Goal: Information Seeking & Learning: Check status

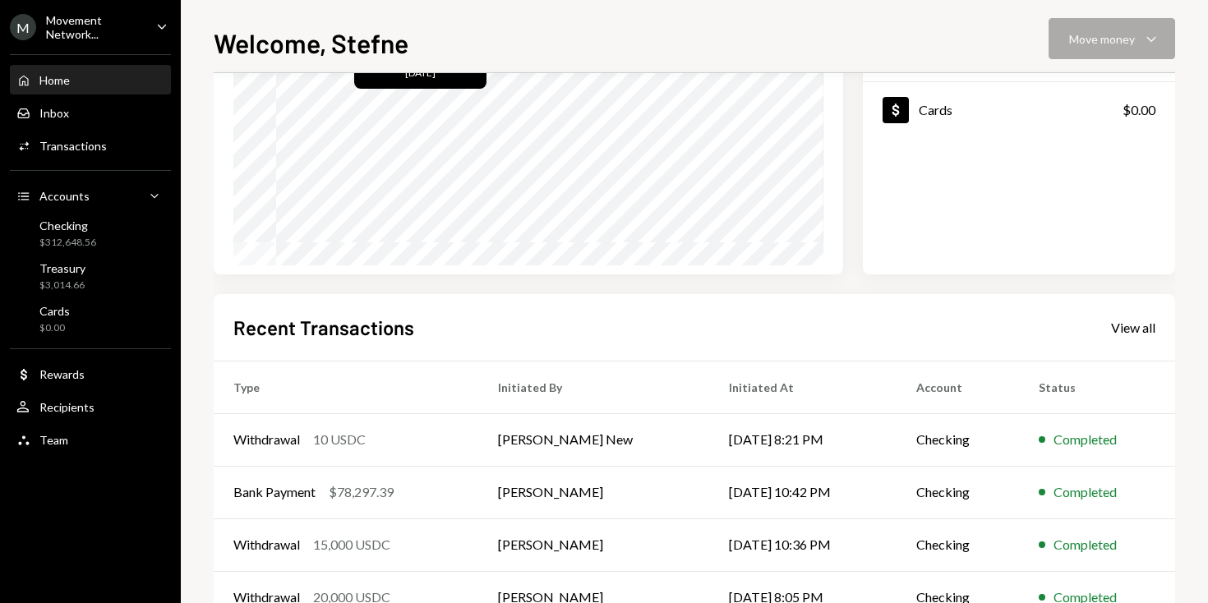
scroll to position [366, 0]
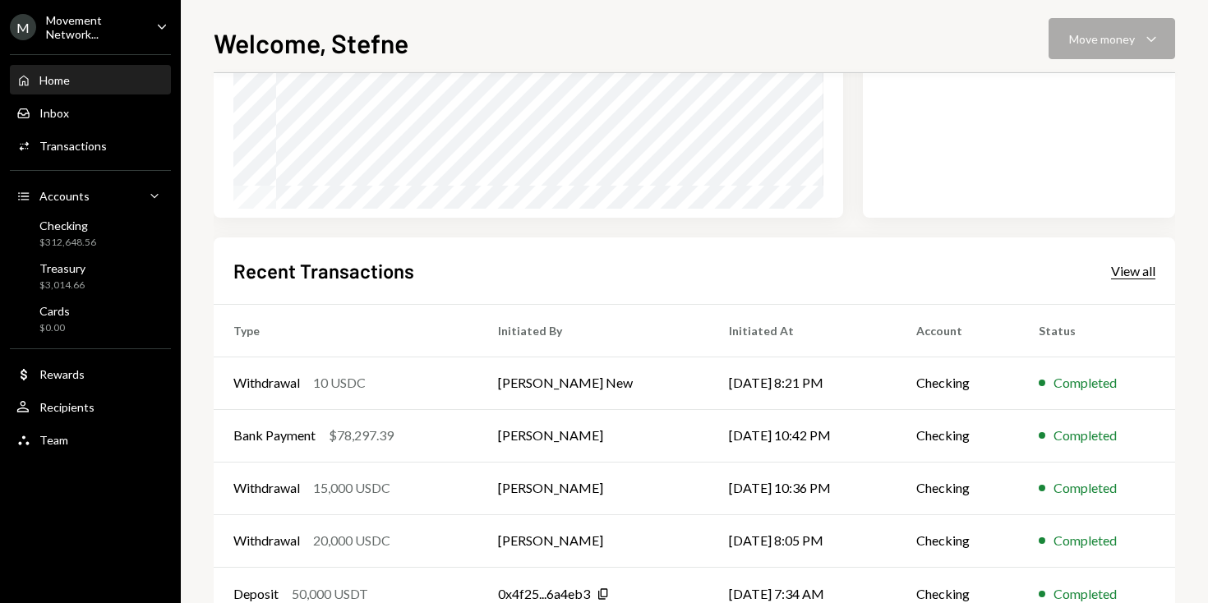
click at [1131, 275] on div "View all" at bounding box center [1133, 271] width 44 height 16
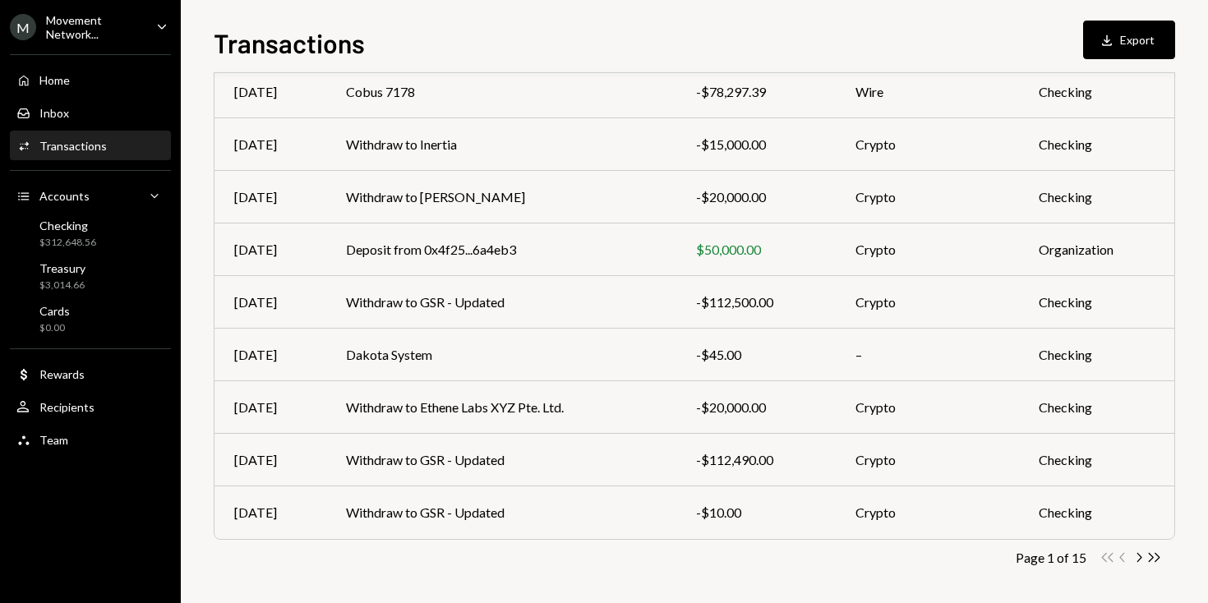
scroll to position [361, 0]
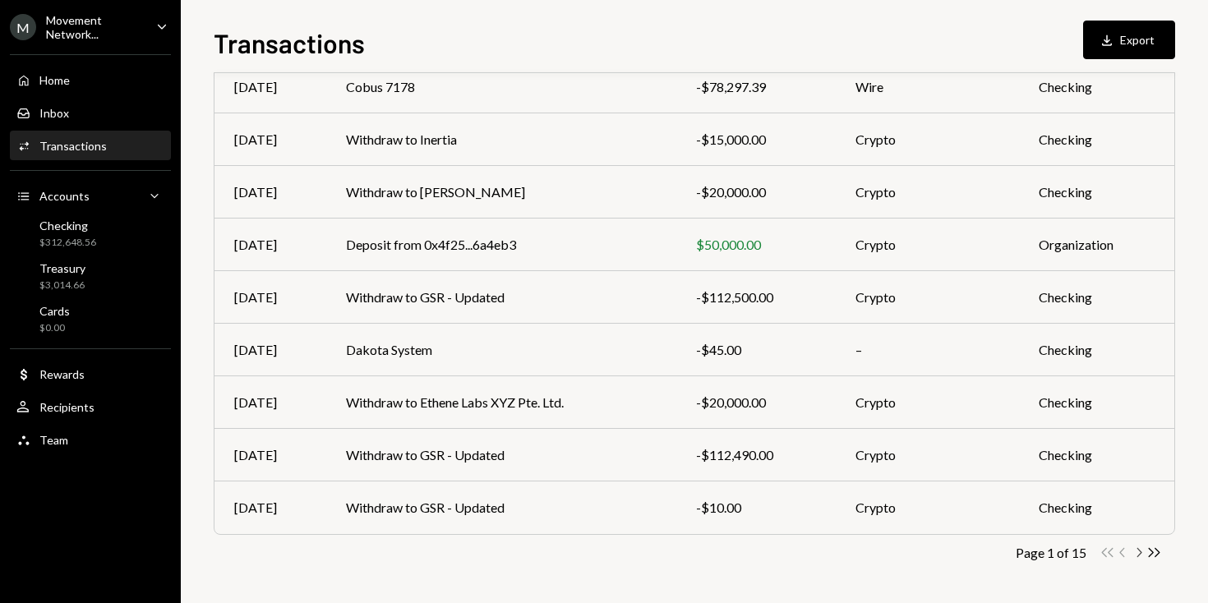
click at [1138, 549] on icon "button" at bounding box center [1140, 552] width 5 height 9
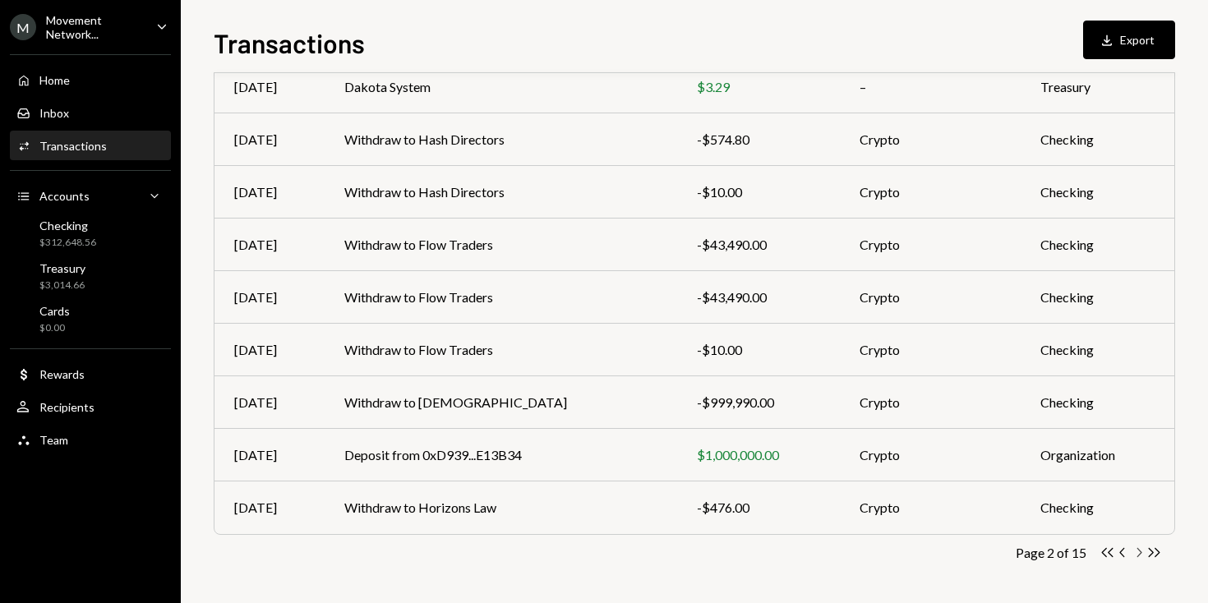
click at [1136, 555] on icon "Chevron Right" at bounding box center [1139, 553] width 16 height 16
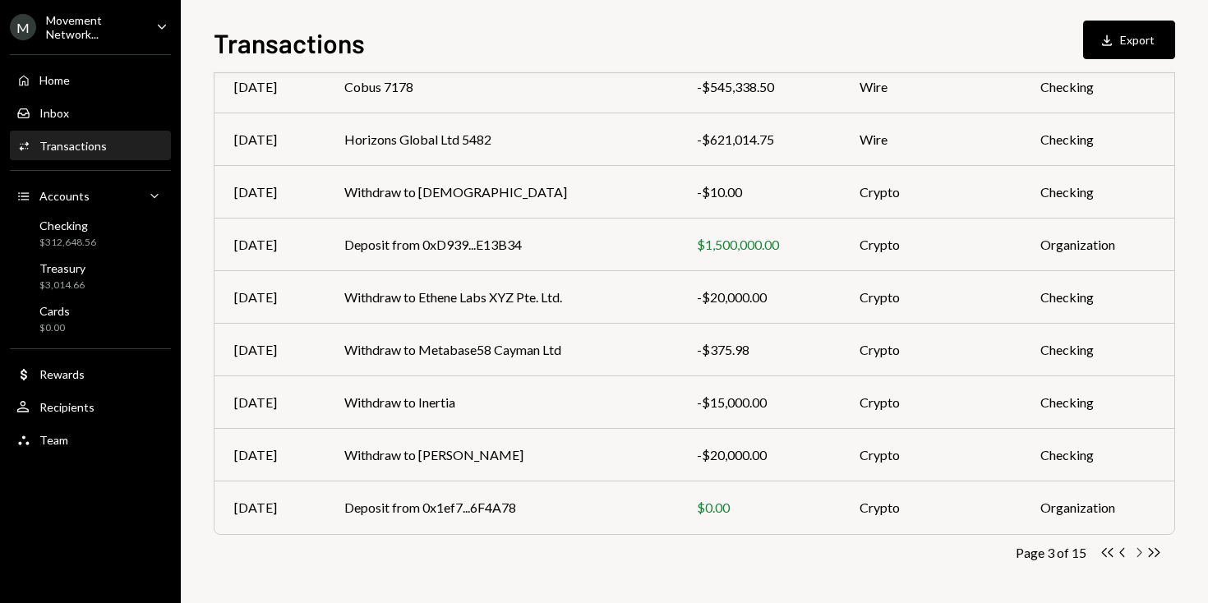
click at [1139, 556] on icon "Chevron Right" at bounding box center [1139, 553] width 16 height 16
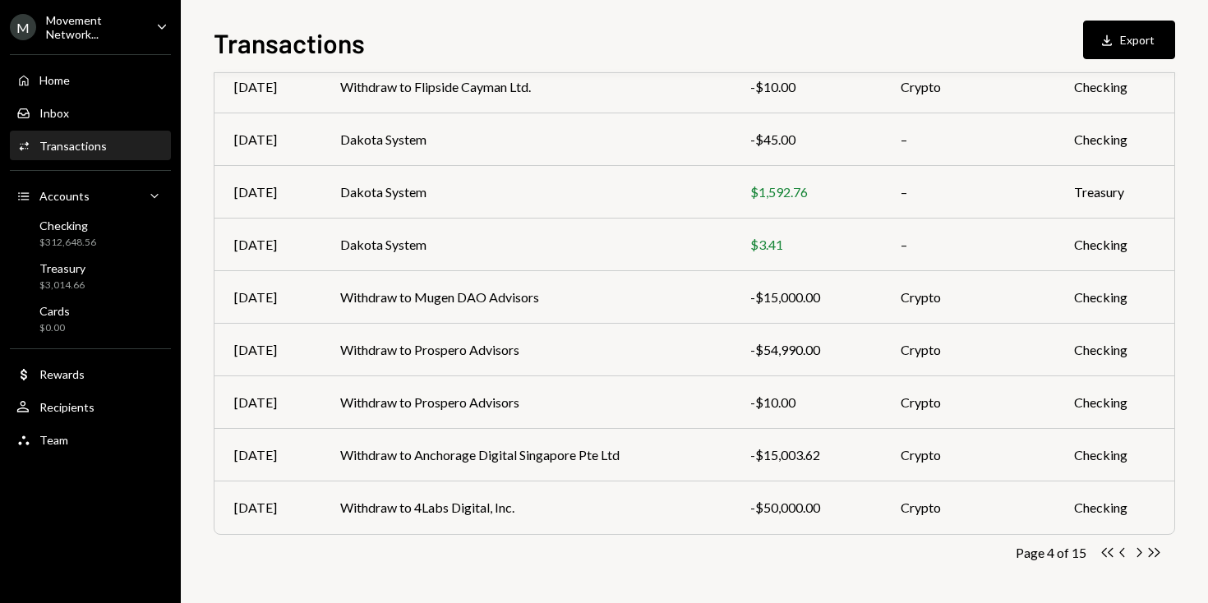
click at [1139, 556] on icon "Chevron Right" at bounding box center [1139, 553] width 16 height 16
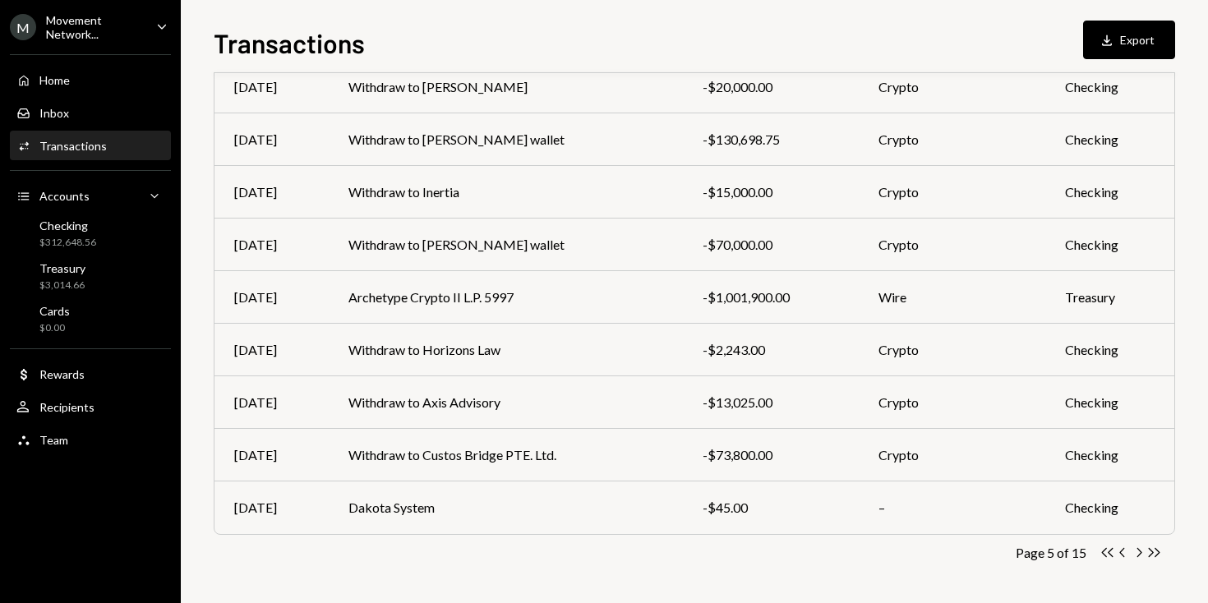
click at [1139, 556] on icon "Chevron Right" at bounding box center [1139, 553] width 16 height 16
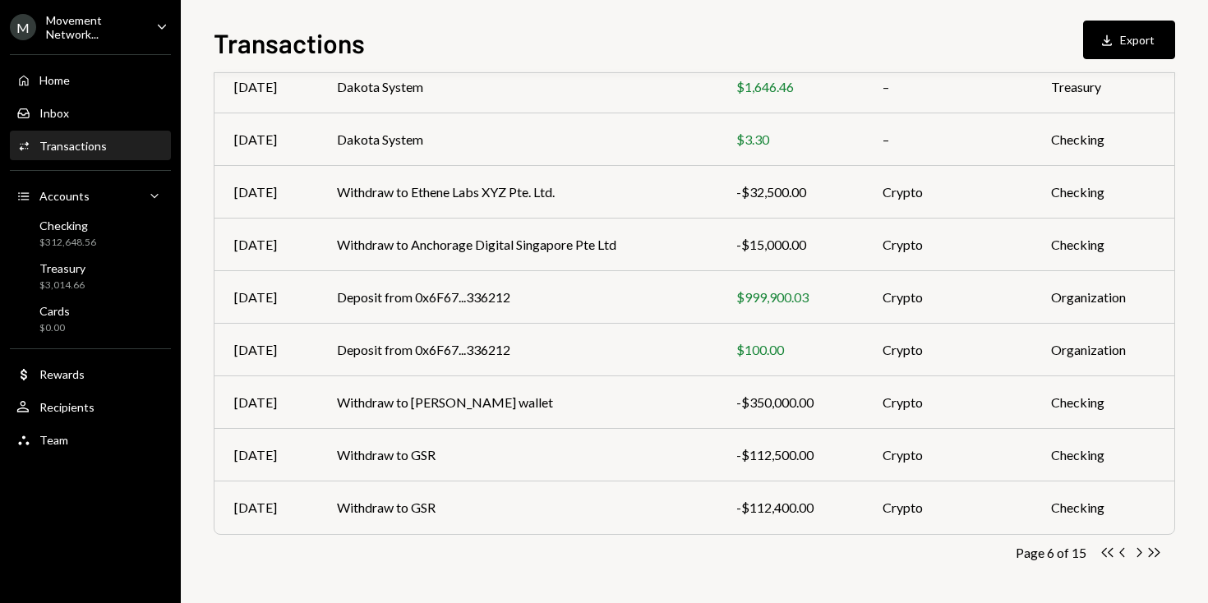
click at [1139, 556] on icon "Chevron Right" at bounding box center [1139, 553] width 16 height 16
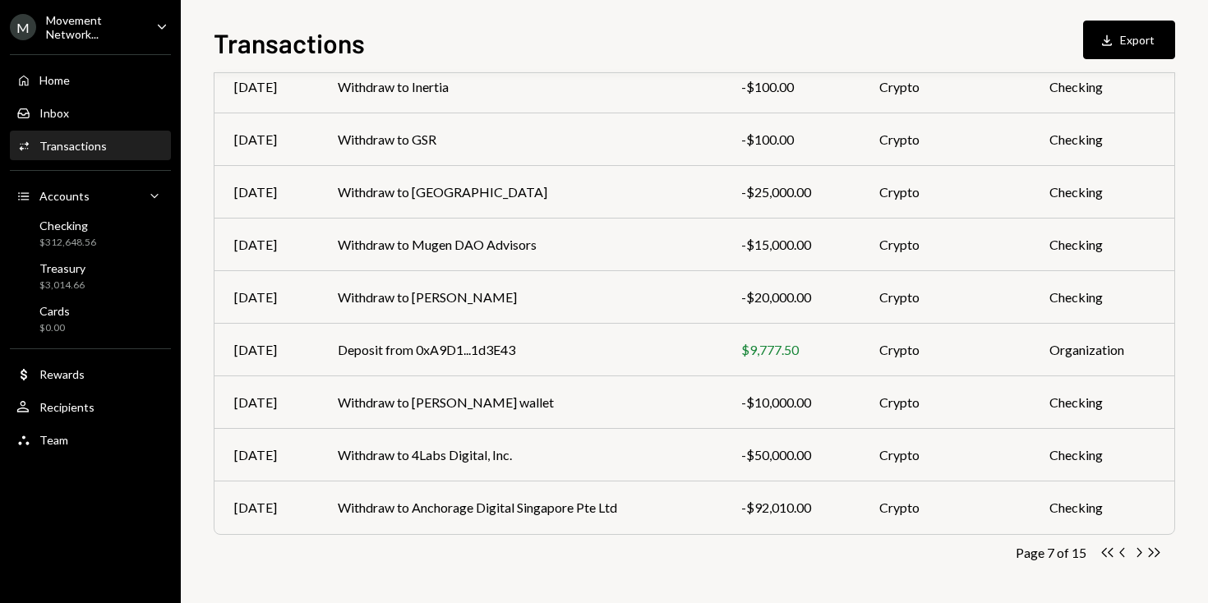
click at [1139, 556] on icon "Chevron Right" at bounding box center [1139, 553] width 16 height 16
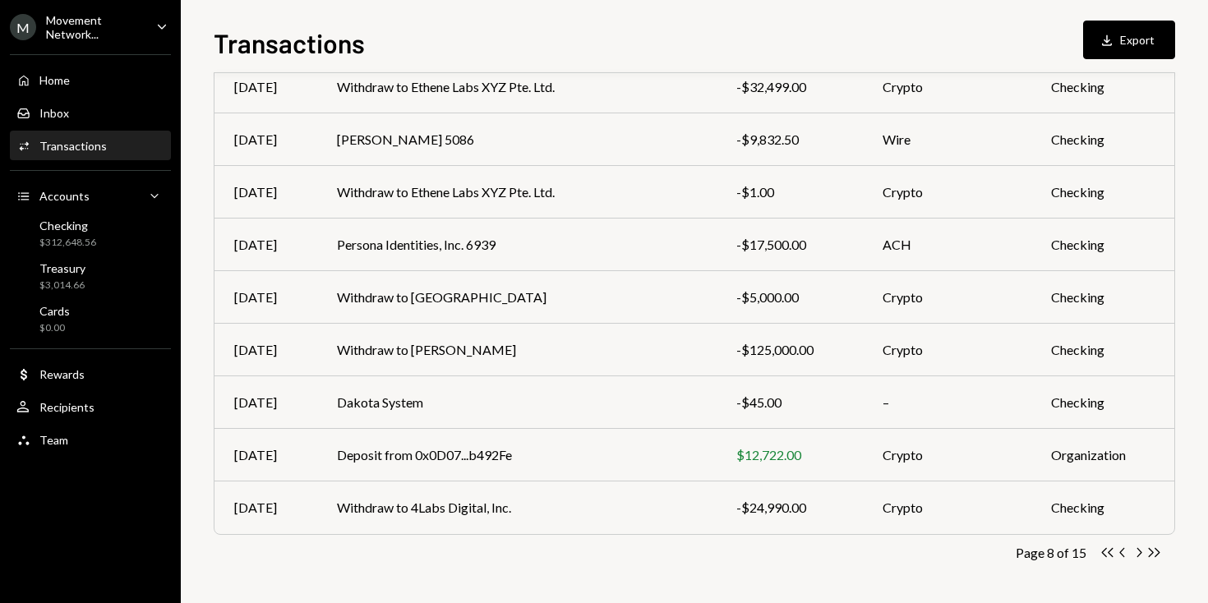
click at [1139, 556] on icon "Chevron Right" at bounding box center [1139, 553] width 16 height 16
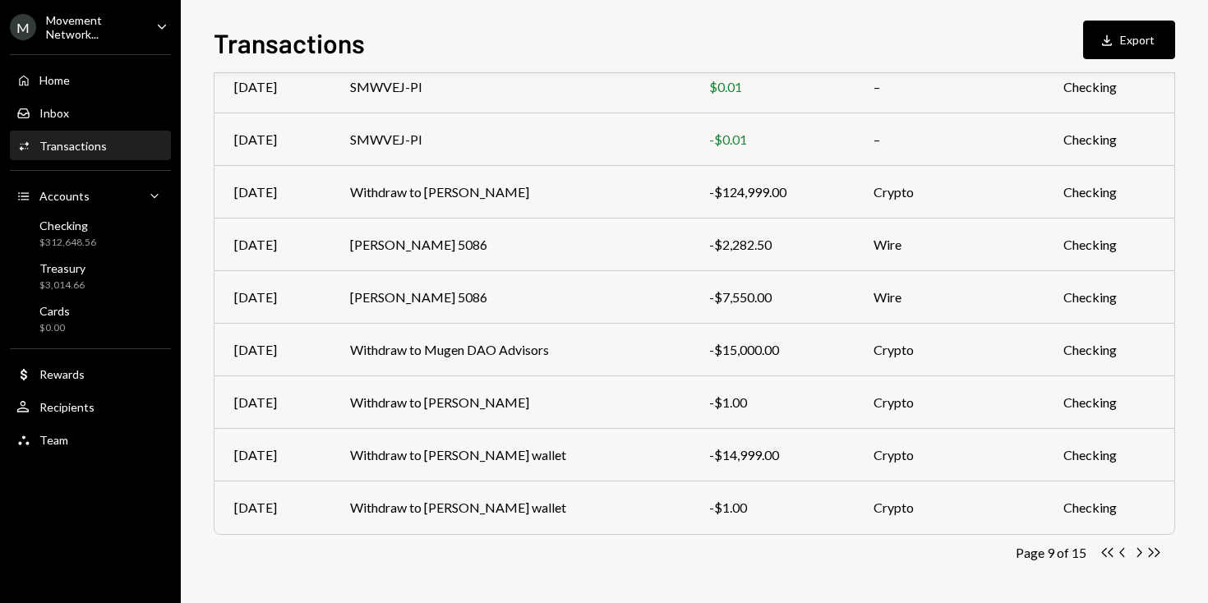
click at [1139, 556] on icon "Chevron Right" at bounding box center [1139, 553] width 16 height 16
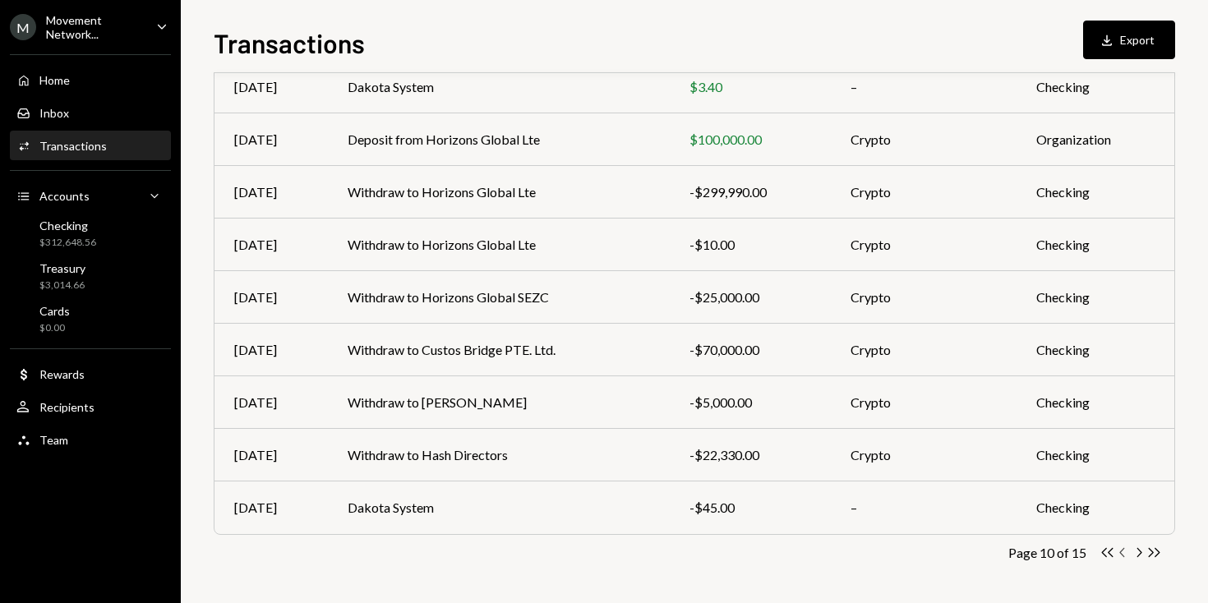
click at [1124, 552] on icon "Chevron Left" at bounding box center [1123, 553] width 16 height 16
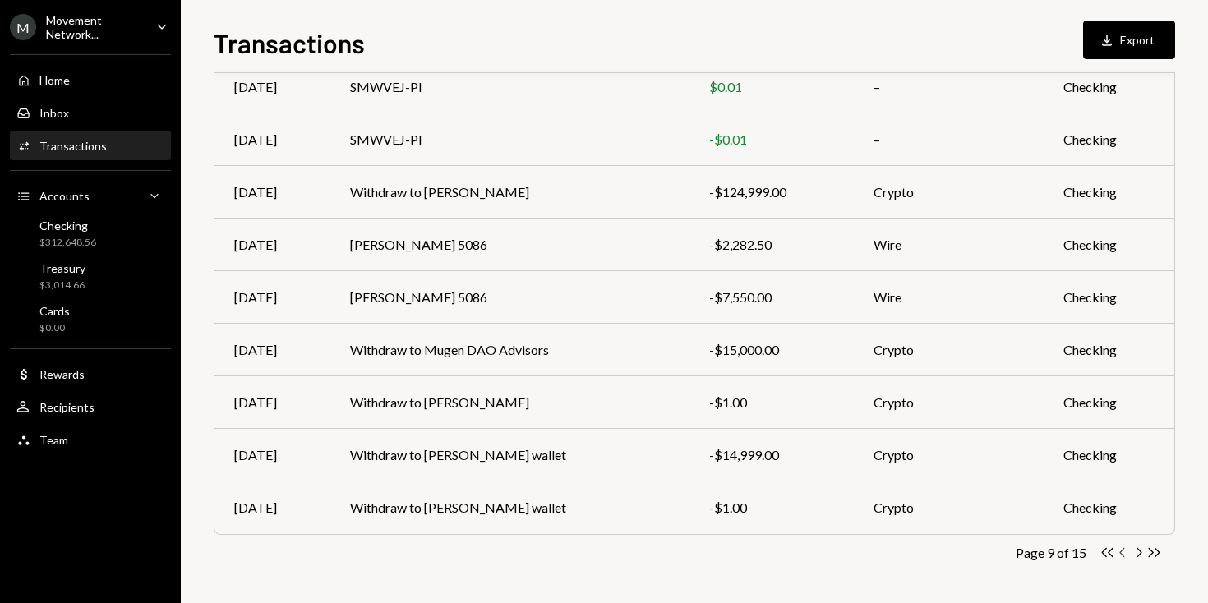
click at [1126, 553] on icon "Chevron Left" at bounding box center [1123, 553] width 16 height 16
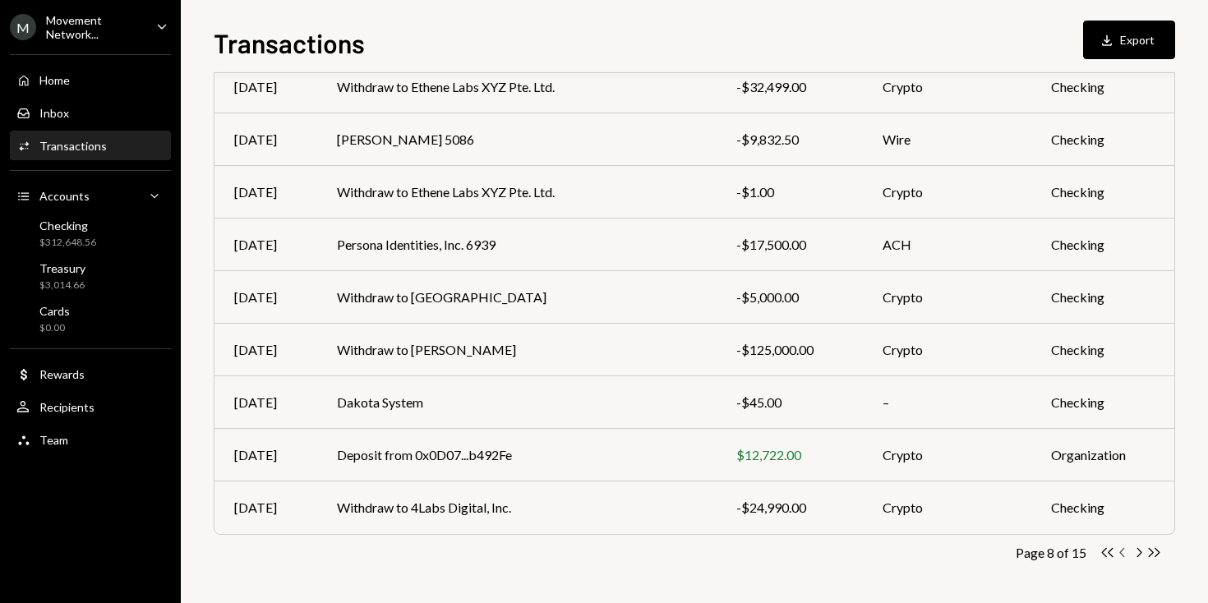
click at [1122, 552] on icon "Chevron Left" at bounding box center [1123, 553] width 16 height 16
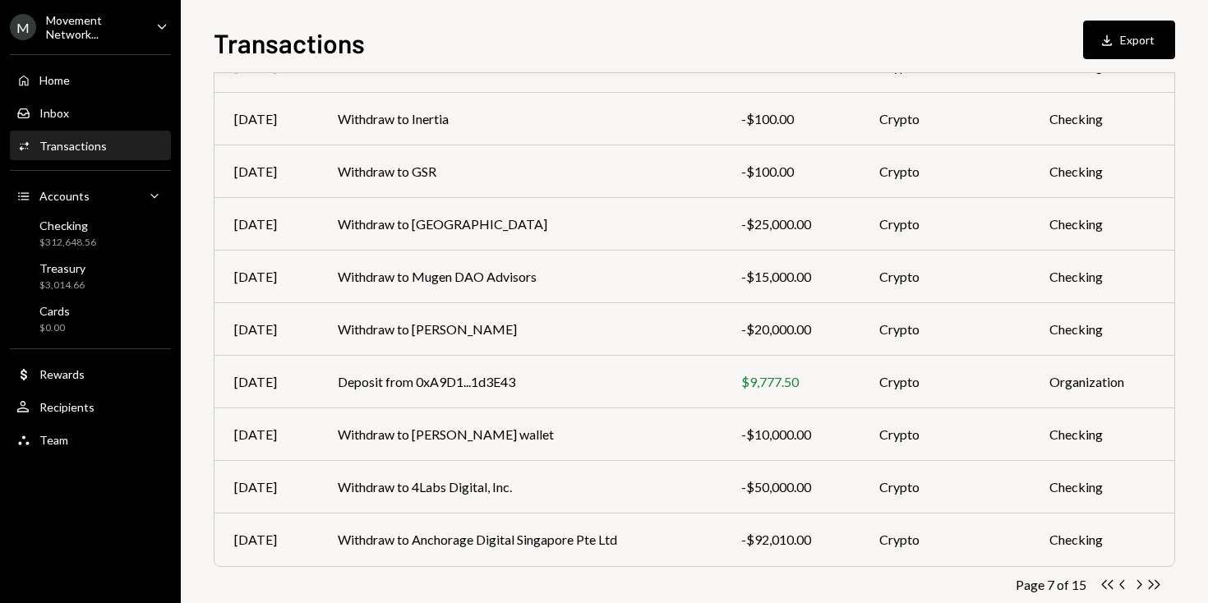
scroll to position [330, 0]
click at [430, 487] on td "Withdraw to 4Labs Digital, Inc." at bounding box center [519, 485] width 403 height 53
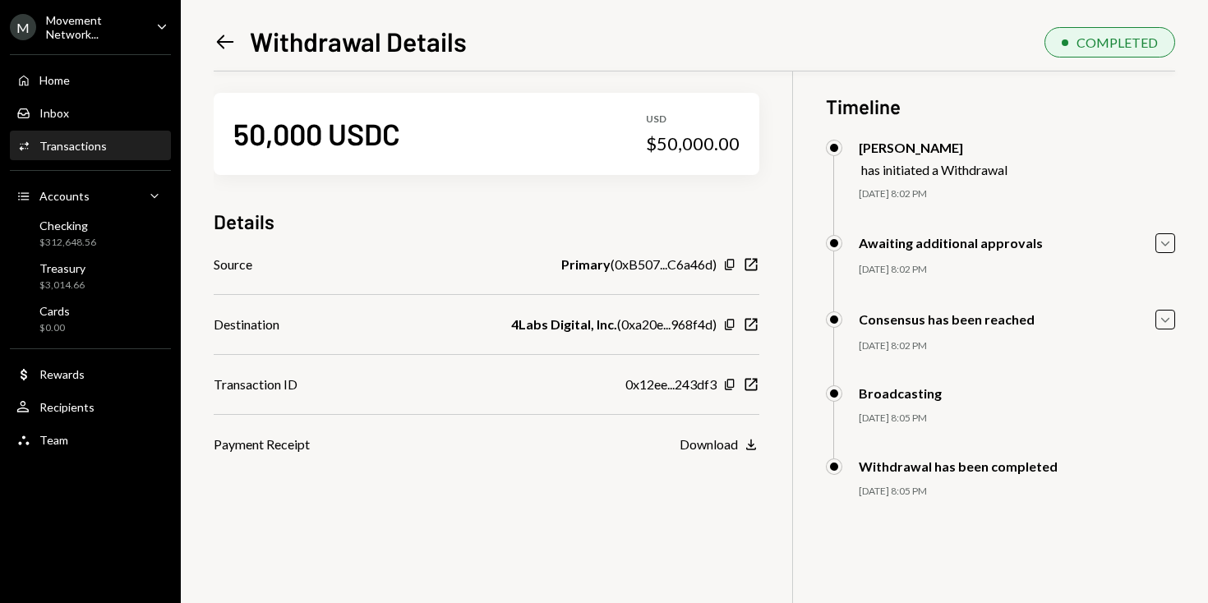
scroll to position [177, 0]
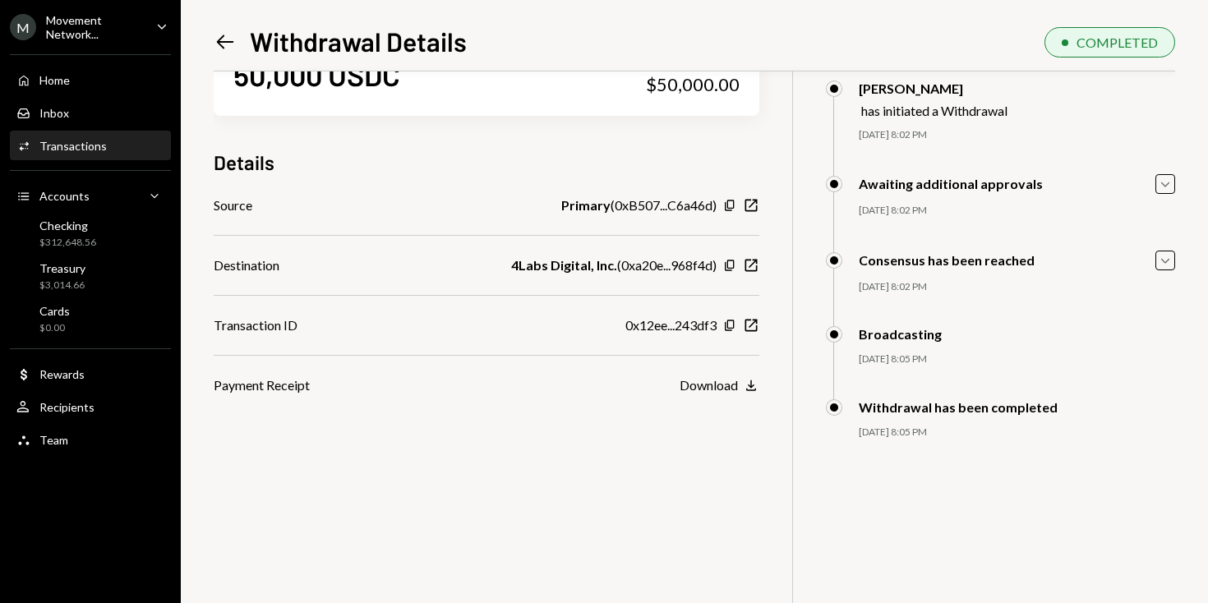
click at [221, 41] on icon at bounding box center [225, 42] width 17 height 14
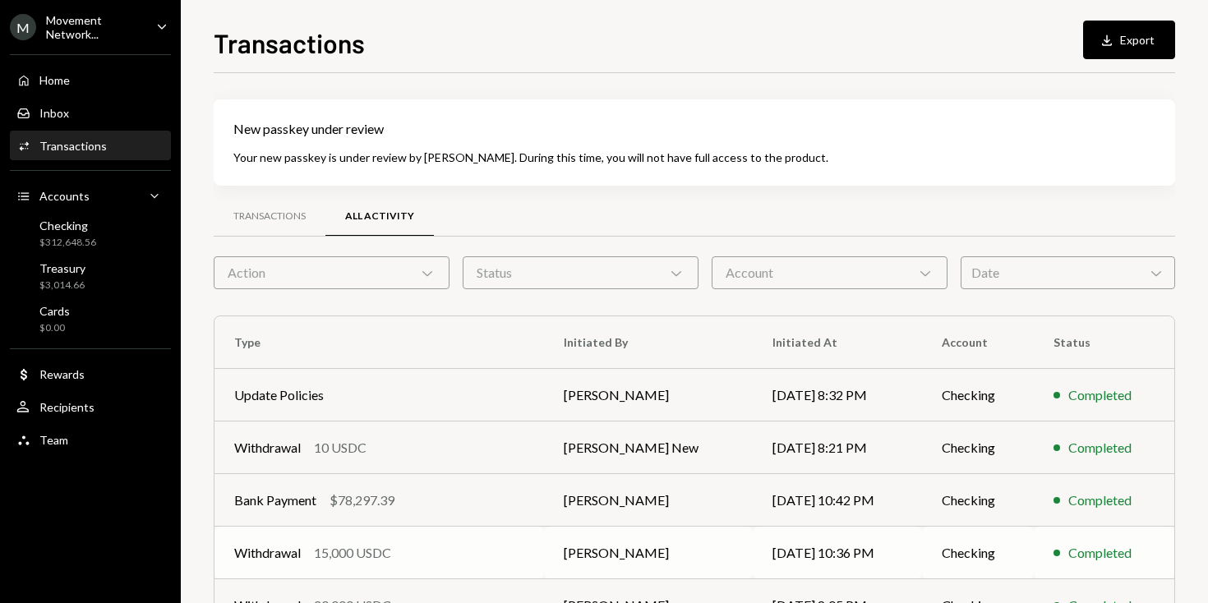
scroll to position [361, 0]
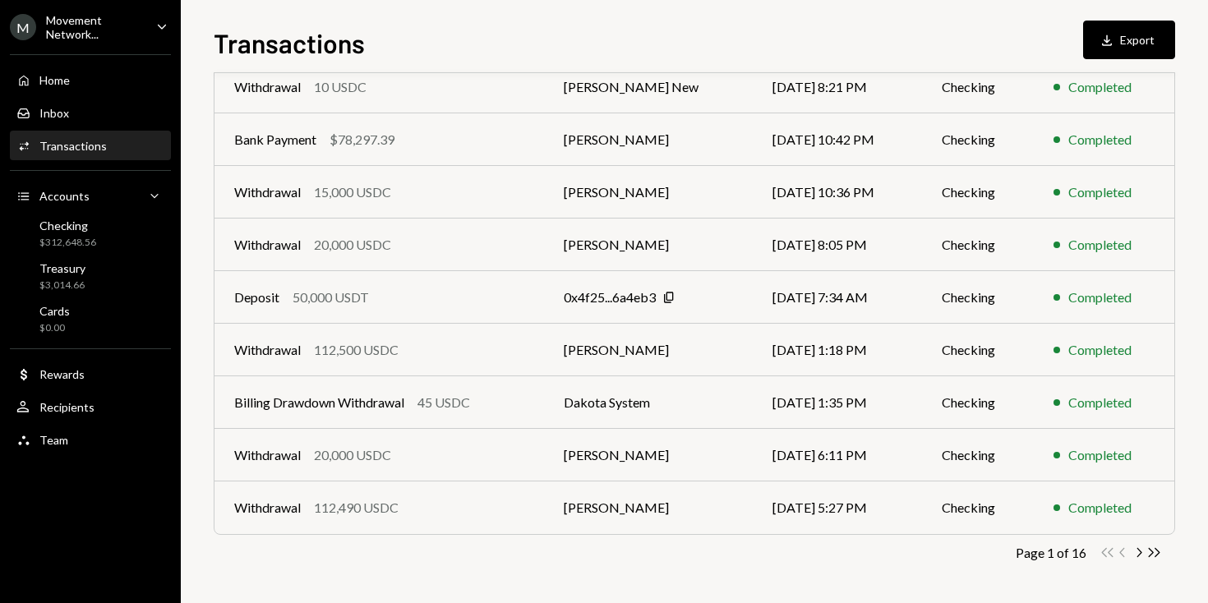
click at [1055, 554] on div "Page 1 of 16" at bounding box center [1051, 553] width 71 height 16
click at [1050, 554] on div "Page 1 of 16" at bounding box center [1051, 553] width 71 height 16
click at [1052, 554] on div "Page 1 of 16" at bounding box center [1051, 553] width 71 height 16
click at [1141, 556] on icon "Chevron Right" at bounding box center [1139, 553] width 16 height 16
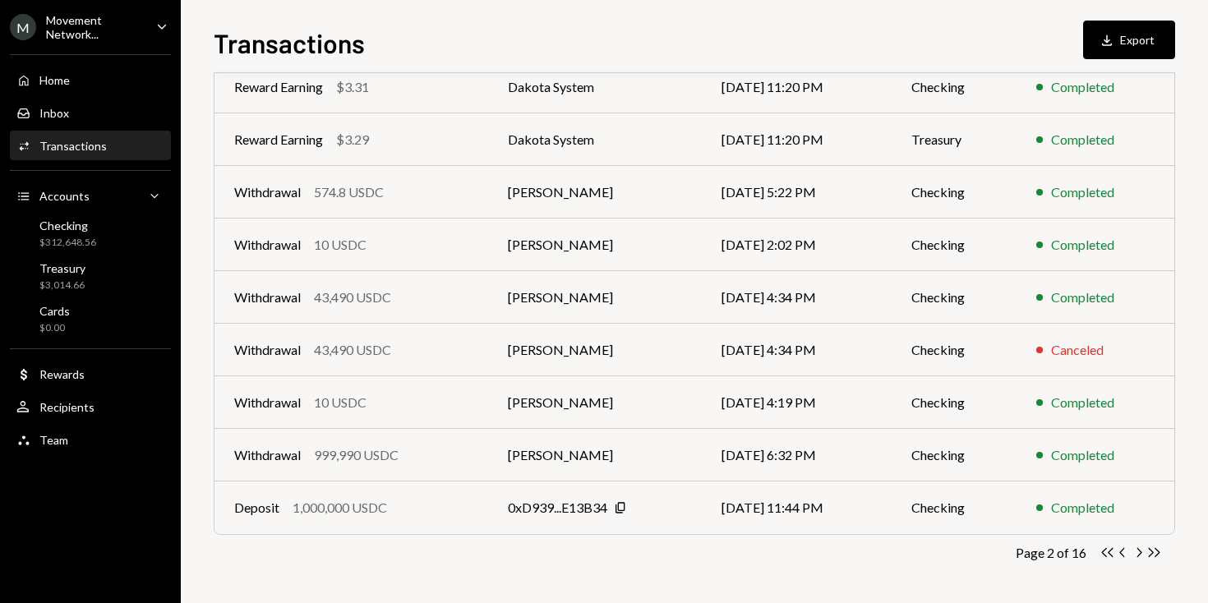
click at [1141, 556] on icon "Chevron Right" at bounding box center [1139, 553] width 16 height 16
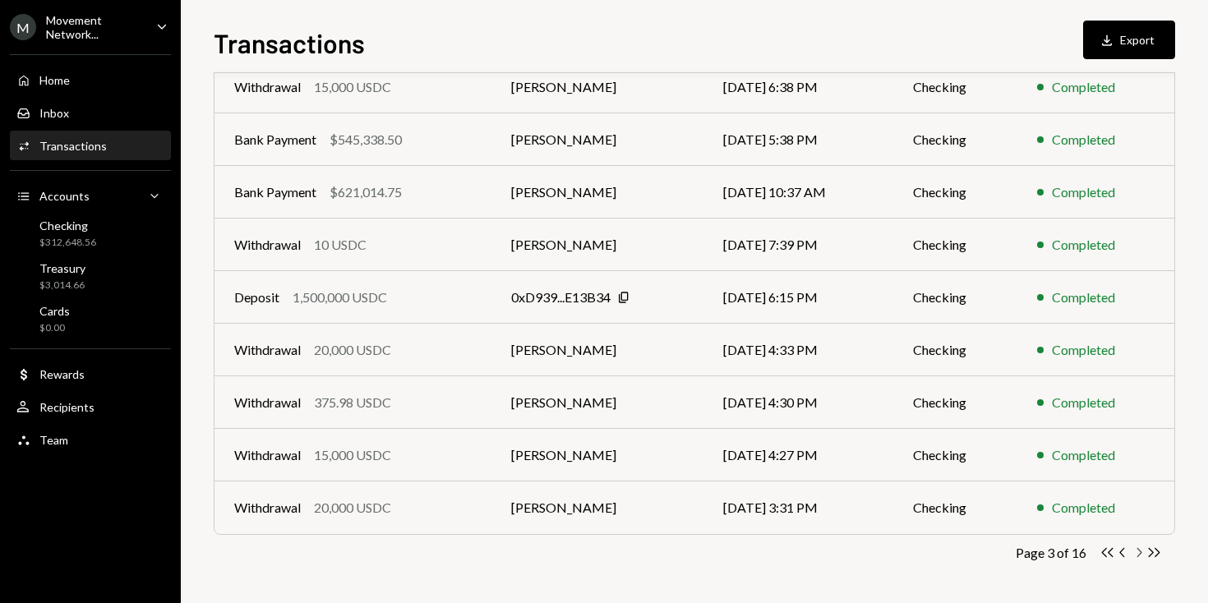
click at [1141, 556] on icon "Chevron Right" at bounding box center [1139, 553] width 16 height 16
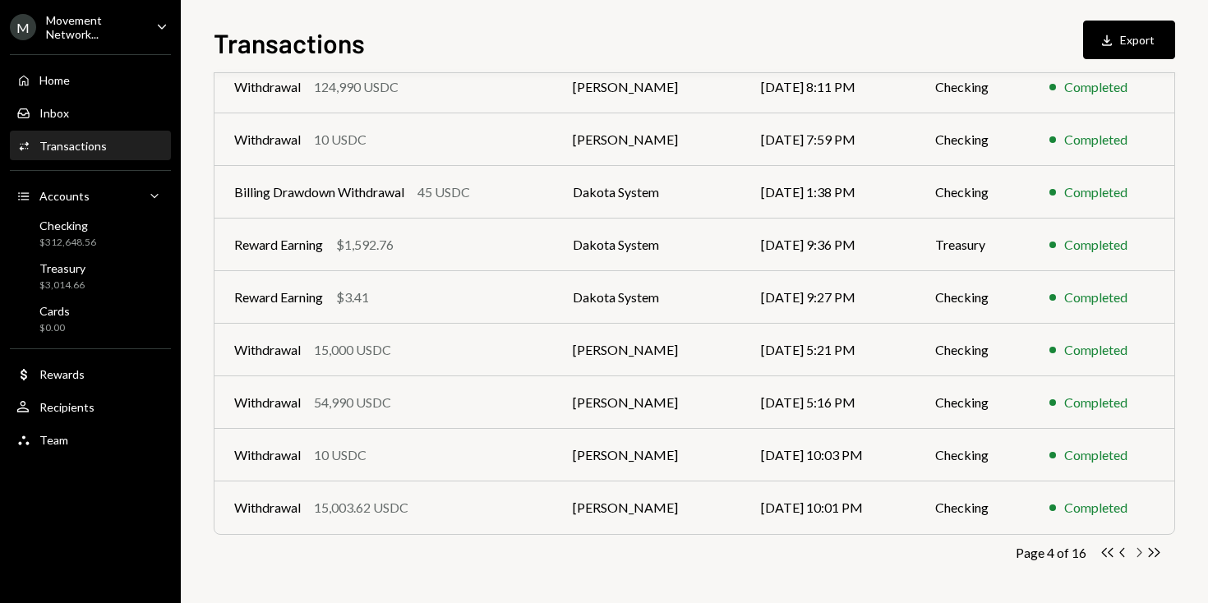
click at [1142, 556] on icon "Chevron Right" at bounding box center [1139, 553] width 16 height 16
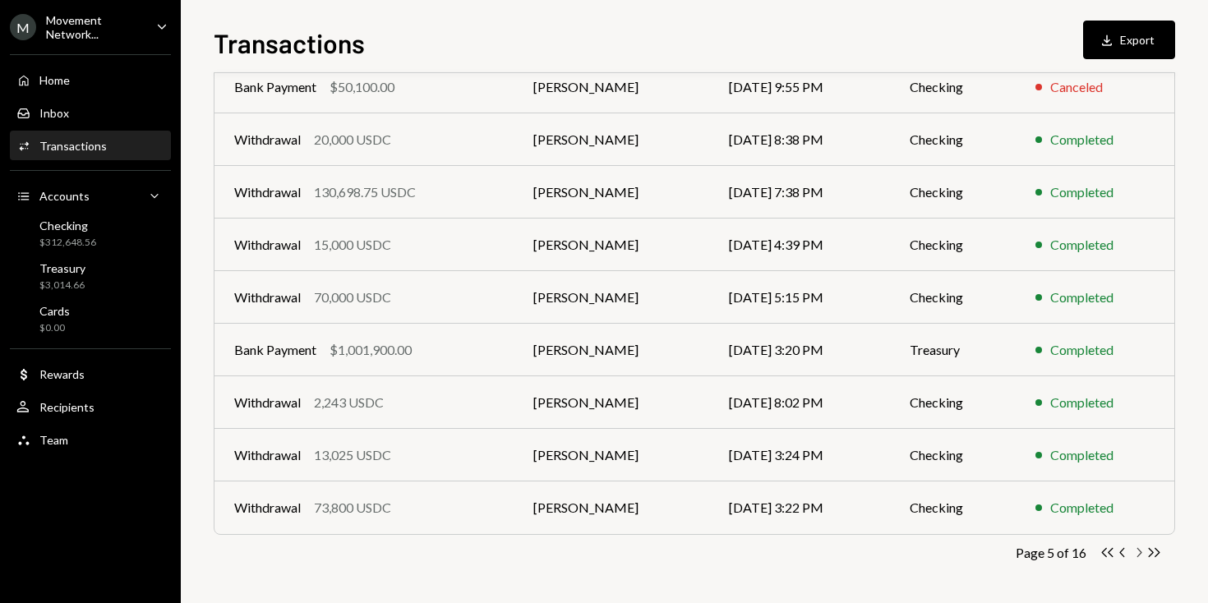
click at [1142, 556] on icon "Chevron Right" at bounding box center [1139, 553] width 16 height 16
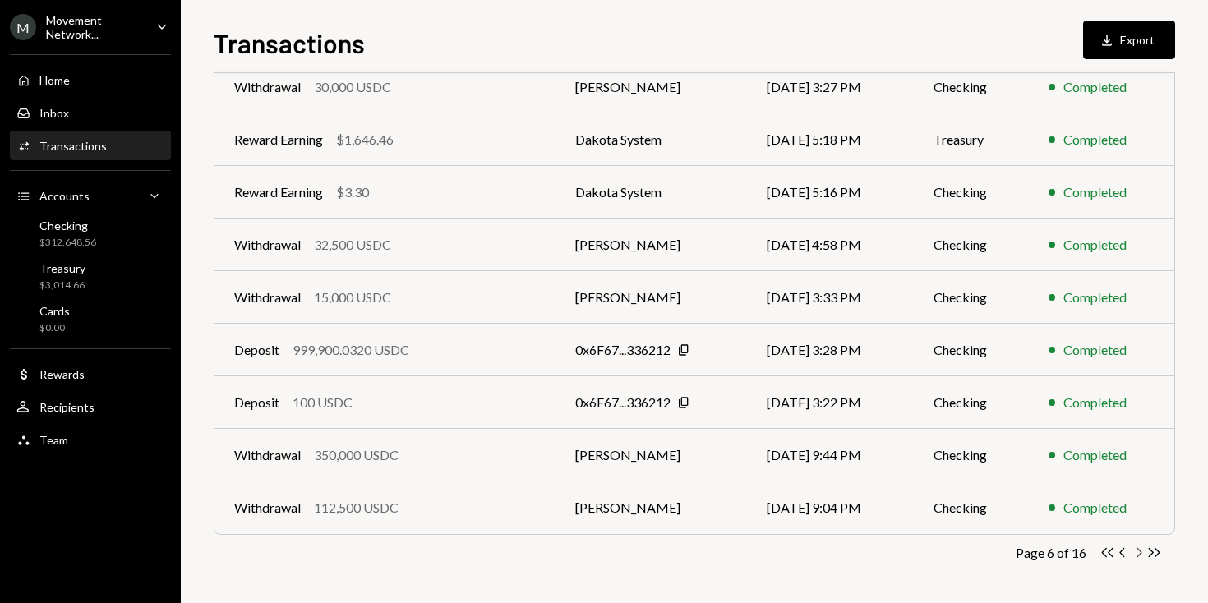
click at [1142, 556] on icon "Chevron Right" at bounding box center [1139, 553] width 16 height 16
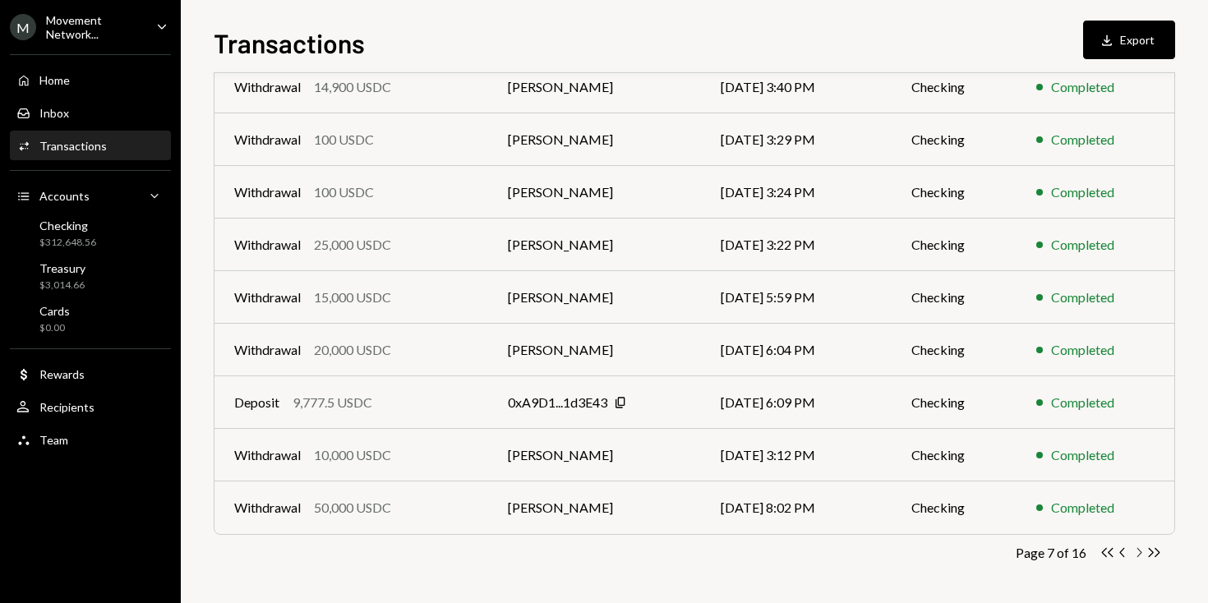
click at [1140, 552] on icon "button" at bounding box center [1140, 552] width 5 height 9
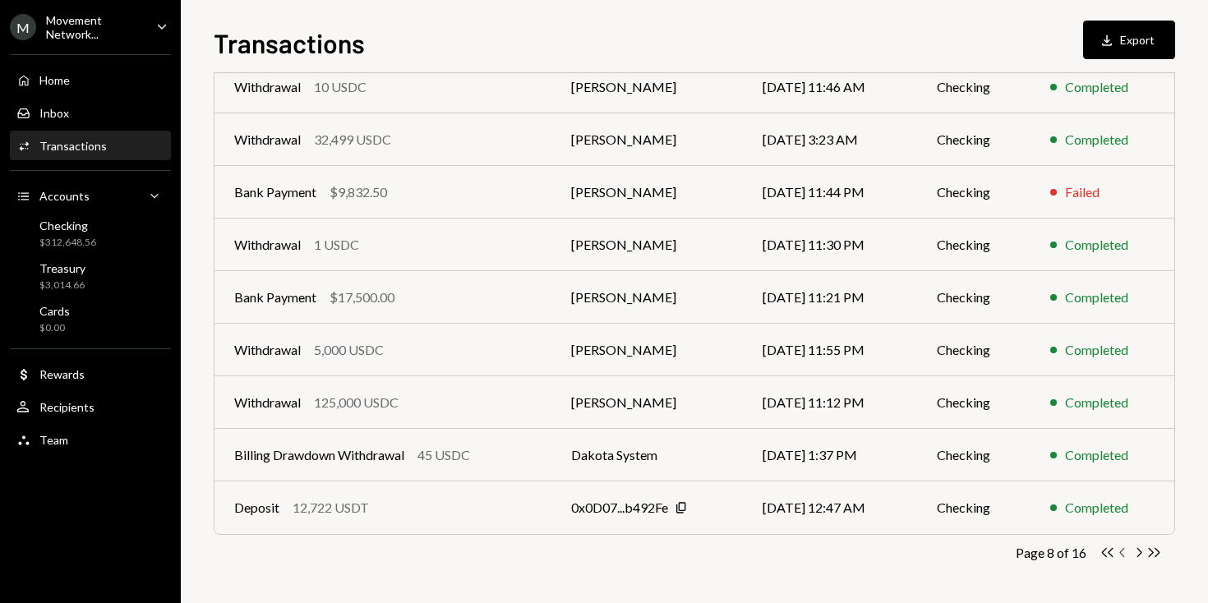
click at [1127, 554] on icon "Chevron Left" at bounding box center [1123, 553] width 16 height 16
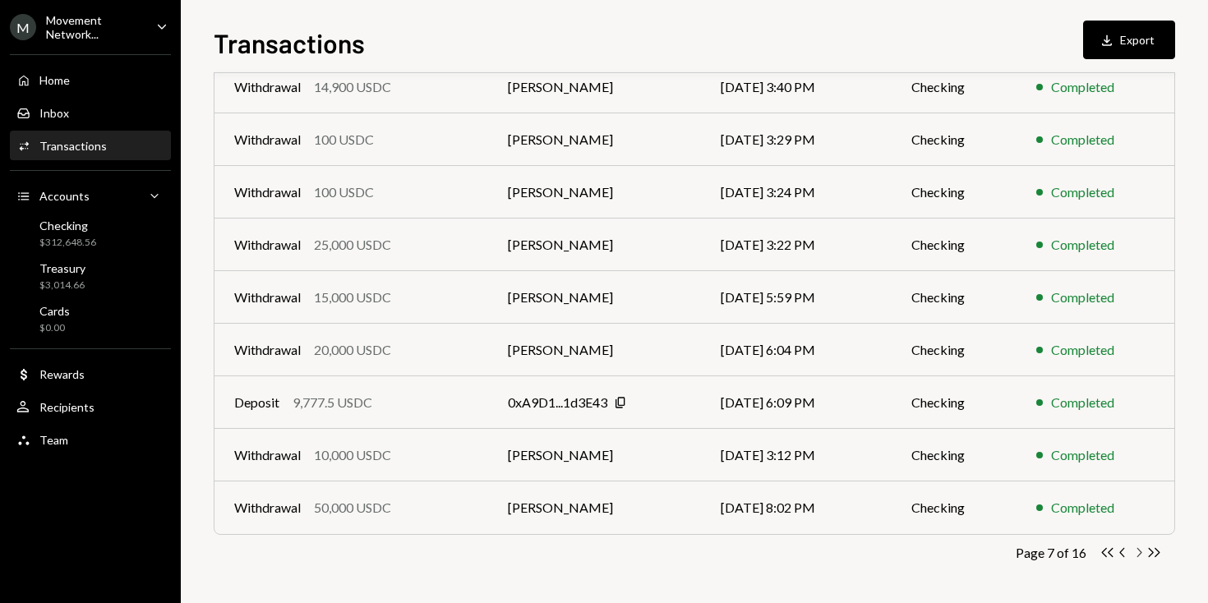
click at [1140, 553] on icon "button" at bounding box center [1140, 552] width 5 height 9
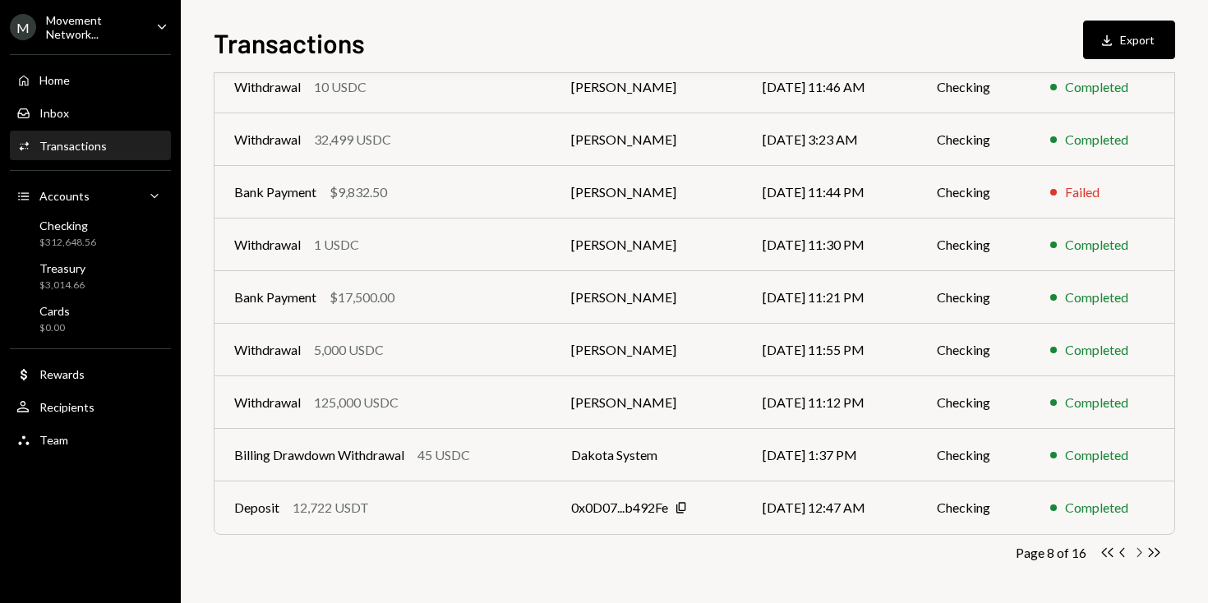
click at [1137, 554] on icon "Chevron Right" at bounding box center [1139, 553] width 16 height 16
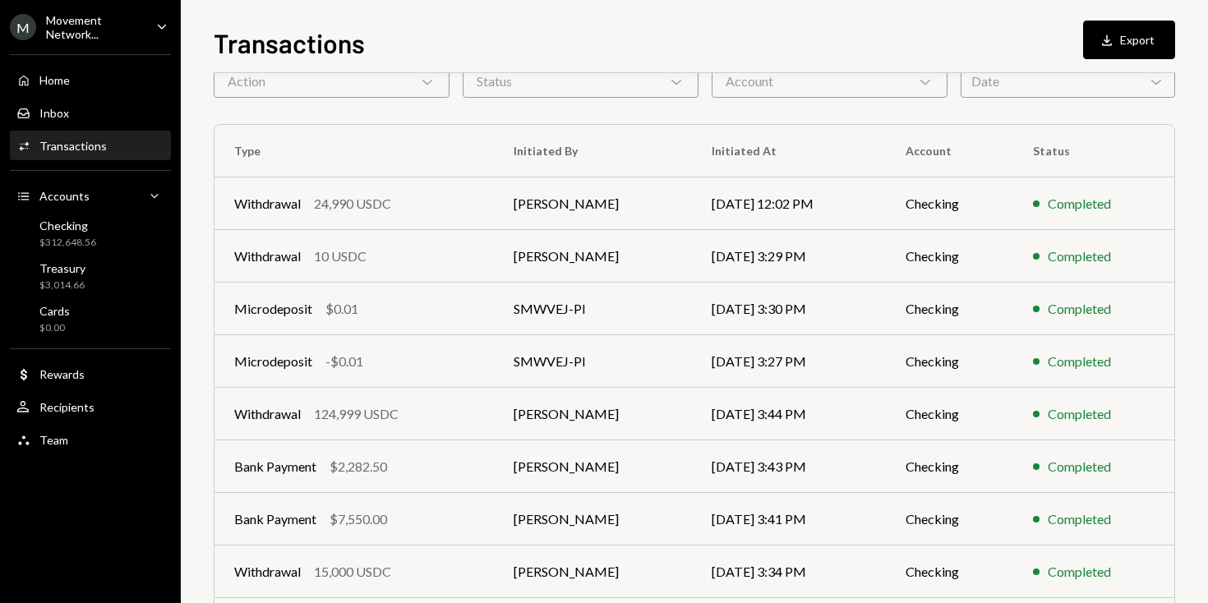
scroll to position [189, 0]
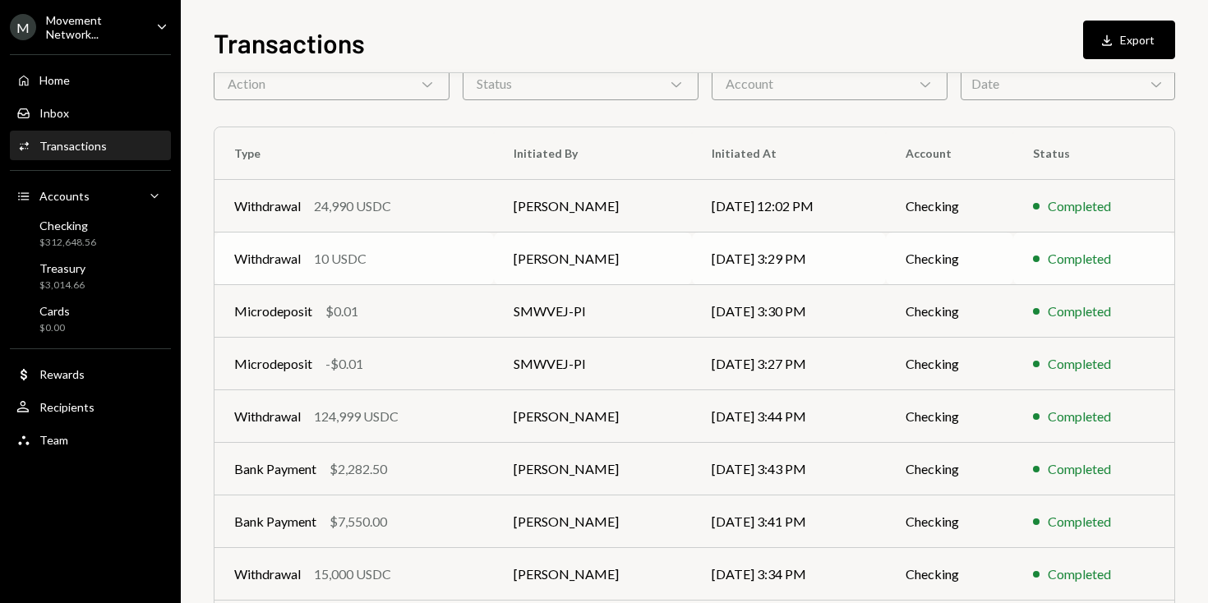
click at [581, 262] on td "[PERSON_NAME]" at bounding box center [593, 259] width 198 height 53
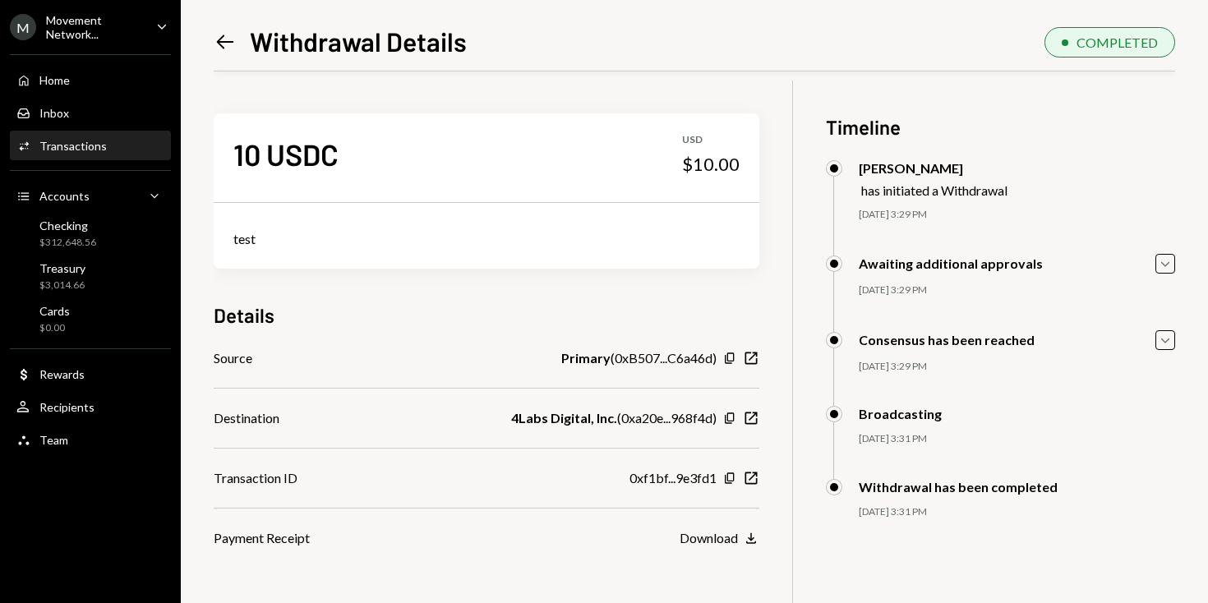
scroll to position [99, 0]
click at [233, 37] on icon "Left Arrow" at bounding box center [225, 41] width 23 height 23
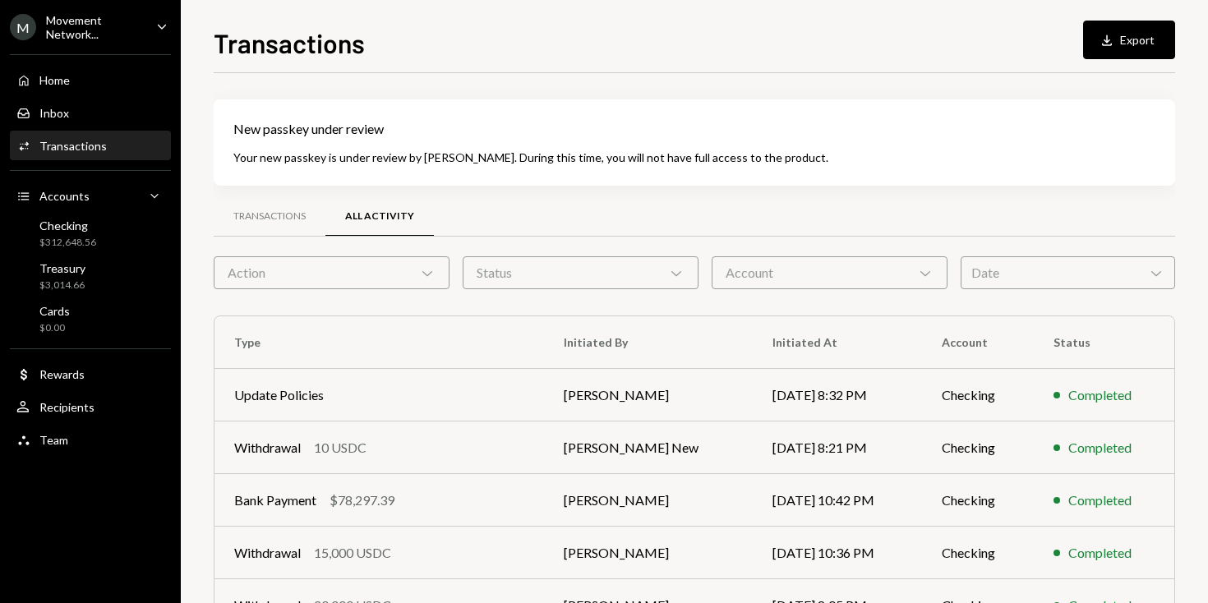
scroll to position [361, 0]
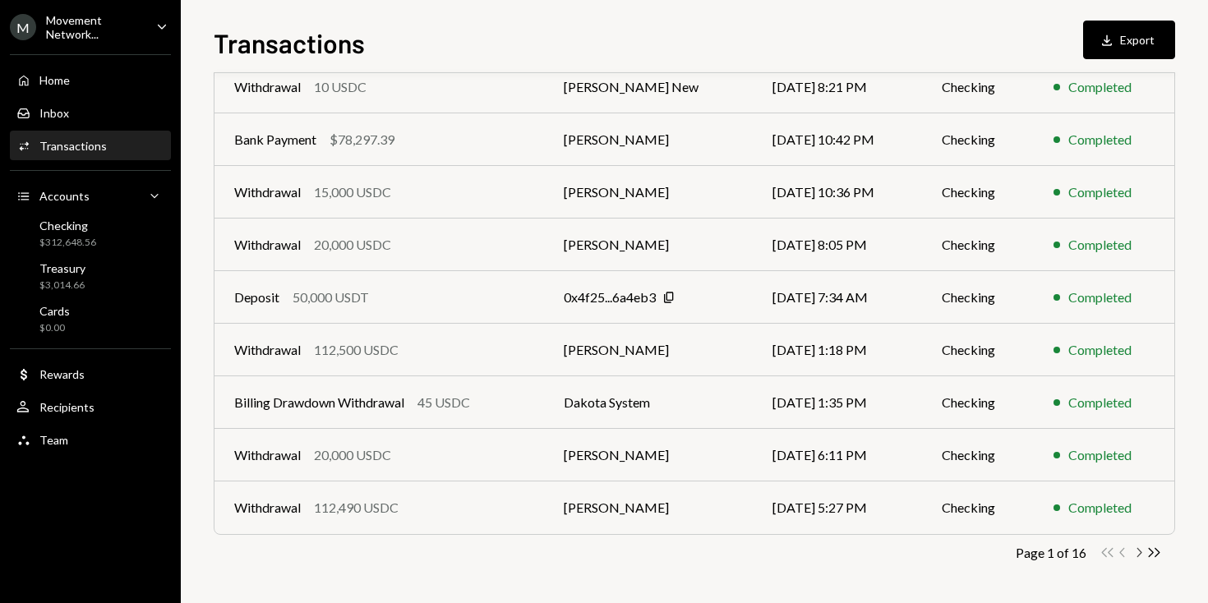
click at [1141, 549] on icon "Chevron Right" at bounding box center [1139, 553] width 16 height 16
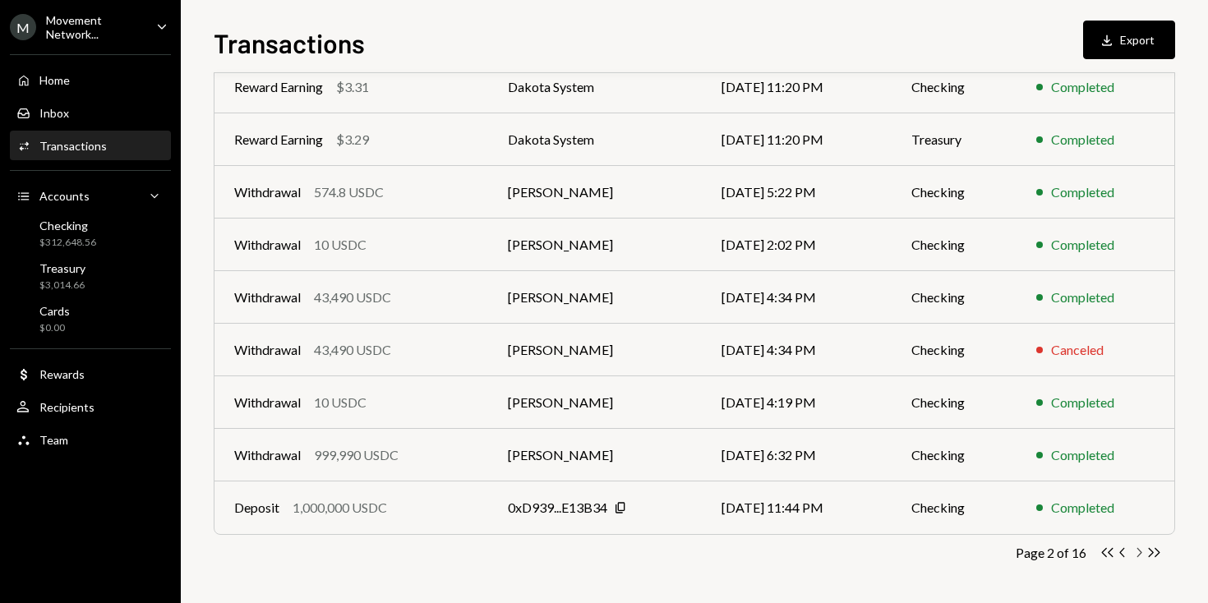
click at [1141, 549] on icon "Chevron Right" at bounding box center [1139, 553] width 16 height 16
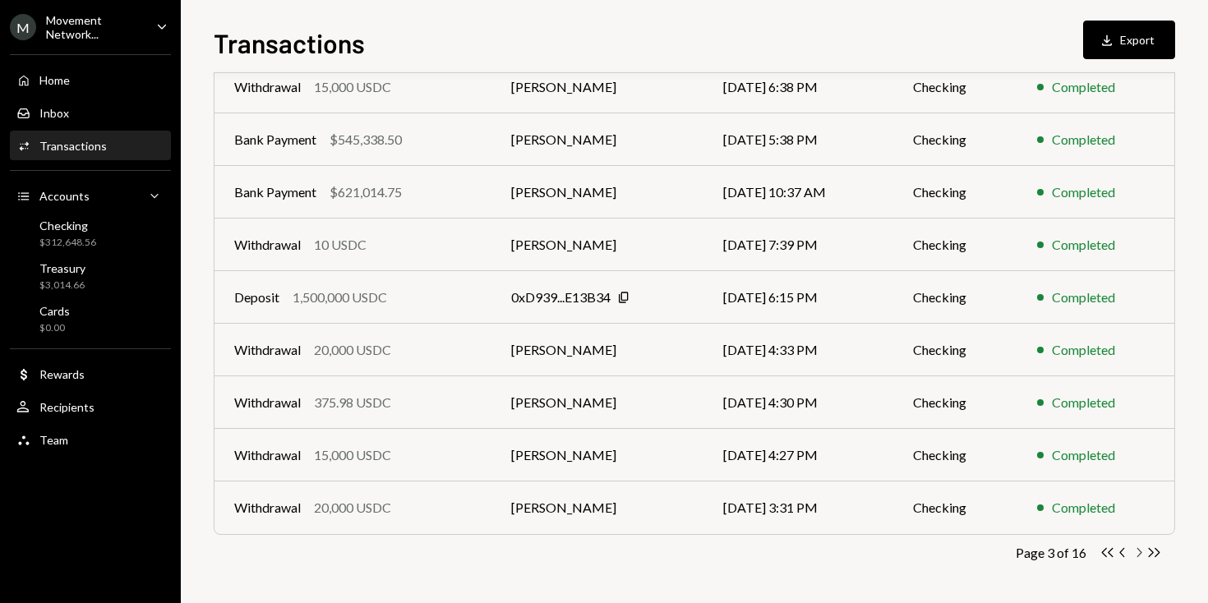
click at [1142, 549] on icon "Chevron Right" at bounding box center [1139, 553] width 16 height 16
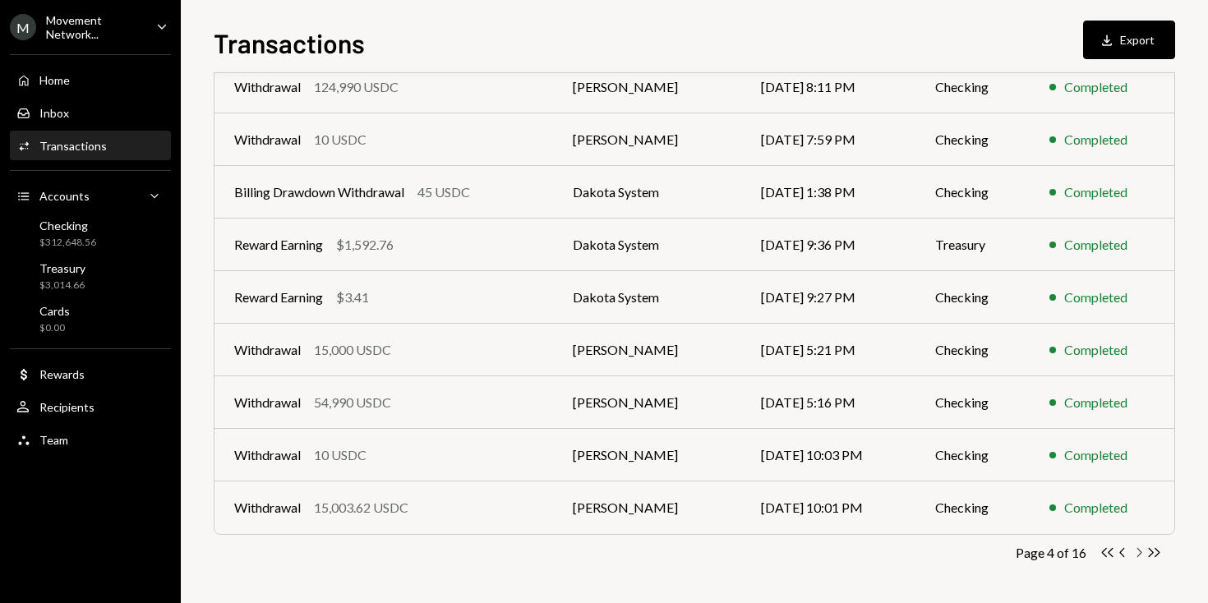
click at [1141, 549] on icon "Chevron Right" at bounding box center [1139, 553] width 16 height 16
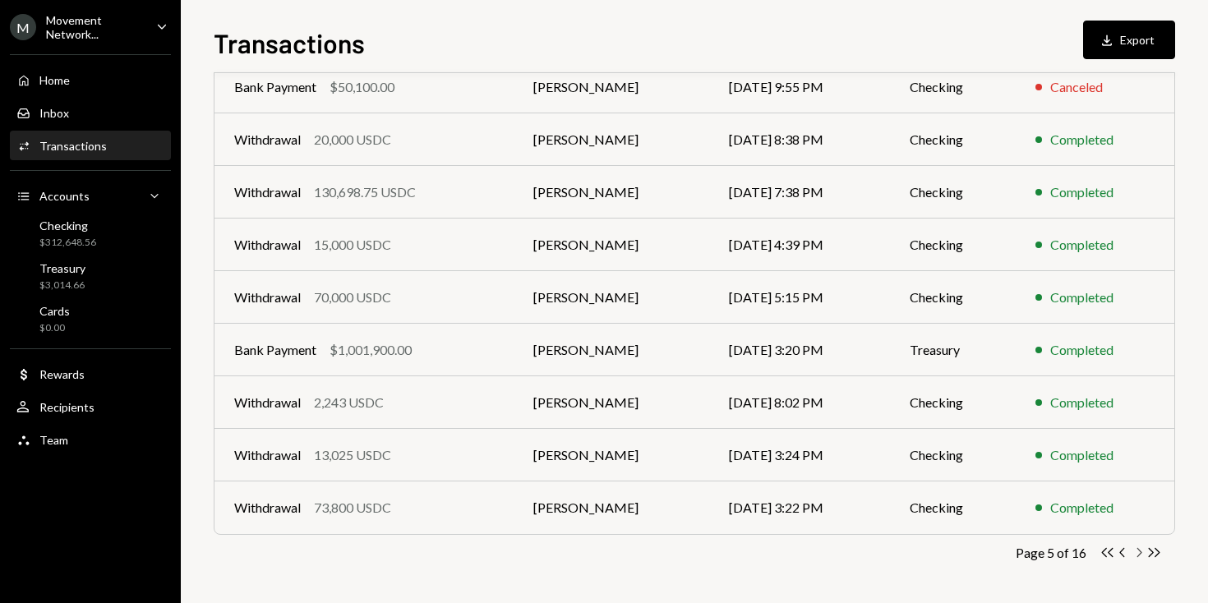
click at [1142, 549] on icon "Chevron Right" at bounding box center [1139, 553] width 16 height 16
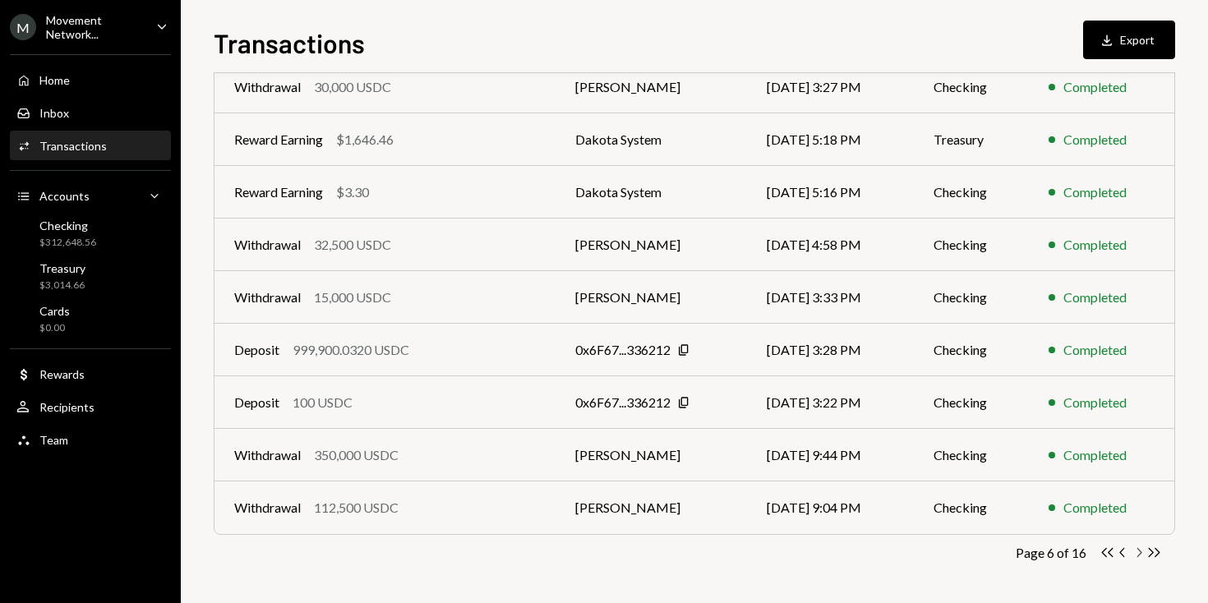
click at [1142, 550] on icon "Chevron Right" at bounding box center [1139, 553] width 16 height 16
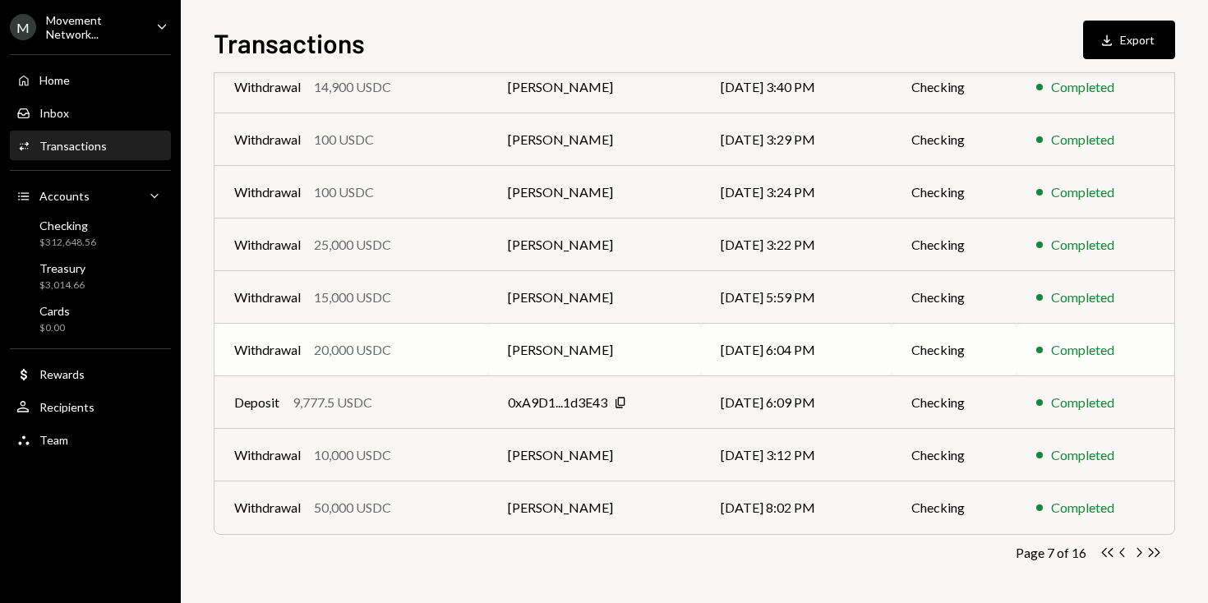
click at [538, 347] on td "[PERSON_NAME]" at bounding box center [594, 350] width 213 height 53
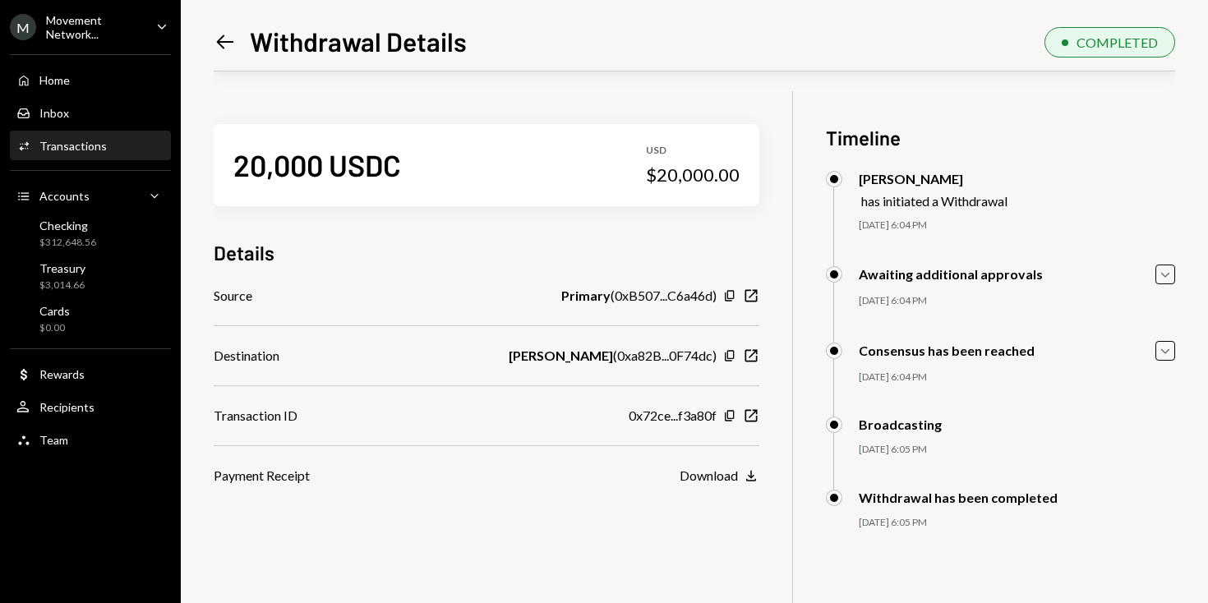
scroll to position [89, 0]
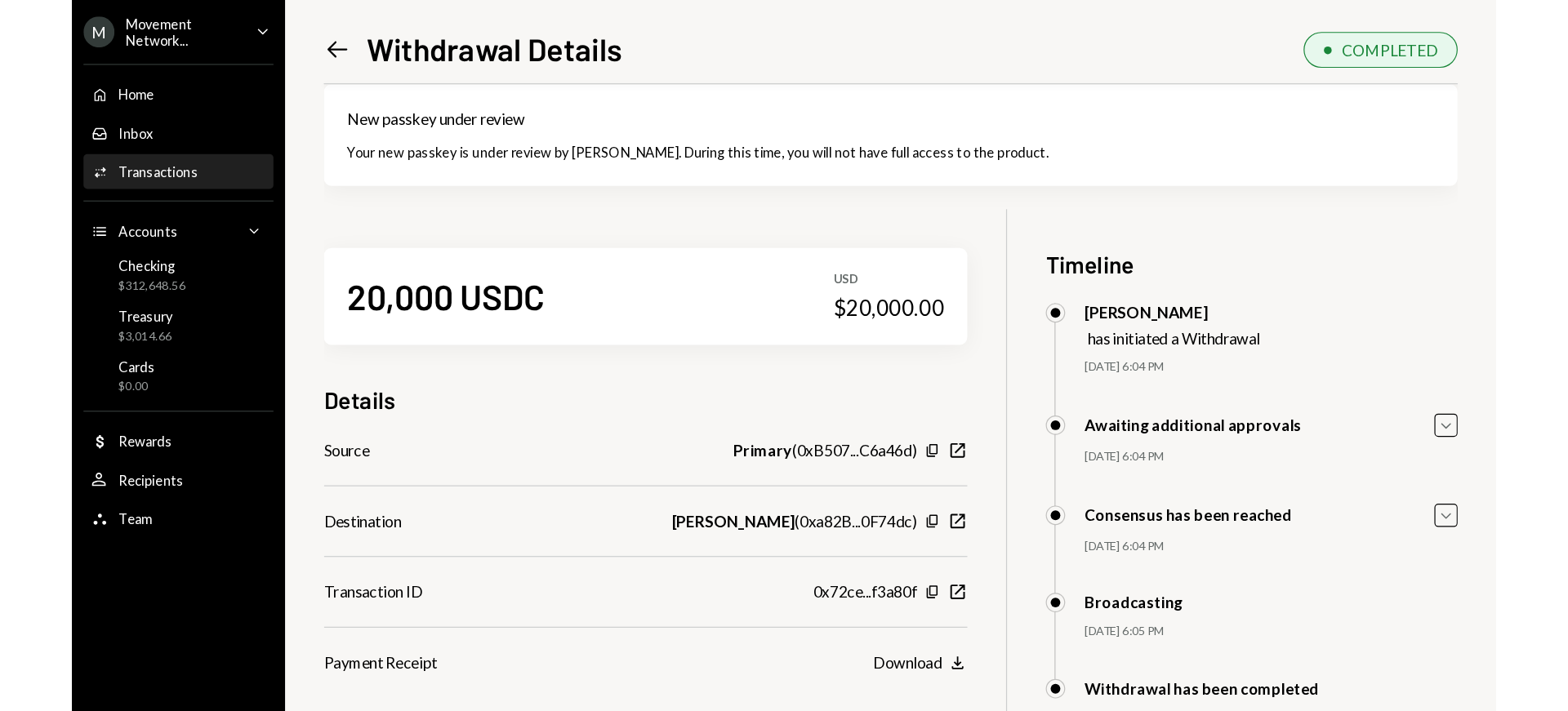
scroll to position [88, 0]
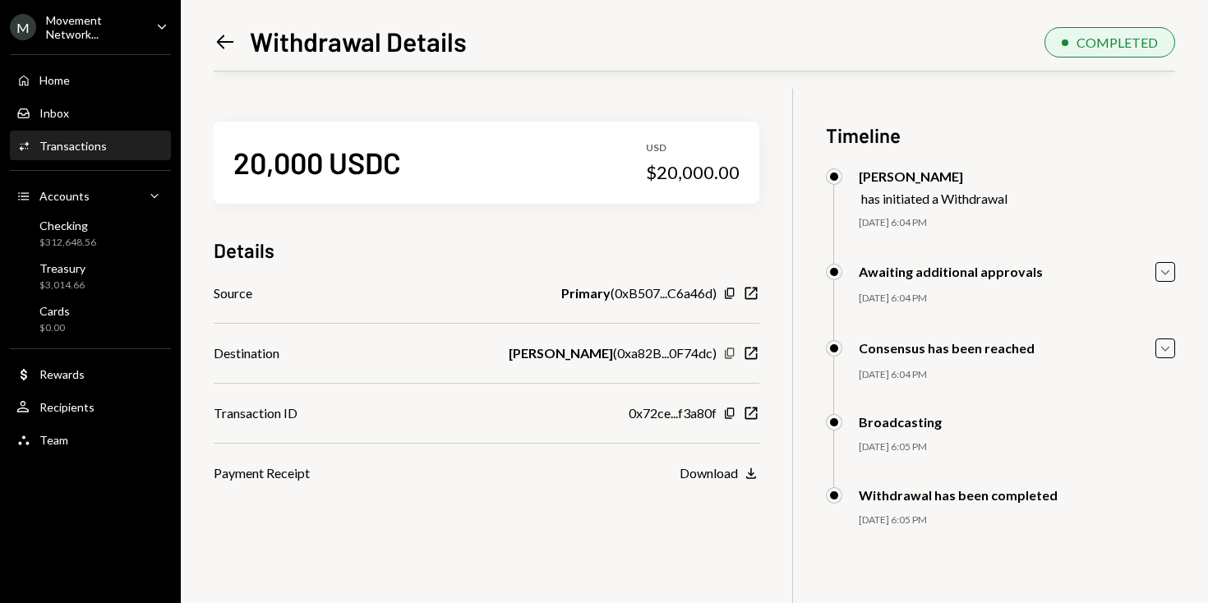
click at [731, 353] on icon "Copy" at bounding box center [729, 353] width 13 height 13
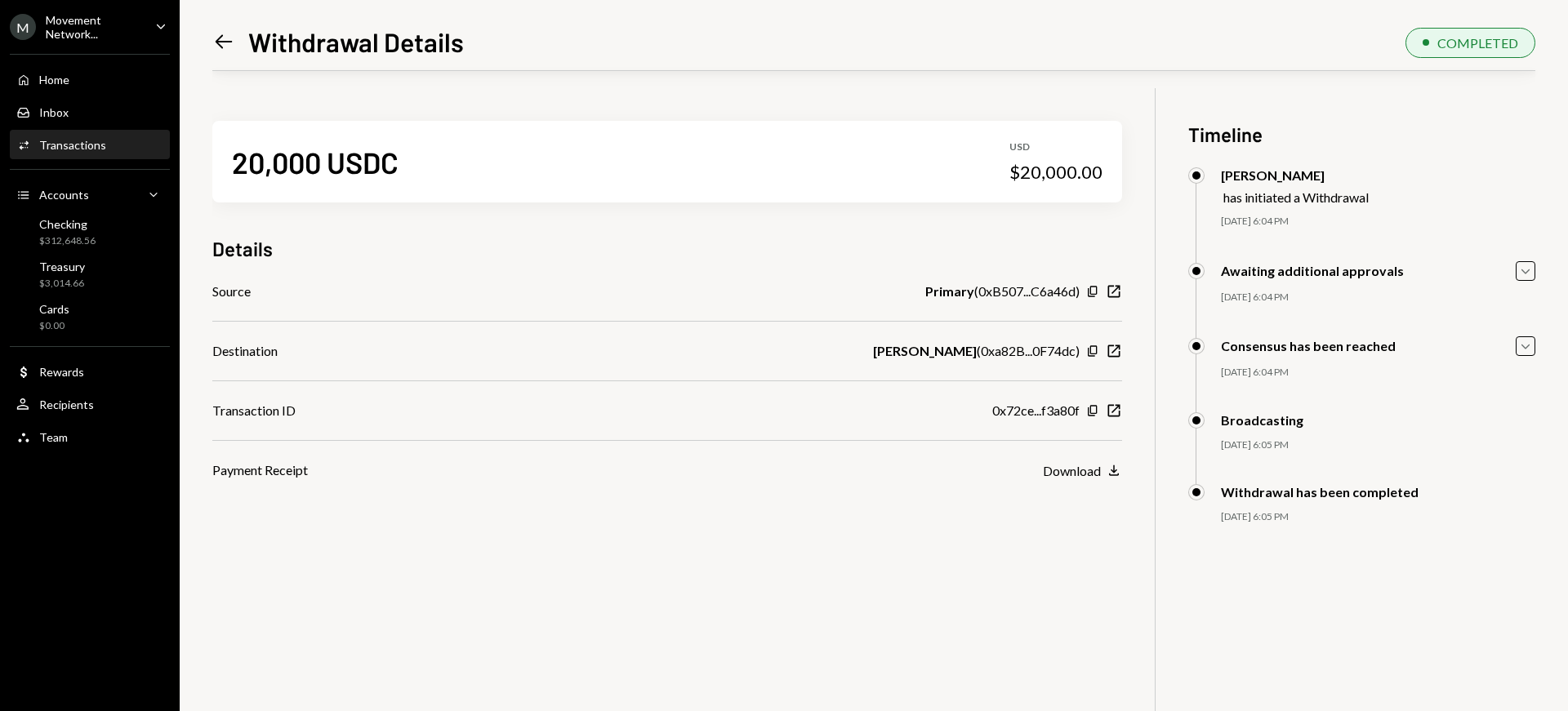
scroll to position [84, 0]
click at [222, 34] on icon "Left Arrow" at bounding box center [224, 41] width 23 height 23
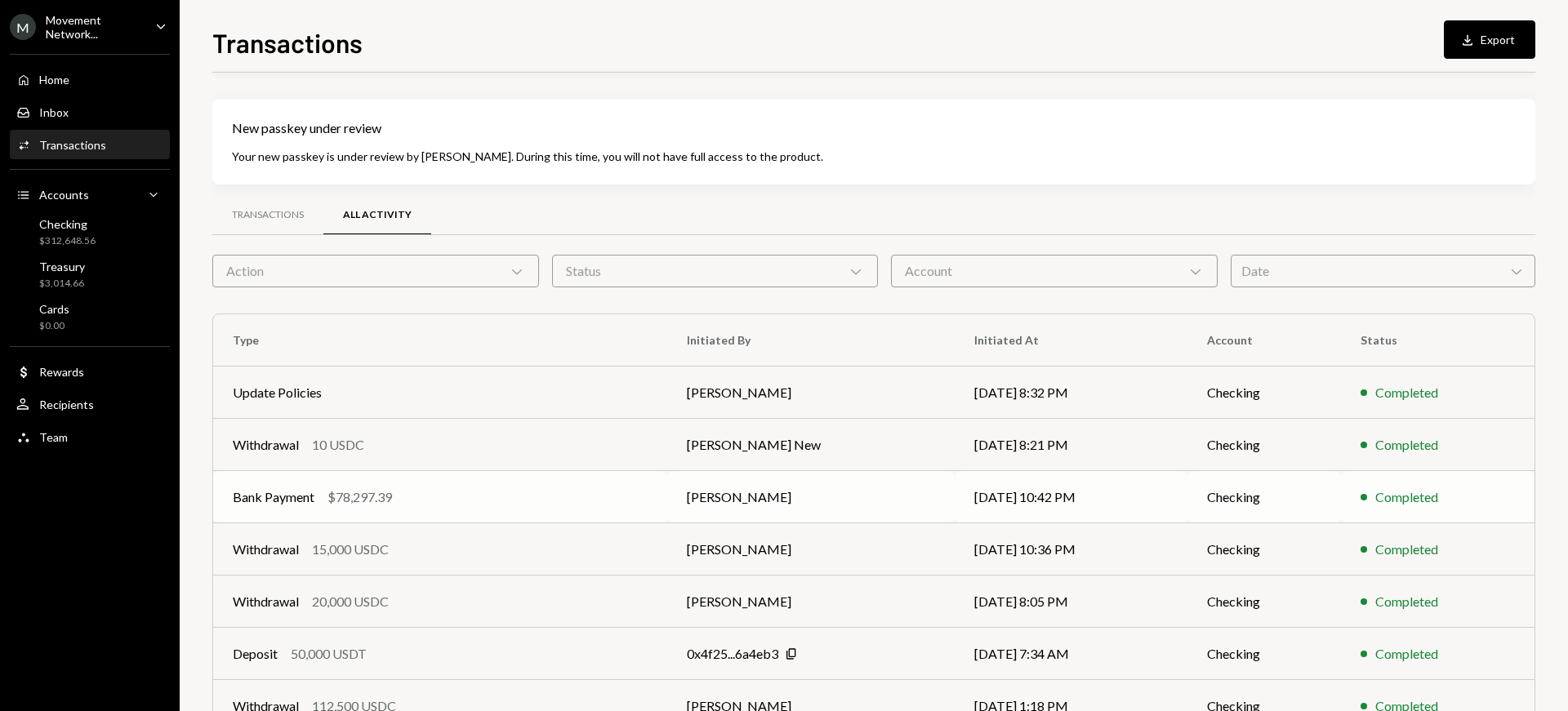
scroll to position [246, 0]
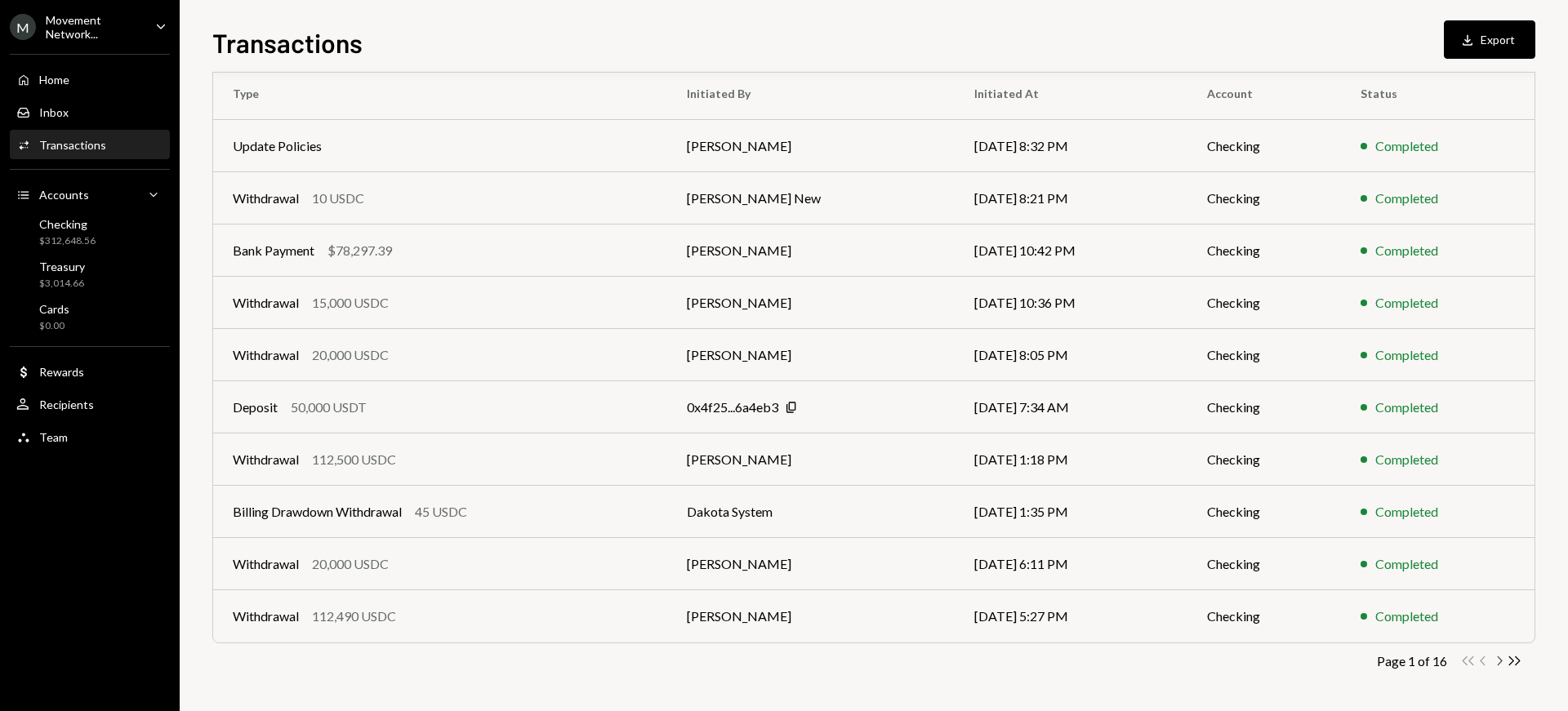
click at [1199, 598] on icon "Chevron Right" at bounding box center [1499, 661] width 16 height 16
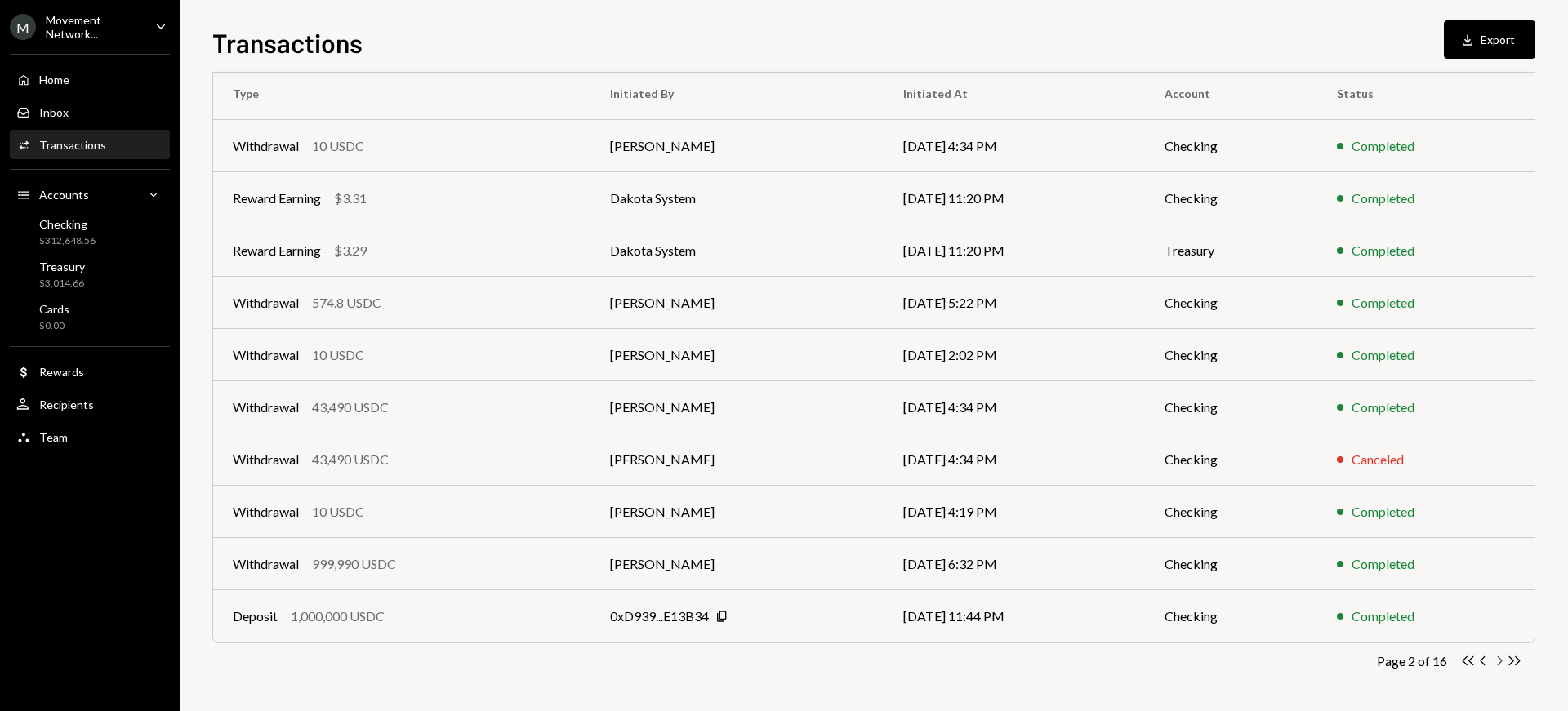
click at [1199, 598] on icon "button" at bounding box center [1499, 660] width 5 height 9
click at [1199, 598] on icon "Chevron Right" at bounding box center [1499, 661] width 16 height 16
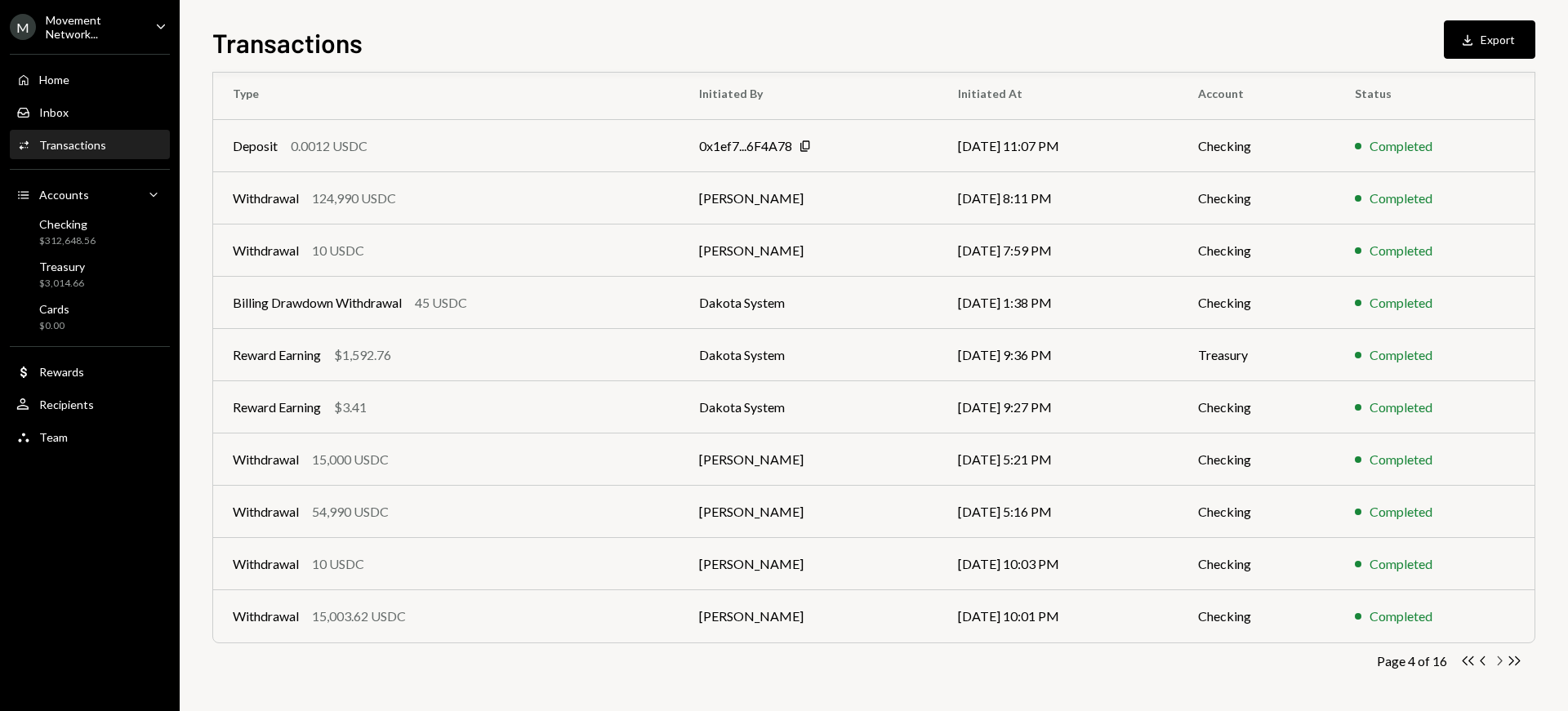
click at [1199, 598] on icon "Chevron Right" at bounding box center [1499, 661] width 16 height 16
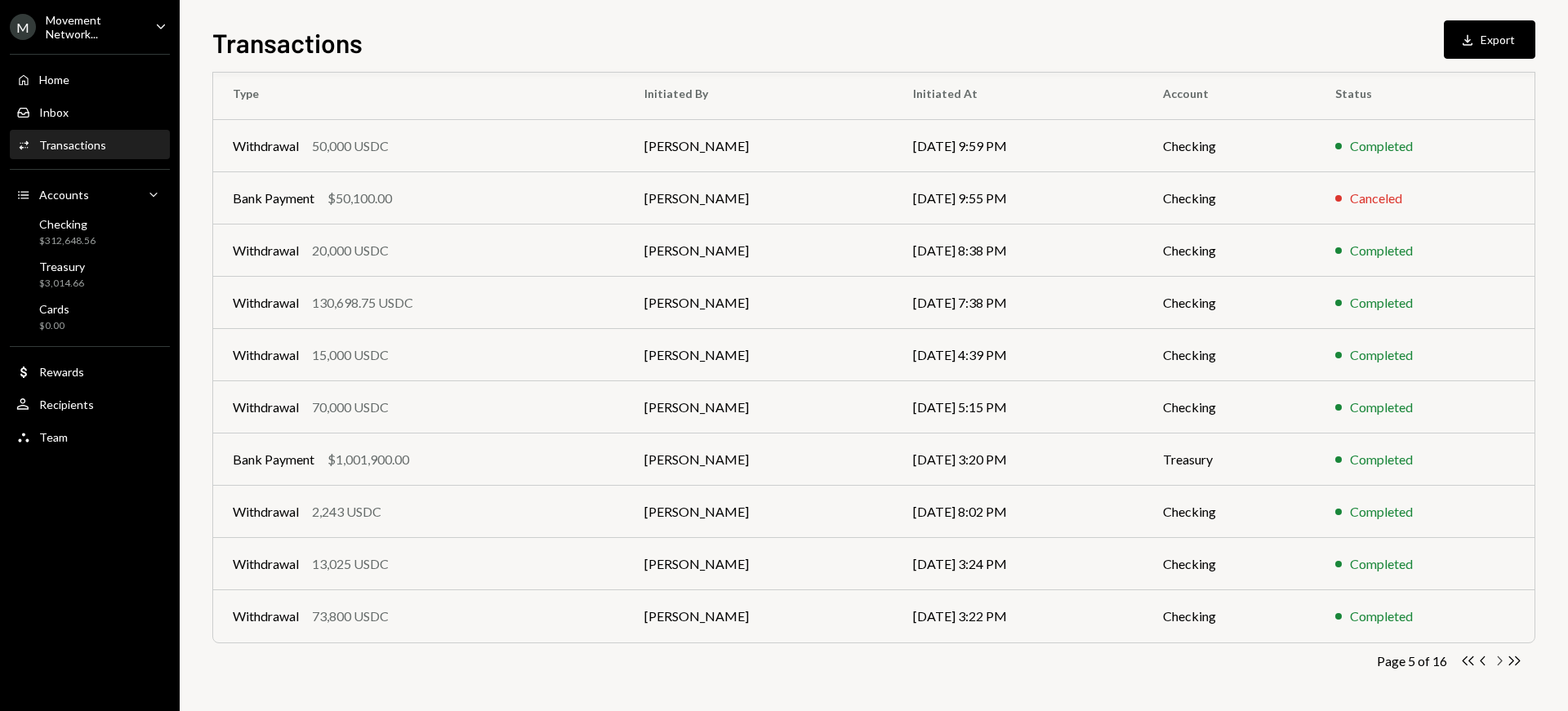
click at [1199, 598] on icon "Chevron Right" at bounding box center [1499, 661] width 16 height 16
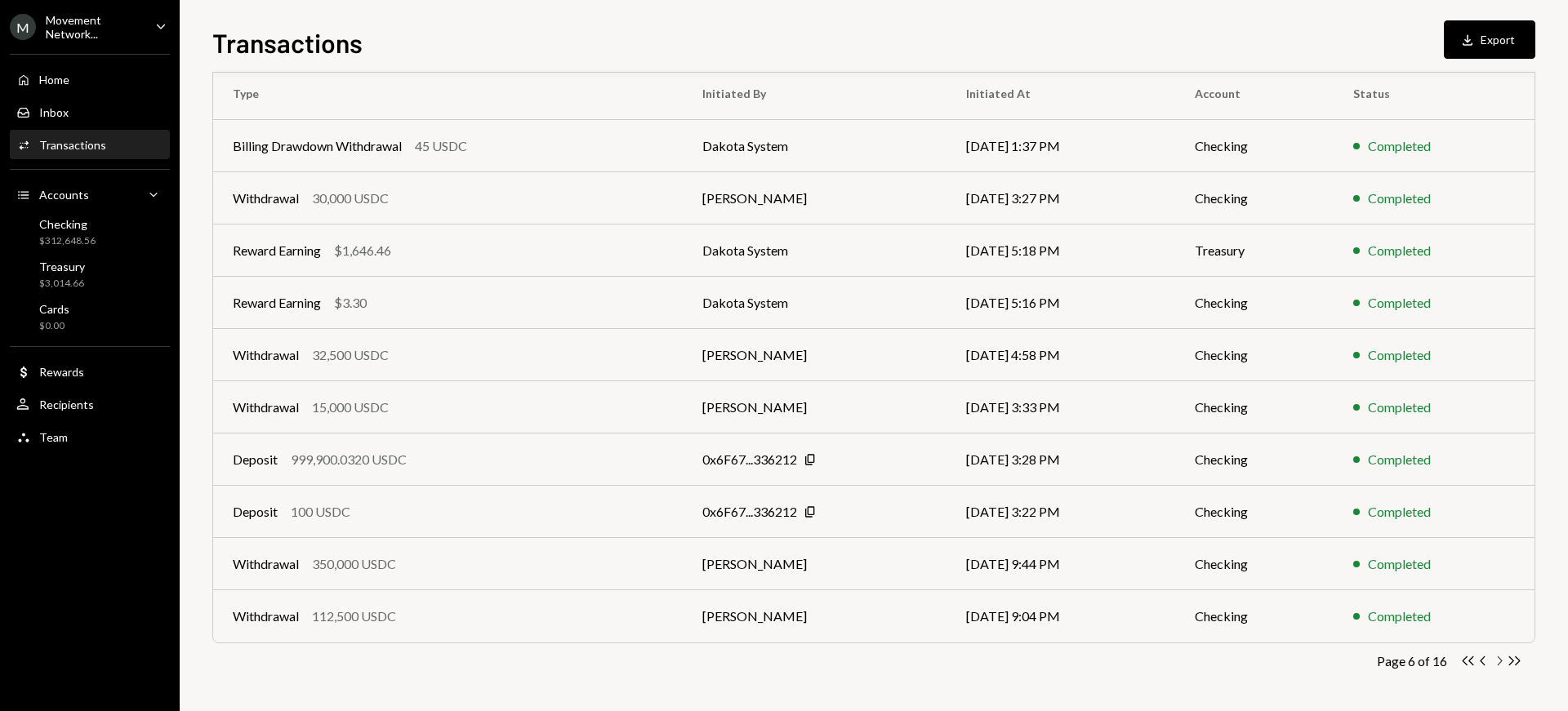
click at [1199, 598] on icon "Chevron Right" at bounding box center [1499, 661] width 16 height 16
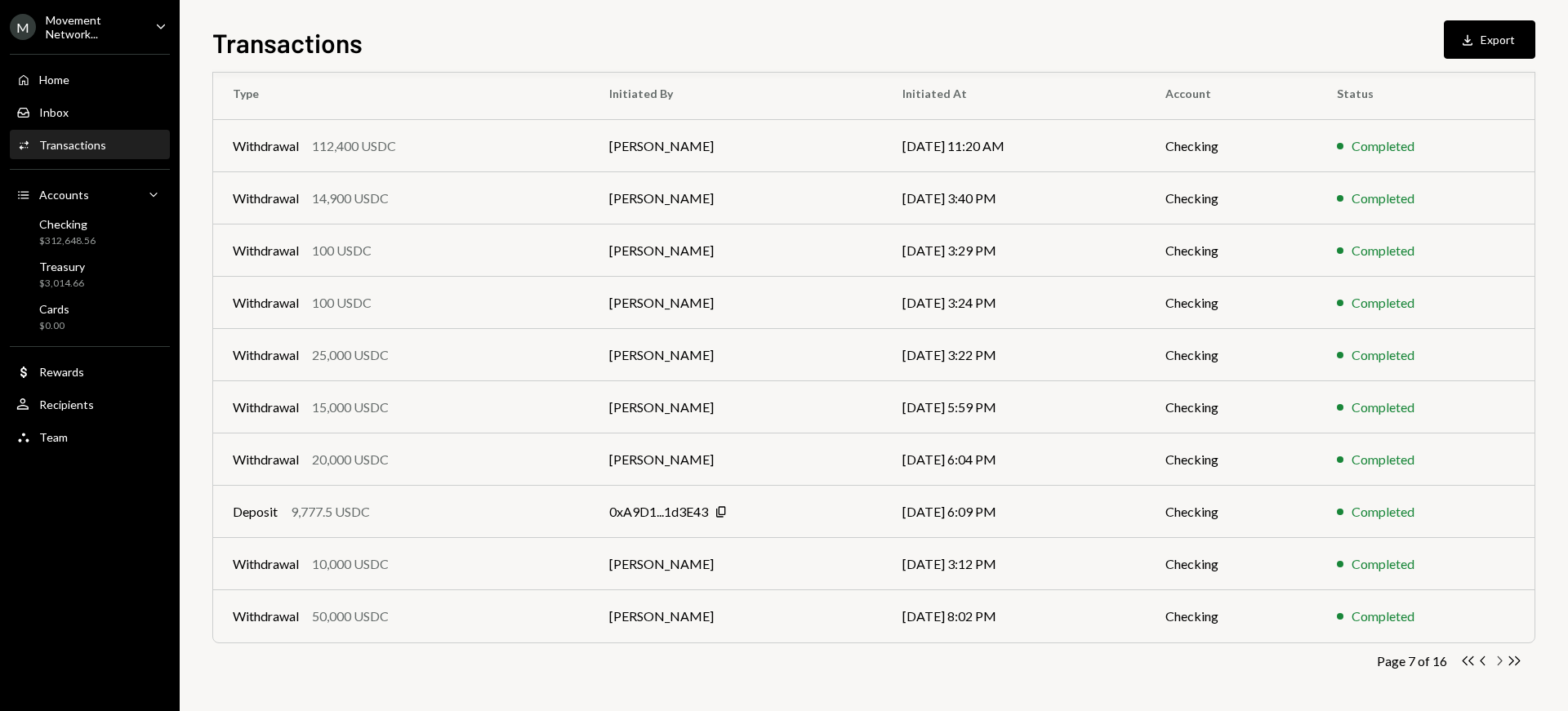
click at [1199, 598] on icon "button" at bounding box center [1499, 660] width 5 height 9
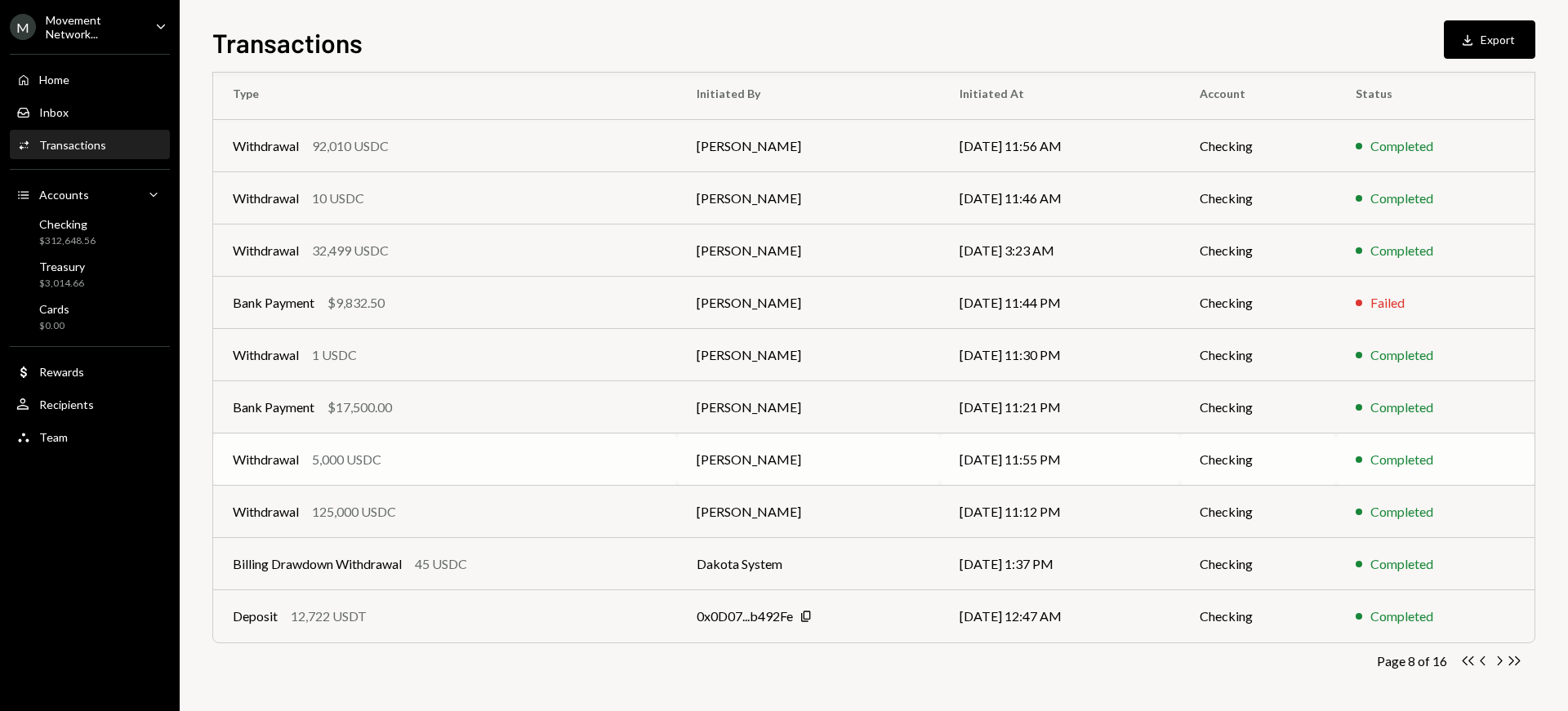
scroll to position [228, 0]
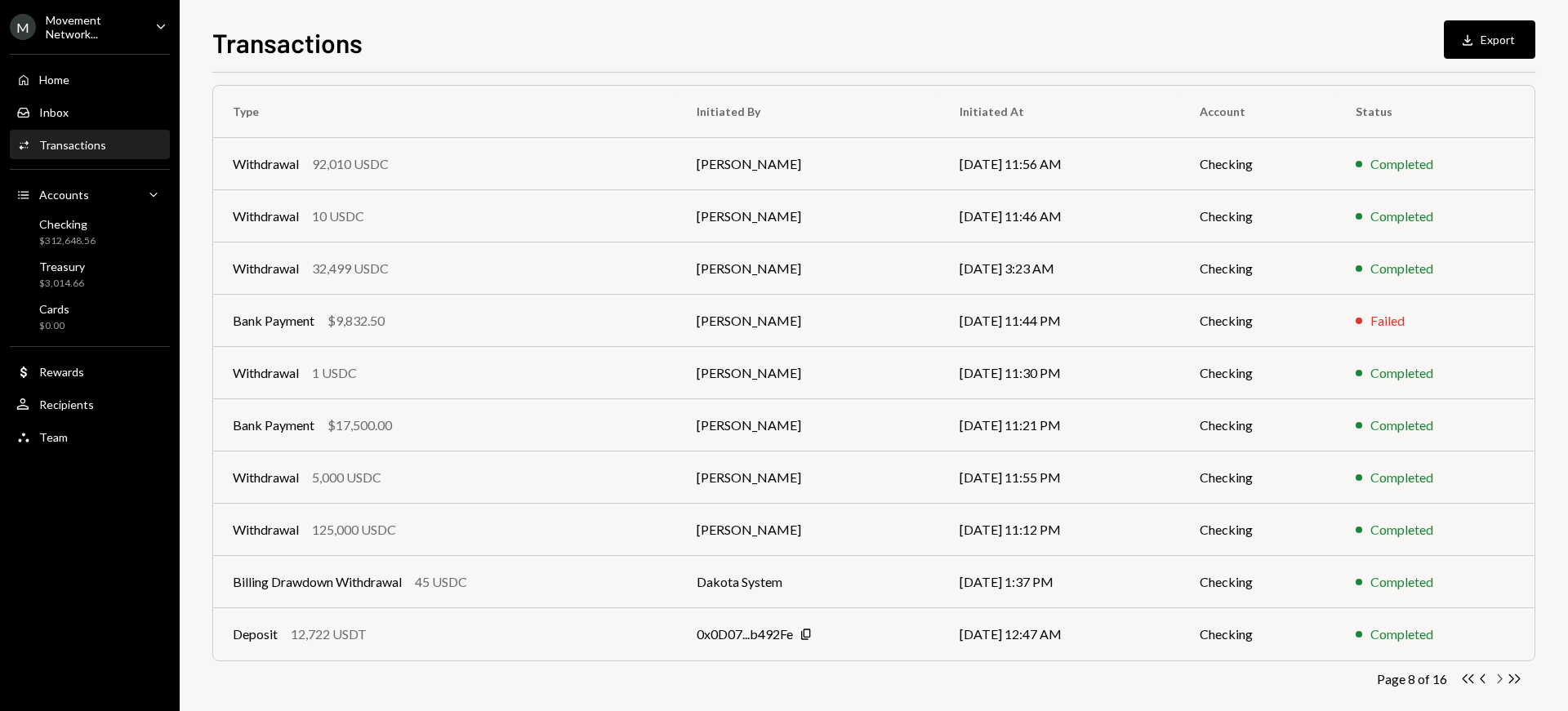
click at [1199, 598] on icon "Chevron Right" at bounding box center [1499, 679] width 16 height 16
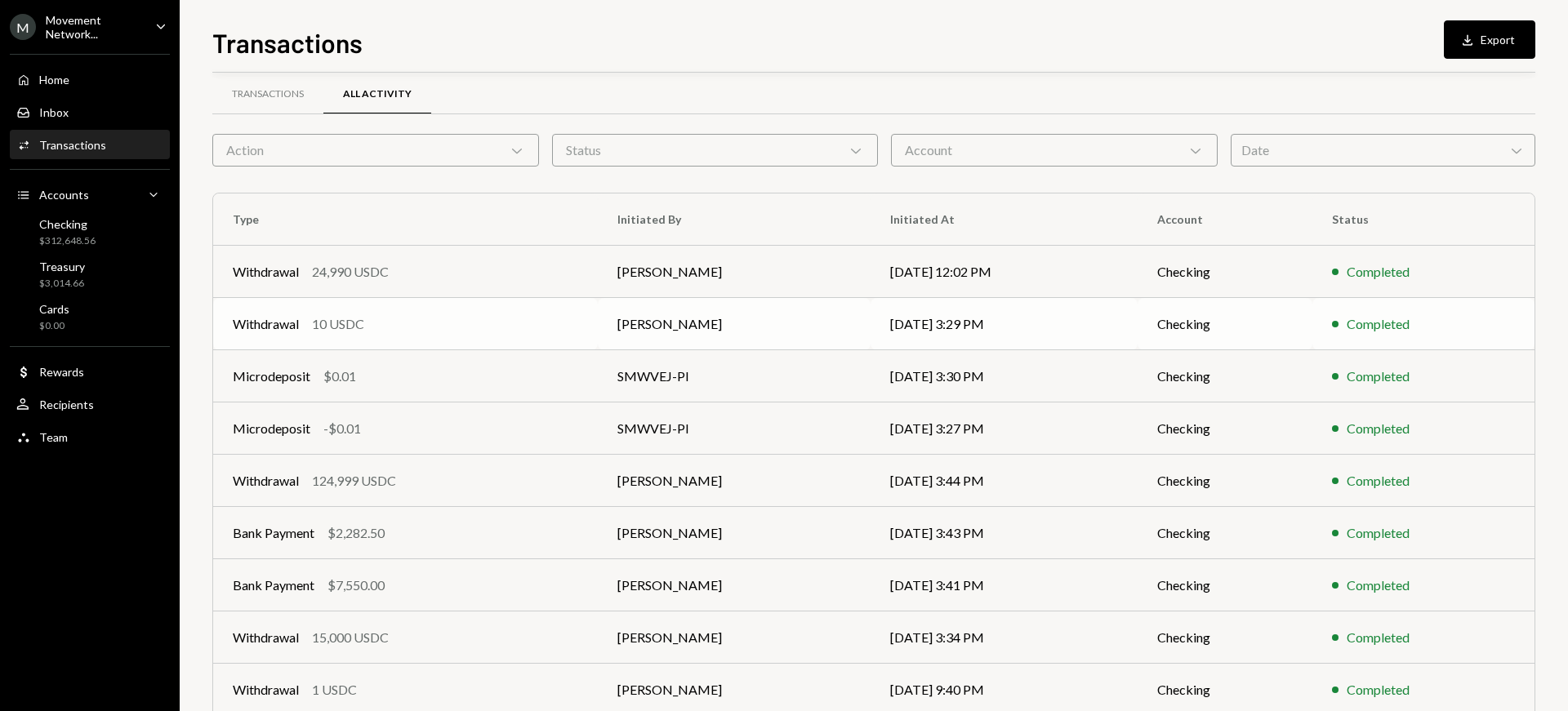
scroll to position [246, 0]
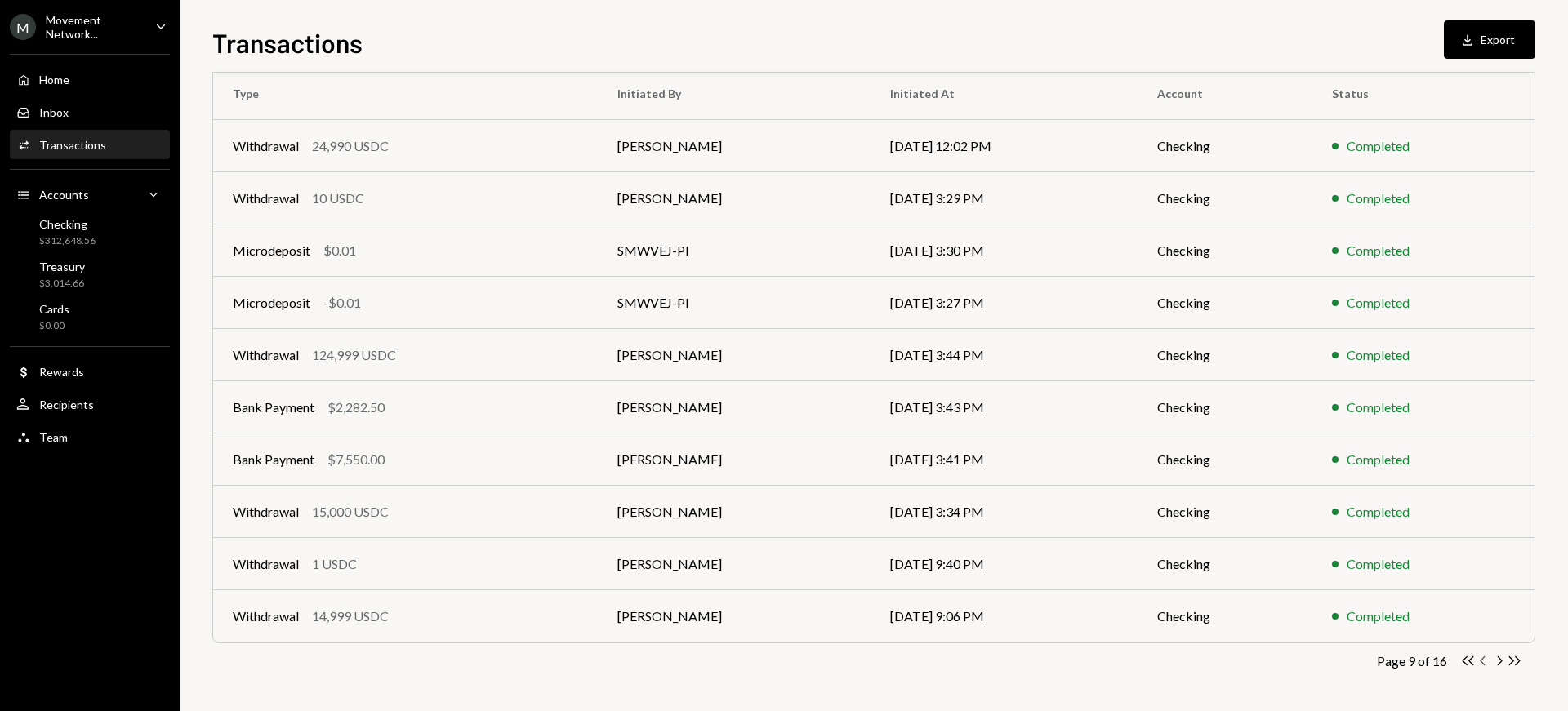
click at [1199, 598] on icon "button" at bounding box center [1482, 660] width 5 height 9
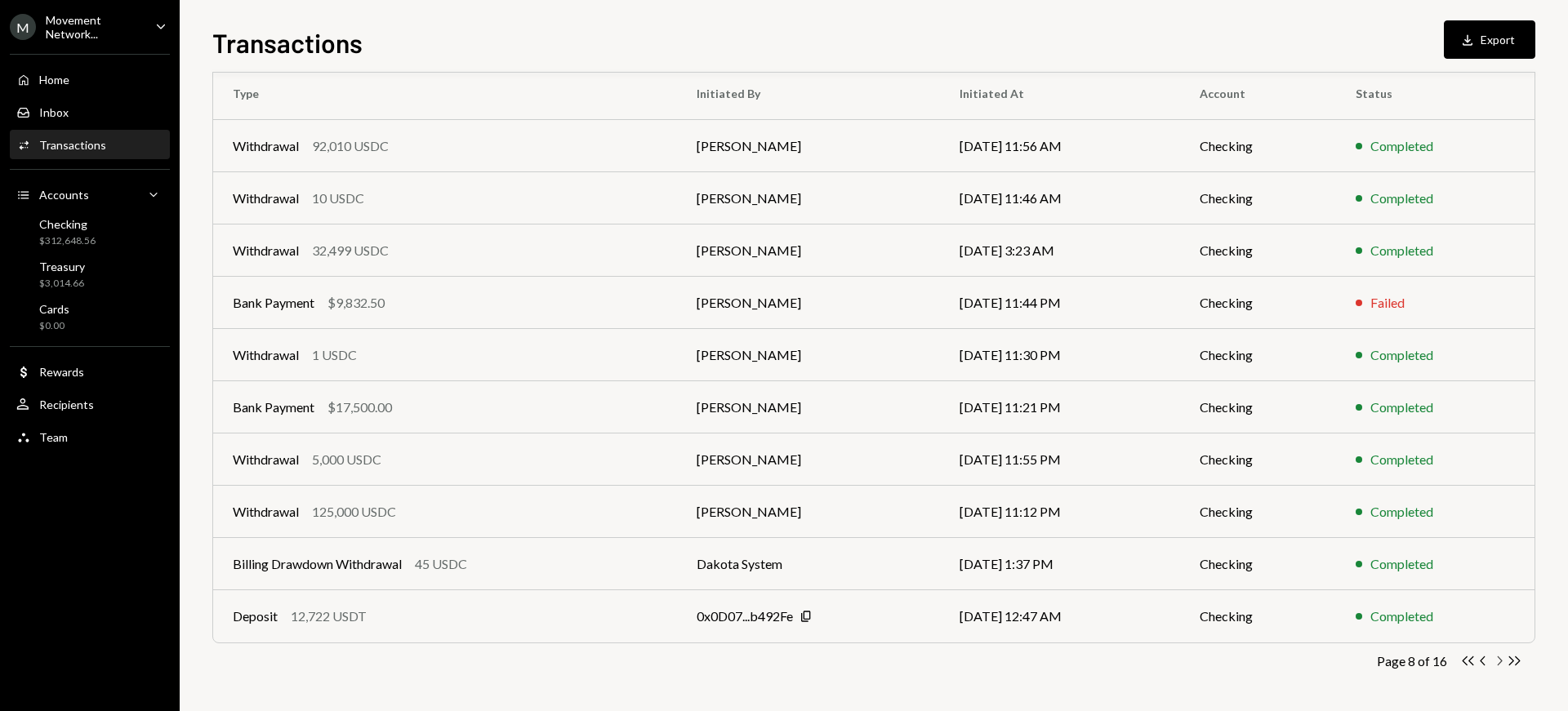
click at [1199, 598] on icon "Chevron Right" at bounding box center [1499, 661] width 16 height 16
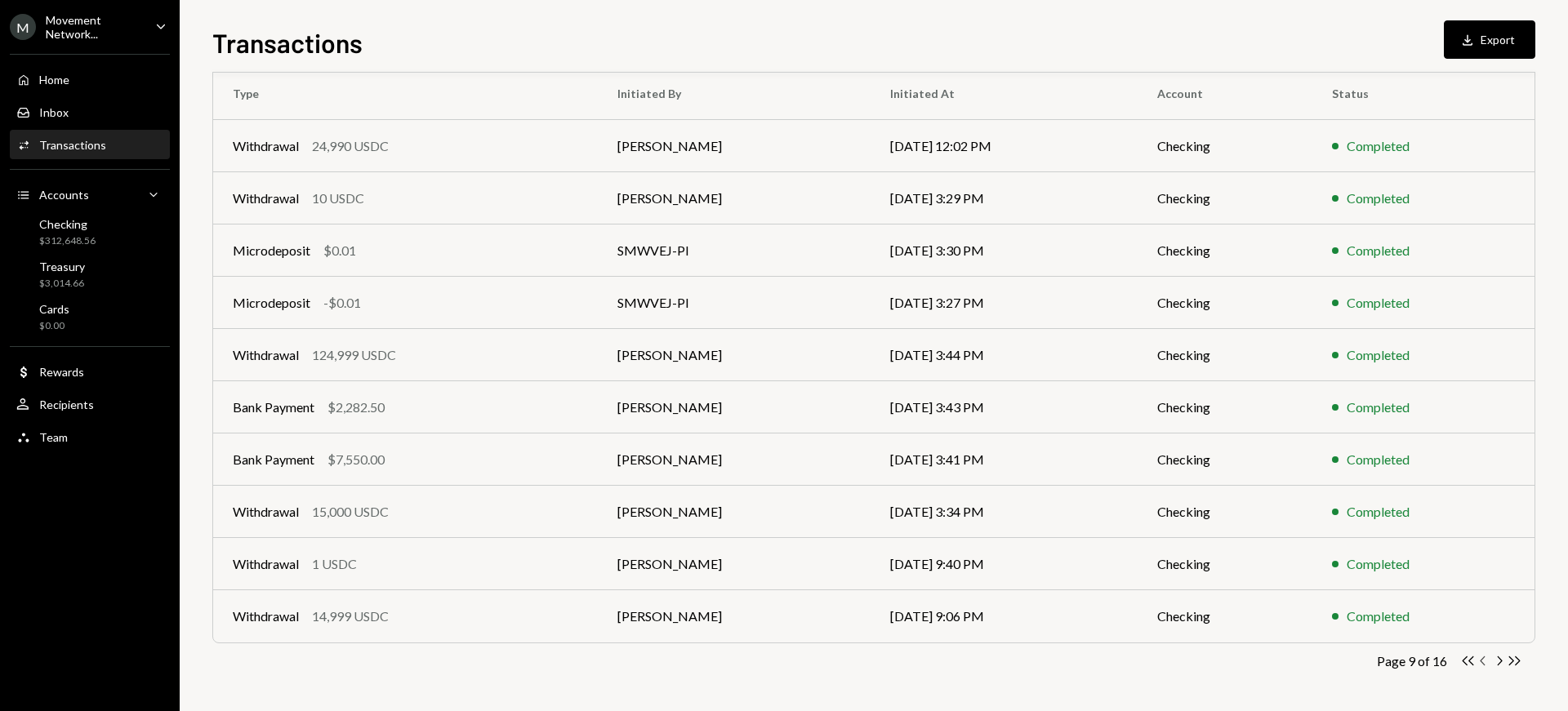
click at [1199, 598] on icon "Chevron Left" at bounding box center [1484, 661] width 16 height 16
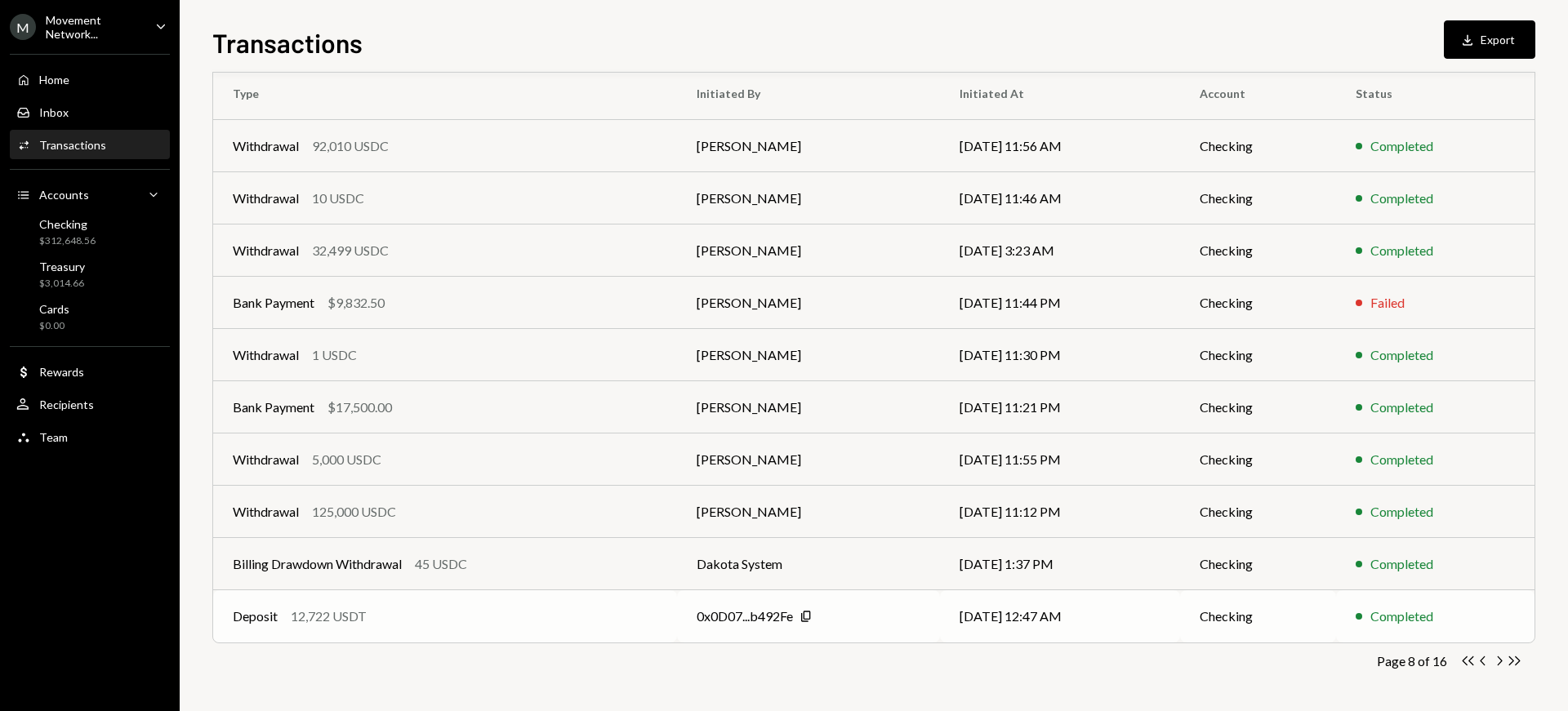
click at [283, 598] on div "Deposit 12,722 USDT" at bounding box center [444, 617] width 424 height 20
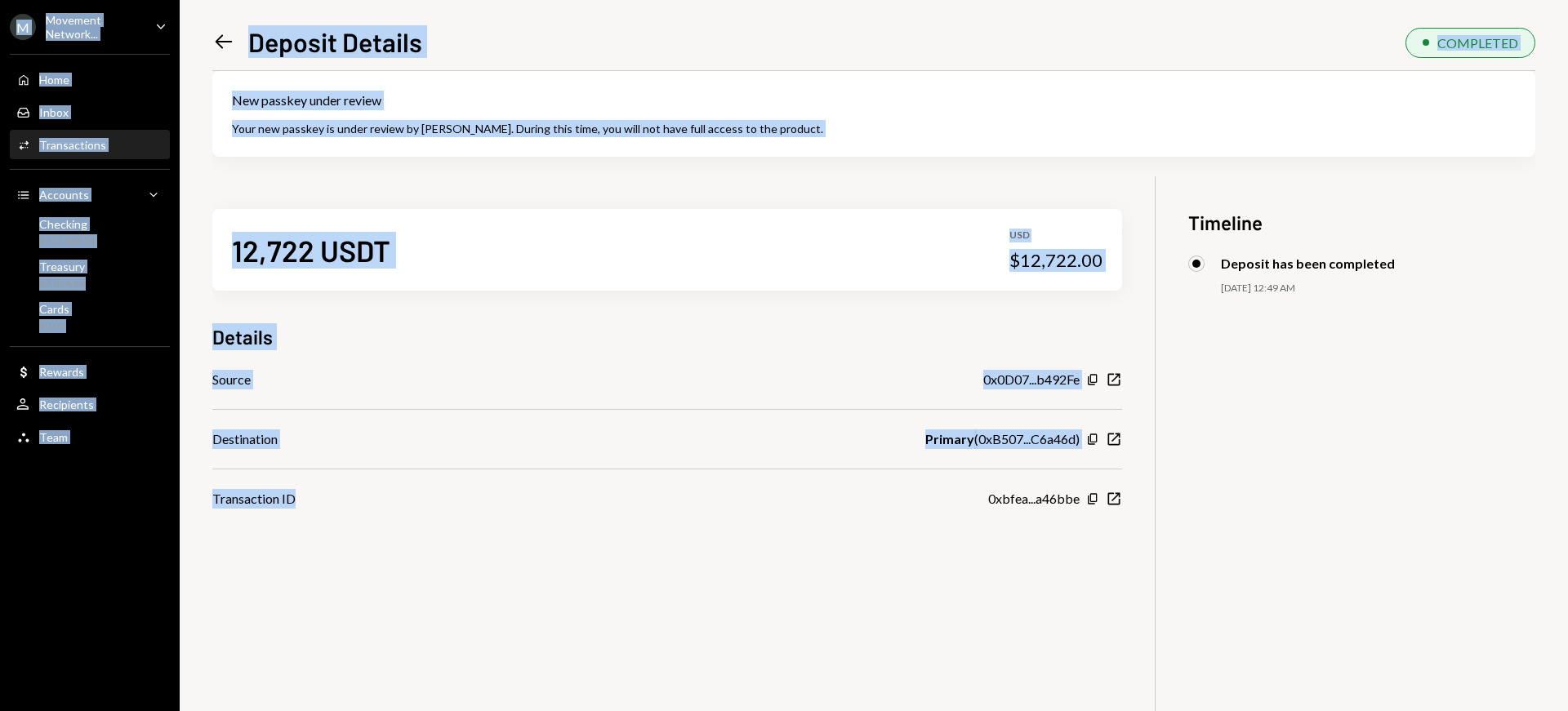
drag, startPoint x: 383, startPoint y: 617, endPoint x: 508, endPoint y: 762, distance: 191.4
click at [508, 598] on html "M Movement Network... Caret Down Home Home Inbox Inbox Activities Transactions …" at bounding box center [784, 356] width 1568 height 711
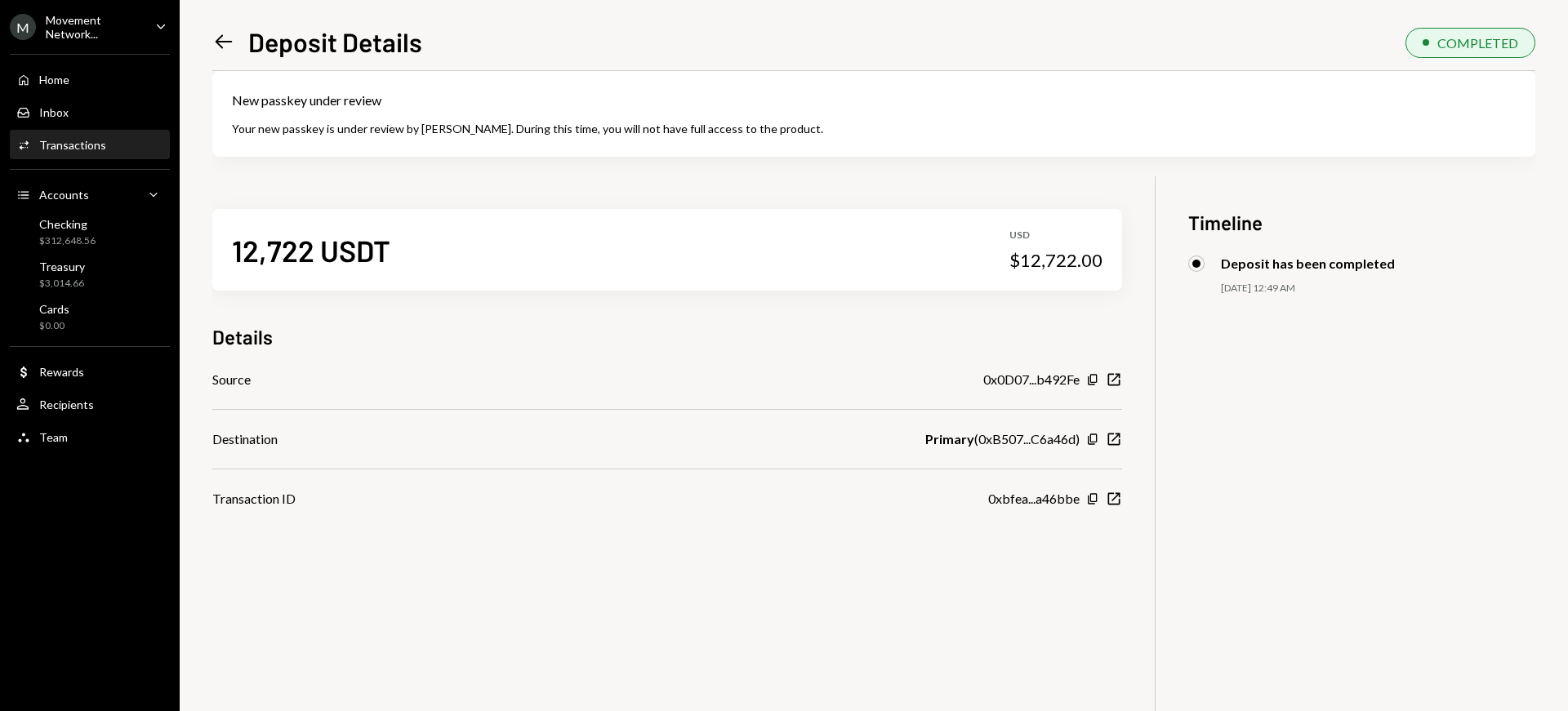
click at [883, 571] on div "12,722 USDT USD $12,722.00 Details Source 0x0D07...b492Fe Copy New Window Desti…" at bounding box center [873, 532] width 1323 height 711
click at [223, 40] on icon "Left Arrow" at bounding box center [224, 41] width 23 height 23
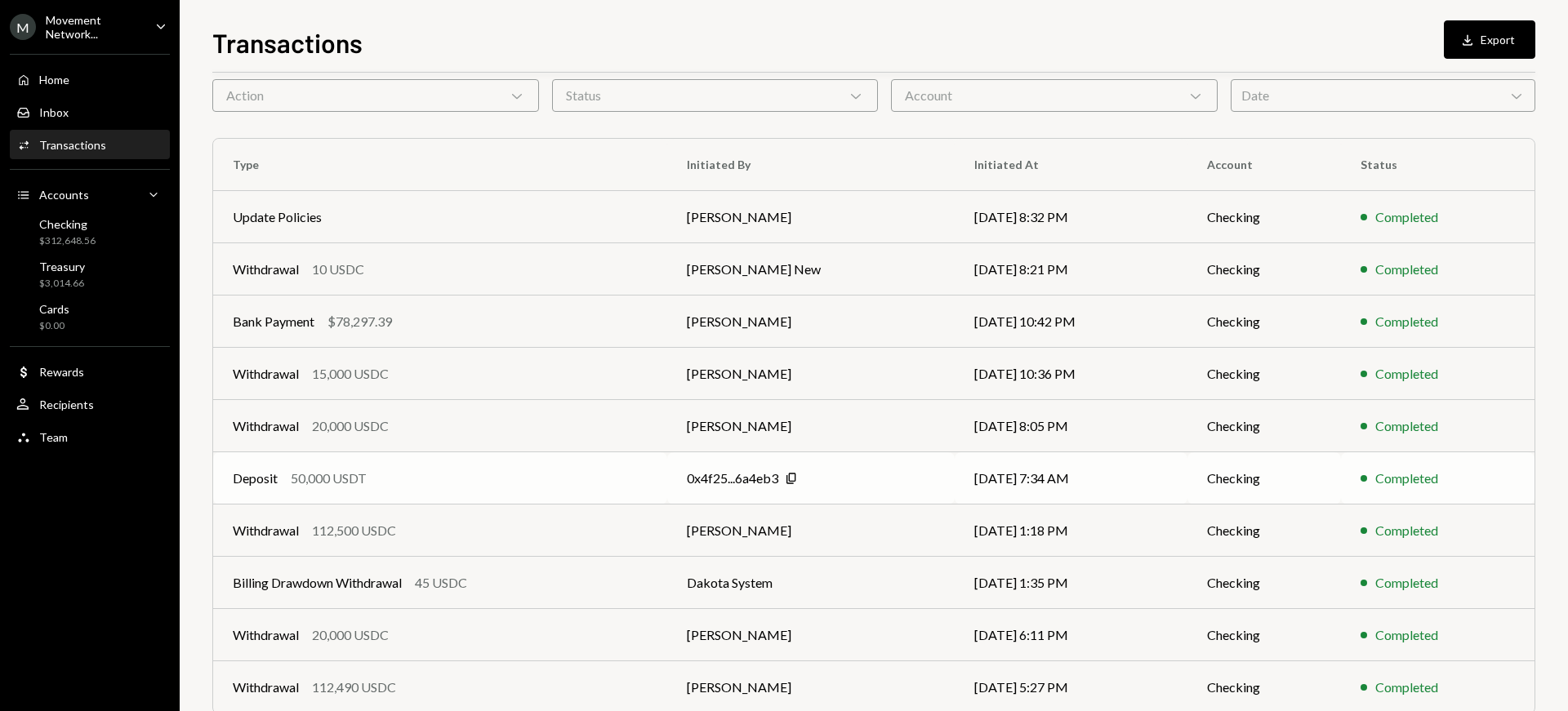
scroll to position [246, 0]
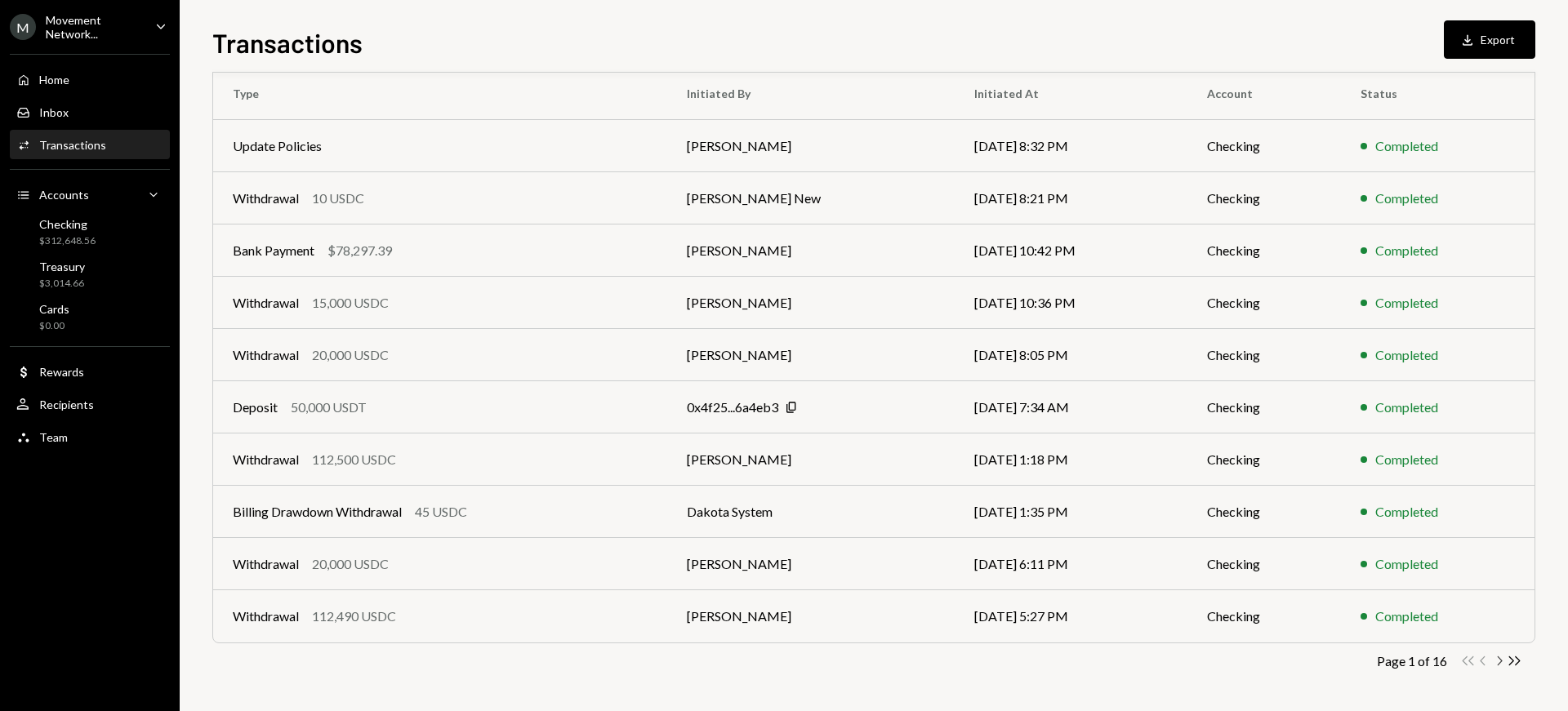
click at [1199, 598] on icon "button" at bounding box center [1499, 660] width 5 height 9
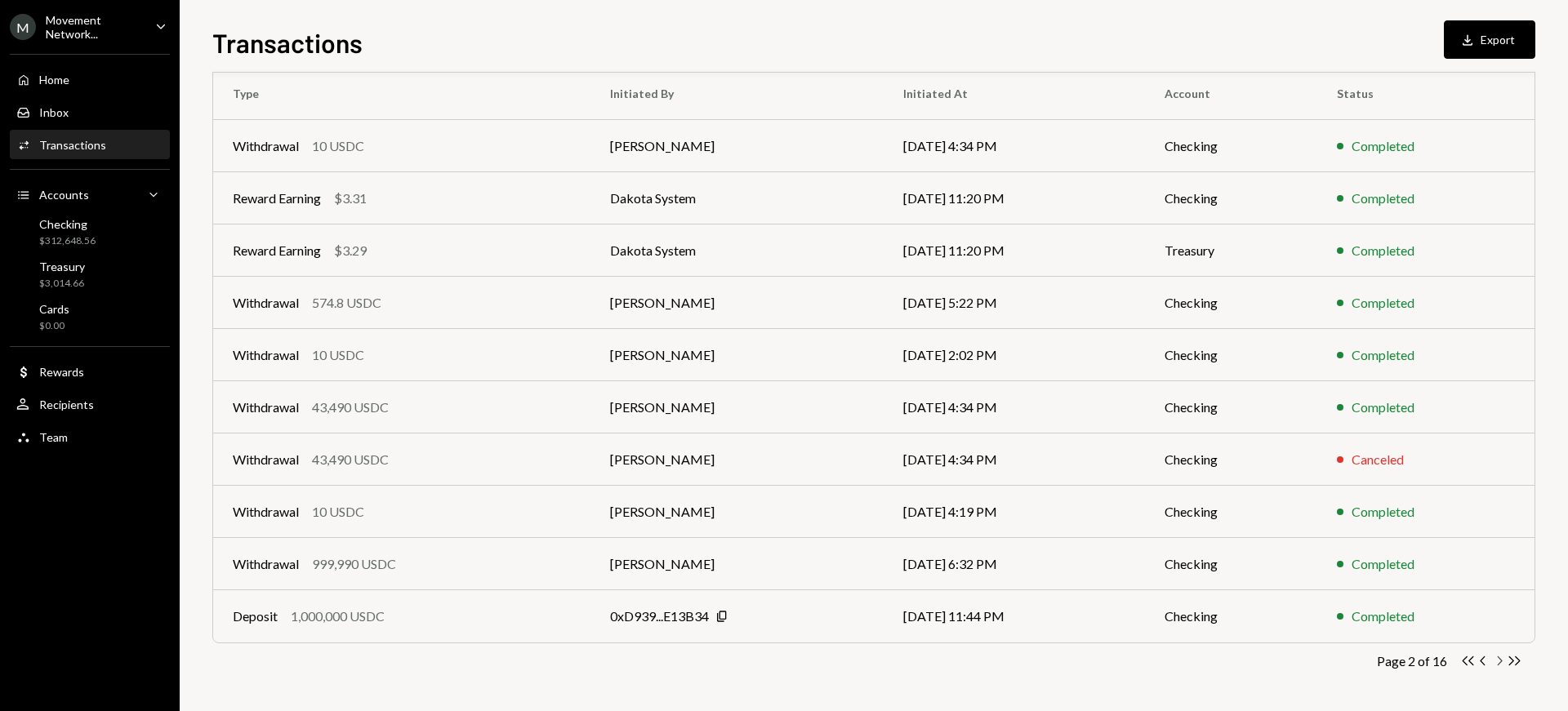
click at [1199, 598] on icon "button" at bounding box center [1499, 660] width 5 height 9
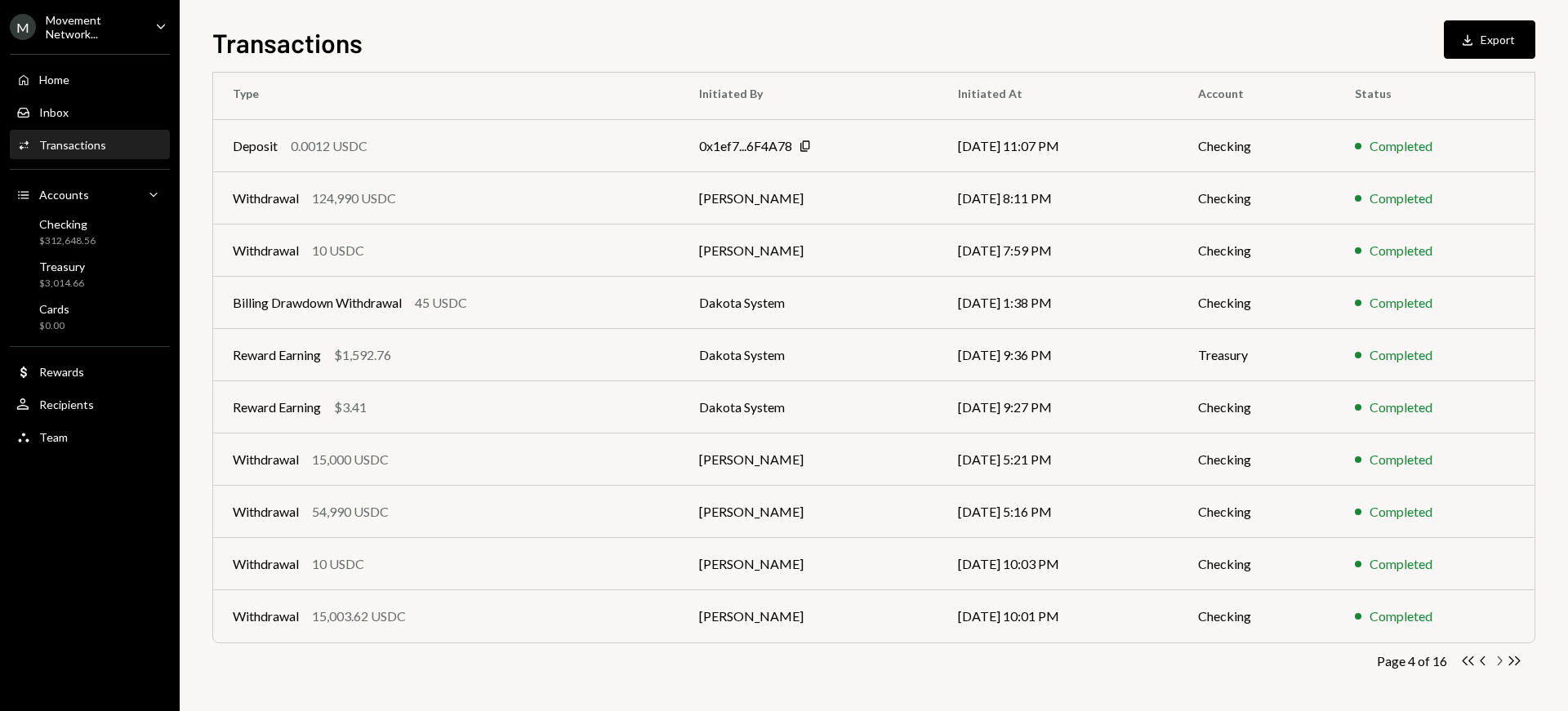
click at [1199, 598] on icon "button" at bounding box center [1499, 660] width 5 height 9
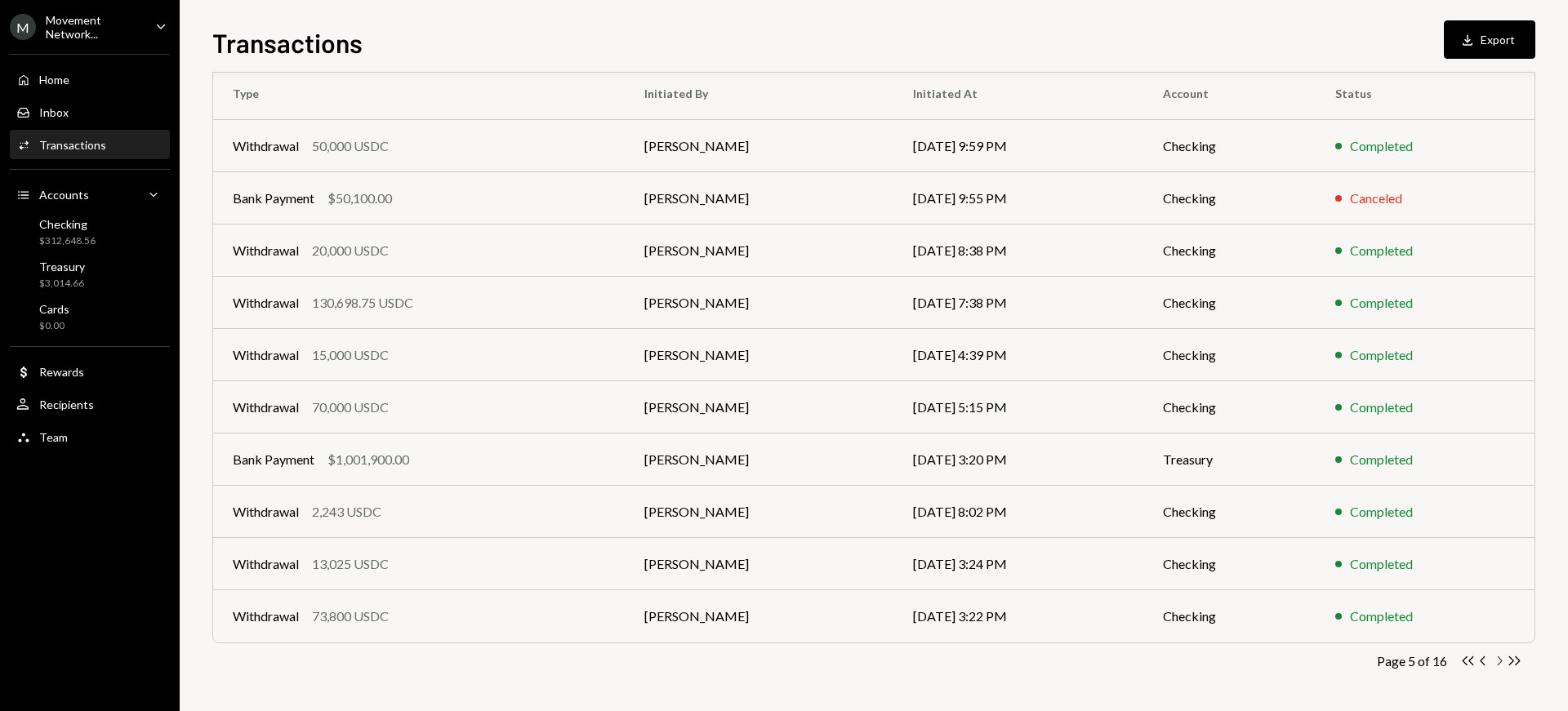
click at [1199, 598] on icon "button" at bounding box center [1499, 660] width 5 height 9
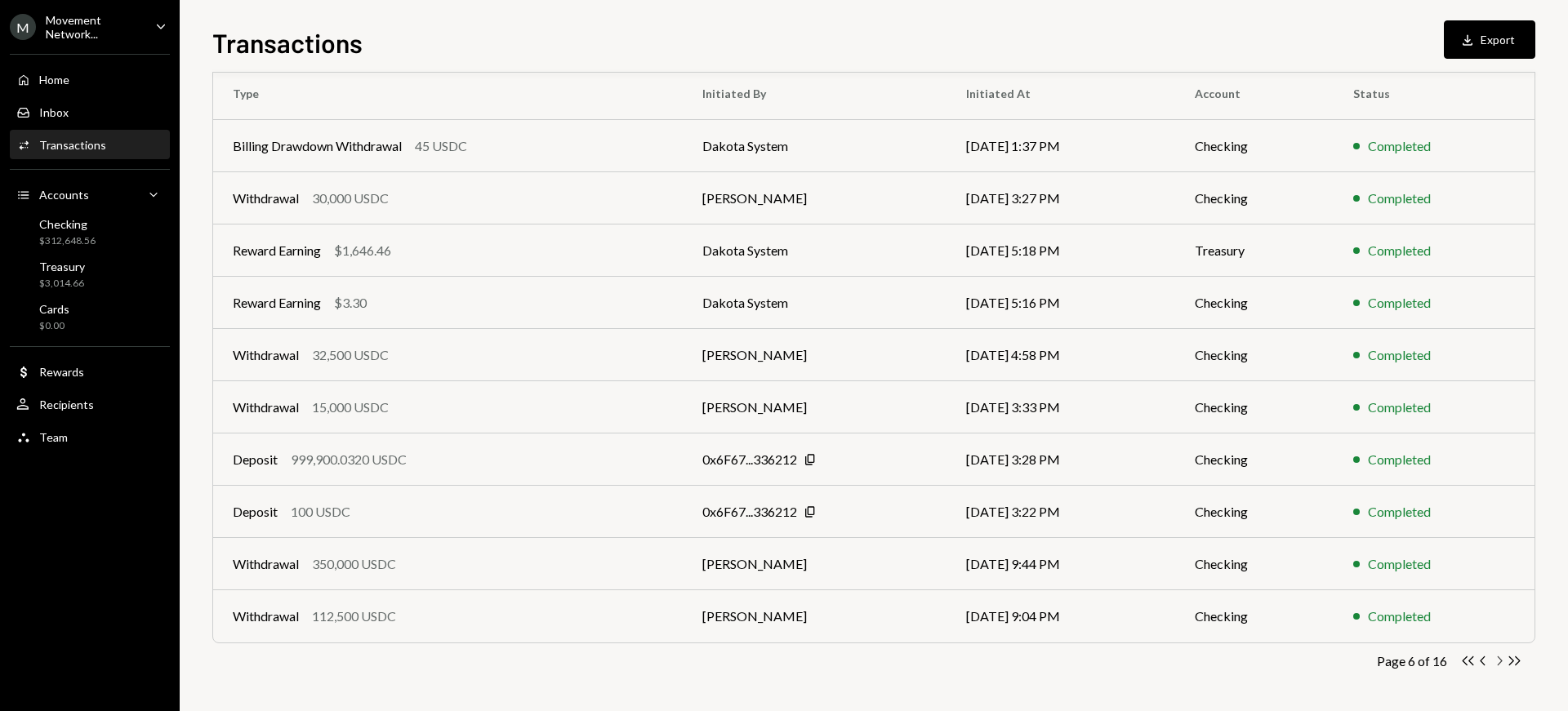
click at [1199, 598] on icon "button" at bounding box center [1499, 660] width 5 height 9
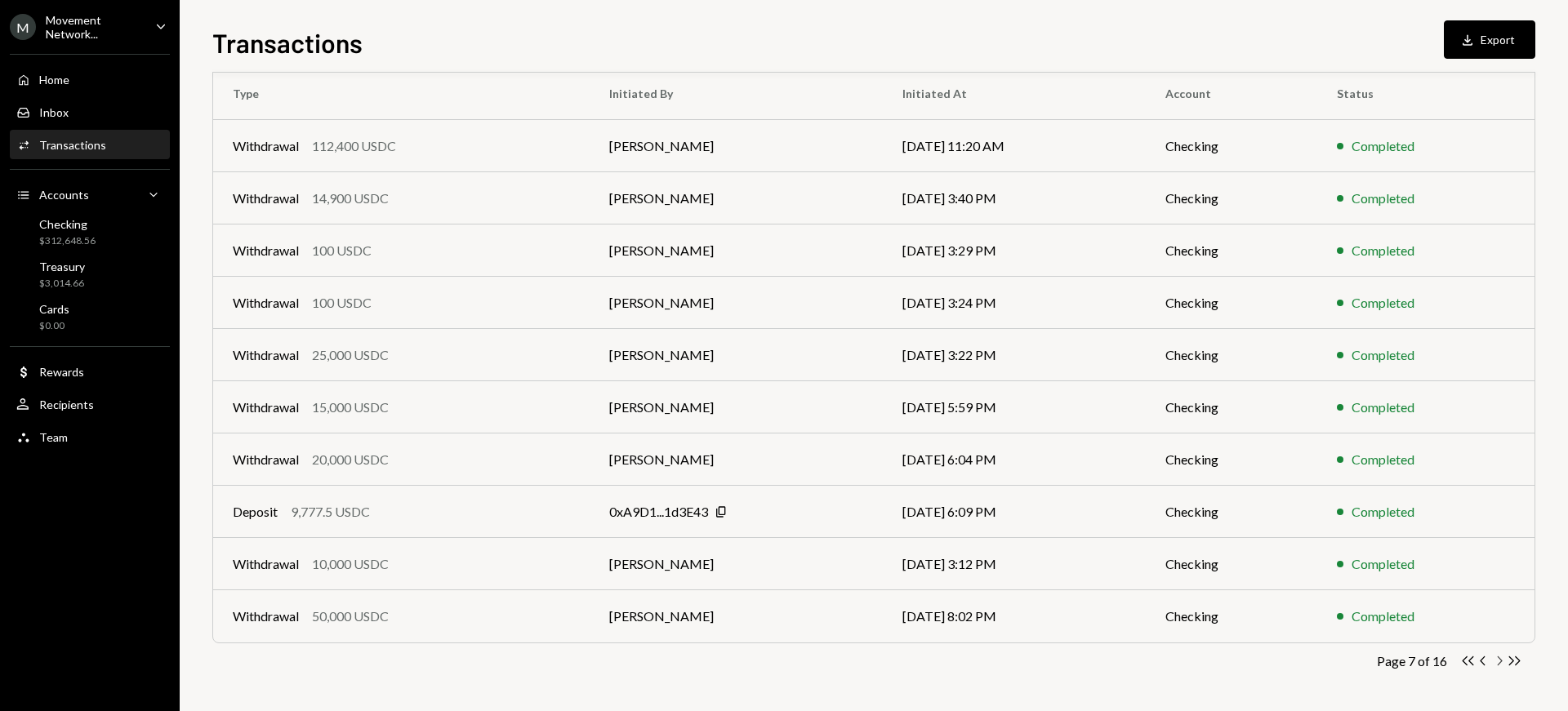
click at [1199, 598] on icon "button" at bounding box center [1499, 660] width 5 height 9
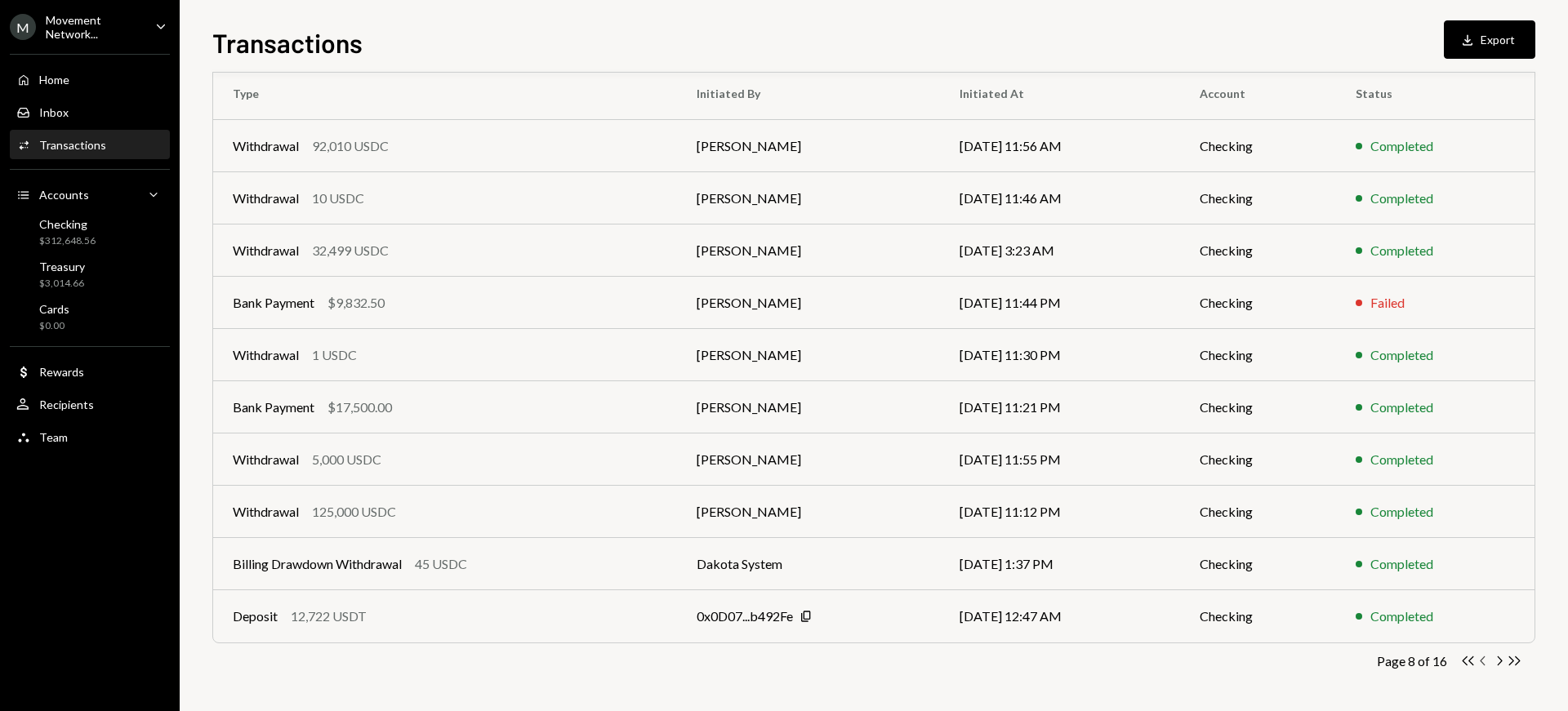
click at [1199, 598] on icon "Chevron Left" at bounding box center [1484, 661] width 16 height 16
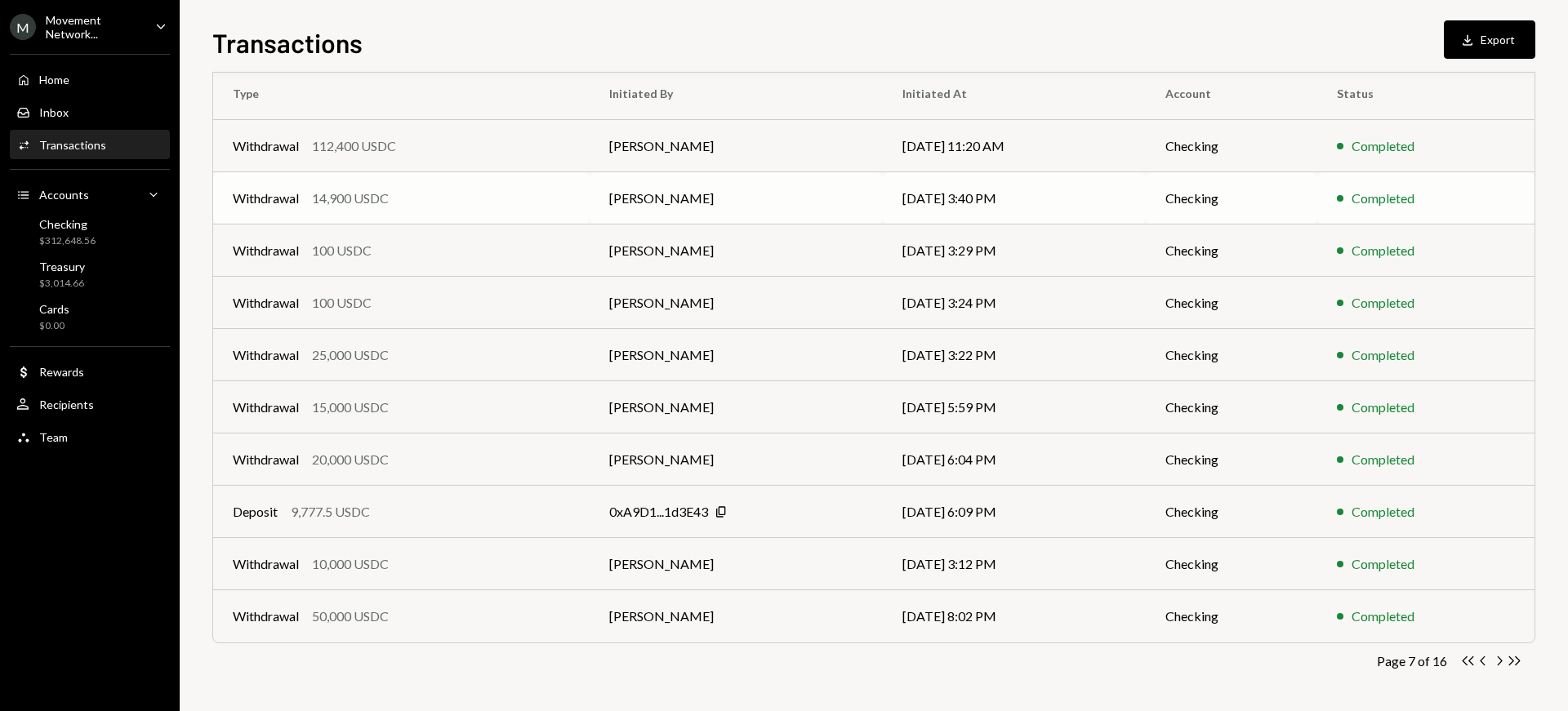
click at [612, 195] on td "[PERSON_NAME]" at bounding box center [735, 198] width 293 height 53
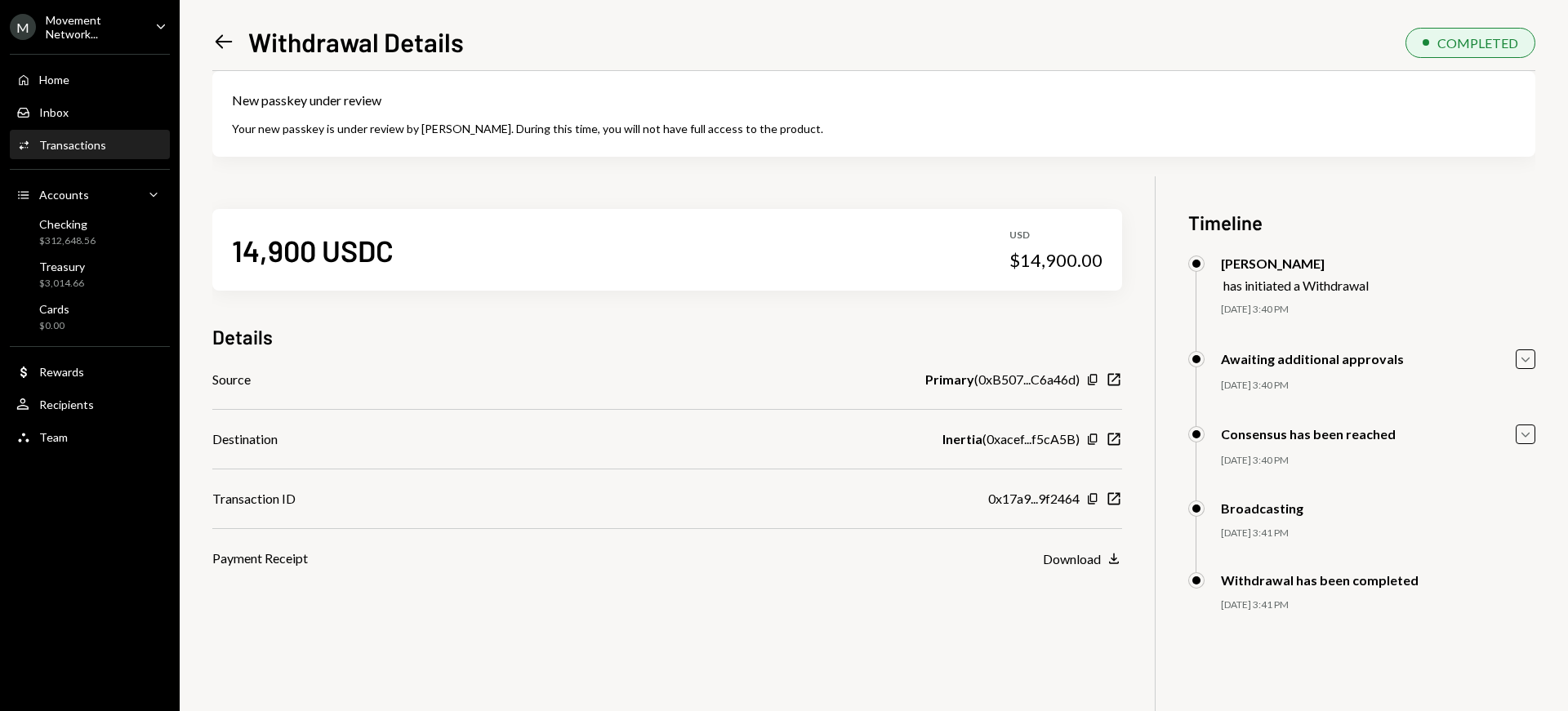
click at [213, 35] on icon "Left Arrow" at bounding box center [224, 41] width 23 height 23
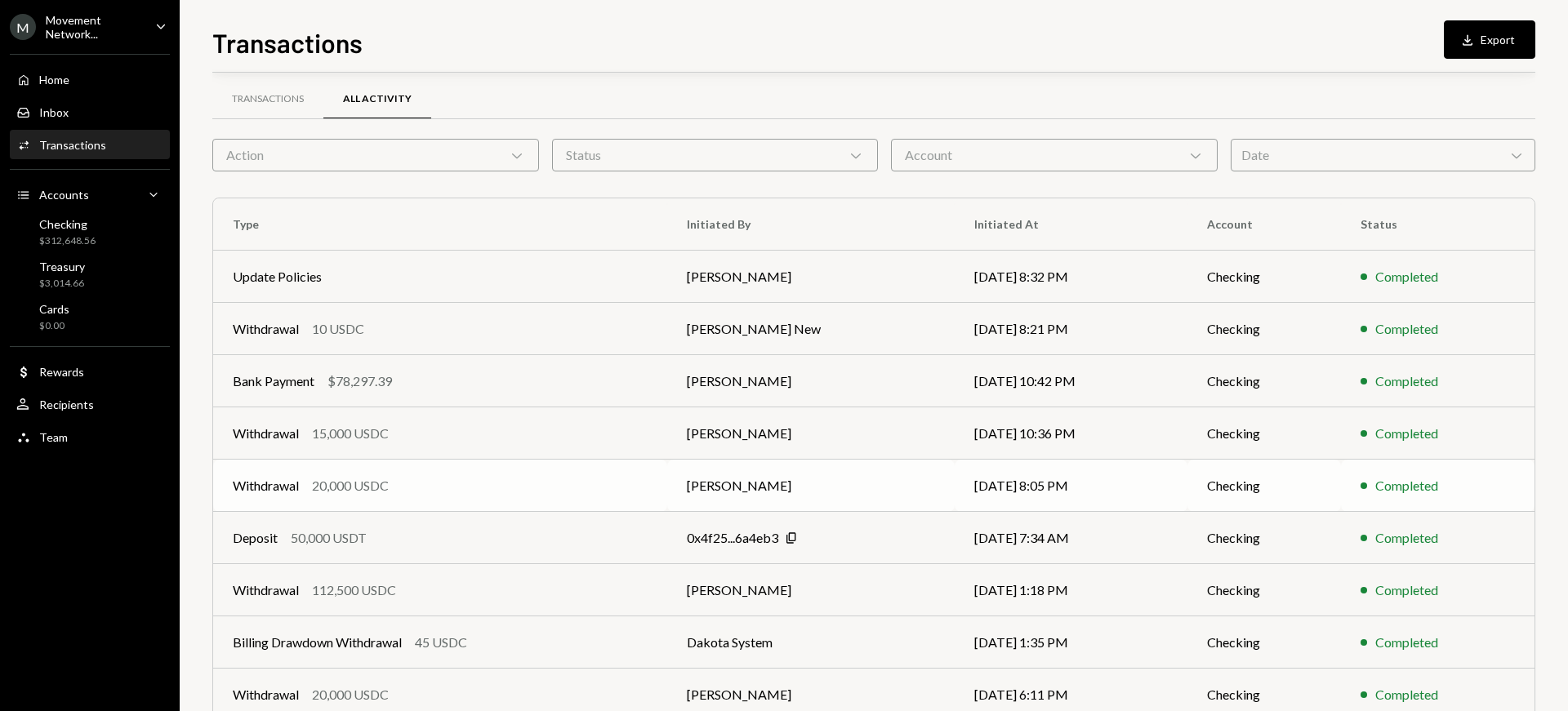
scroll to position [246, 0]
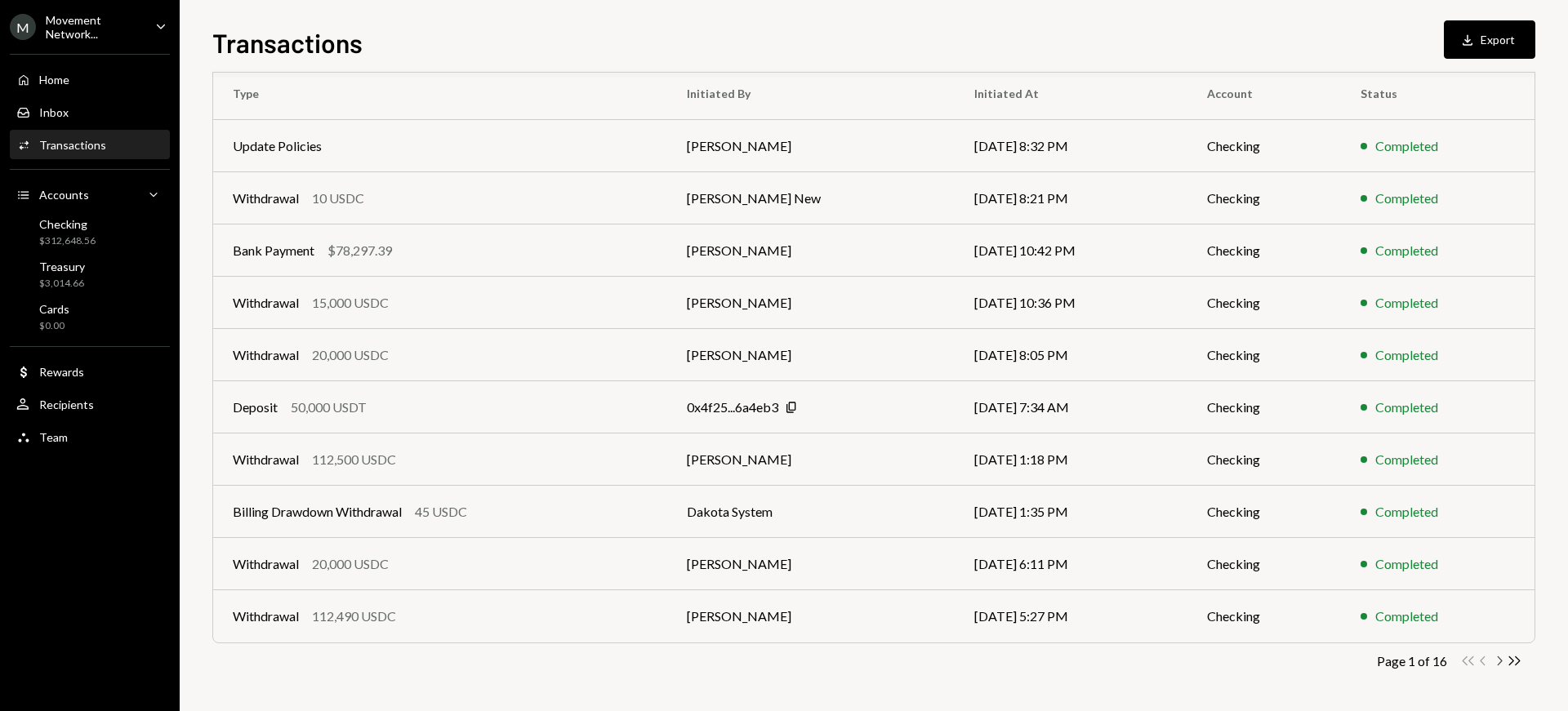
click at [1504, 662] on icon "Chevron Right" at bounding box center [1499, 661] width 16 height 16
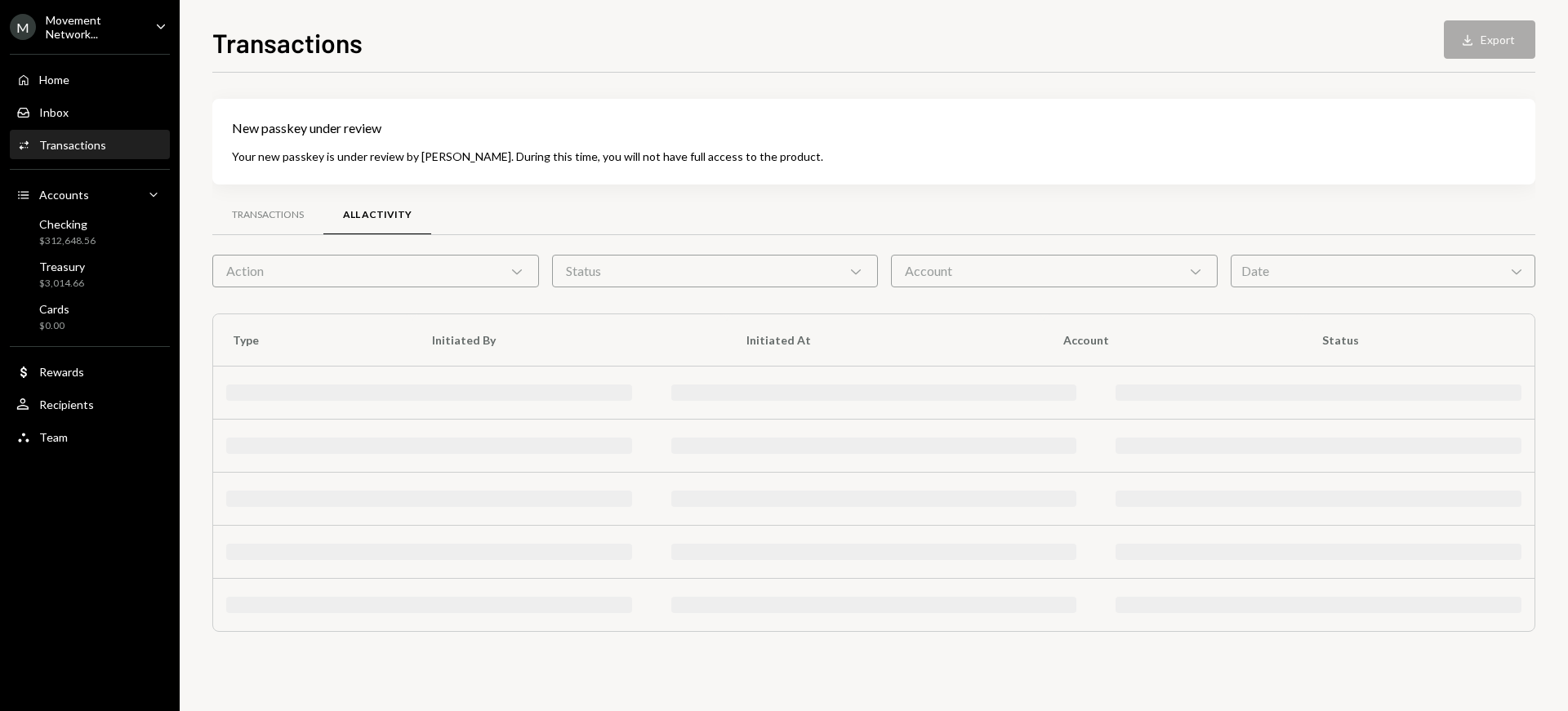
click at [1504, 662] on div "New passkey under review Your new passkey is under review by Dakota. During thi…" at bounding box center [873, 381] width 1323 height 566
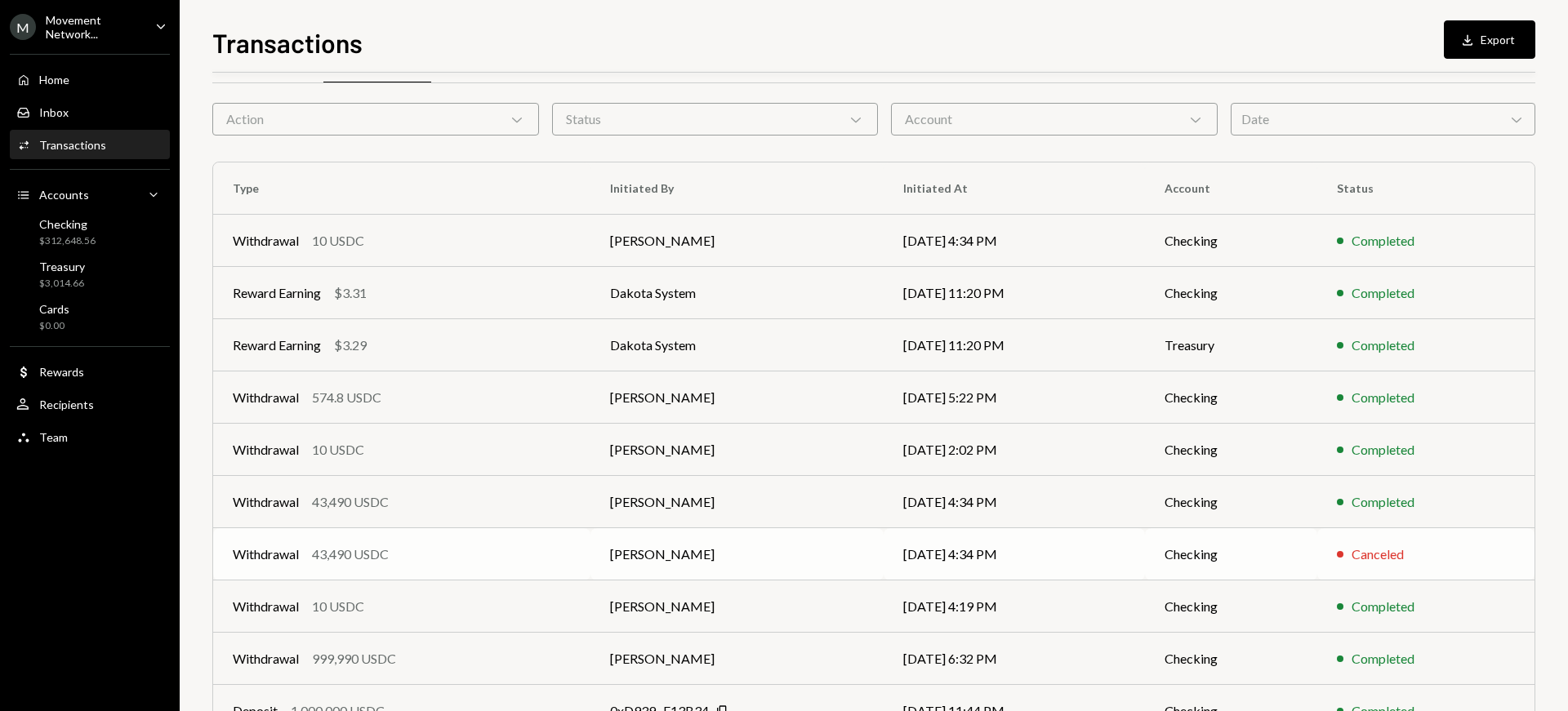
scroll to position [246, 0]
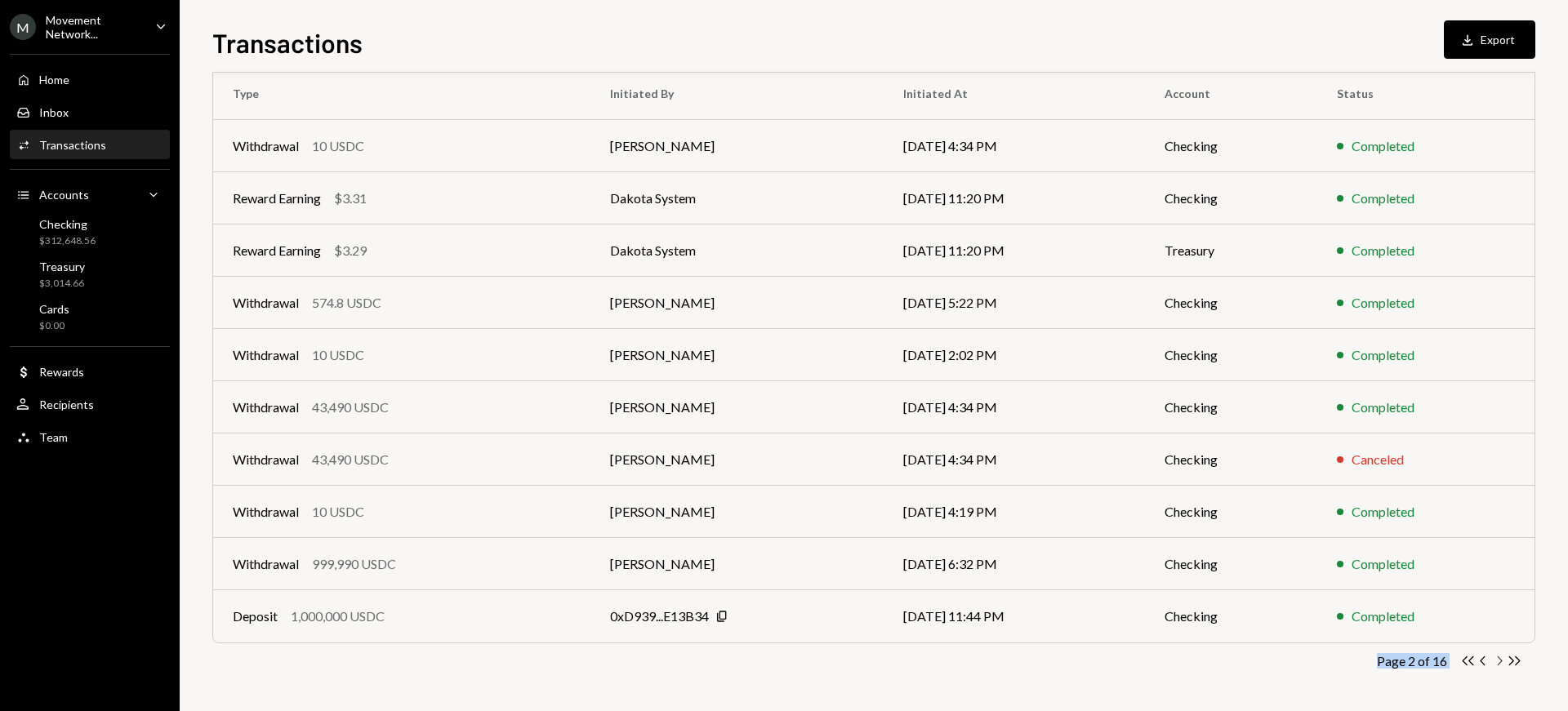
click at [1502, 665] on icon "Chevron Right" at bounding box center [1499, 661] width 16 height 16
click at [1499, 662] on icon "button" at bounding box center [1499, 660] width 5 height 9
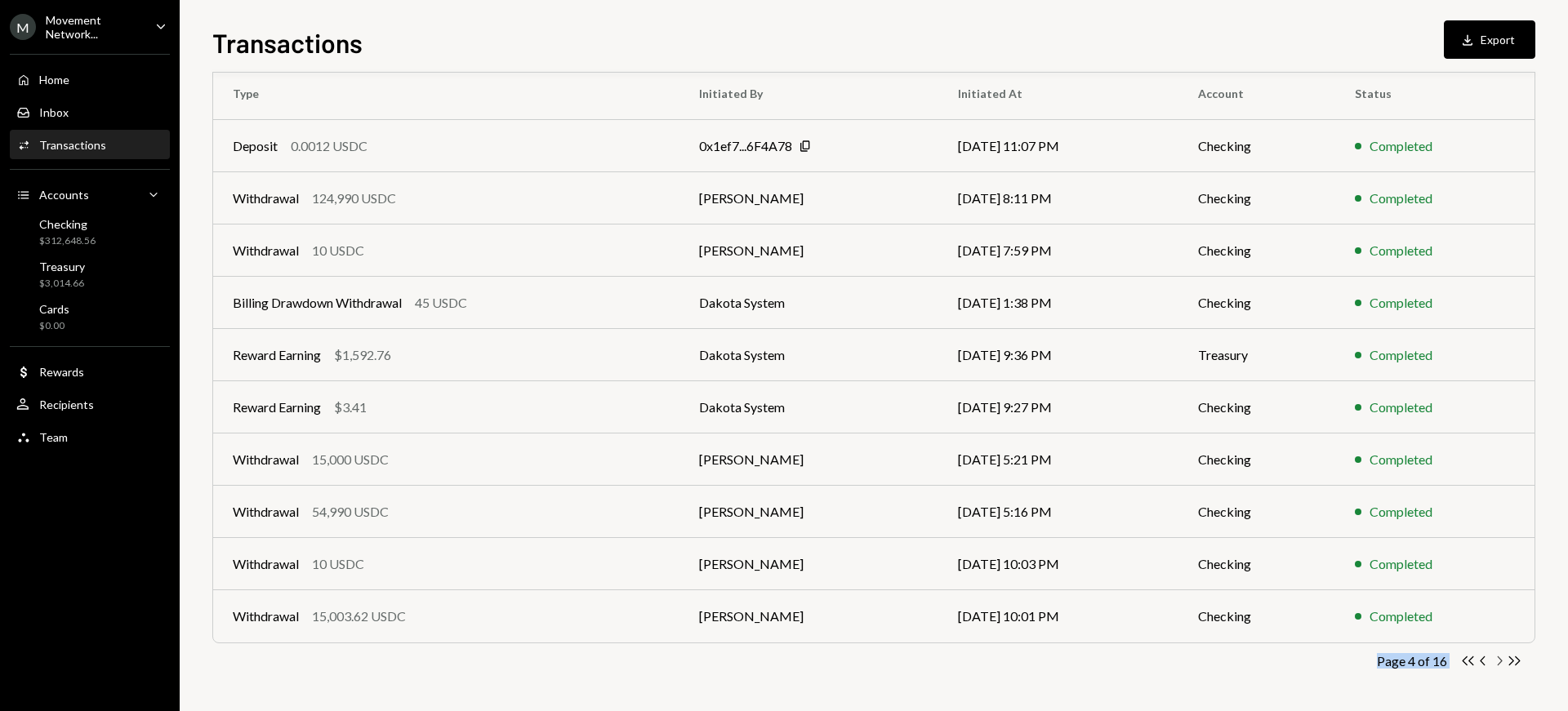
click at [1499, 657] on icon "button" at bounding box center [1499, 660] width 5 height 9
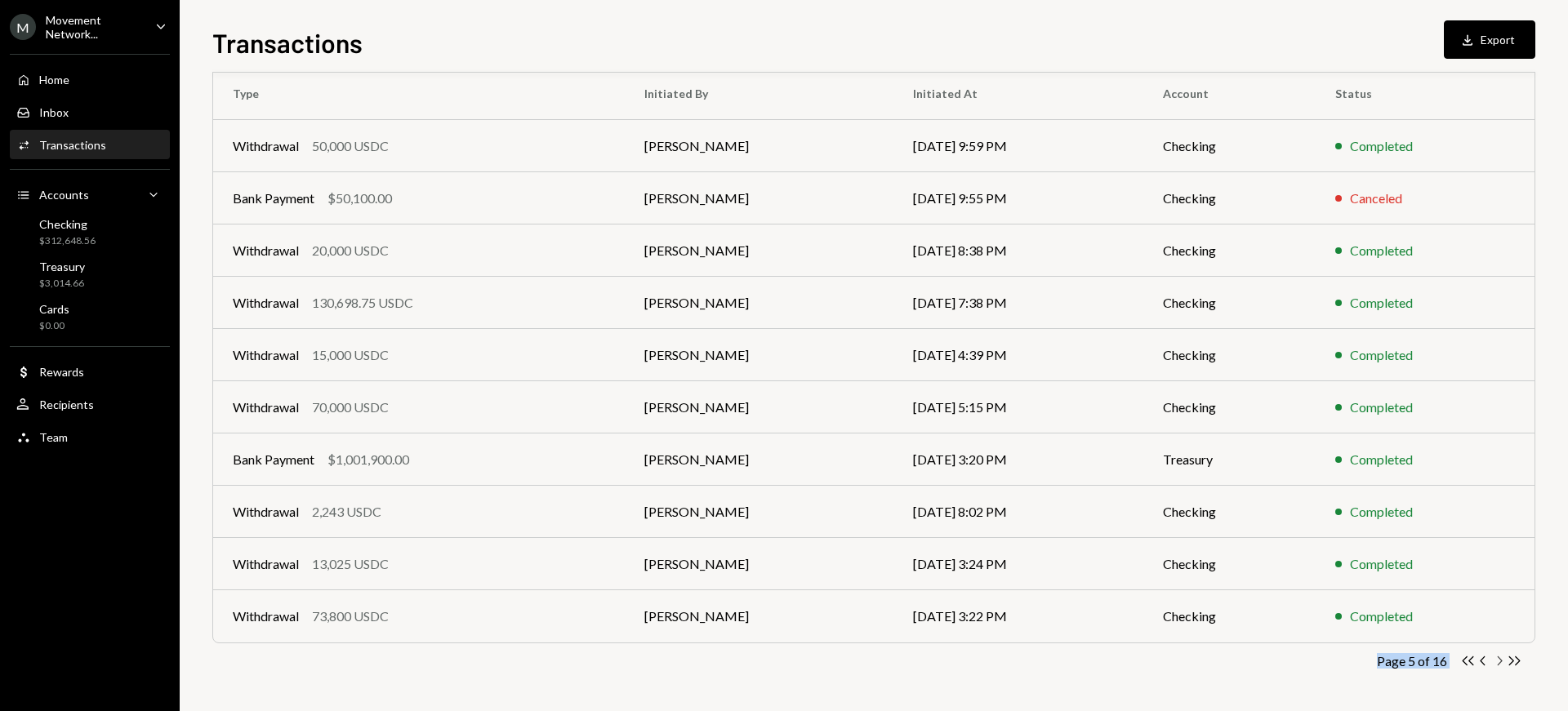
click at [1497, 660] on icon "Chevron Right" at bounding box center [1499, 661] width 16 height 16
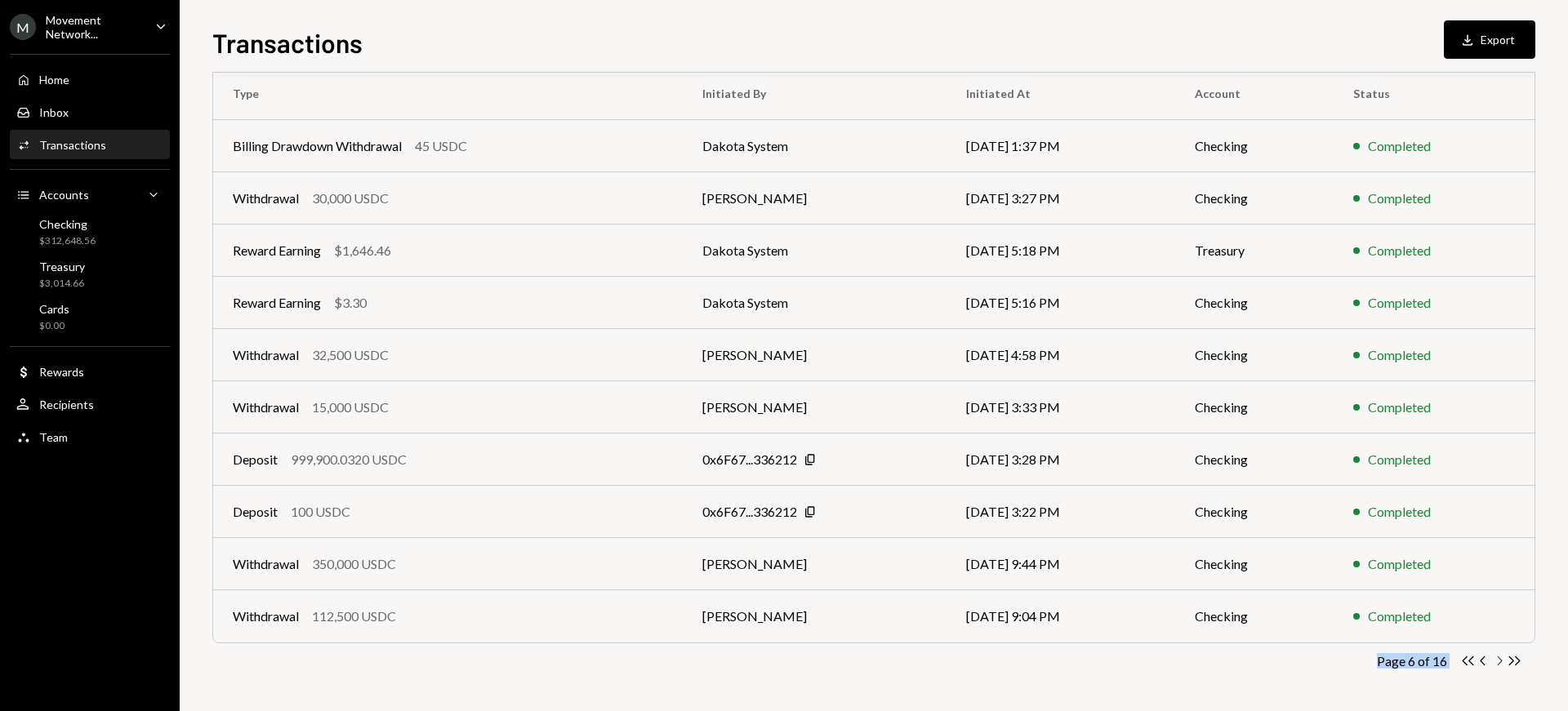
click at [1497, 662] on icon "Chevron Right" at bounding box center [1499, 661] width 16 height 16
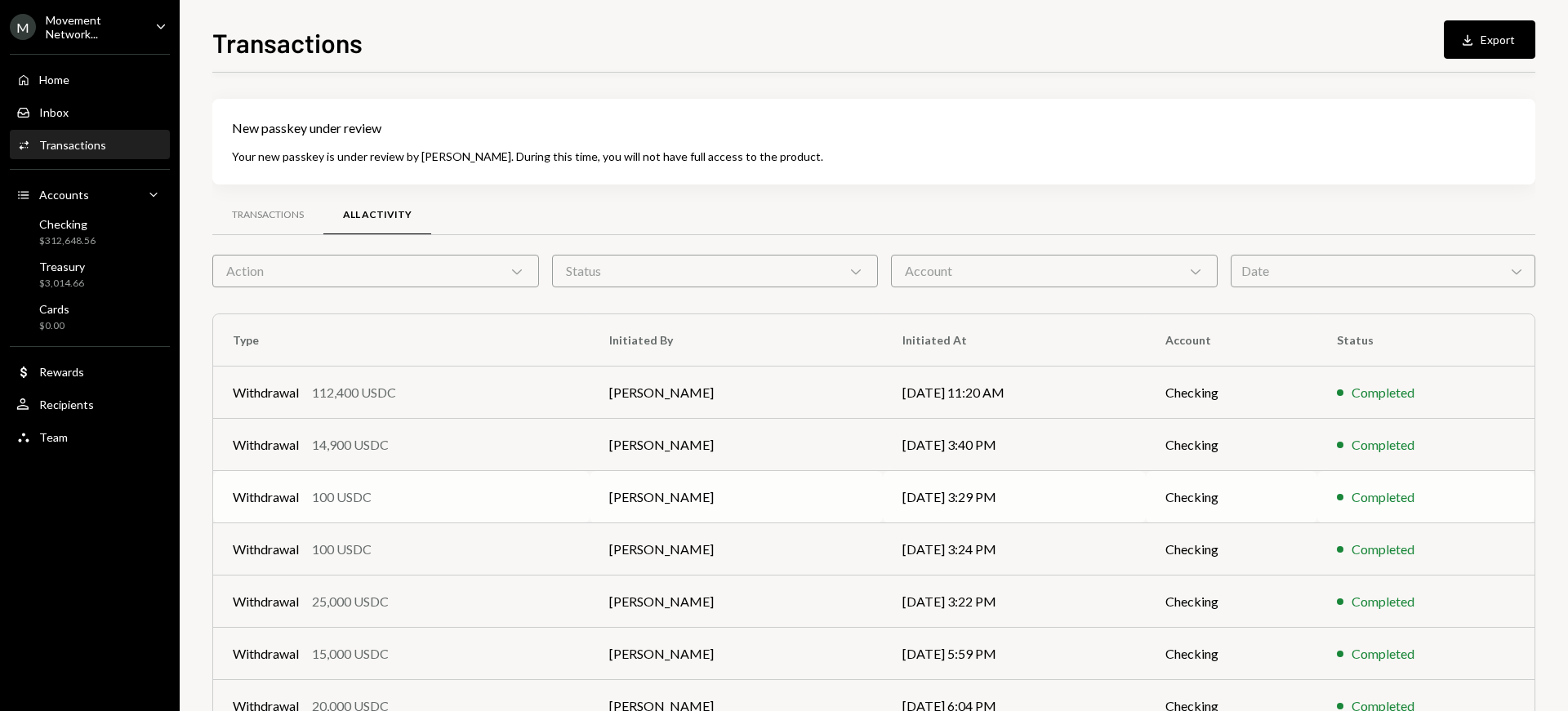
scroll to position [3, 0]
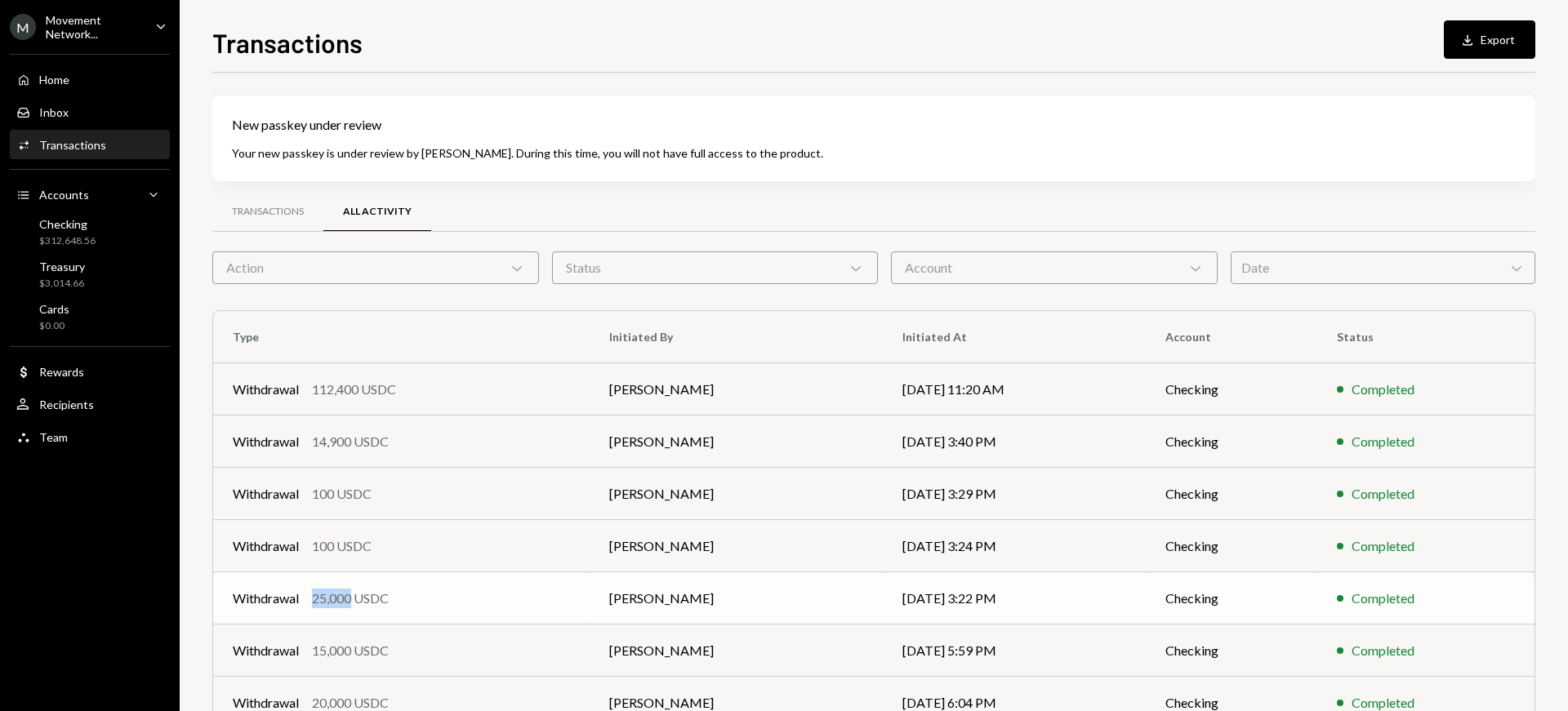
click at [356, 598] on div "25,000 USDC" at bounding box center [350, 599] width 77 height 20
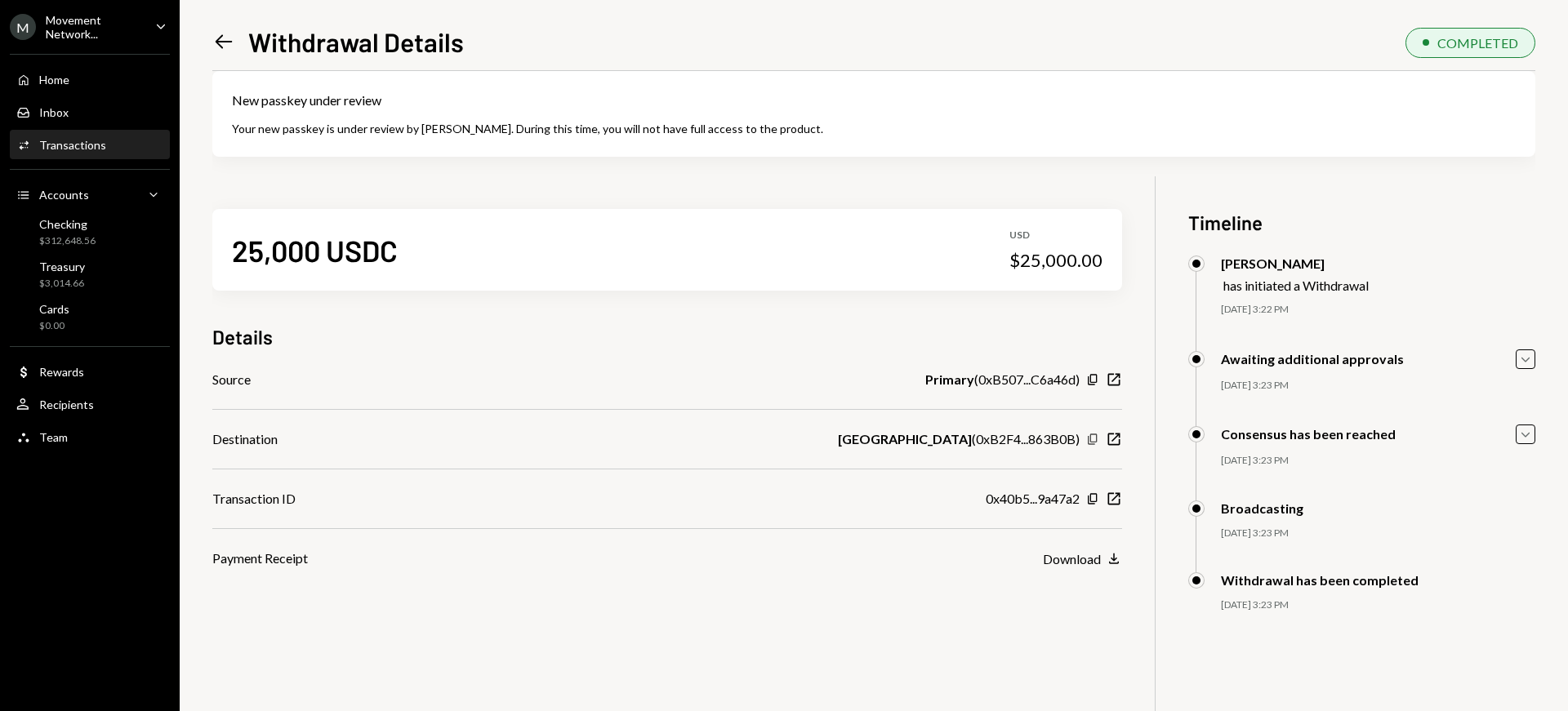
click at [1092, 440] on icon "Copy" at bounding box center [1092, 439] width 13 height 13
click at [209, 36] on div "Left Arrow Withdrawal Details COMPLETED New passkey under review Your new passk…" at bounding box center [873, 356] width 1388 height 711
click at [222, 38] on icon "Left Arrow" at bounding box center [224, 41] width 23 height 23
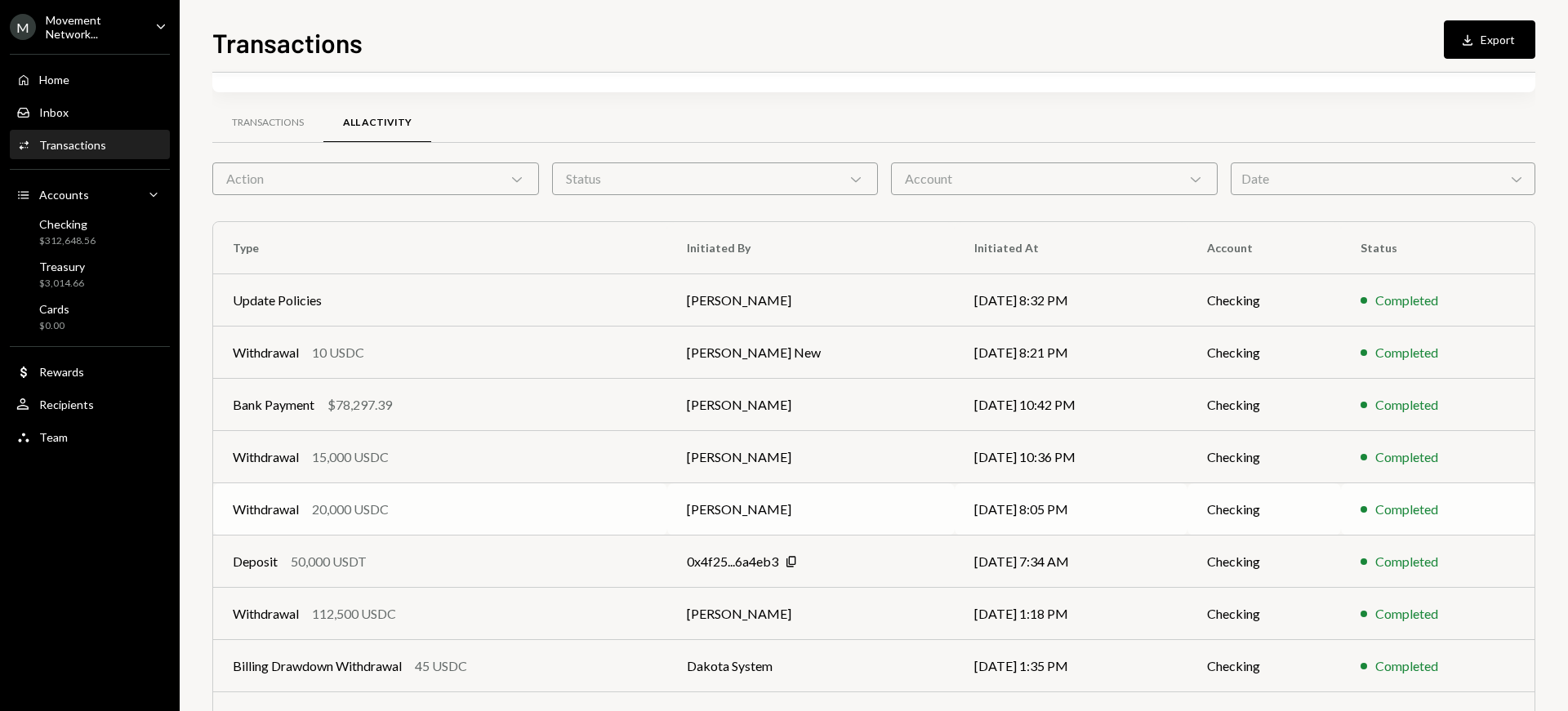
scroll to position [246, 0]
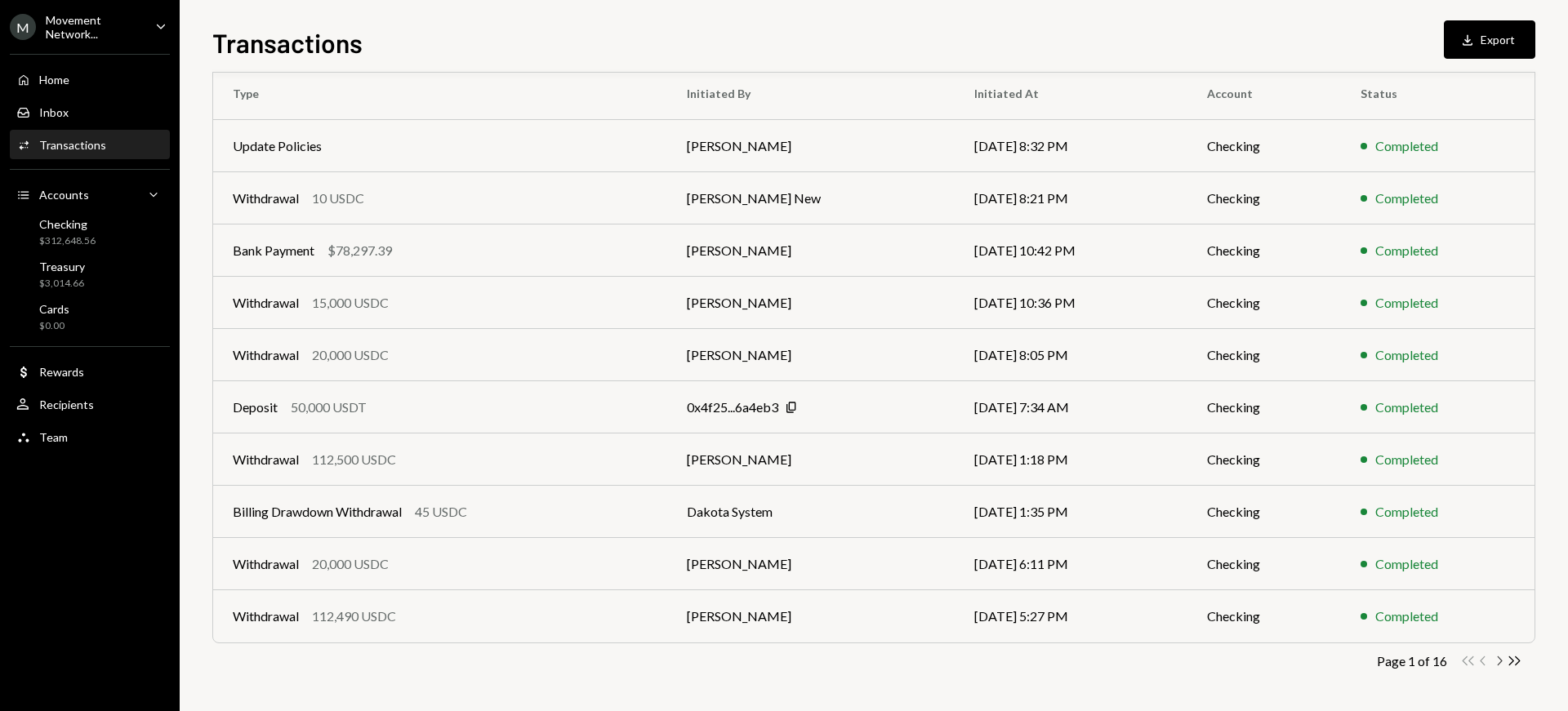
click at [1496, 662] on icon "Chevron Right" at bounding box center [1499, 661] width 16 height 16
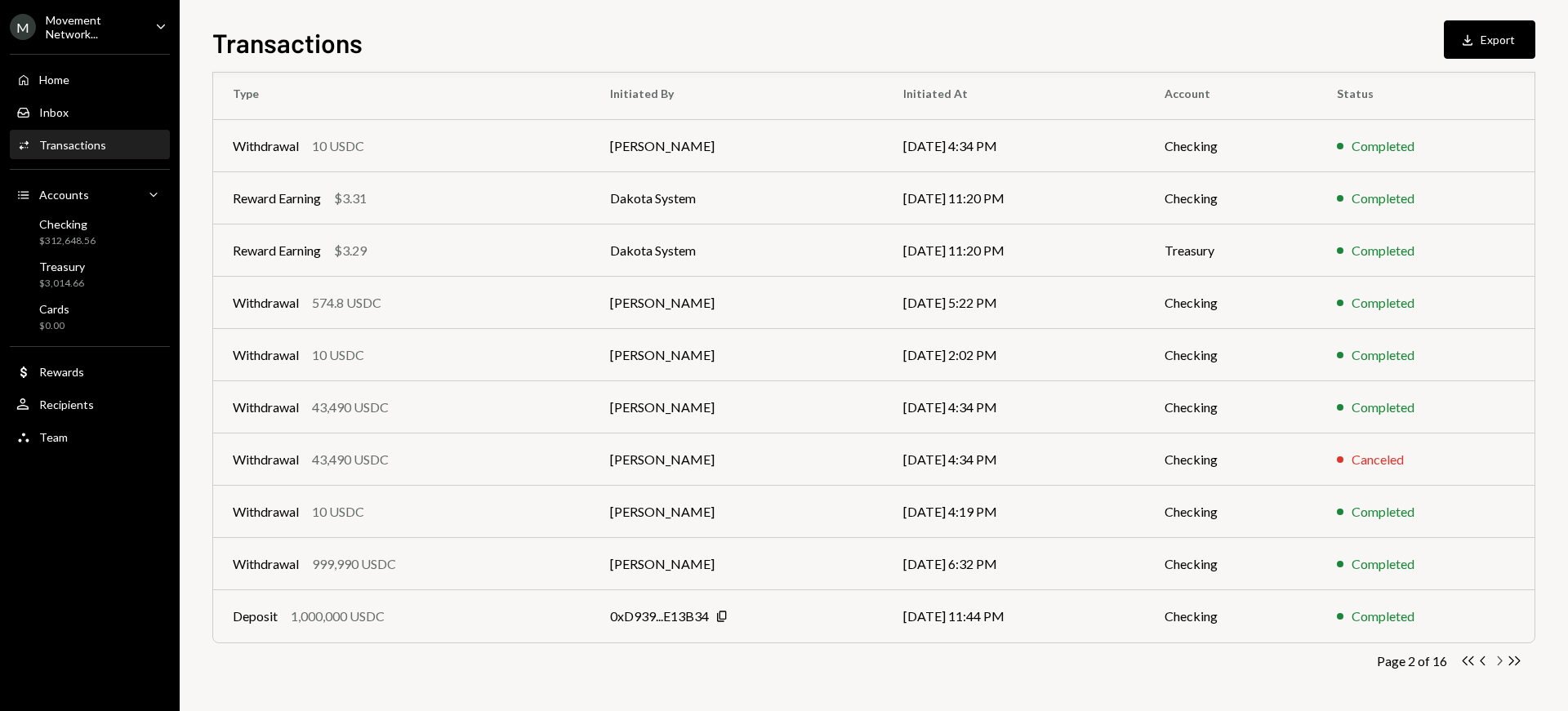
click at [1499, 662] on icon "button" at bounding box center [1499, 660] width 5 height 9
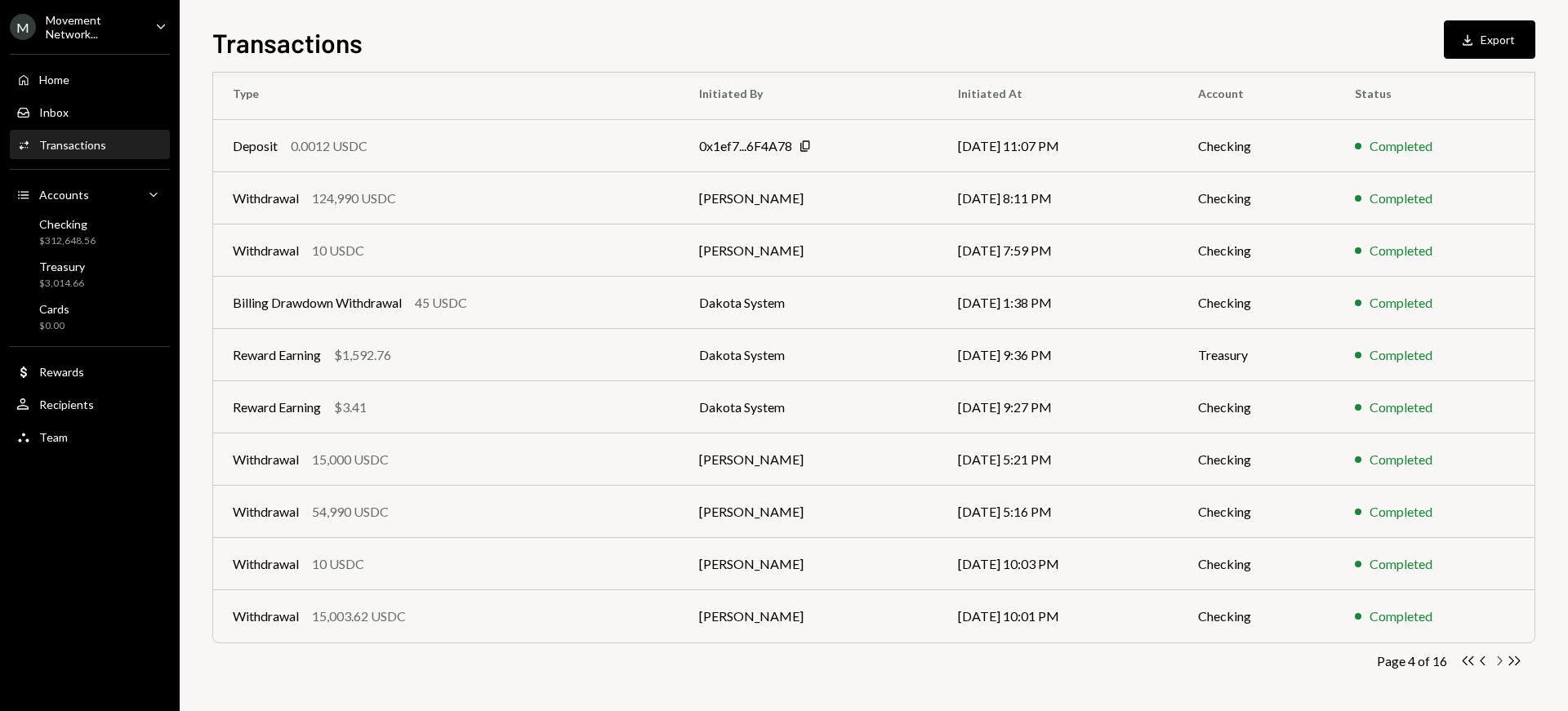
click at [1499, 662] on icon "button" at bounding box center [1499, 660] width 5 height 9
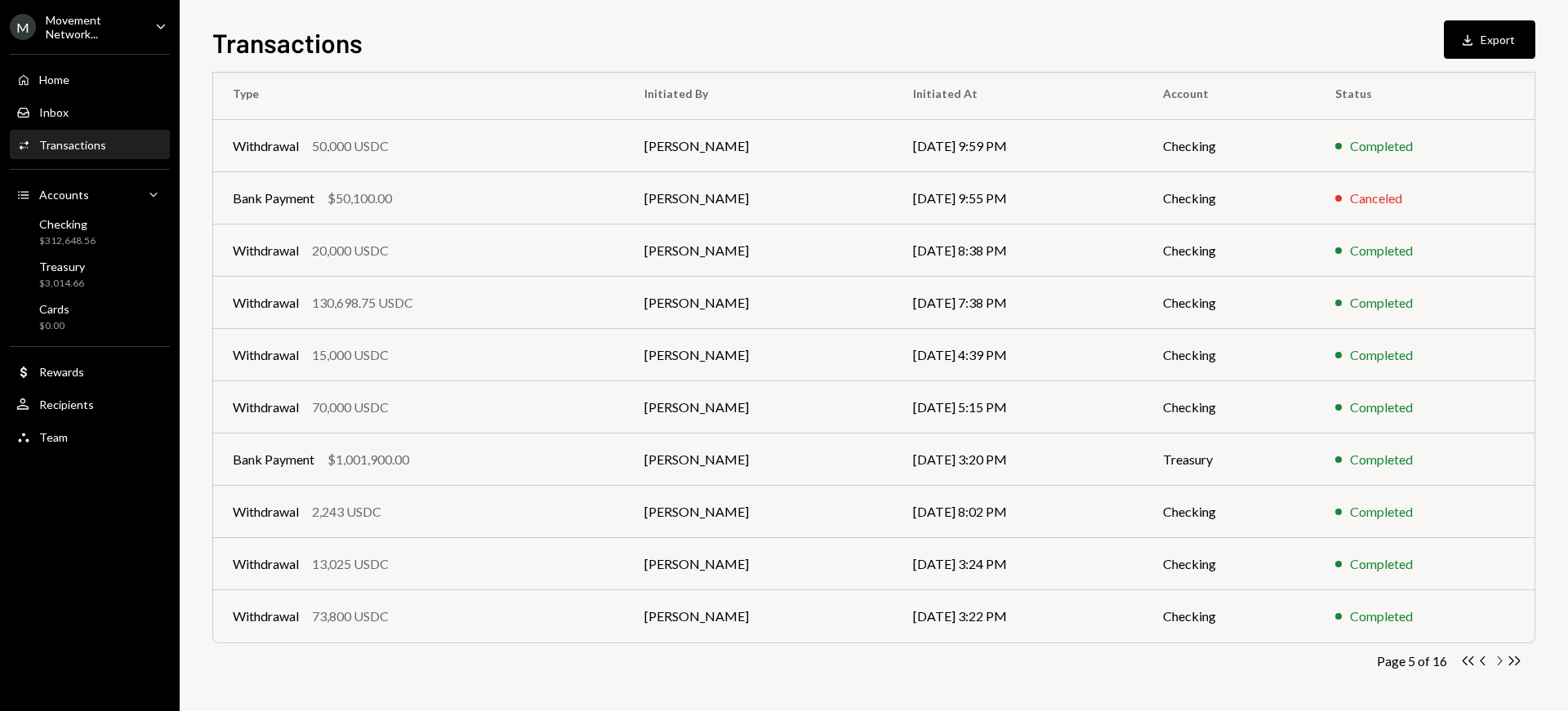
click at [1499, 662] on icon "button" at bounding box center [1499, 660] width 5 height 9
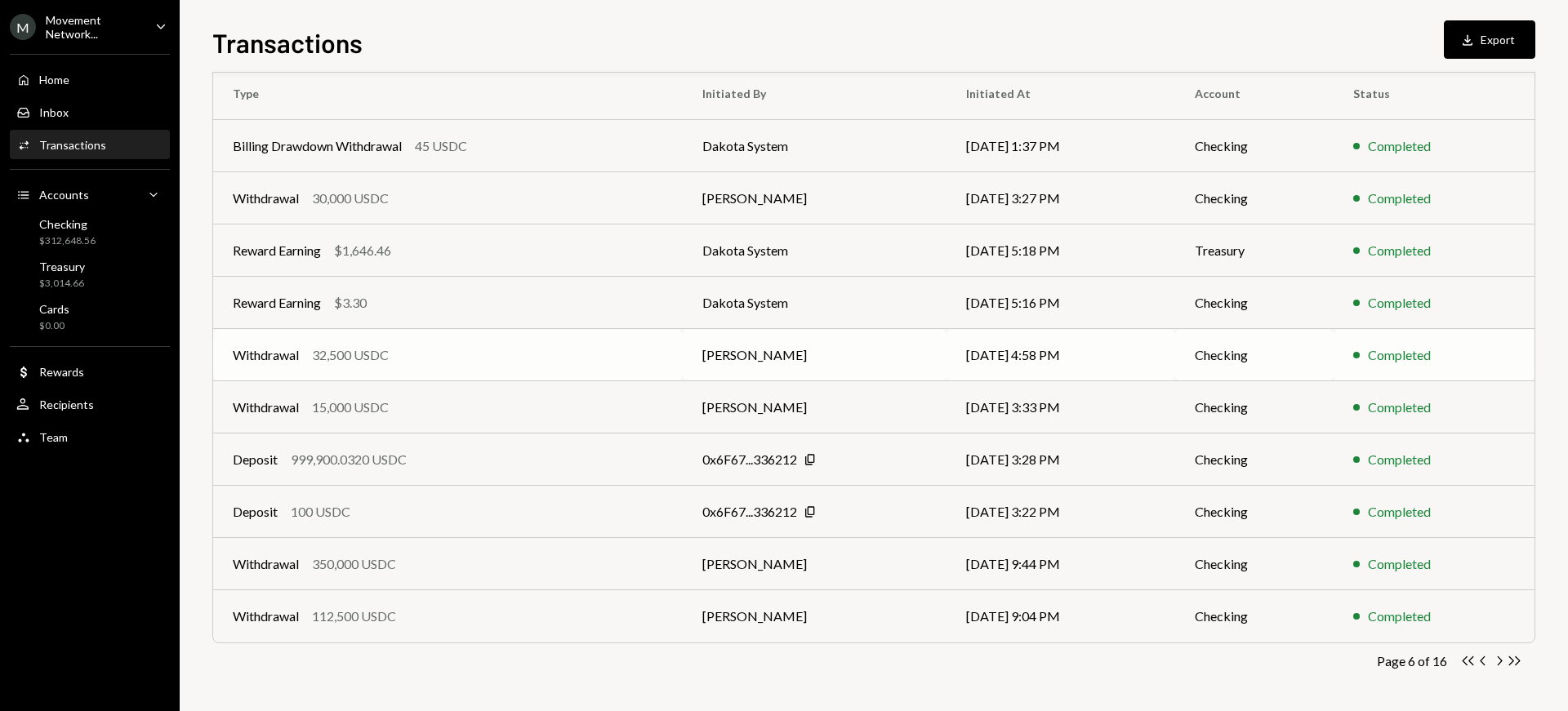
click at [507, 355] on div "Withdrawal 32,500 USDC" at bounding box center [447, 356] width 430 height 20
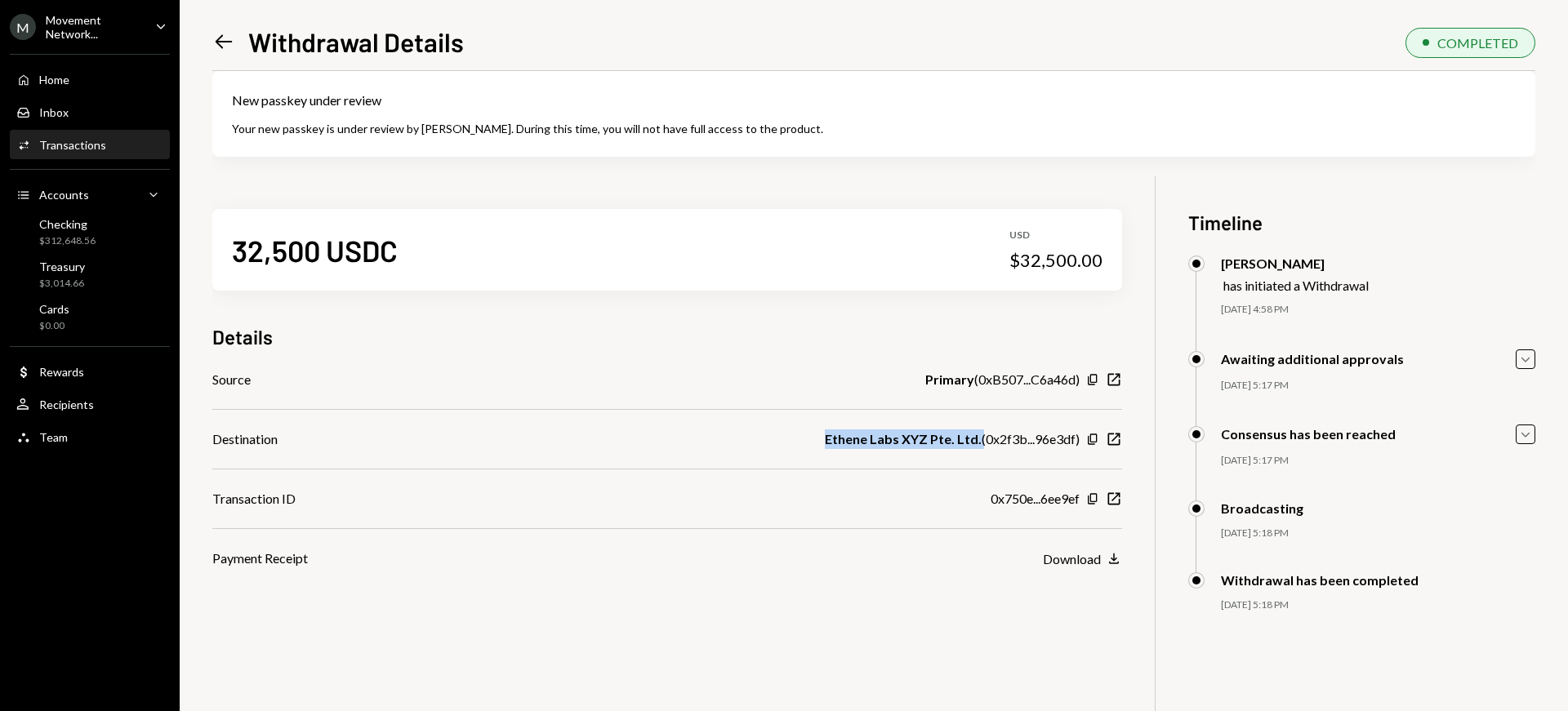
drag, startPoint x: 833, startPoint y: 440, endPoint x: 979, endPoint y: 442, distance: 146.0
click at [979, 442] on div "Ethene Labs XYZ Pte. Ltd. ( 0x2f3b...96e3df )" at bounding box center [952, 439] width 254 height 20
copy b "Ethene Labs XYZ Pte. Ltd."
click at [228, 42] on icon at bounding box center [224, 42] width 17 height 14
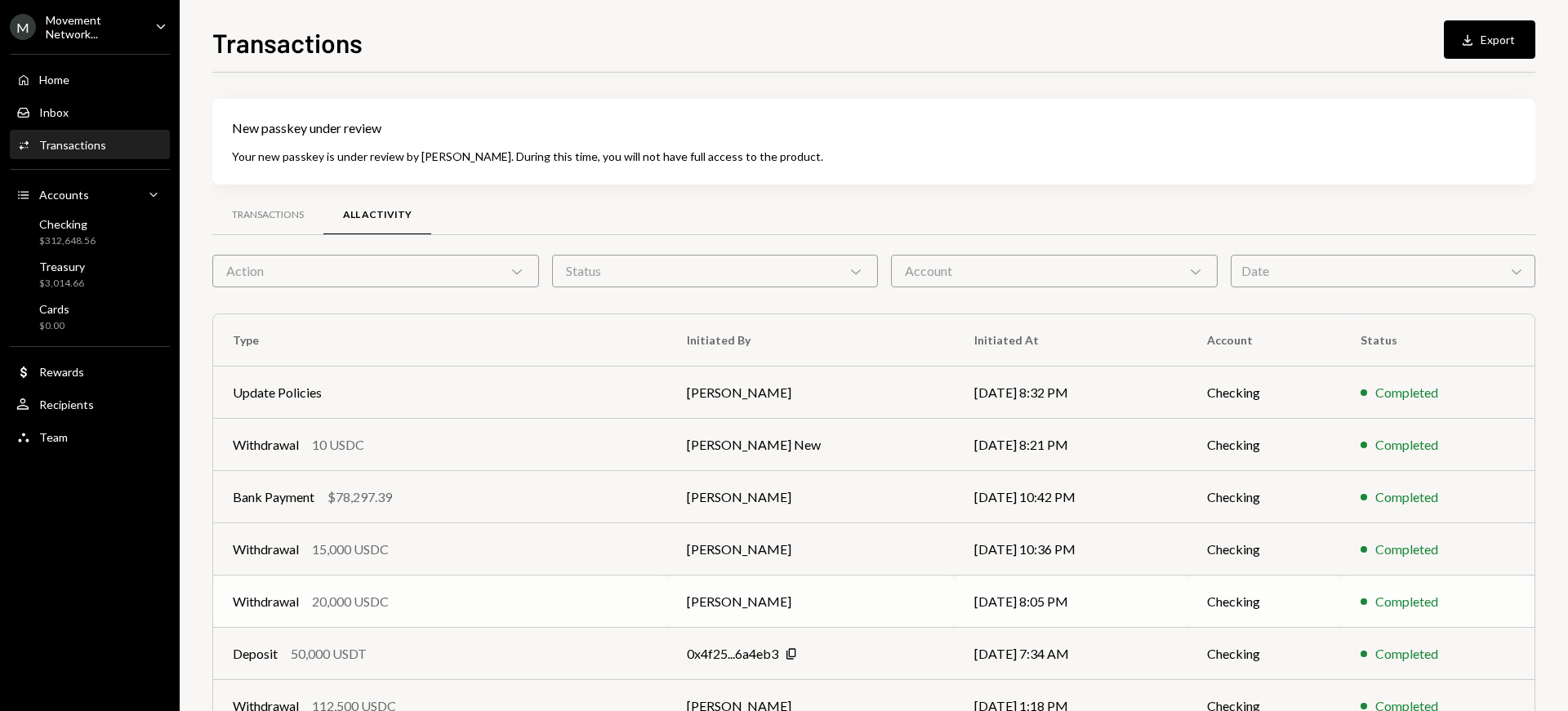
scroll to position [246, 0]
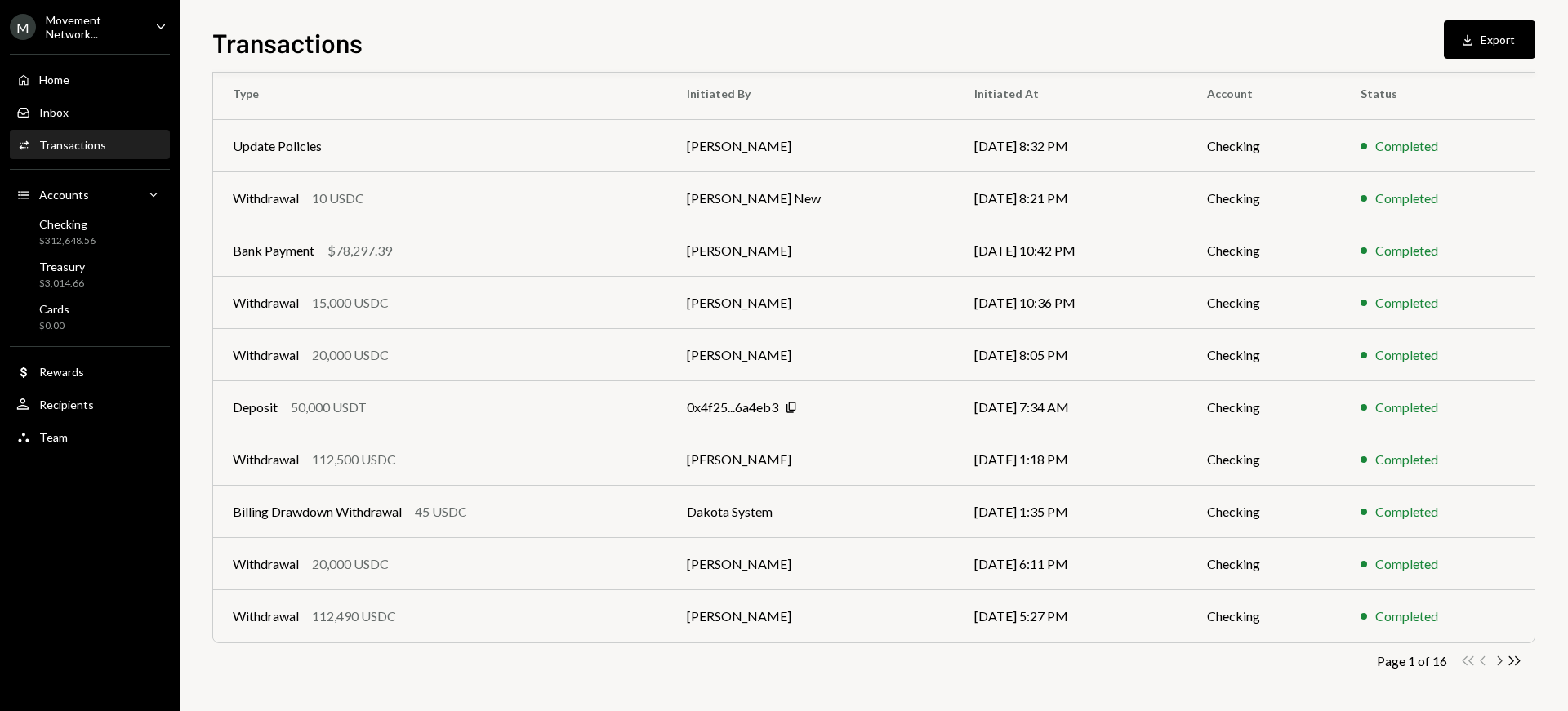
click at [1499, 660] on icon "Chevron Right" at bounding box center [1499, 661] width 16 height 16
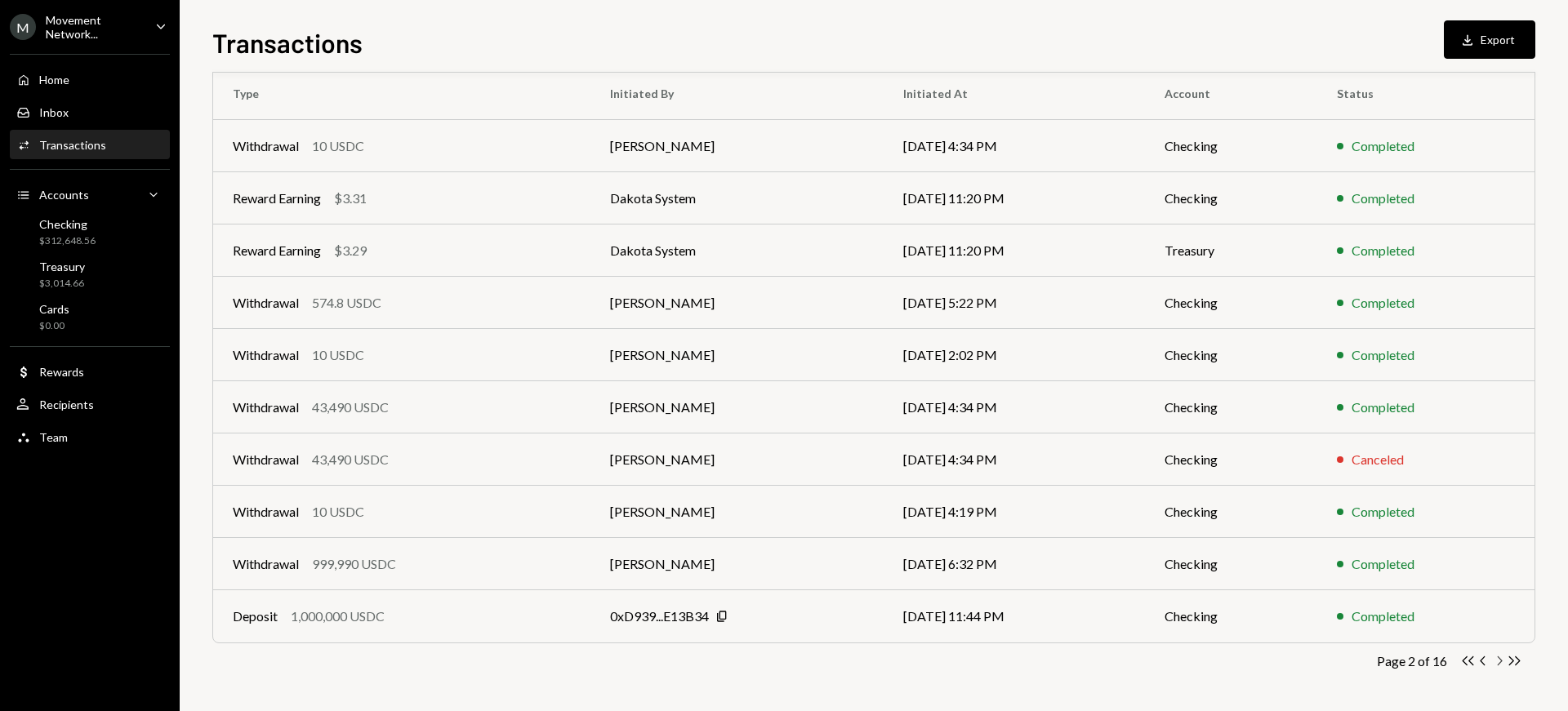
click at [1499, 660] on icon "Chevron Right" at bounding box center [1499, 661] width 16 height 16
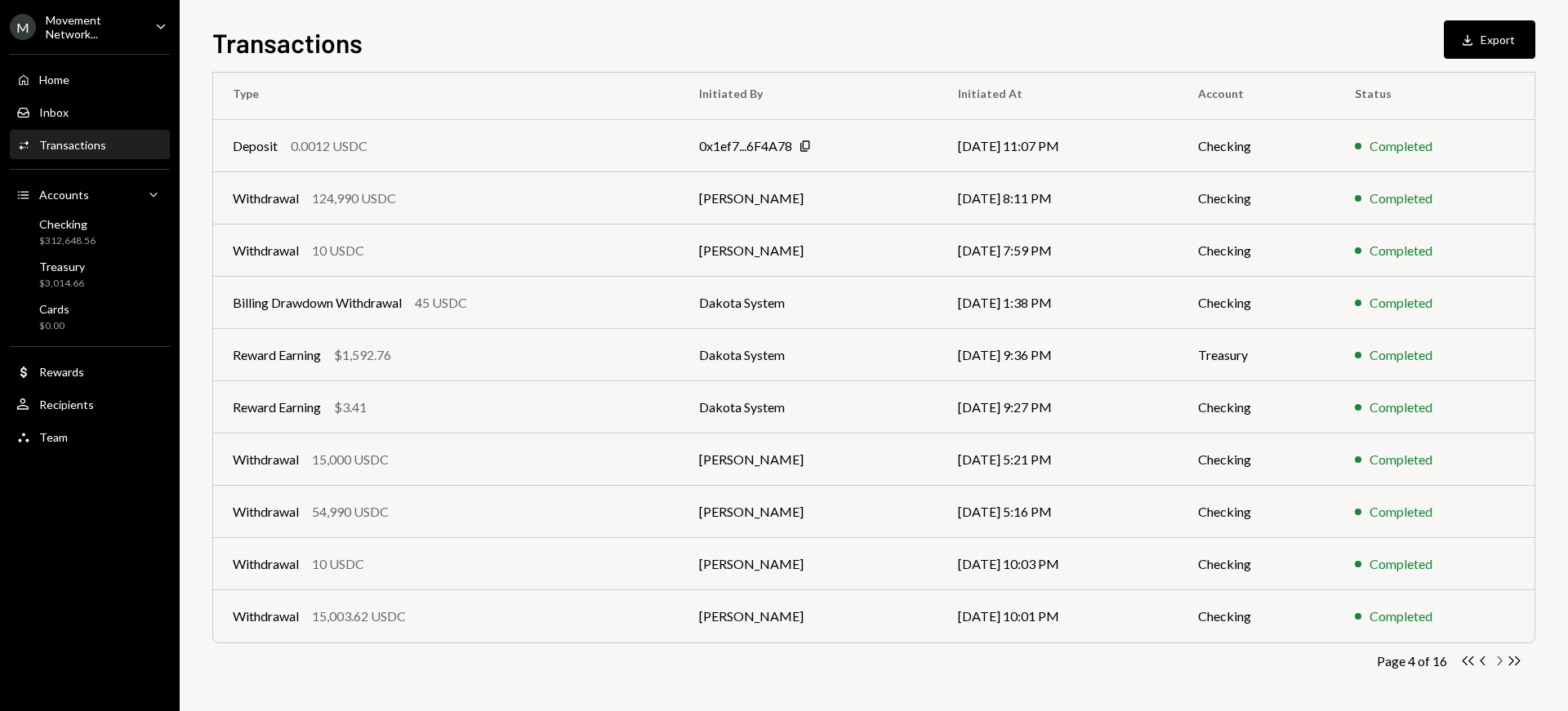
click at [1499, 660] on icon "Chevron Right" at bounding box center [1499, 661] width 16 height 16
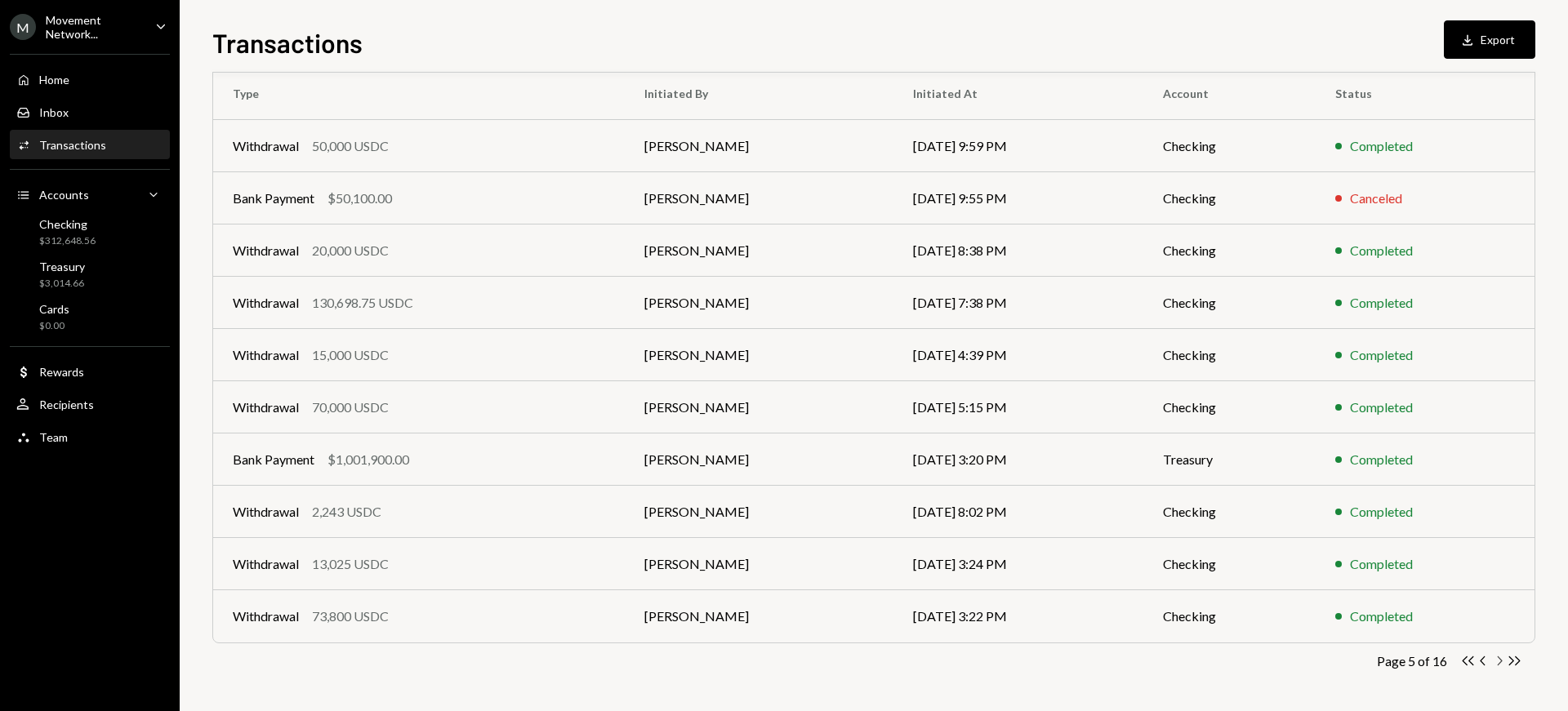
click at [1499, 660] on icon "Chevron Right" at bounding box center [1499, 661] width 16 height 16
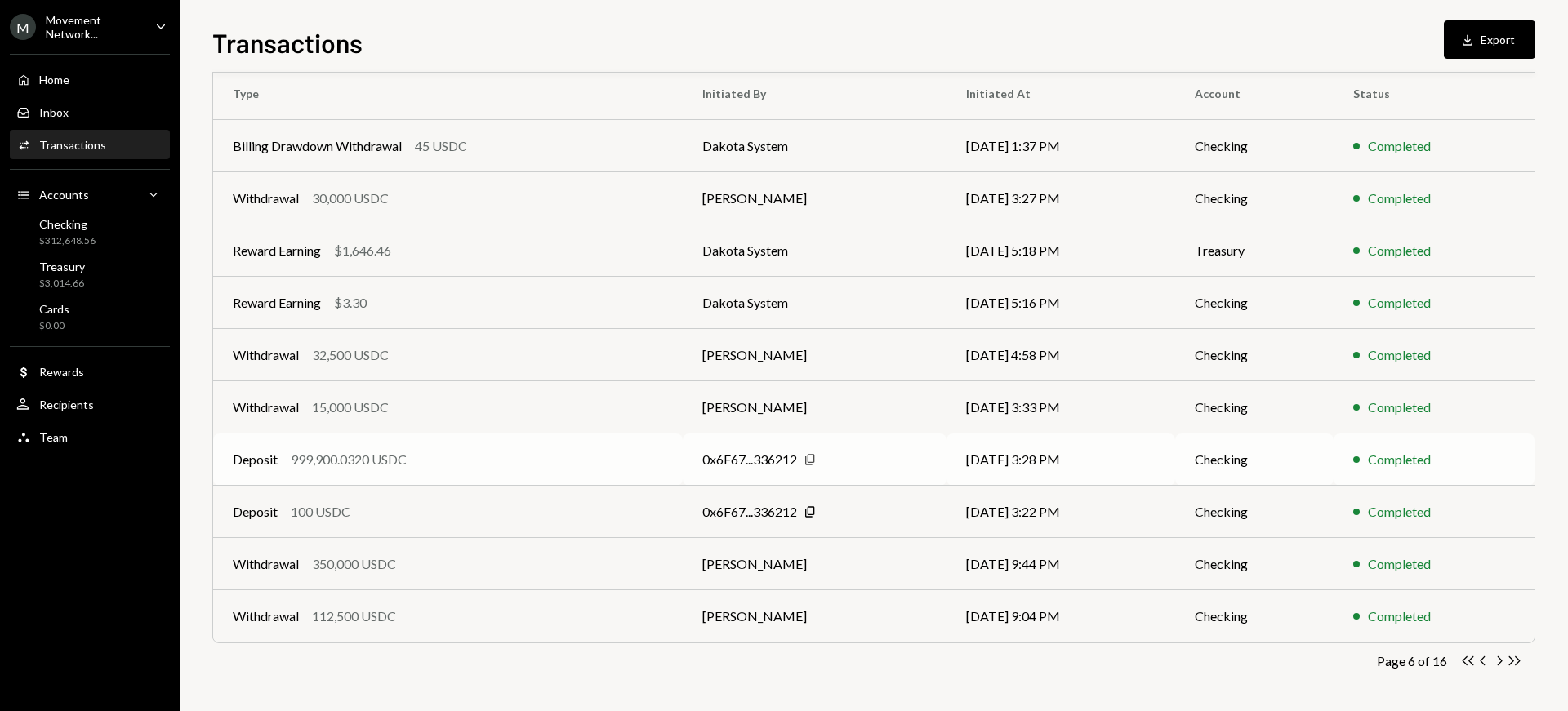
click at [809, 461] on icon "Copy" at bounding box center [810, 459] width 13 height 13
click at [1500, 659] on icon "Chevron Right" at bounding box center [1499, 661] width 16 height 16
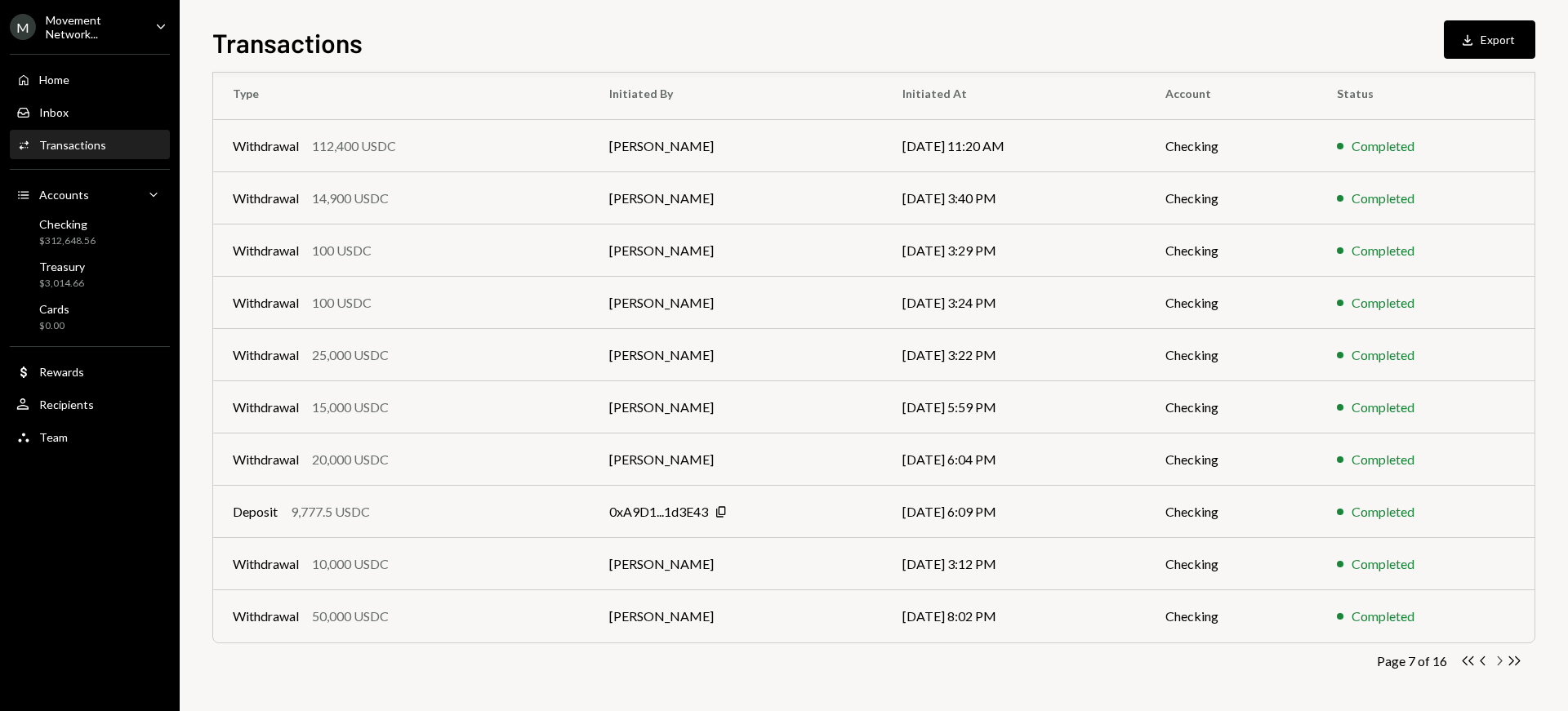
click at [1500, 659] on icon "Chevron Right" at bounding box center [1499, 661] width 16 height 16
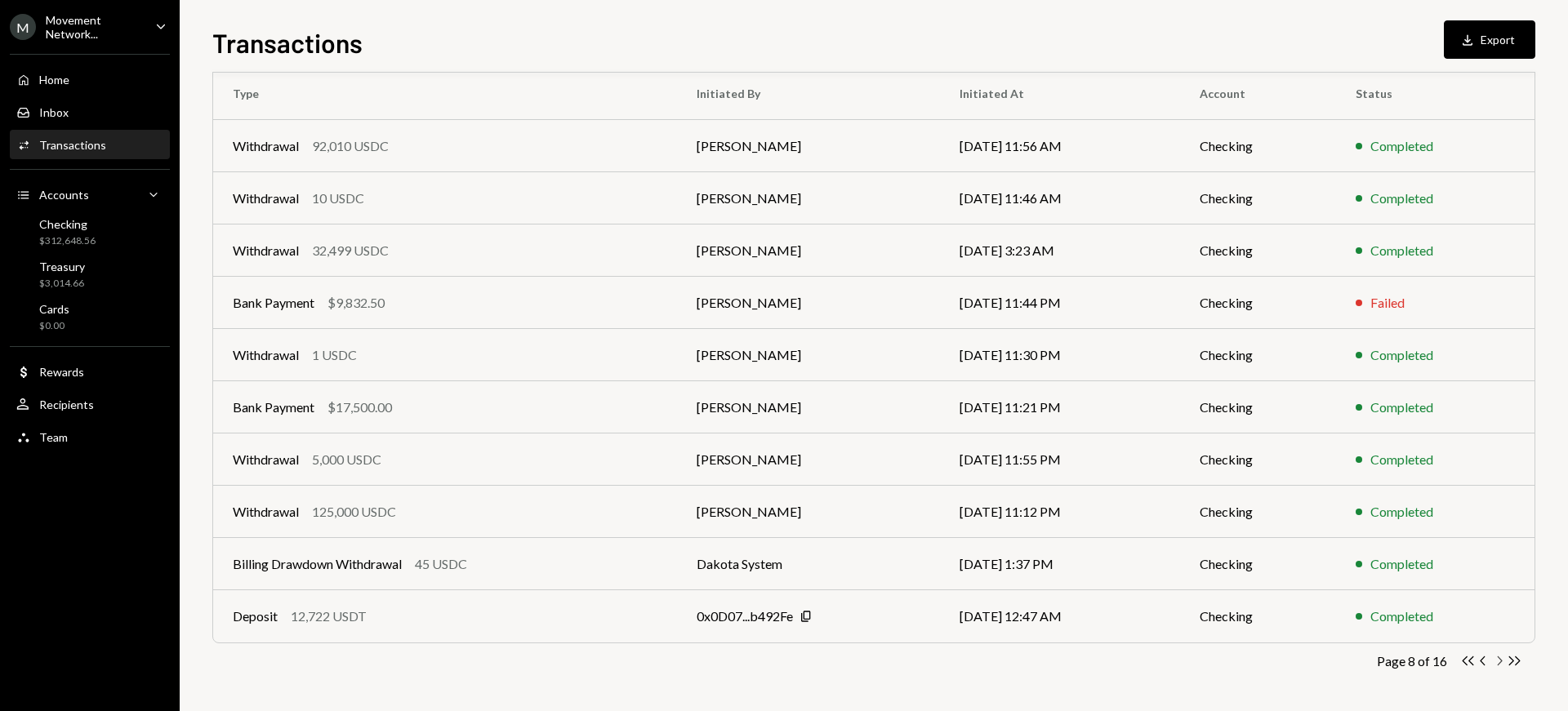
click at [1498, 662] on icon "Chevron Right" at bounding box center [1499, 661] width 16 height 16
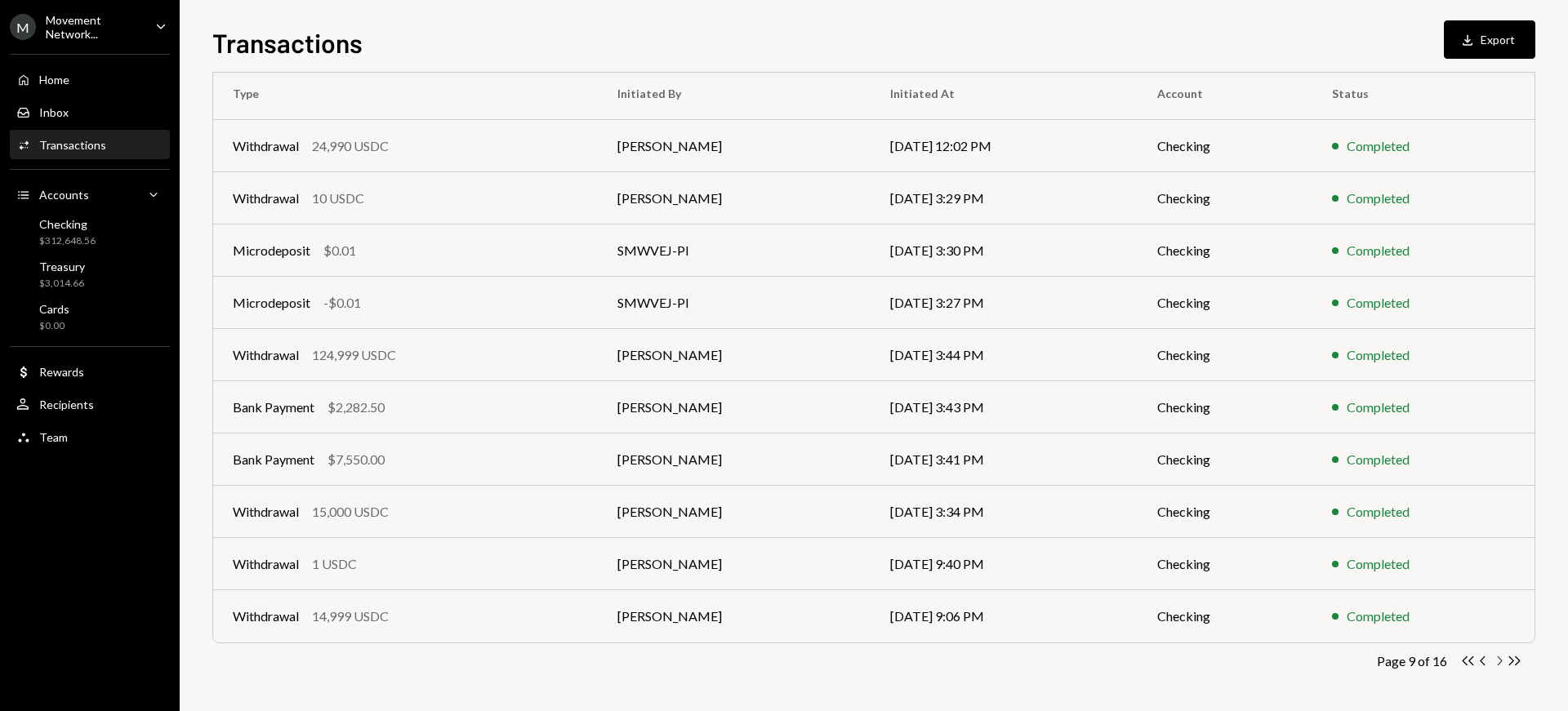
click at [1499, 660] on icon "Chevron Right" at bounding box center [1499, 661] width 16 height 16
click at [1515, 662] on icon "Double Arrow Right" at bounding box center [1514, 661] width 16 height 16
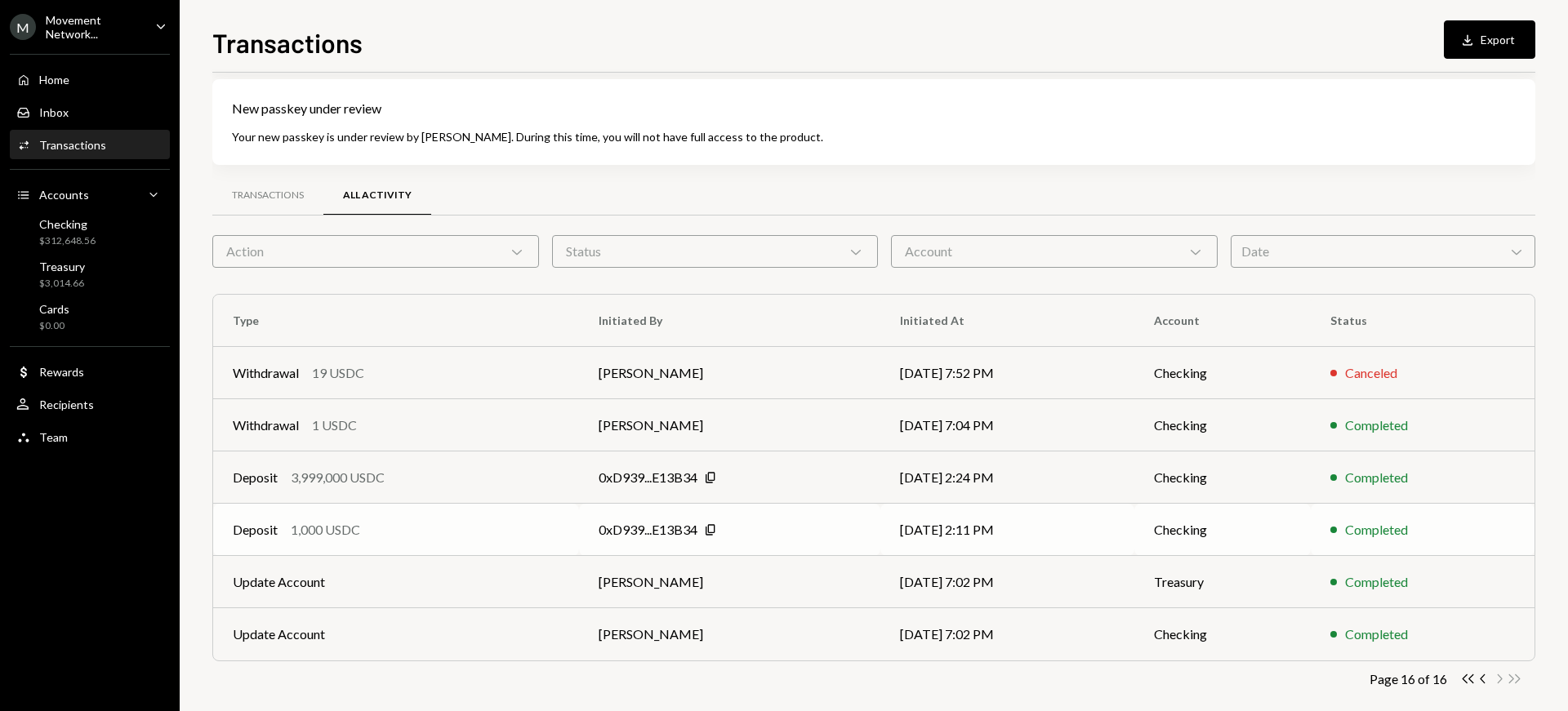
scroll to position [38, 0]
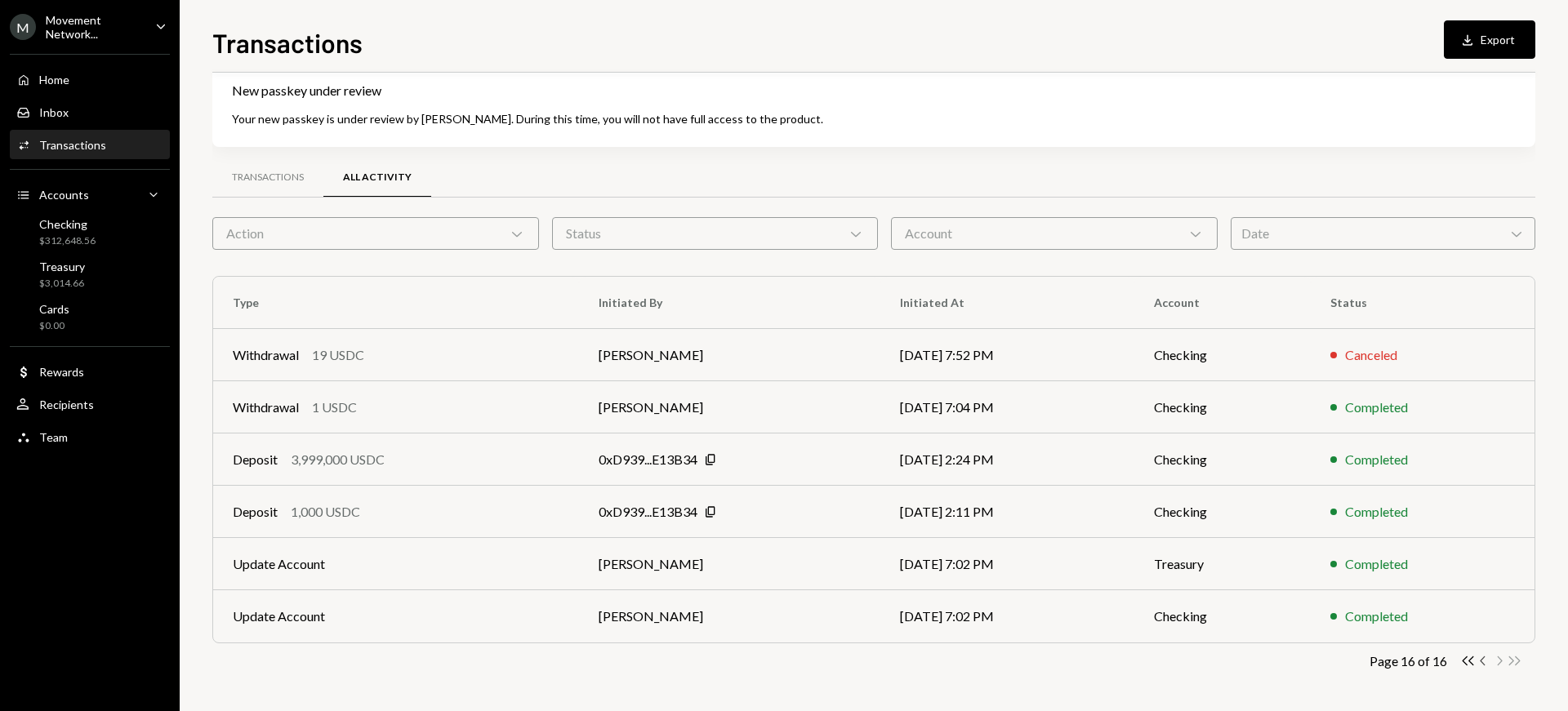
click at [1483, 658] on icon "button" at bounding box center [1482, 660] width 5 height 9
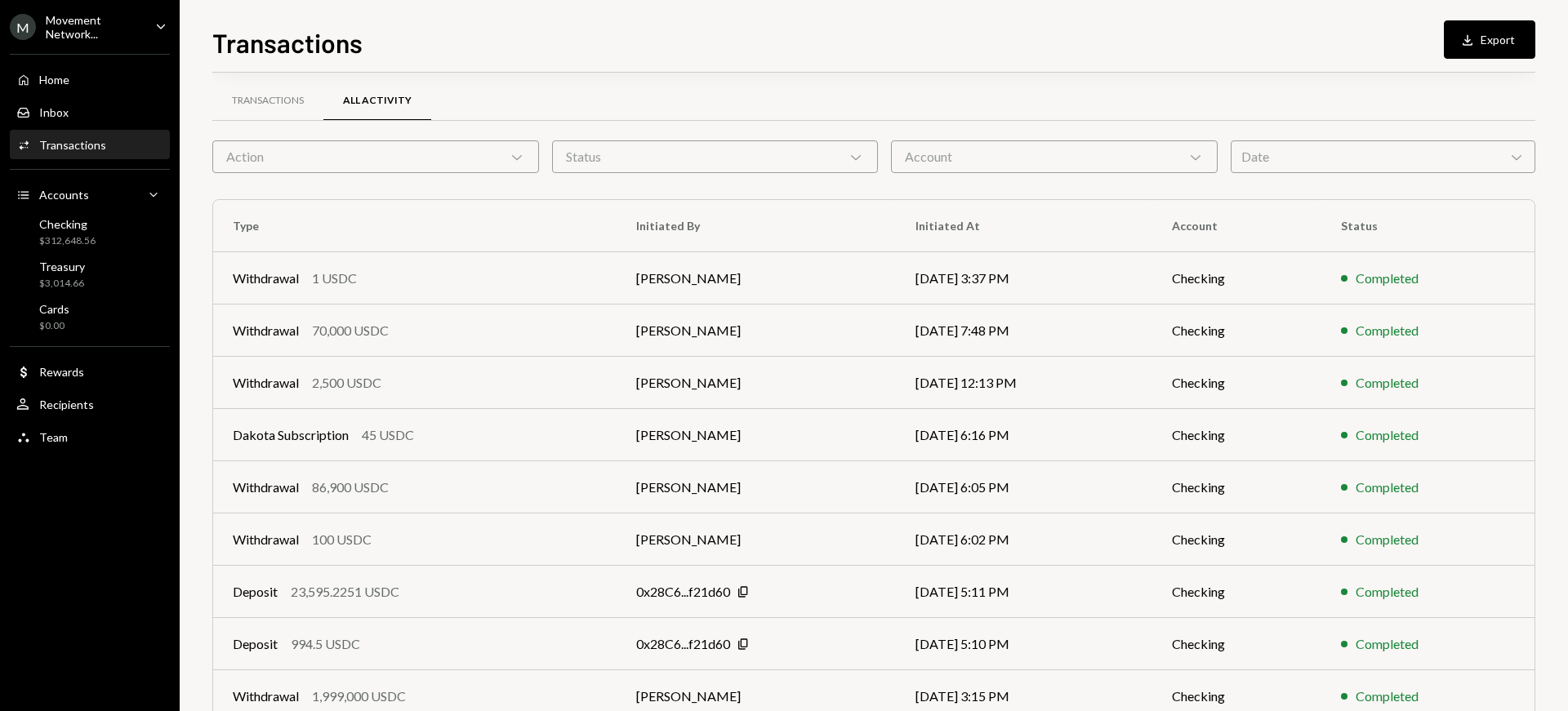
scroll to position [246, 0]
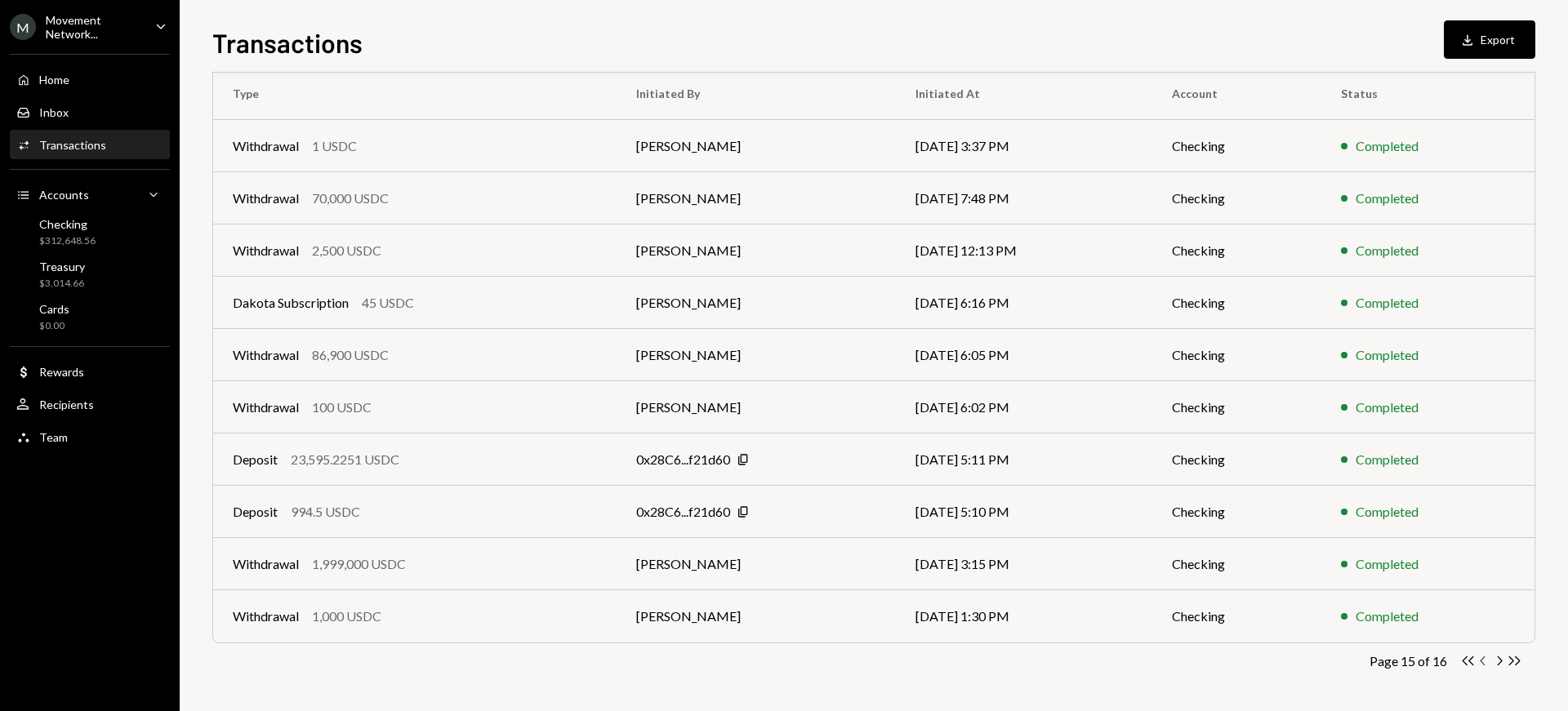
click at [1485, 660] on icon "Chevron Left" at bounding box center [1484, 661] width 16 height 16
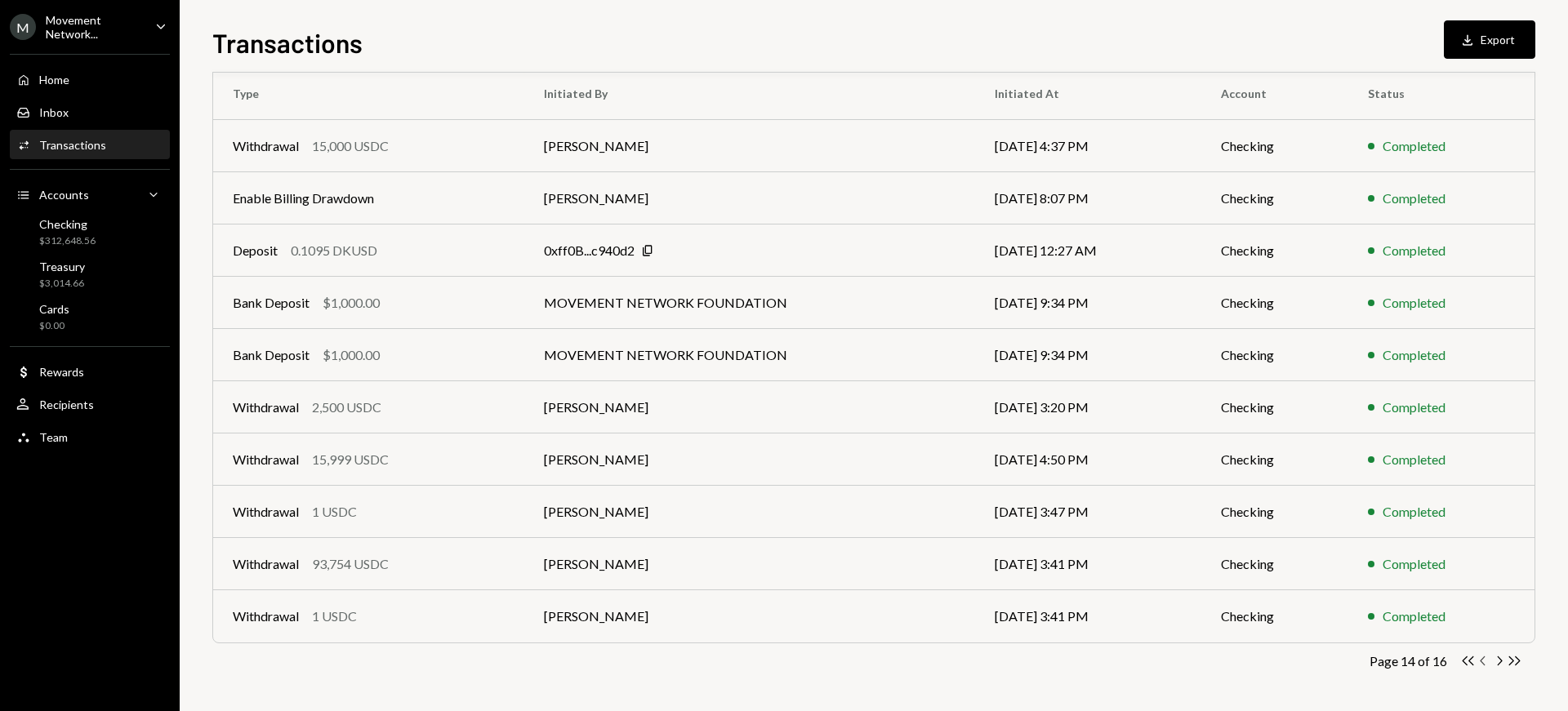
click at [1486, 662] on icon "Chevron Left" at bounding box center [1484, 661] width 16 height 16
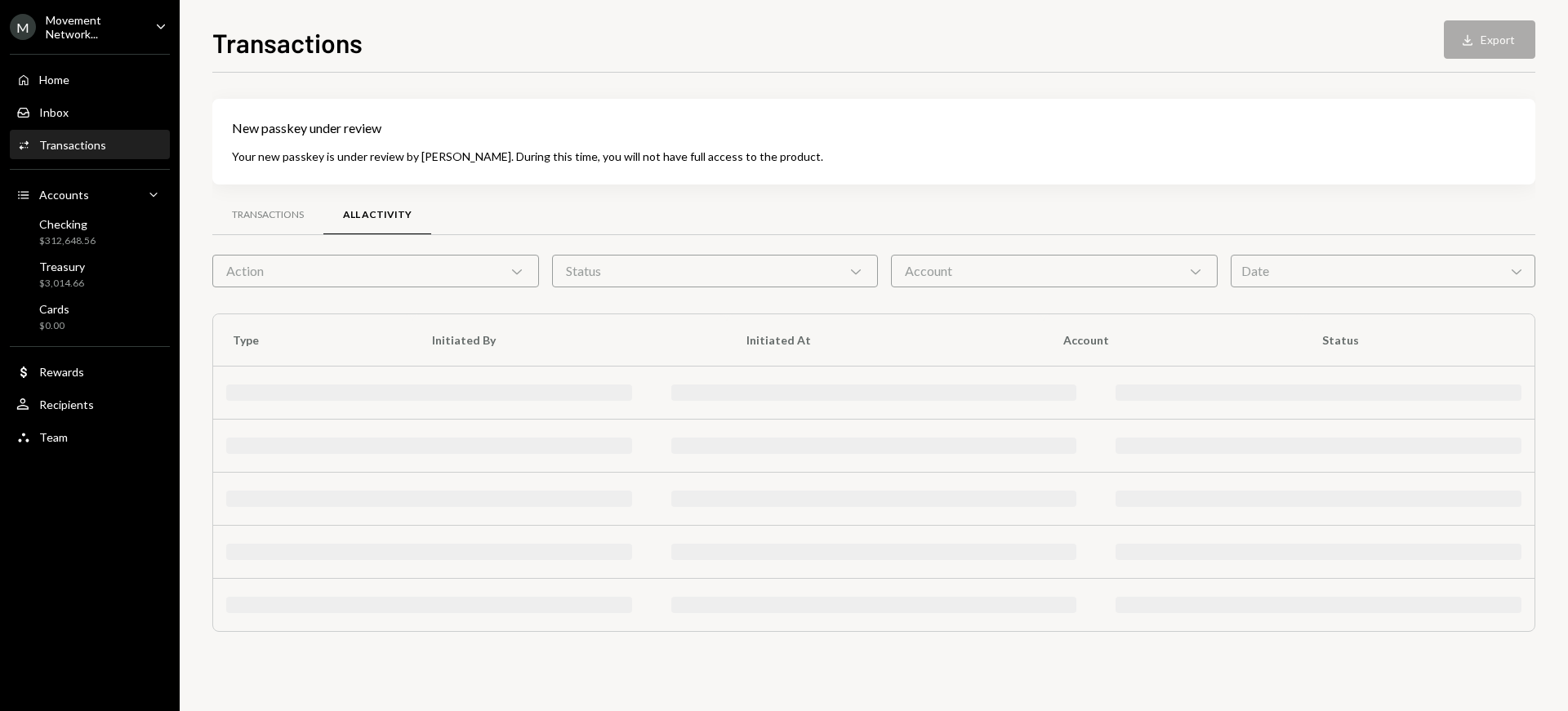
click at [1485, 662] on div "New passkey under review Your new passkey is under review by Dakota. During thi…" at bounding box center [873, 381] width 1323 height 566
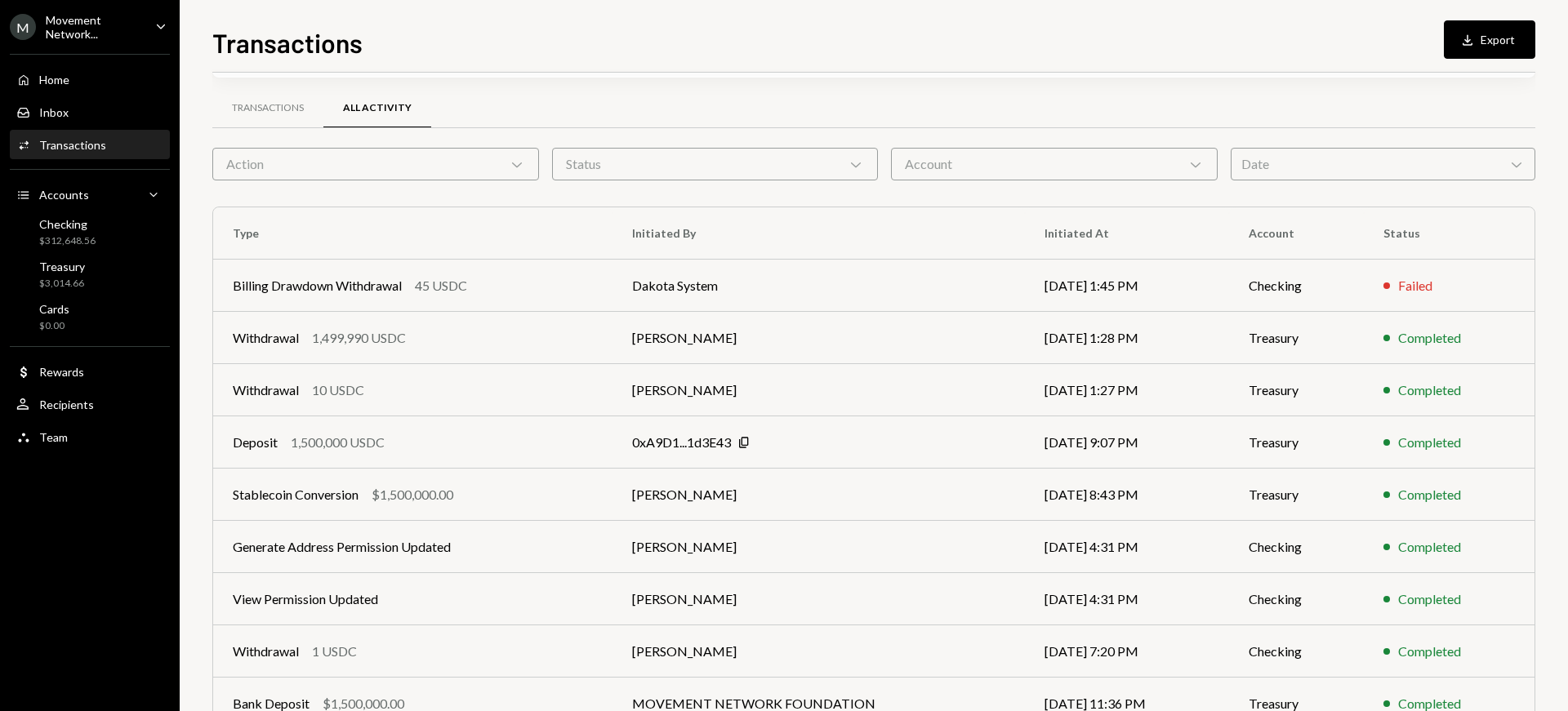
scroll to position [246, 0]
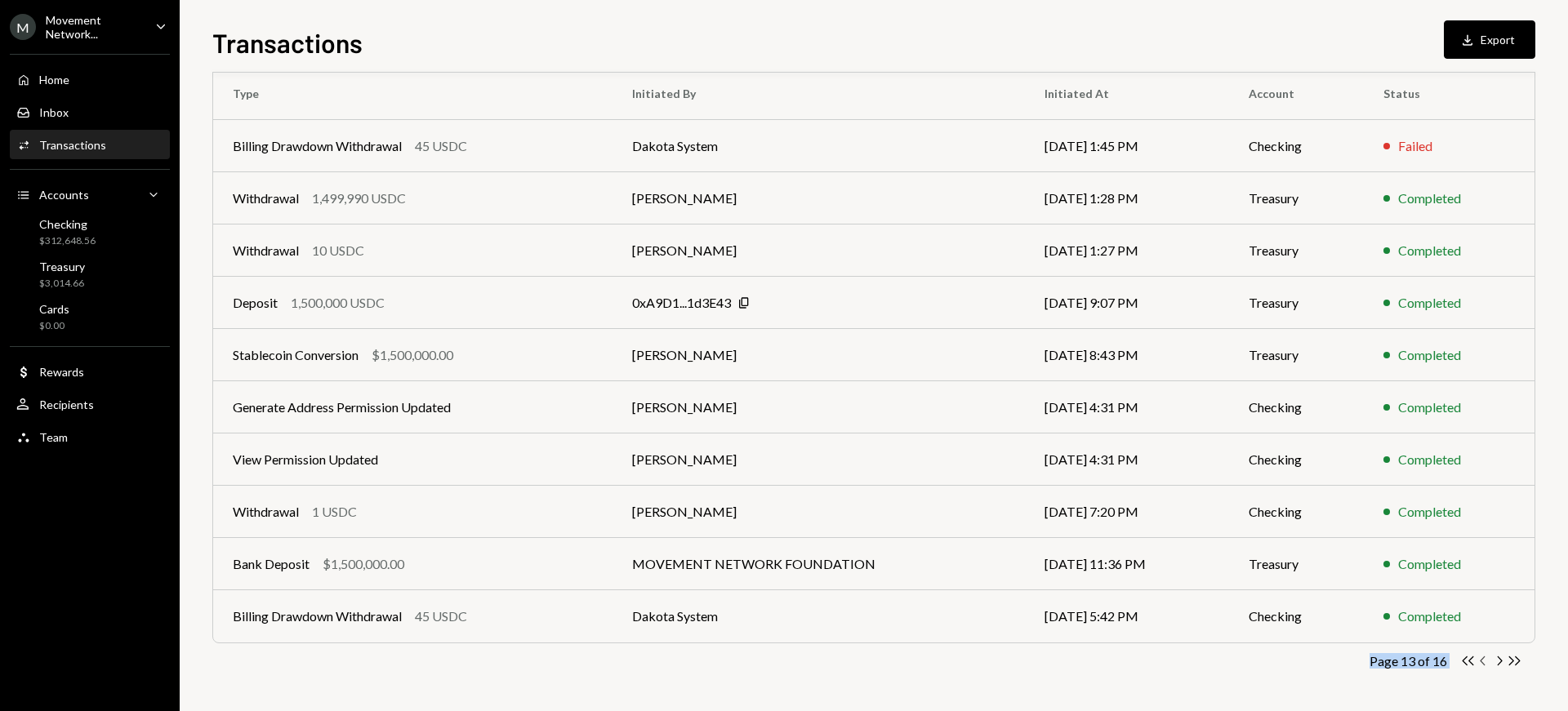
click at [1484, 661] on icon "Chevron Left" at bounding box center [1484, 661] width 16 height 16
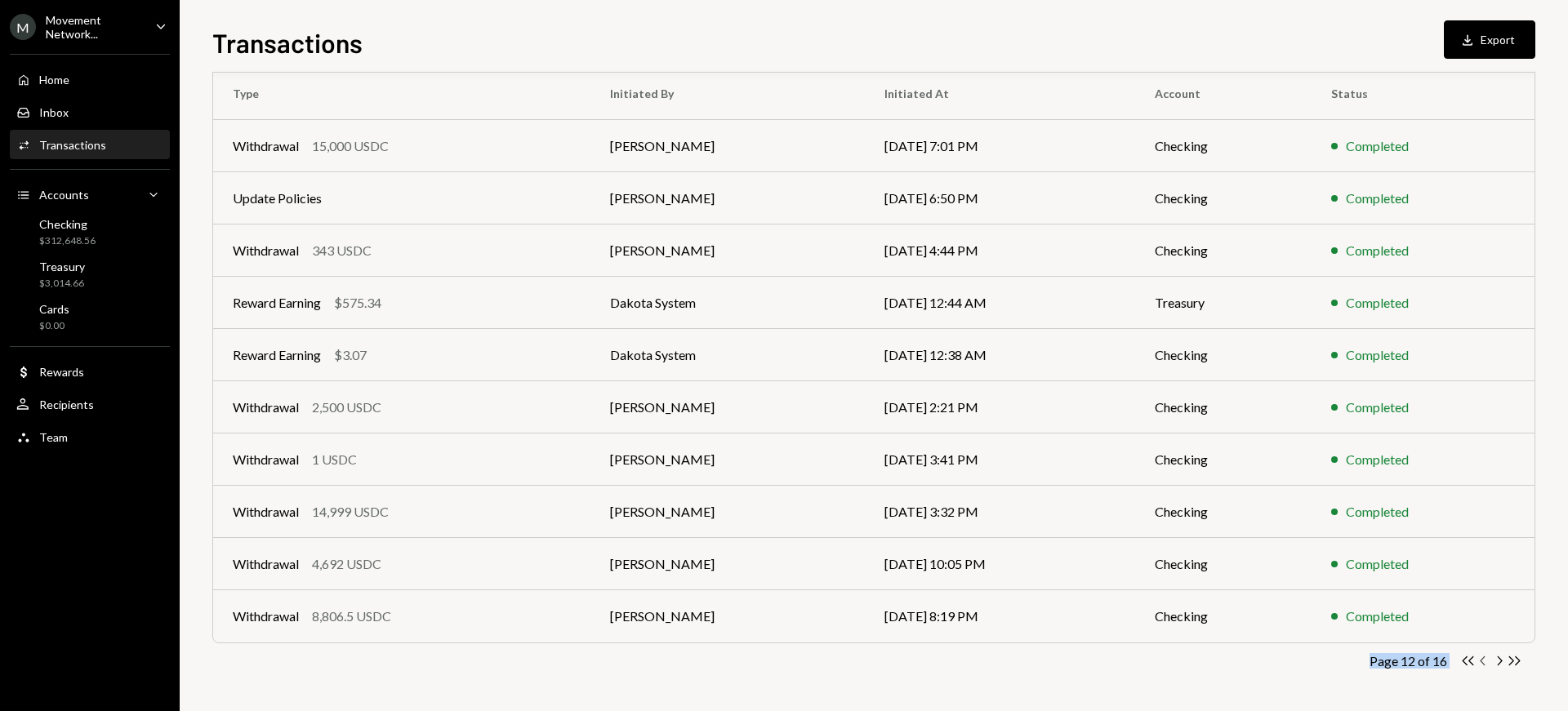
click at [1484, 656] on icon "Chevron Left" at bounding box center [1484, 661] width 16 height 16
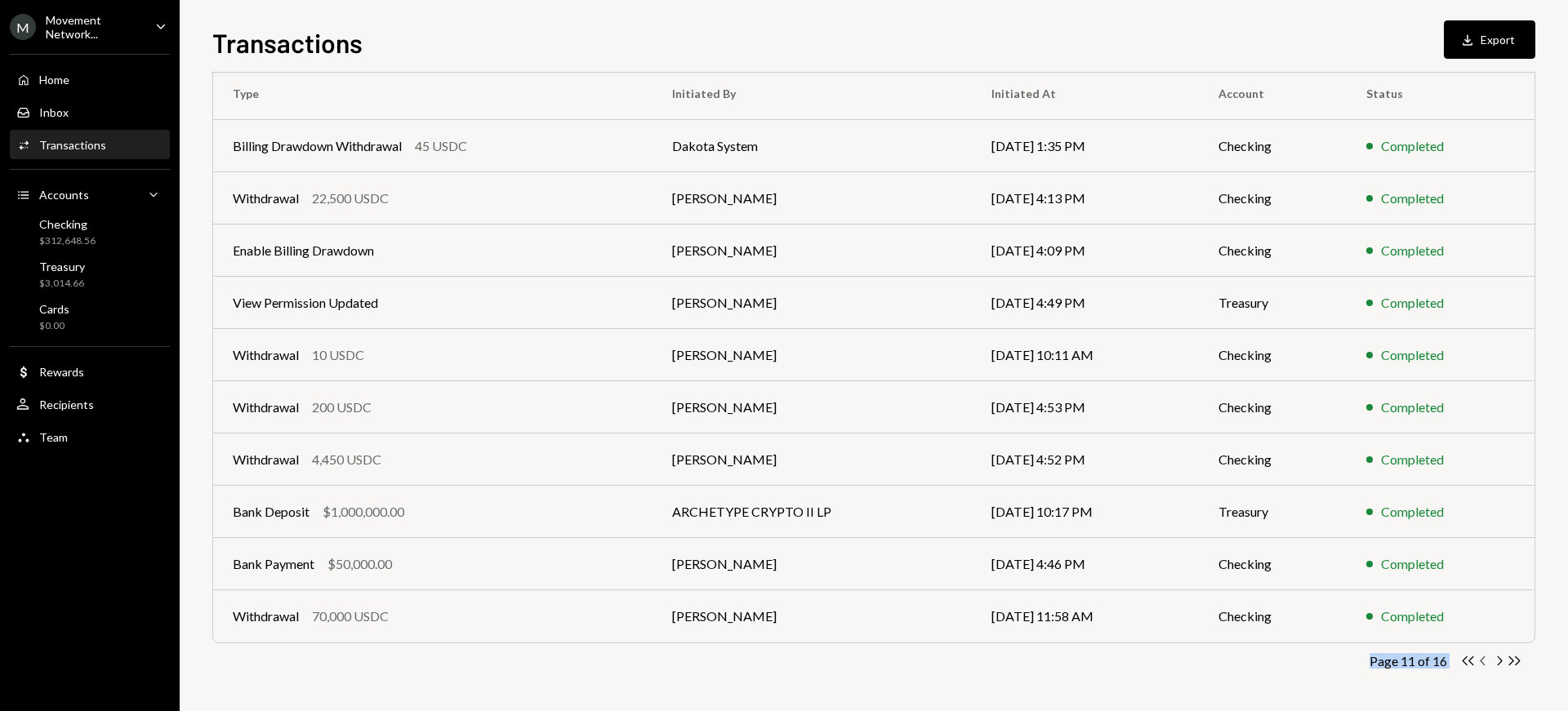
click at [1489, 658] on icon "Chevron Left" at bounding box center [1484, 661] width 16 height 16
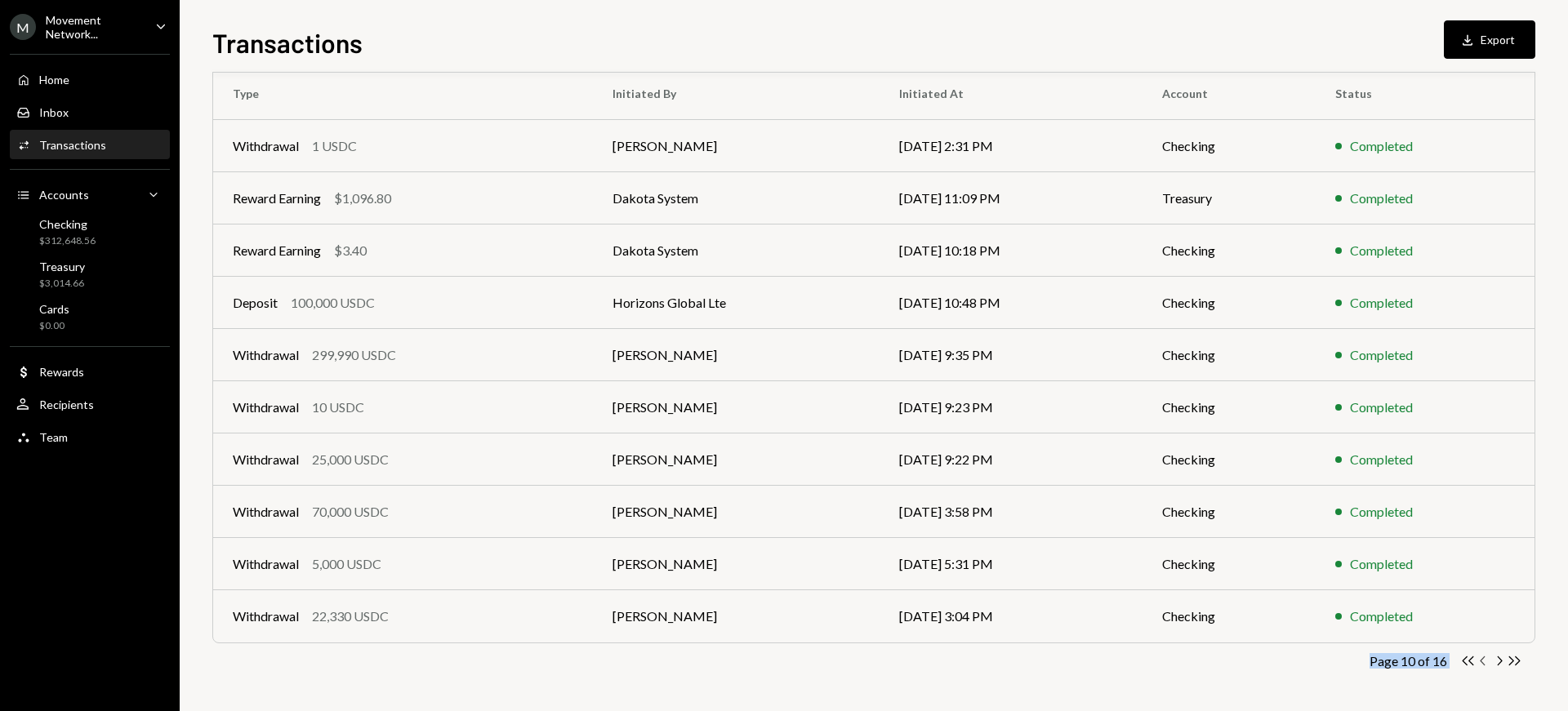
click at [1483, 661] on icon "button" at bounding box center [1482, 660] width 5 height 9
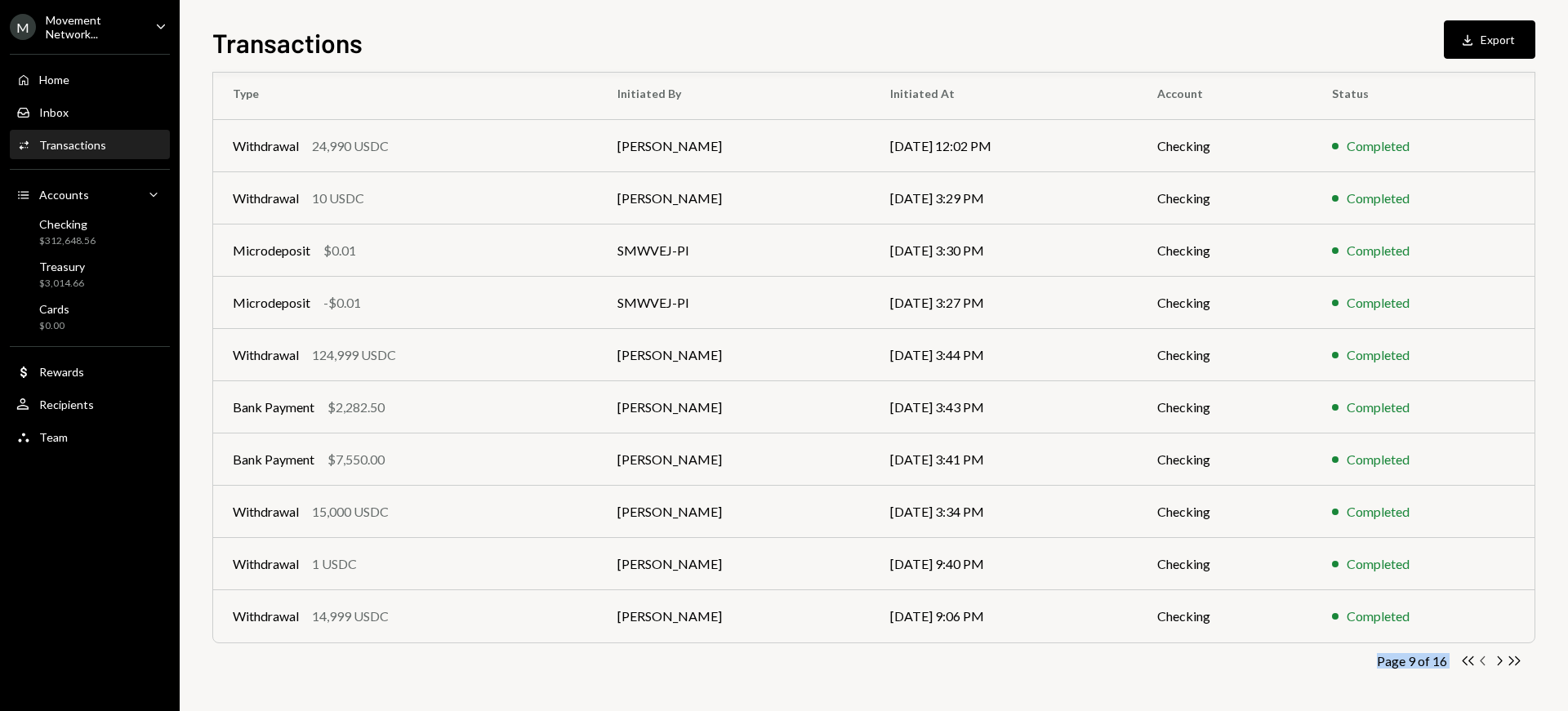
click at [1483, 661] on icon "button" at bounding box center [1482, 660] width 5 height 9
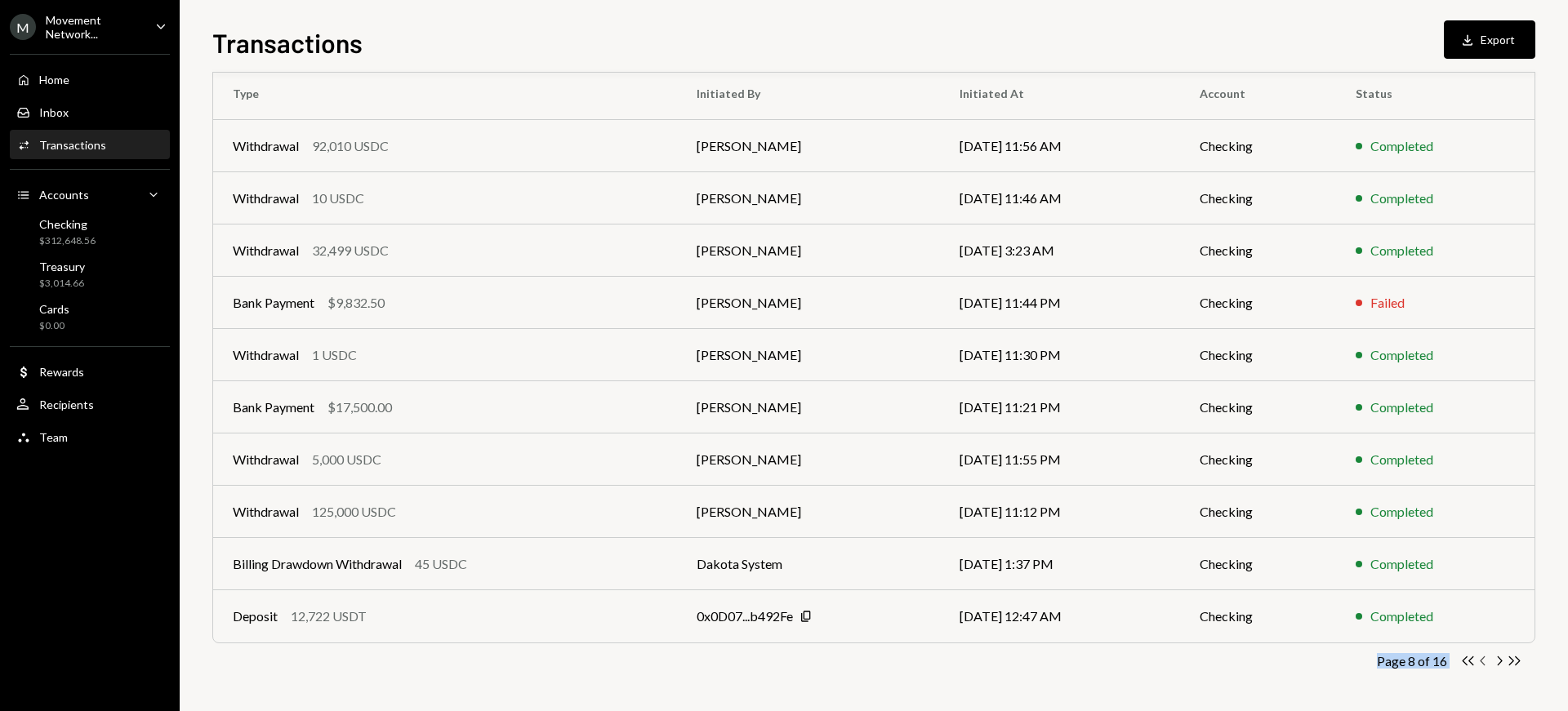
click at [1483, 661] on icon "button" at bounding box center [1482, 660] width 5 height 9
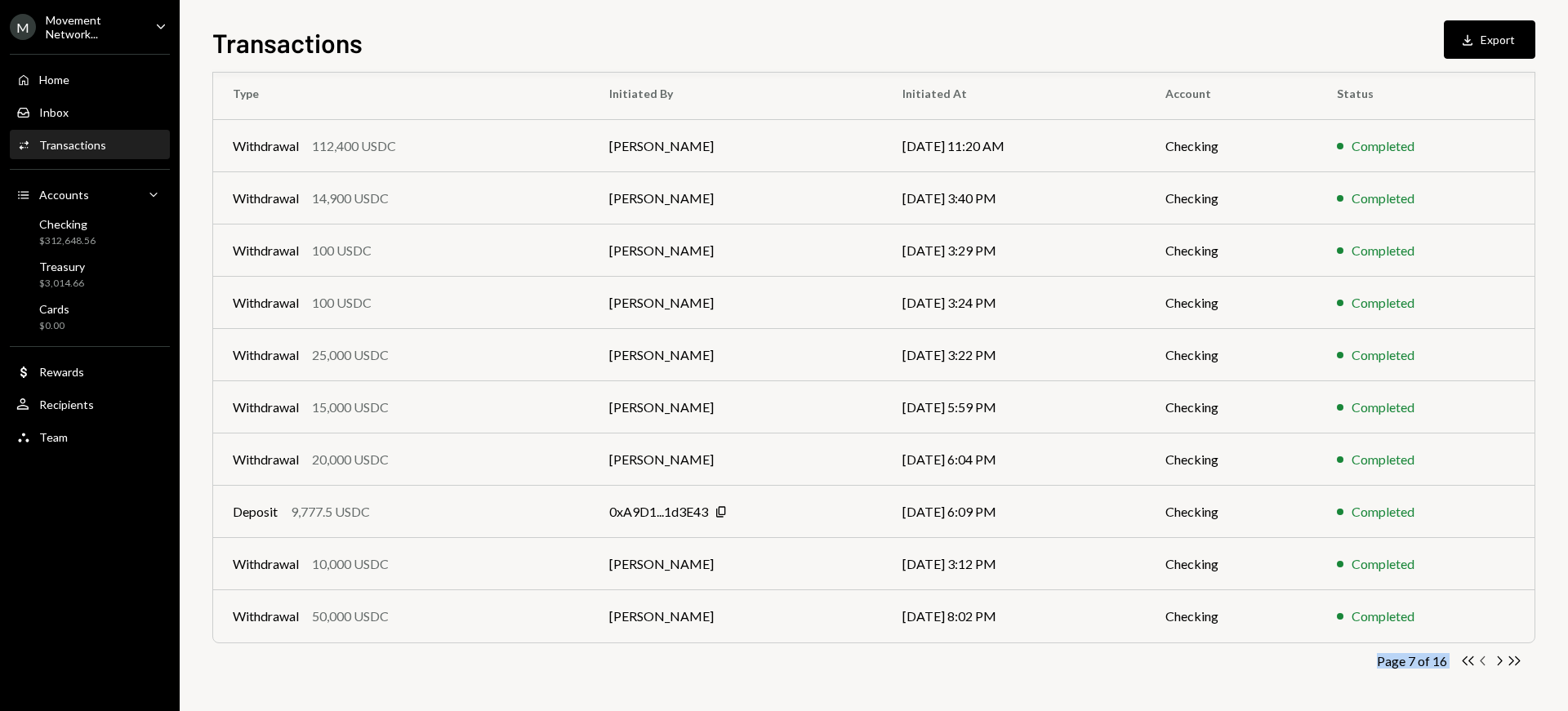
click at [1483, 661] on icon "button" at bounding box center [1482, 660] width 5 height 9
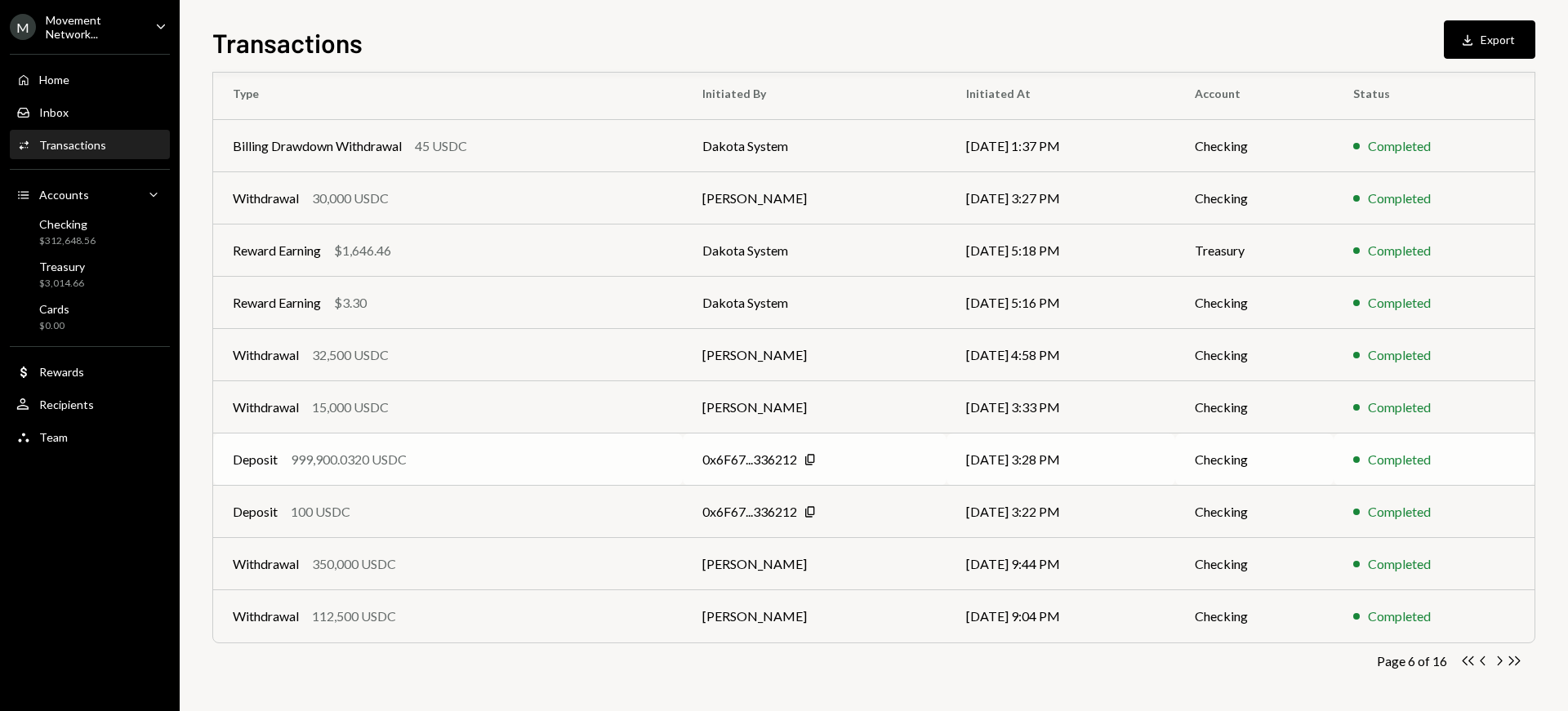
click at [239, 456] on div "Deposit" at bounding box center [254, 460] width 45 height 20
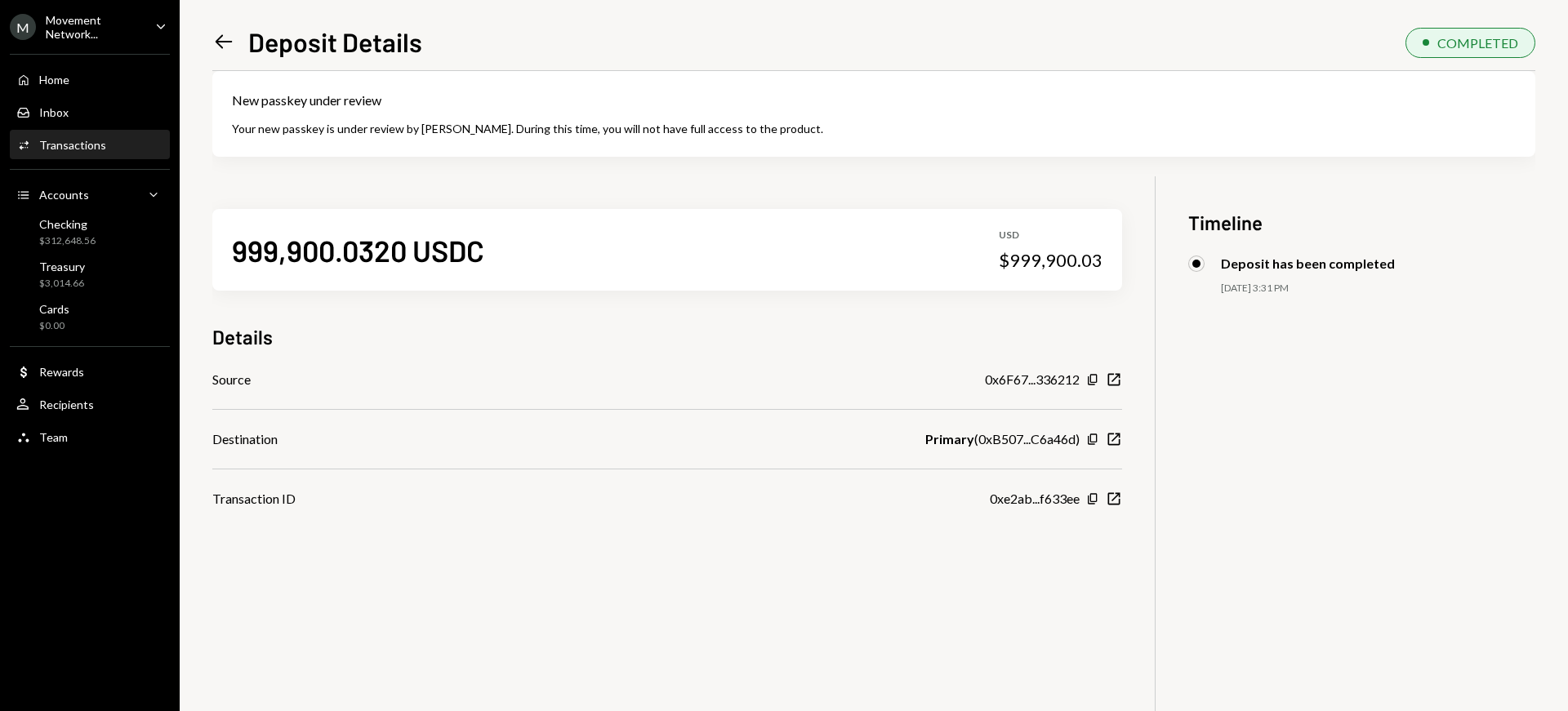
click at [227, 44] on icon "Left Arrow" at bounding box center [224, 41] width 23 height 23
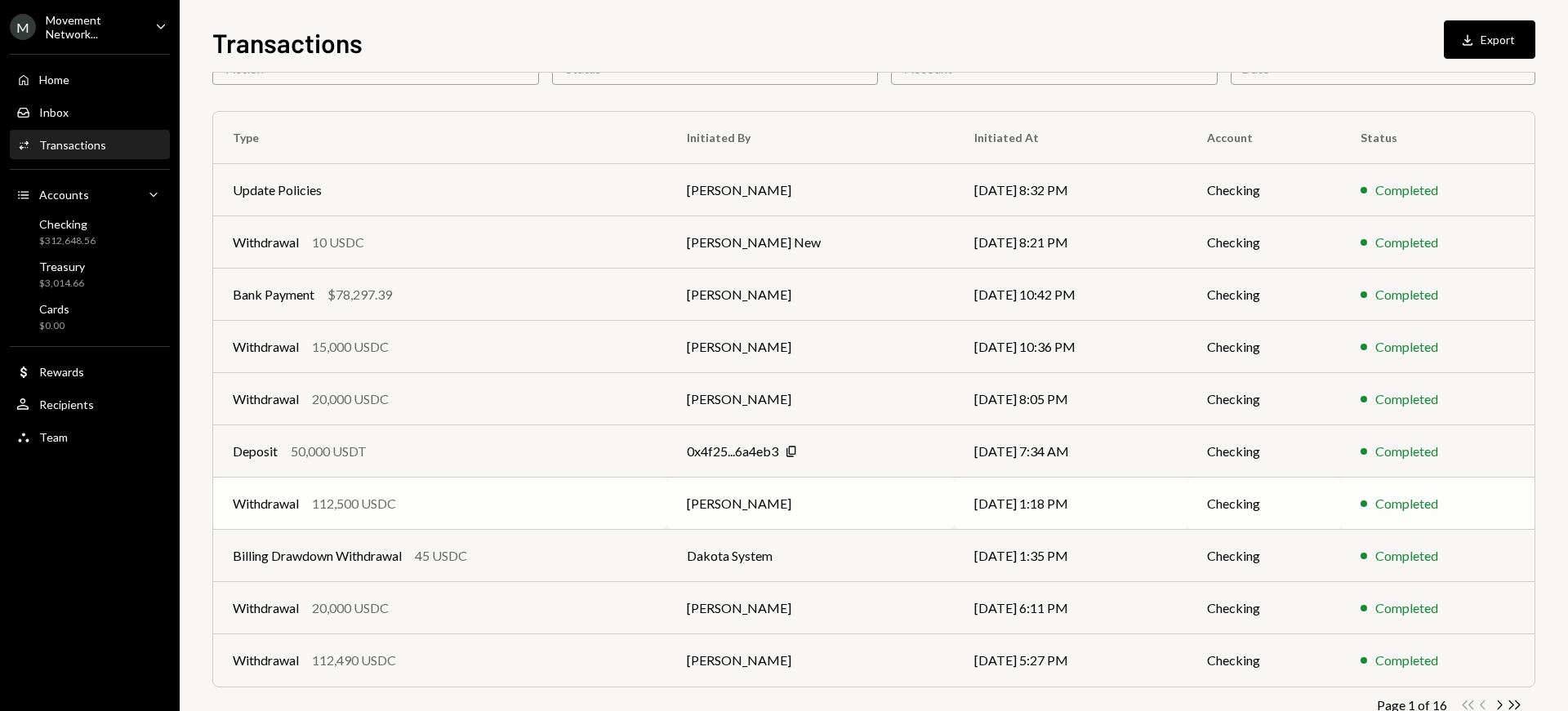
scroll to position [246, 0]
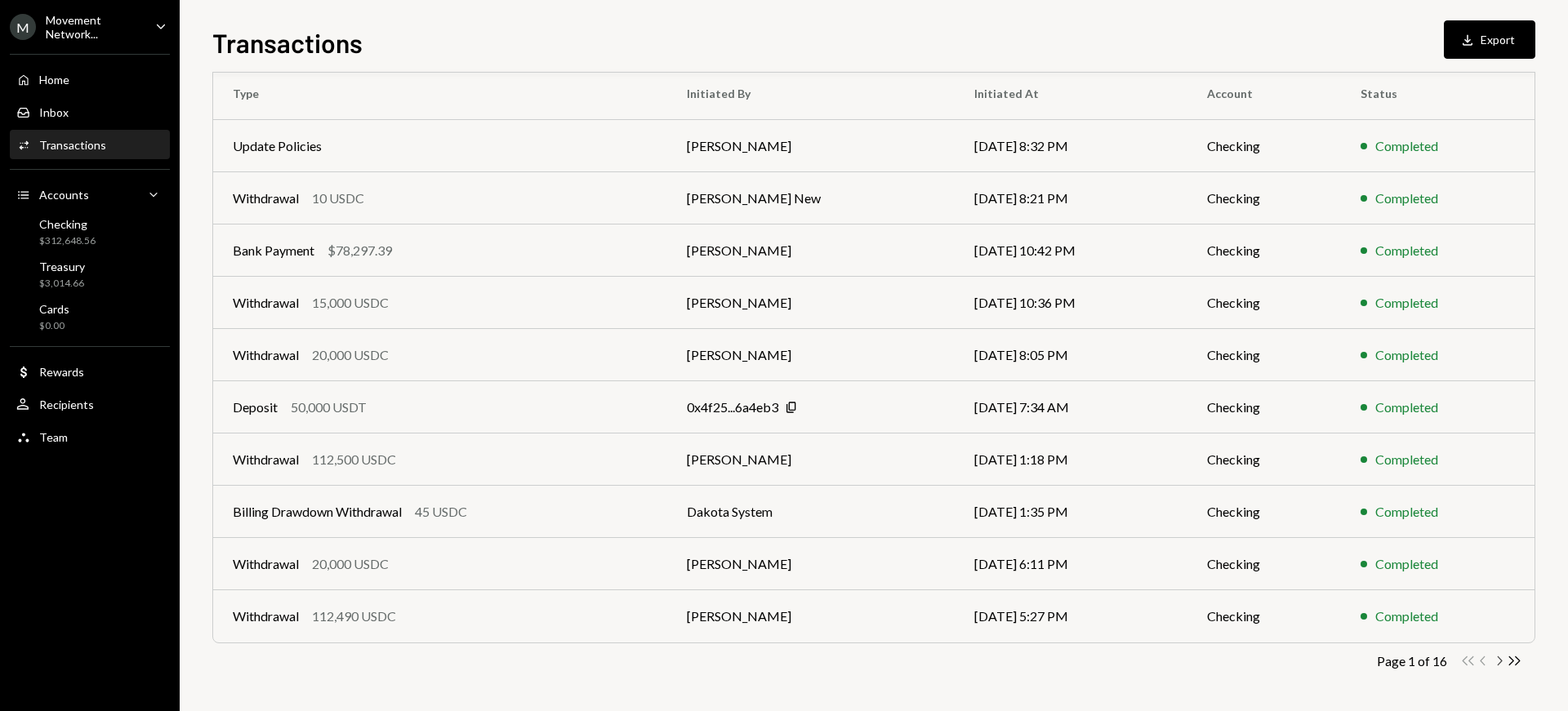
click at [1499, 662] on icon "button" at bounding box center [1499, 660] width 5 height 9
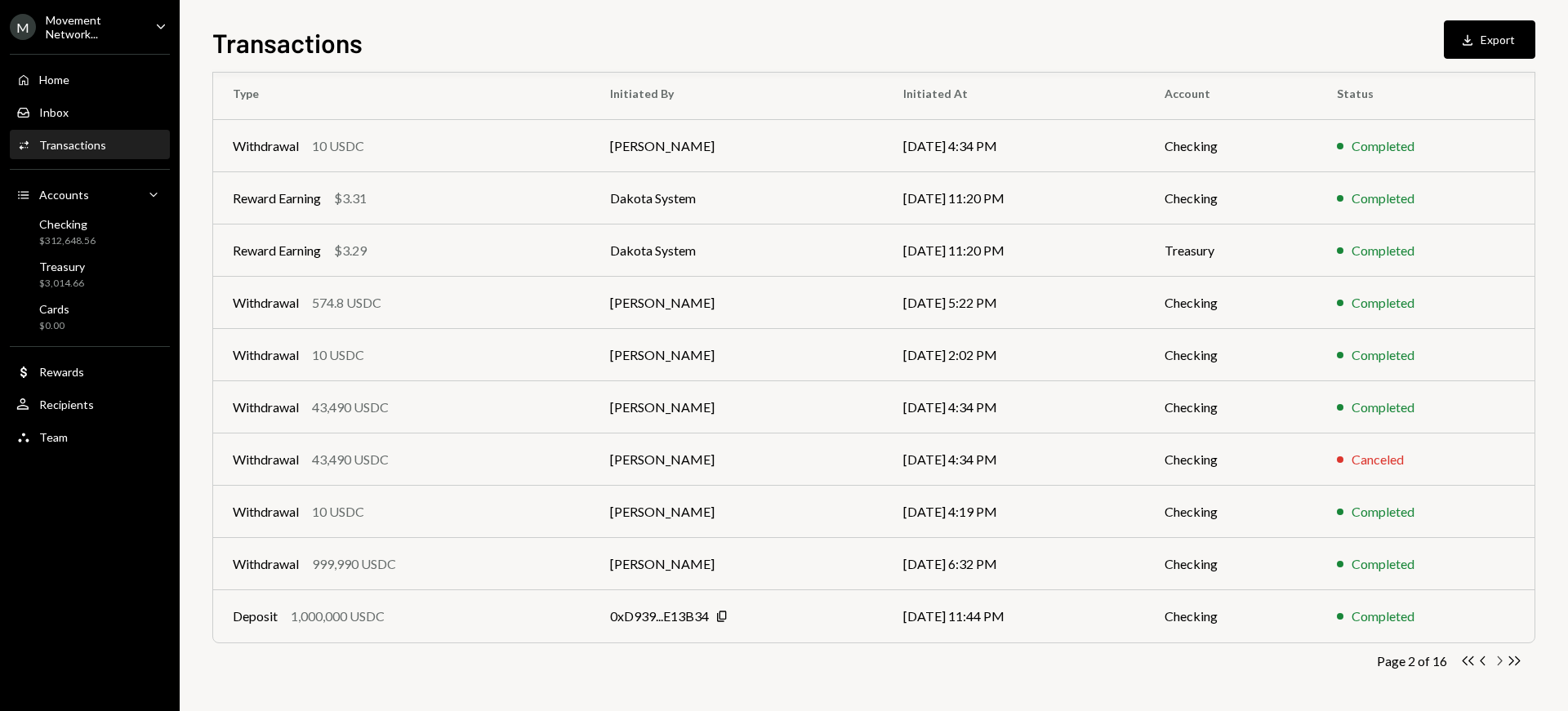
click at [1499, 662] on icon "button" at bounding box center [1499, 660] width 5 height 9
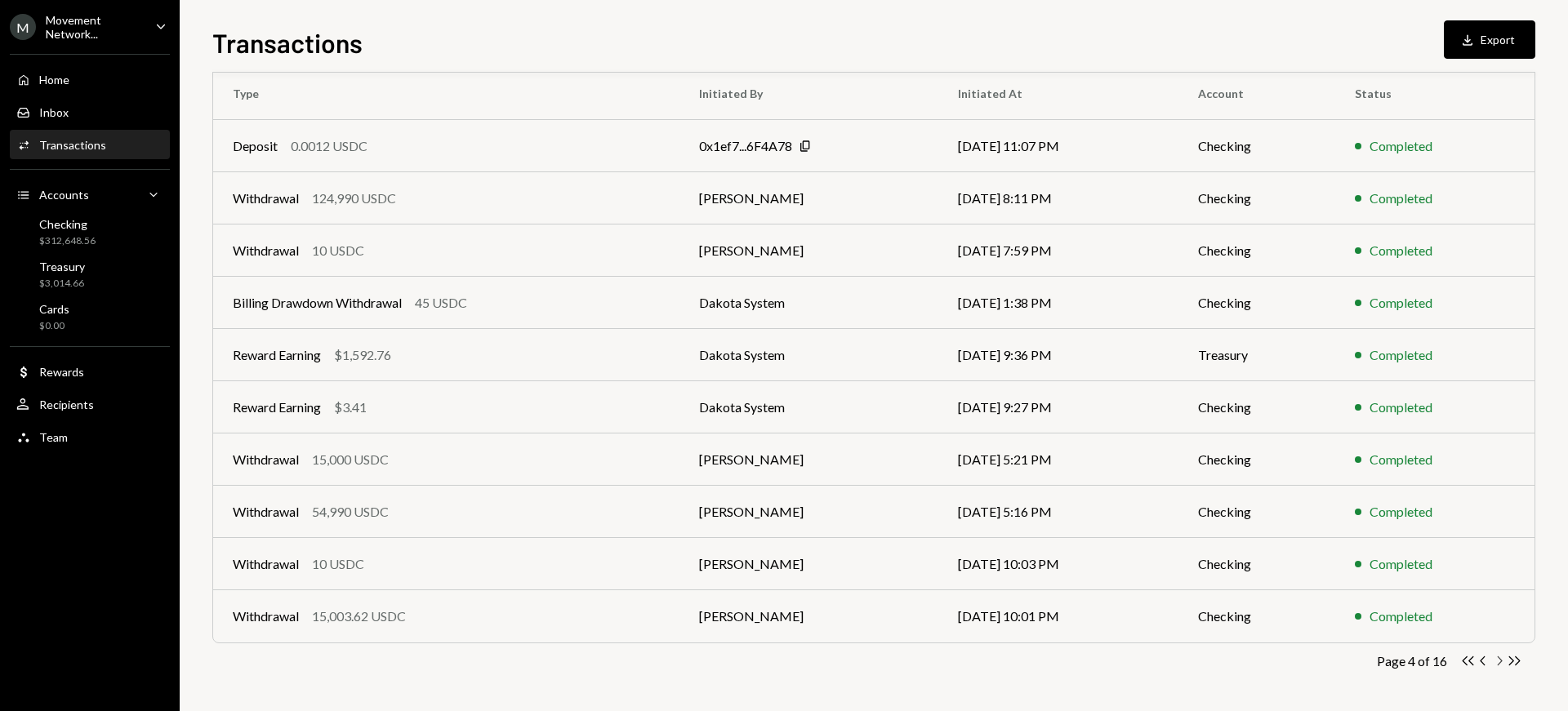
click at [1499, 662] on icon "button" at bounding box center [1499, 660] width 5 height 9
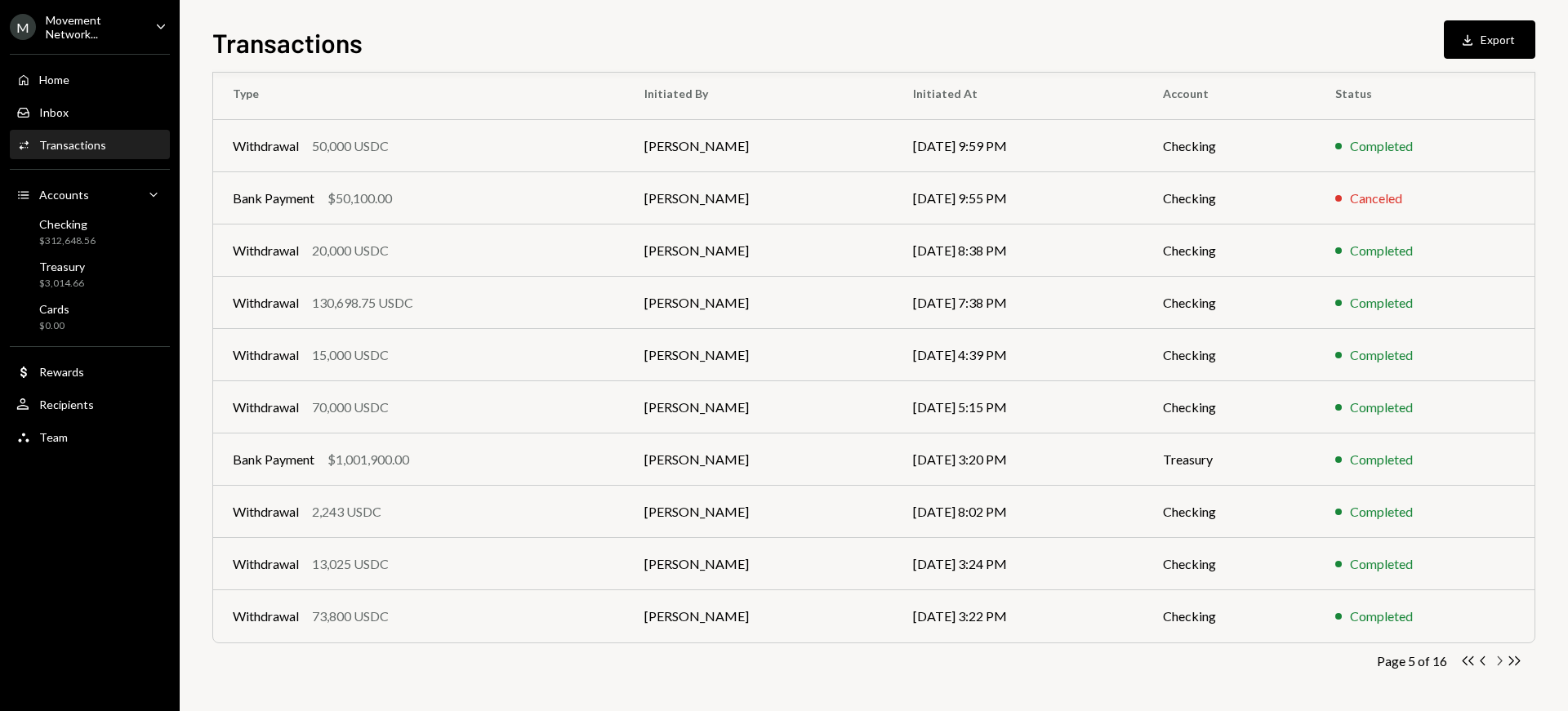
click at [1499, 662] on icon "button" at bounding box center [1499, 660] width 5 height 9
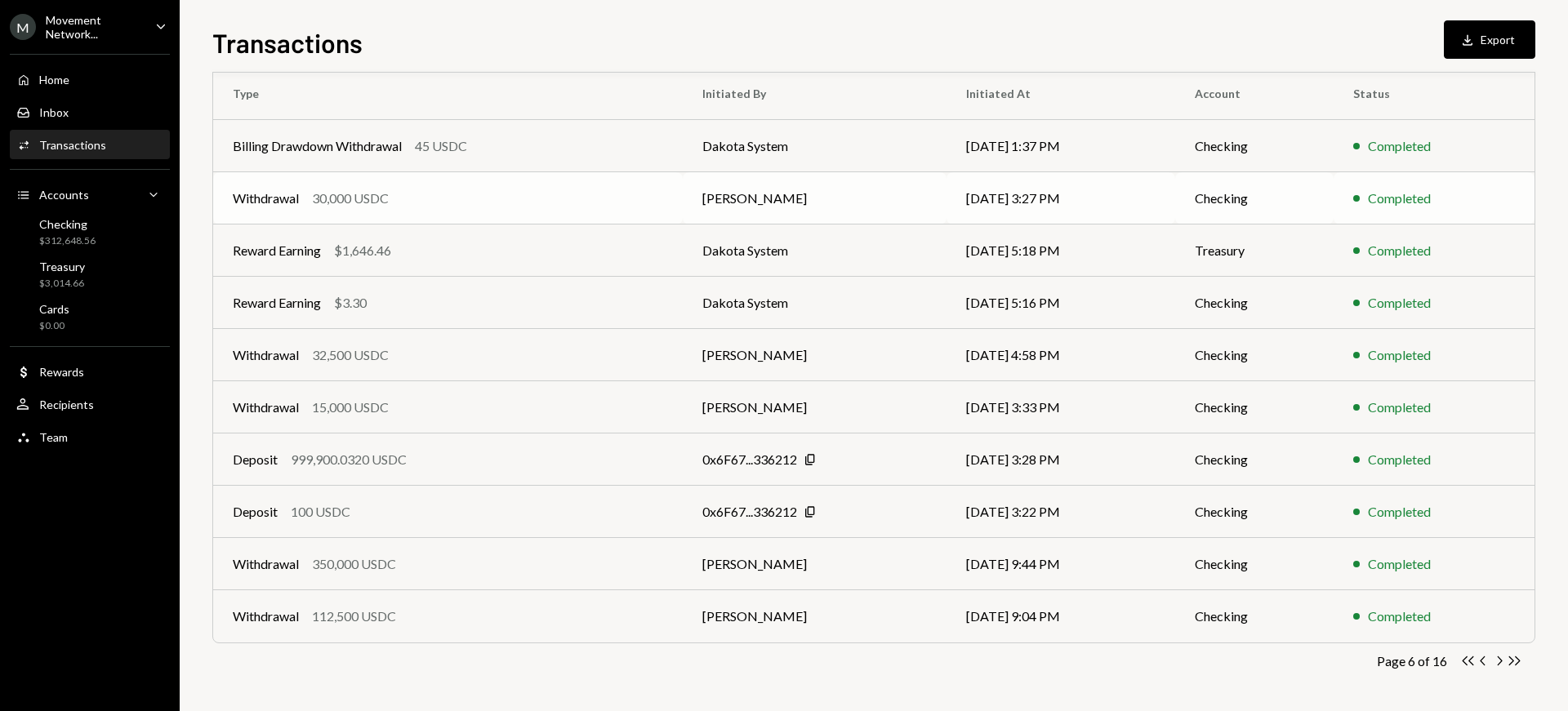
click at [300, 192] on div "Withdrawal 30,000 USDC" at bounding box center [447, 199] width 430 height 20
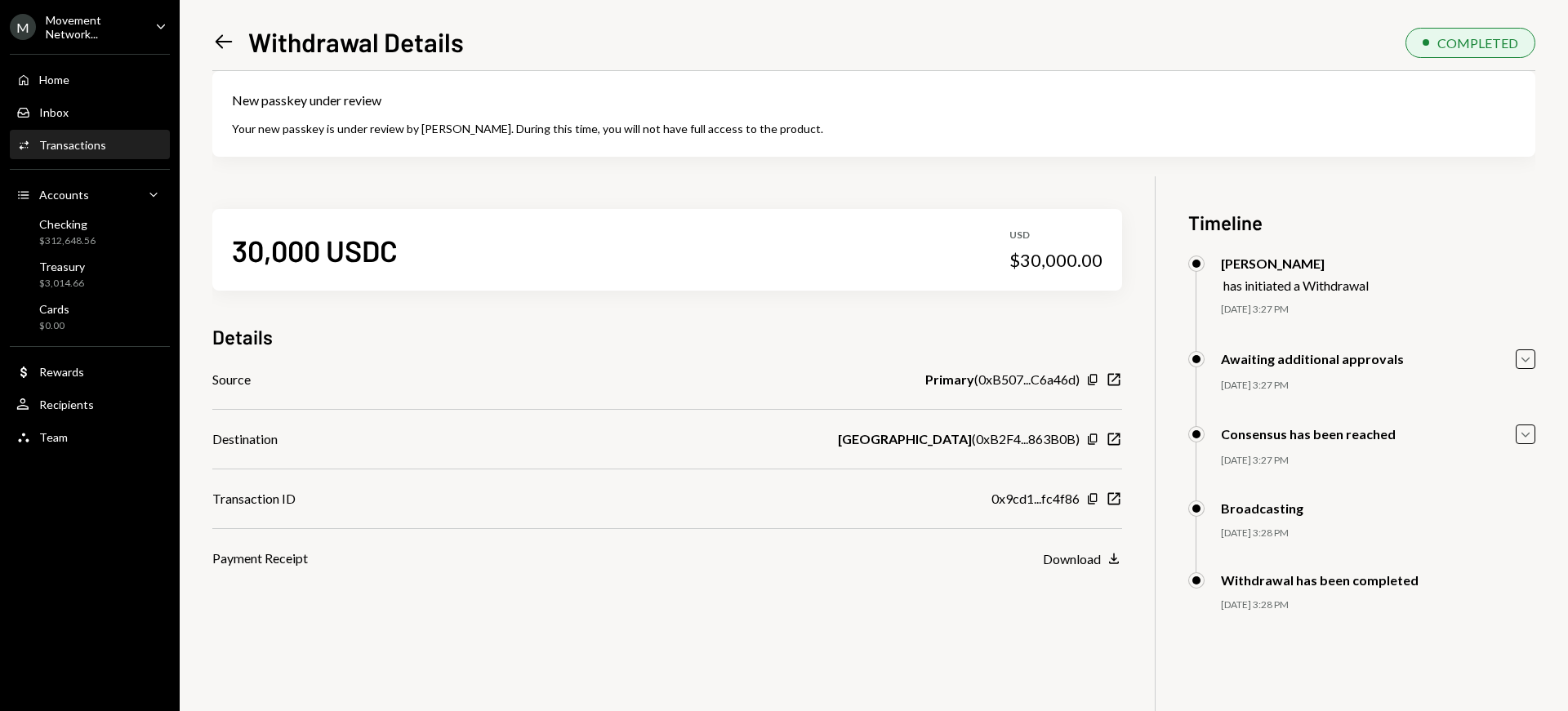
click at [224, 39] on icon "Left Arrow" at bounding box center [224, 41] width 23 height 23
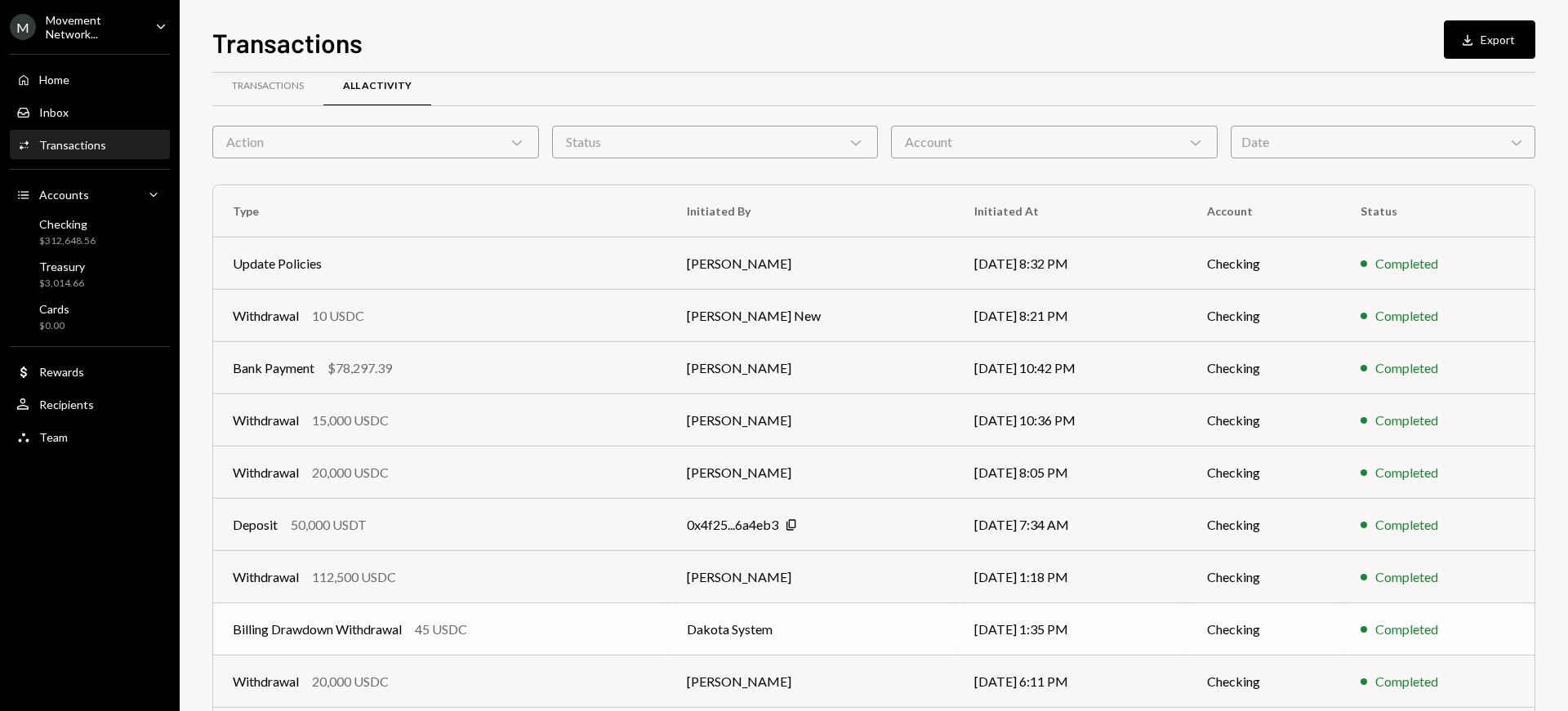
scroll to position [246, 0]
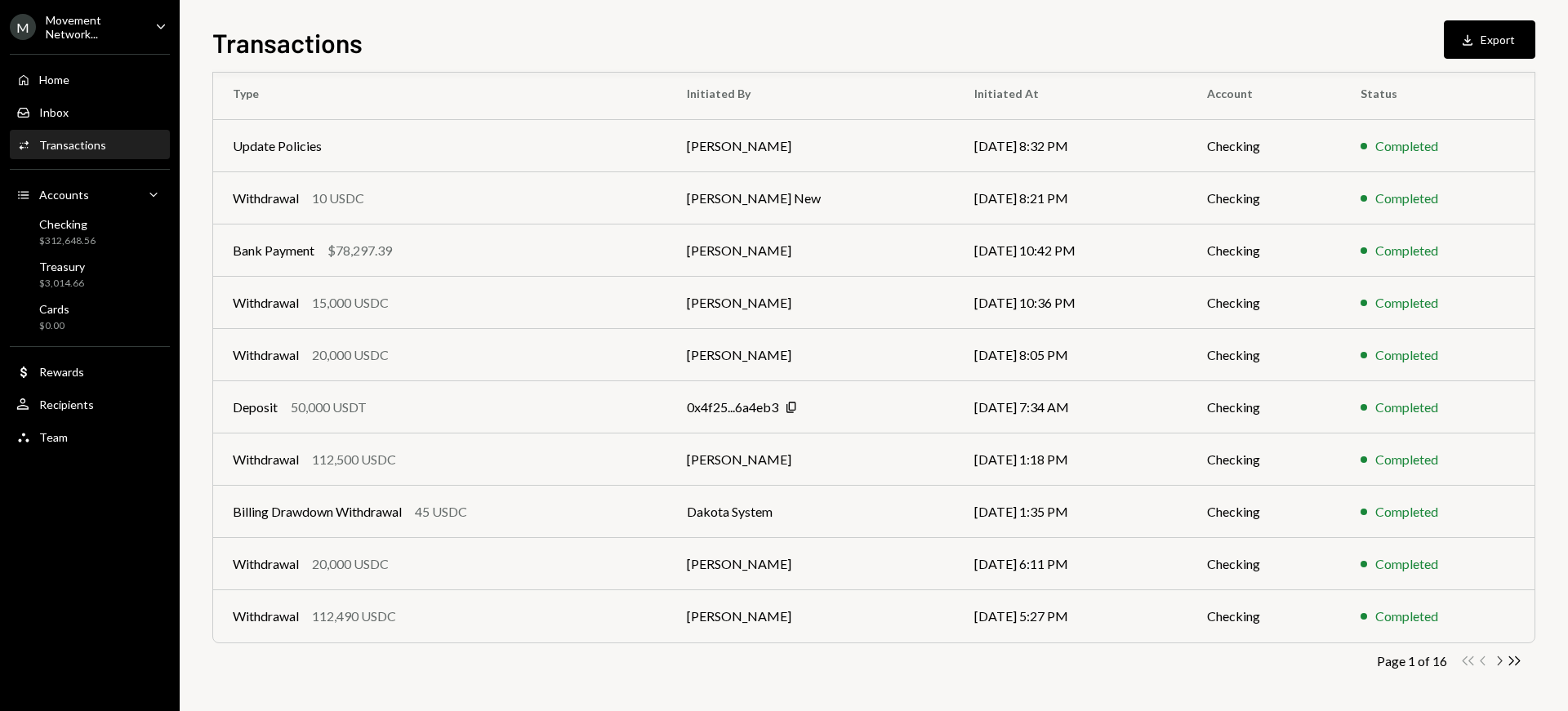
click at [1497, 658] on icon "Chevron Right" at bounding box center [1499, 661] width 16 height 16
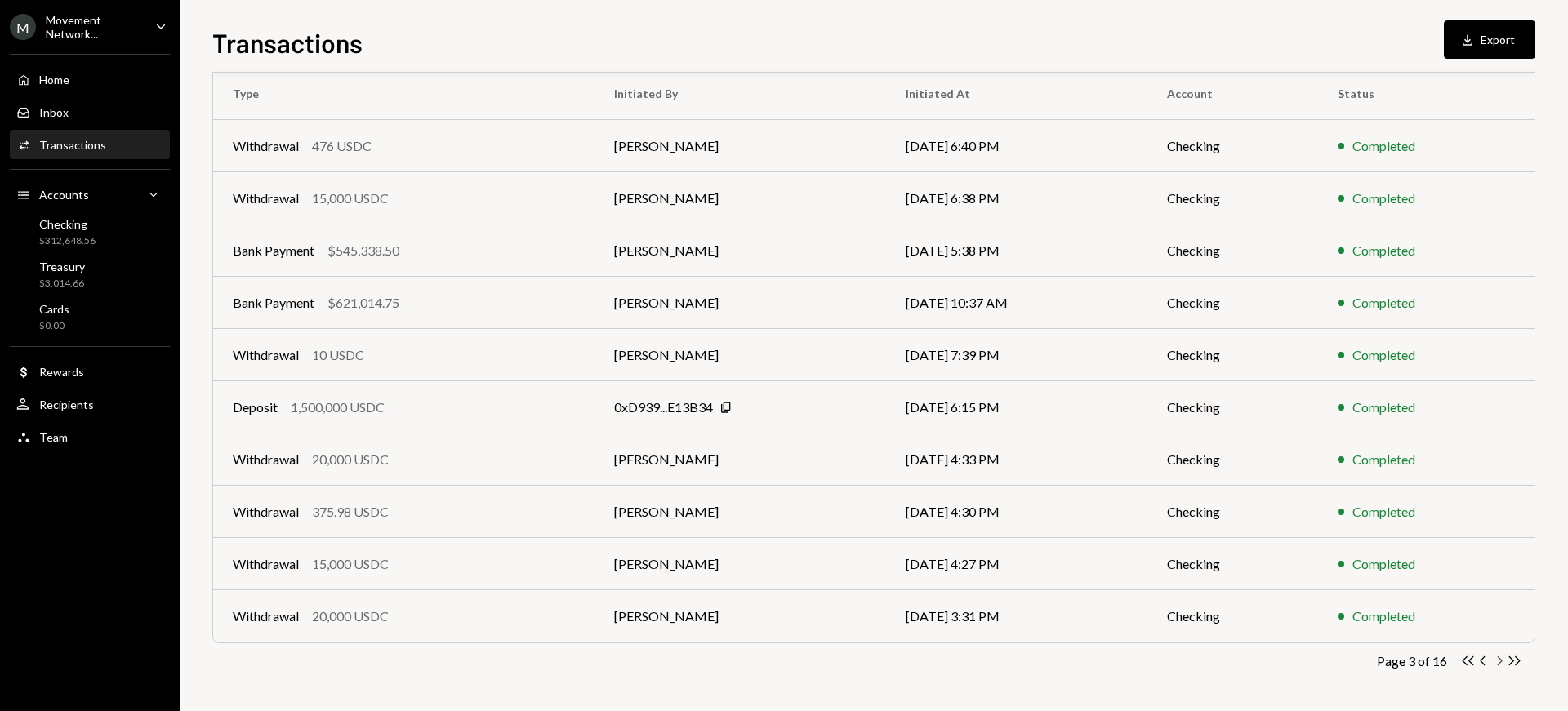
click at [1497, 658] on icon "Chevron Right" at bounding box center [1499, 661] width 16 height 16
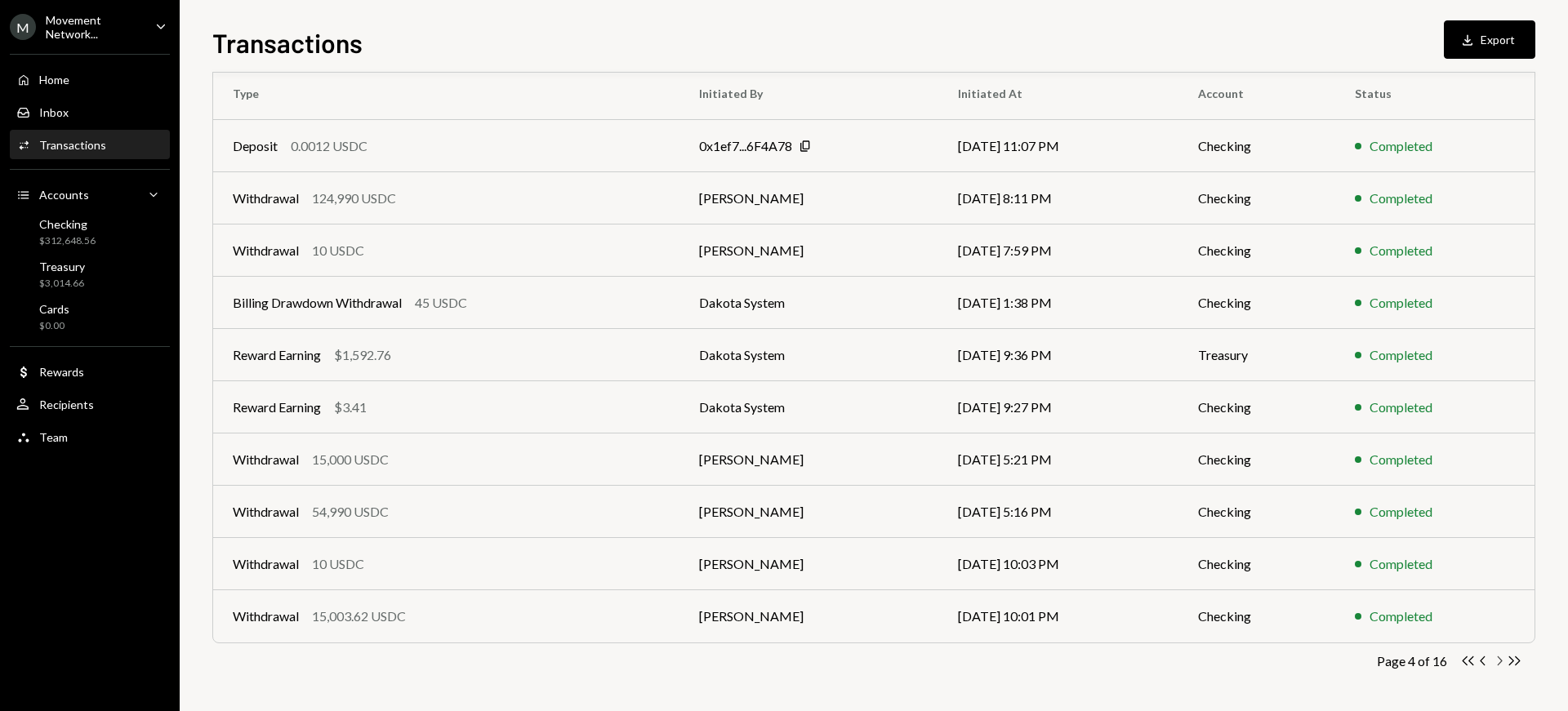
click at [1497, 658] on icon "Chevron Right" at bounding box center [1499, 661] width 16 height 16
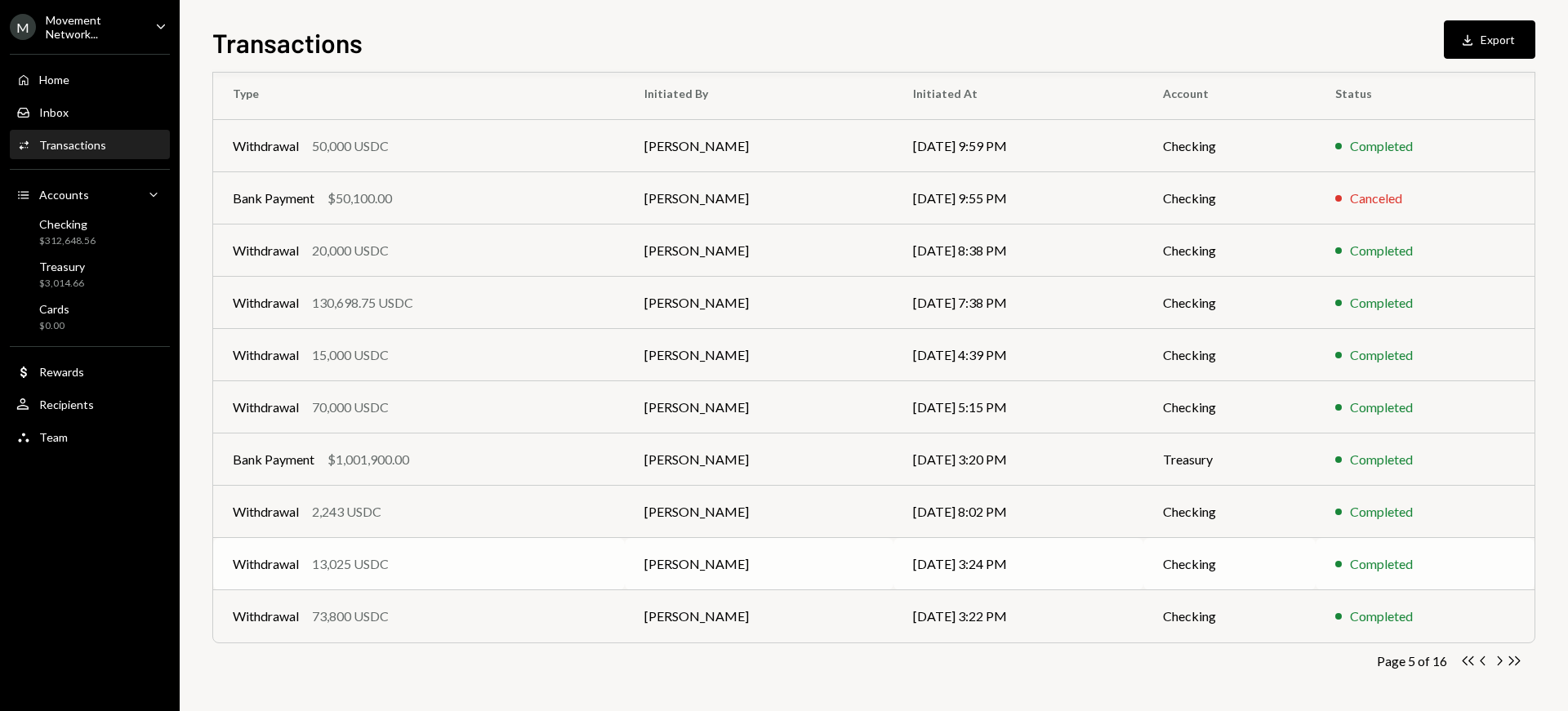
click at [338, 557] on div "13,025 USDC" at bounding box center [350, 564] width 77 height 20
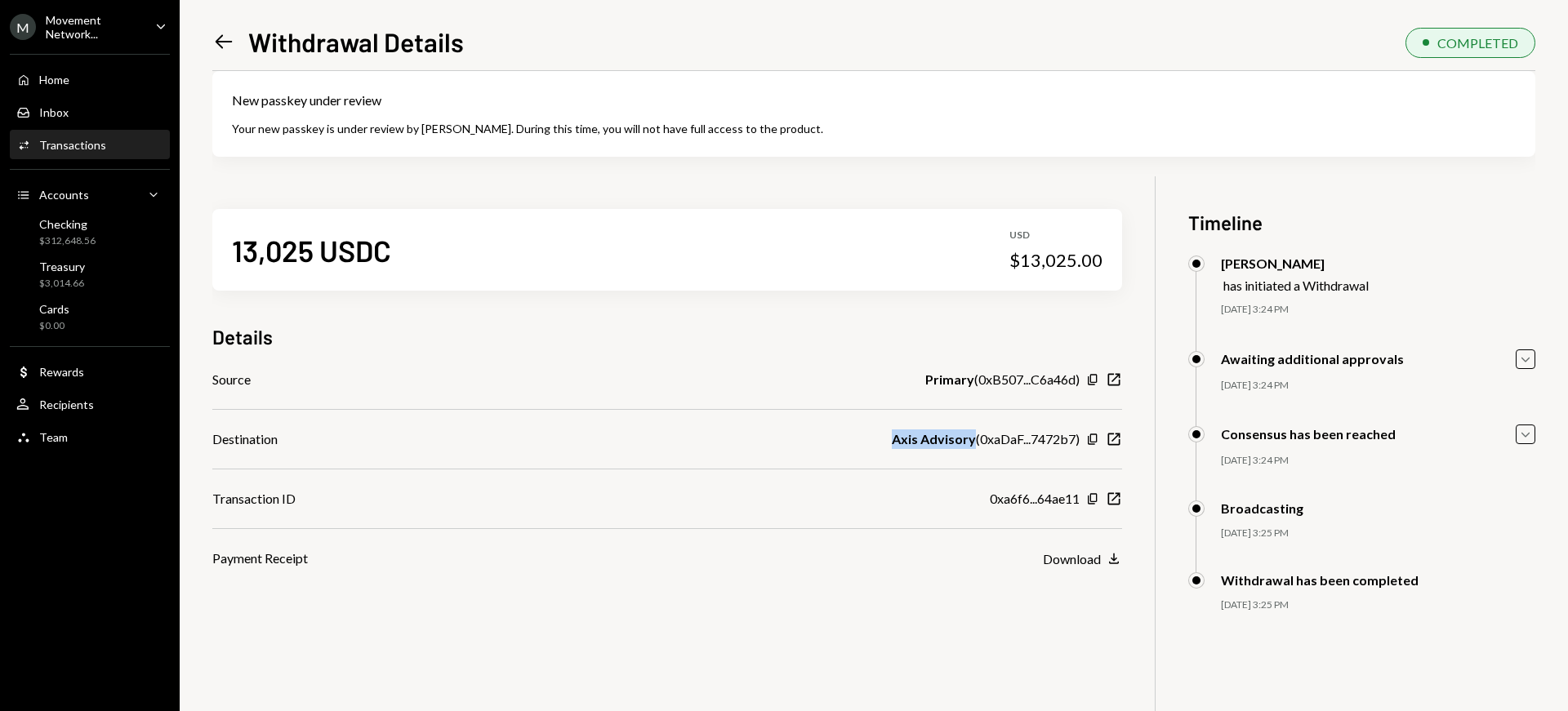
drag, startPoint x: 887, startPoint y: 438, endPoint x: 971, endPoint y: 444, distance: 84.2
click at [971, 444] on div "Destination Axis Advisory ( 0xaDaF...7472b7 ) Copy New Window" at bounding box center [668, 439] width 910 height 20
copy b "Axis Advisory"
click at [222, 44] on icon "Left Arrow" at bounding box center [224, 41] width 23 height 23
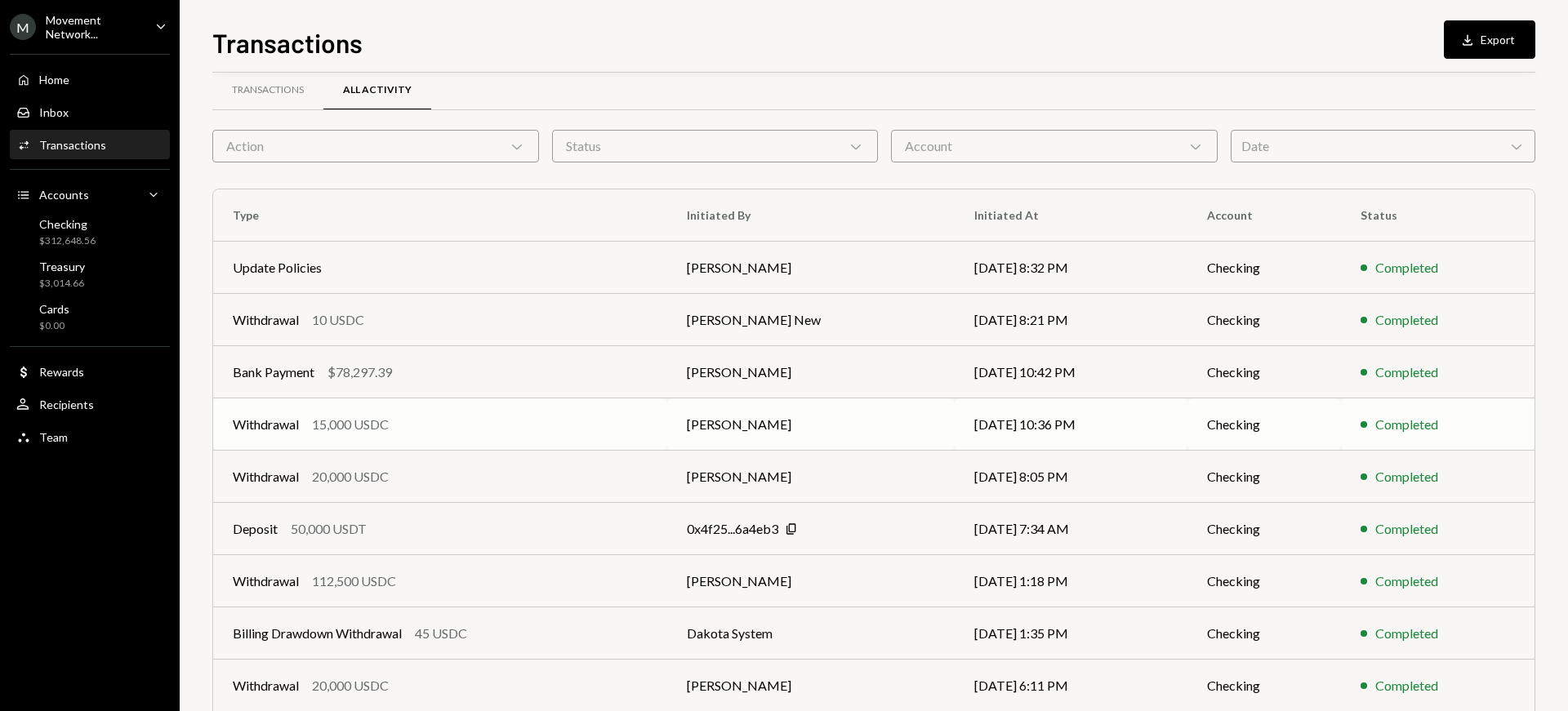
scroll to position [246, 0]
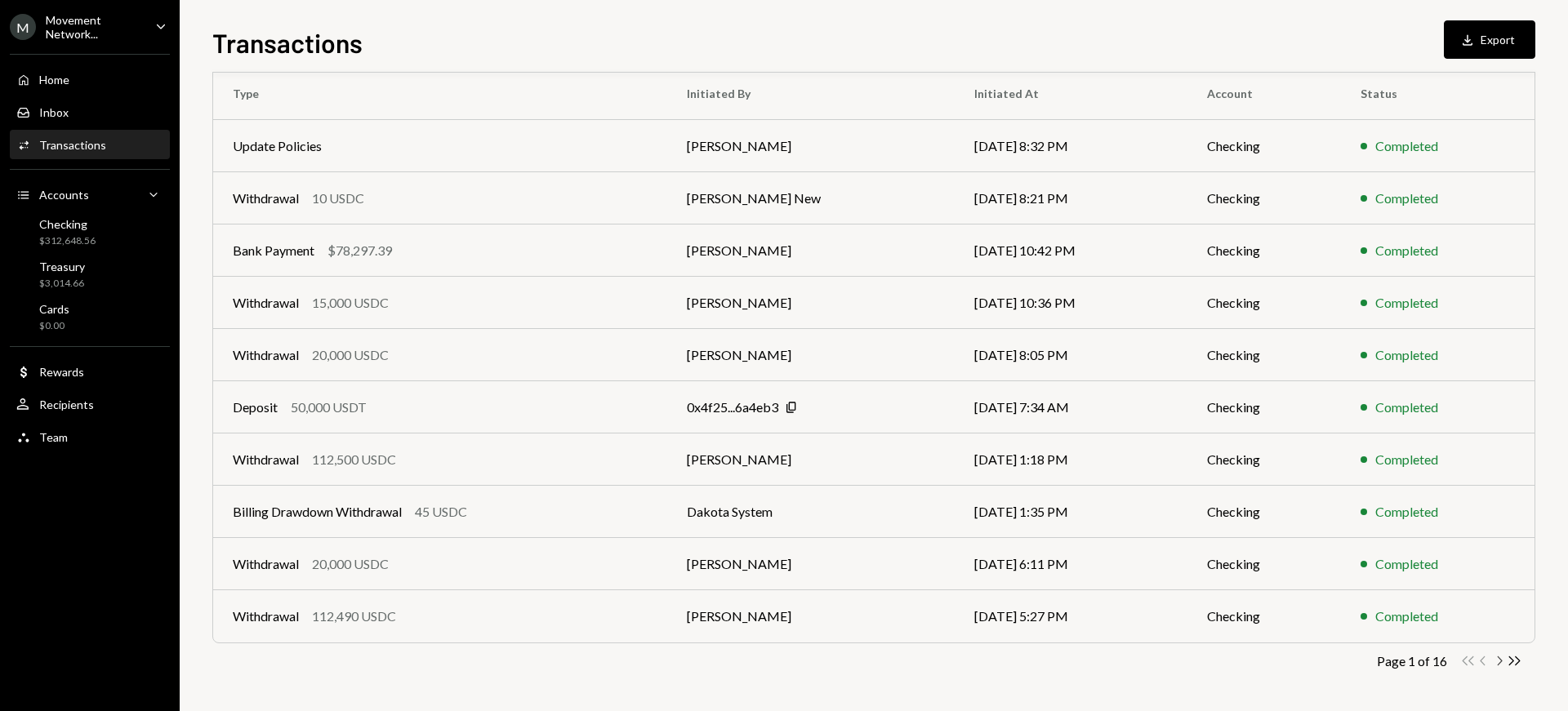
click at [1501, 659] on icon "Chevron Right" at bounding box center [1499, 661] width 16 height 16
click at [1501, 659] on icon "button" at bounding box center [1499, 660] width 5 height 9
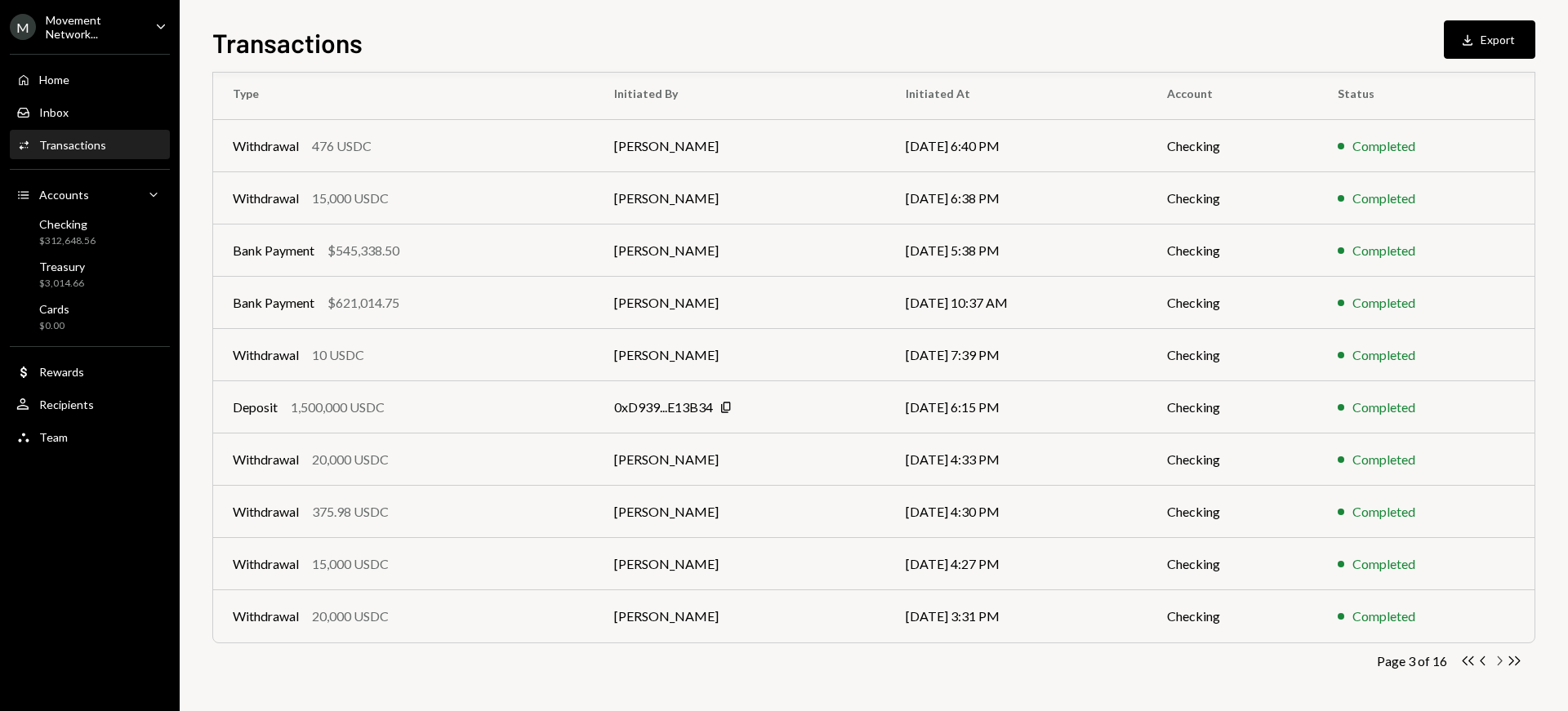
click at [1501, 659] on icon "Chevron Right" at bounding box center [1499, 661] width 16 height 16
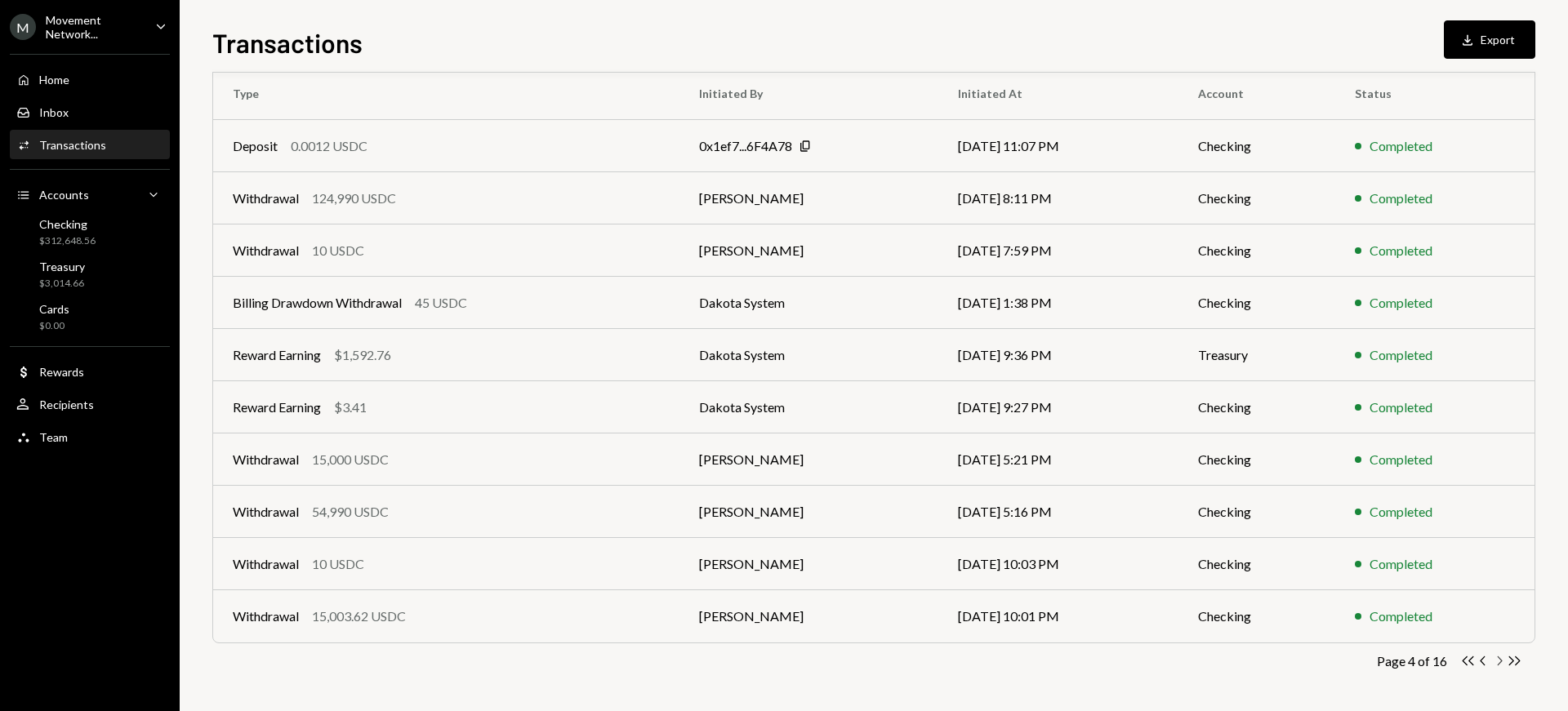
click at [1501, 659] on icon "button" at bounding box center [1499, 660] width 5 height 9
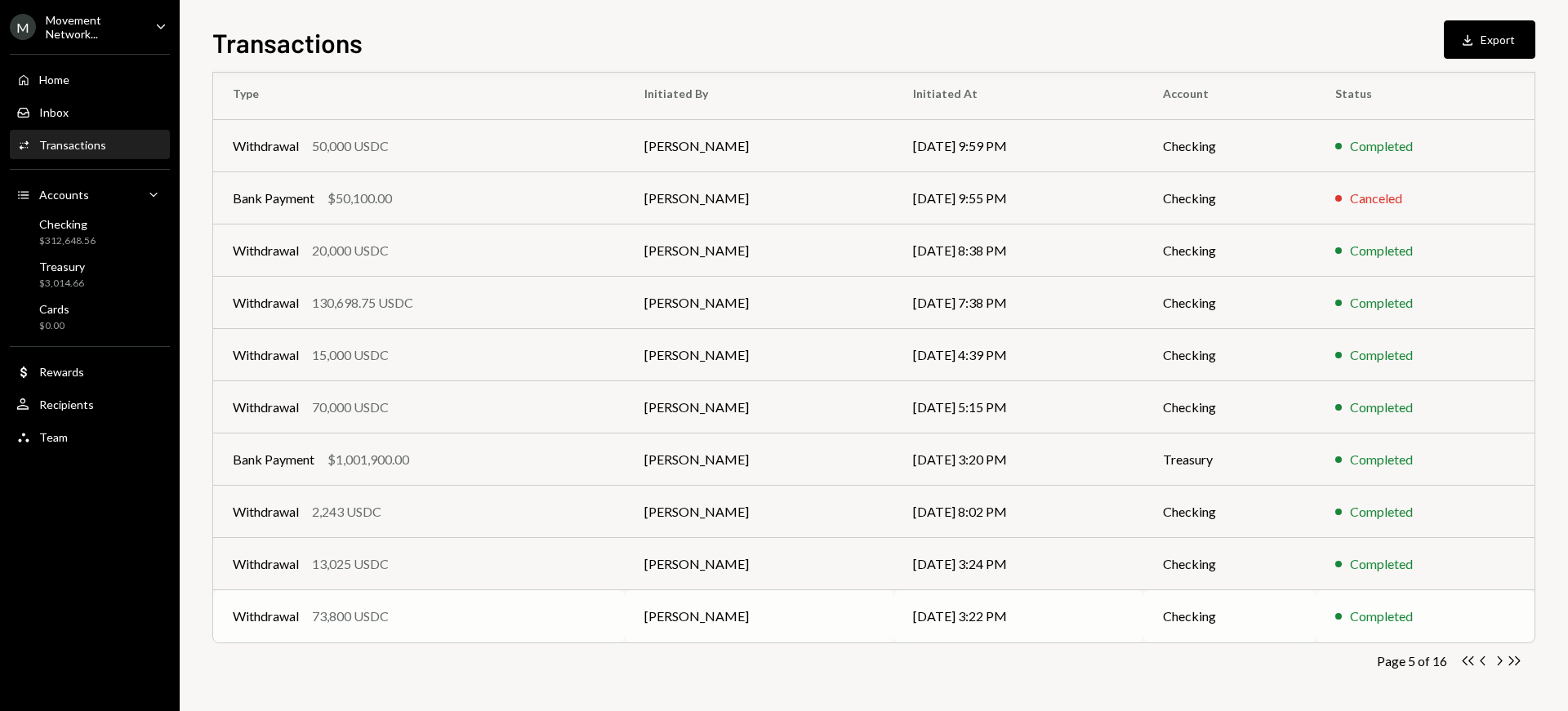
click at [382, 608] on div "73,800 USDC" at bounding box center [350, 617] width 77 height 20
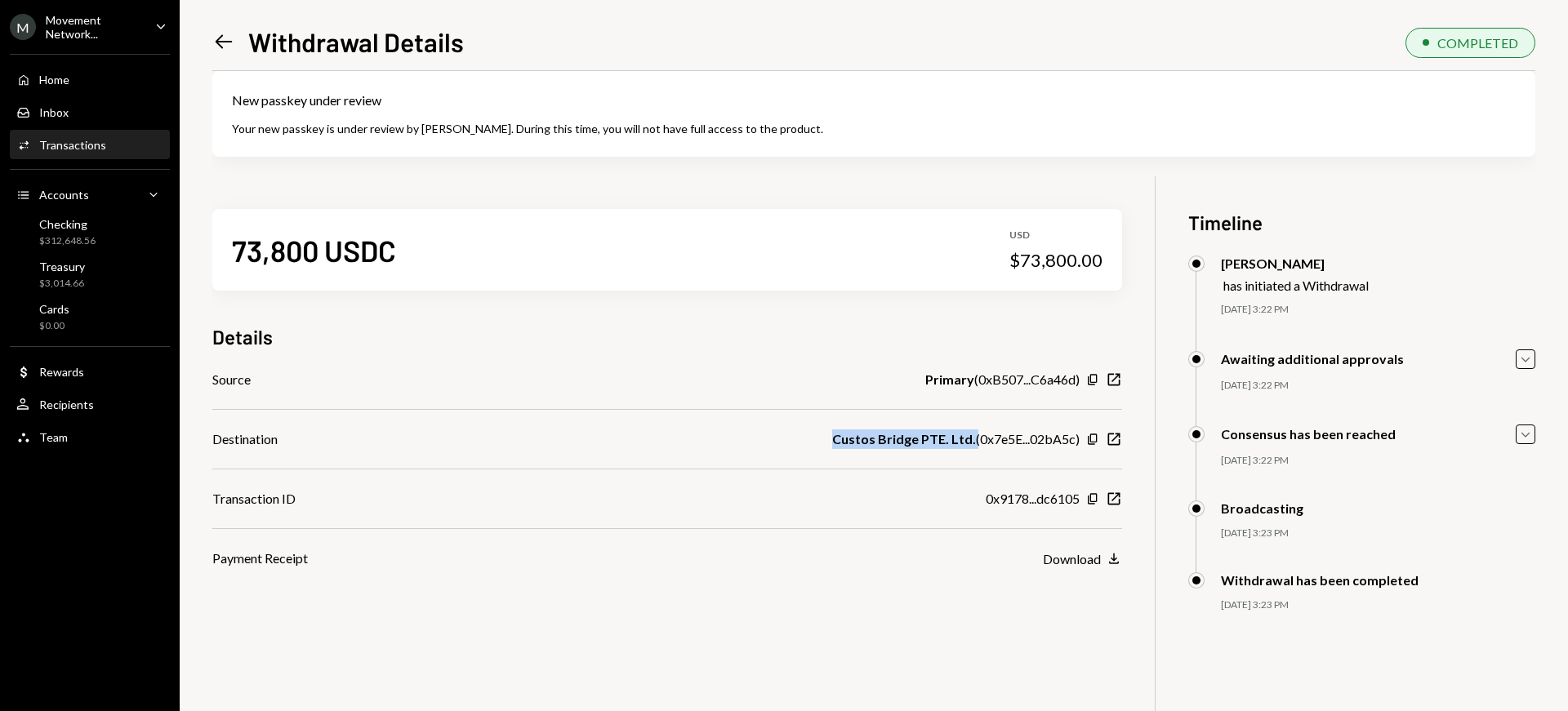
drag, startPoint x: 827, startPoint y: 447, endPoint x: 971, endPoint y: 443, distance: 144.1
click at [972, 443] on div "Destination Custos Bridge PTE. Ltd. ( 0x7e5E...02bA5c ) Copy New Window" at bounding box center [668, 439] width 910 height 20
copy b "Custos Bridge PTE. Ltd."
click at [227, 39] on icon "Left Arrow" at bounding box center [224, 41] width 23 height 23
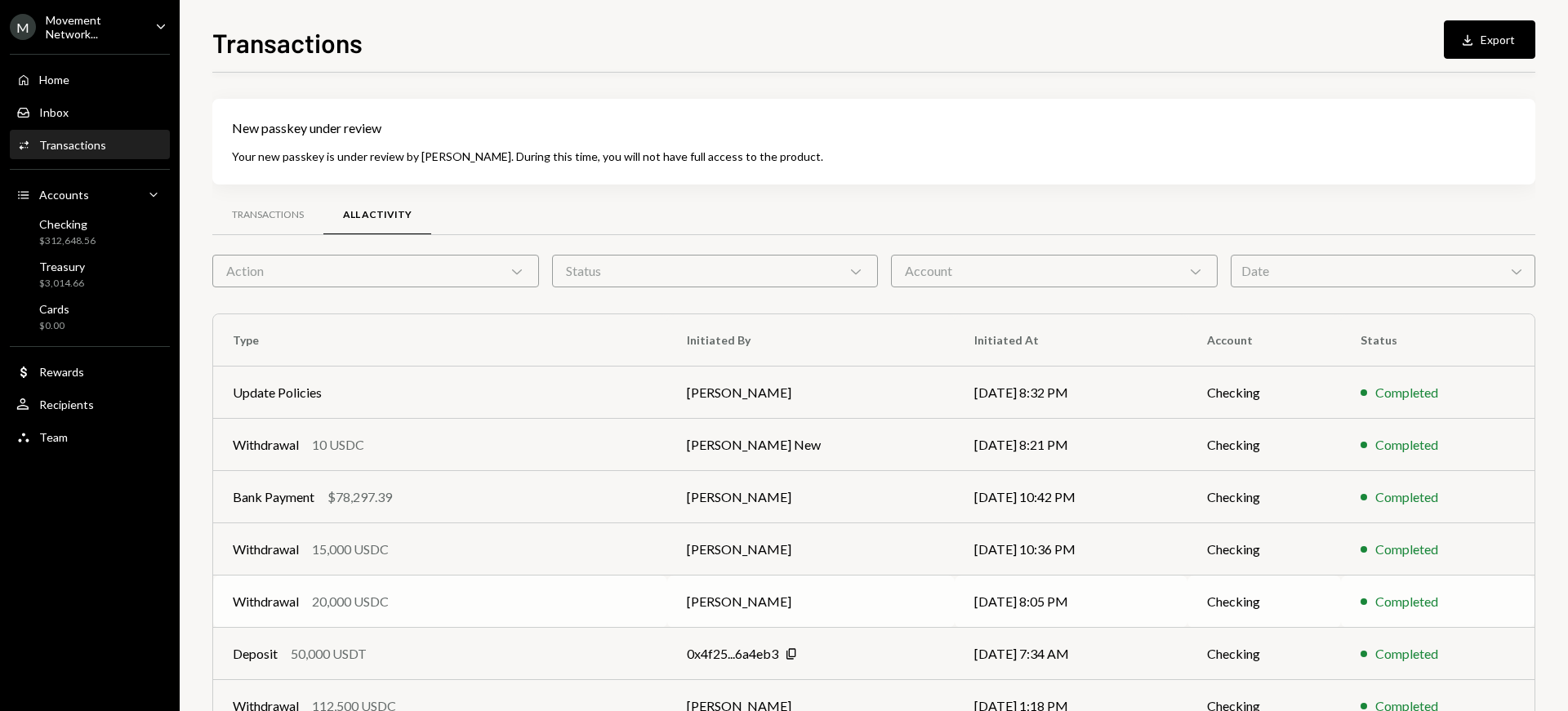
scroll to position [246, 0]
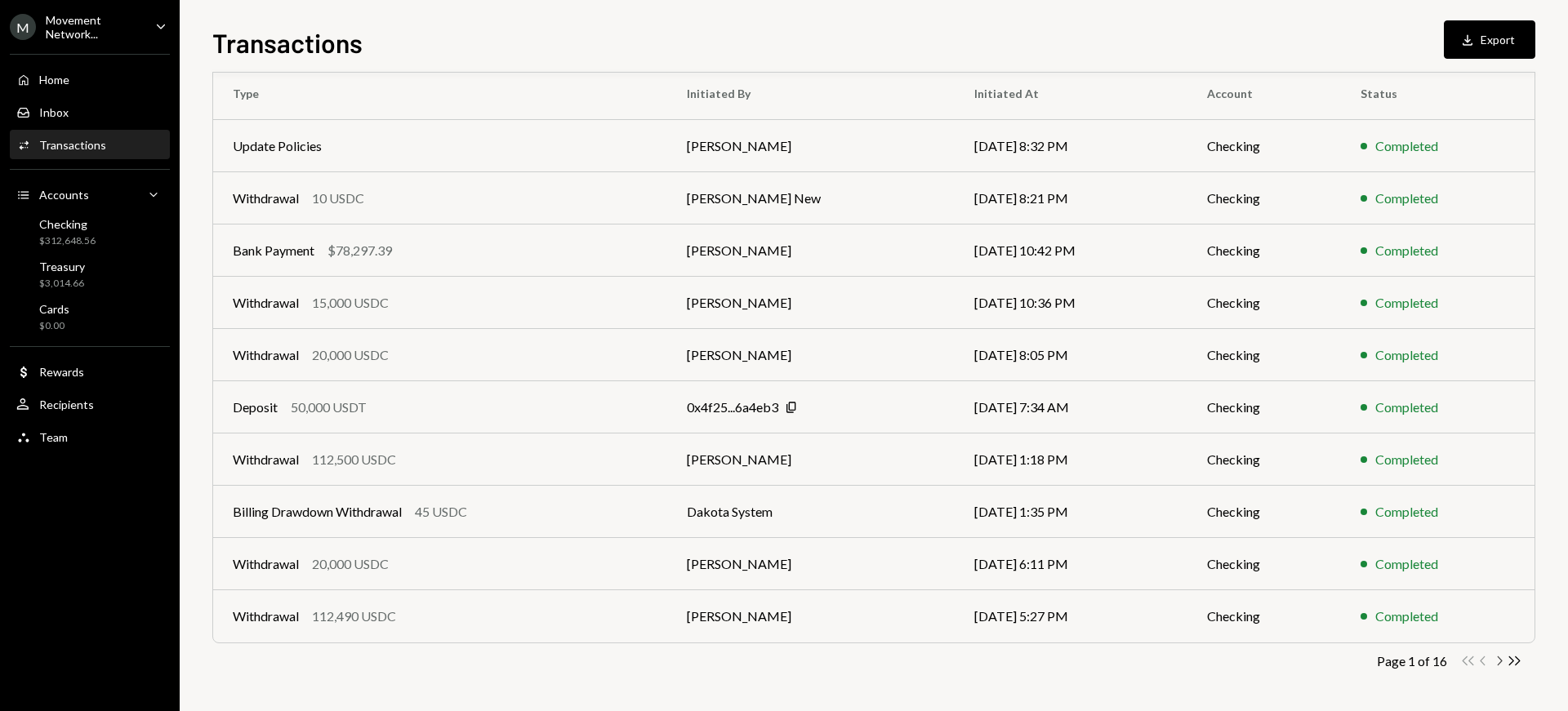
click at [1500, 662] on icon "Chevron Right" at bounding box center [1499, 661] width 16 height 16
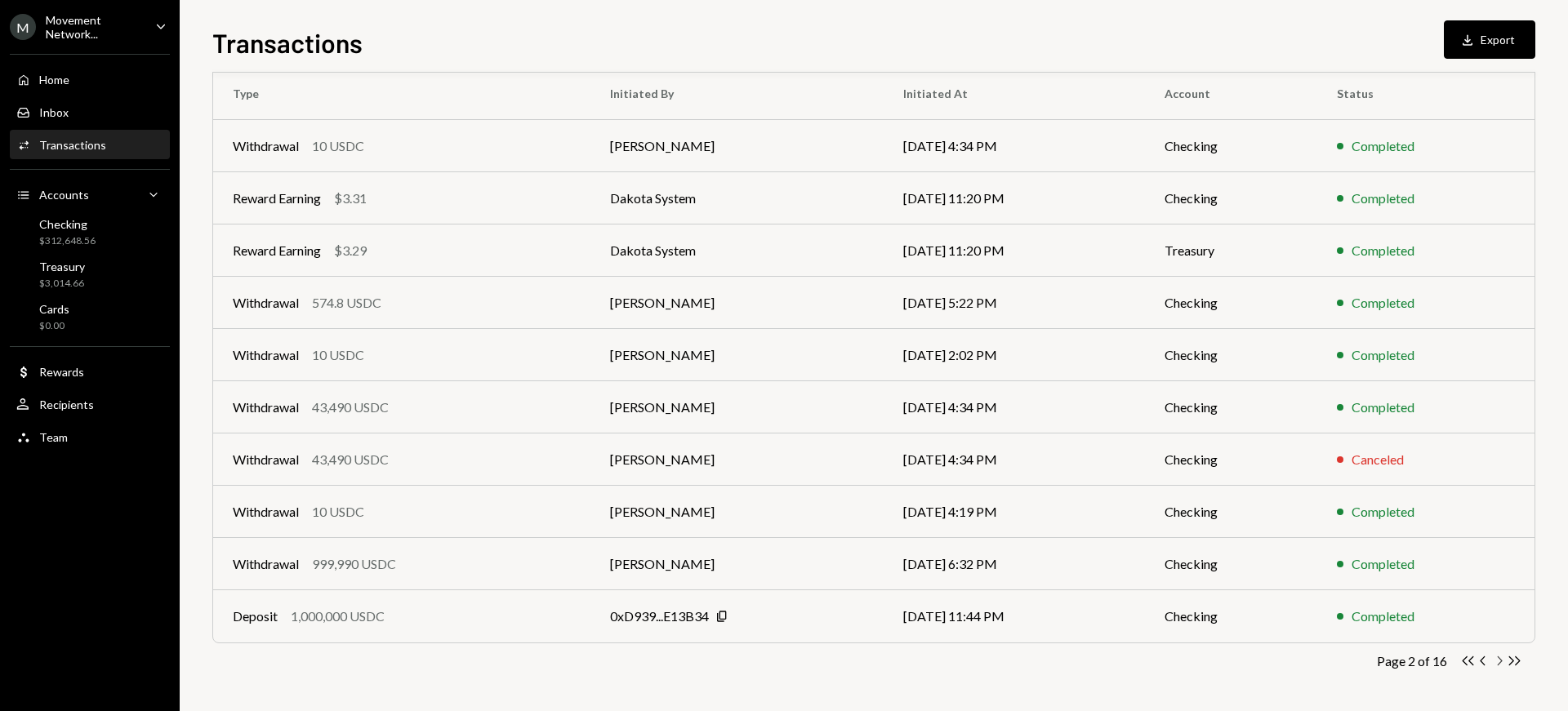
click at [1500, 662] on icon "Chevron Right" at bounding box center [1499, 661] width 16 height 16
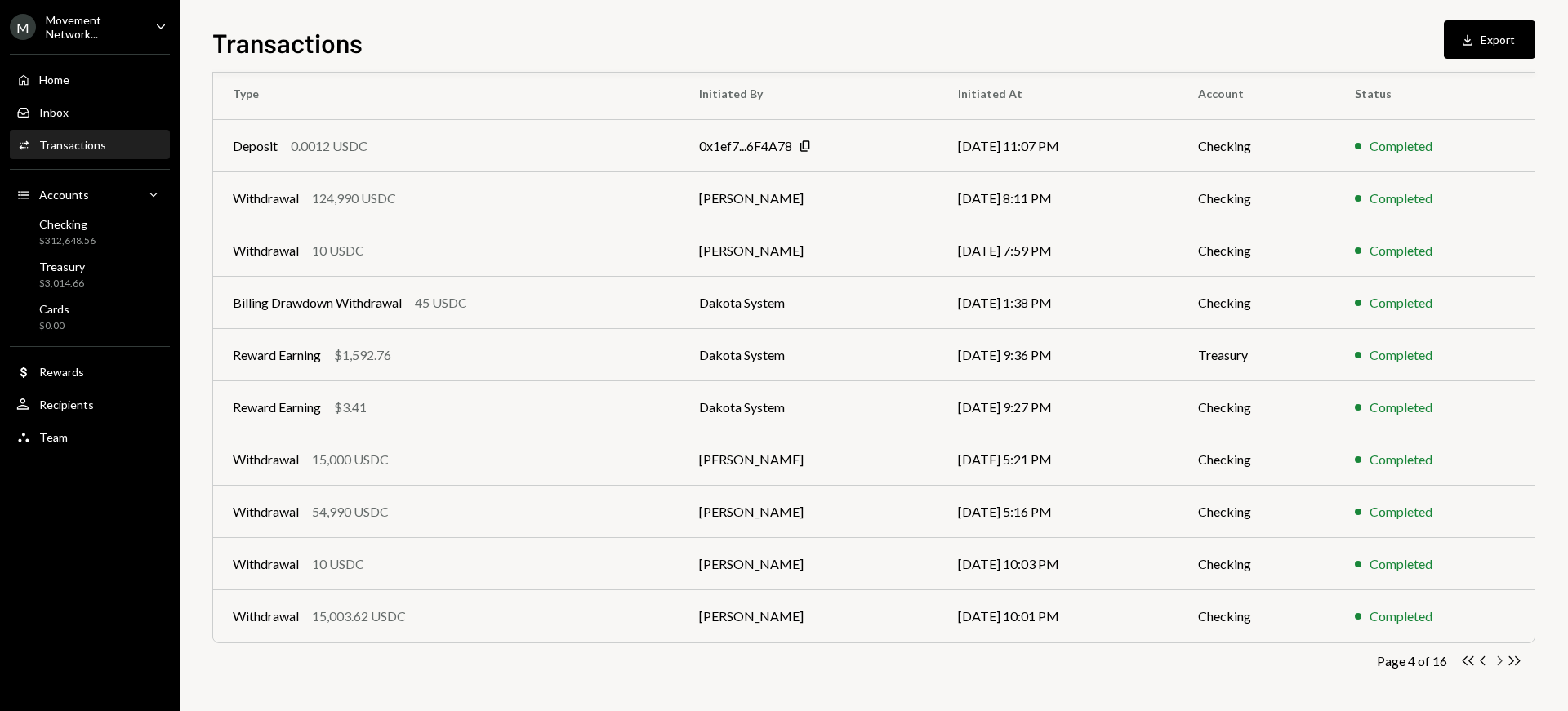
click at [1496, 662] on icon "Chevron Right" at bounding box center [1499, 661] width 16 height 16
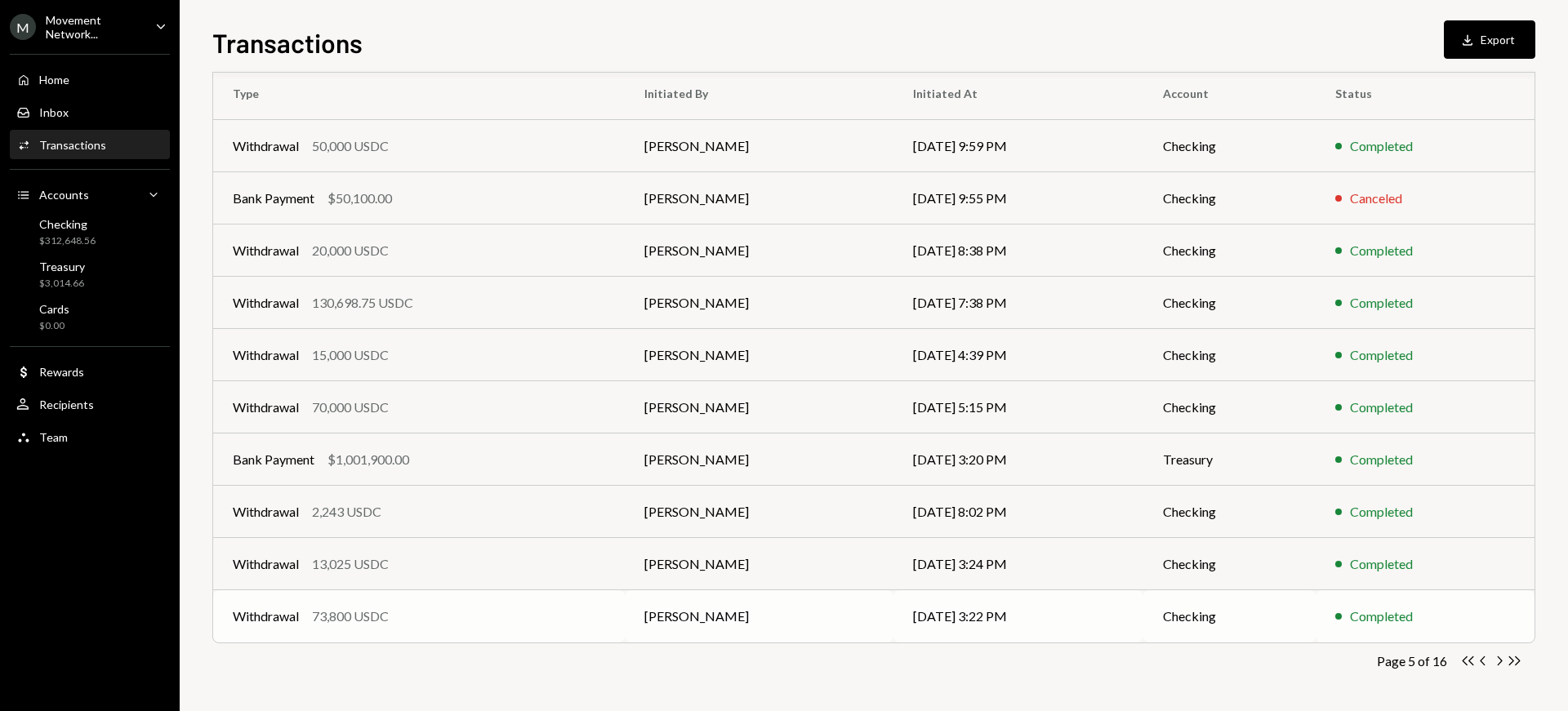
click at [449, 617] on div "Withdrawal 73,800 USDC" at bounding box center [418, 617] width 373 height 20
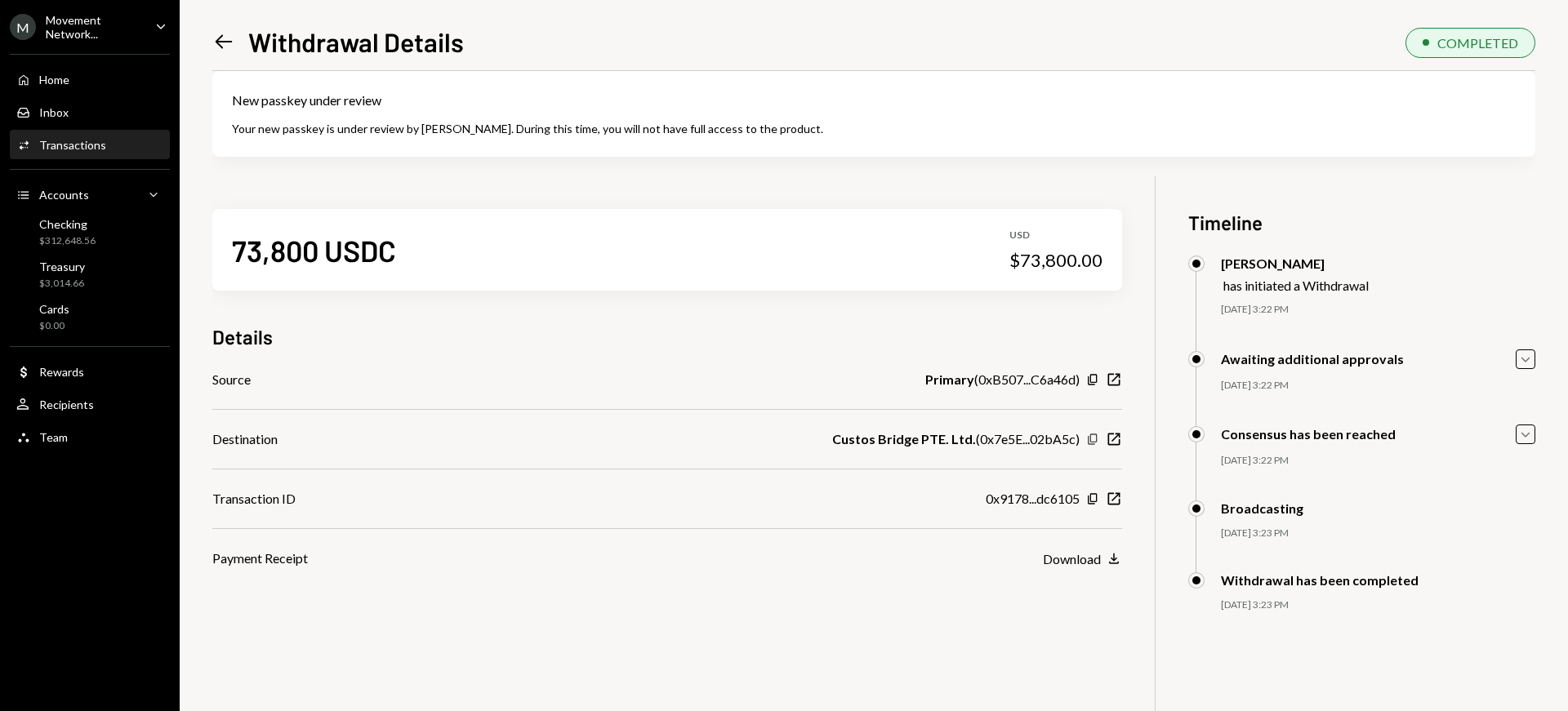
click at [1095, 438] on icon "Copy" at bounding box center [1092, 439] width 13 height 13
click at [1089, 500] on icon "Copy" at bounding box center [1092, 498] width 13 height 13
click at [1093, 438] on icon "Copy" at bounding box center [1092, 439] width 13 height 13
click at [229, 37] on icon "Left Arrow" at bounding box center [224, 41] width 23 height 23
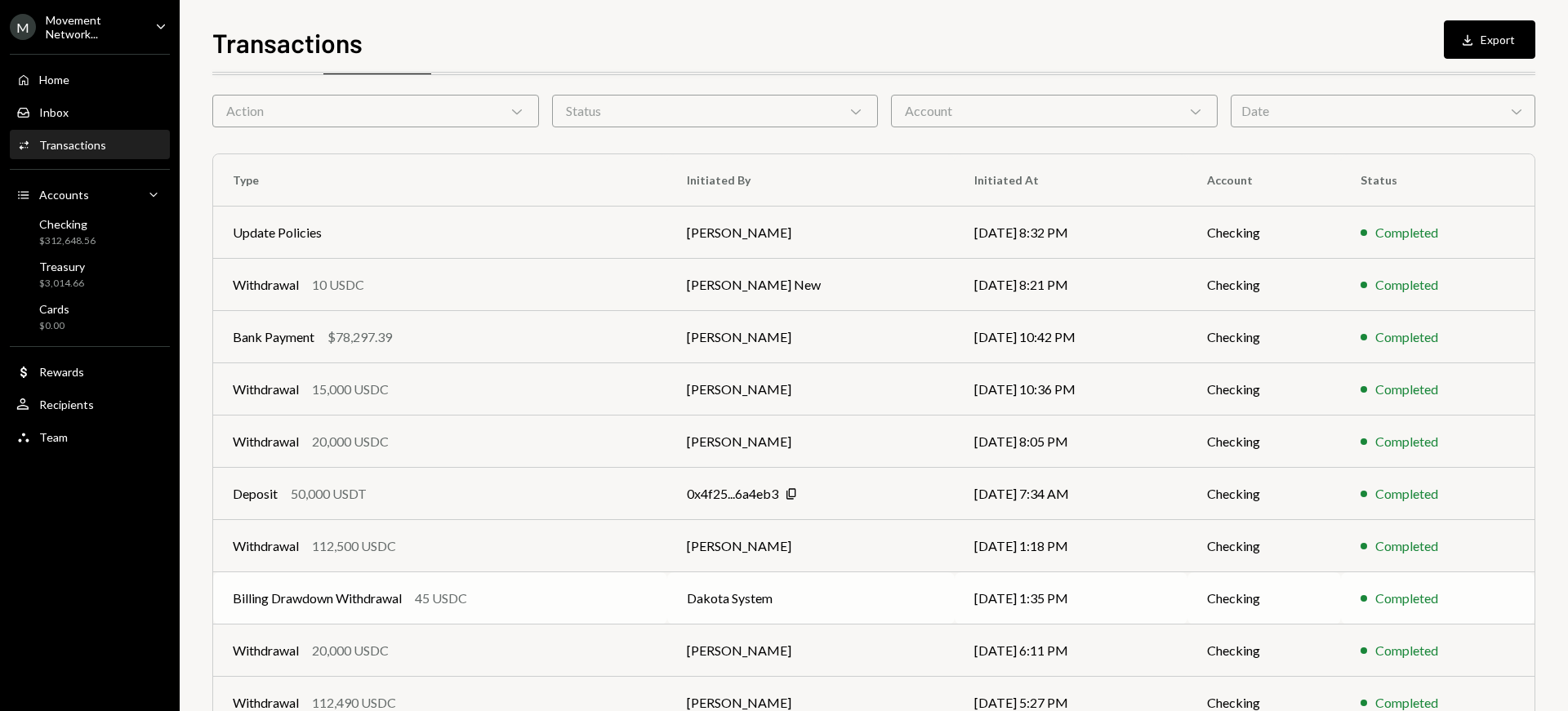
scroll to position [246, 0]
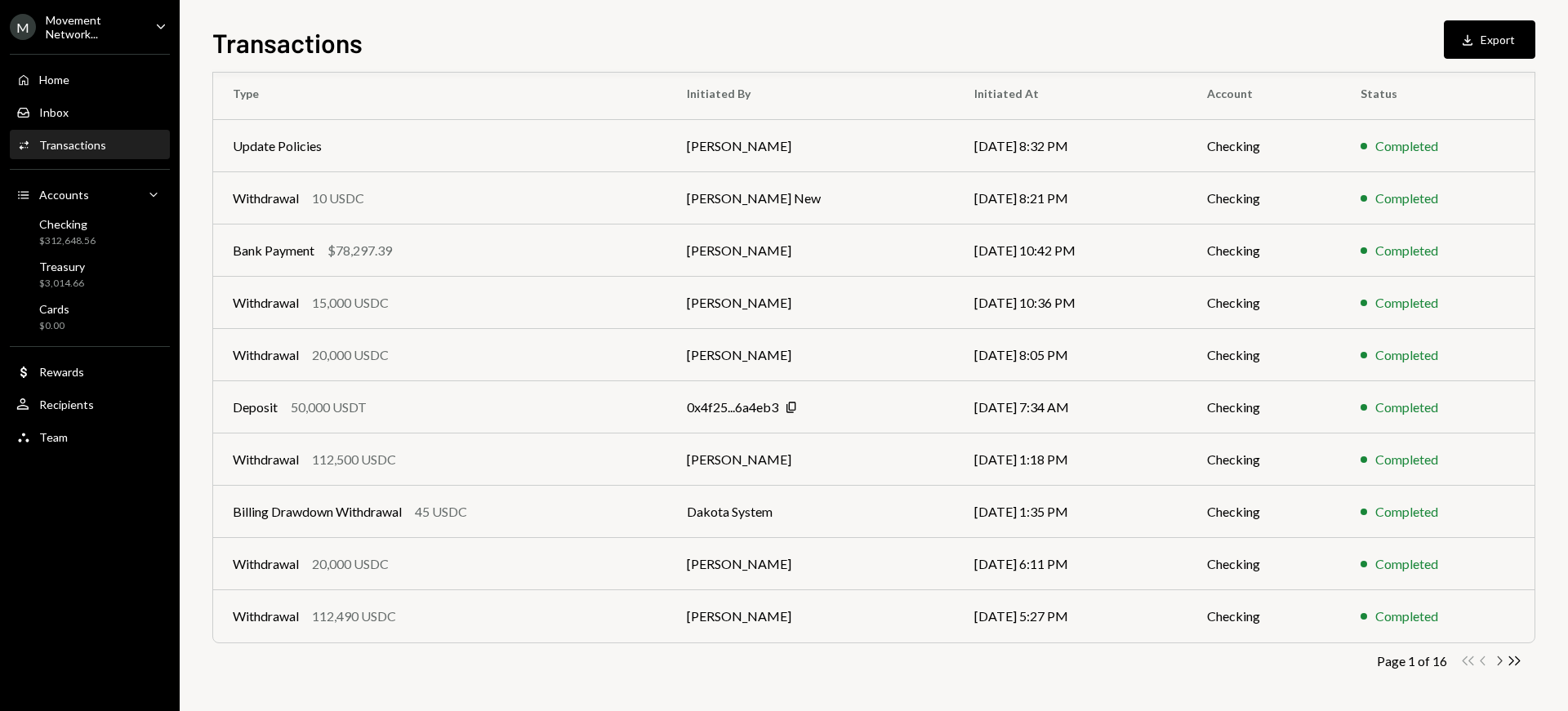
click at [1501, 660] on icon "button" at bounding box center [1499, 660] width 5 height 9
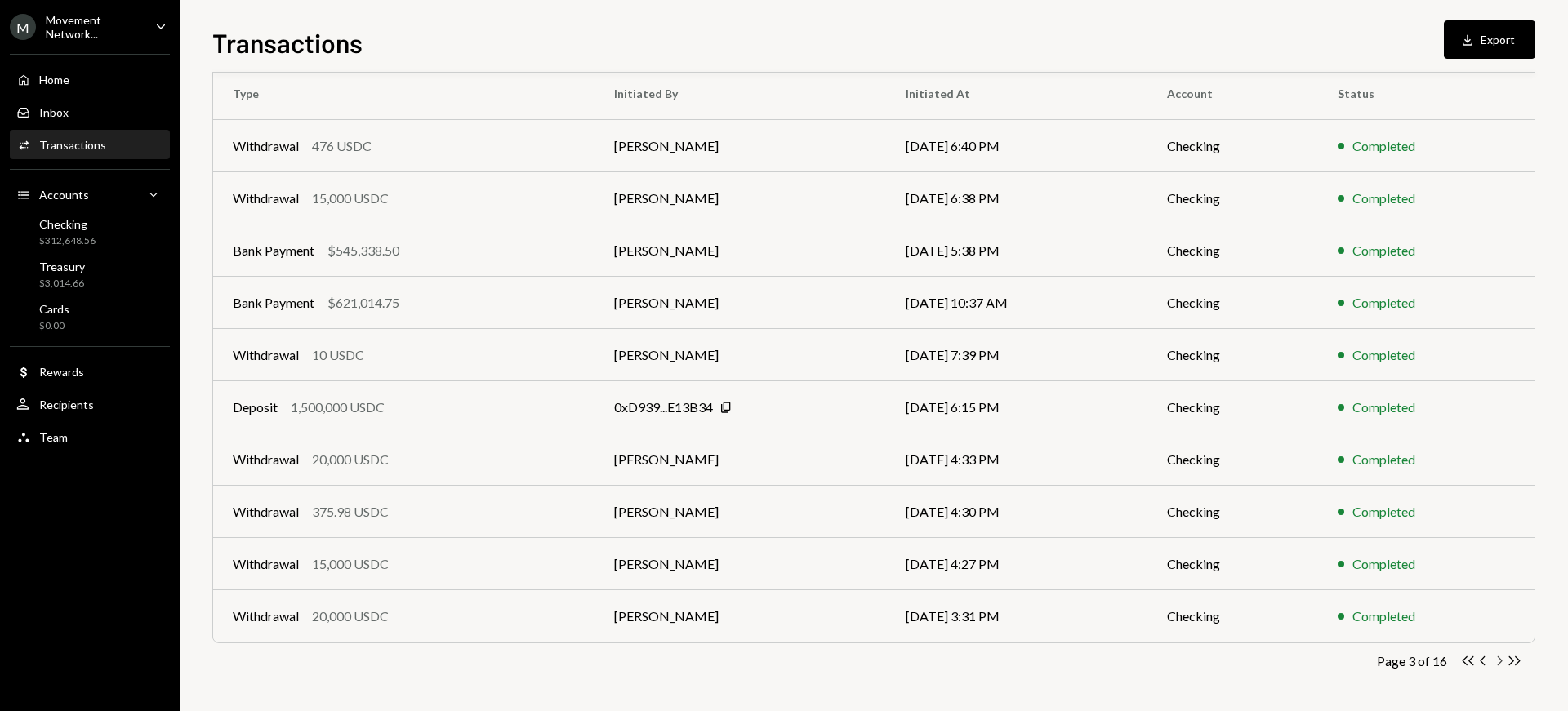
click at [1501, 660] on icon "button" at bounding box center [1499, 660] width 5 height 9
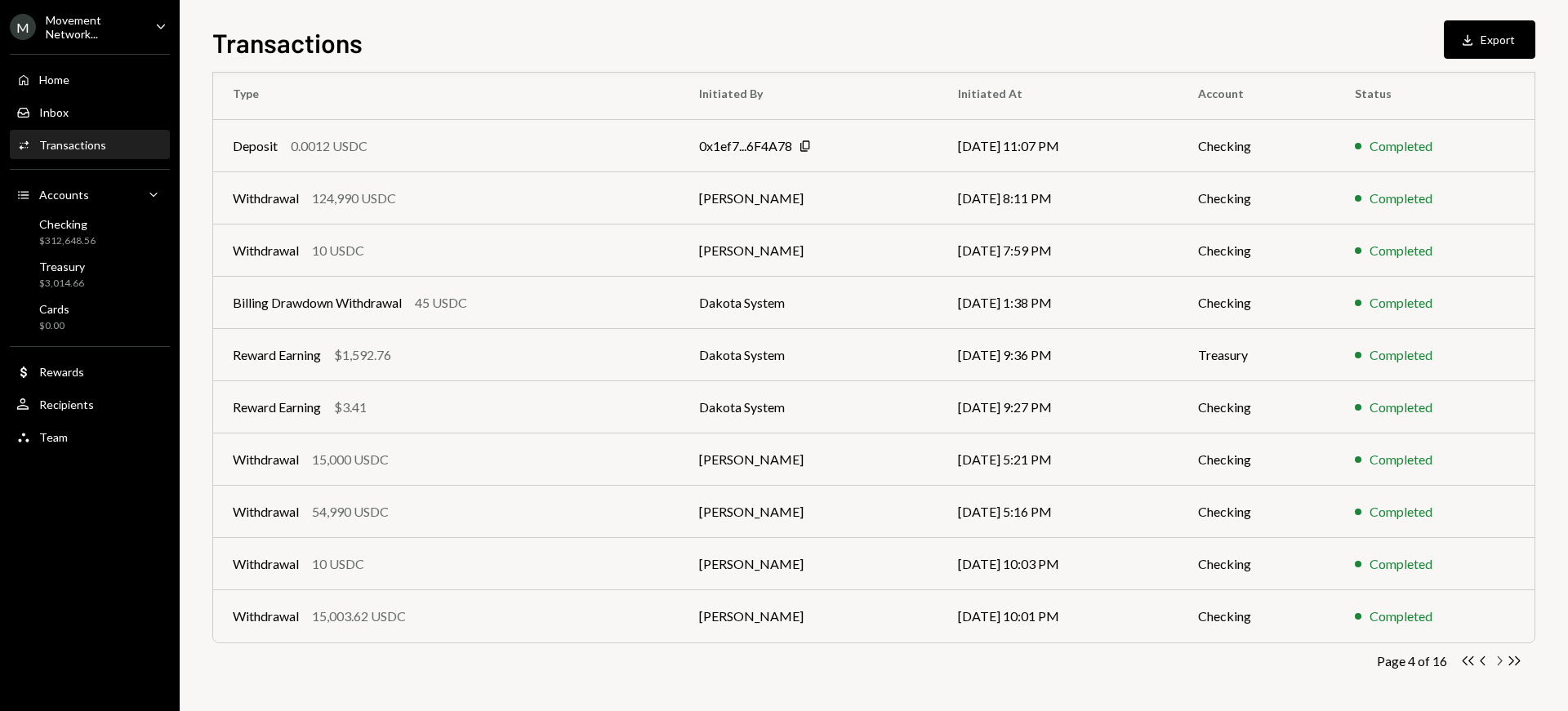
click at [1501, 660] on icon "button" at bounding box center [1499, 660] width 5 height 9
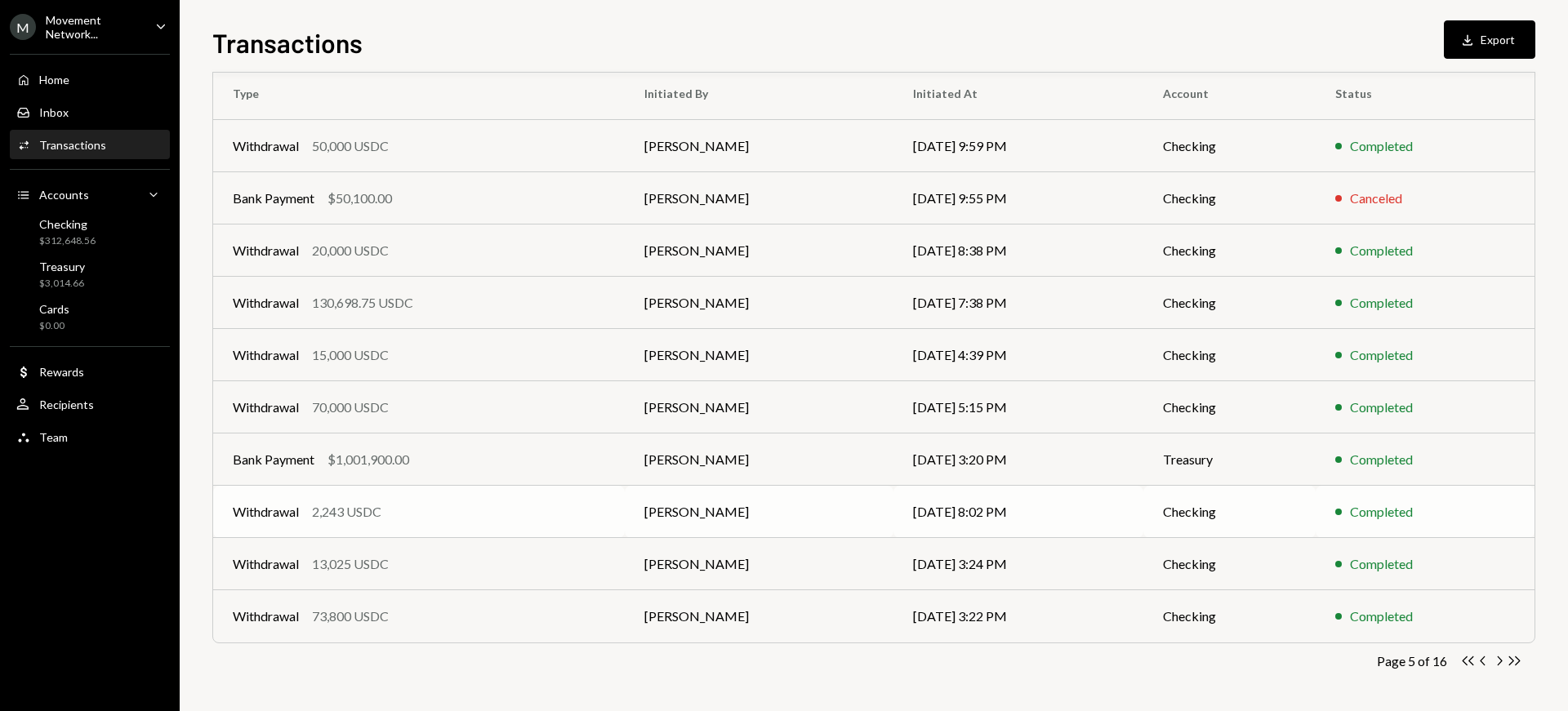
click at [333, 510] on div "2,243 USDC" at bounding box center [347, 511] width 70 height 20
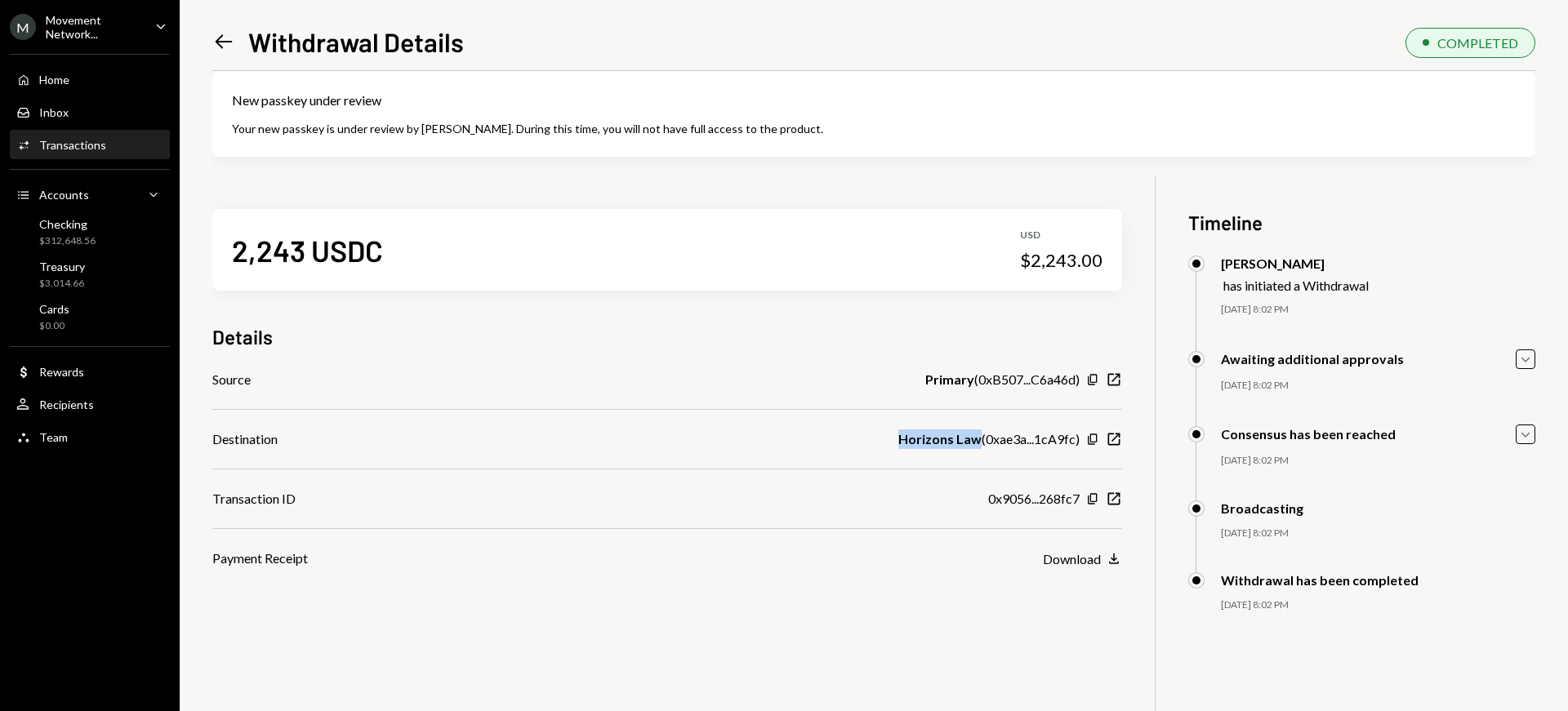
drag, startPoint x: 898, startPoint y: 438, endPoint x: 977, endPoint y: 442, distance: 79.1
click at [977, 442] on b "Horizons Law" at bounding box center [940, 439] width 83 height 20
click at [225, 42] on icon at bounding box center [224, 42] width 17 height 14
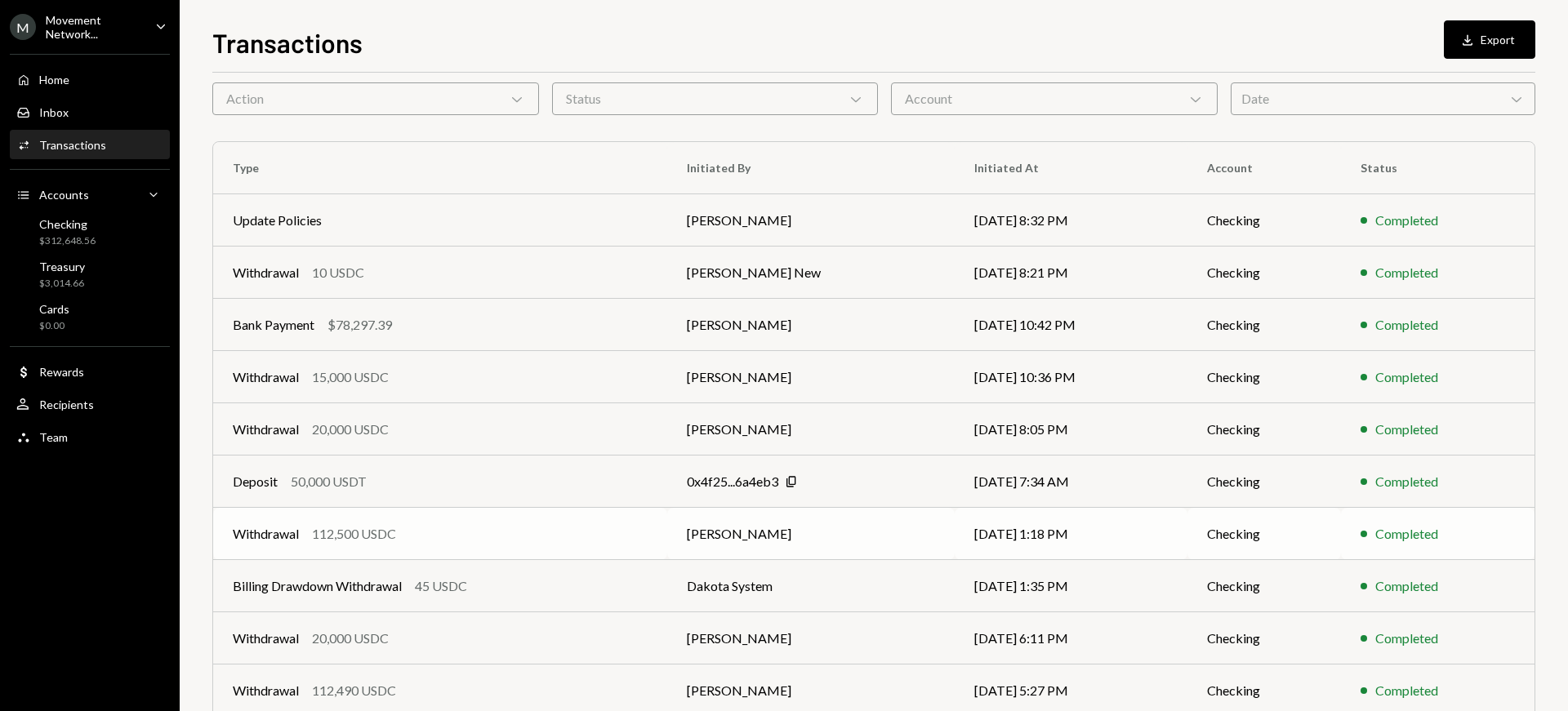
scroll to position [246, 0]
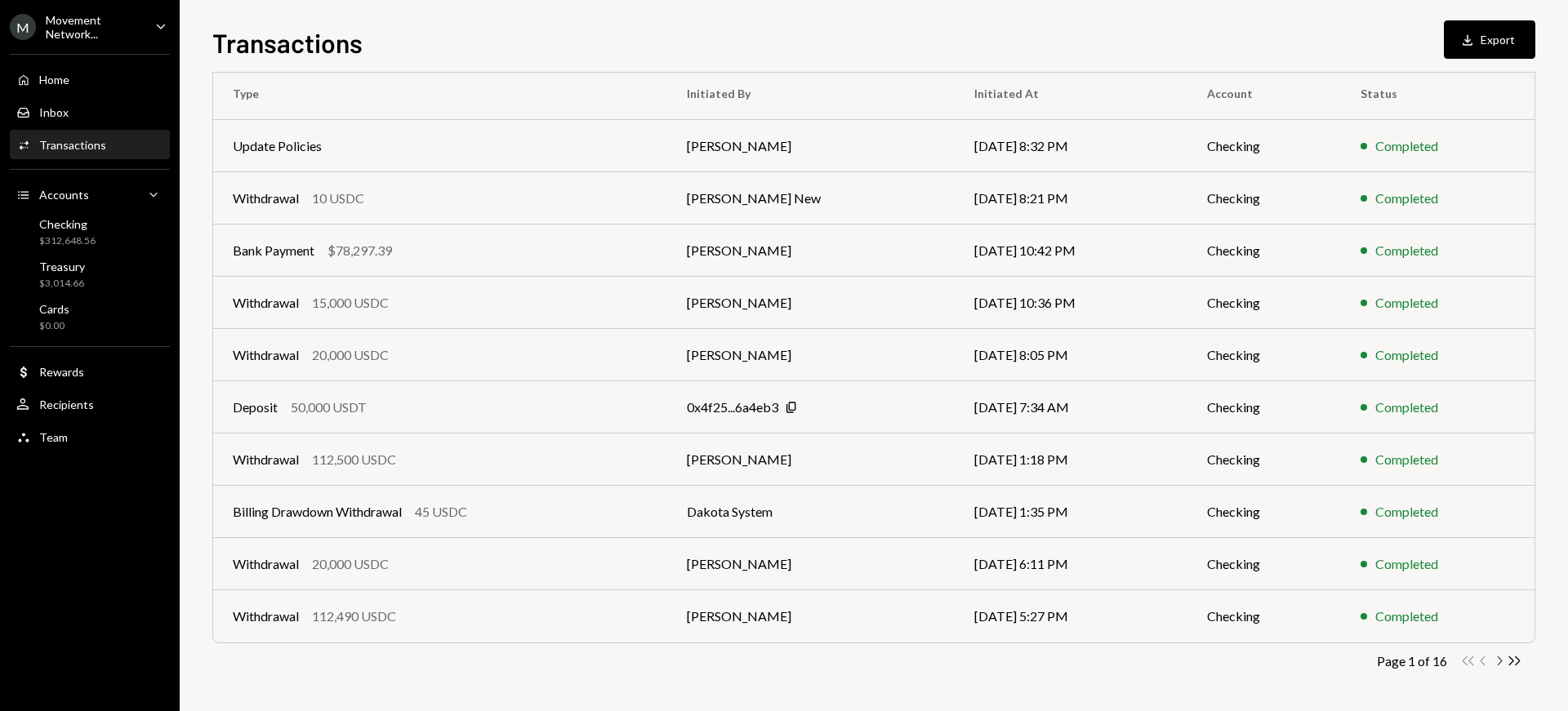
click at [1498, 658] on icon "Chevron Right" at bounding box center [1499, 661] width 16 height 16
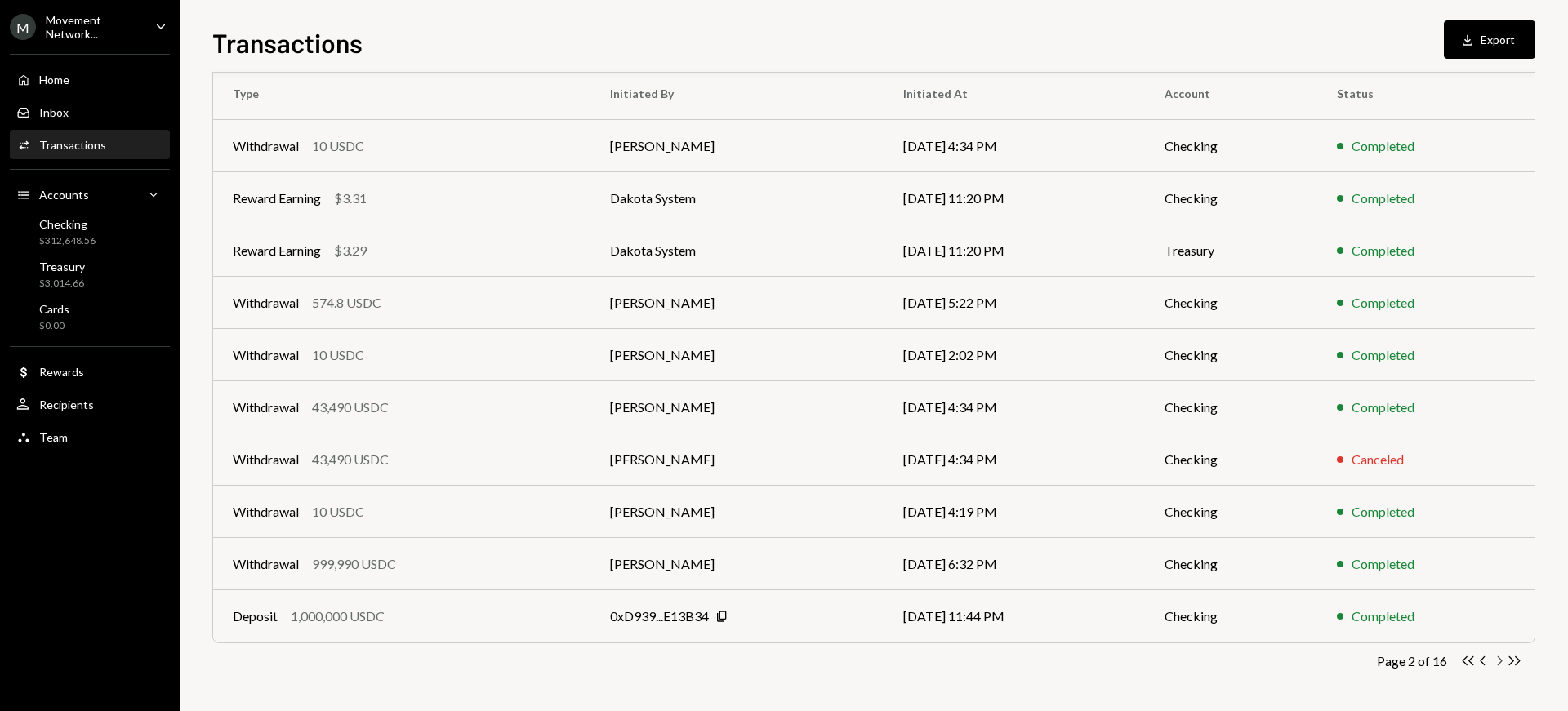
click at [1498, 658] on icon "Chevron Right" at bounding box center [1499, 661] width 16 height 16
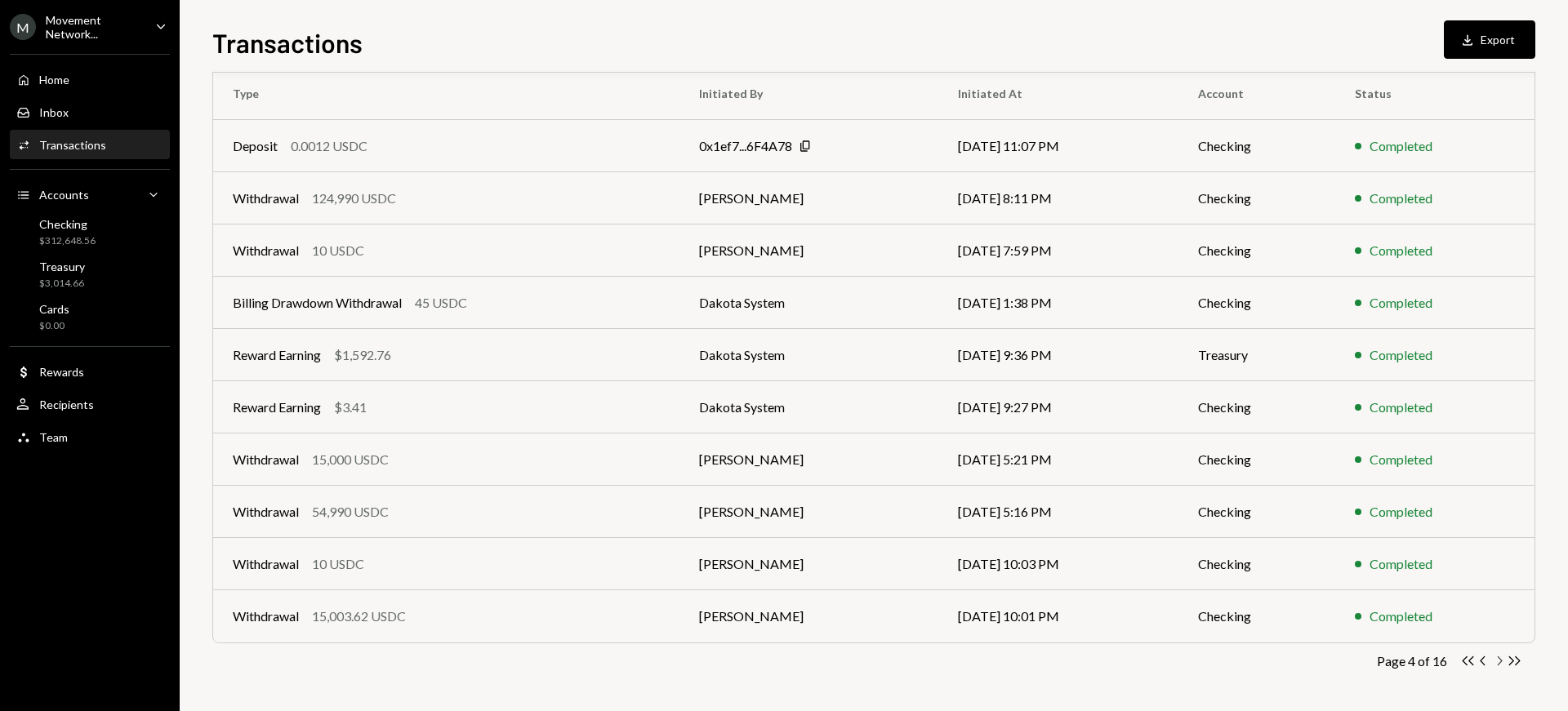
click at [1498, 658] on icon "Chevron Right" at bounding box center [1499, 661] width 16 height 16
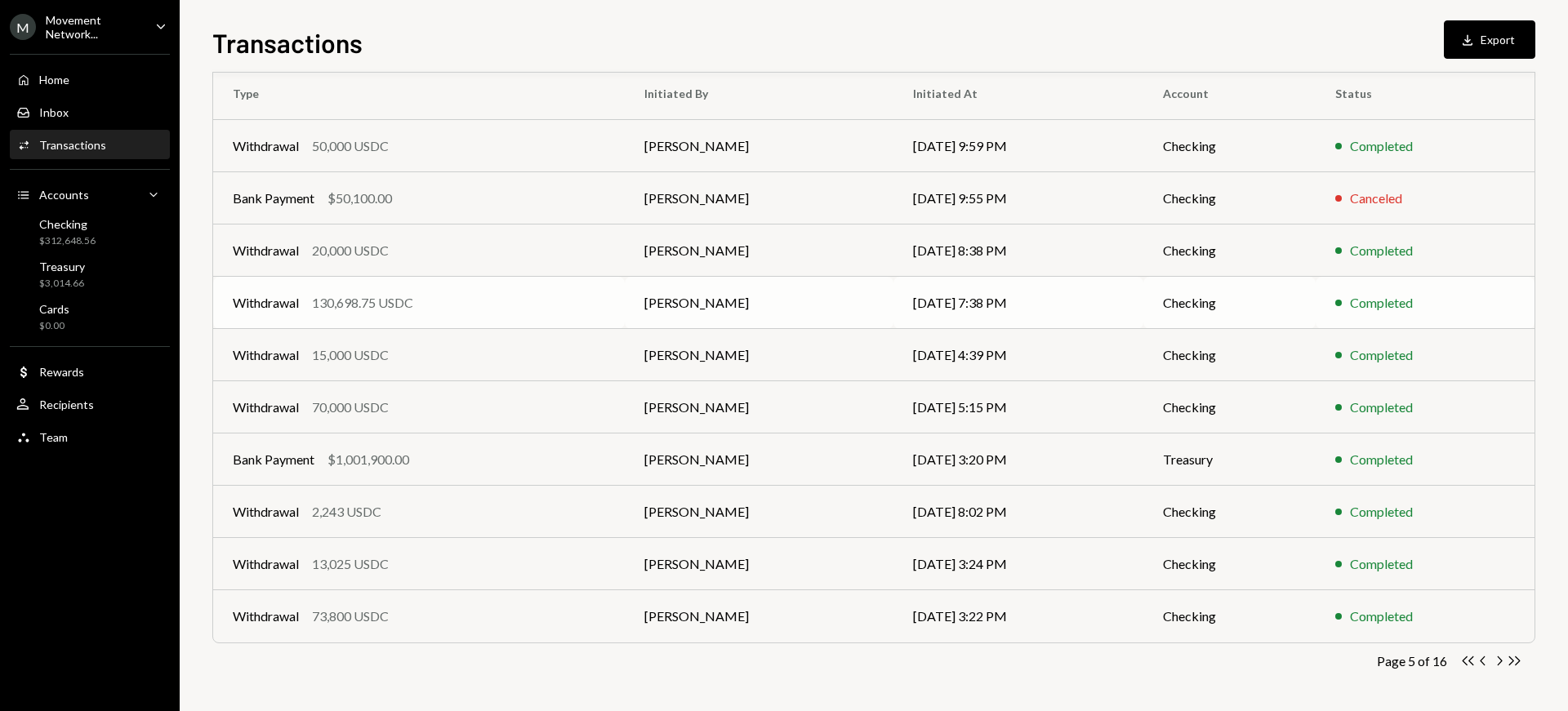
click at [372, 302] on div "130,698.75 USDC" at bounding box center [363, 303] width 101 height 20
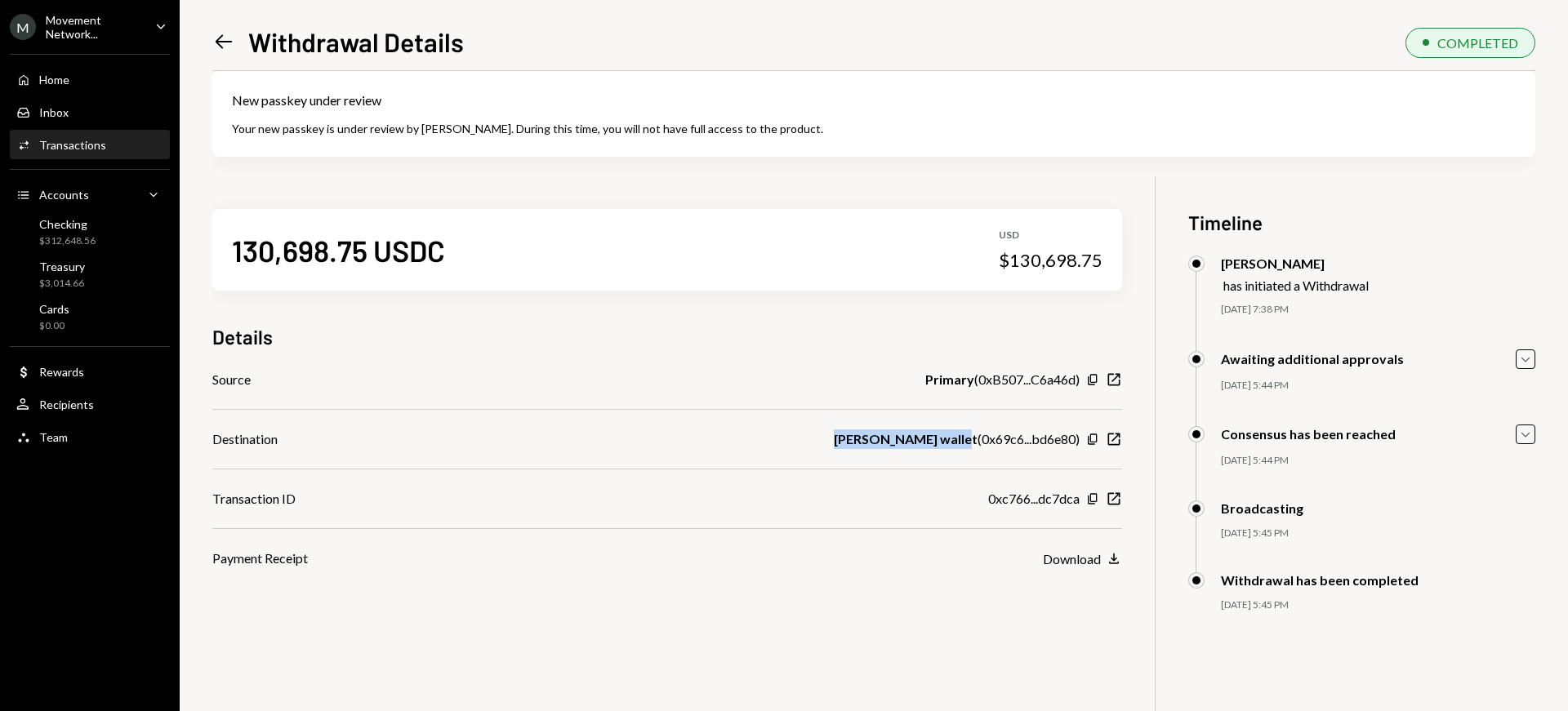
drag, startPoint x: 844, startPoint y: 438, endPoint x: 973, endPoint y: 437, distance: 129.0
click at [973, 437] on div "Destination Dakota SWIFT wallet ( 0x69c6...bd6e80 ) Copy New Window" at bounding box center [668, 439] width 910 height 20
copy b "[PERSON_NAME] wallet"
click at [1092, 440] on icon "Copy" at bounding box center [1092, 439] width 13 height 13
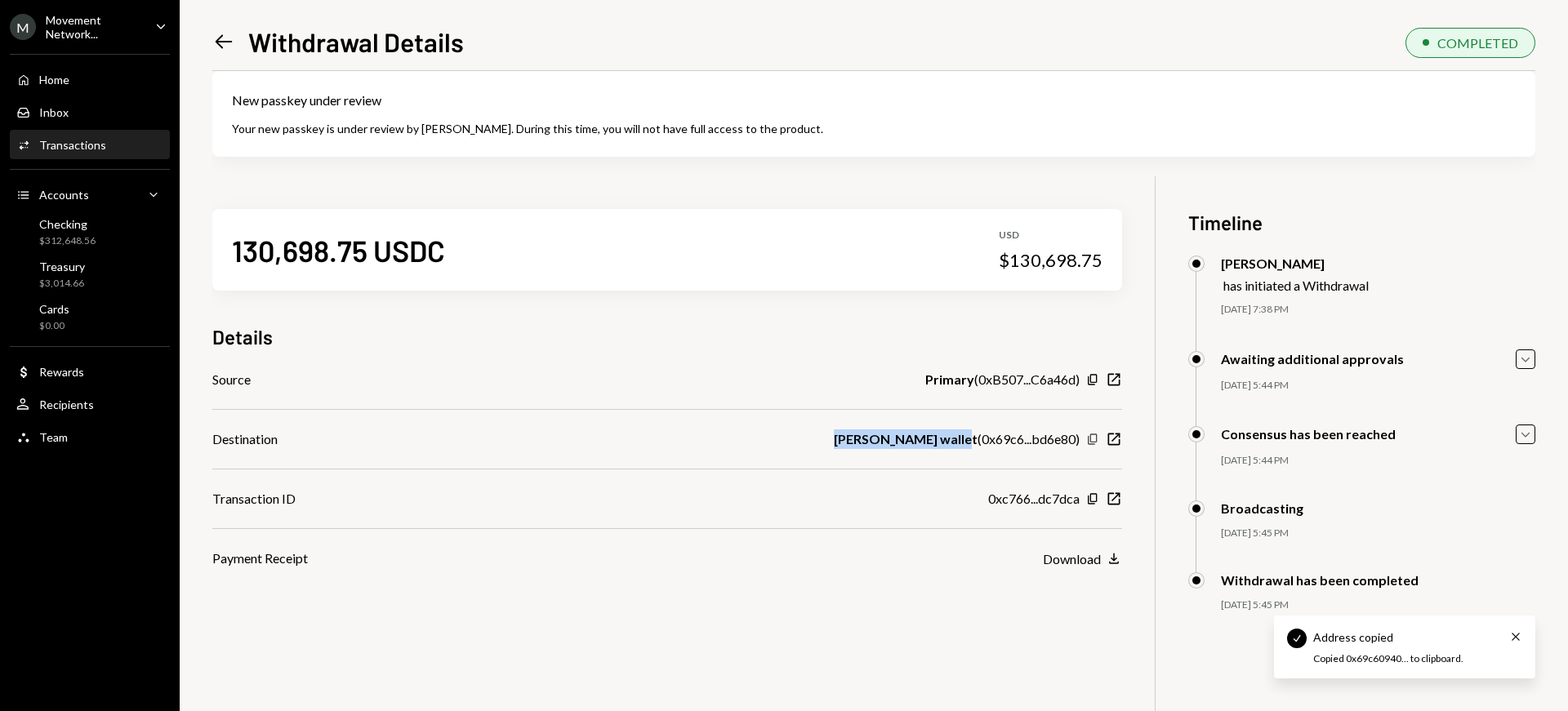
click at [1092, 440] on icon "Copy" at bounding box center [1092, 439] width 13 height 13
click at [83, 273] on div "Treasury $3,014.66" at bounding box center [89, 274] width 147 height 31
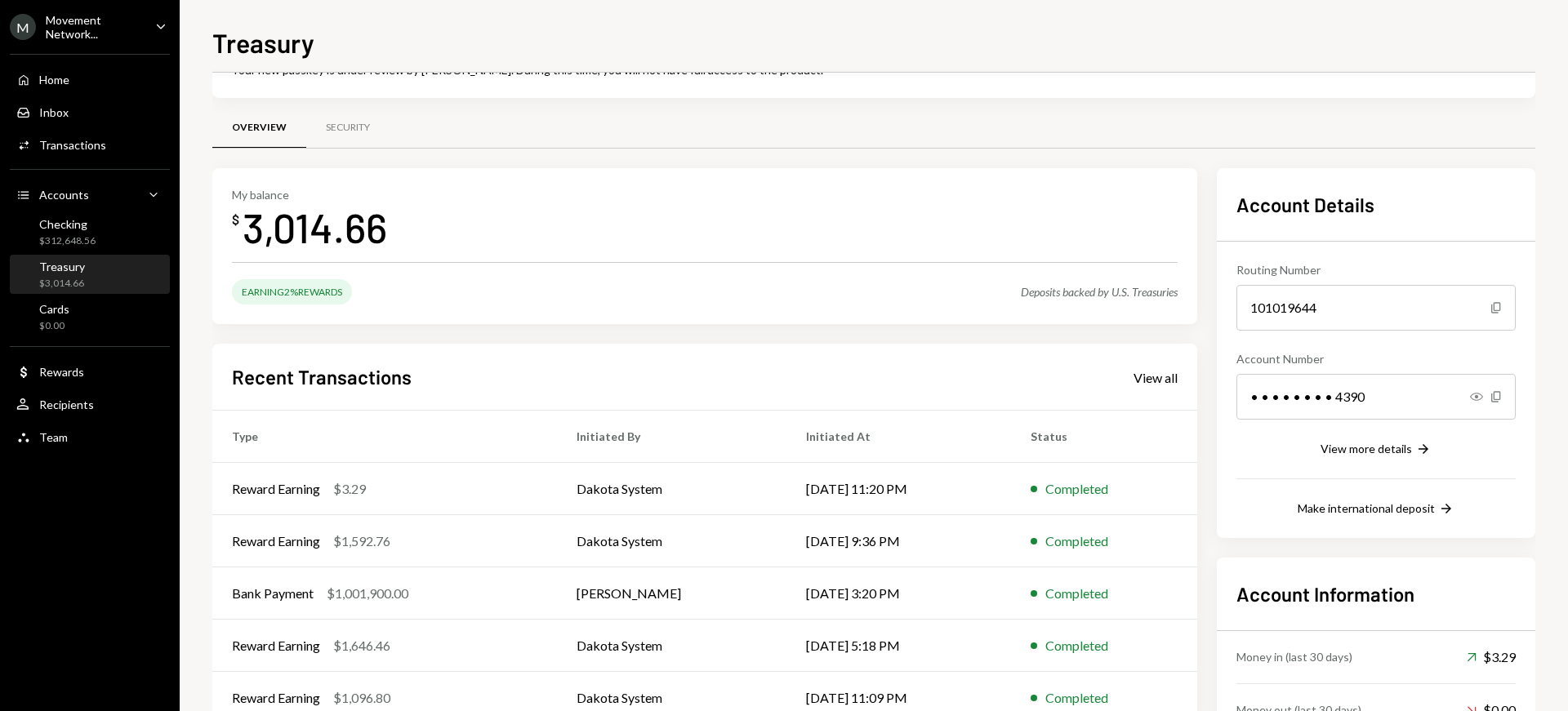
scroll to position [80, 0]
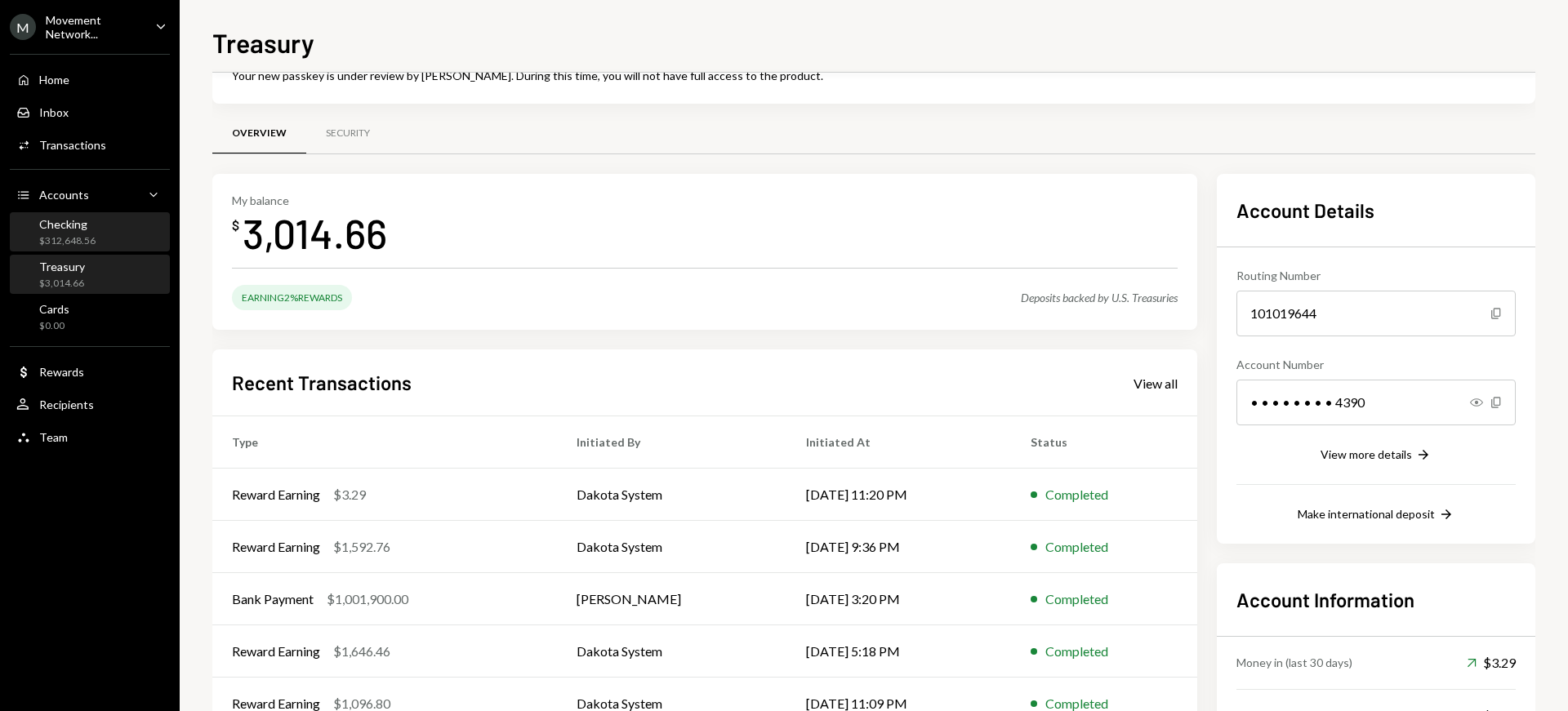
click at [86, 232] on div "Checking $312,648.56" at bounding box center [67, 232] width 57 height 31
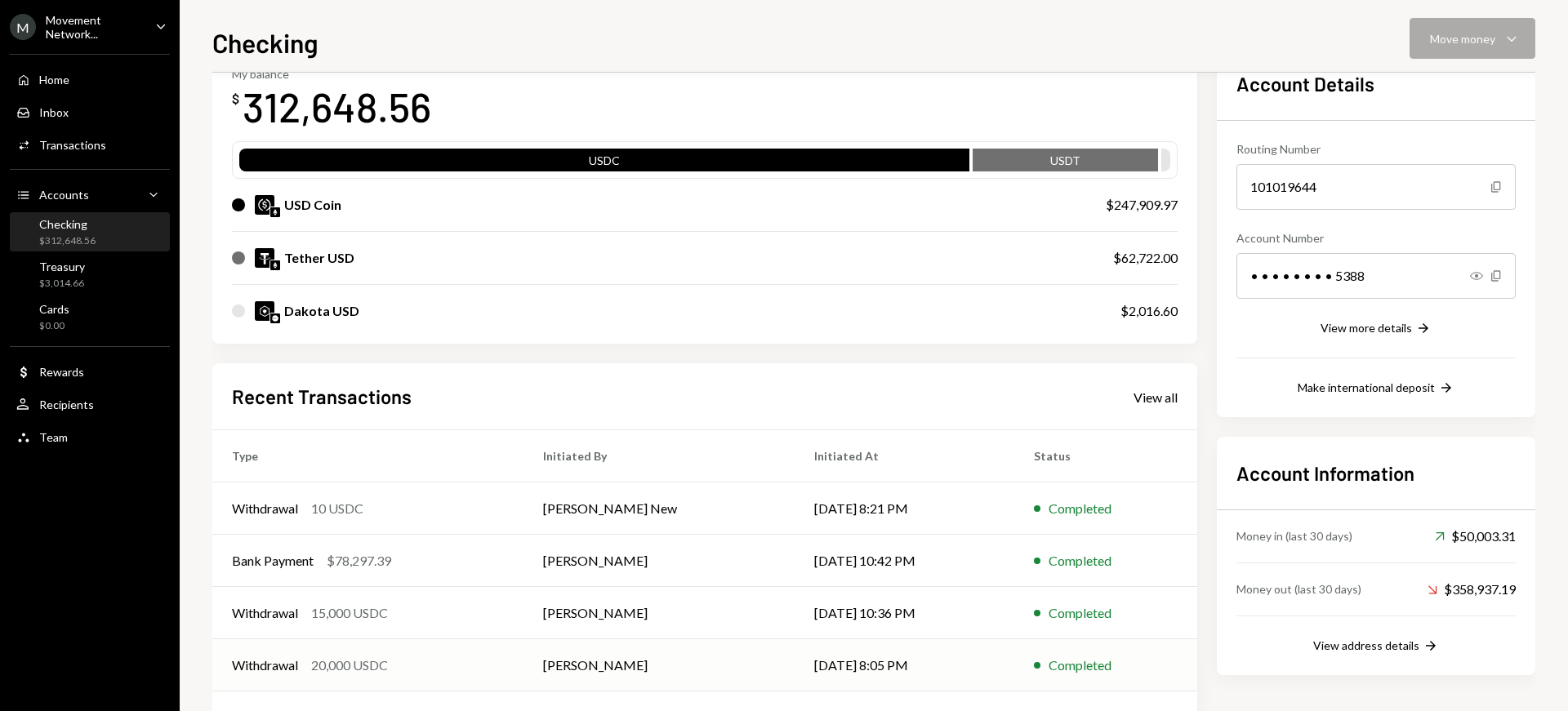
scroll to position [273, 0]
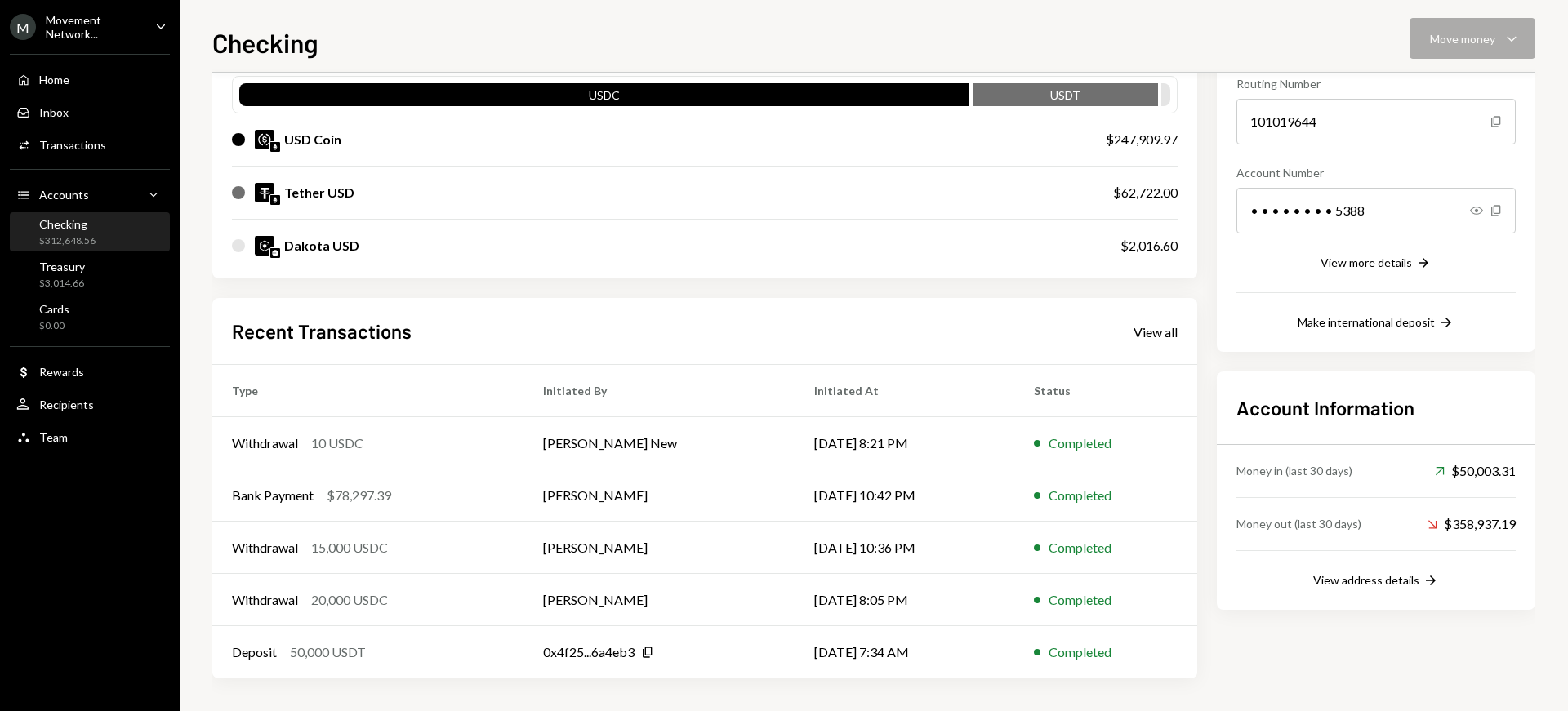
click at [1152, 327] on div "View all" at bounding box center [1156, 332] width 44 height 16
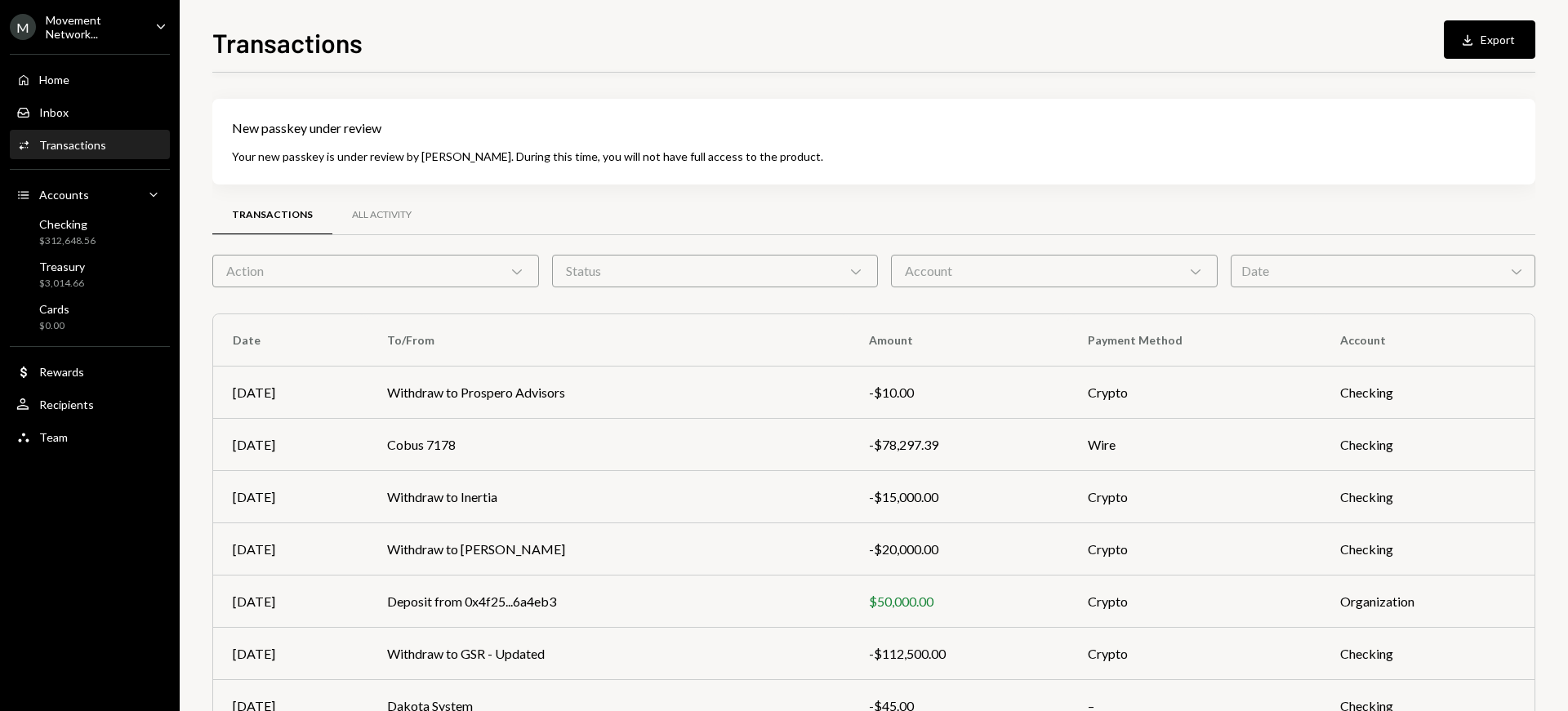
scroll to position [246, 0]
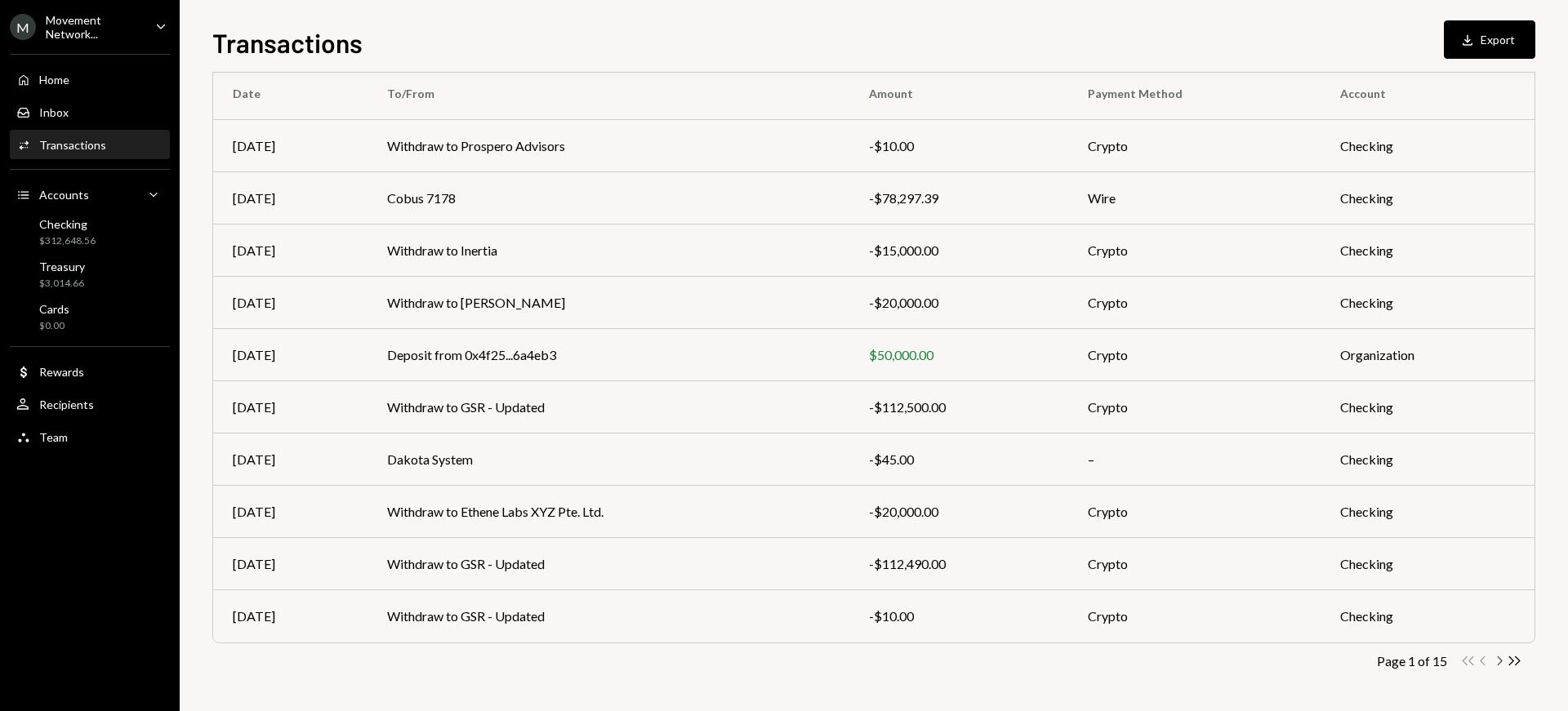
click at [1499, 662] on icon "button" at bounding box center [1499, 660] width 5 height 9
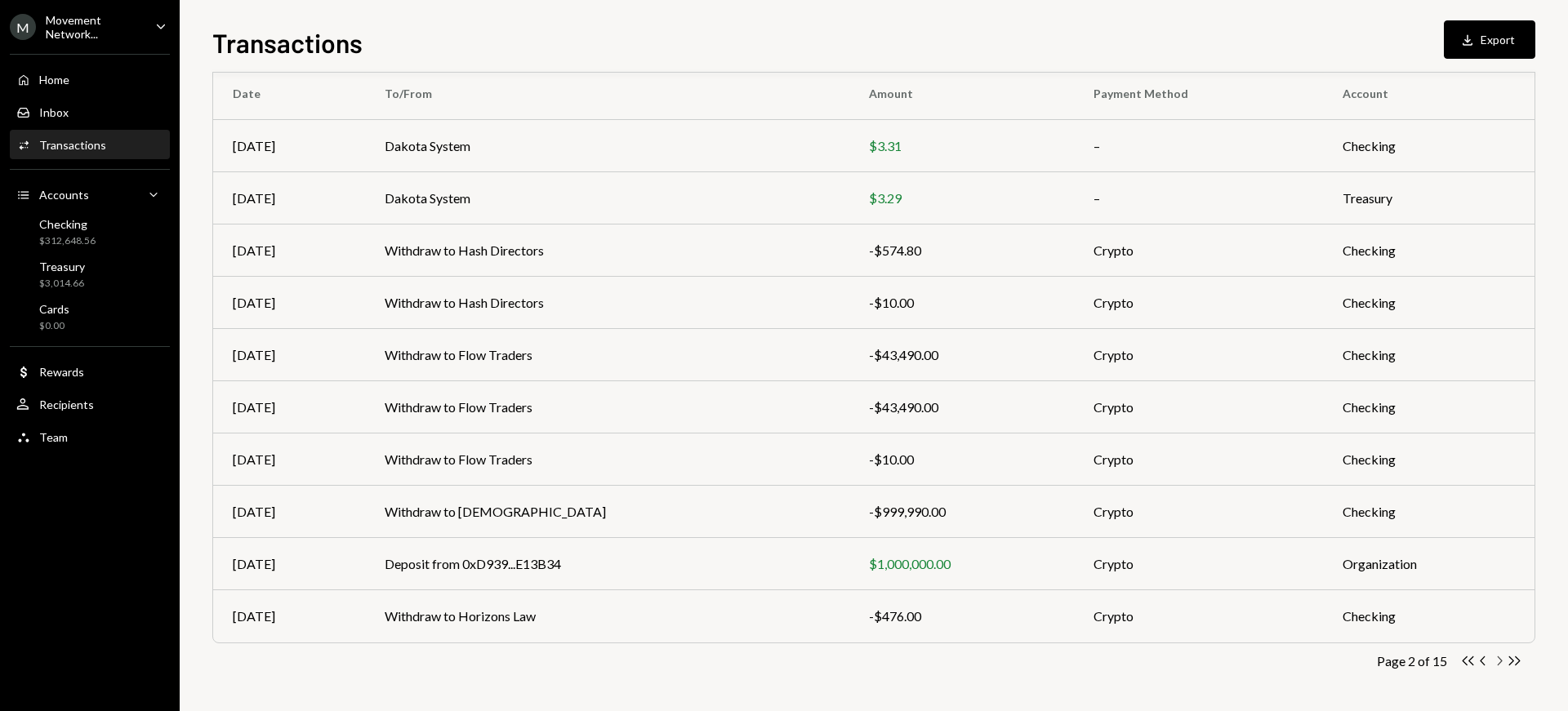
click at [1500, 662] on icon "button" at bounding box center [1499, 660] width 5 height 9
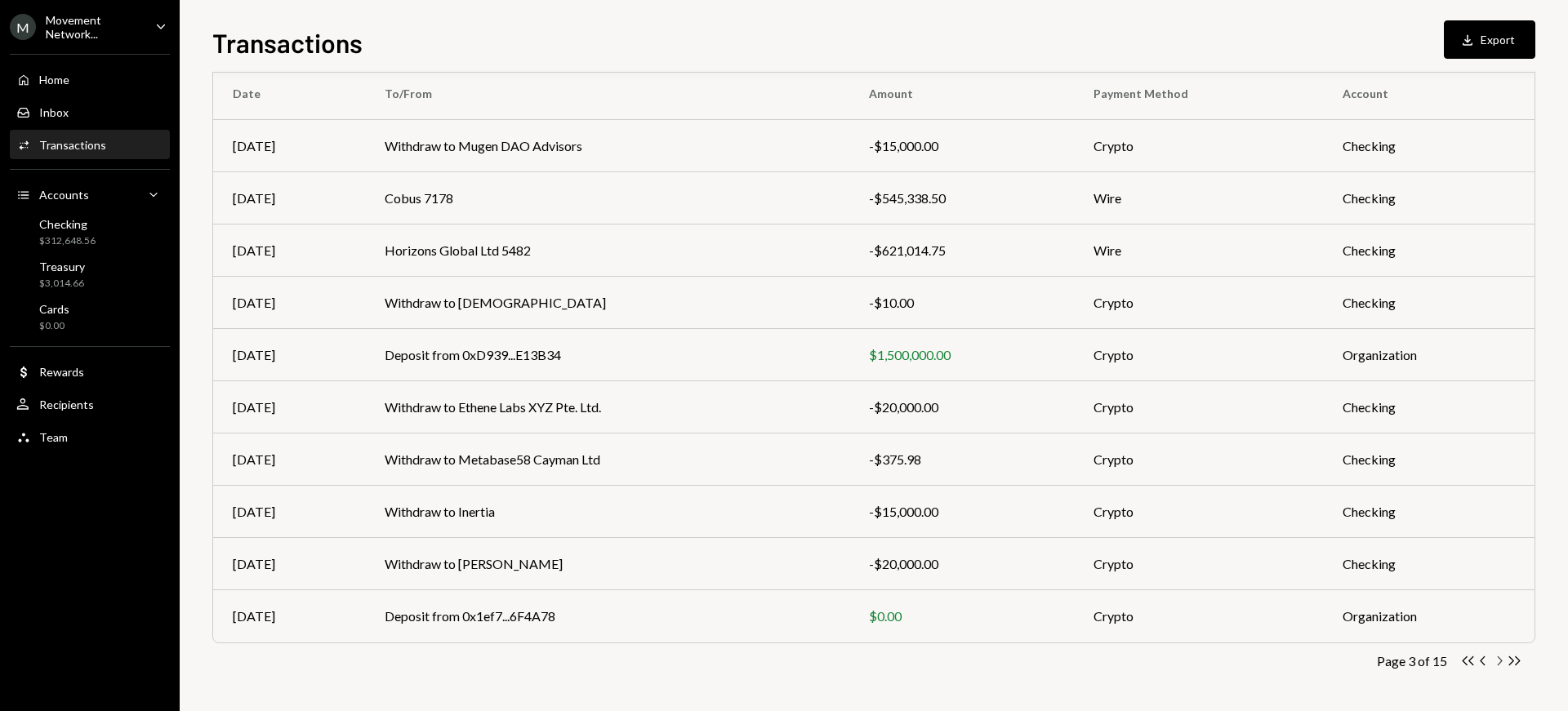
click at [1500, 661] on icon "button" at bounding box center [1499, 660] width 5 height 9
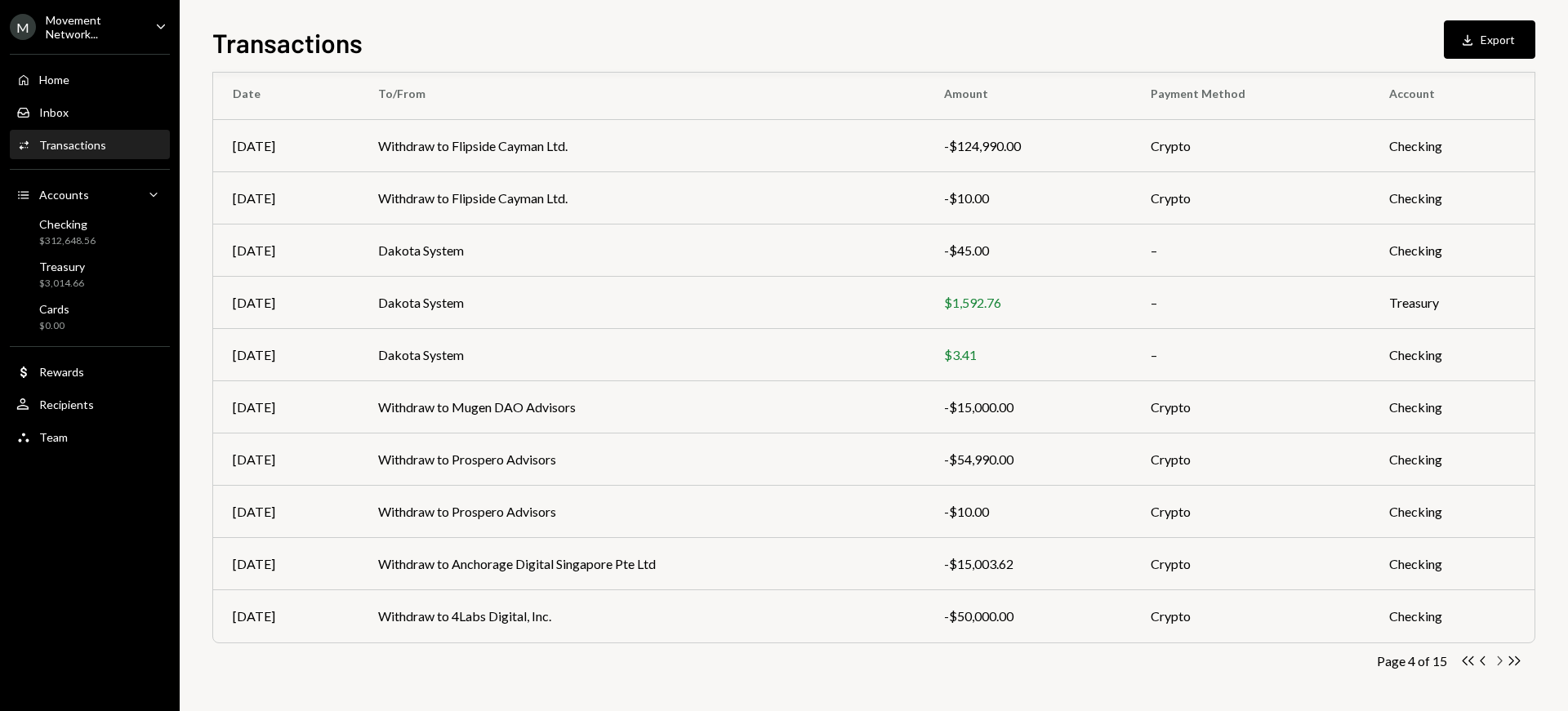
click at [1498, 661] on icon "Chevron Right" at bounding box center [1499, 661] width 16 height 16
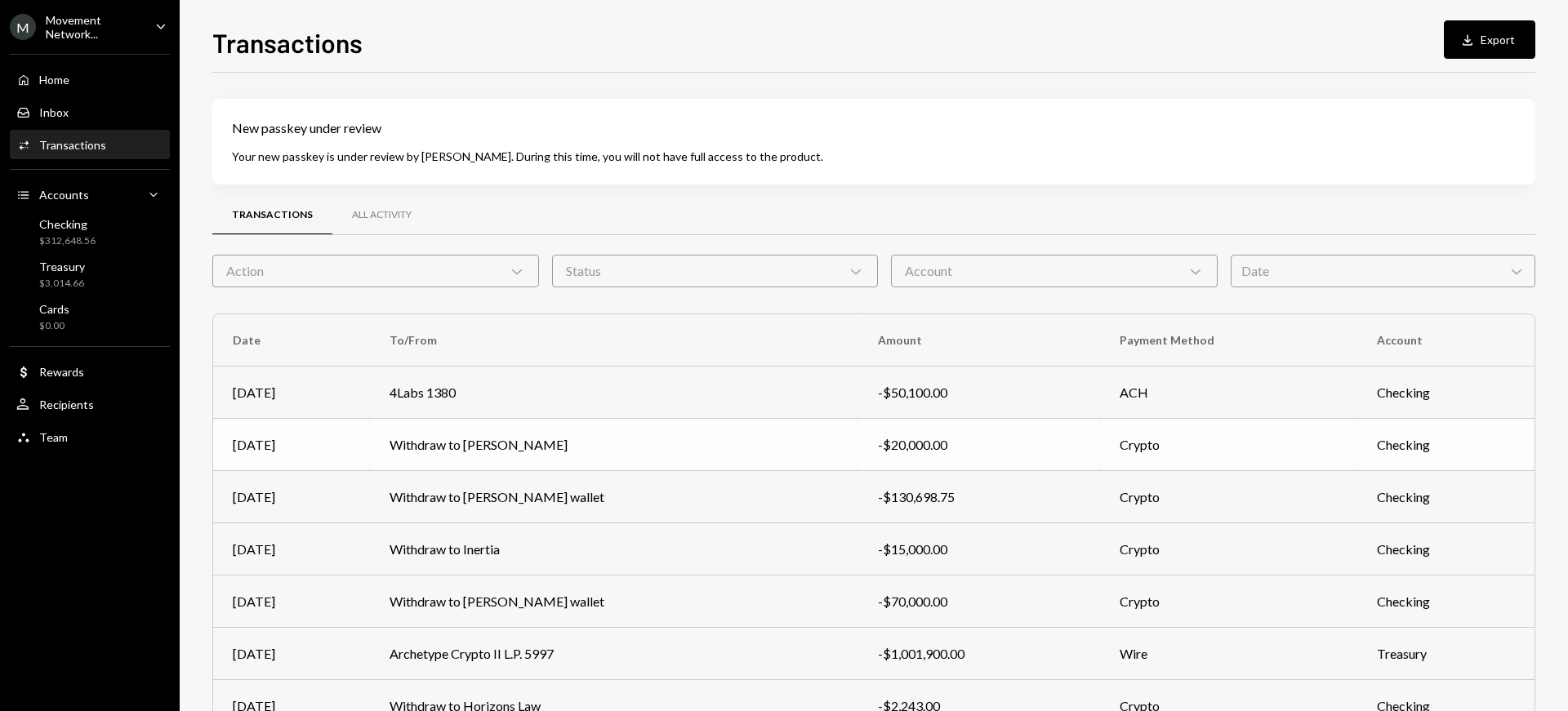
click at [463, 443] on td "Withdraw to Frasher Ulaj" at bounding box center [614, 445] width 489 height 53
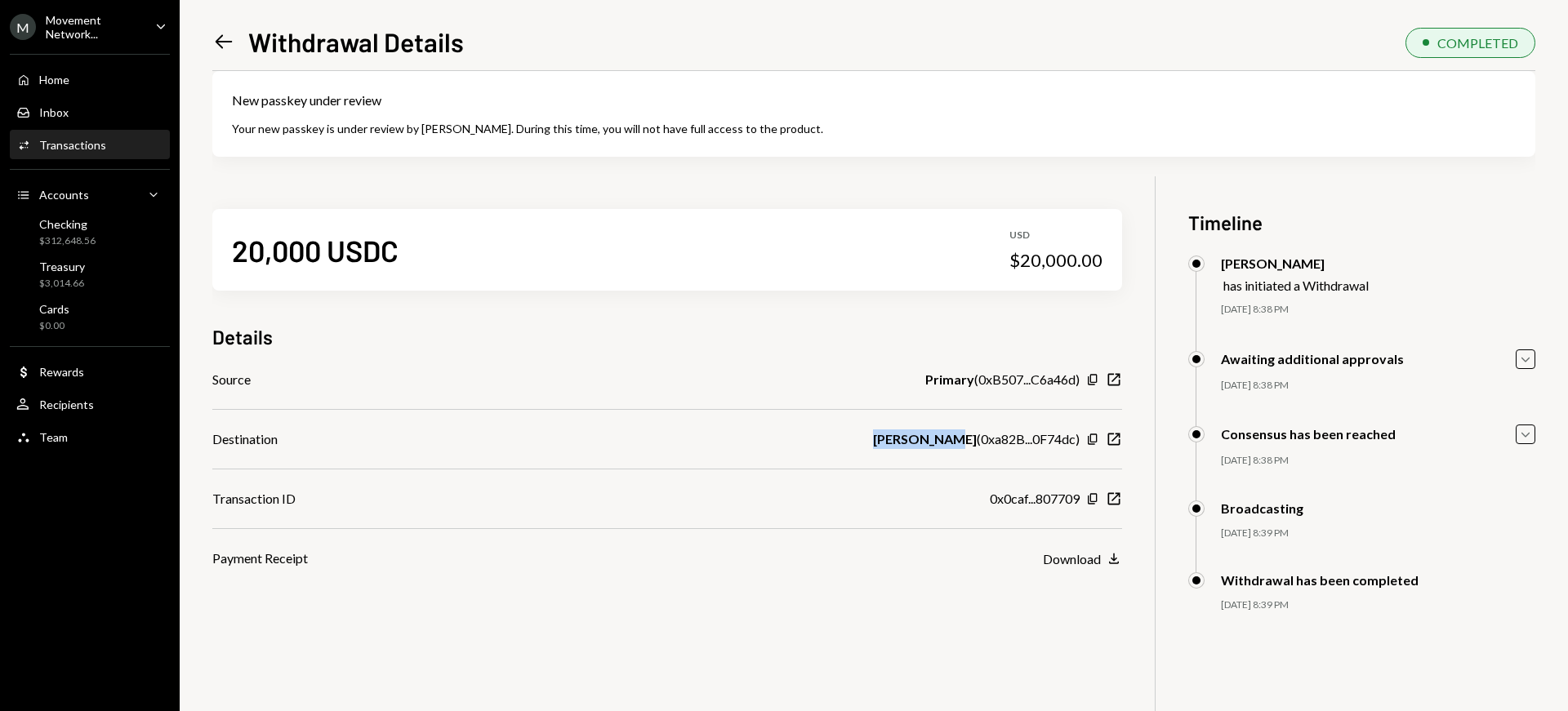
click at [971, 438] on div "Destination [PERSON_NAME] ( 0xa82B...0F74dc ) Copy New Window" at bounding box center [668, 439] width 910 height 20
click at [971, 438] on b "[PERSON_NAME]" at bounding box center [925, 439] width 103 height 20
drag, startPoint x: 973, startPoint y: 439, endPoint x: 867, endPoint y: 438, distance: 106.0
click at [867, 438] on div "Destination [PERSON_NAME] ( 0xa82B...0F74dc ) Copy New Window" at bounding box center [668, 439] width 910 height 20
copy b "[PERSON_NAME]"
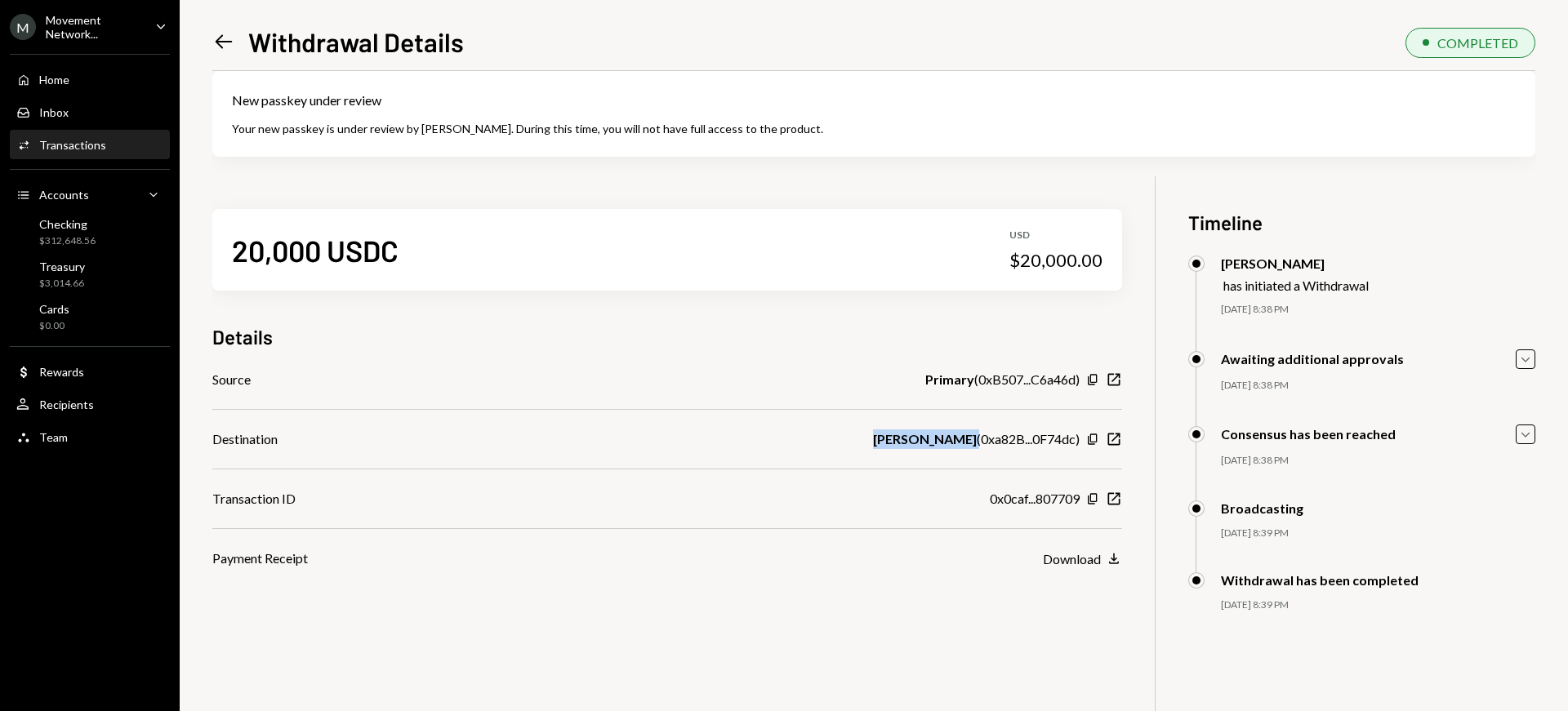
click at [226, 38] on icon "Left Arrow" at bounding box center [224, 41] width 23 height 23
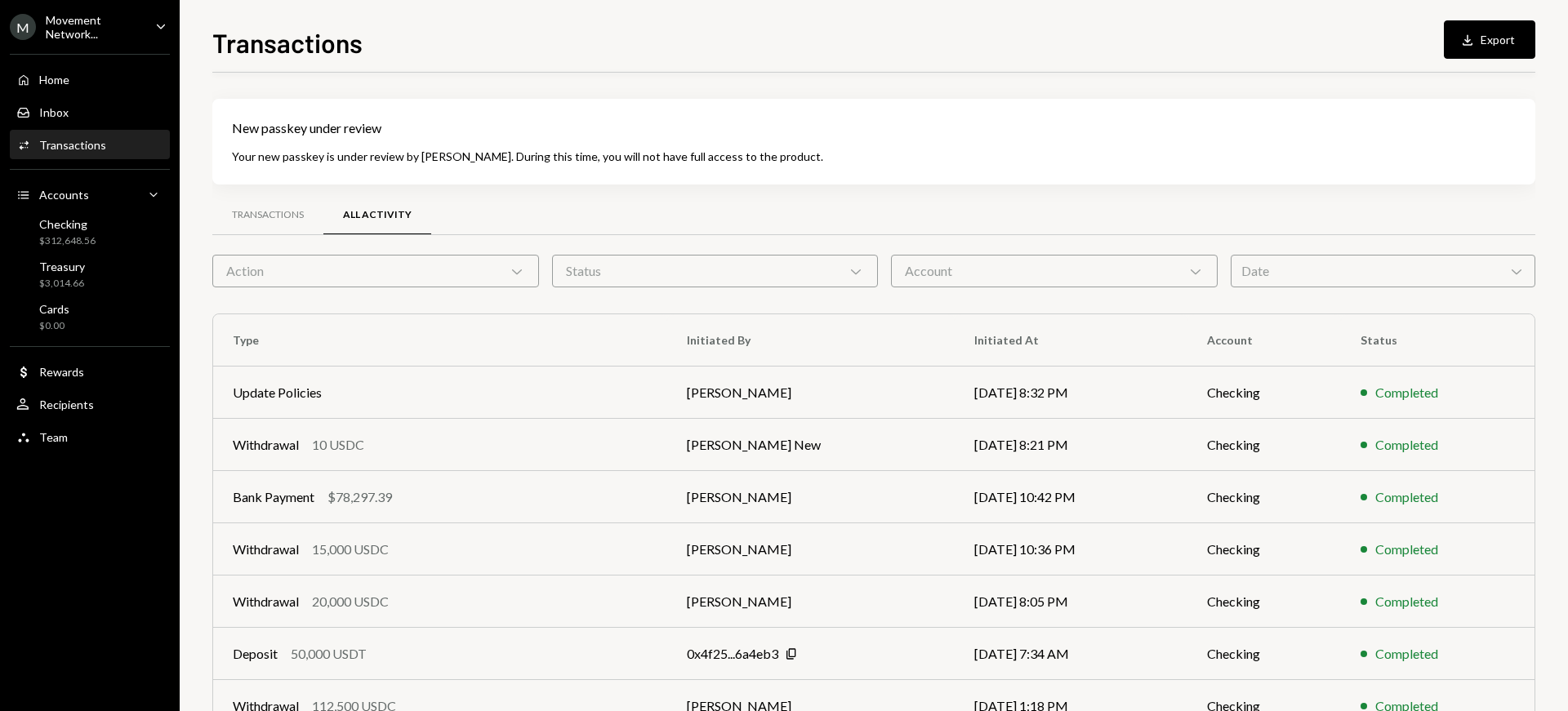
scroll to position [246, 0]
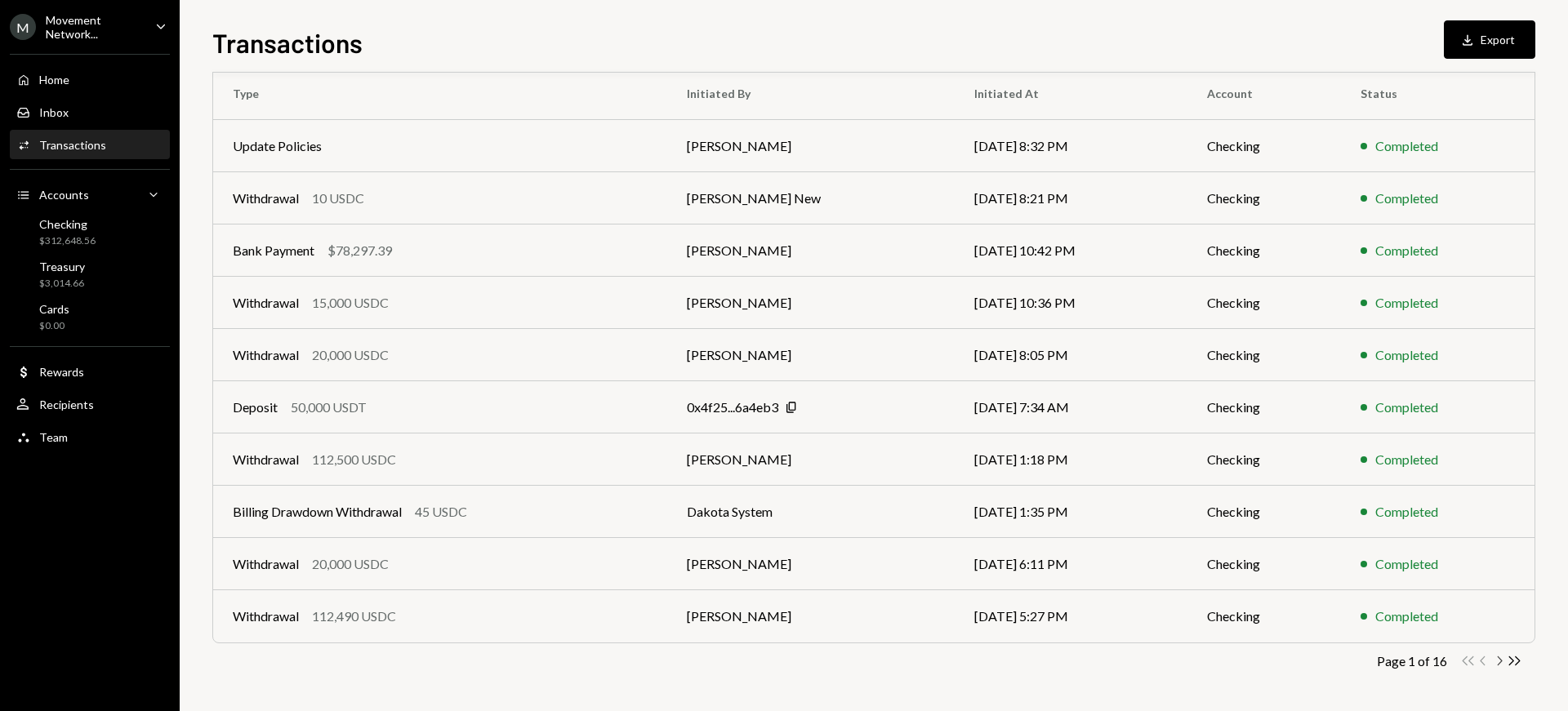
click at [1500, 662] on icon "Chevron Right" at bounding box center [1499, 661] width 16 height 16
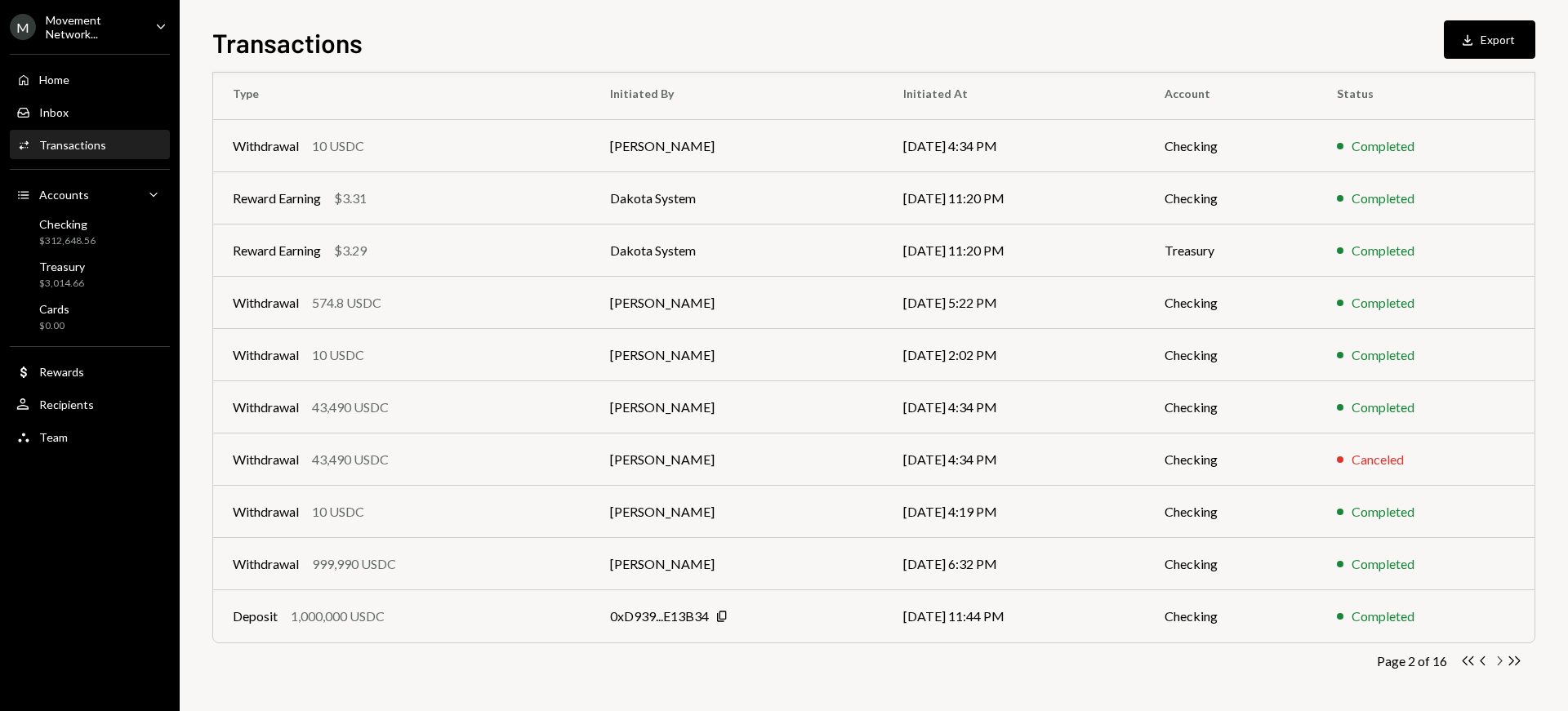
click at [1500, 662] on icon "Chevron Right" at bounding box center [1499, 661] width 16 height 16
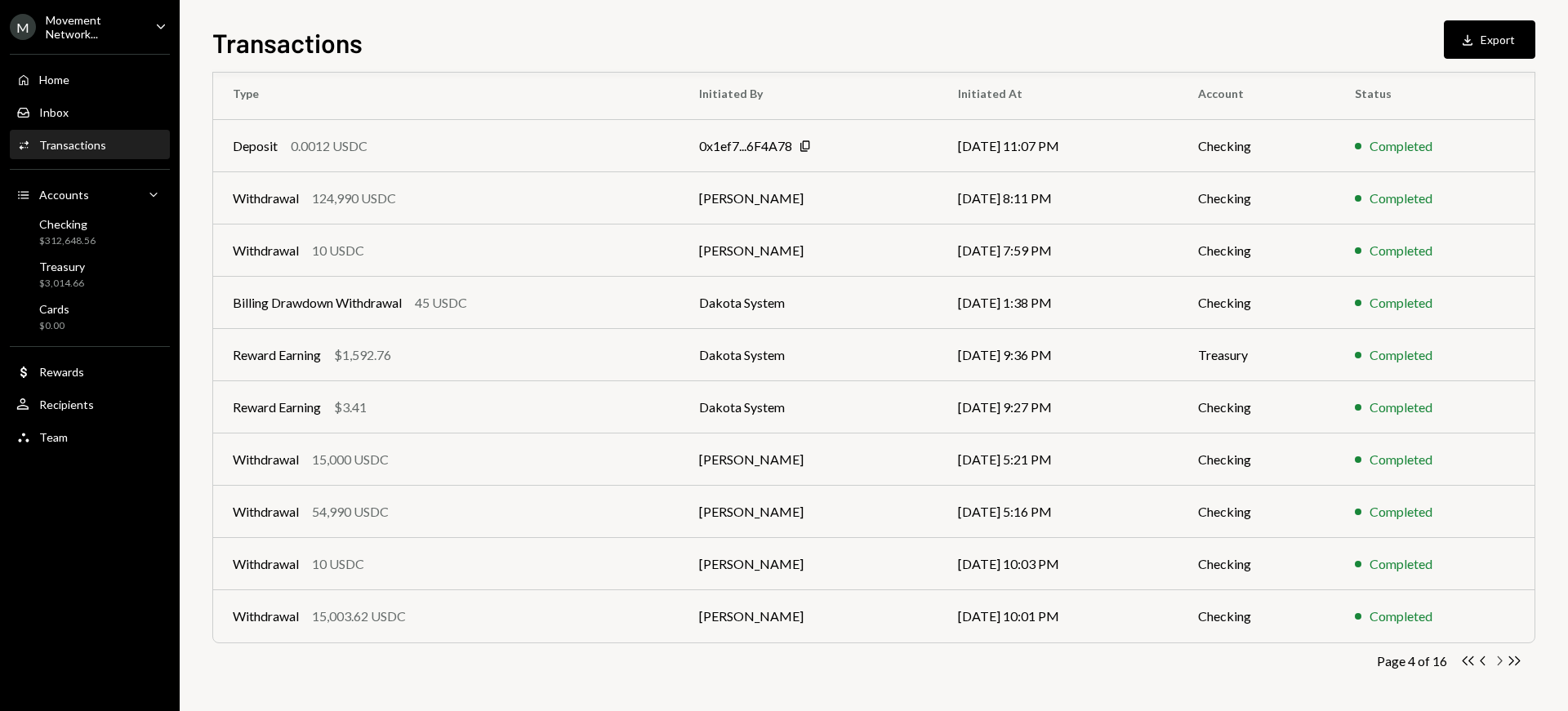
click at [1500, 662] on icon "Chevron Right" at bounding box center [1499, 661] width 16 height 16
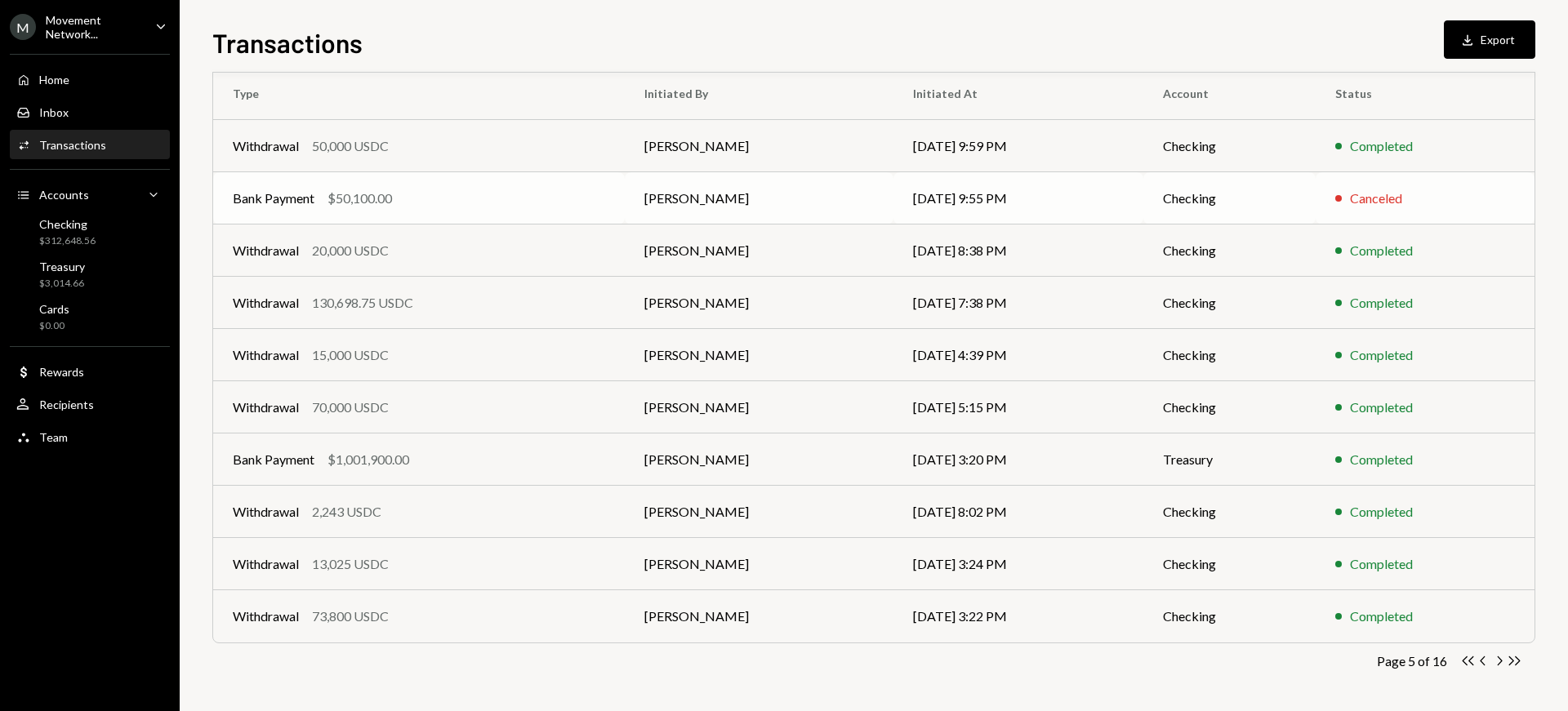
click at [700, 201] on td "[PERSON_NAME]" at bounding box center [759, 198] width 269 height 53
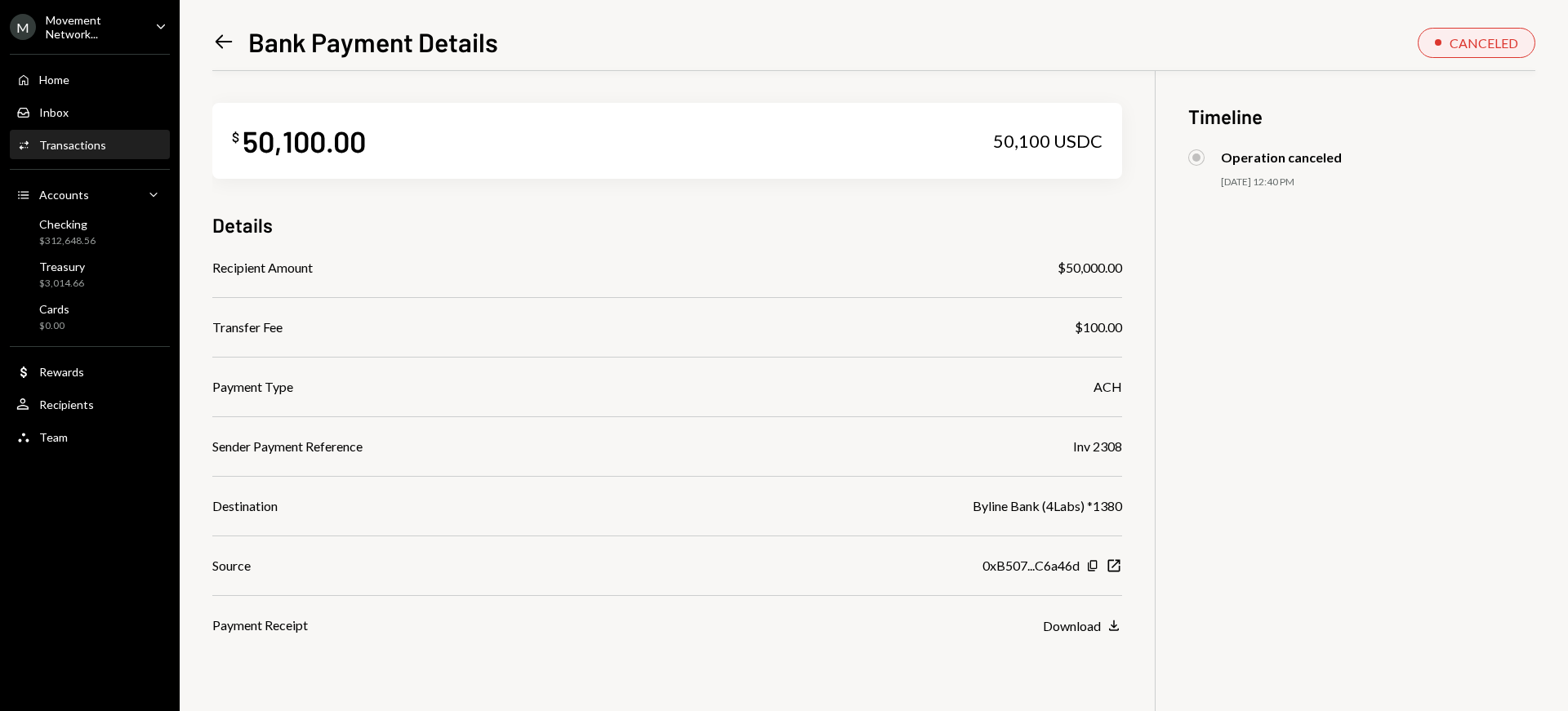
scroll to position [109, 0]
click at [1347, 154] on div "Operation canceled" at bounding box center [1361, 154] width 347 height 16
drag, startPoint x: 1347, startPoint y: 154, endPoint x: 1203, endPoint y: 154, distance: 144.0
click at [1203, 154] on div "Operation canceled" at bounding box center [1361, 154] width 347 height 16
click at [230, 39] on icon "Left Arrow" at bounding box center [224, 41] width 23 height 23
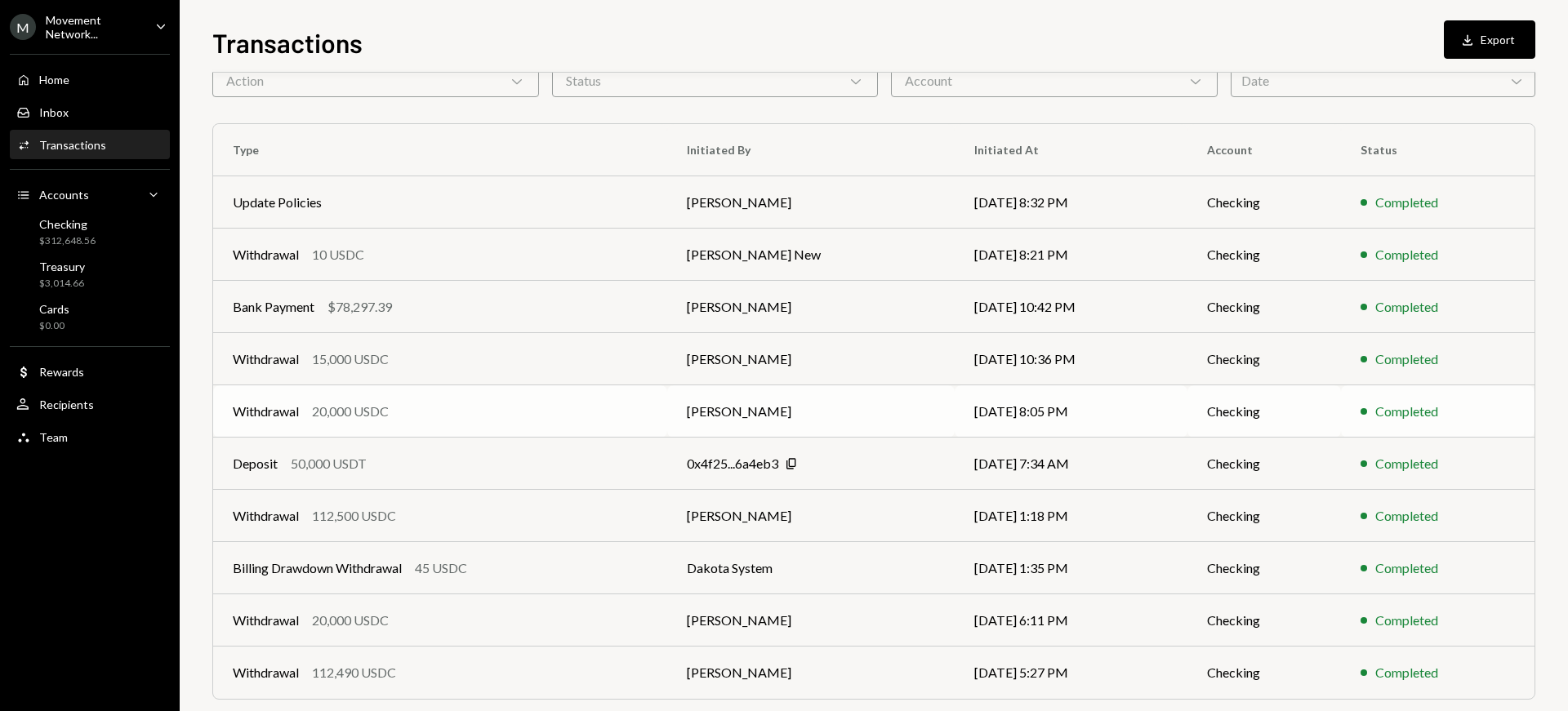
scroll to position [246, 0]
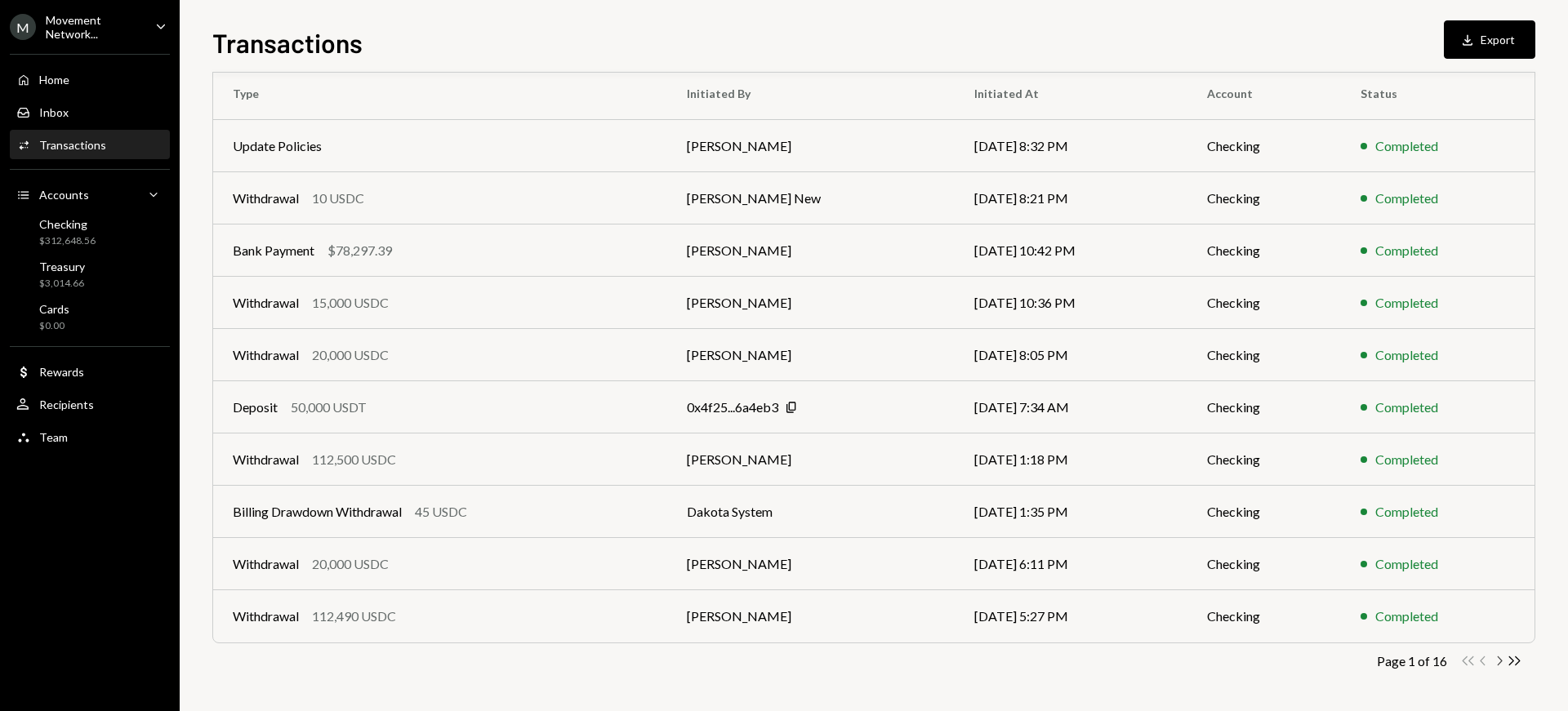
click at [1497, 660] on icon "Chevron Right" at bounding box center [1499, 661] width 16 height 16
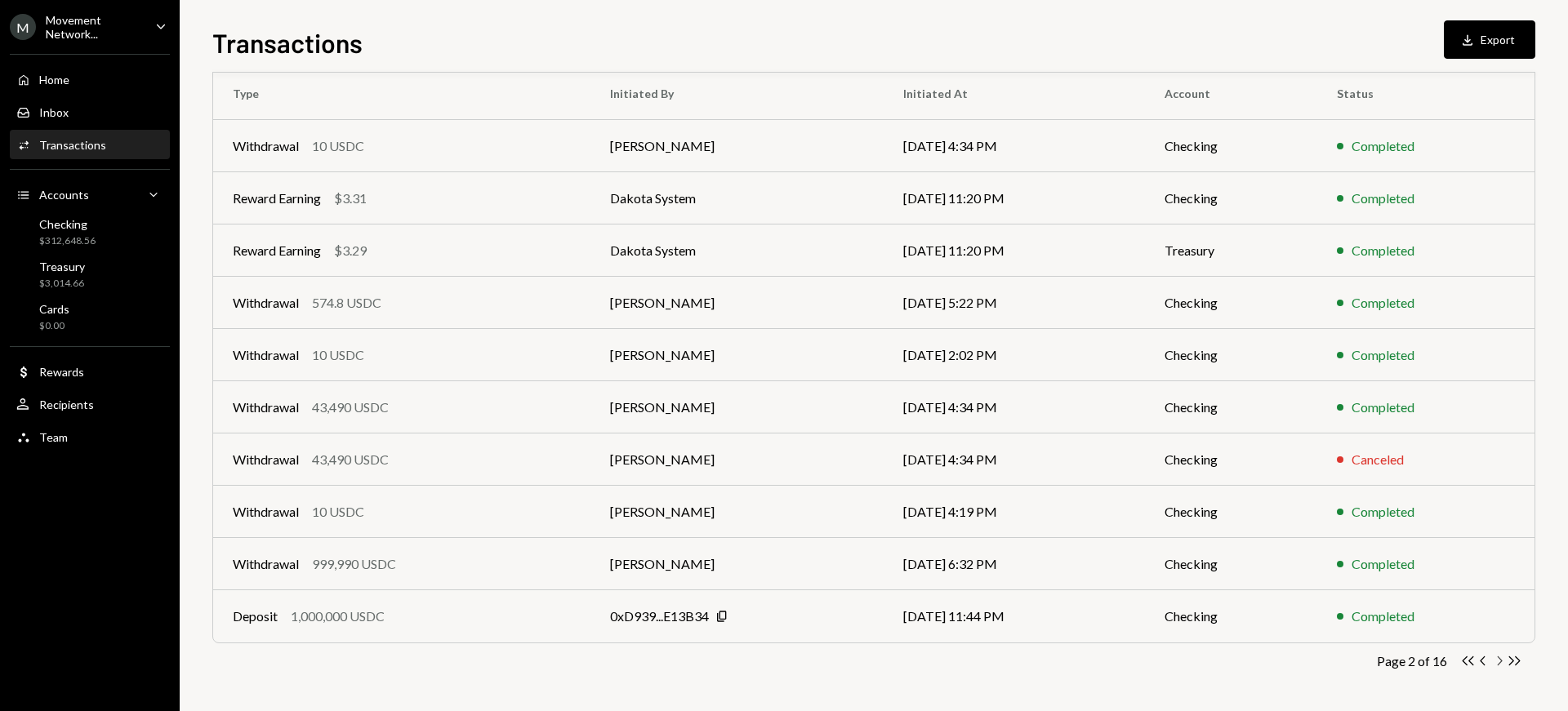
click at [1497, 660] on icon "Chevron Right" at bounding box center [1499, 661] width 16 height 16
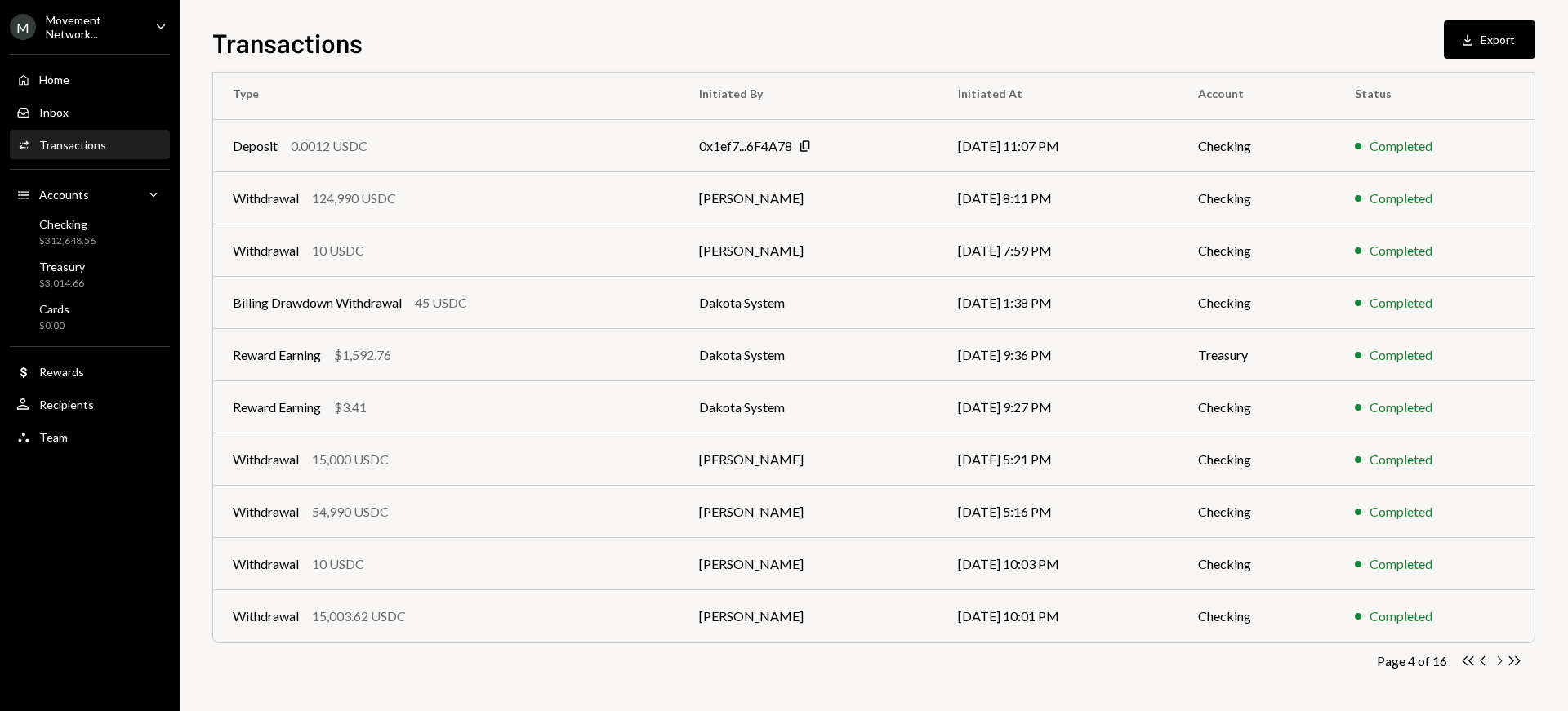
click at [1497, 660] on icon "Chevron Right" at bounding box center [1499, 661] width 16 height 16
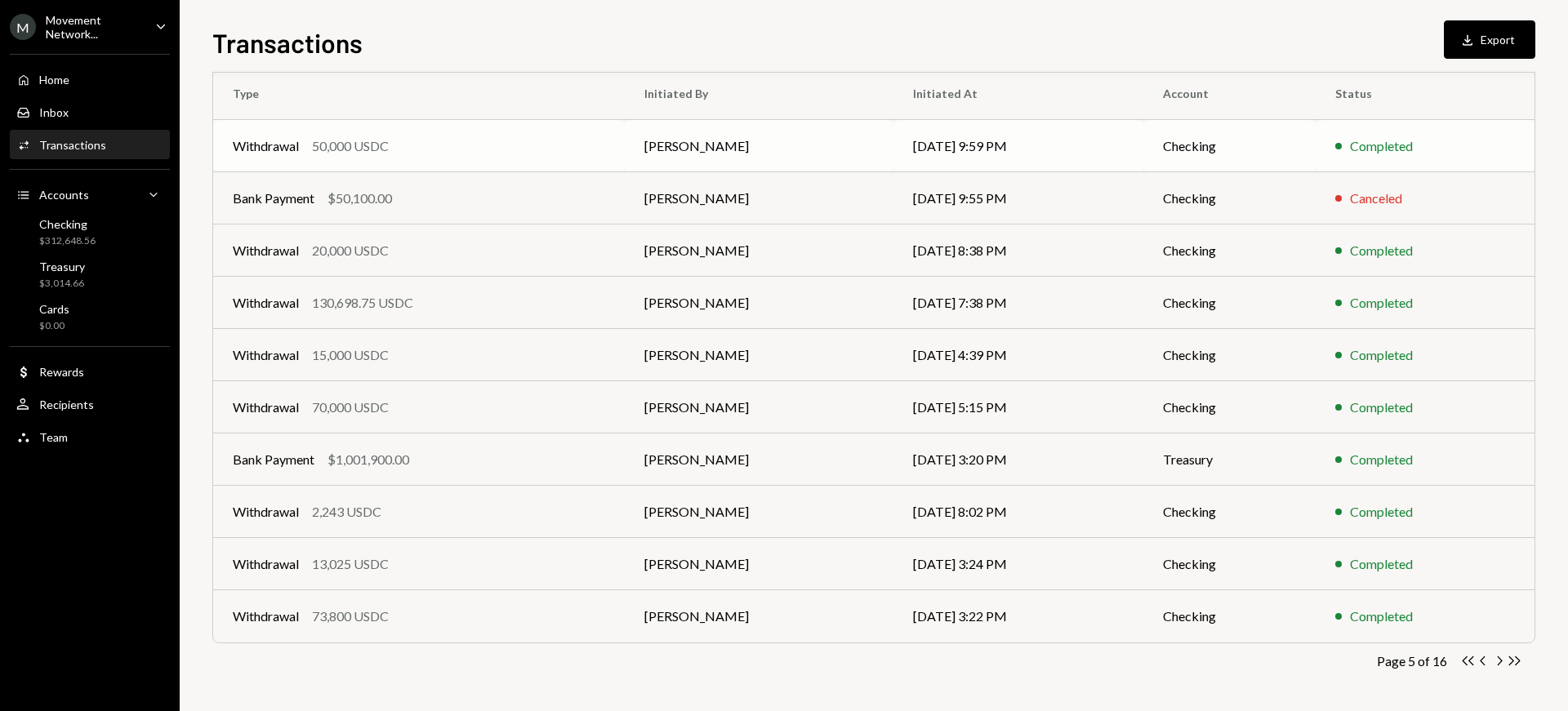
click at [494, 144] on div "Withdrawal 50,000 USDC" at bounding box center [418, 146] width 373 height 20
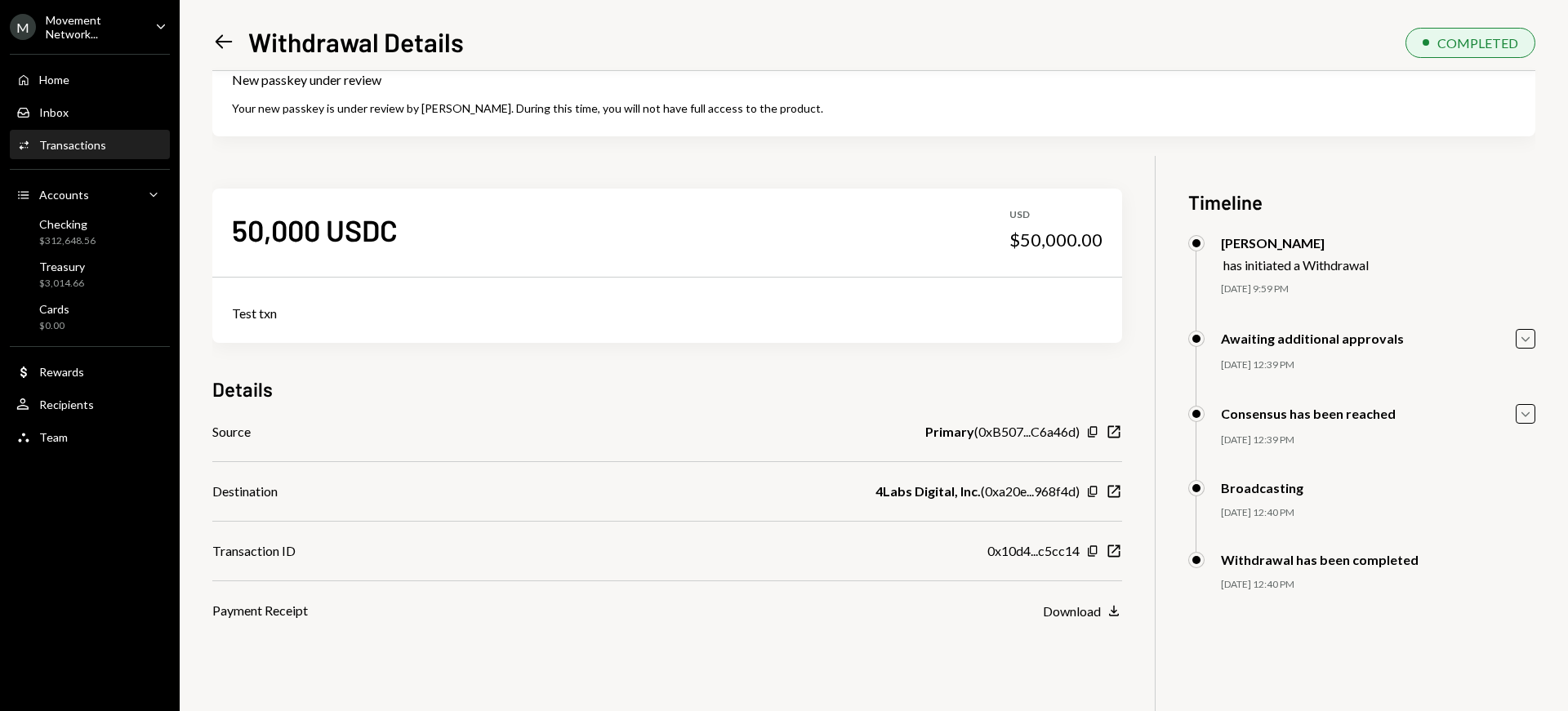
scroll to position [36, 0]
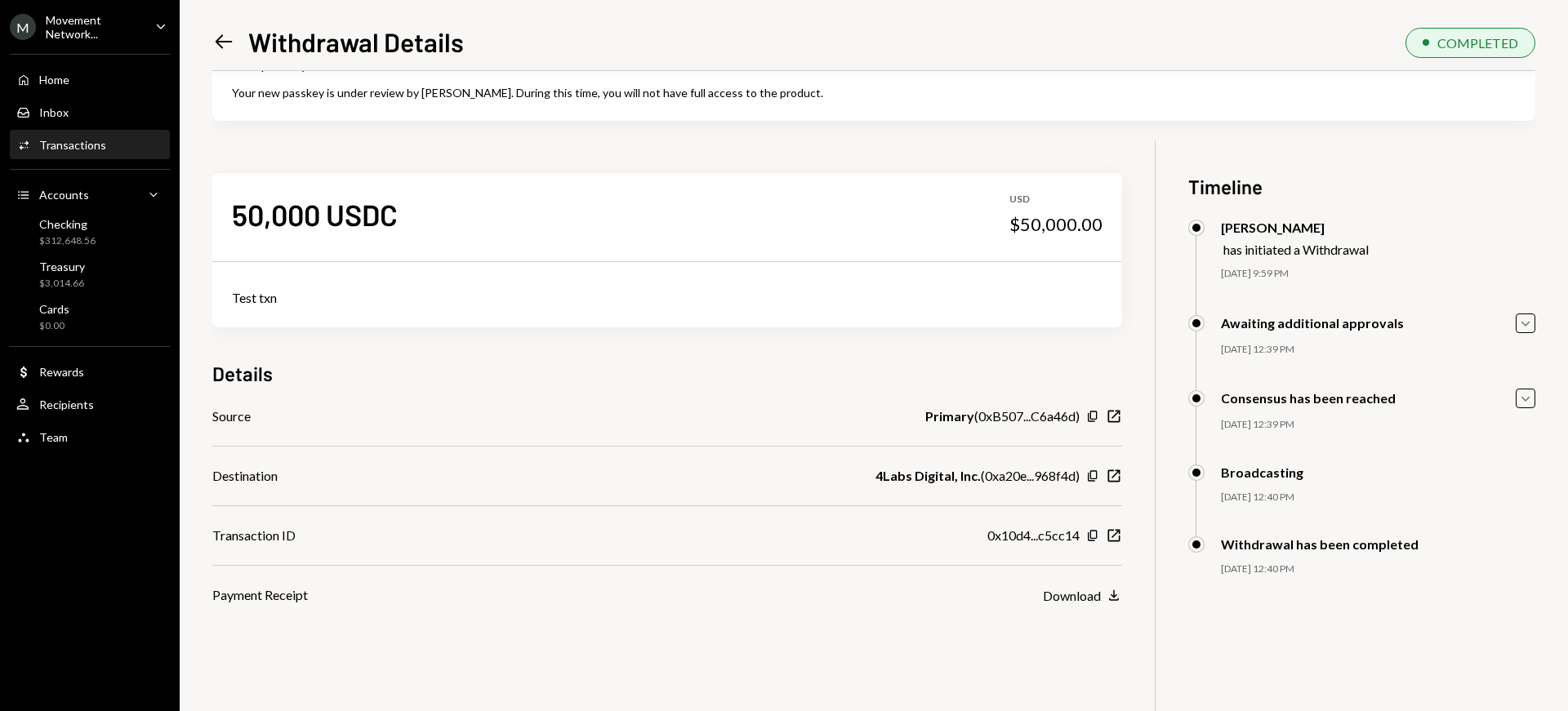
click at [232, 33] on icon "Left Arrow" at bounding box center [224, 41] width 23 height 23
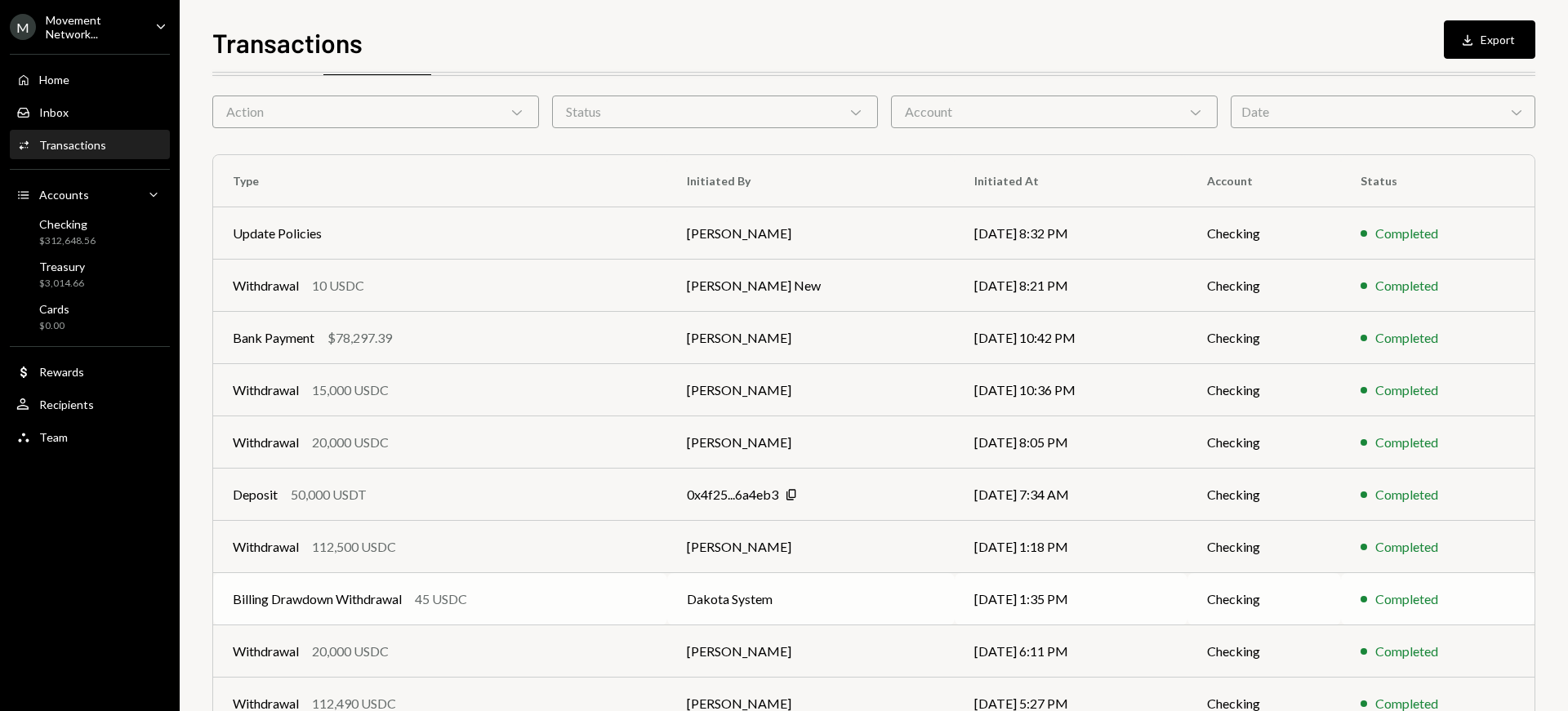
scroll to position [246, 0]
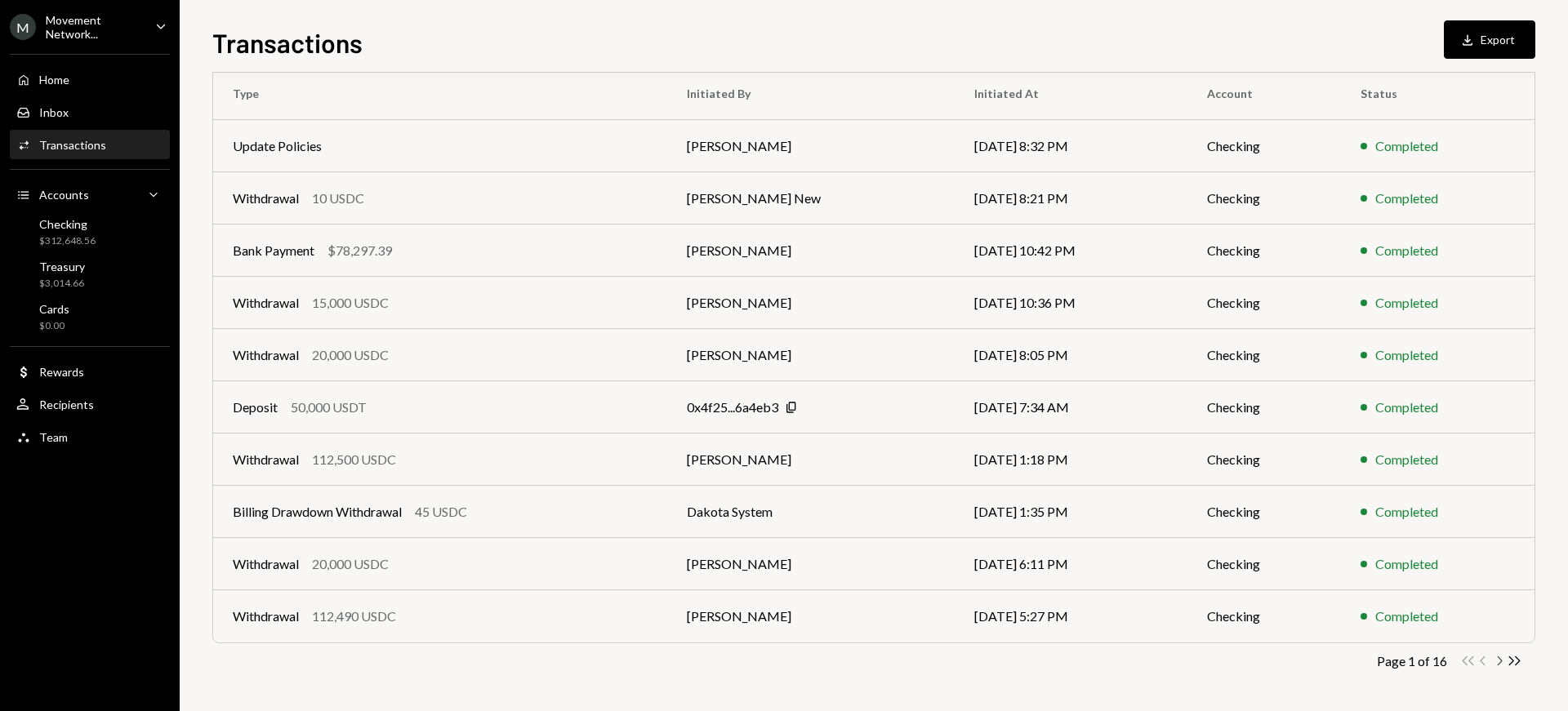
click at [1498, 662] on icon "Chevron Right" at bounding box center [1499, 661] width 16 height 16
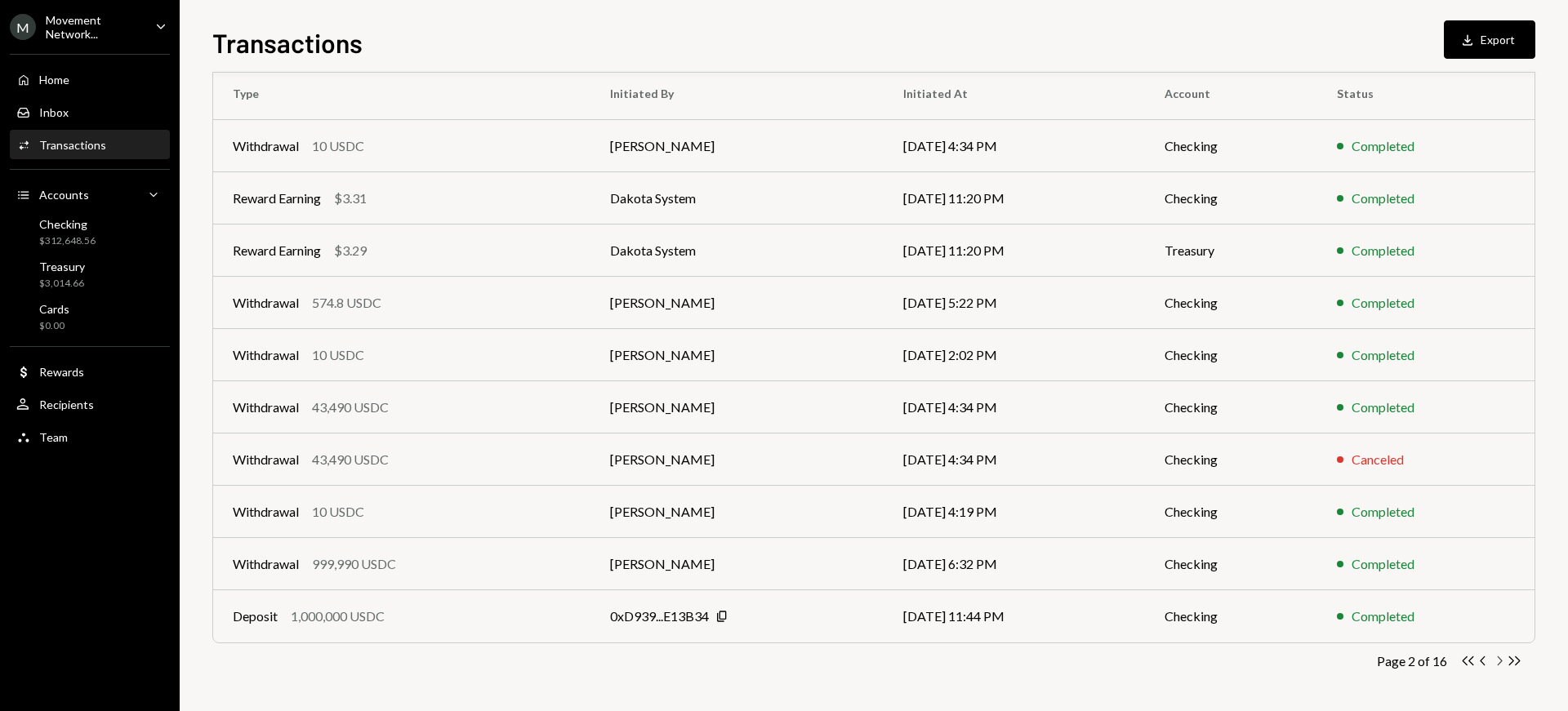
click at [1498, 662] on icon "Chevron Right" at bounding box center [1499, 661] width 16 height 16
click at [1498, 663] on icon "button" at bounding box center [1499, 660] width 5 height 9
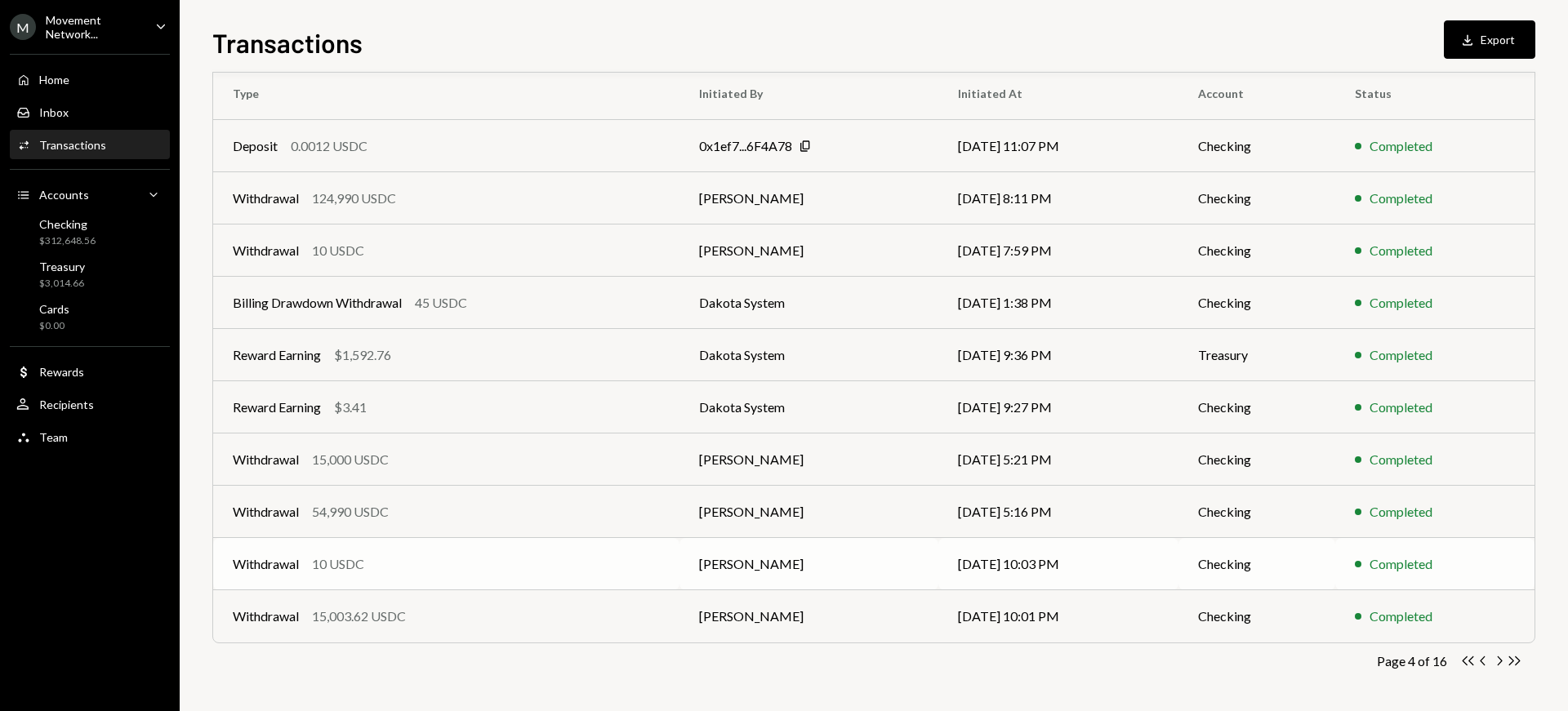
click at [1491, 653] on button "Chevron Right" at bounding box center [1499, 661] width 16 height 16
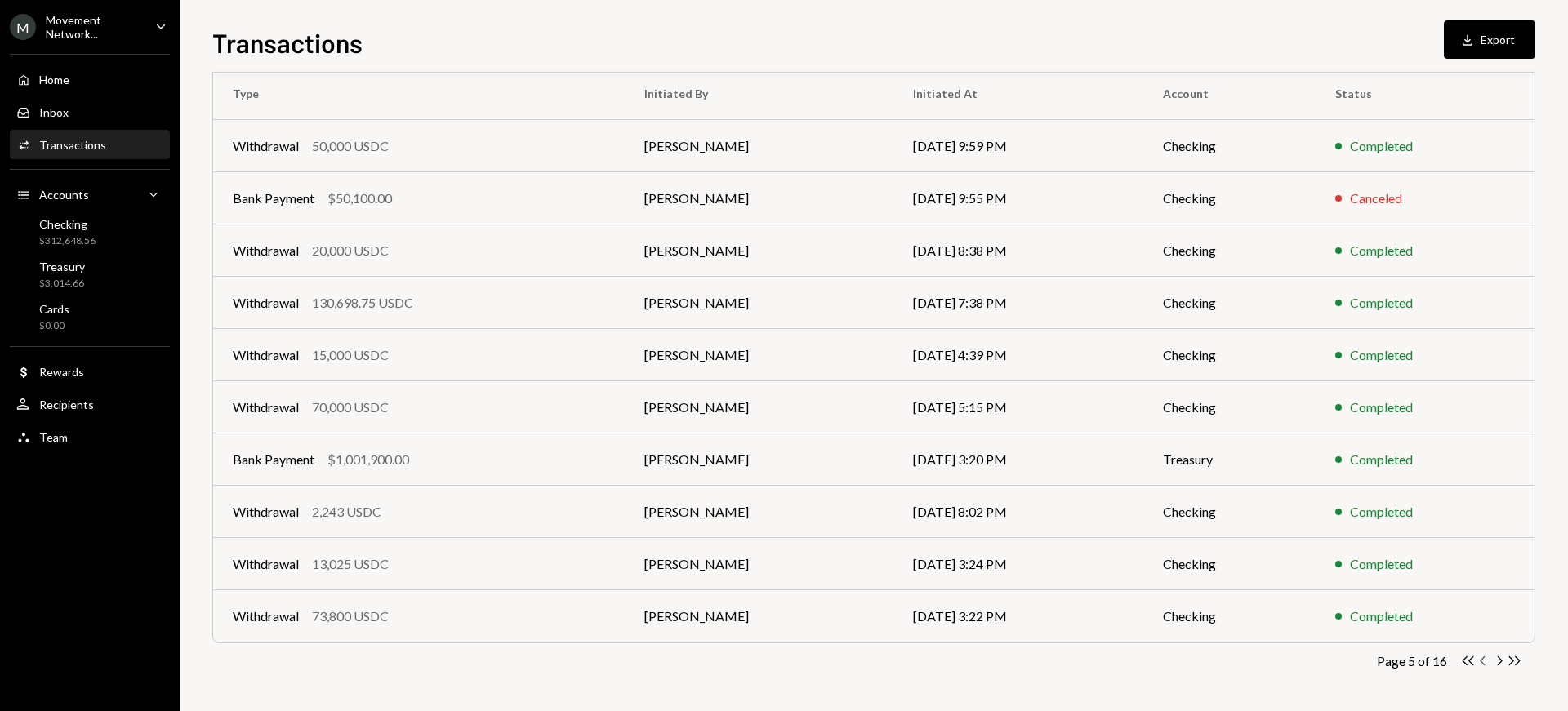
click at [1485, 659] on icon "Chevron Left" at bounding box center [1484, 661] width 16 height 16
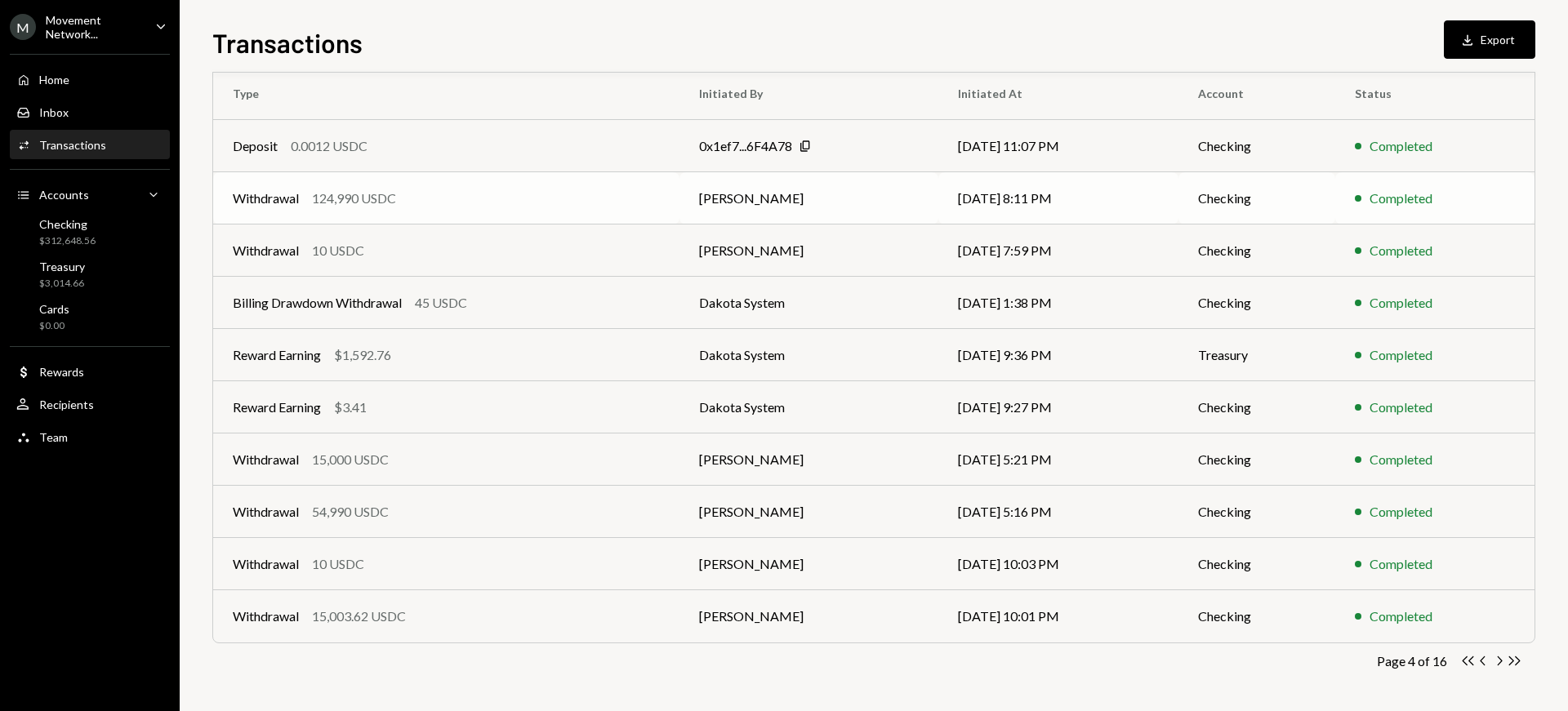
click at [426, 196] on div "Withdrawal 124,990 USDC" at bounding box center [446, 199] width 427 height 20
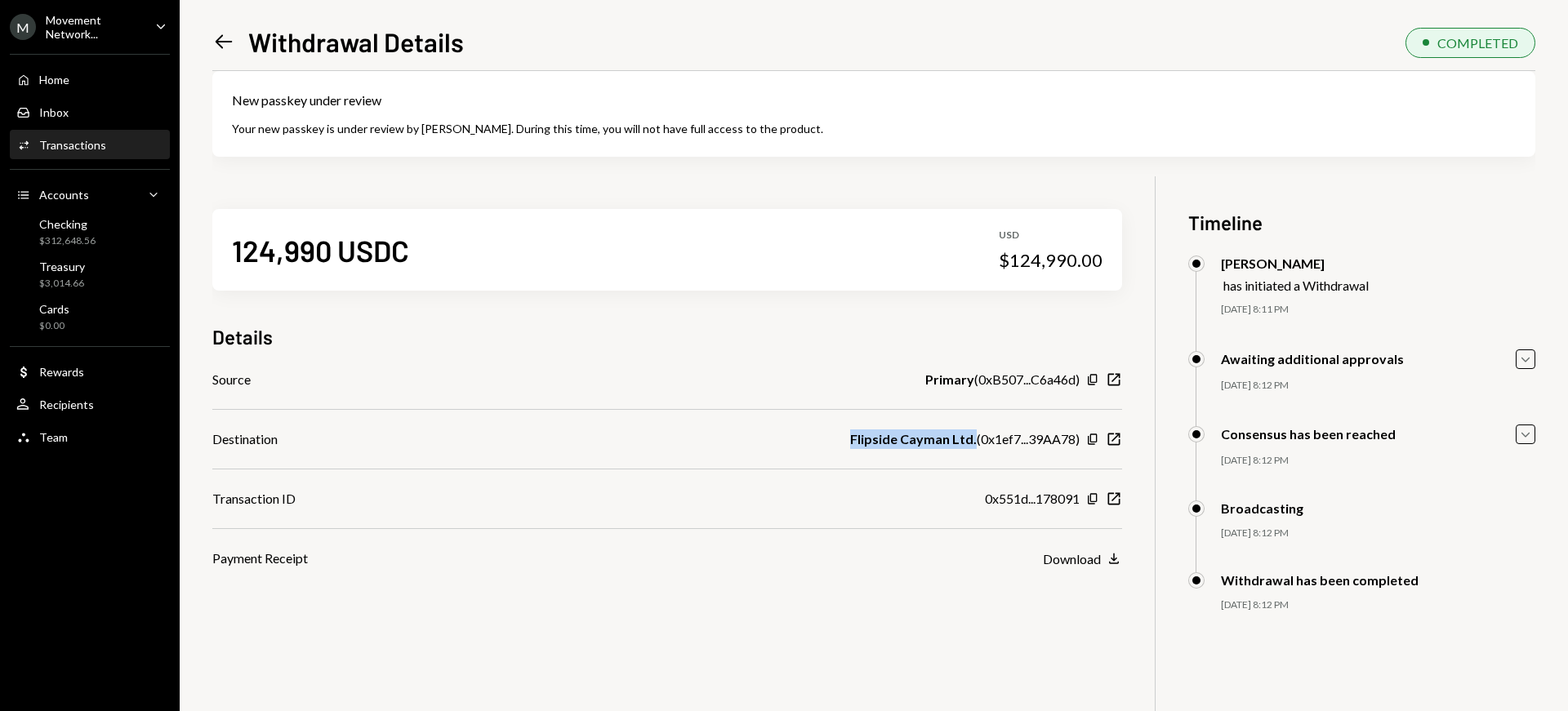
drag, startPoint x: 844, startPoint y: 440, endPoint x: 972, endPoint y: 442, distance: 128.0
click at [972, 442] on div "Destination Flipside Cayman Ltd. ( 0x1ef7...39AA78 ) Copy New Window" at bounding box center [668, 439] width 910 height 20
copy b "Flipside Cayman Ltd."
click at [221, 46] on icon at bounding box center [224, 42] width 17 height 14
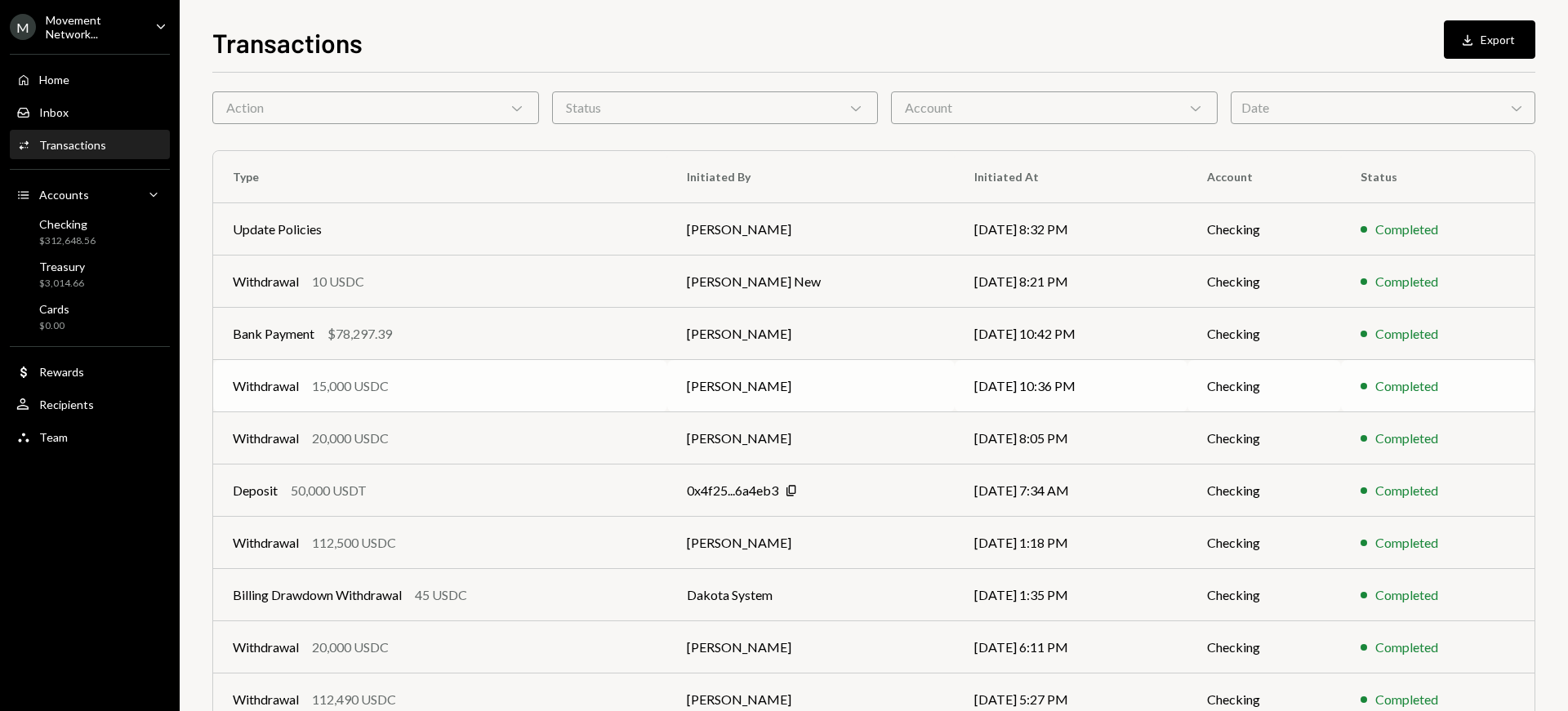
scroll to position [246, 0]
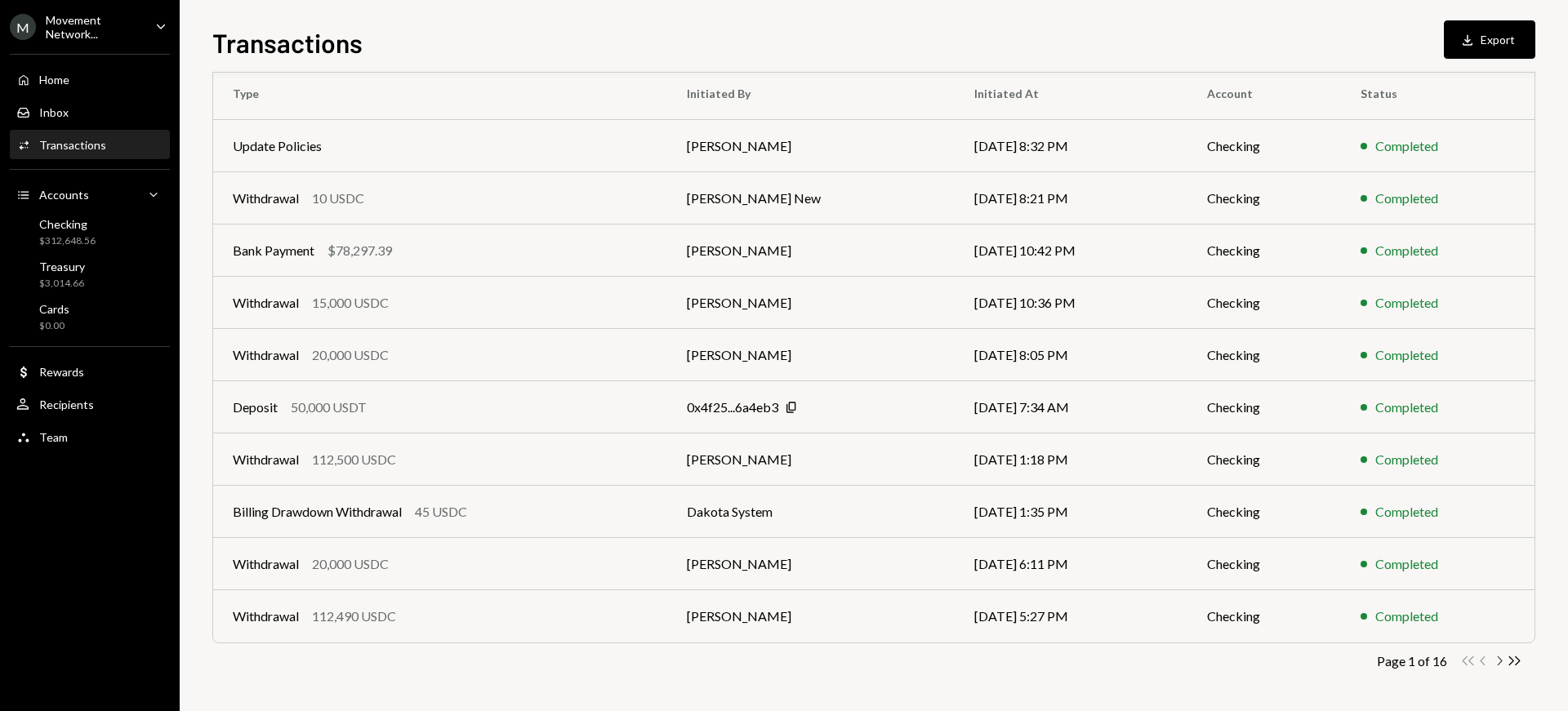
click at [1500, 661] on icon "Chevron Right" at bounding box center [1499, 661] width 16 height 16
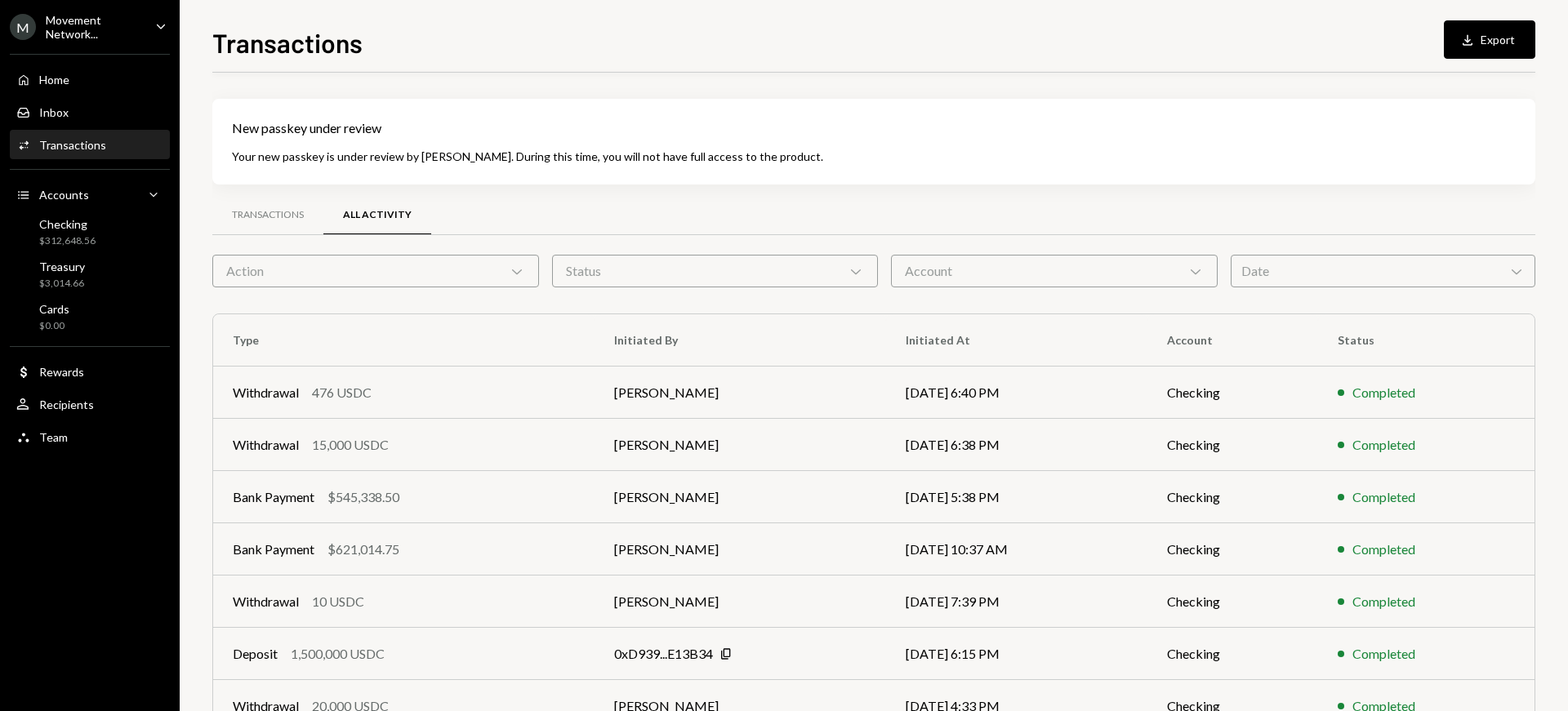
scroll to position [246, 0]
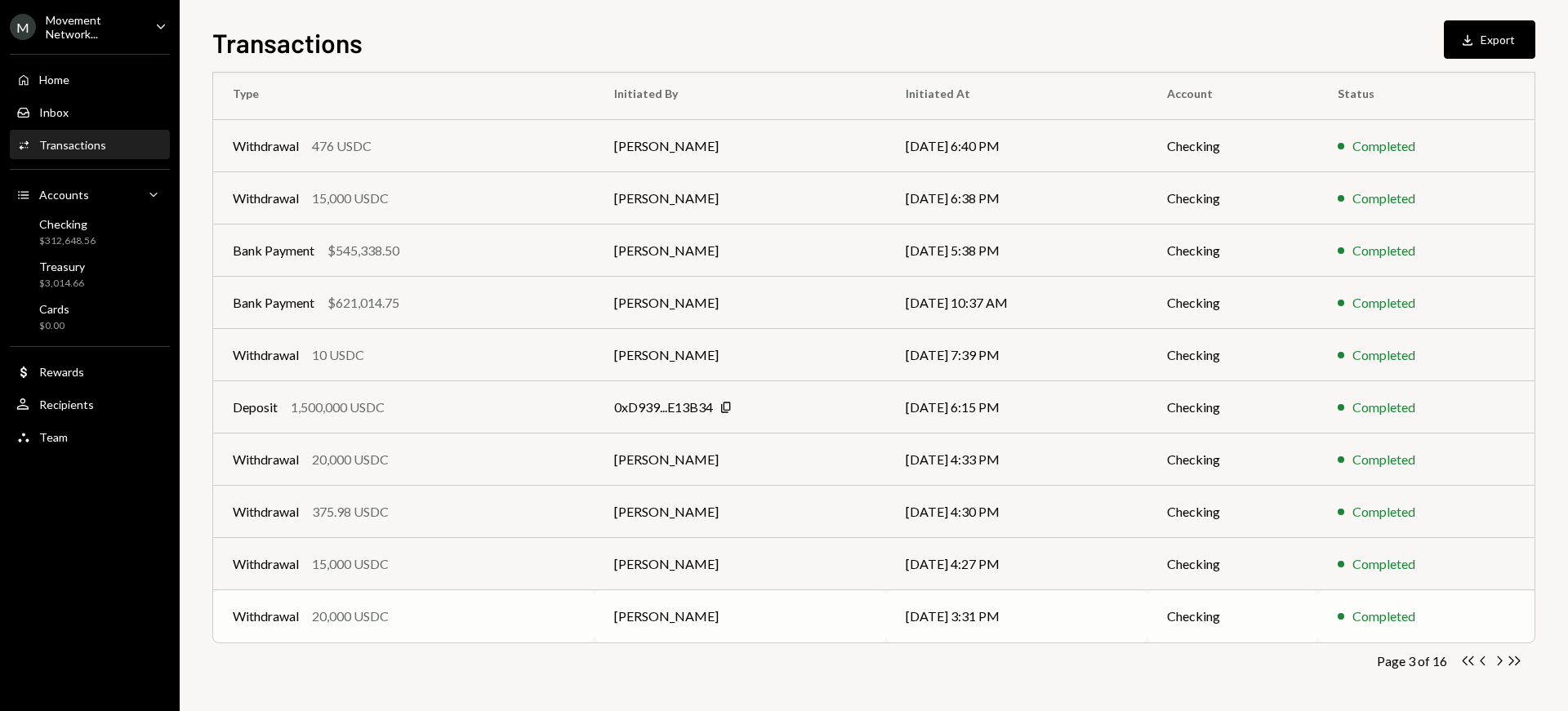
click at [645, 611] on td "[PERSON_NAME]" at bounding box center [739, 616] width 291 height 53
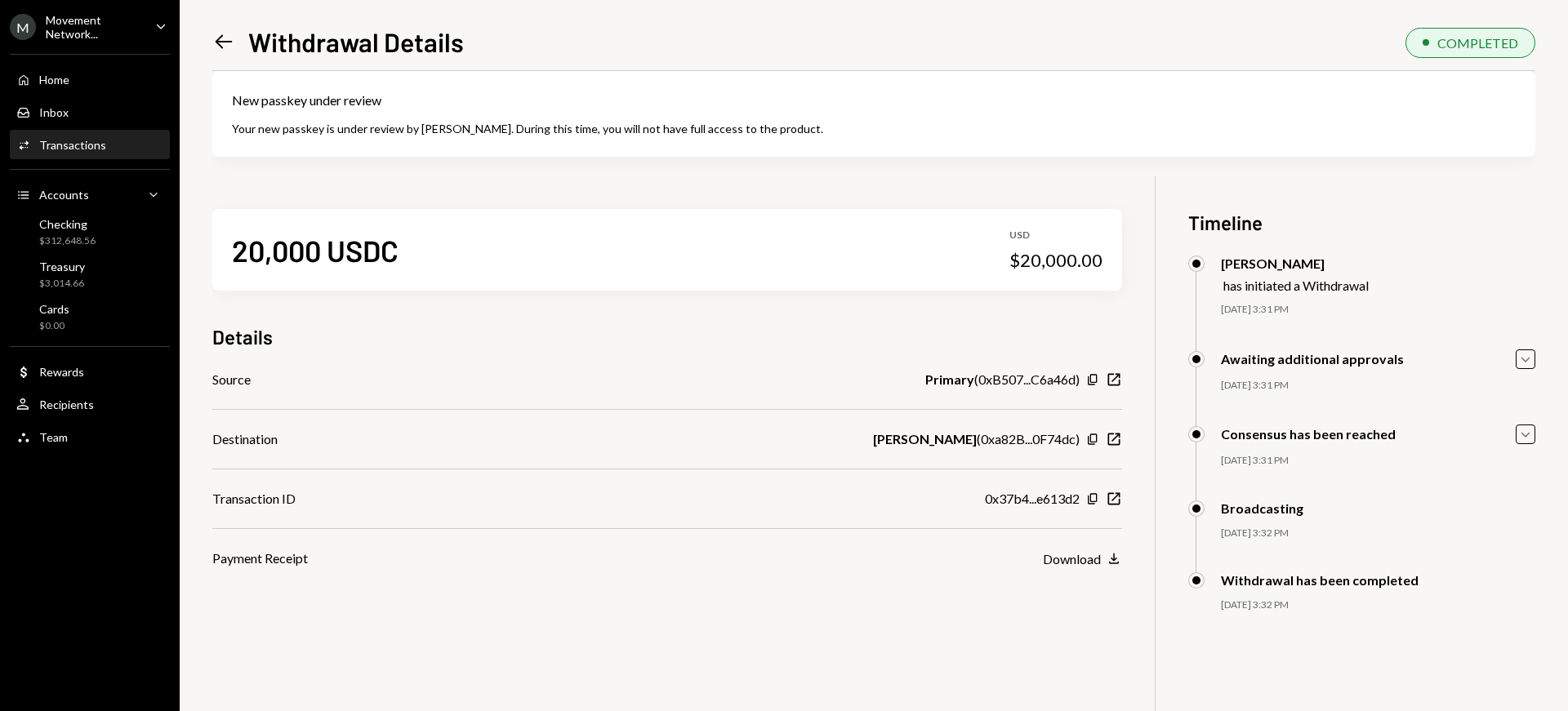
click at [225, 31] on icon "Left Arrow" at bounding box center [224, 41] width 23 height 23
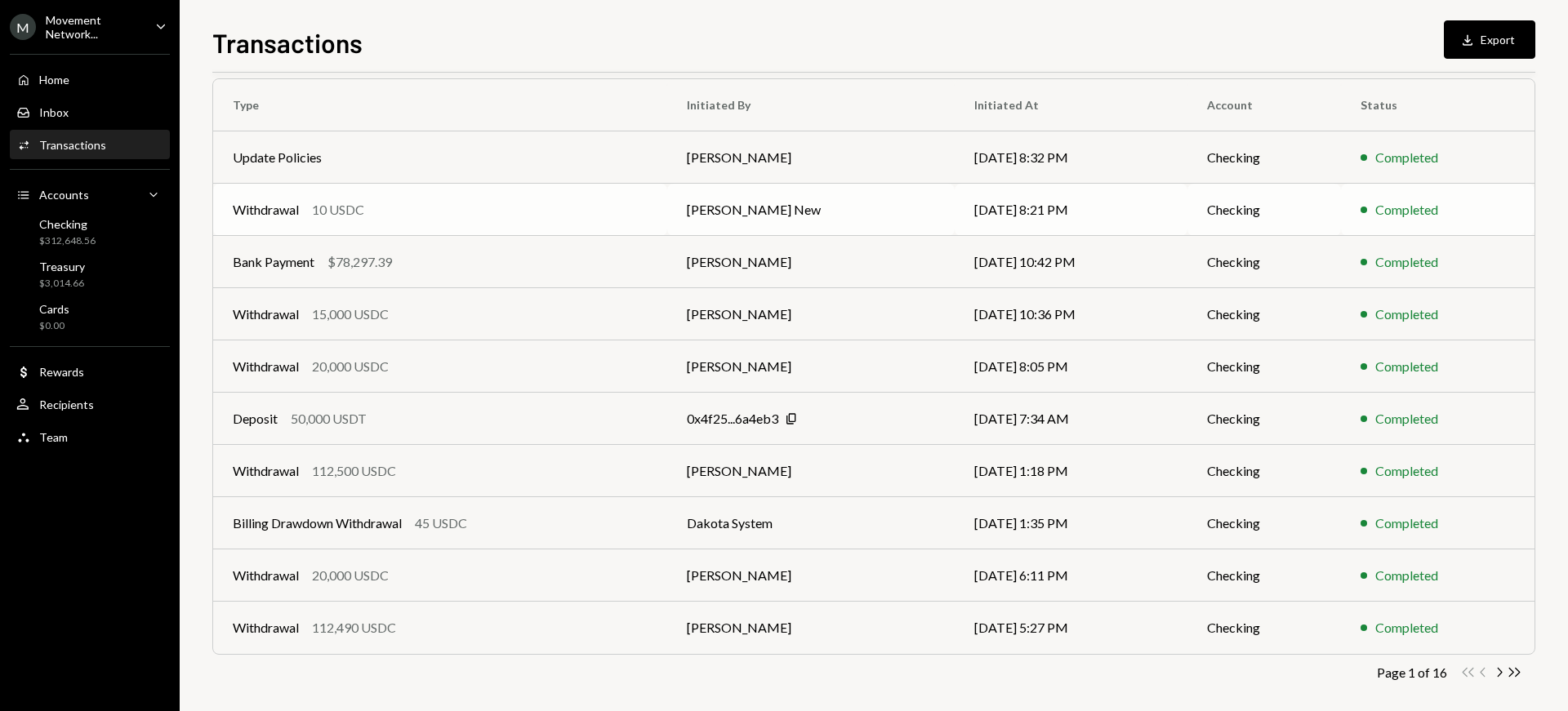
scroll to position [246, 0]
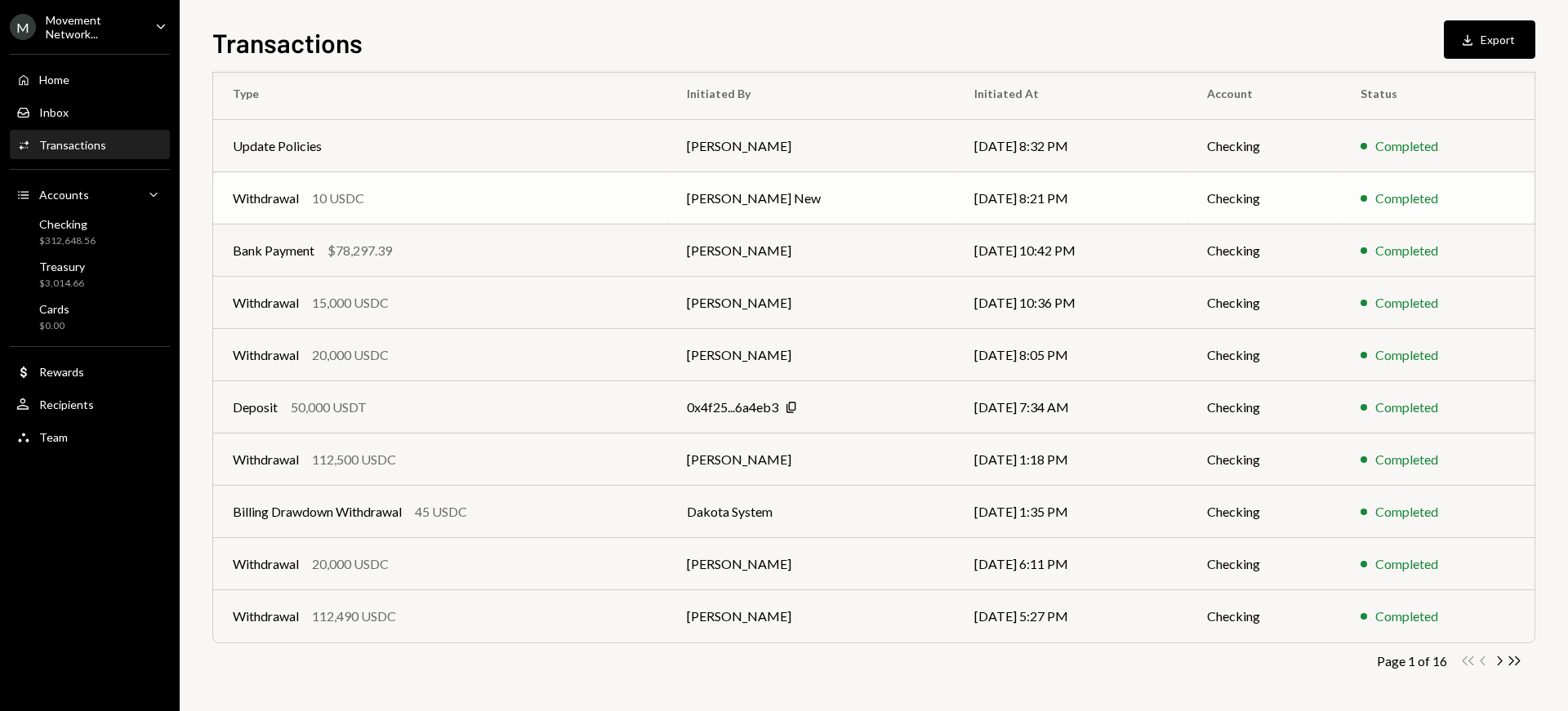
click at [743, 198] on td "[PERSON_NAME] New" at bounding box center [810, 198] width 287 height 53
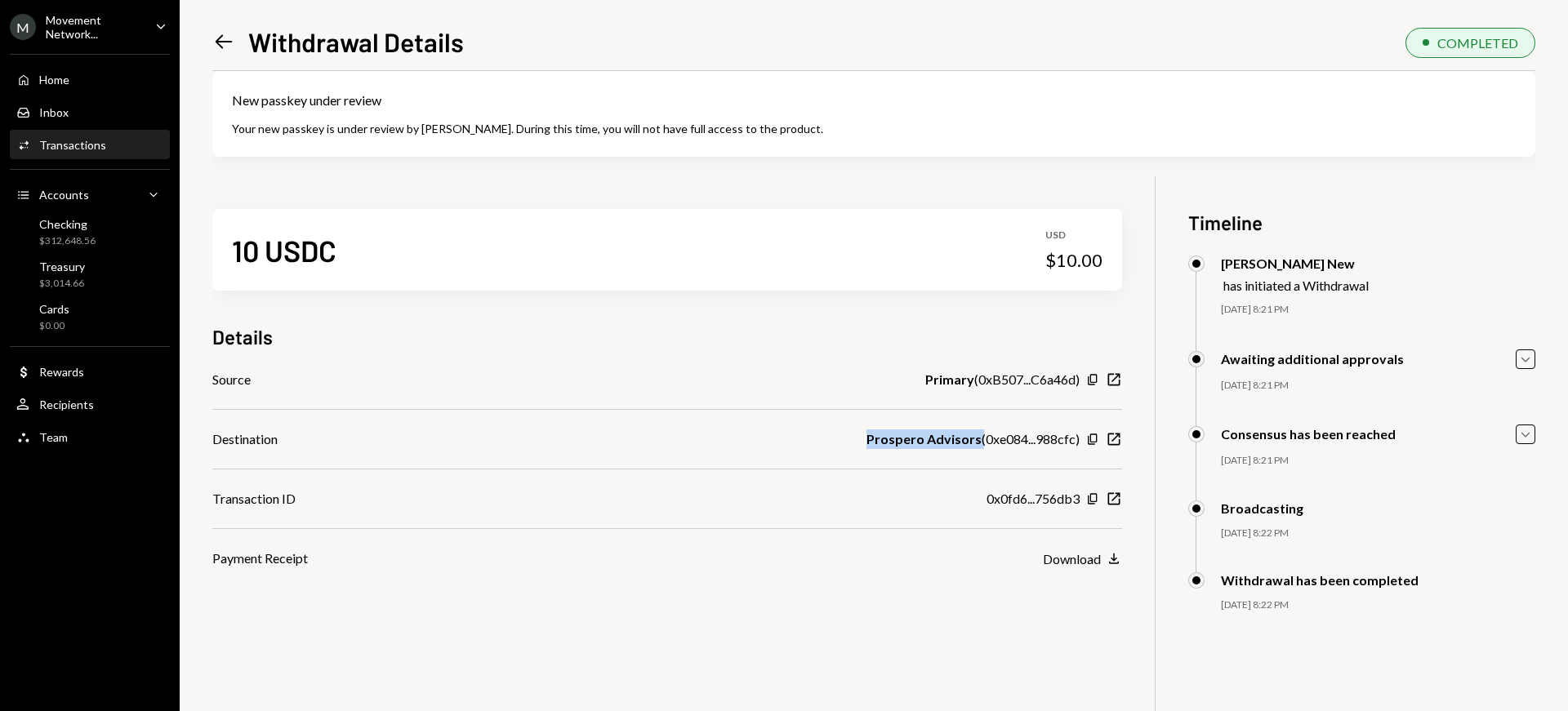
drag, startPoint x: 871, startPoint y: 442, endPoint x: 978, endPoint y: 443, distance: 107.0
click at [978, 443] on div "Prospero Advisors ( 0xe084...988cfc )" at bounding box center [973, 439] width 214 height 20
copy b "Prospero Advisors"
click at [227, 41] on icon at bounding box center [224, 42] width 17 height 14
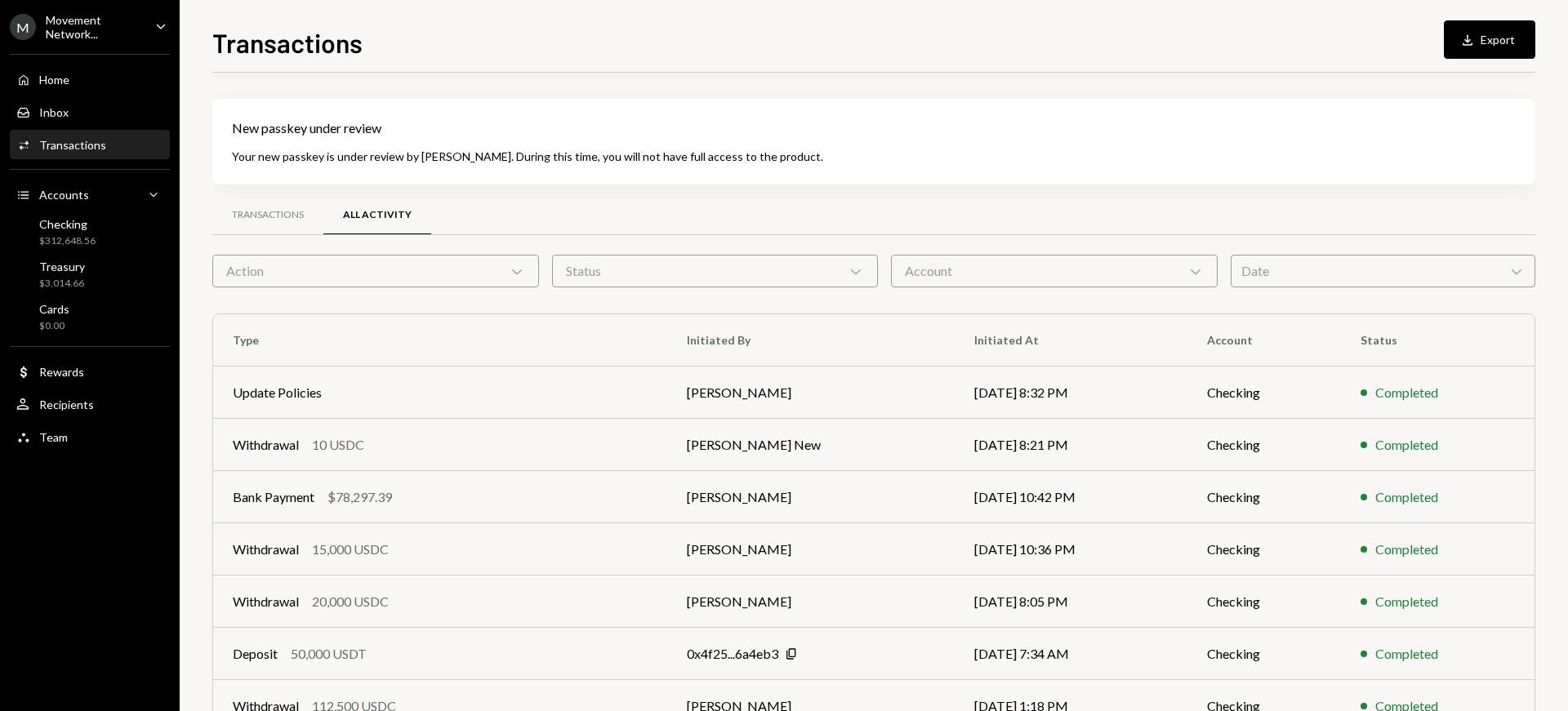
scroll to position [246, 0]
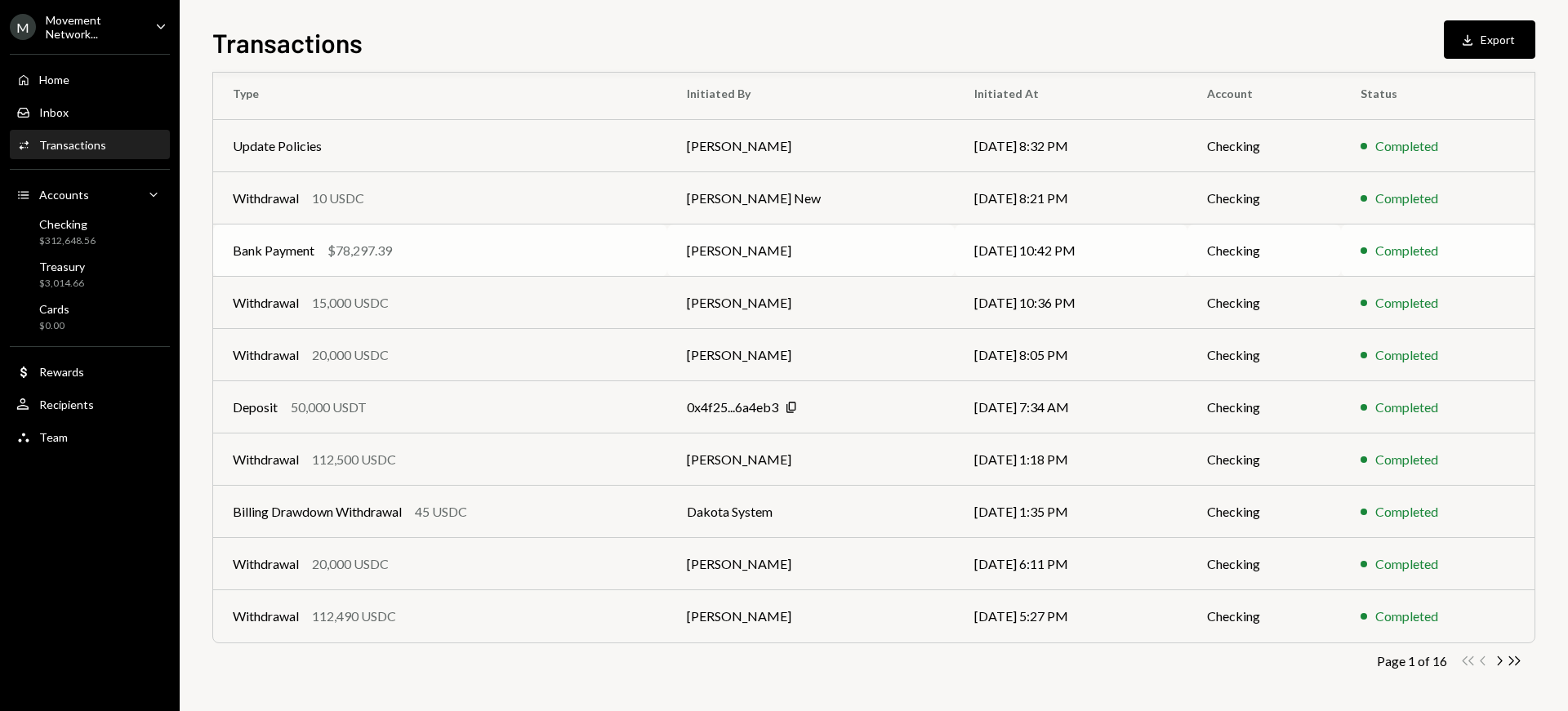
click at [744, 250] on td "[PERSON_NAME]" at bounding box center [810, 250] width 287 height 53
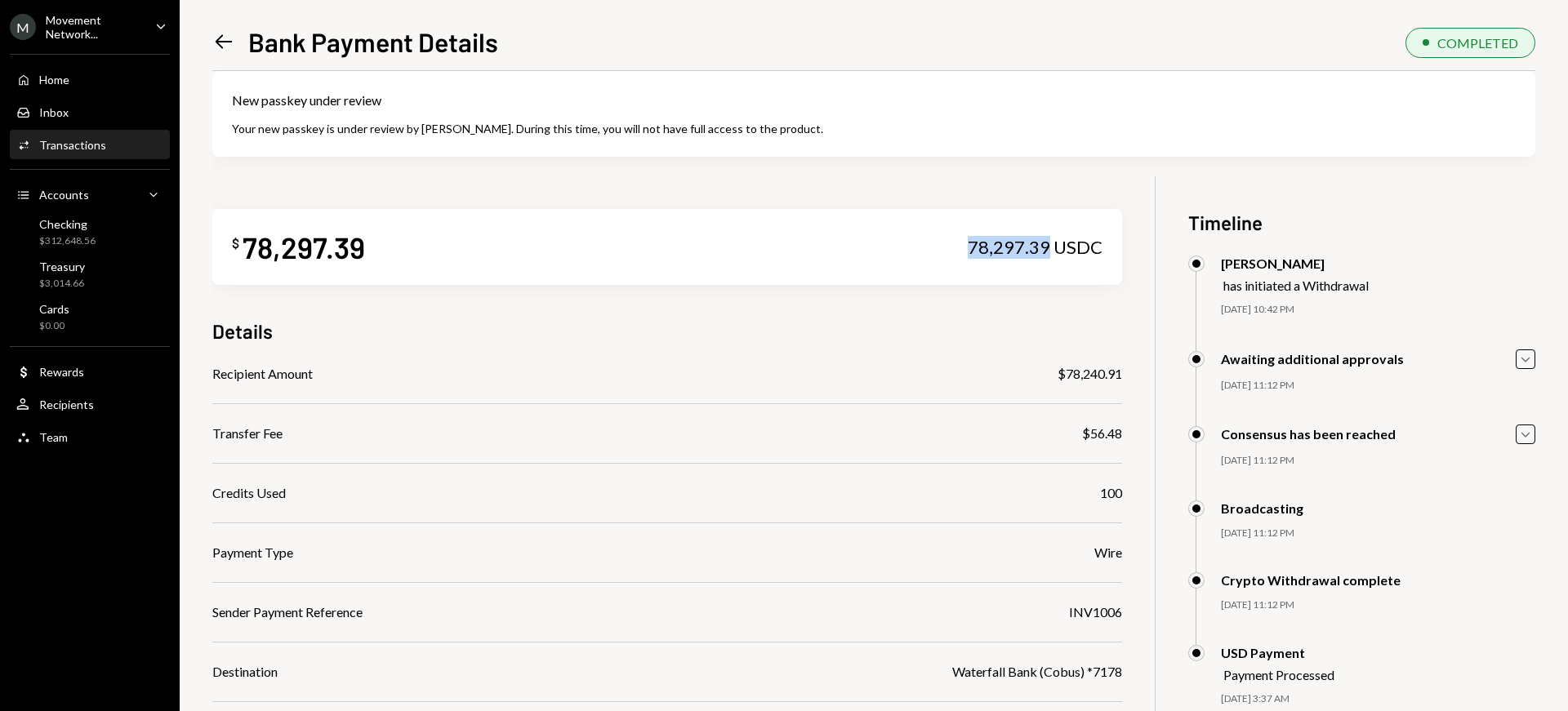
drag, startPoint x: 1050, startPoint y: 246, endPoint x: 970, endPoint y: 246, distance: 80.0
click at [970, 246] on div "78,297.39 USDC" at bounding box center [1035, 247] width 135 height 23
copy div "78,297.39"
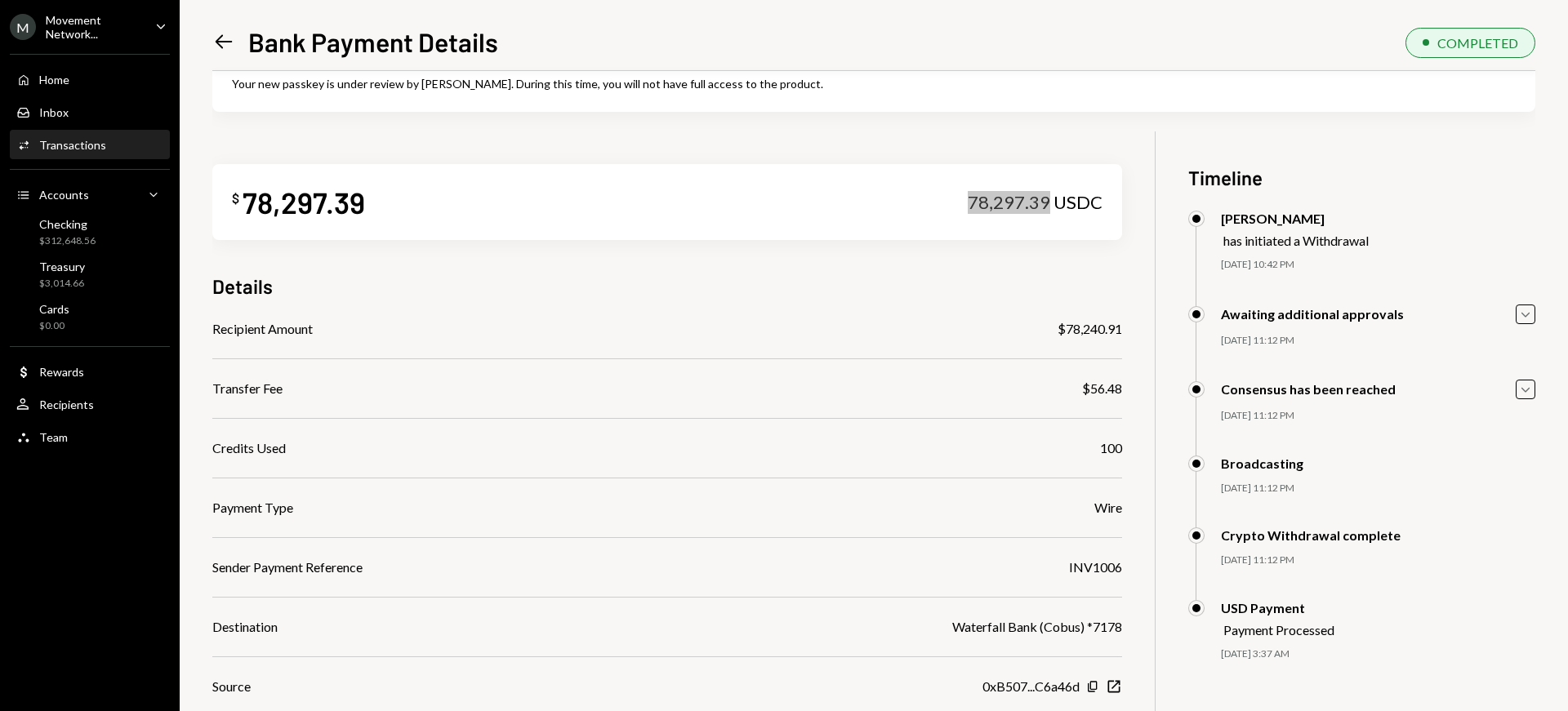
scroll to position [144, 0]
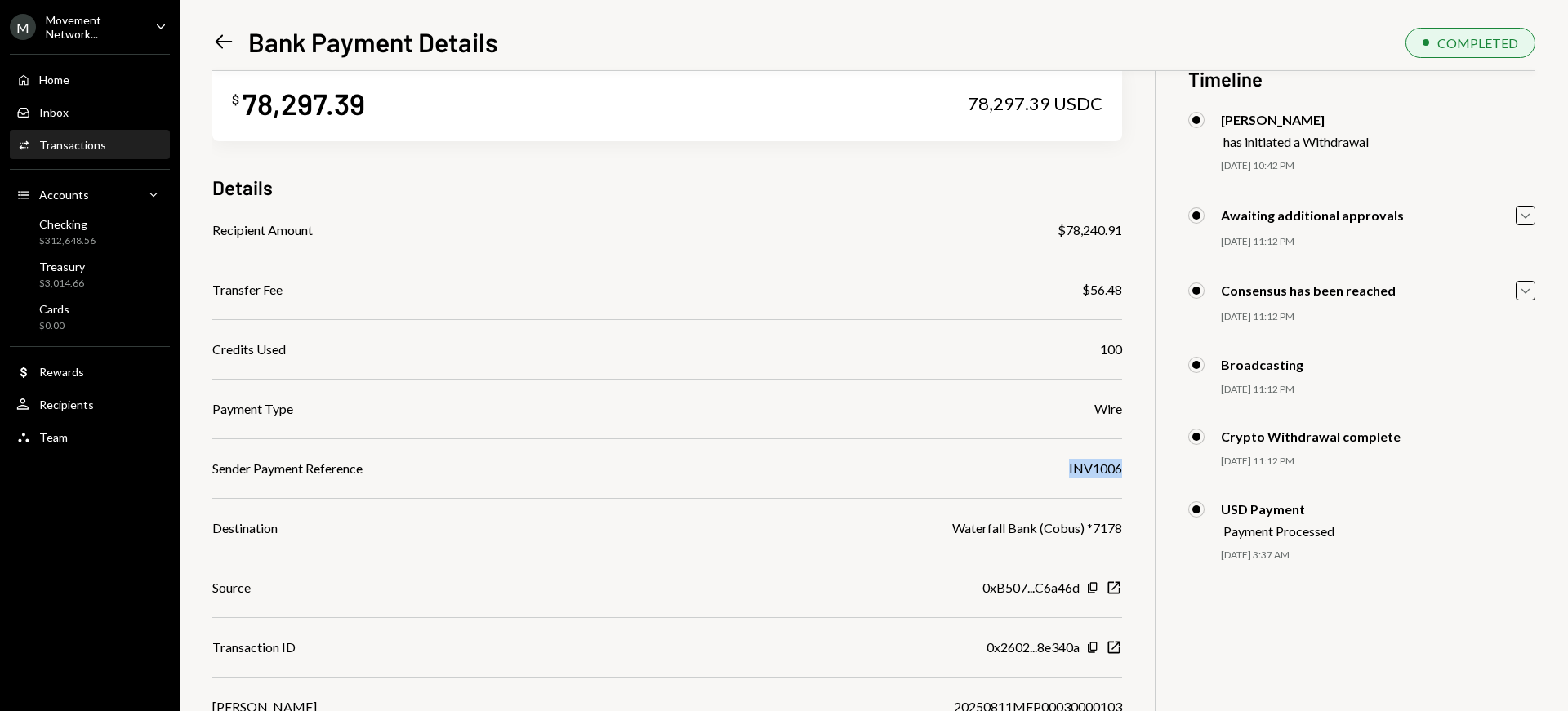
drag, startPoint x: 1060, startPoint y: 467, endPoint x: 1034, endPoint y: 467, distance: 26.0
click at [1034, 467] on div "$ 78,297.39 78,297.39 USDC Details Recipient Amount $78,240.91 Transfer Fee $56…" at bounding box center [873, 404] width 1323 height 744
copy div "INV1006"
click at [228, 41] on icon at bounding box center [224, 42] width 17 height 14
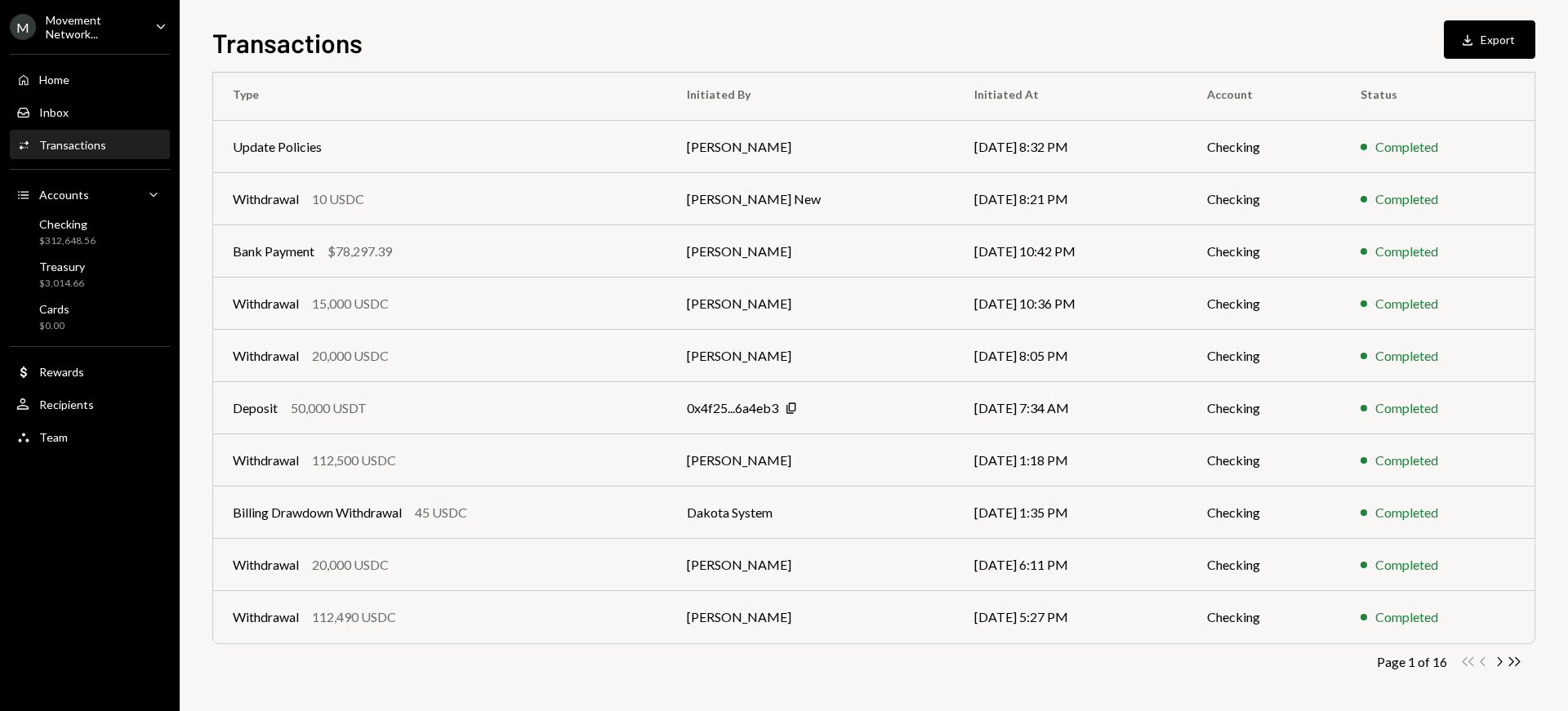
scroll to position [246, 0]
click at [259, 303] on div "Withdrawal" at bounding box center [265, 303] width 67 height 20
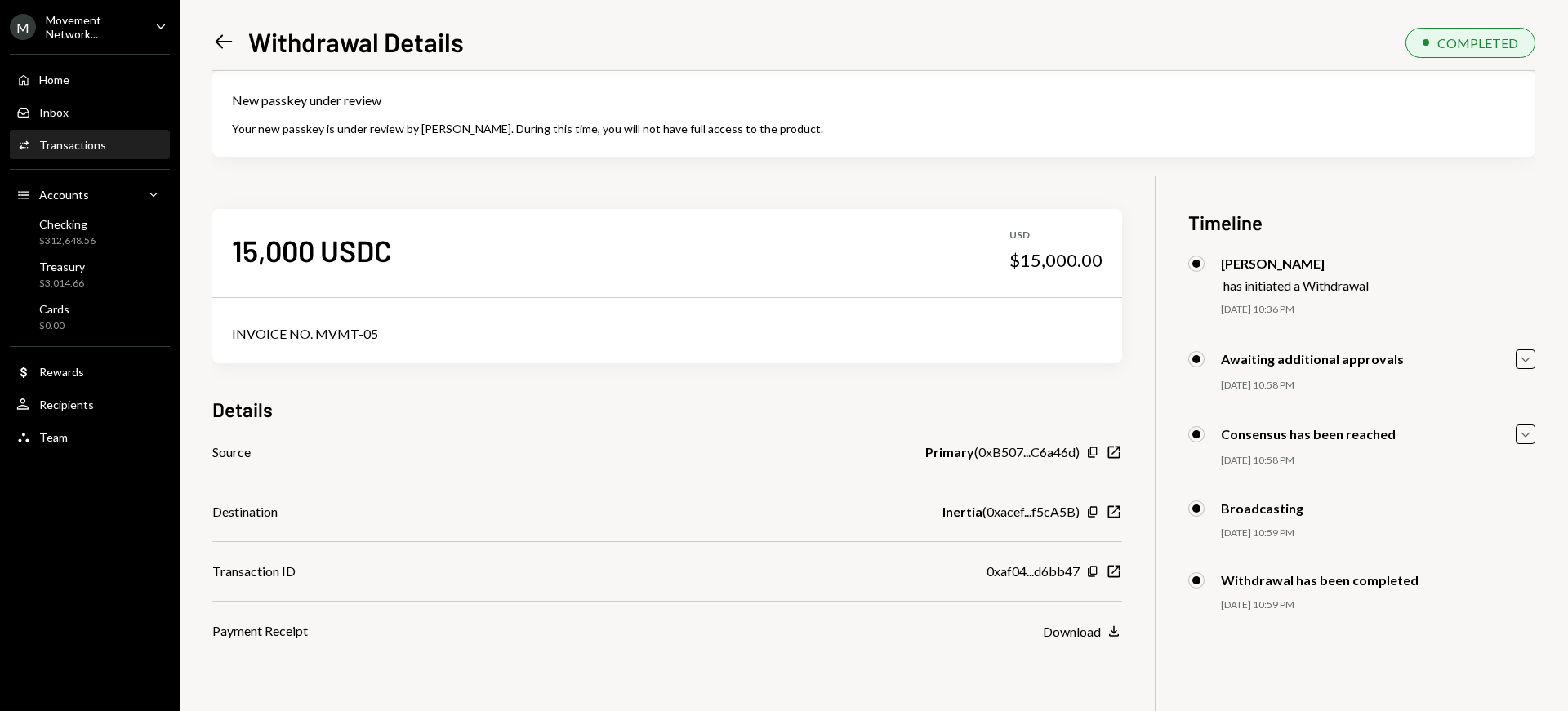
scroll to position [17, 0]
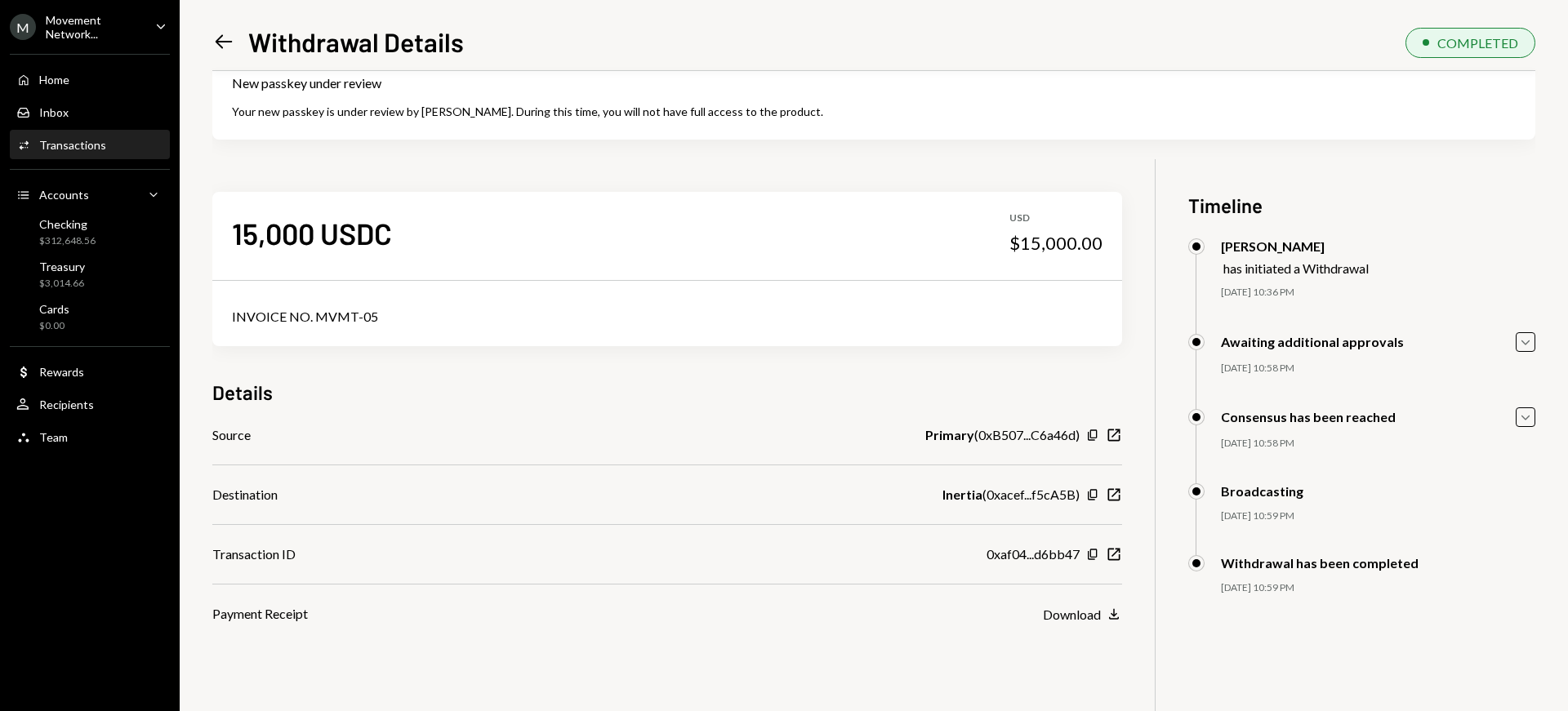
click at [227, 40] on icon "Left Arrow" at bounding box center [224, 41] width 23 height 23
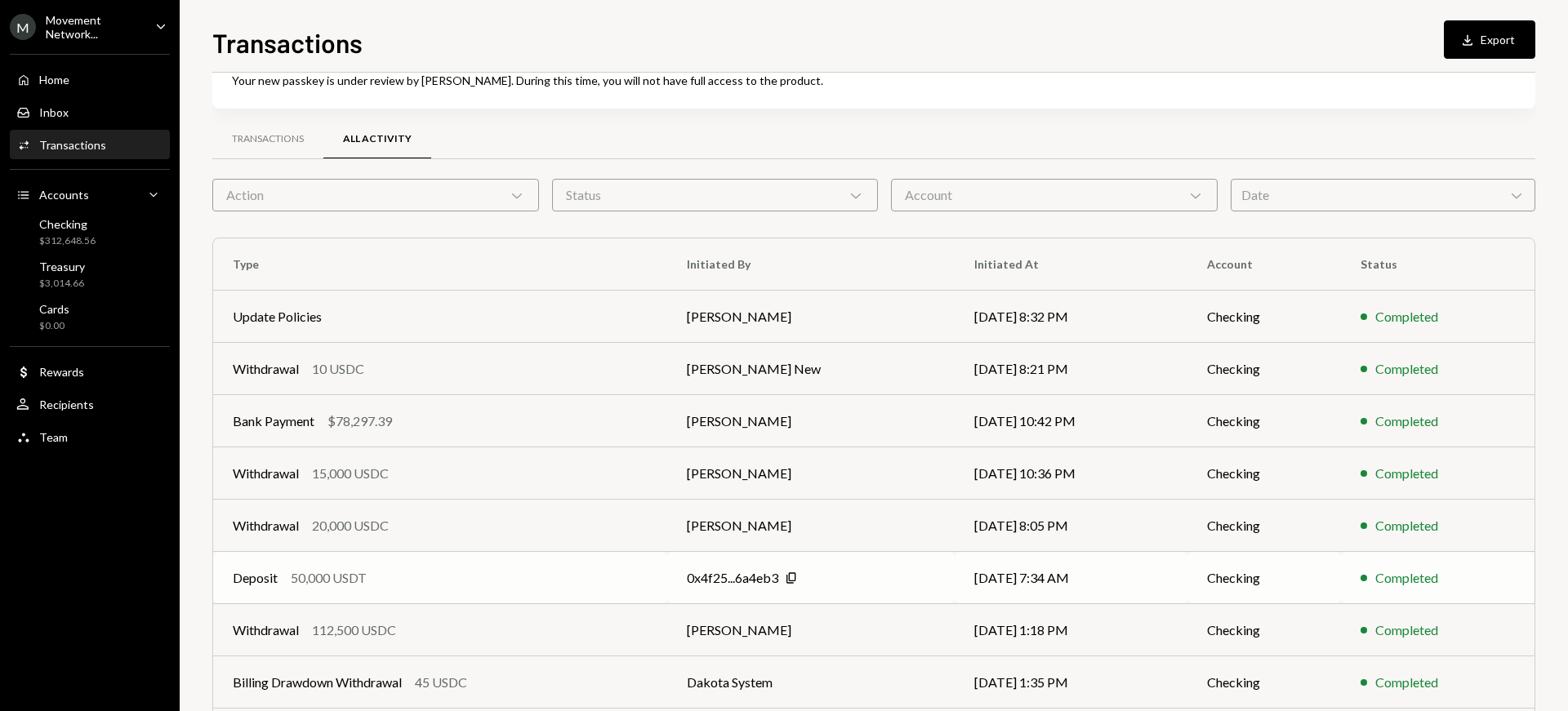
scroll to position [246, 0]
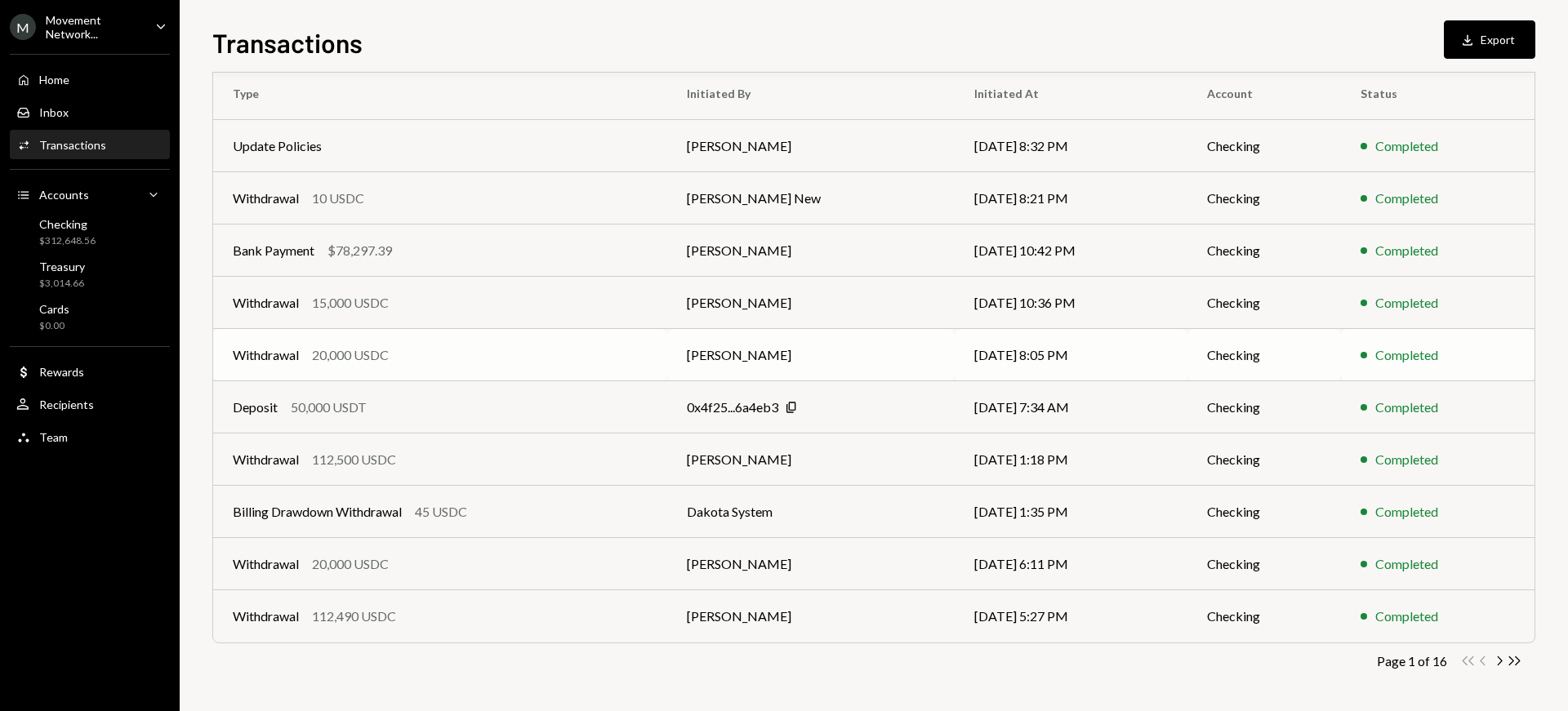
click at [354, 350] on div "20,000 USDC" at bounding box center [350, 356] width 77 height 20
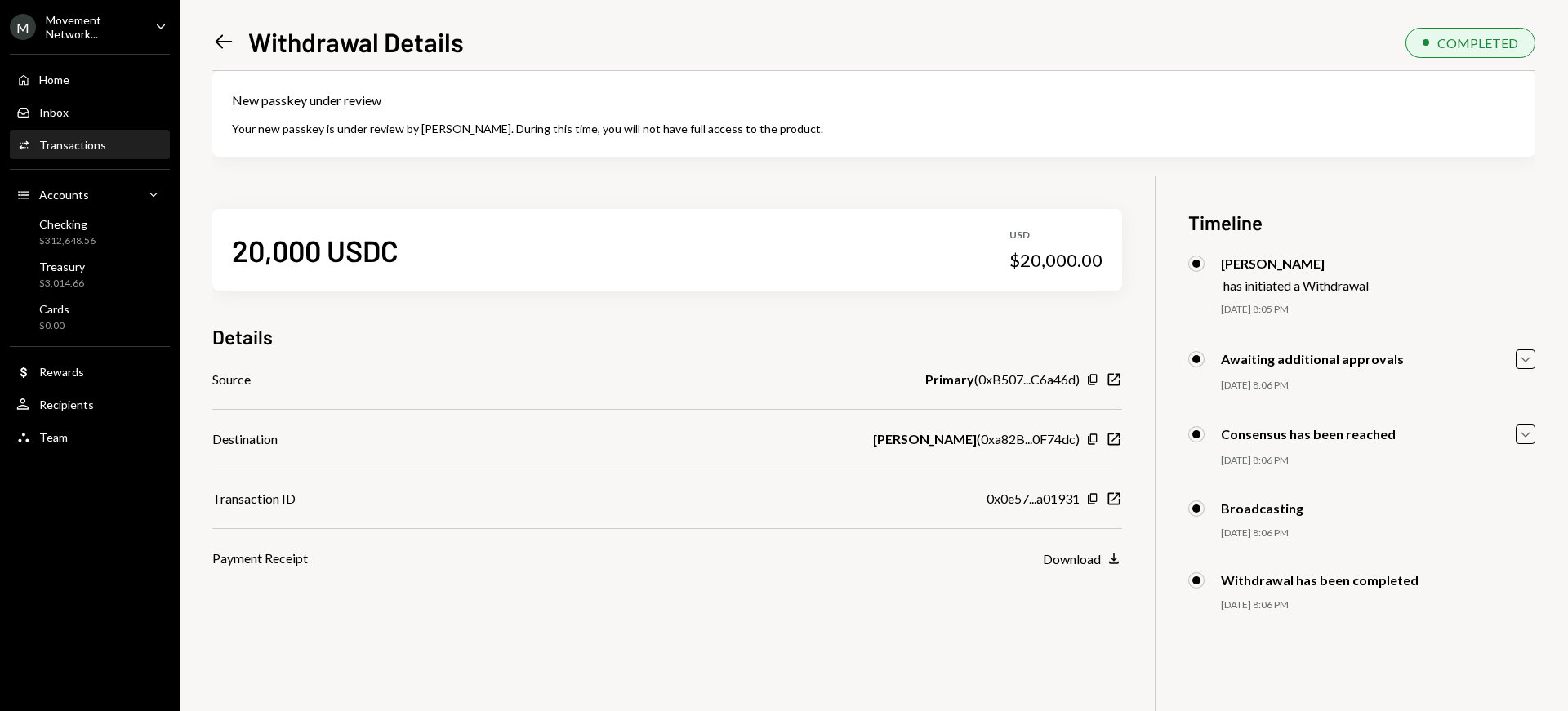
click at [229, 39] on icon "Left Arrow" at bounding box center [224, 41] width 23 height 23
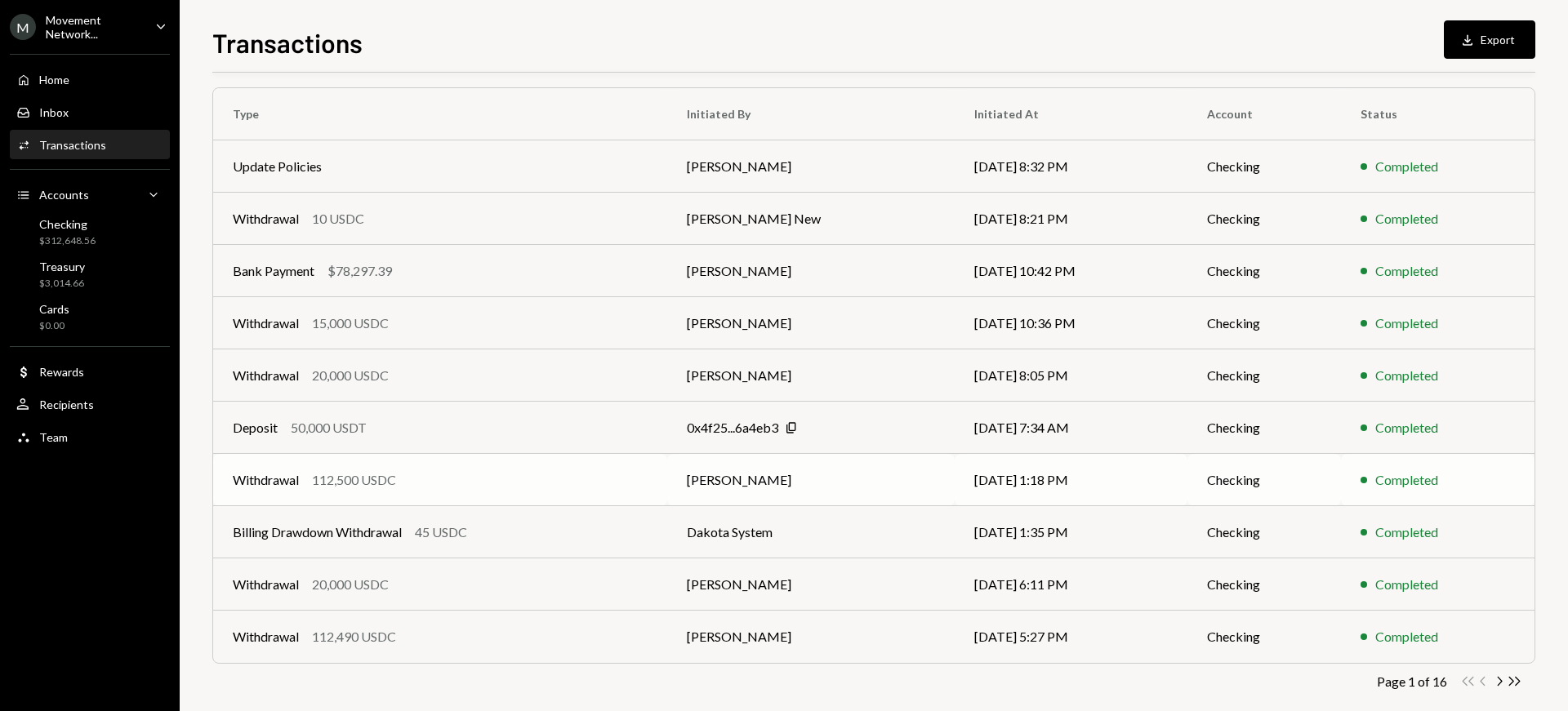
scroll to position [246, 0]
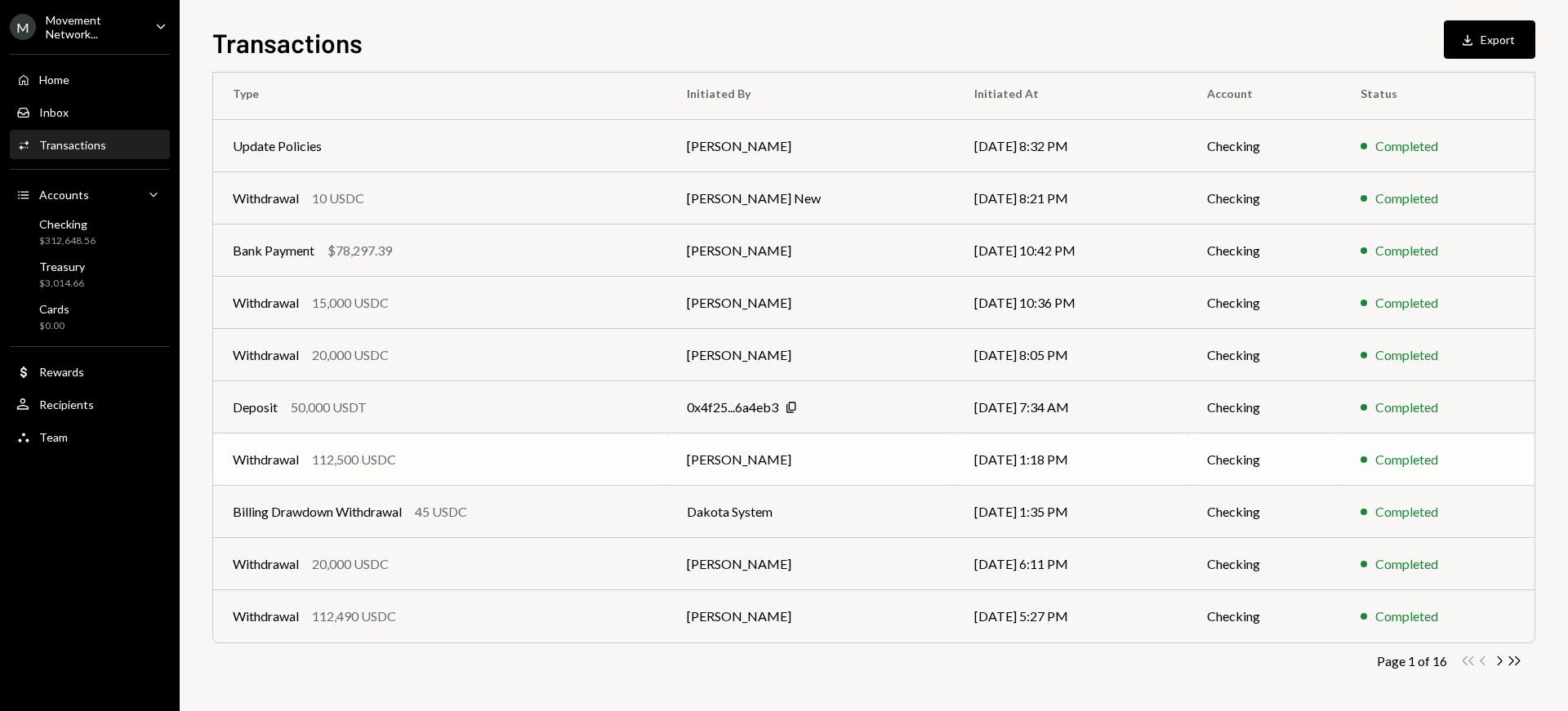
click at [373, 454] on div "112,500 USDC" at bounding box center [354, 460] width 84 height 20
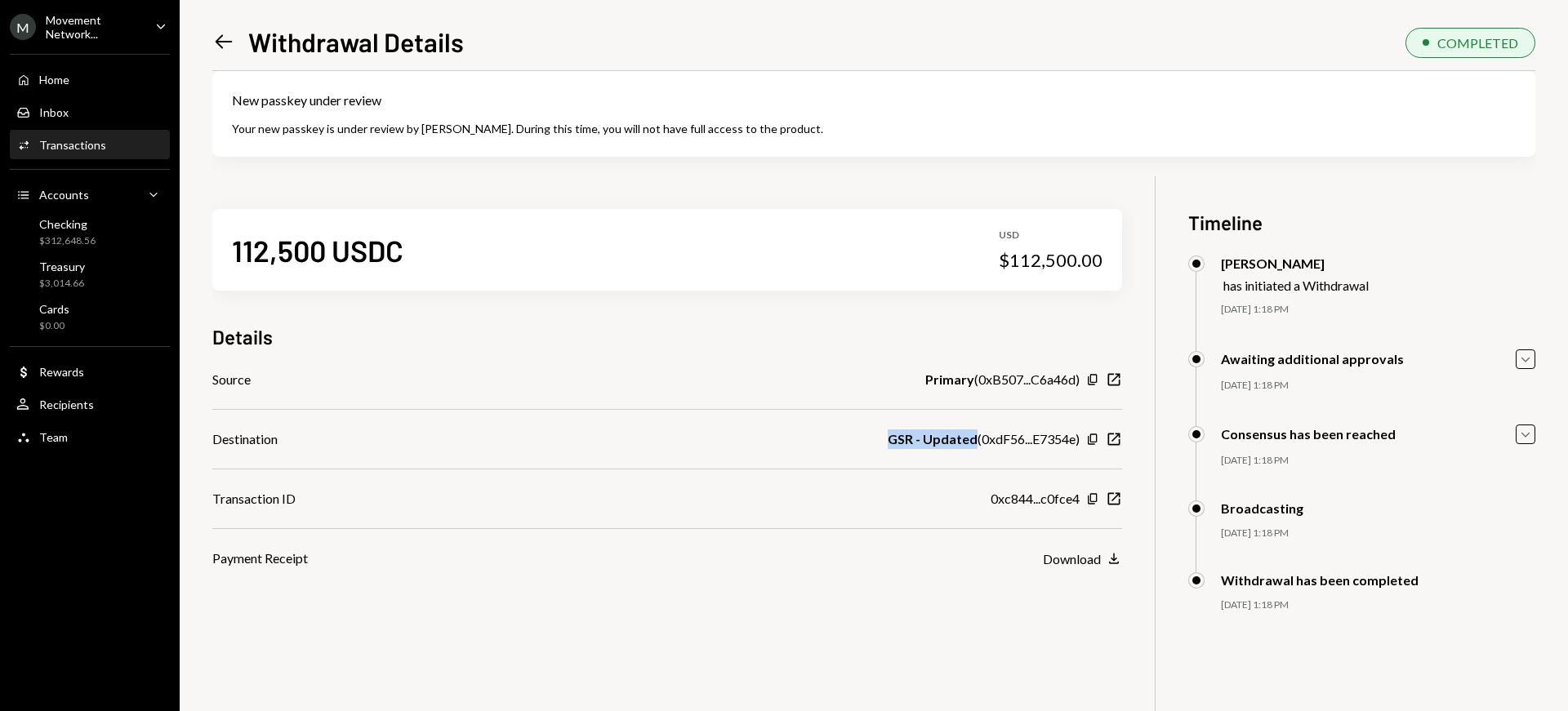
drag, startPoint x: 887, startPoint y: 440, endPoint x: 972, endPoint y: 440, distance: 85.0
click at [972, 440] on div "Destination GSR - Updated ( 0xdF56...E7354e ) Copy New Window" at bounding box center [668, 439] width 910 height 20
copy b "GSR - Updated"
click at [229, 44] on icon "Left Arrow" at bounding box center [224, 41] width 23 height 23
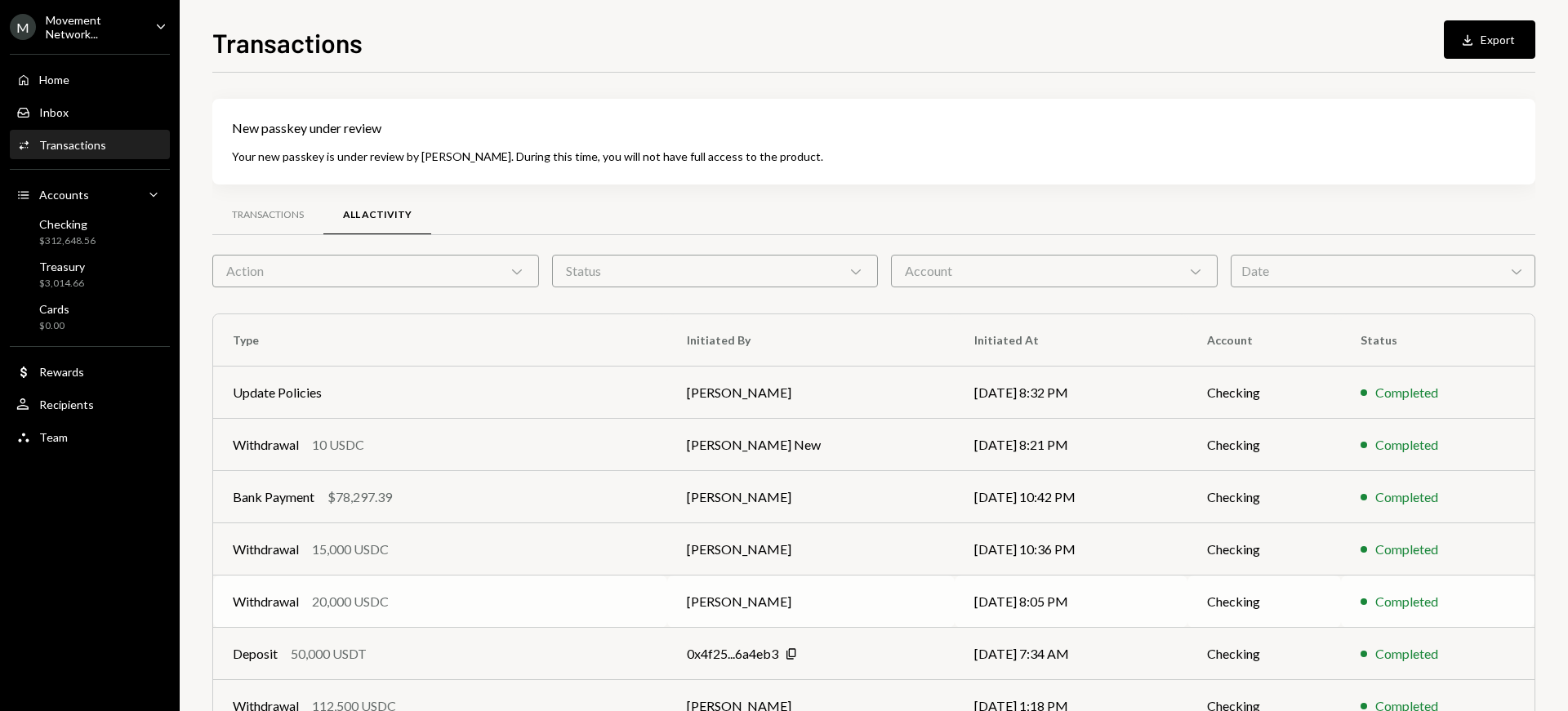
scroll to position [246, 0]
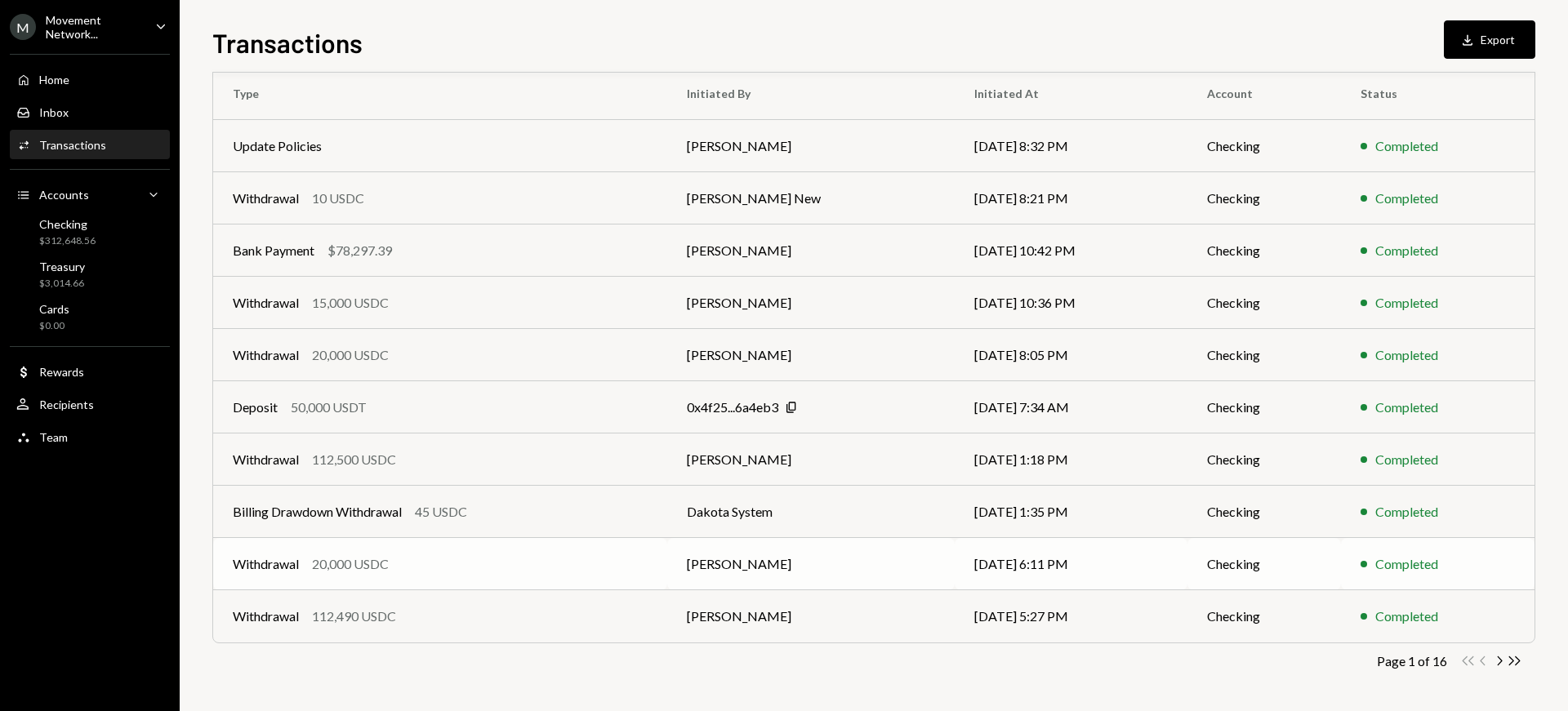
click at [363, 562] on div "20,000 USDC" at bounding box center [350, 564] width 77 height 20
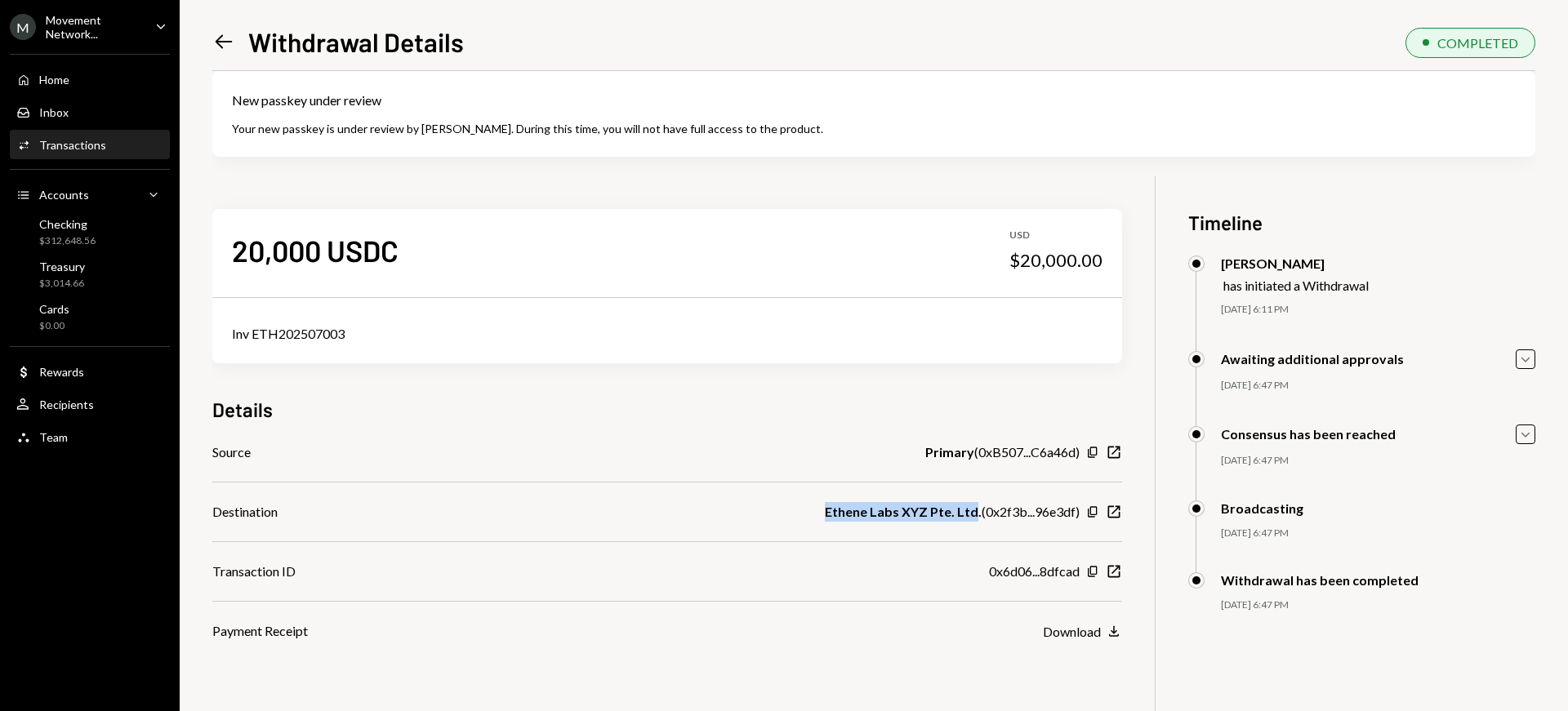
drag, startPoint x: 831, startPoint y: 511, endPoint x: 976, endPoint y: 512, distance: 145.0
click at [977, 512] on b "Ethene Labs XYZ Pte. Ltd." at bounding box center [903, 511] width 157 height 20
copy b "Ethene Labs XYZ Pte. Ltd"
click at [226, 40] on icon "Left Arrow" at bounding box center [224, 41] width 23 height 23
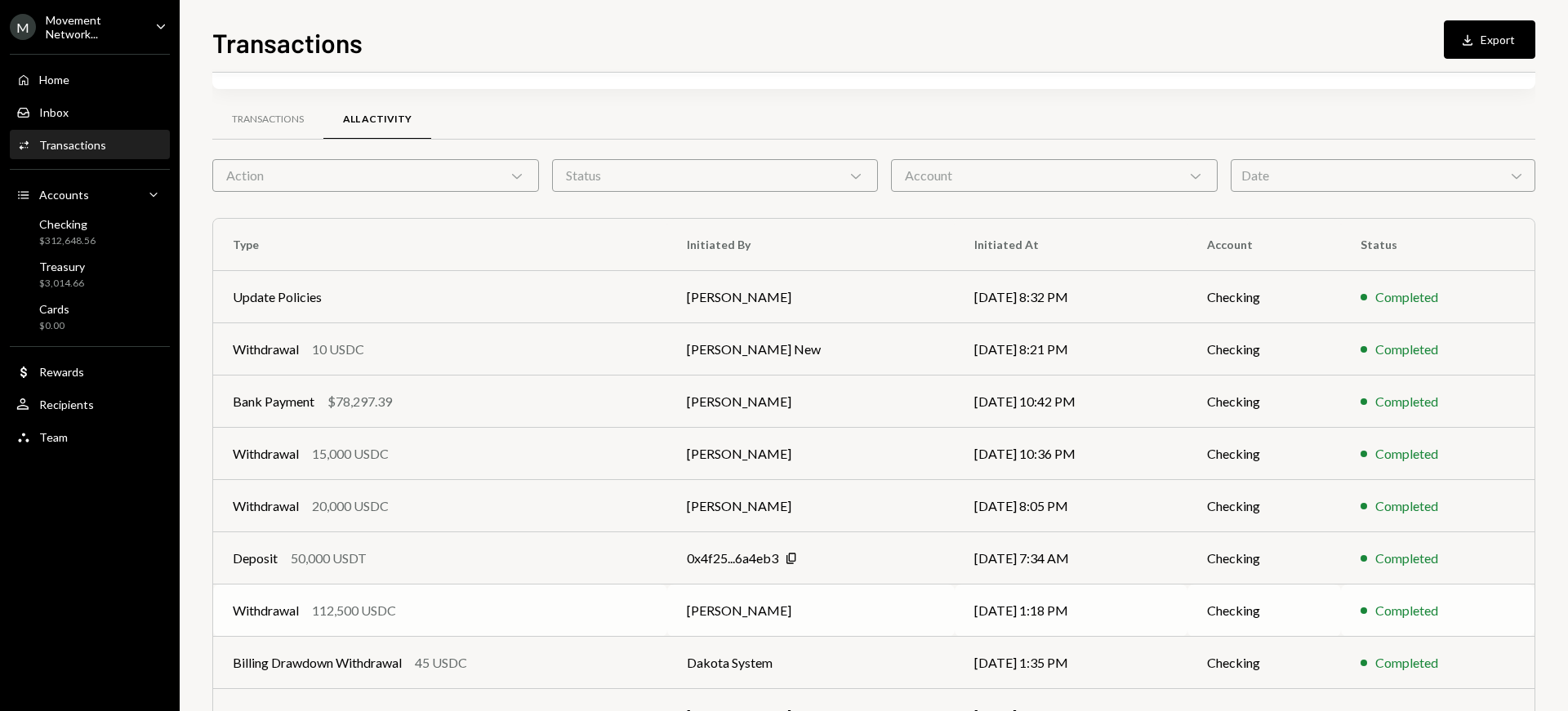
scroll to position [246, 0]
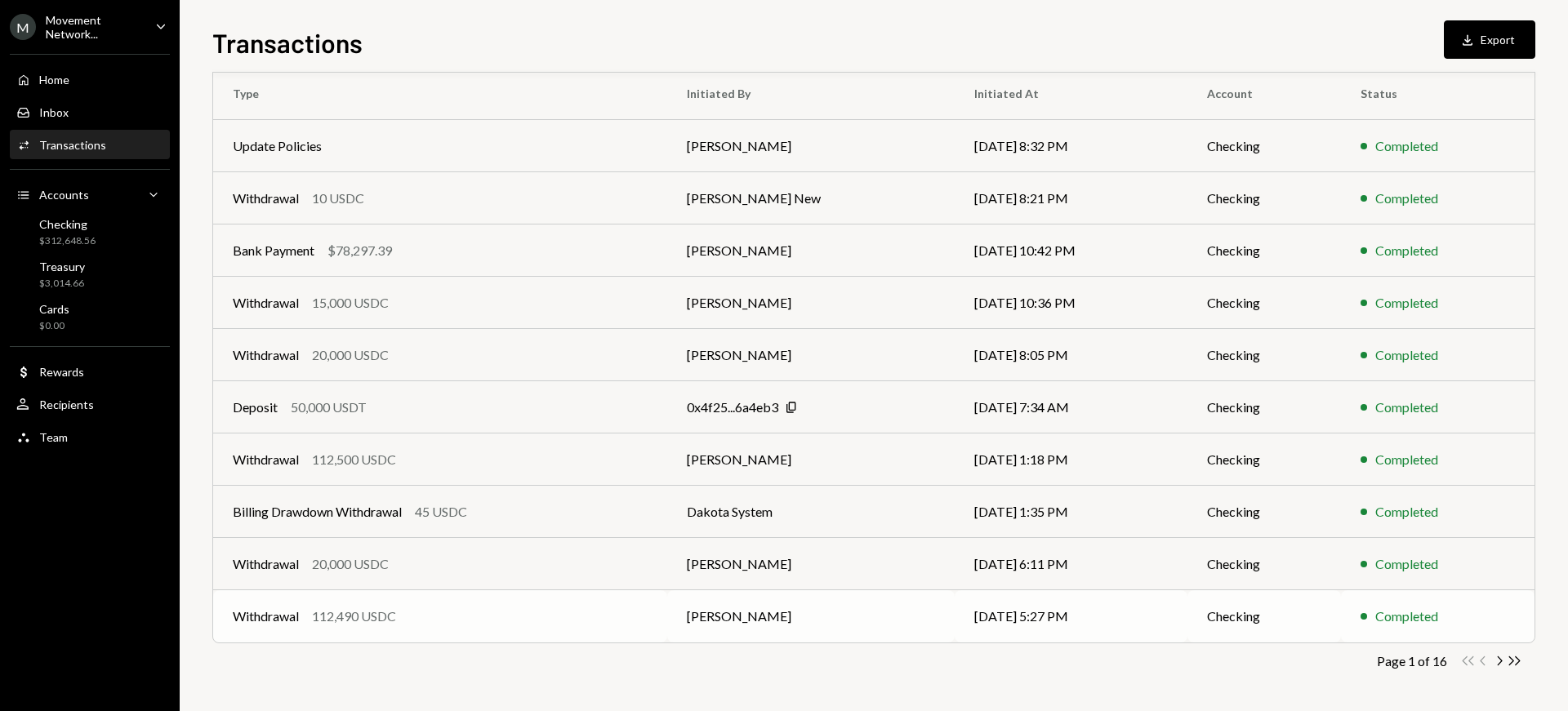
click at [773, 617] on td "[PERSON_NAME]" at bounding box center [810, 616] width 287 height 53
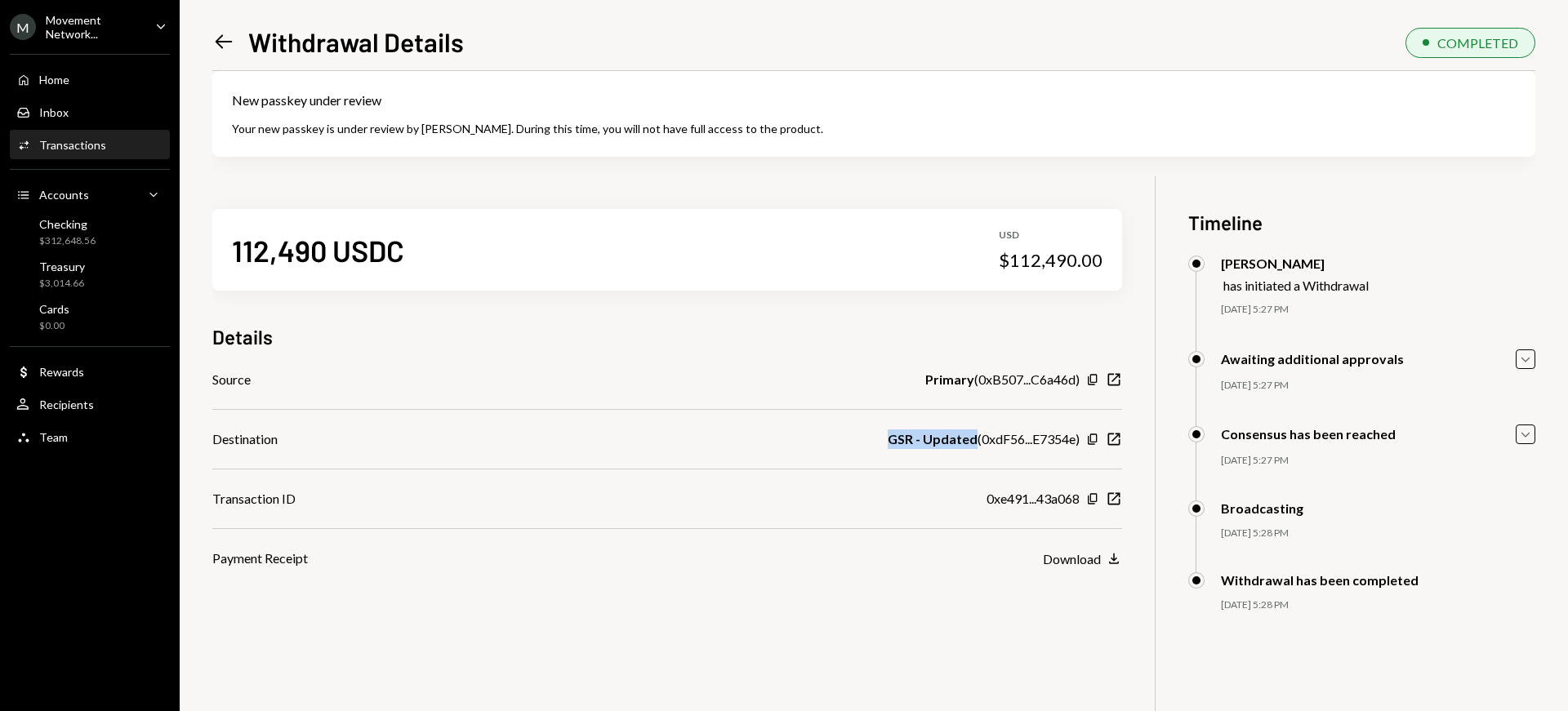
drag, startPoint x: 881, startPoint y: 440, endPoint x: 972, endPoint y: 440, distance: 91.0
click at [972, 440] on div "Destination GSR - Updated ( 0xdF56...E7354e ) Copy New Window" at bounding box center [668, 439] width 910 height 20
copy b "GSR - Updated"
click at [223, 47] on icon "Left Arrow" at bounding box center [224, 41] width 23 height 23
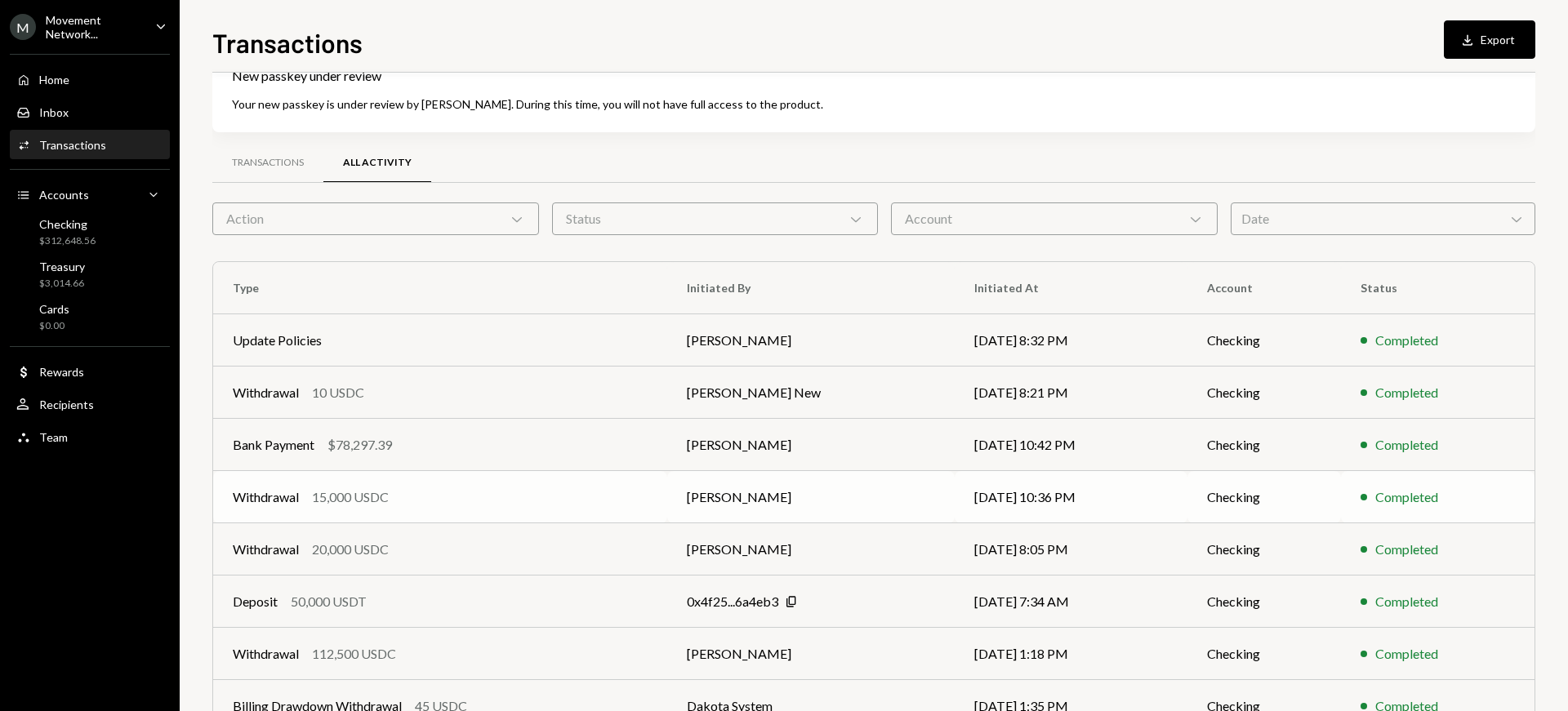
scroll to position [246, 0]
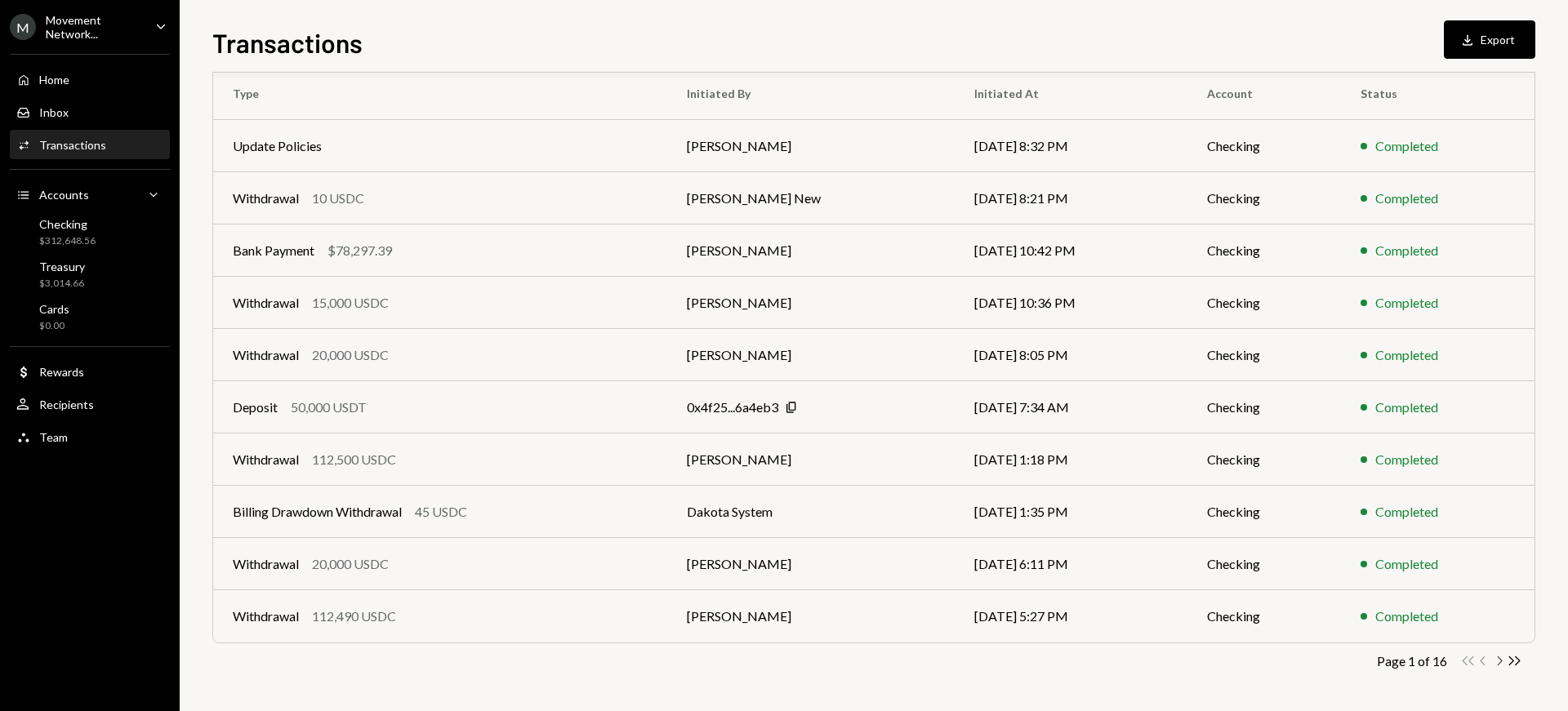
click at [1501, 662] on icon "Chevron Right" at bounding box center [1499, 661] width 16 height 16
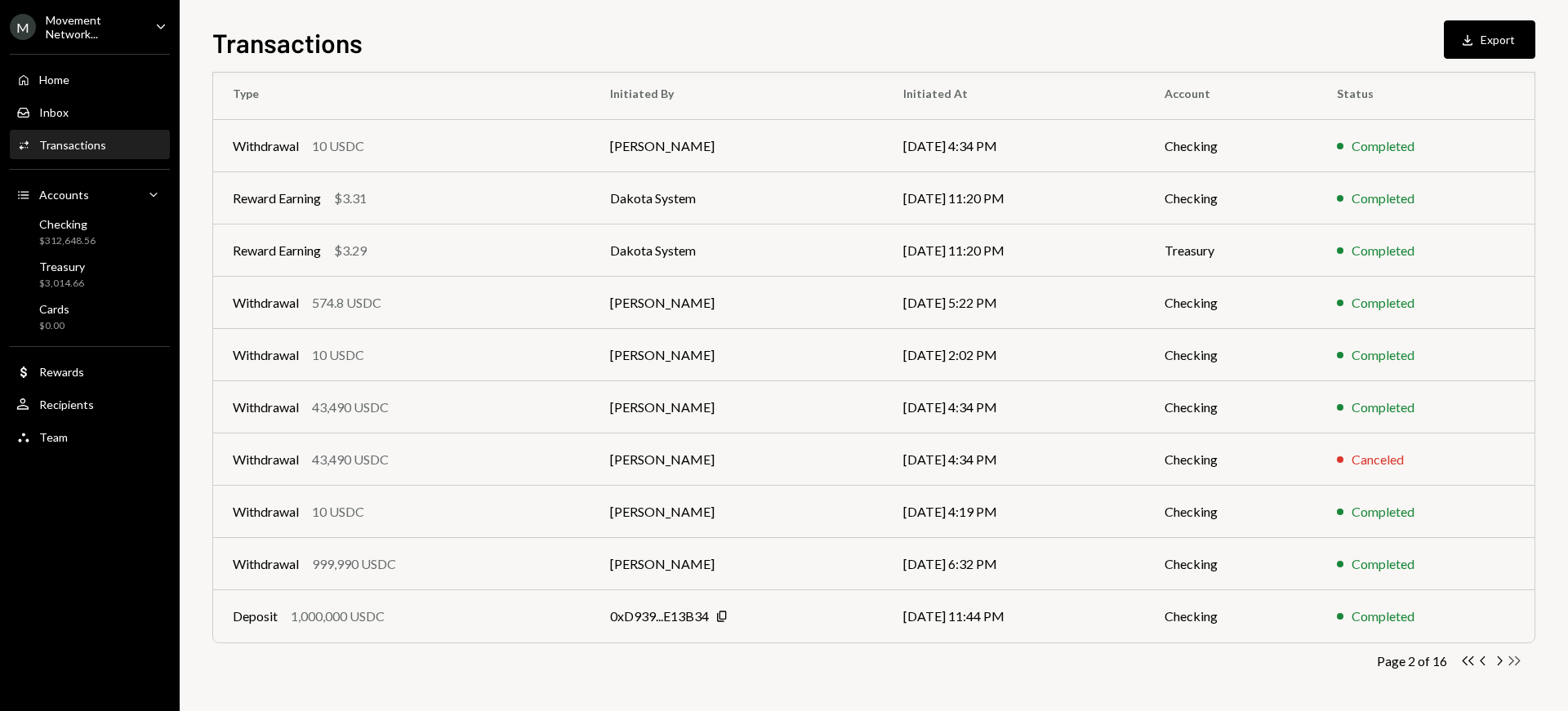
click at [1515, 660] on icon "Double Arrow Right" at bounding box center [1514, 661] width 16 height 16
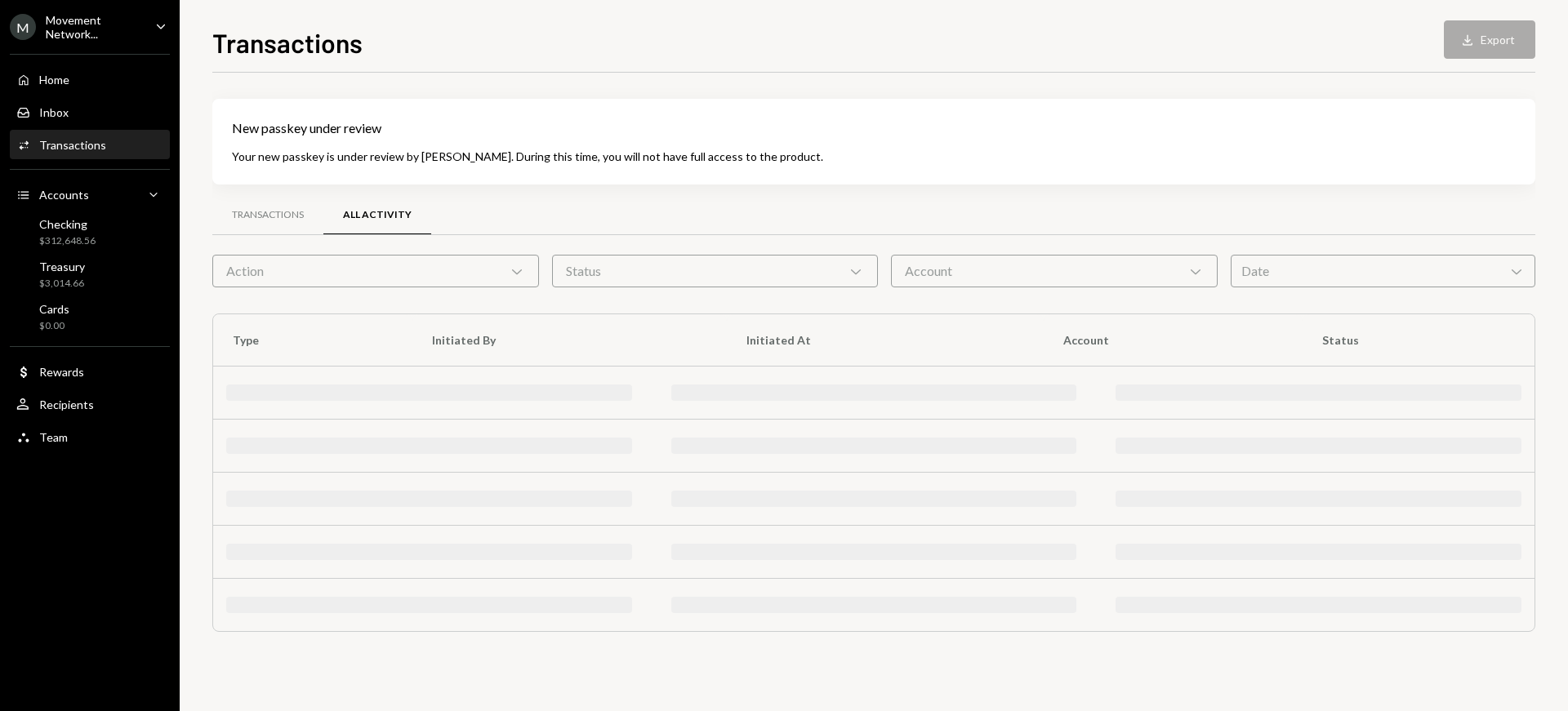
scroll to position [0, 0]
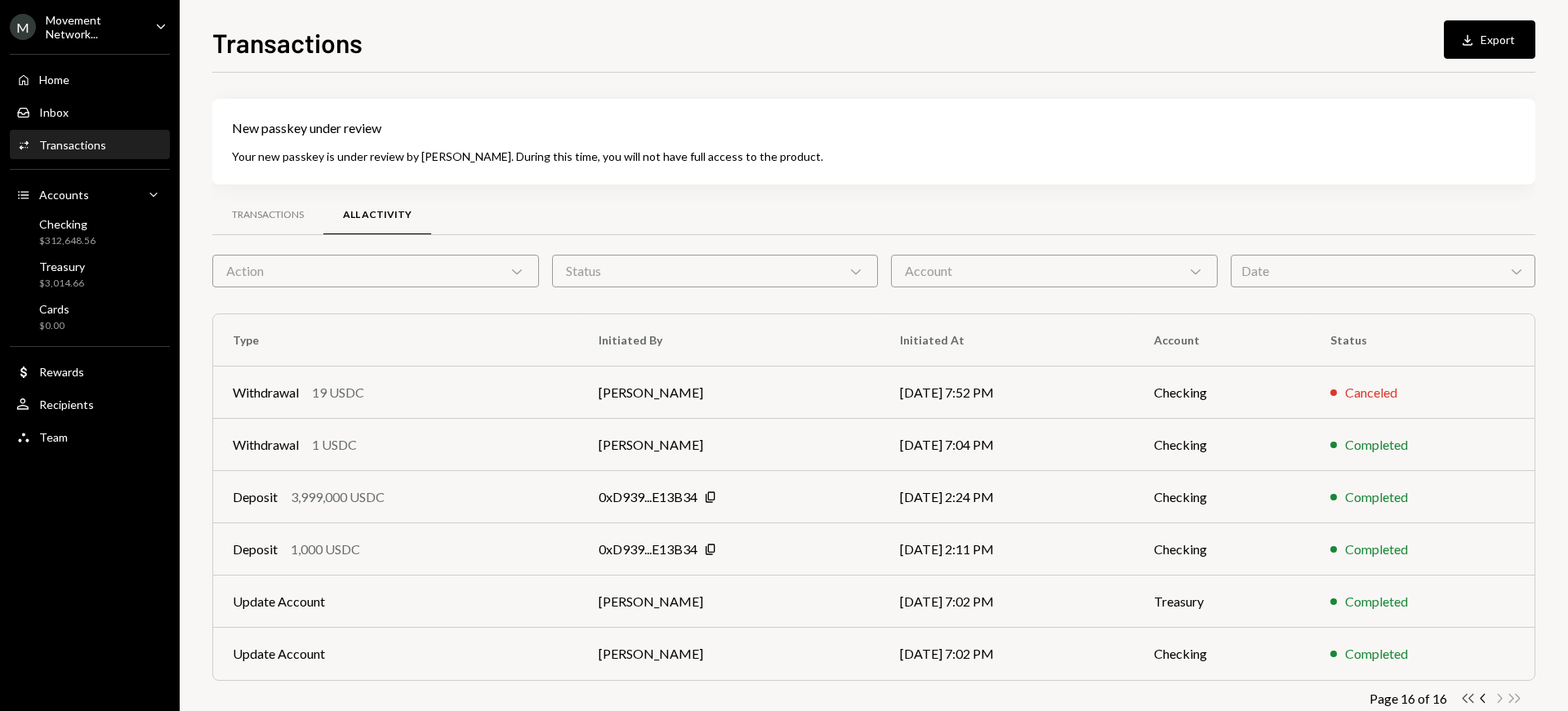
click at [1471, 700] on icon "button" at bounding box center [1469, 698] width 12 height 9
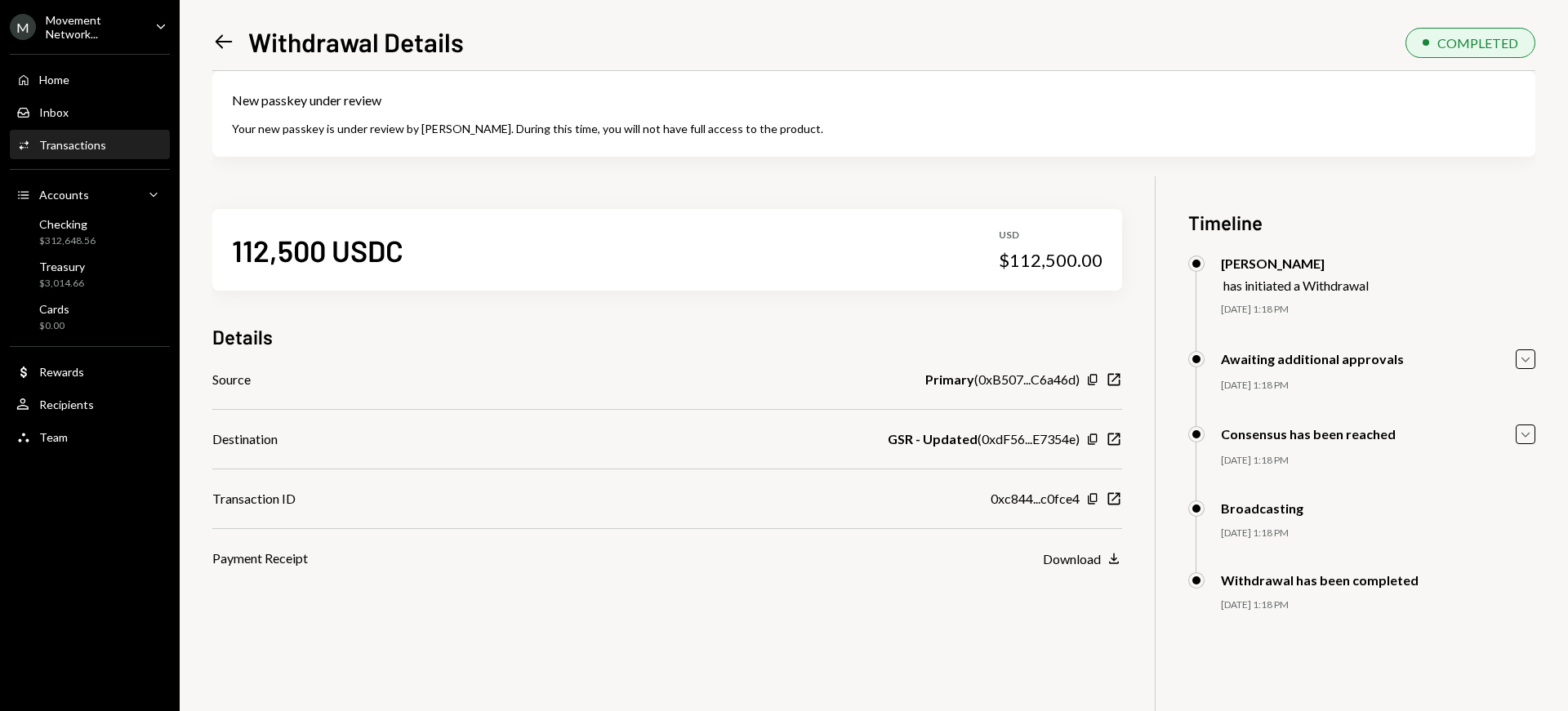
click at [236, 36] on div "Left Arrow Withdrawal Details" at bounding box center [338, 41] width 251 height 33
click at [230, 41] on icon at bounding box center [224, 42] width 17 height 14
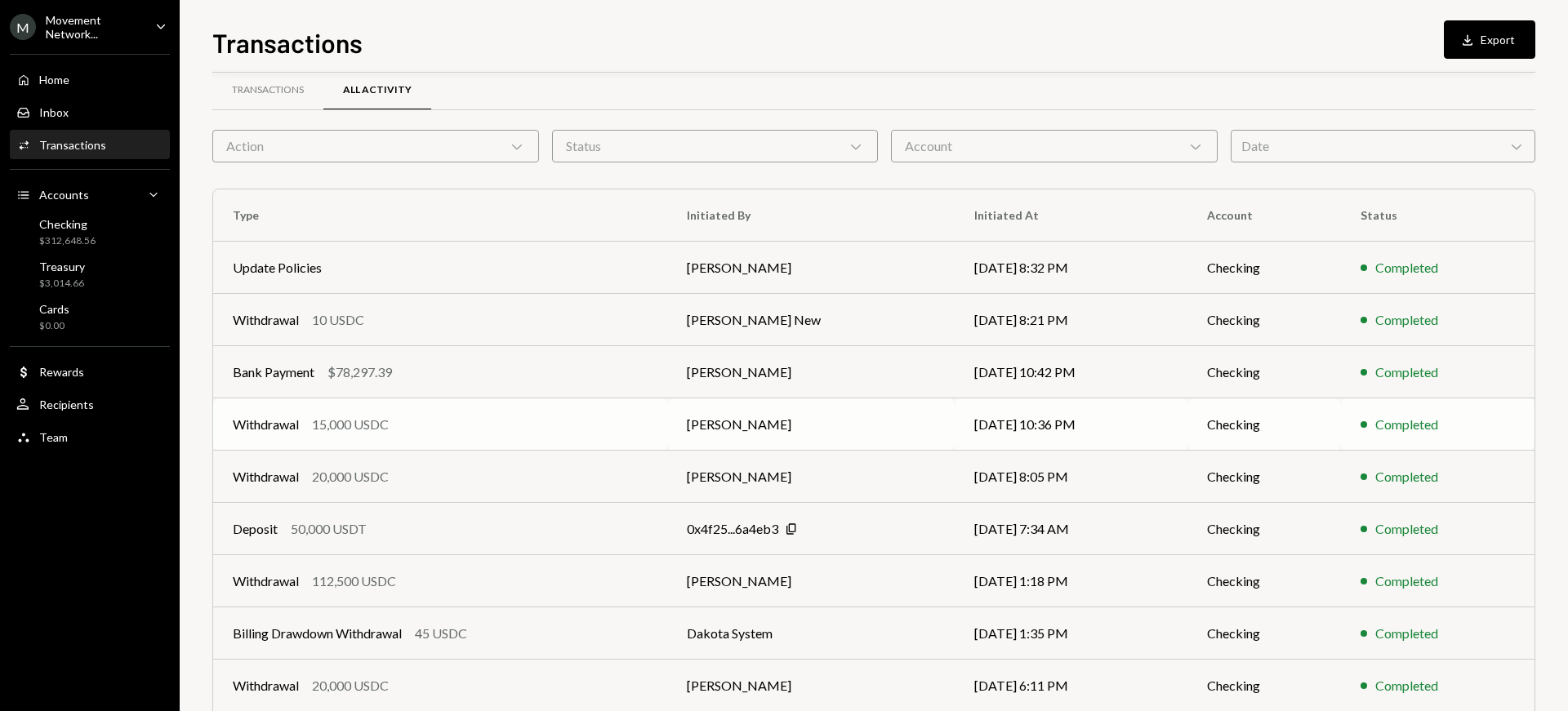
scroll to position [246, 0]
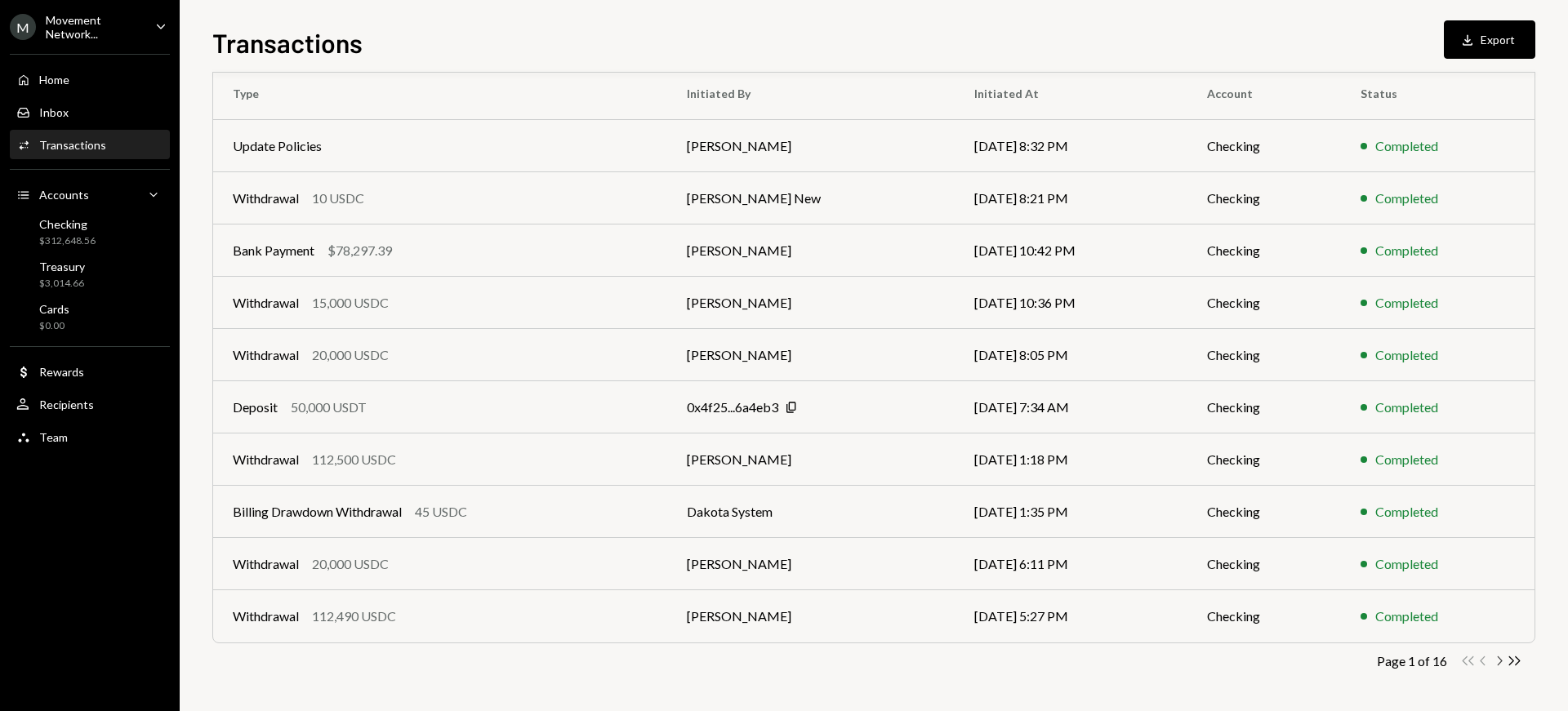
click at [1501, 662] on icon "Chevron Right" at bounding box center [1499, 661] width 16 height 16
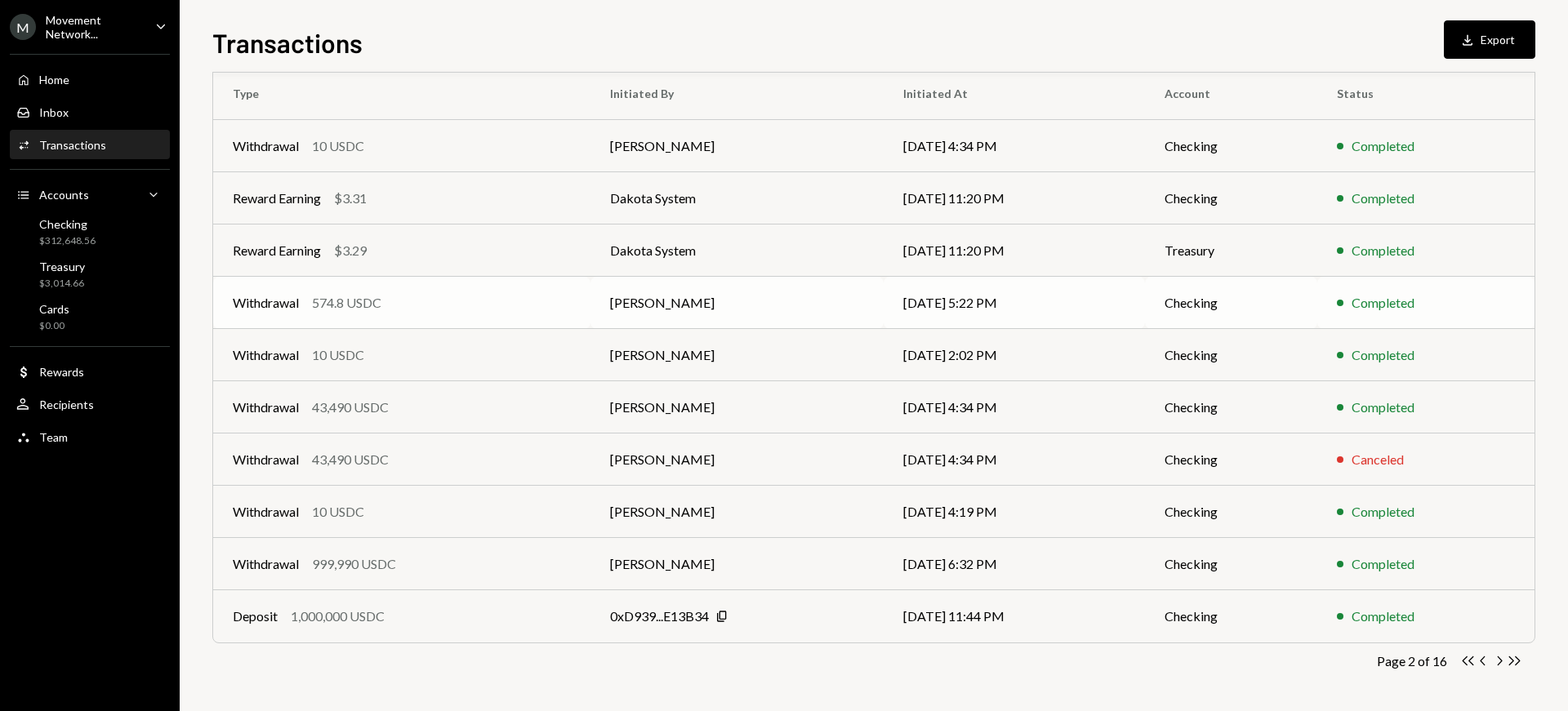
click at [324, 308] on div "574.8 USDC" at bounding box center [347, 303] width 70 height 20
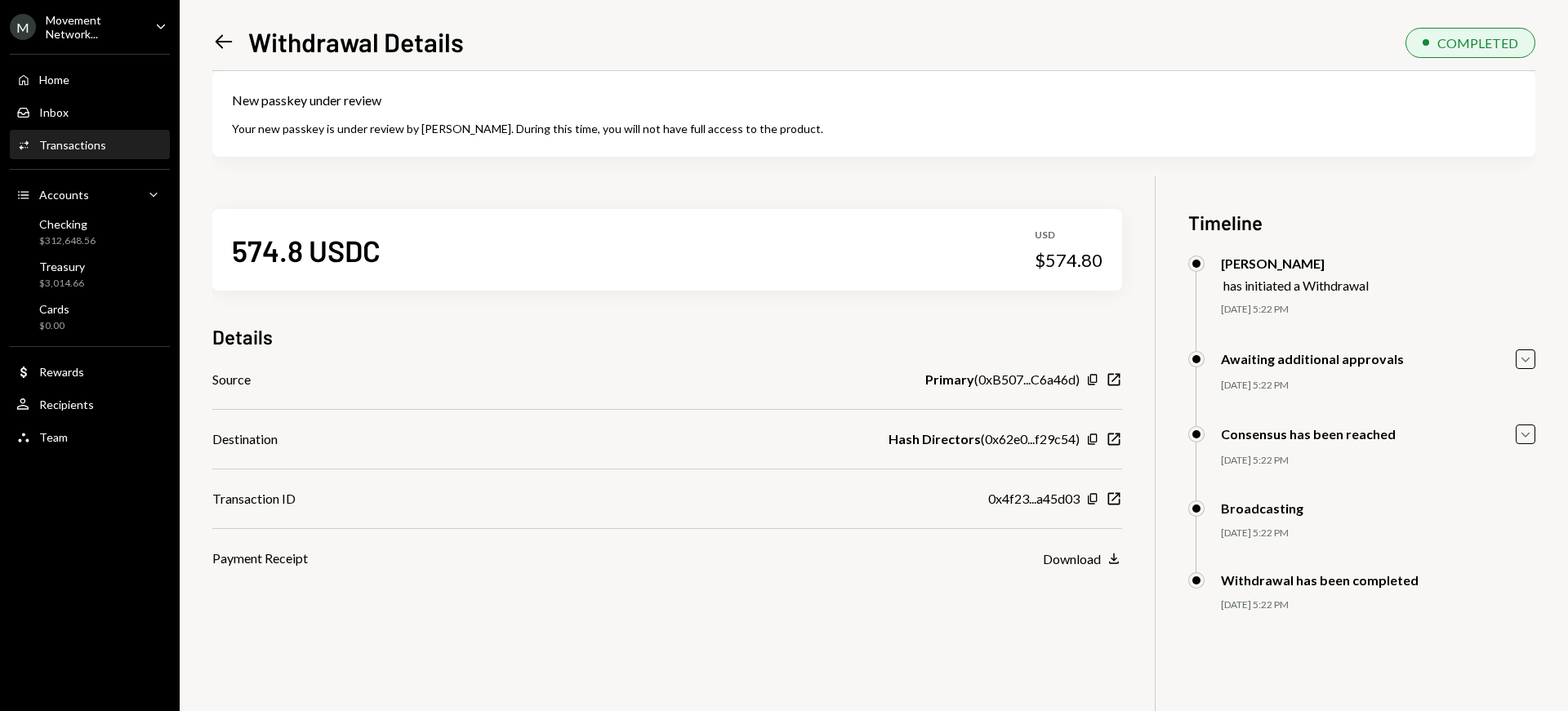
click at [229, 39] on icon "Left Arrow" at bounding box center [224, 41] width 23 height 23
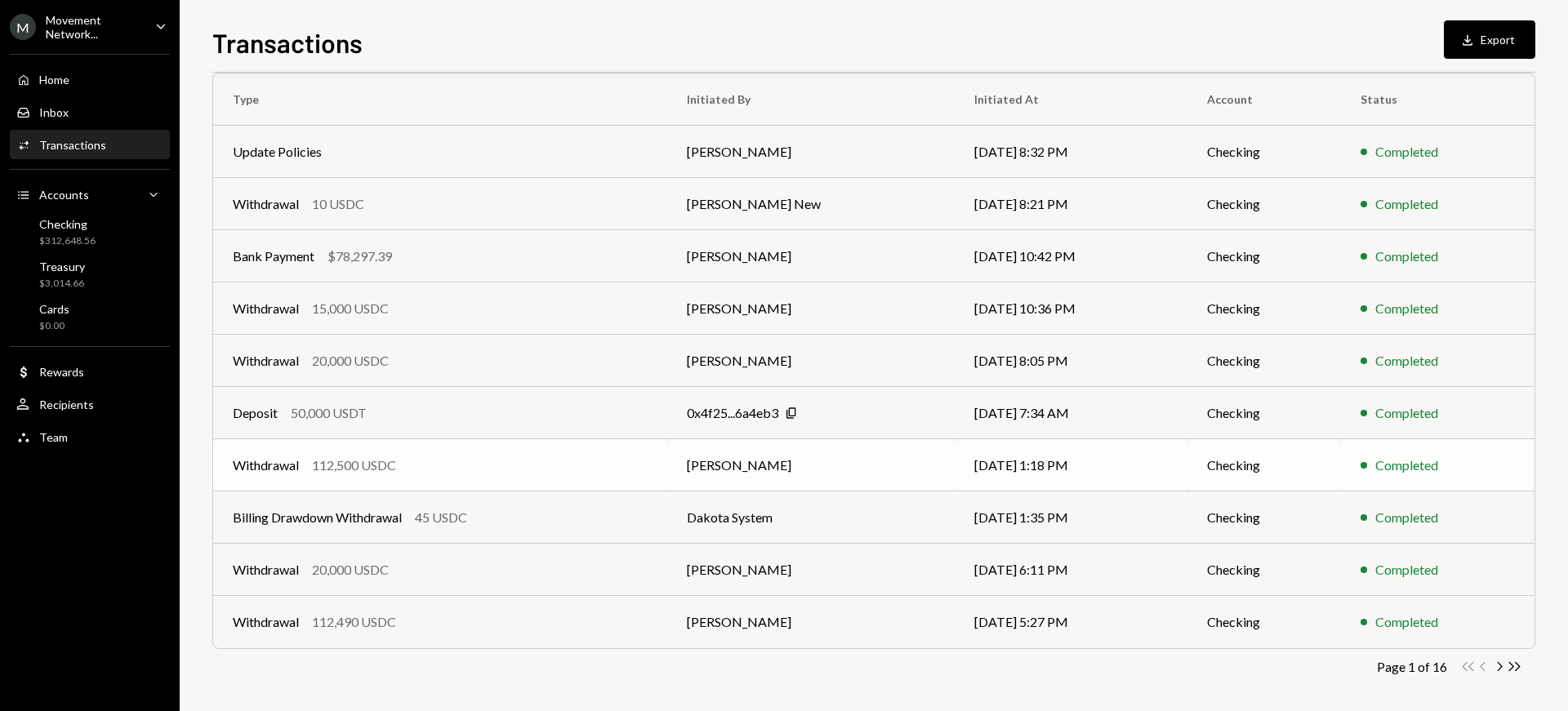
scroll to position [246, 0]
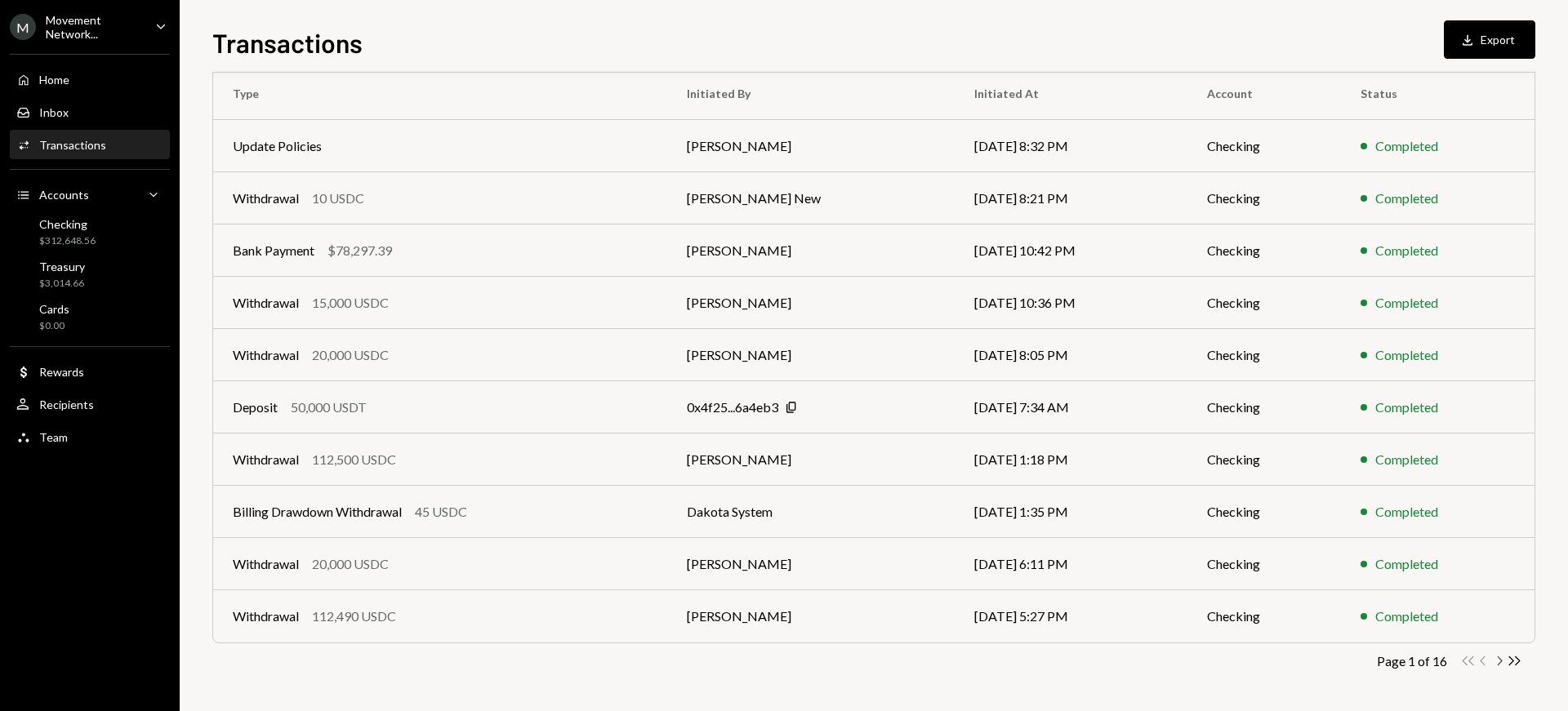
click at [1499, 660] on icon "Chevron Right" at bounding box center [1499, 661] width 16 height 16
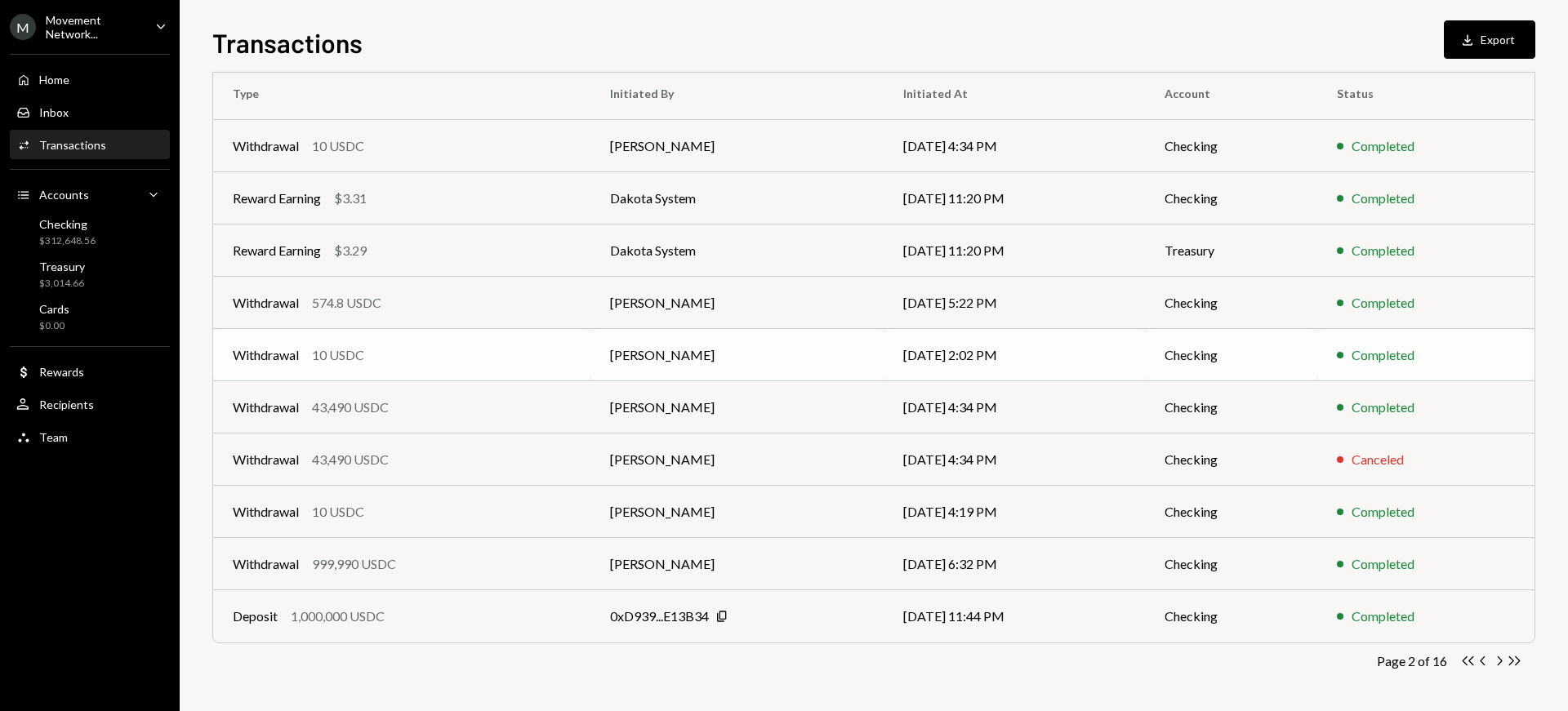
click at [475, 346] on div "Withdrawal 10 USDC" at bounding box center [401, 356] width 338 height 20
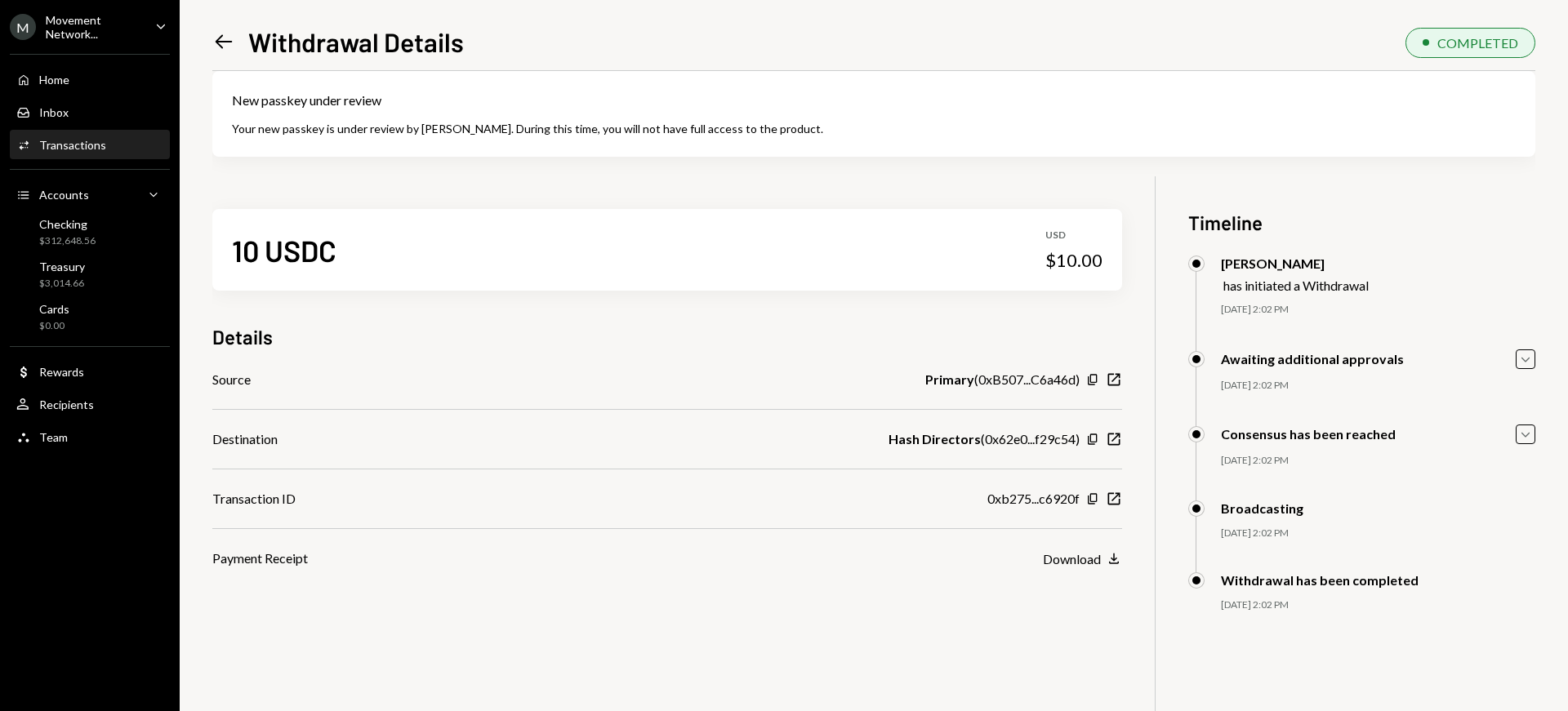
click at [227, 41] on icon at bounding box center [224, 42] width 17 height 14
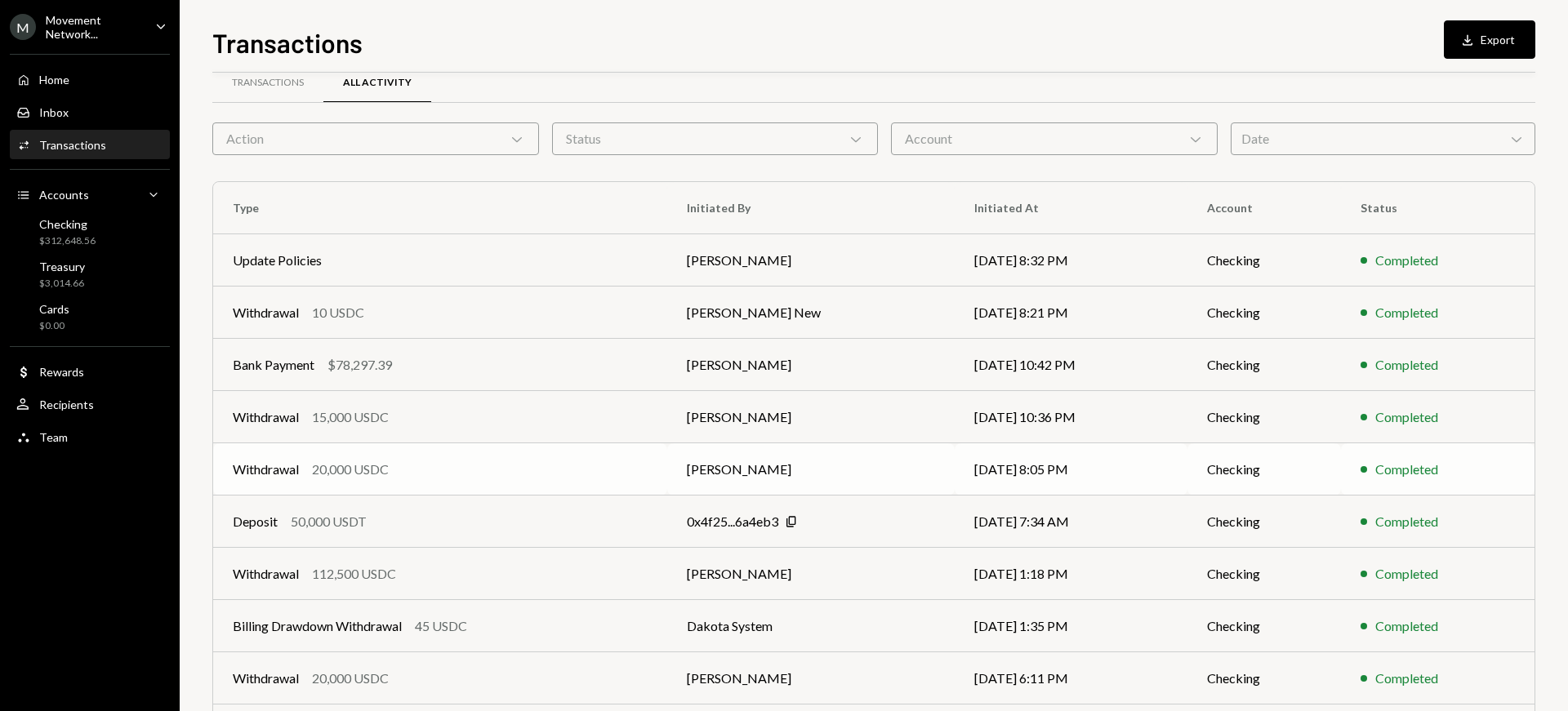
scroll to position [246, 0]
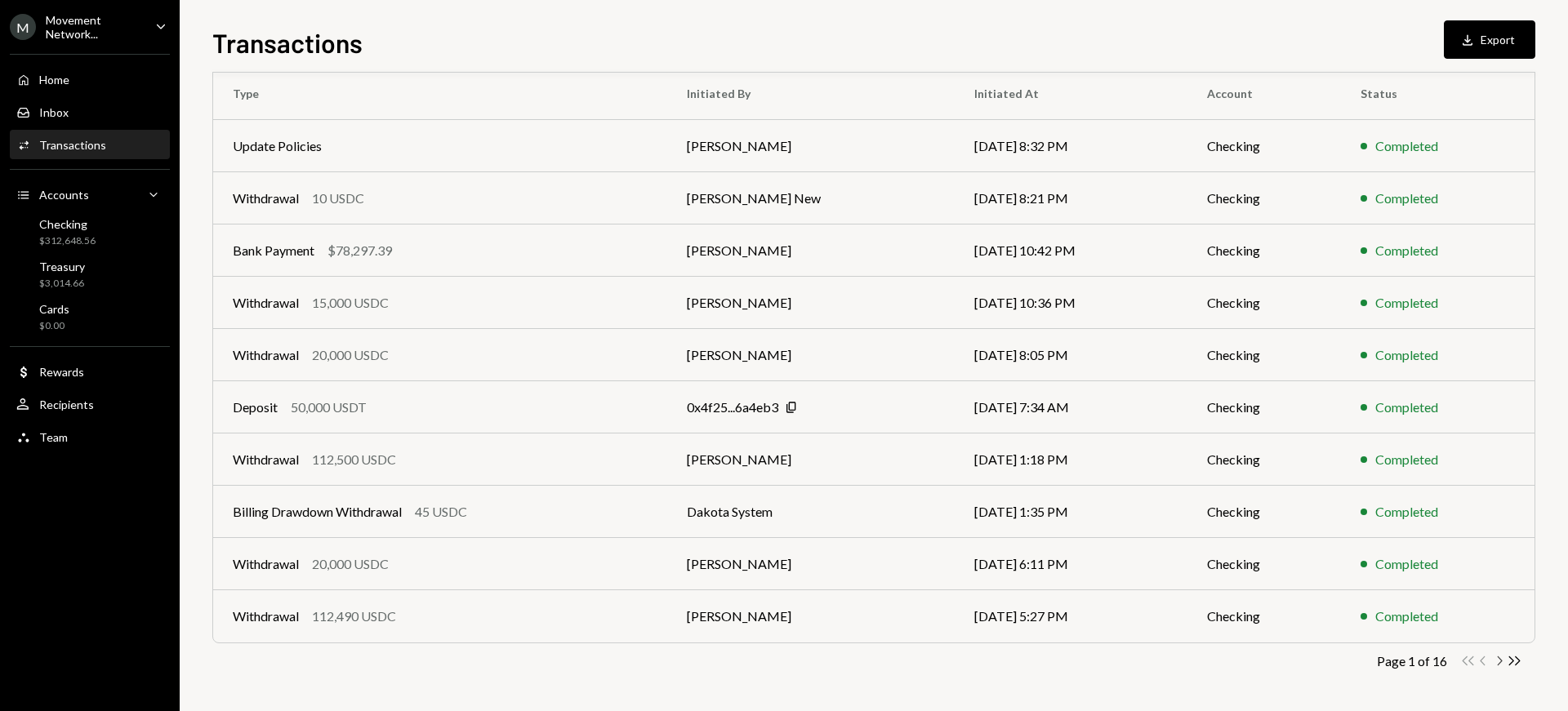
click at [1499, 659] on icon "Chevron Right" at bounding box center [1499, 661] width 16 height 16
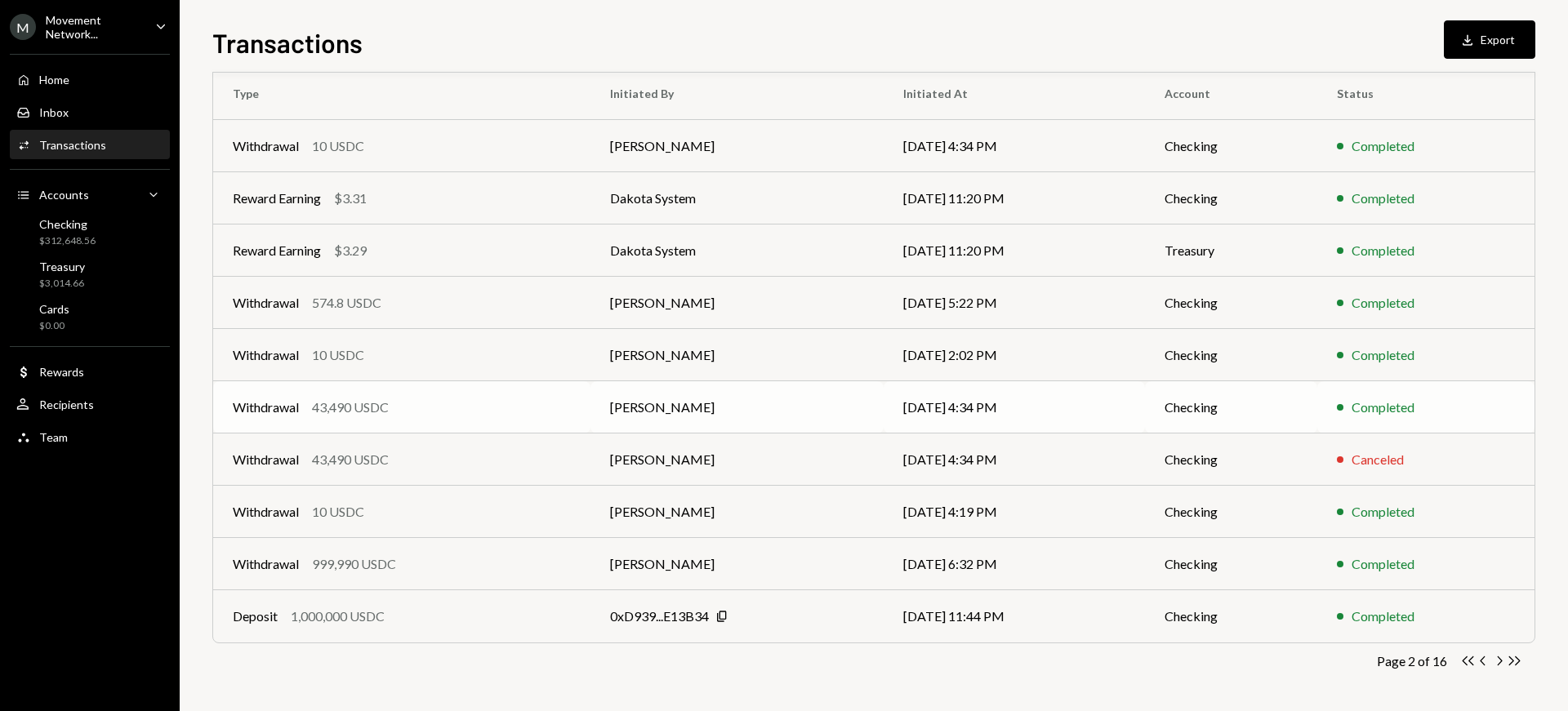
click at [337, 413] on div "43,490 USDC" at bounding box center [350, 407] width 77 height 20
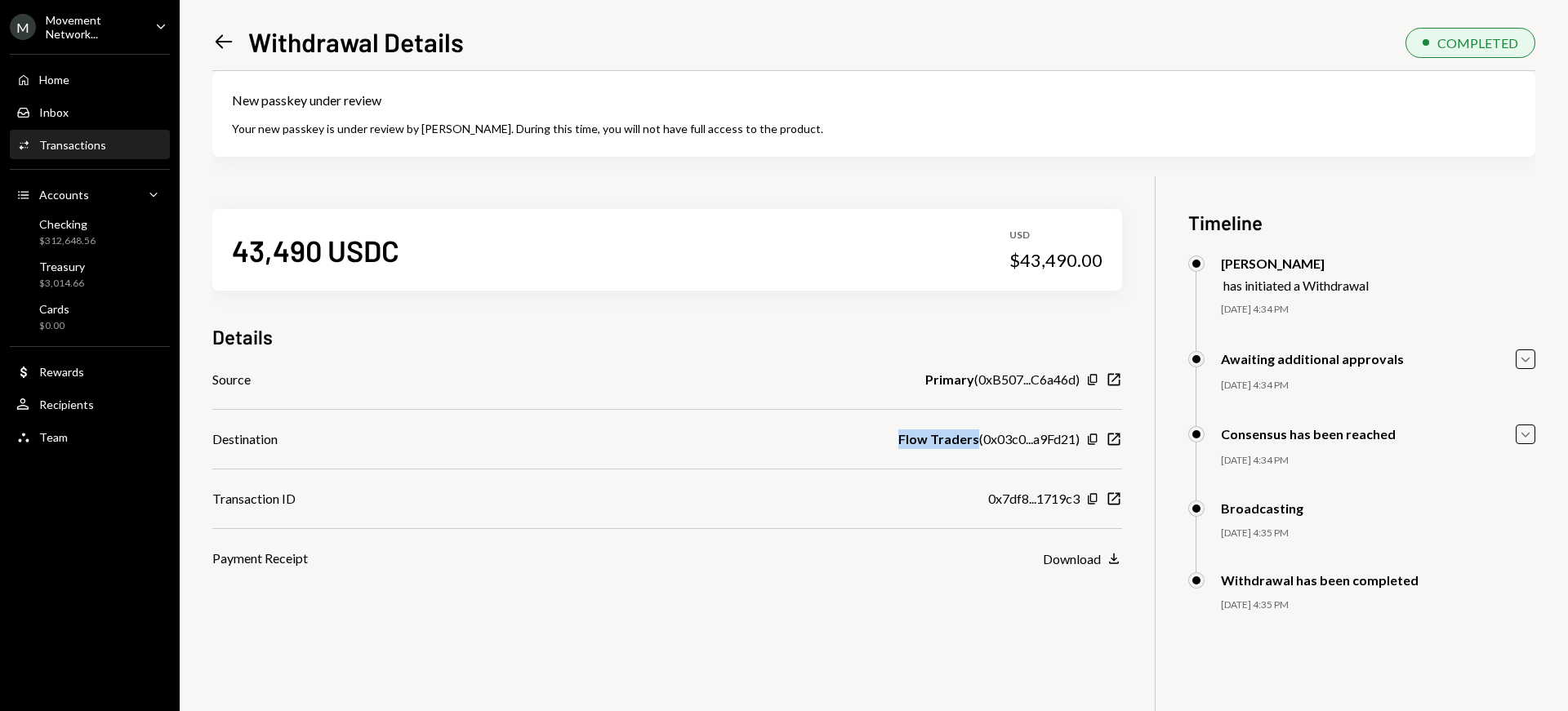
drag, startPoint x: 897, startPoint y: 440, endPoint x: 973, endPoint y: 444, distance: 76.1
click at [973, 444] on div "Destination Flow Traders ( 0x03c0...a9Fd21 ) Copy New Window" at bounding box center [668, 439] width 910 height 20
copy b "Flow Traders"
click at [226, 39] on icon "Left Arrow" at bounding box center [224, 41] width 23 height 23
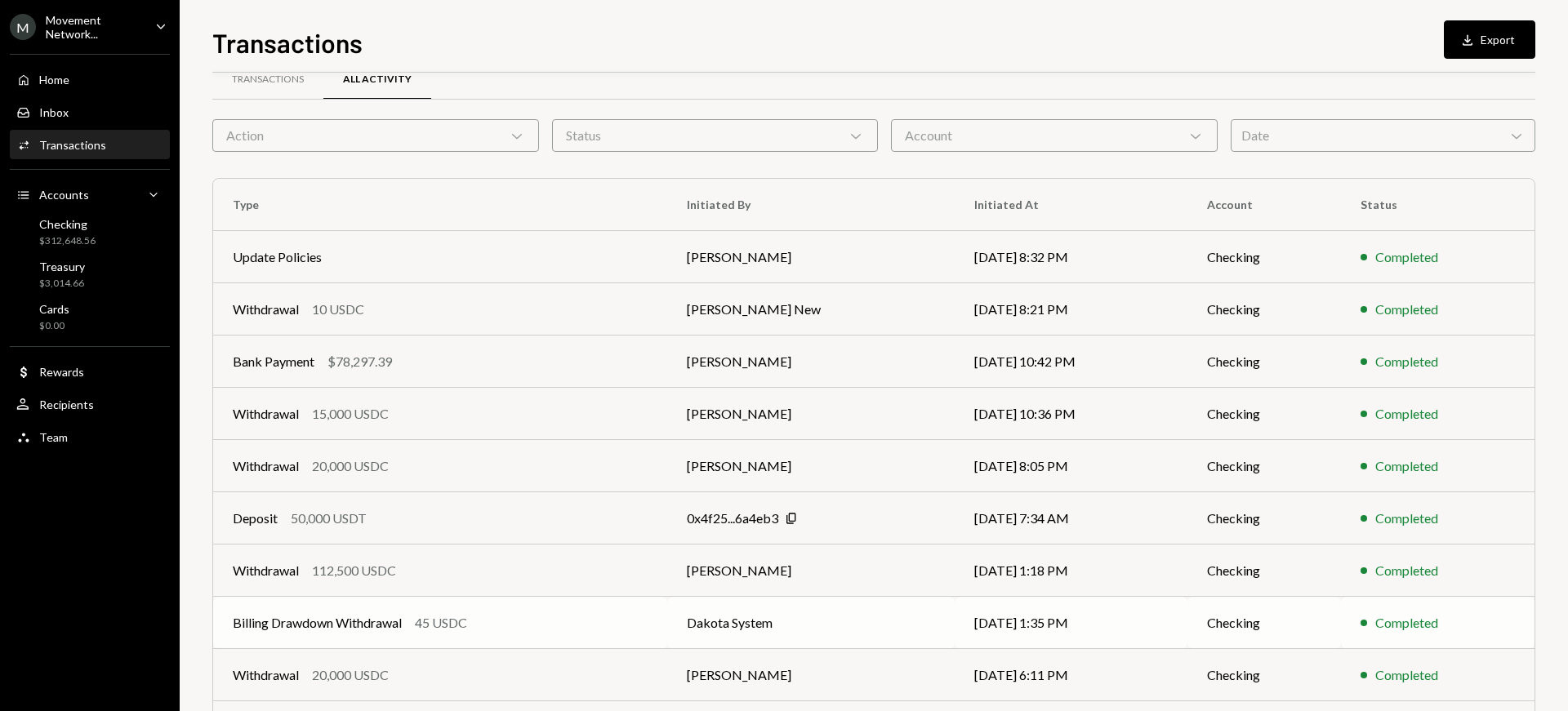
scroll to position [246, 0]
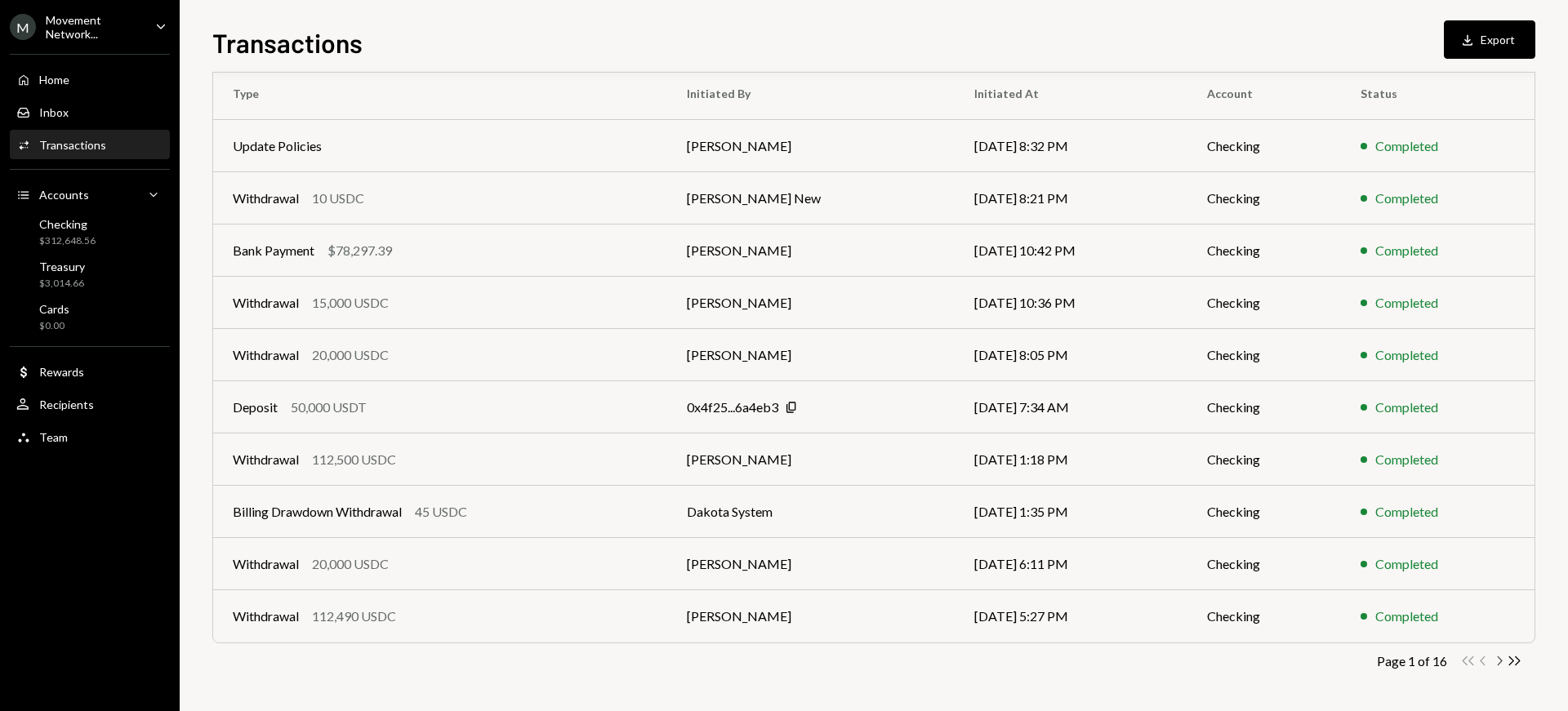
click at [1499, 659] on icon "Chevron Right" at bounding box center [1499, 661] width 16 height 16
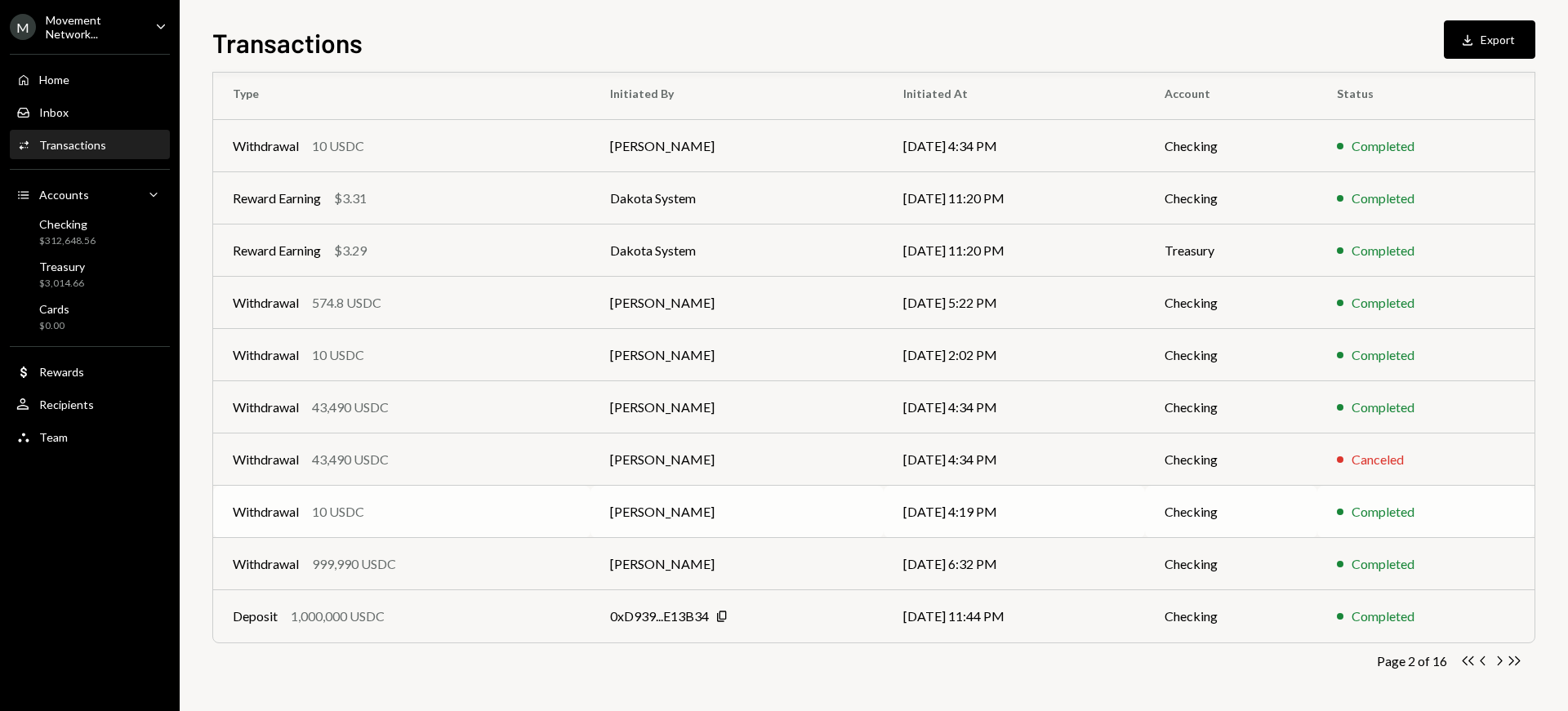
click at [346, 514] on div "10 USDC" at bounding box center [338, 511] width 53 height 20
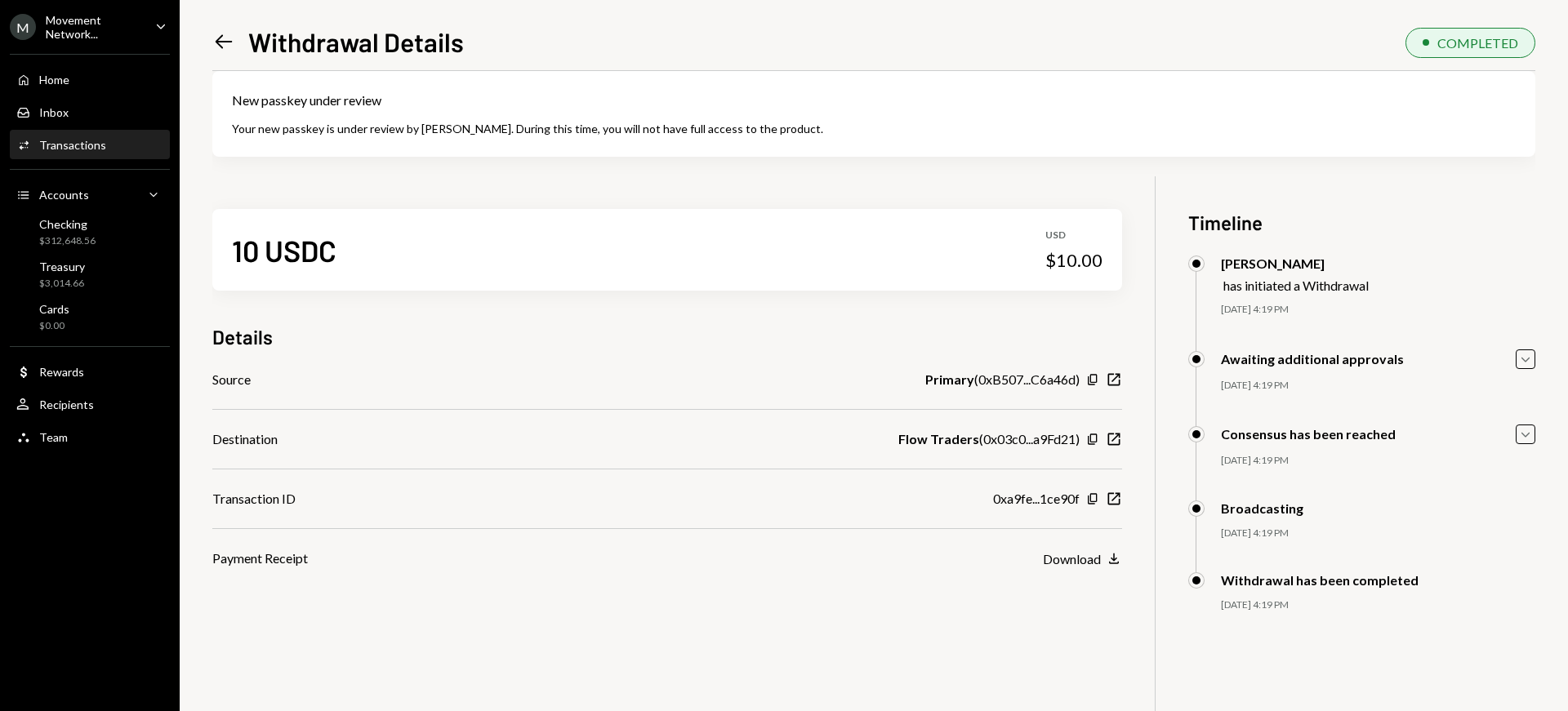
click at [220, 39] on icon "Left Arrow" at bounding box center [224, 41] width 23 height 23
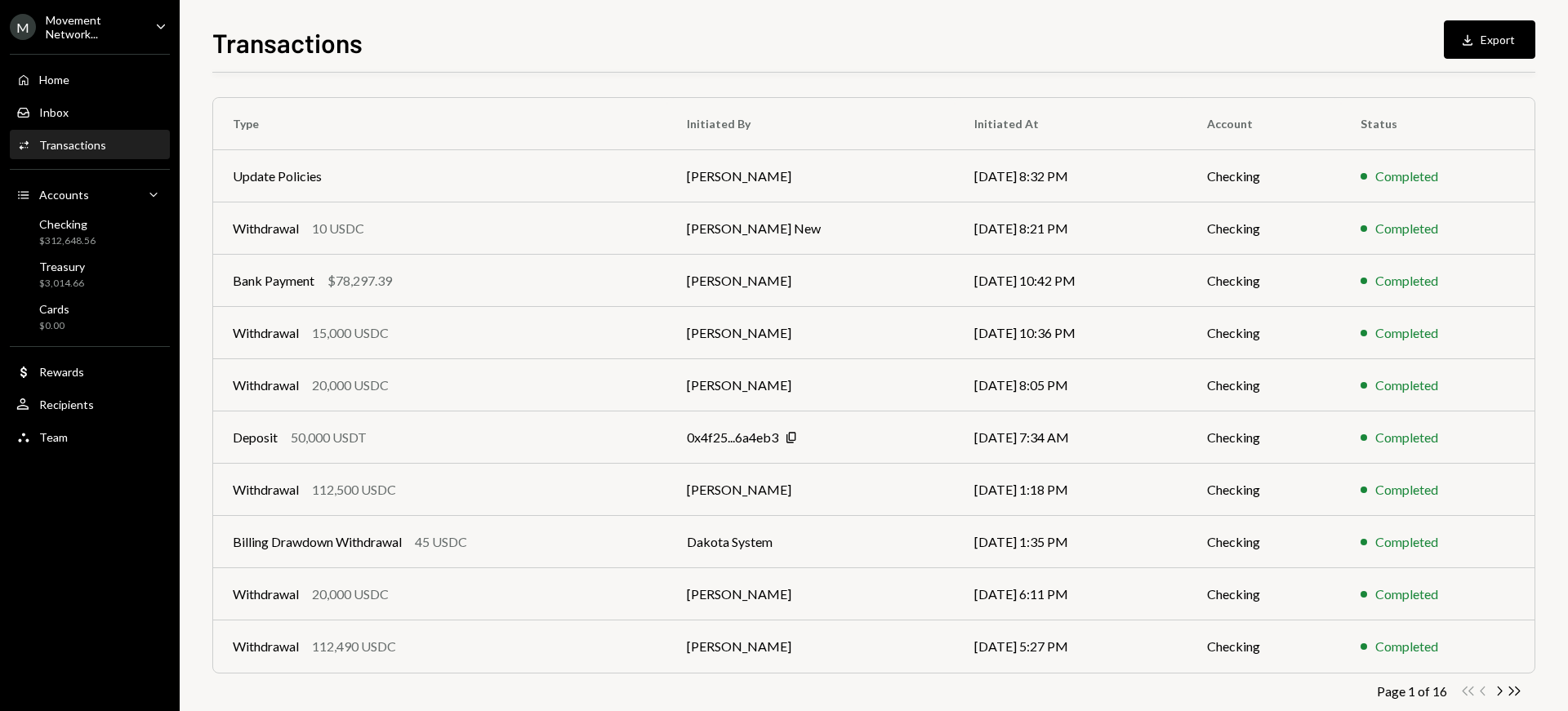
scroll to position [246, 0]
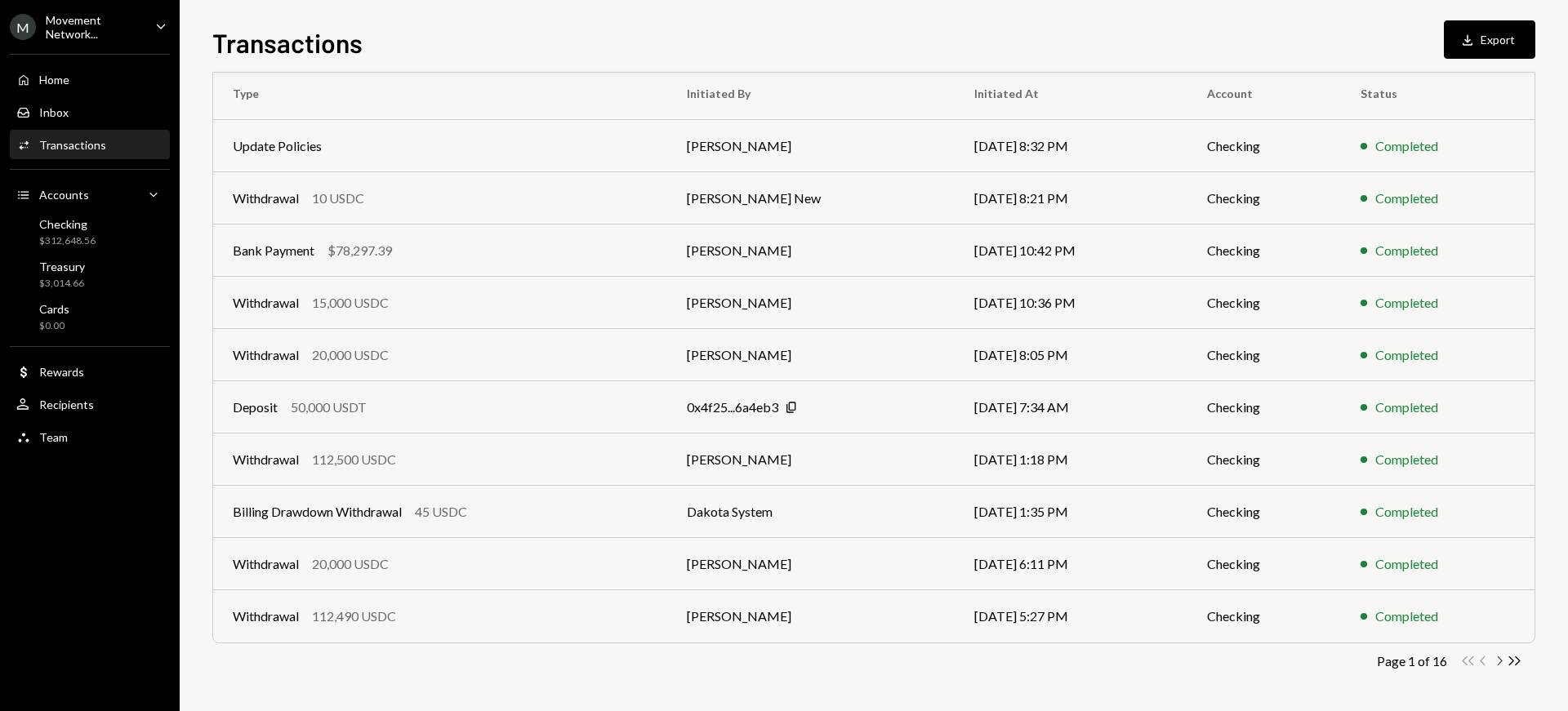
click at [1497, 658] on icon "Chevron Right" at bounding box center [1499, 661] width 16 height 16
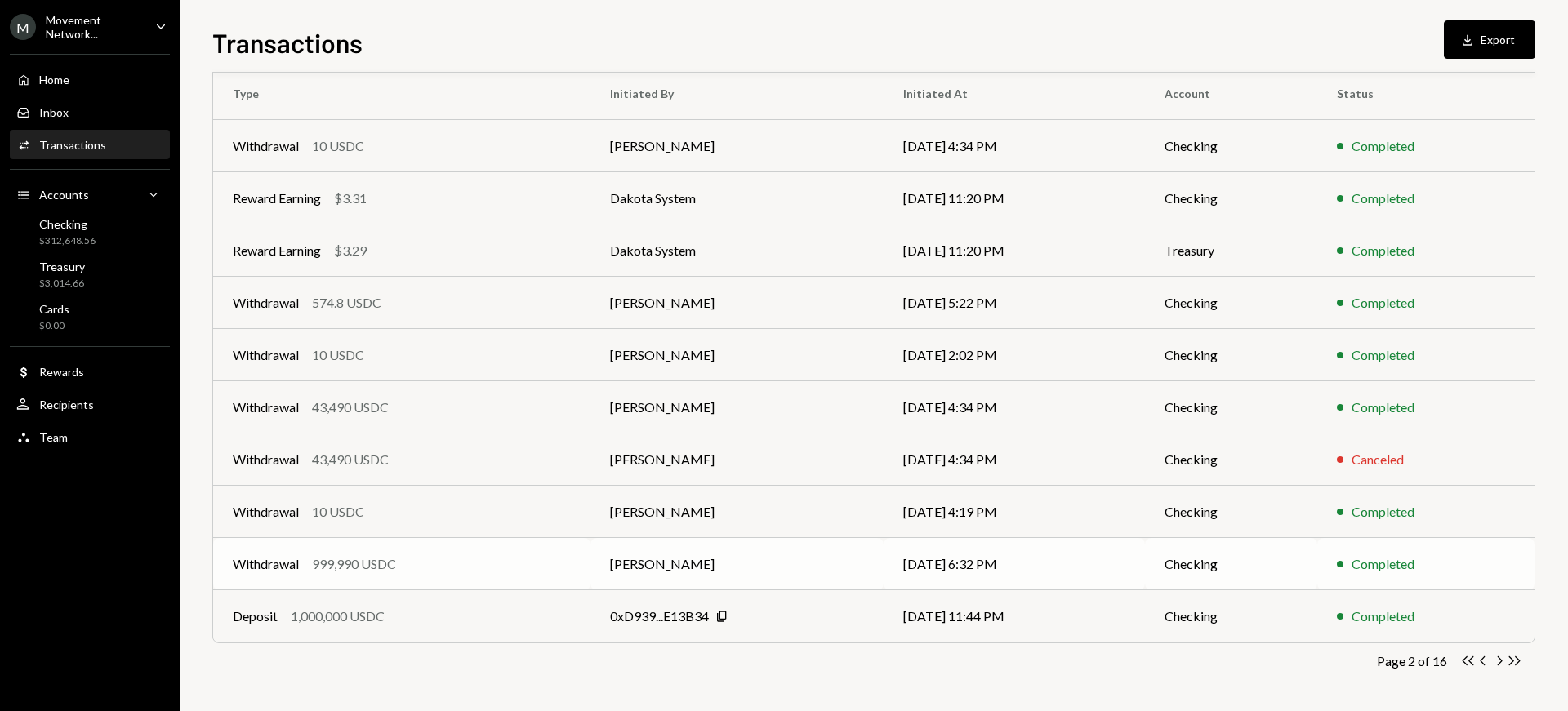
click at [349, 563] on div "999,990 USDC" at bounding box center [354, 564] width 84 height 20
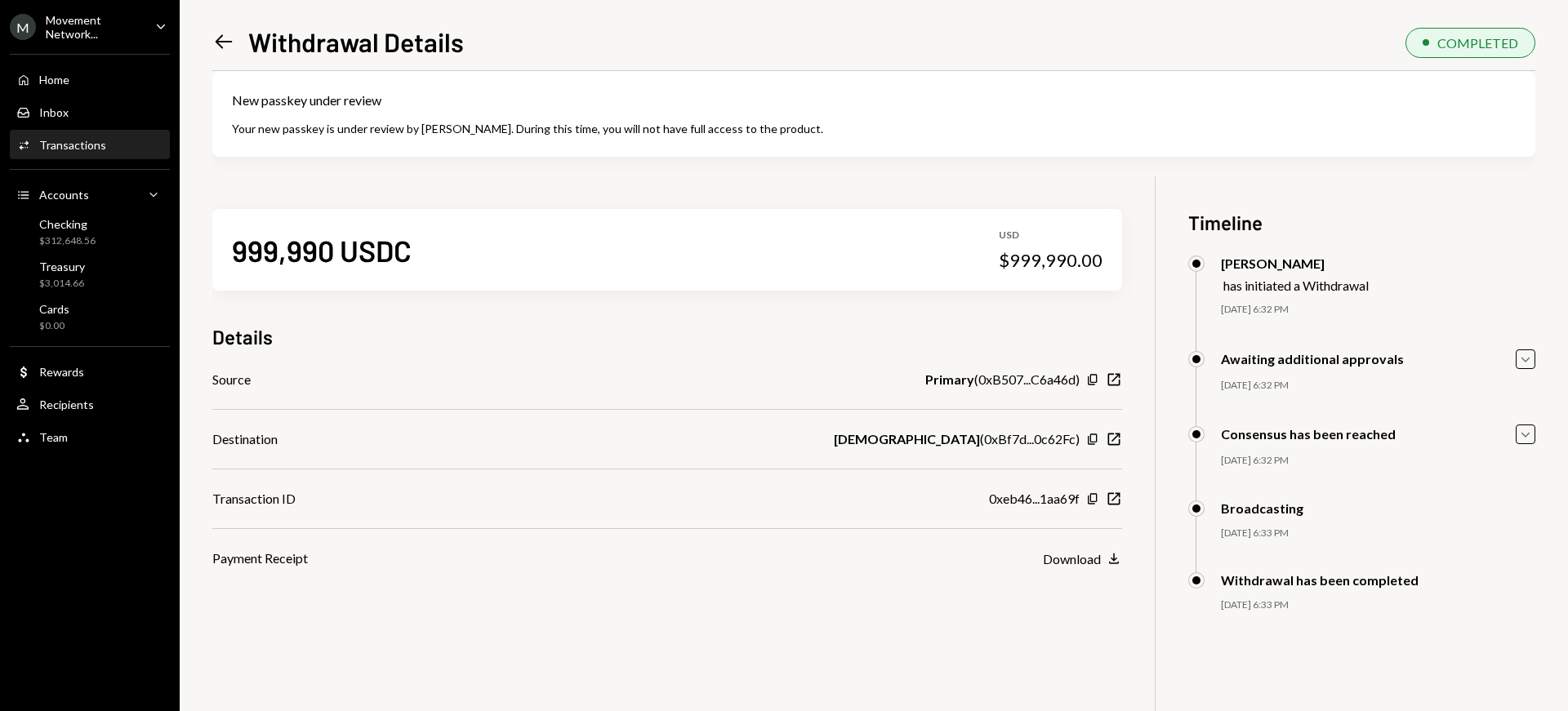
click at [222, 38] on icon "Left Arrow" at bounding box center [224, 41] width 23 height 23
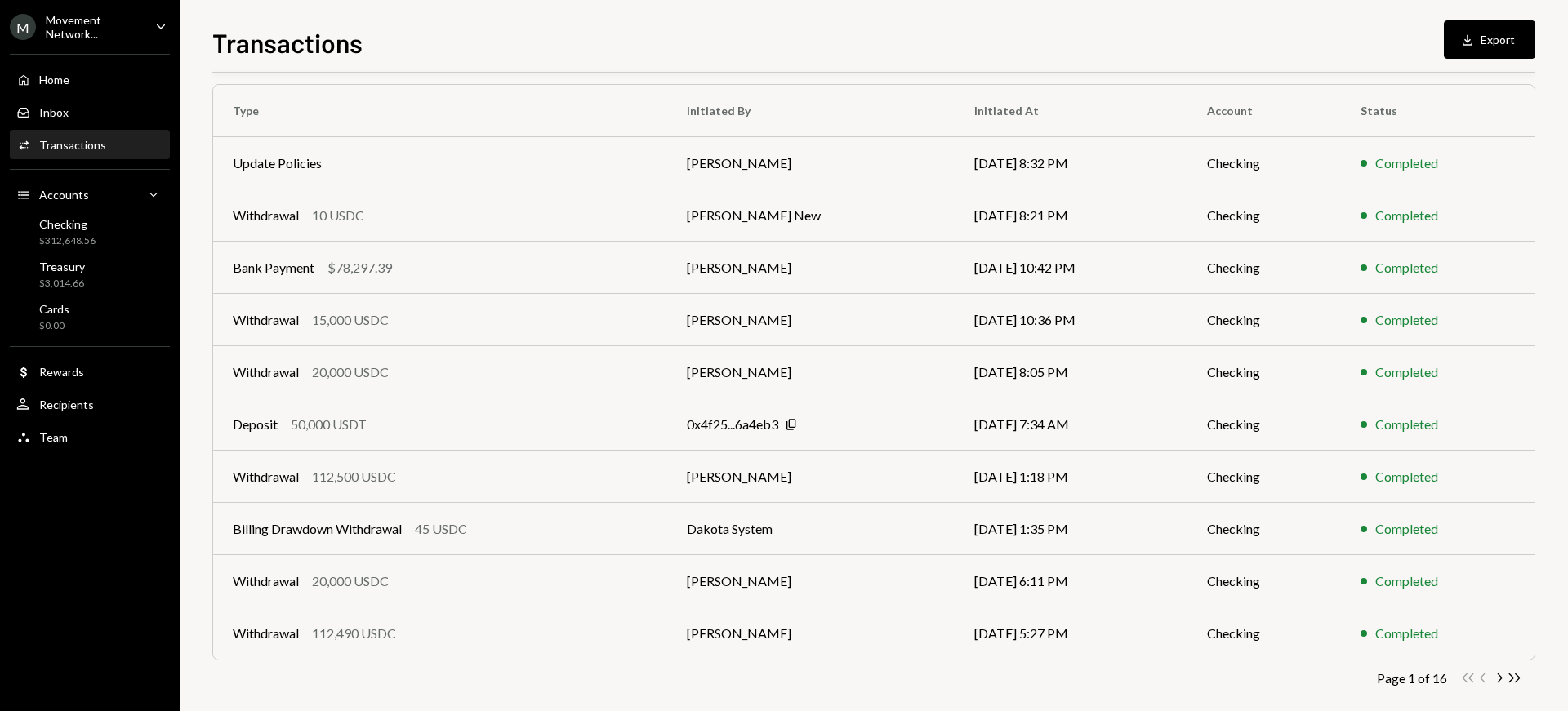
scroll to position [246, 0]
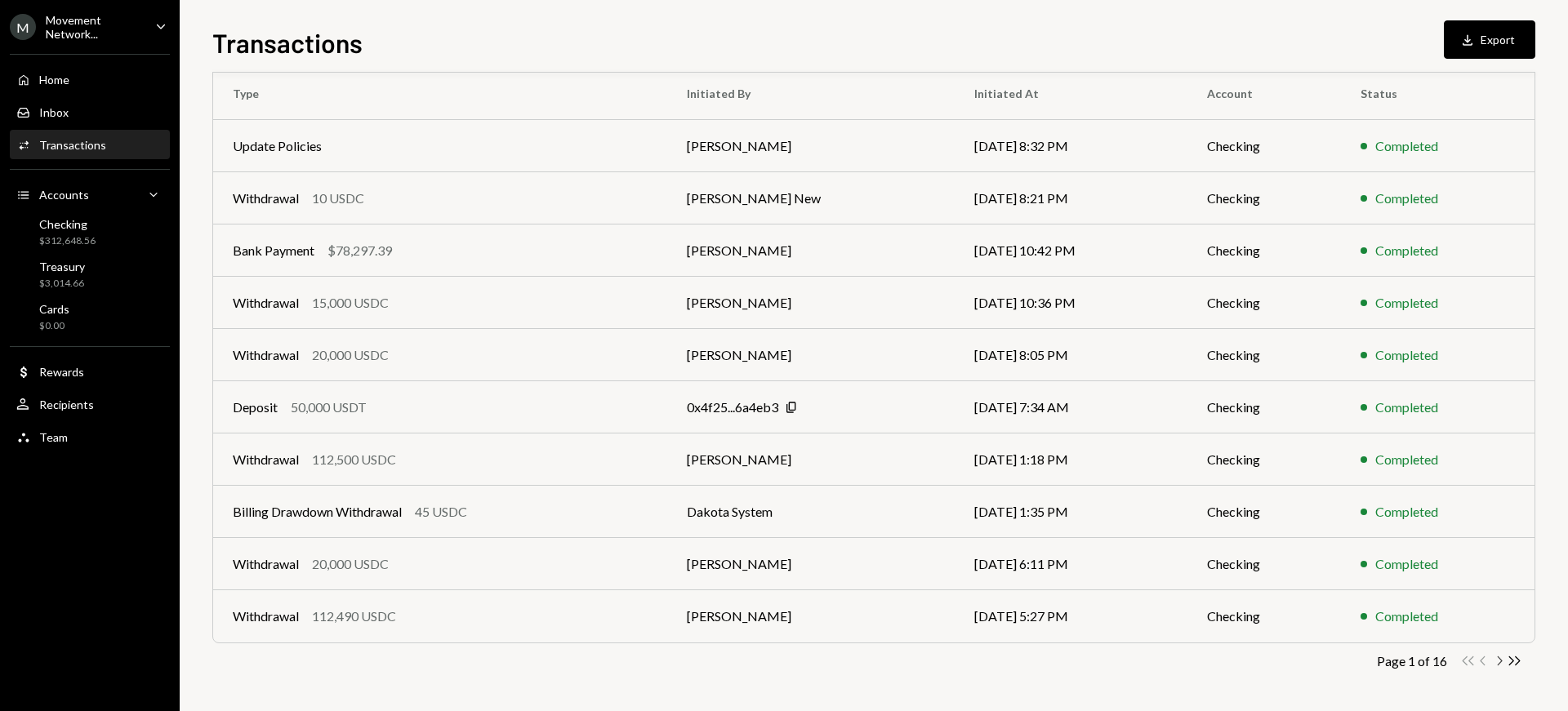
click at [1499, 663] on icon "Chevron Right" at bounding box center [1499, 661] width 16 height 16
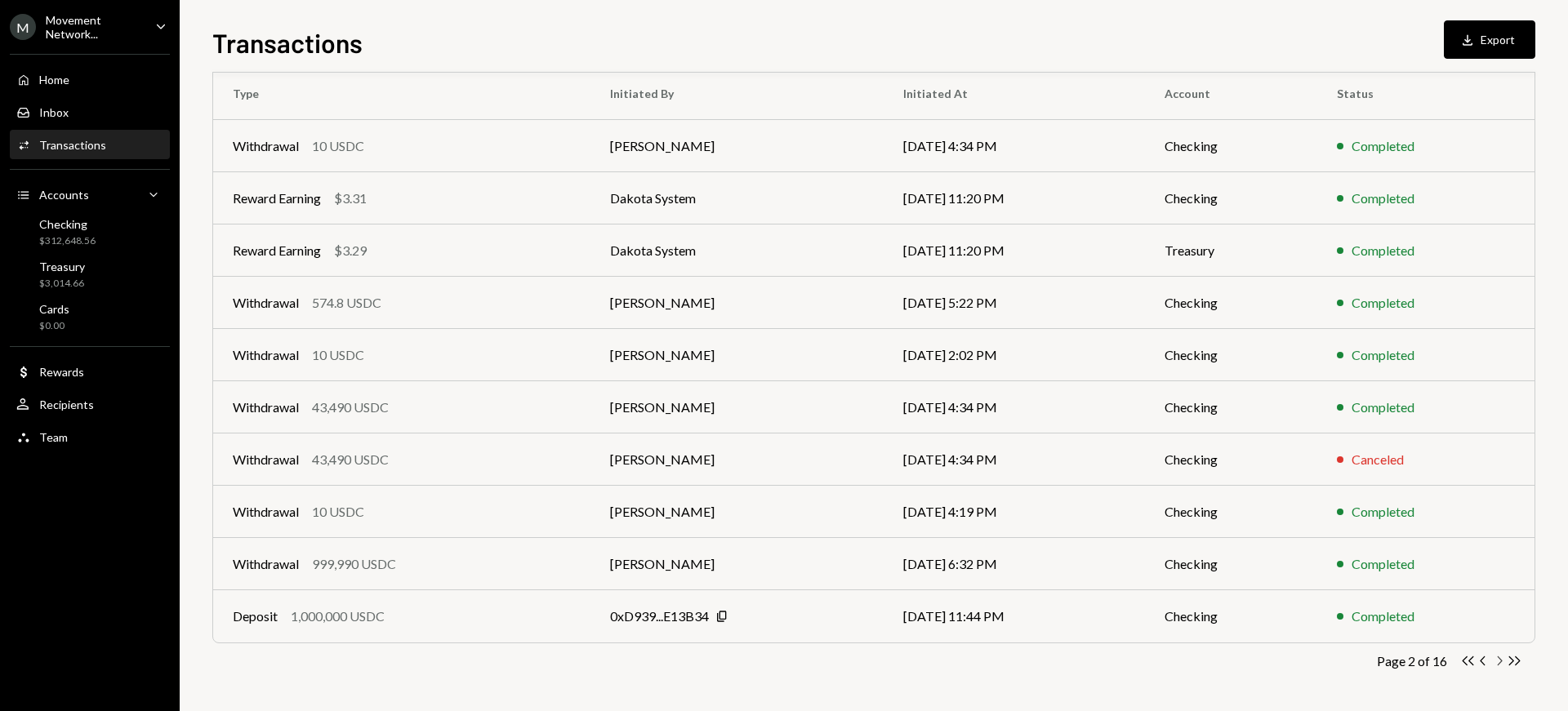
click at [1501, 659] on icon "button" at bounding box center [1499, 660] width 5 height 9
click at [653, 246] on td "[PERSON_NAME]" at bounding box center [739, 250] width 291 height 53
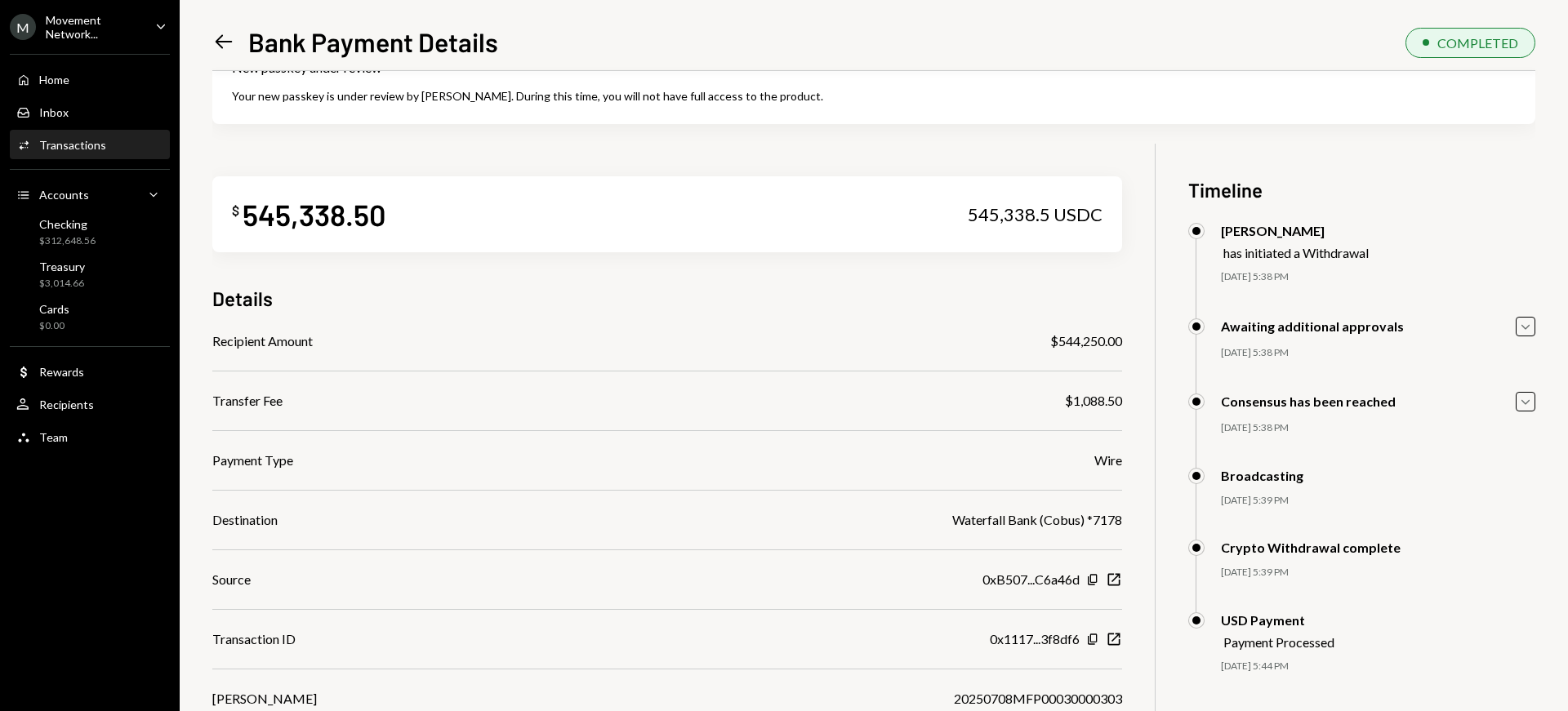
scroll to position [60, 0]
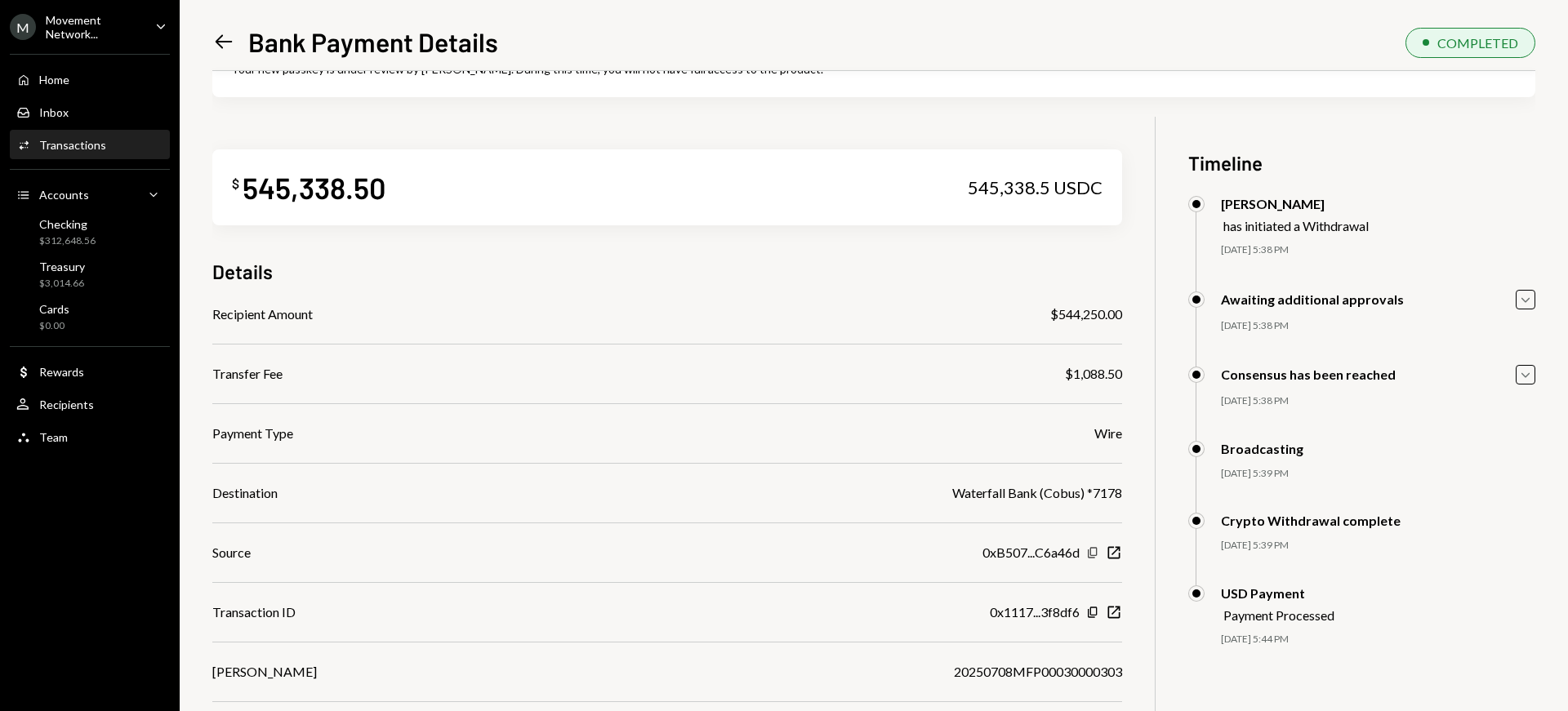
click at [1088, 552] on icon "button" at bounding box center [1092, 552] width 9 height 11
click at [216, 40] on icon "Left Arrow" at bounding box center [224, 41] width 23 height 23
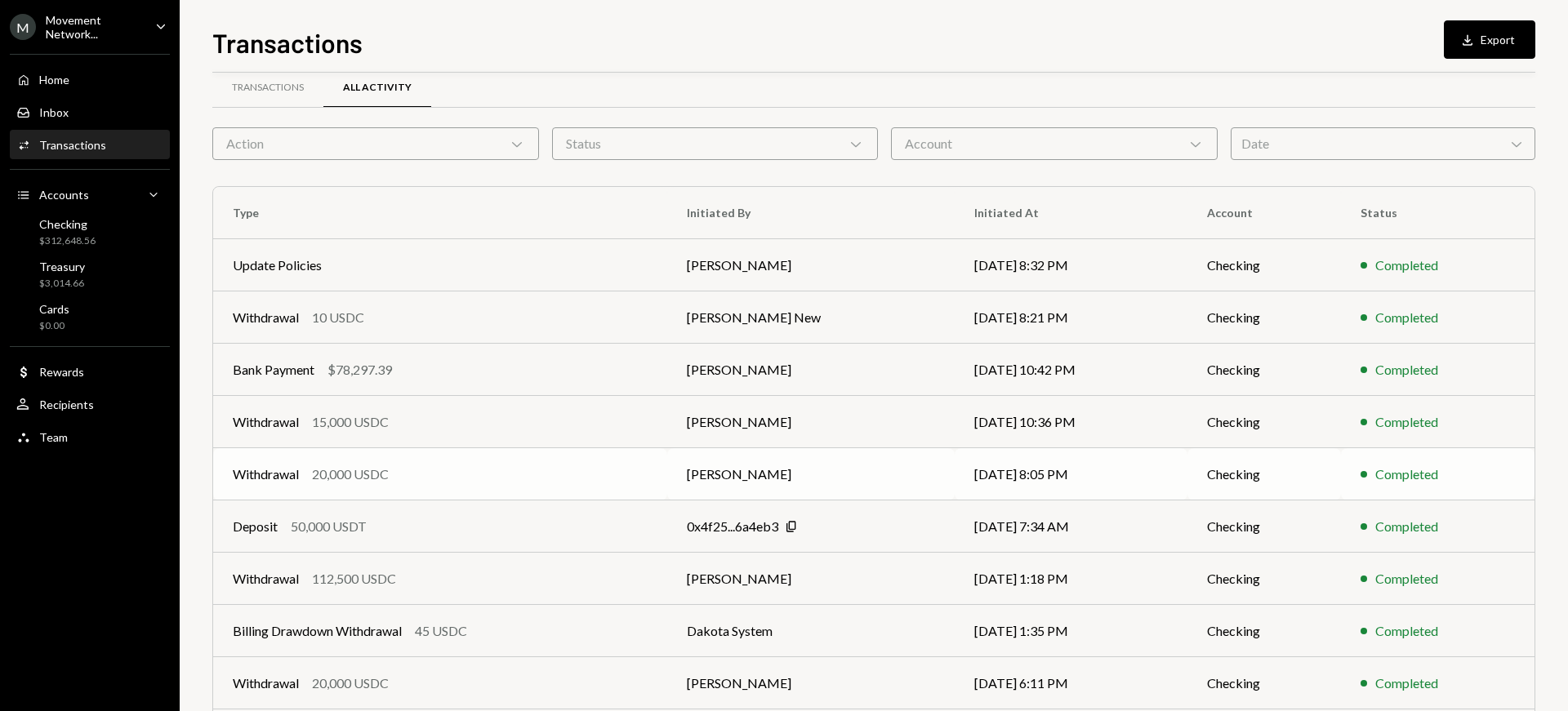
scroll to position [246, 0]
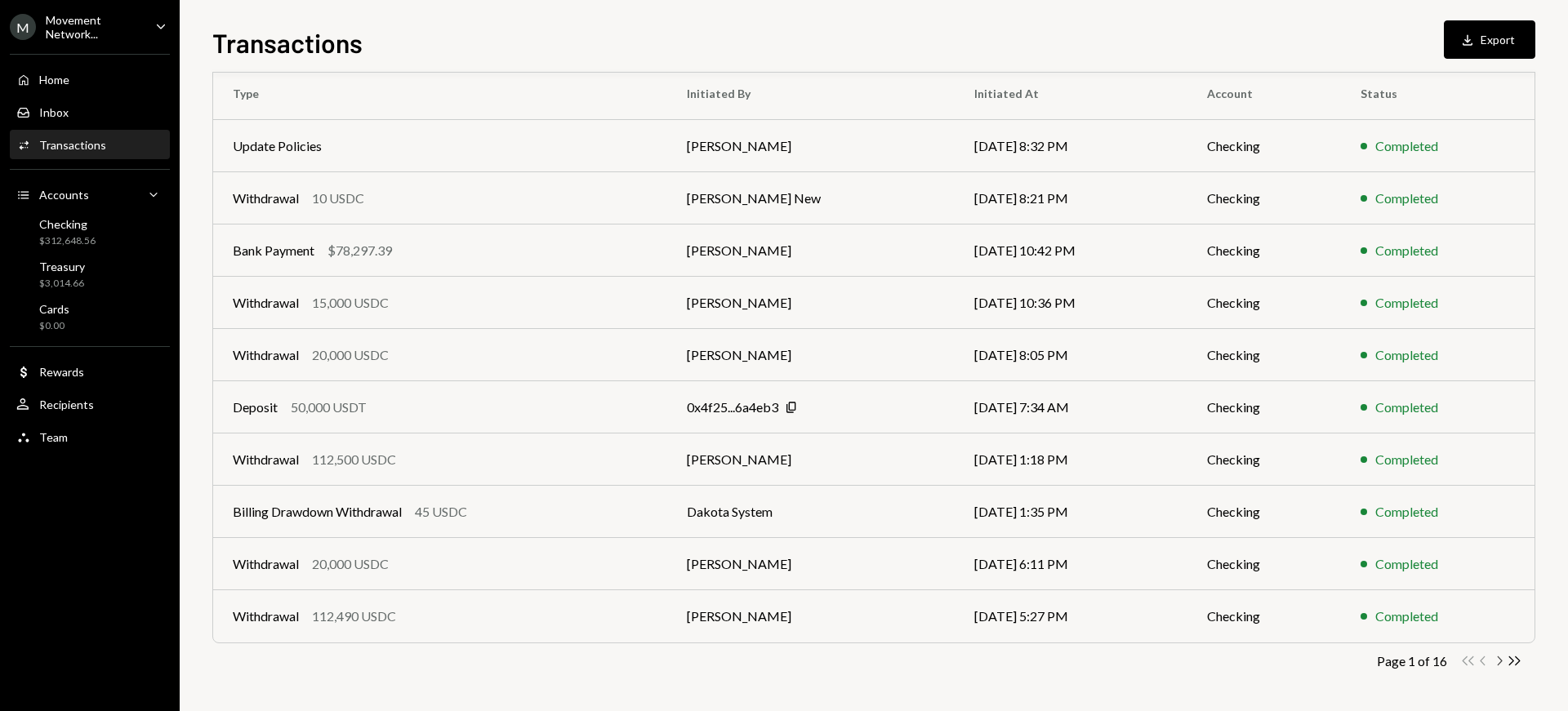
click at [1496, 661] on icon "Chevron Right" at bounding box center [1499, 661] width 16 height 16
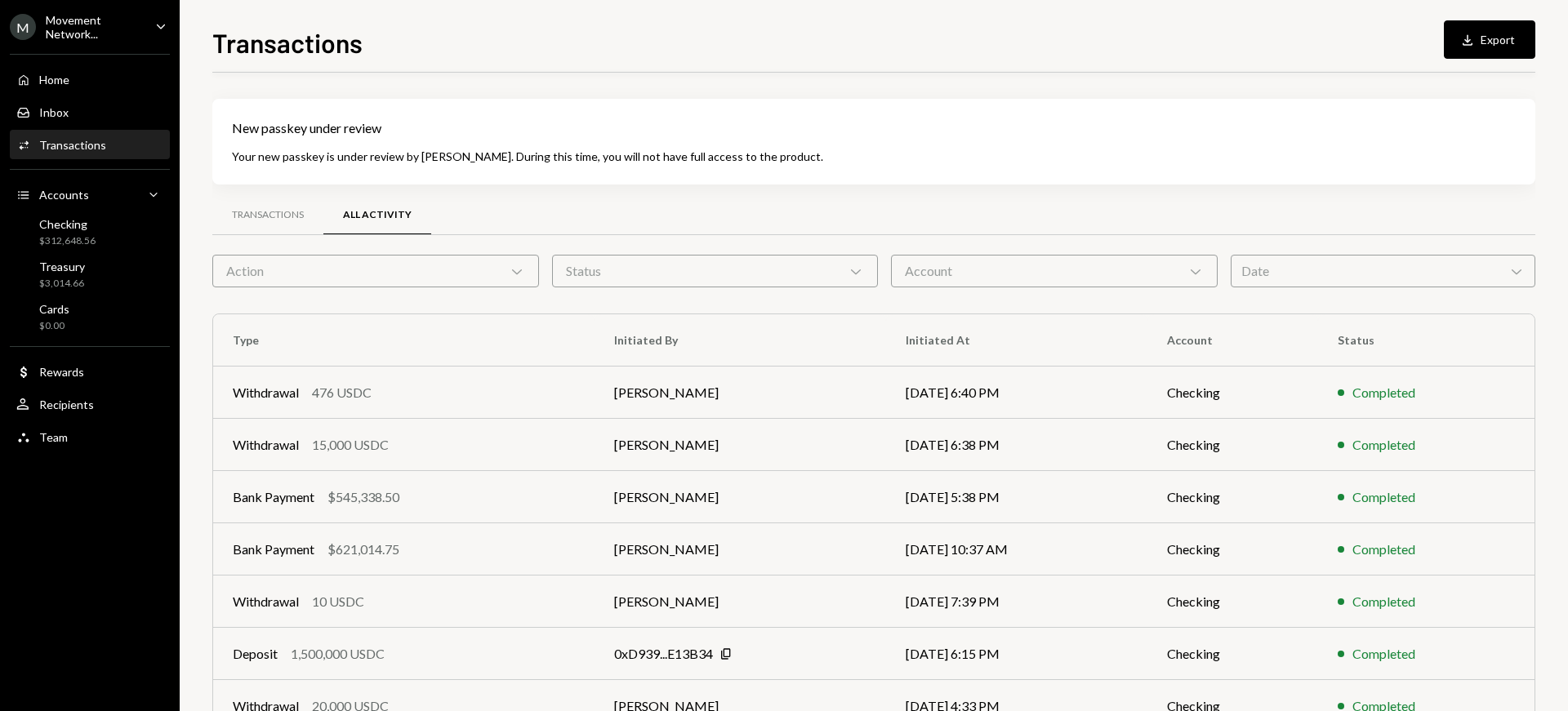
scroll to position [246, 0]
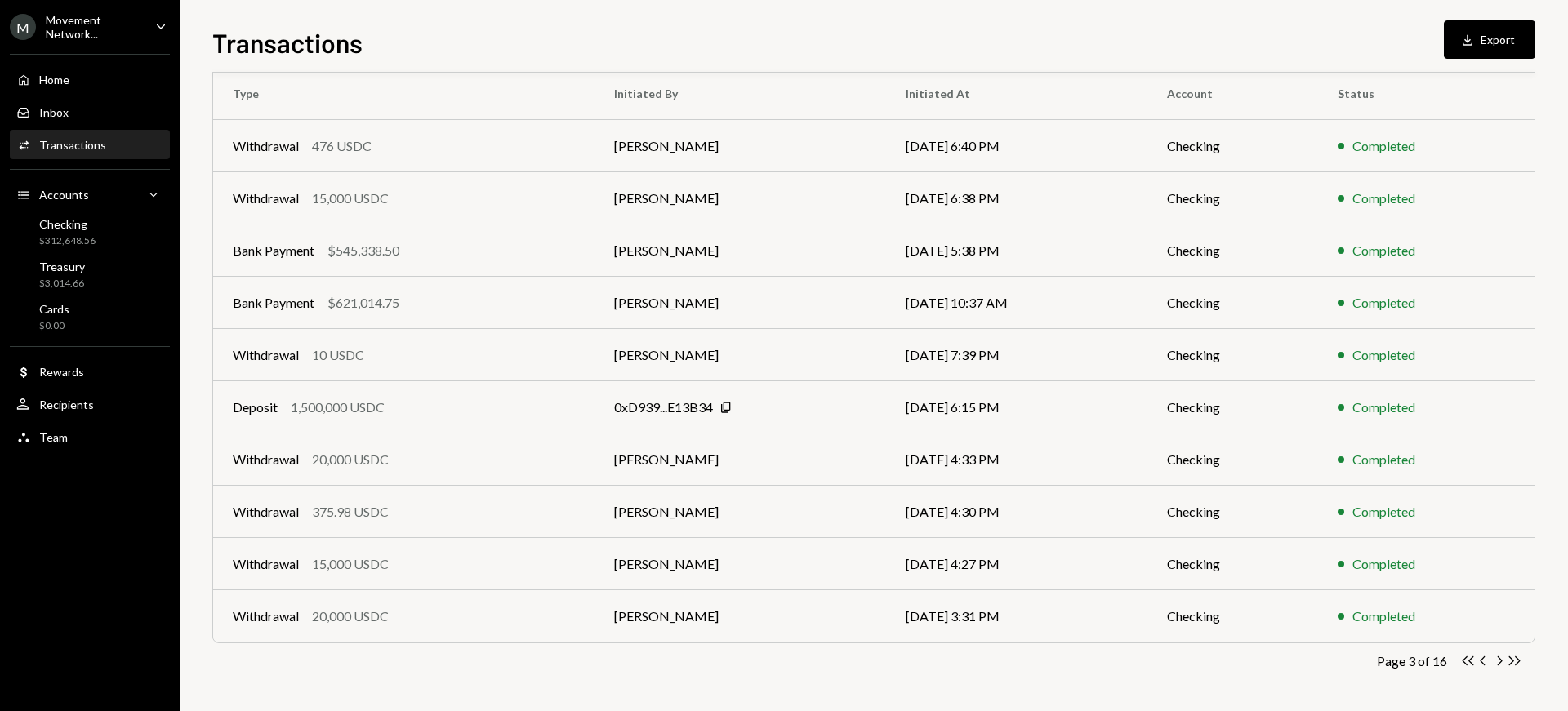
click at [386, 305] on div "$621,014.75" at bounding box center [364, 303] width 72 height 20
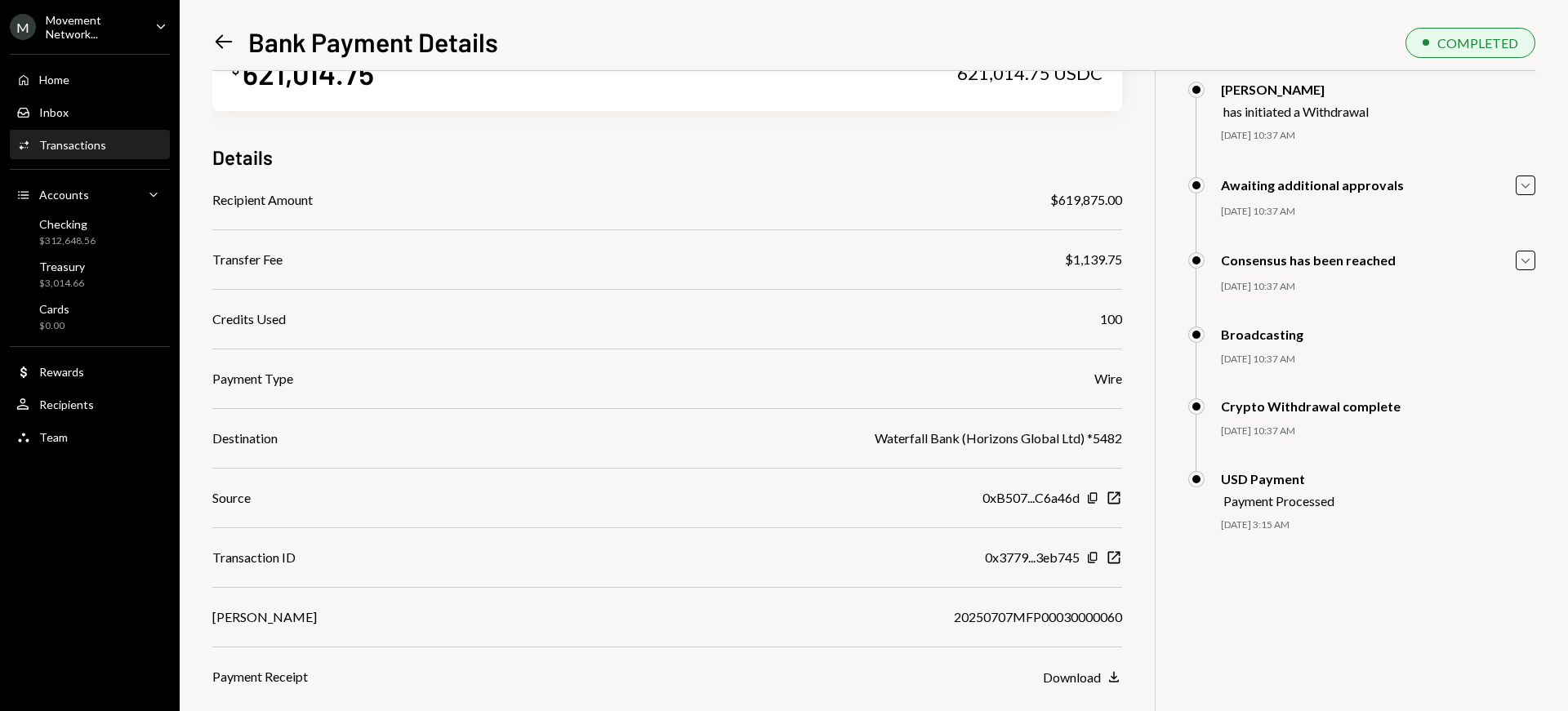
scroll to position [177, 0]
click at [856, 437] on div "Destination Waterfall Bank (Horizons Global Ltd) *5482" at bounding box center [668, 436] width 910 height 20
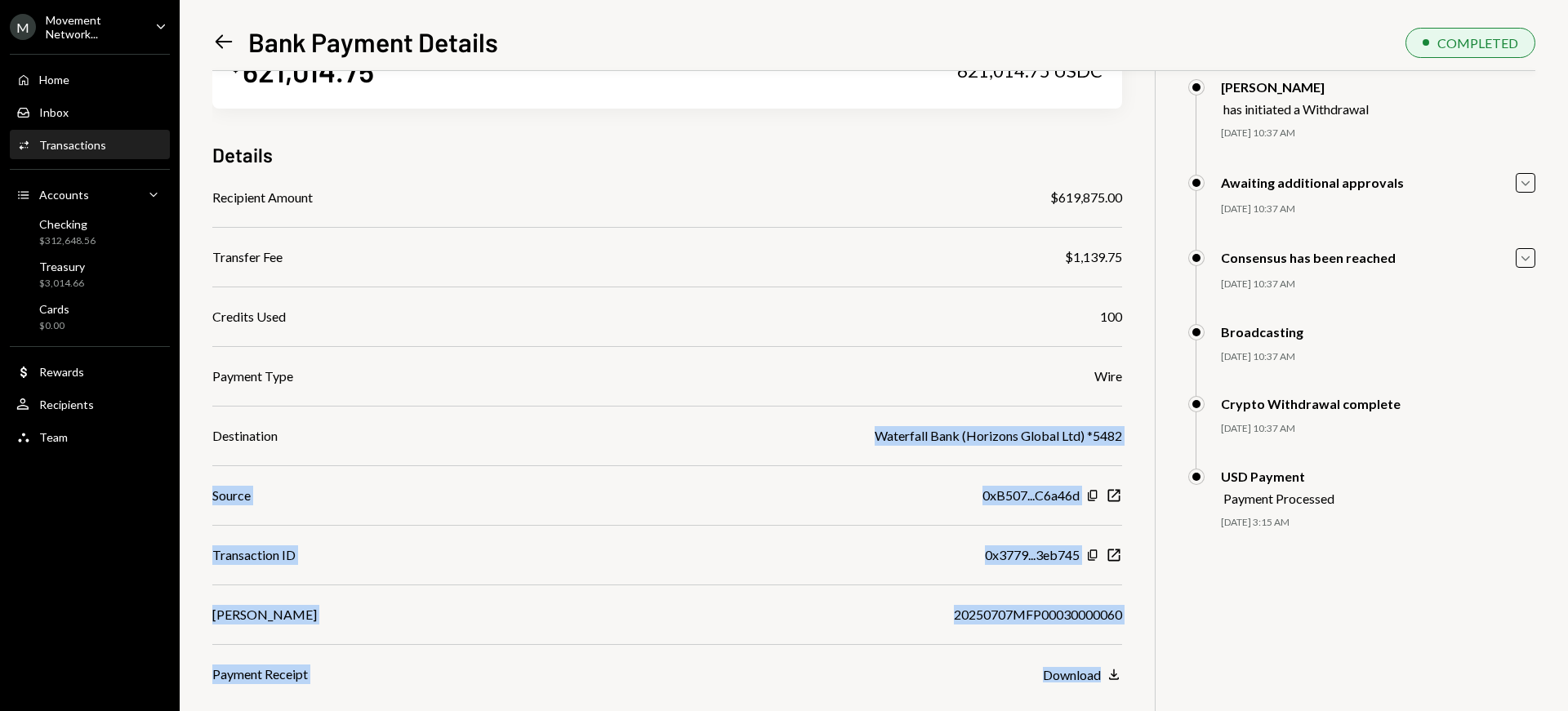
drag, startPoint x: 864, startPoint y: 434, endPoint x: 1146, endPoint y: 435, distance: 282.0
click at [1146, 435] on div "$ 621,014.75 621,014.75 USDC Details Recipient Amount $619,875.00 Transfer Fee …" at bounding box center [873, 356] width 1323 height 711
click at [1145, 437] on div "$ 621,014.75 621,014.75 USDC Details Recipient Amount $619,875.00 Transfer Fee …" at bounding box center [873, 356] width 1323 height 711
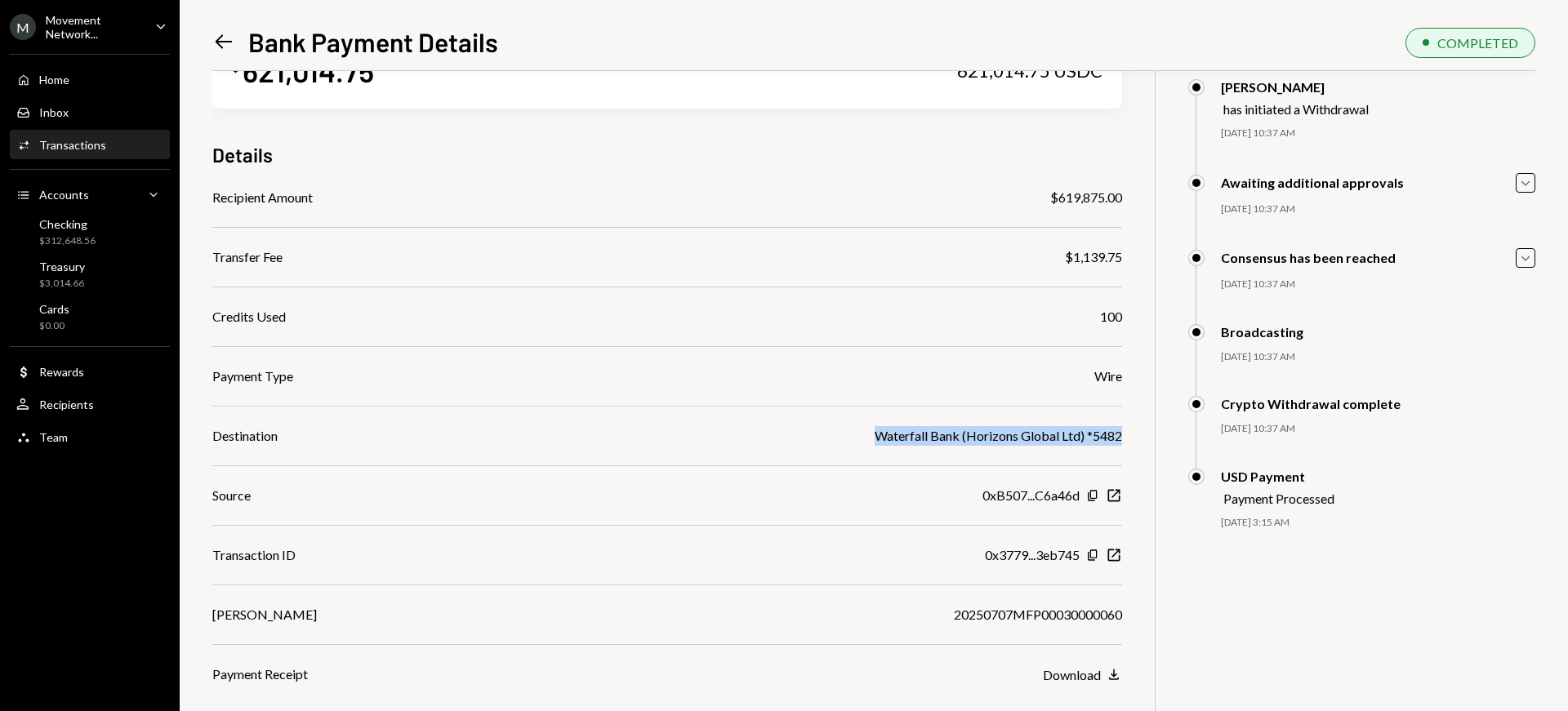
drag, startPoint x: 871, startPoint y: 437, endPoint x: 1129, endPoint y: 438, distance: 258.0
click at [1131, 439] on div "$ 621,014.75 621,014.75 USDC Details Recipient Amount $619,875.00 Transfer Fee …" at bounding box center [873, 356] width 1323 height 711
copy div "Waterfall Bank (Horizons Global Ltd) *5482"
click at [1093, 493] on icon "Copy" at bounding box center [1092, 495] width 13 height 13
click at [225, 41] on icon at bounding box center [224, 42] width 17 height 14
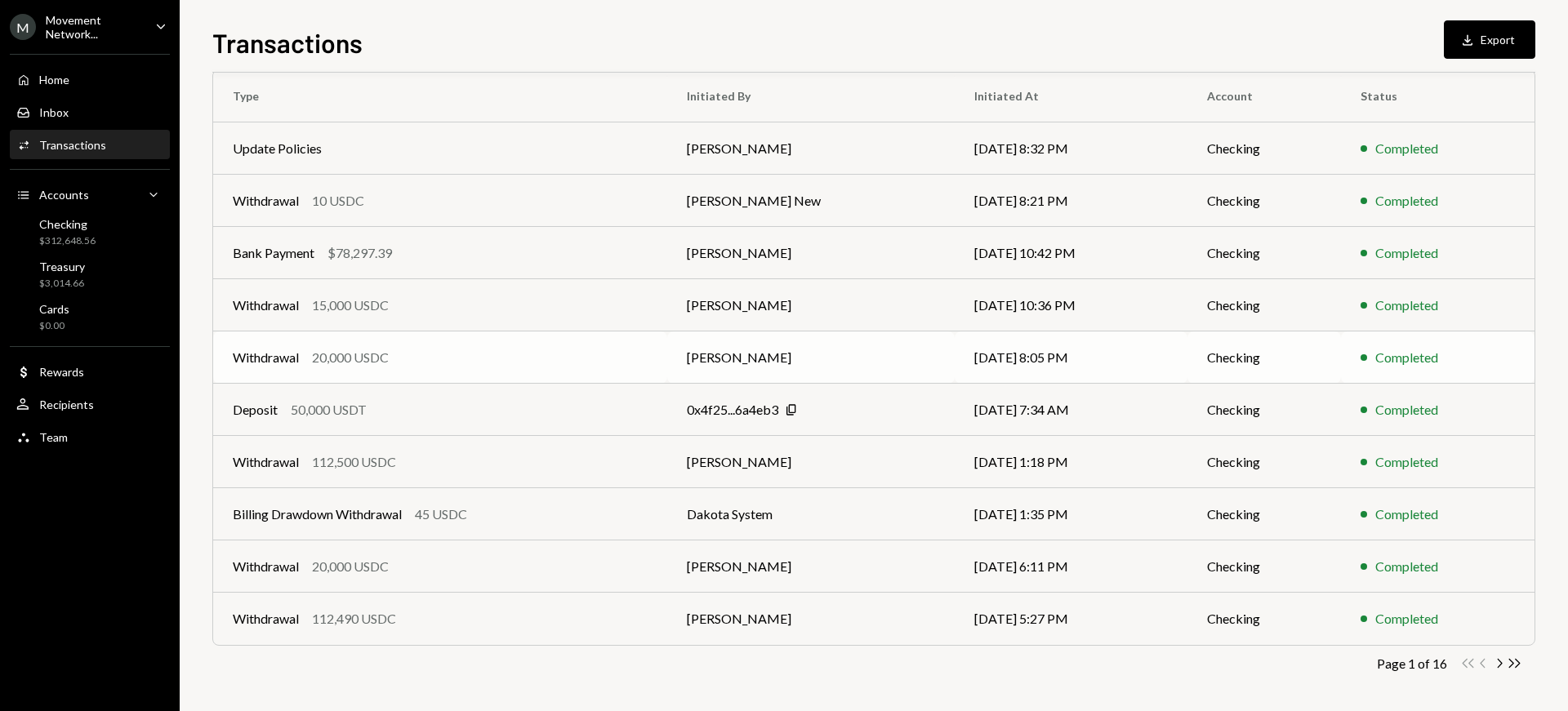
scroll to position [246, 0]
click at [1496, 662] on icon "Chevron Right" at bounding box center [1499, 661] width 16 height 16
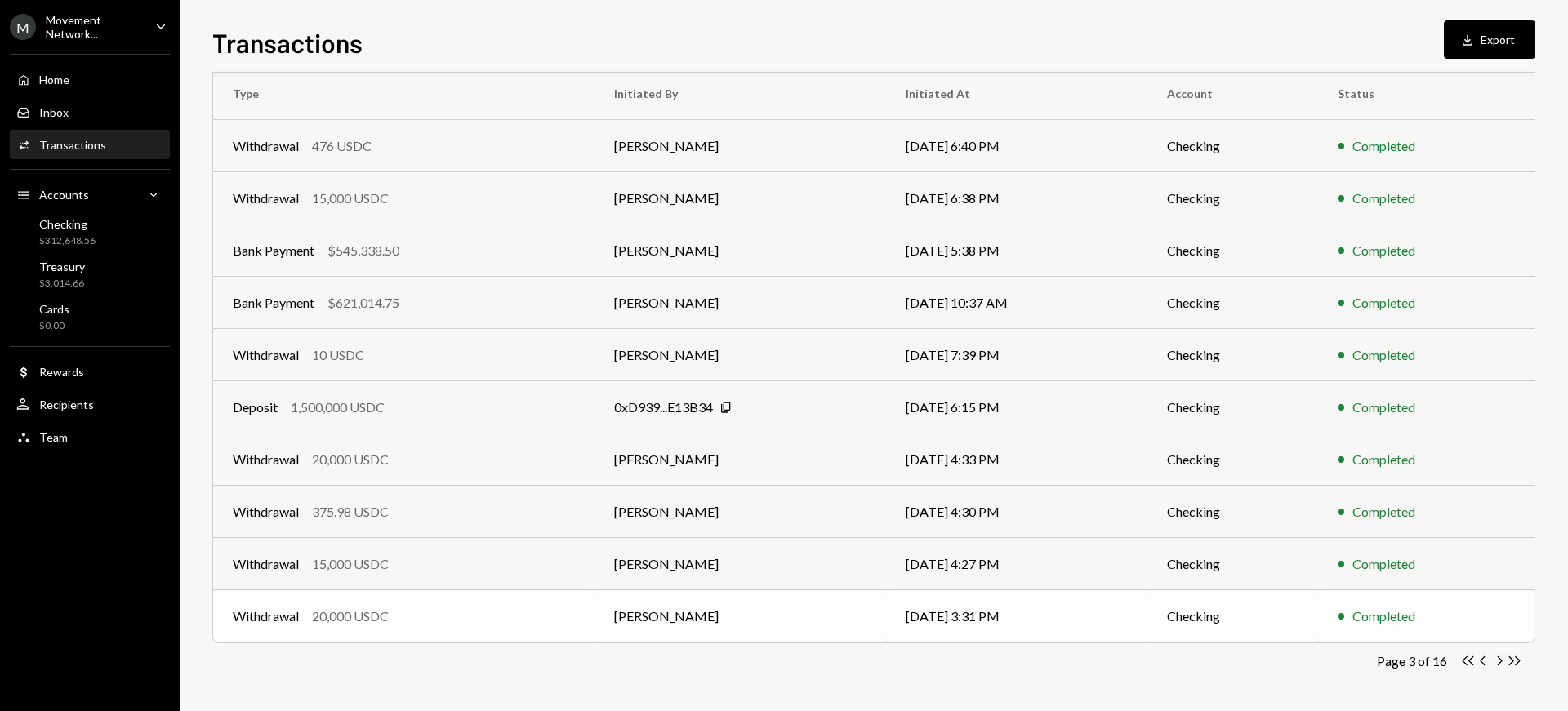
click at [633, 614] on td "[PERSON_NAME]" at bounding box center [739, 616] width 291 height 53
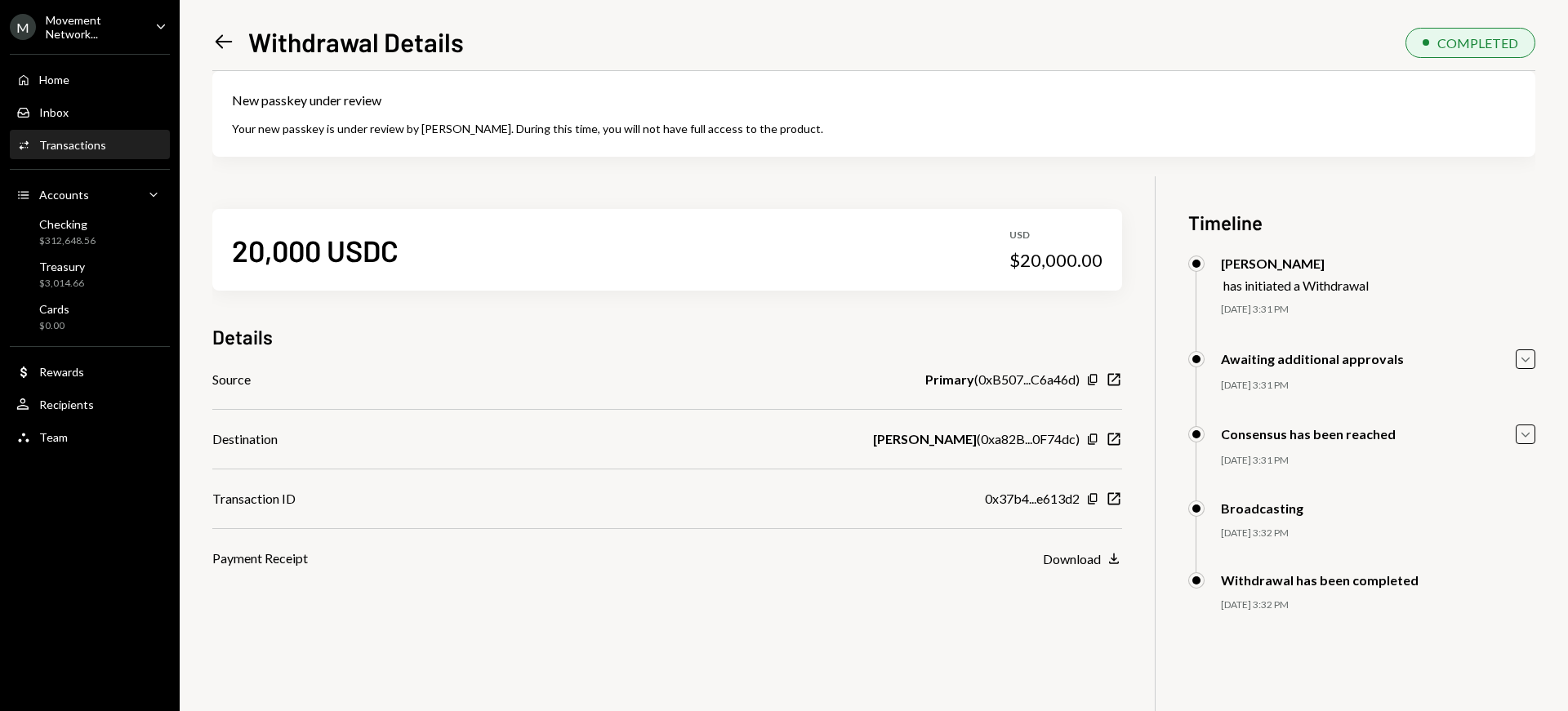
click at [221, 40] on icon "Left Arrow" at bounding box center [224, 41] width 23 height 23
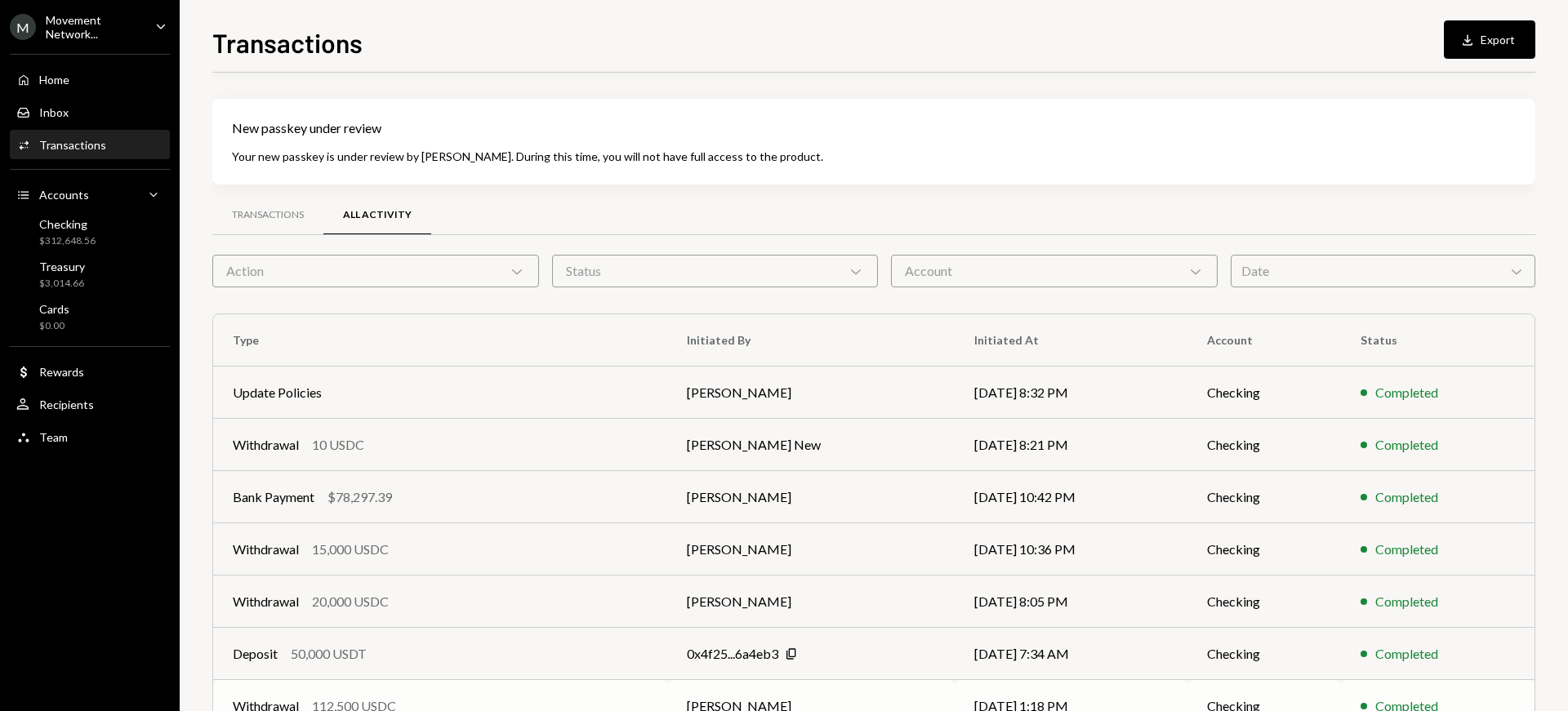
scroll to position [246, 0]
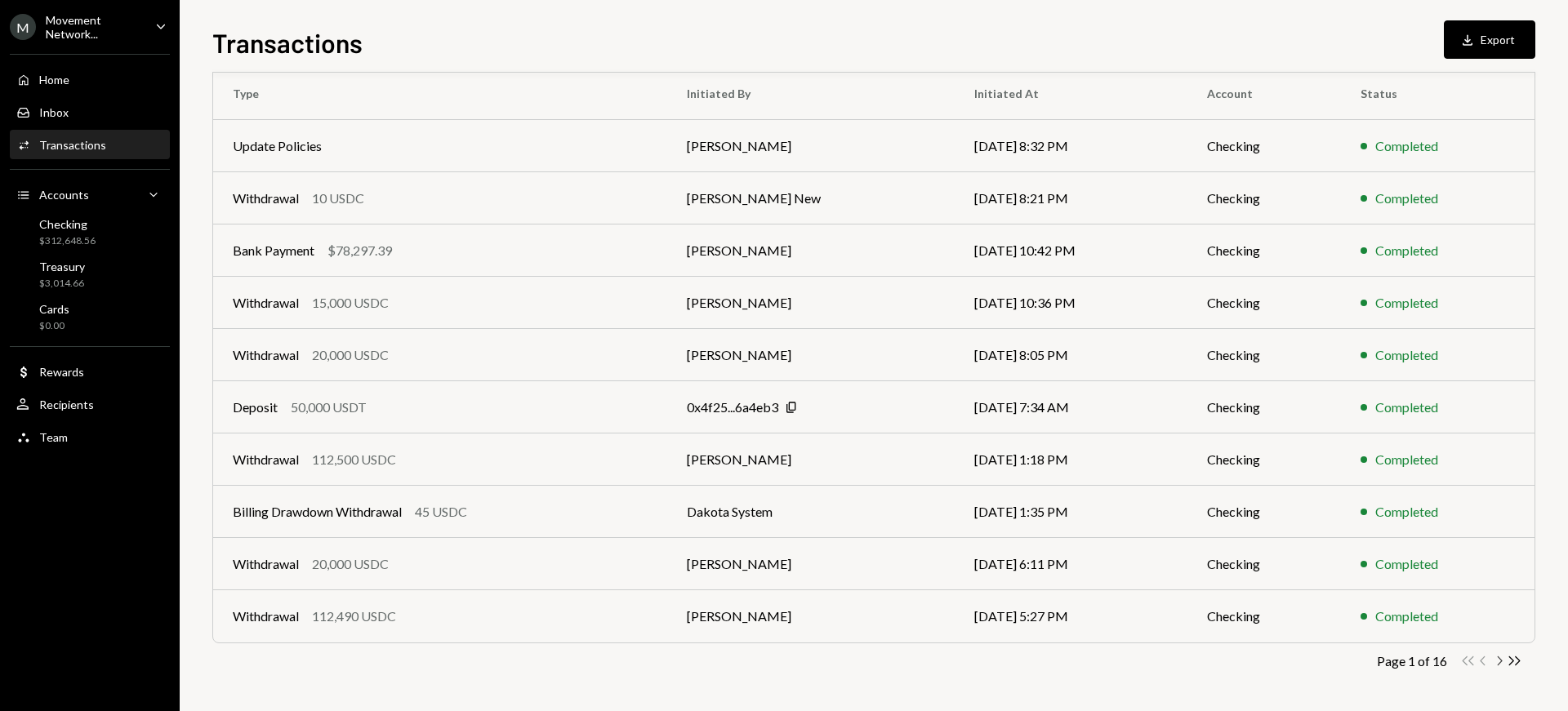
click at [1497, 664] on icon "button" at bounding box center [1499, 660] width 5 height 9
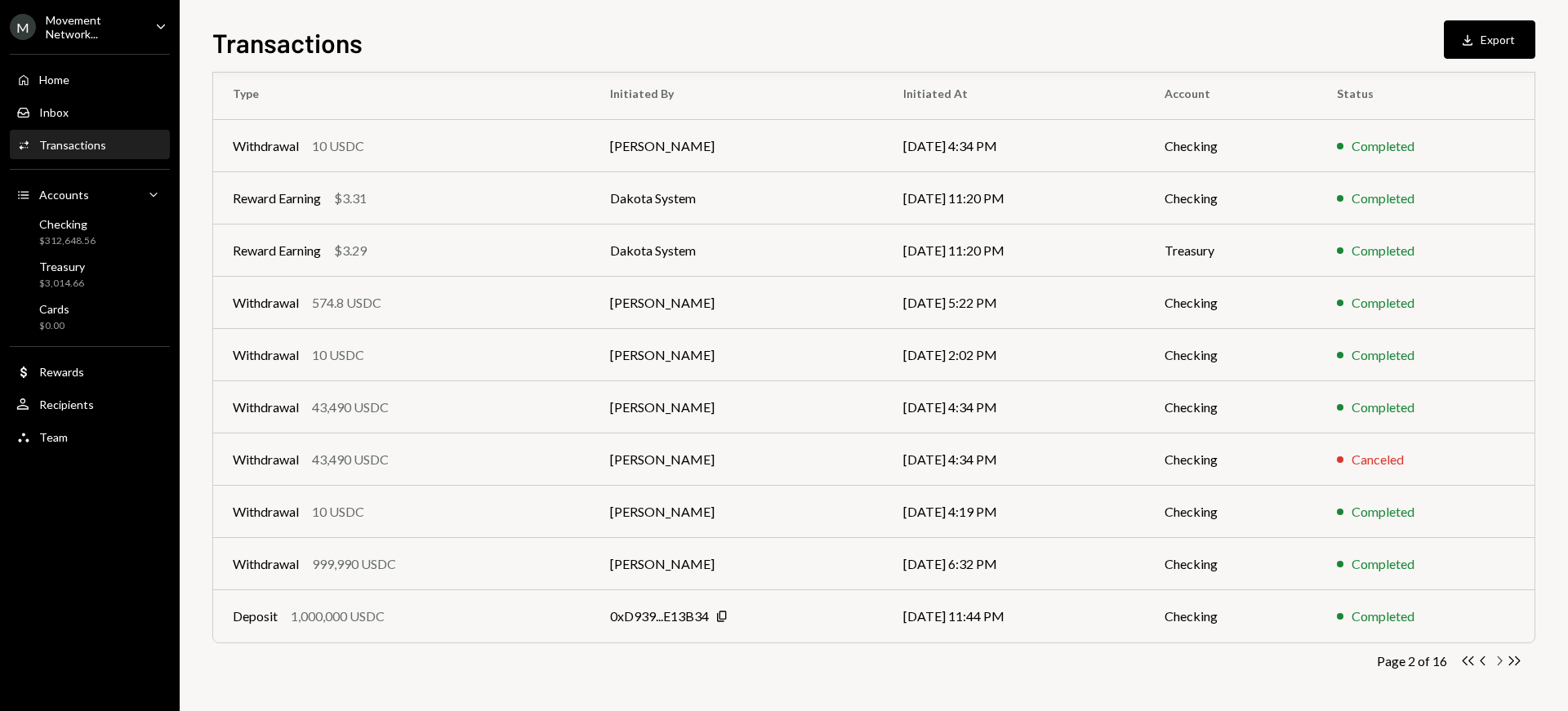
click at [1497, 664] on icon "button" at bounding box center [1499, 660] width 5 height 9
click at [626, 570] on td "[PERSON_NAME]" at bounding box center [739, 564] width 291 height 53
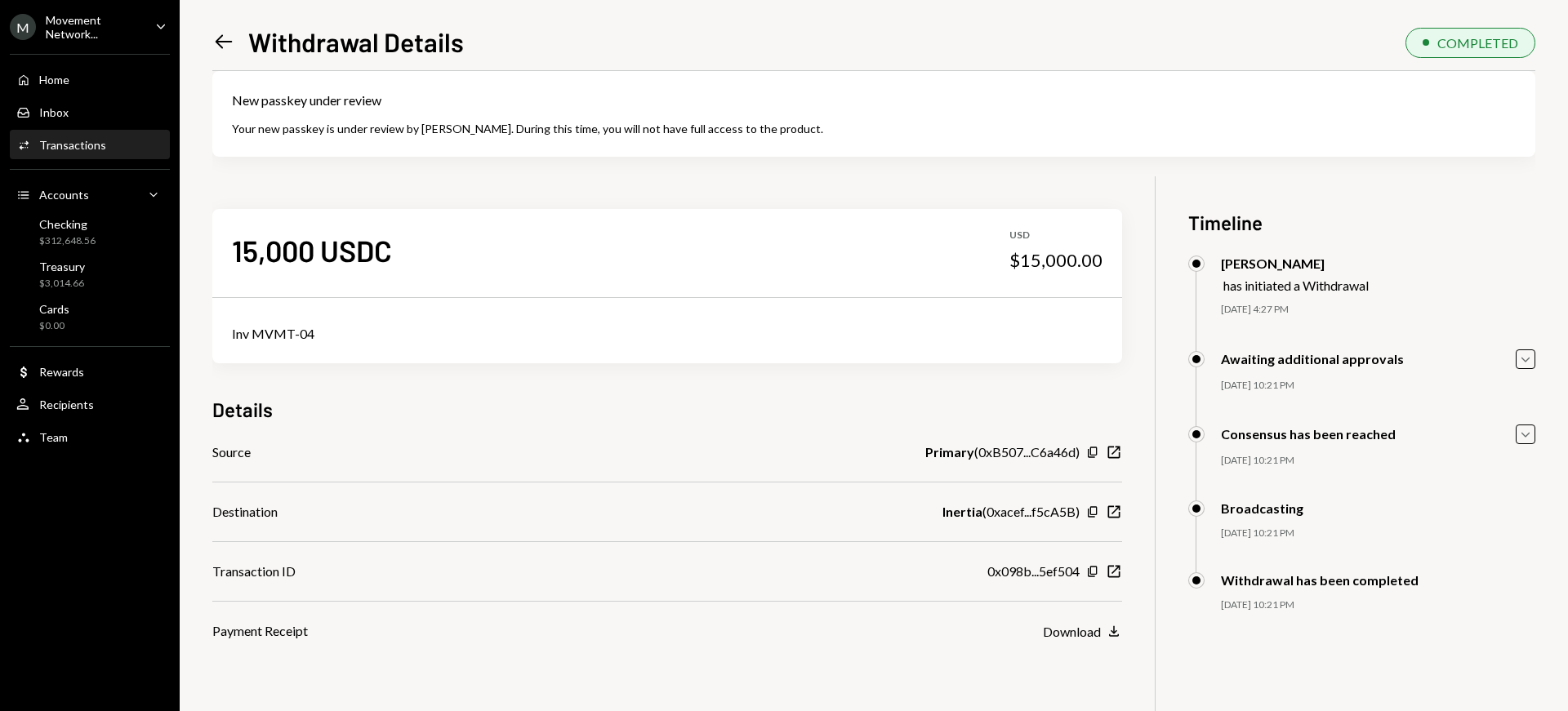
click at [227, 39] on icon "Left Arrow" at bounding box center [224, 41] width 23 height 23
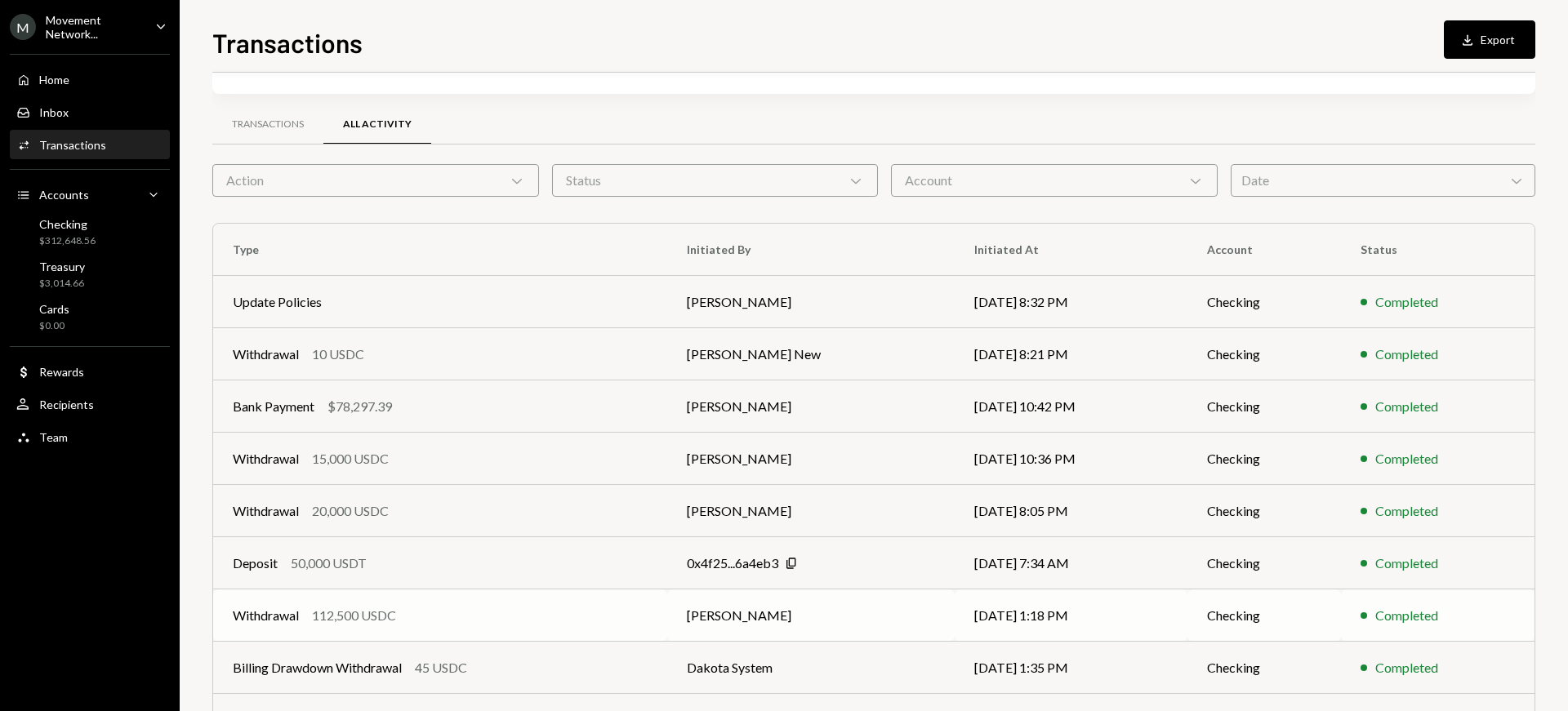
scroll to position [246, 0]
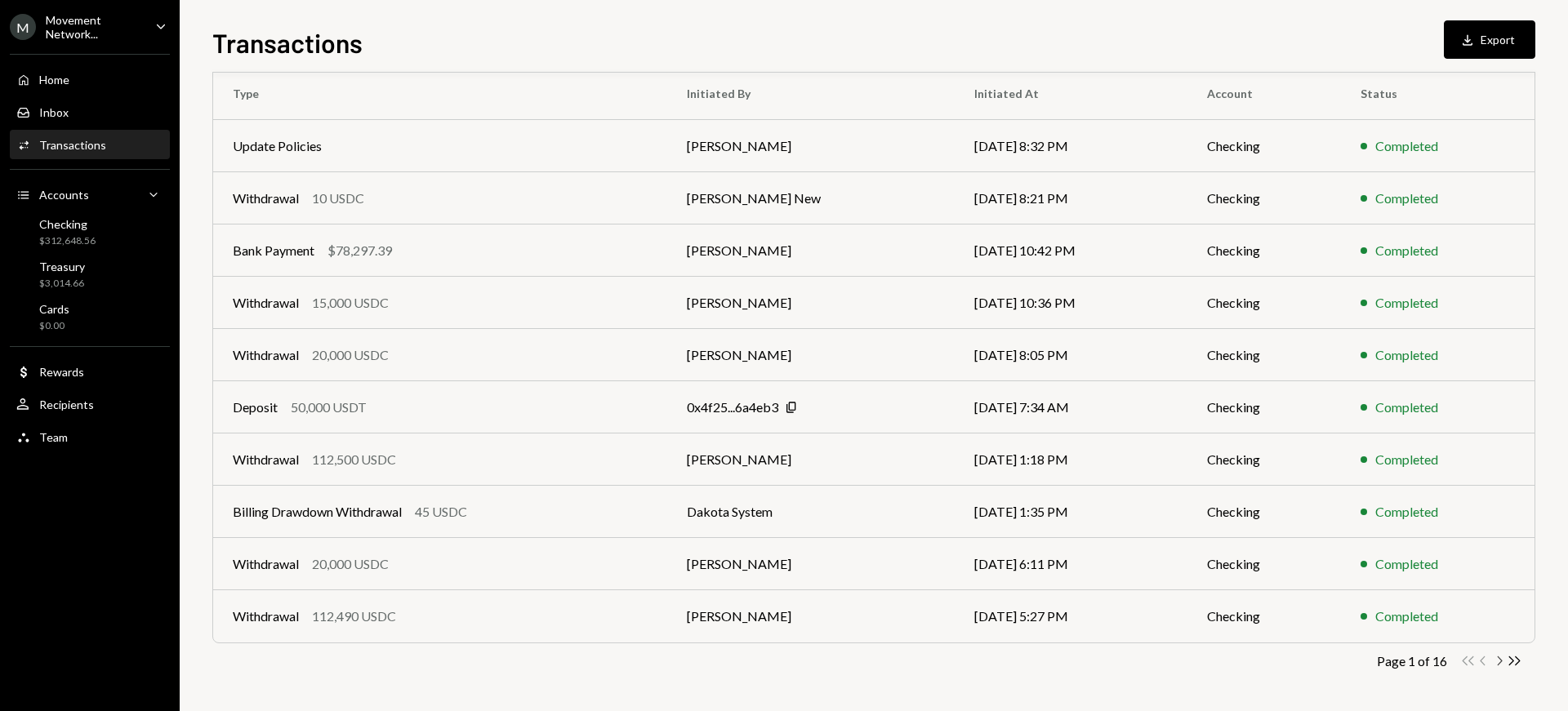
click at [1499, 662] on icon "button" at bounding box center [1499, 660] width 5 height 9
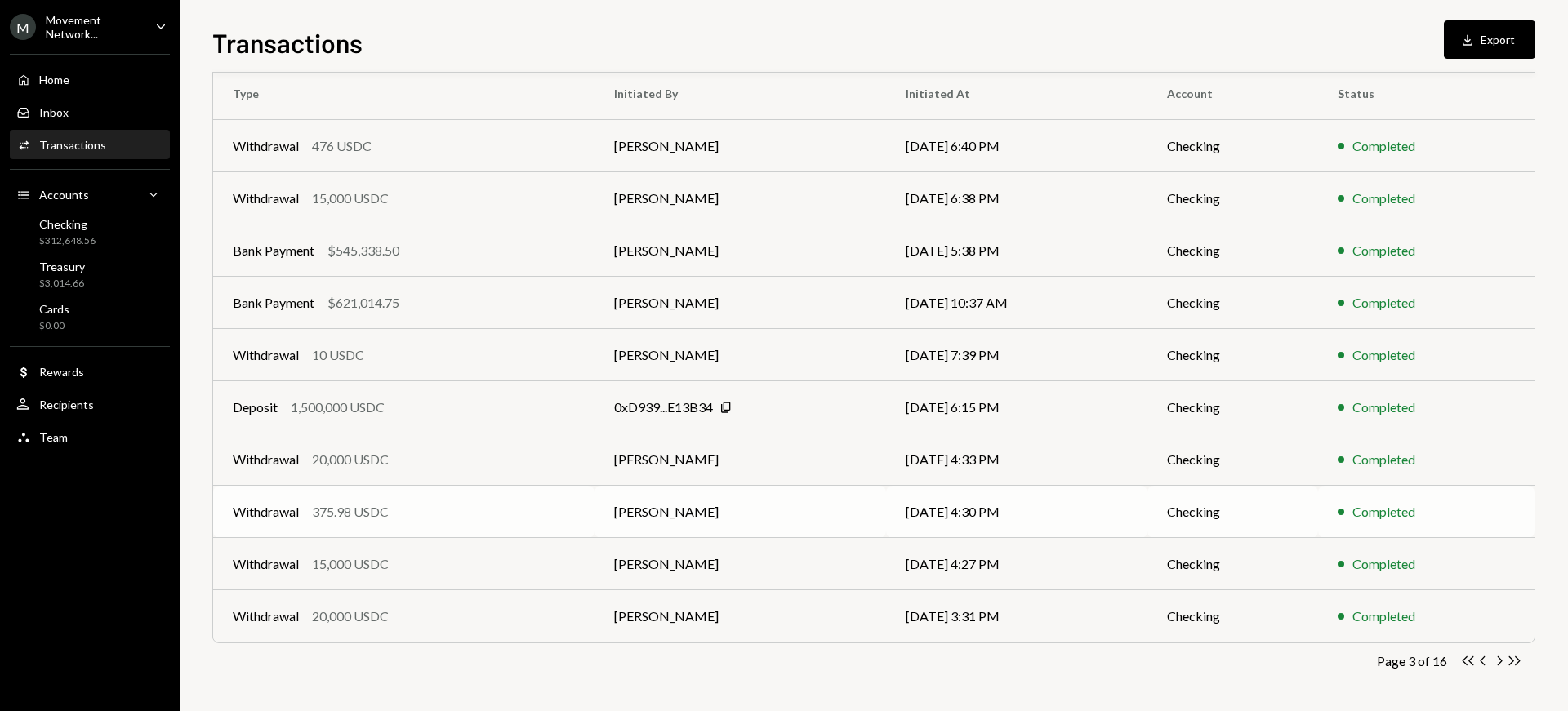
click at [395, 513] on div "Withdrawal 375.98 USDC" at bounding box center [403, 511] width 342 height 20
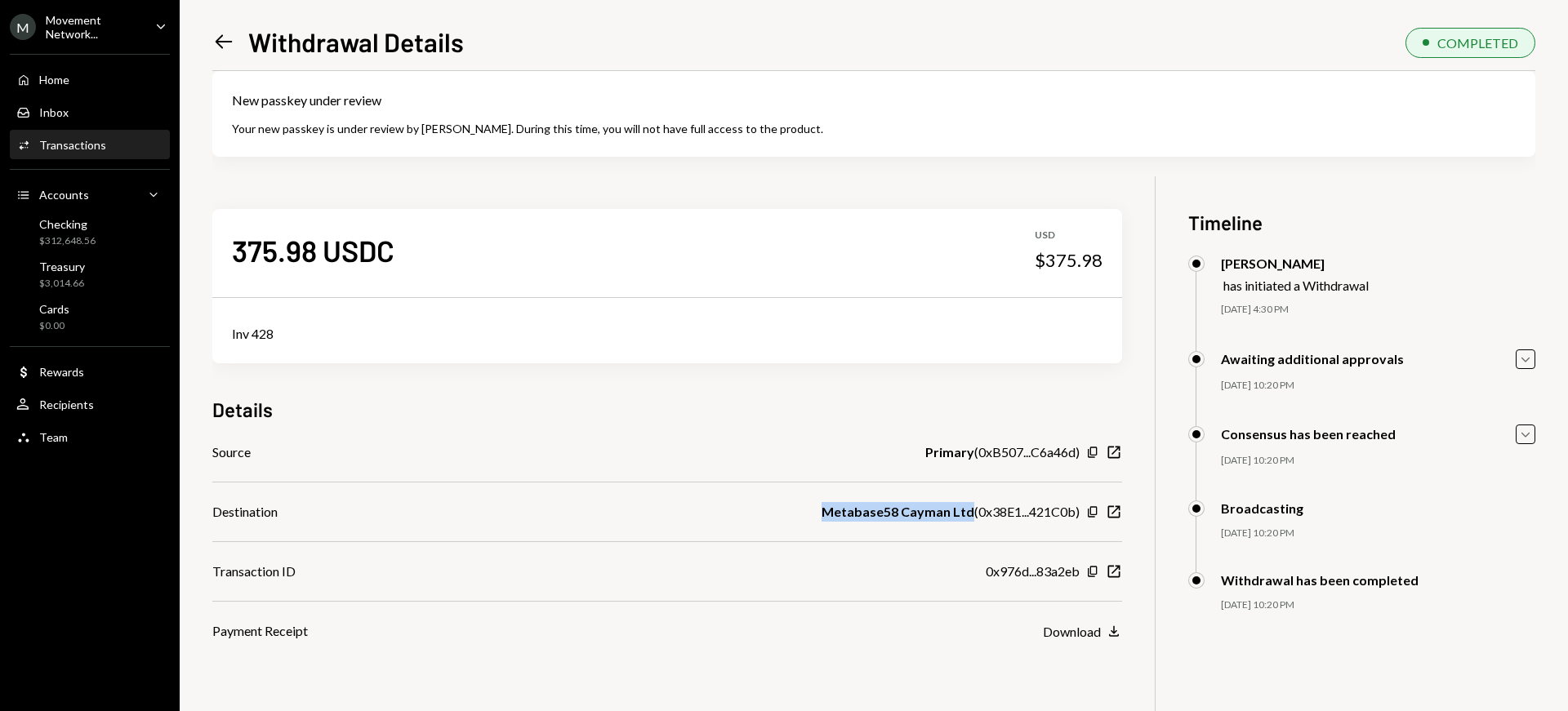
drag, startPoint x: 820, startPoint y: 515, endPoint x: 970, endPoint y: 515, distance: 150.0
click at [970, 515] on div "Destination Metabase58 Cayman Ltd ( 0x38E1...421C0b ) Copy New Window" at bounding box center [668, 511] width 910 height 20
copy b "Metabase58 Cayman Ltd"
click at [224, 43] on icon "Left Arrow" at bounding box center [224, 41] width 23 height 23
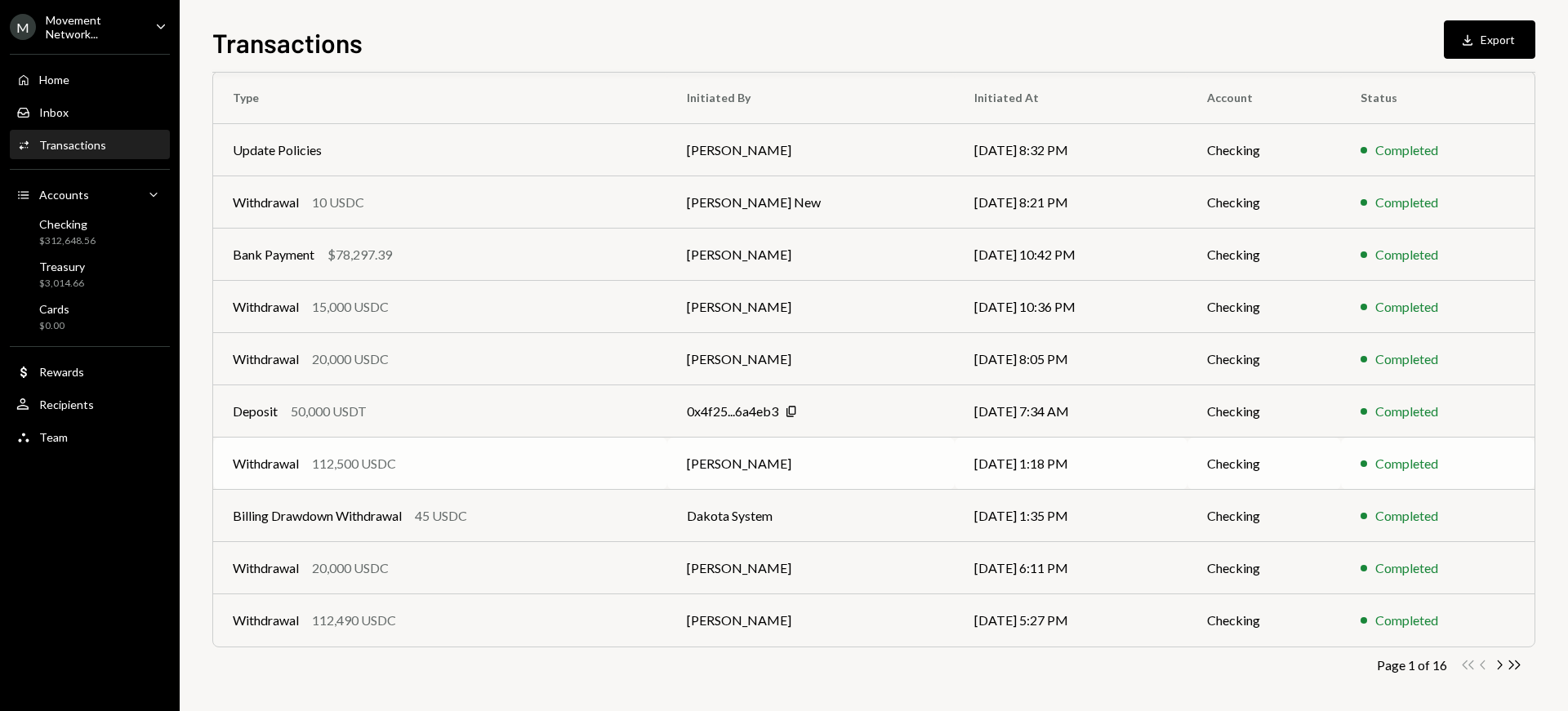
scroll to position [246, 0]
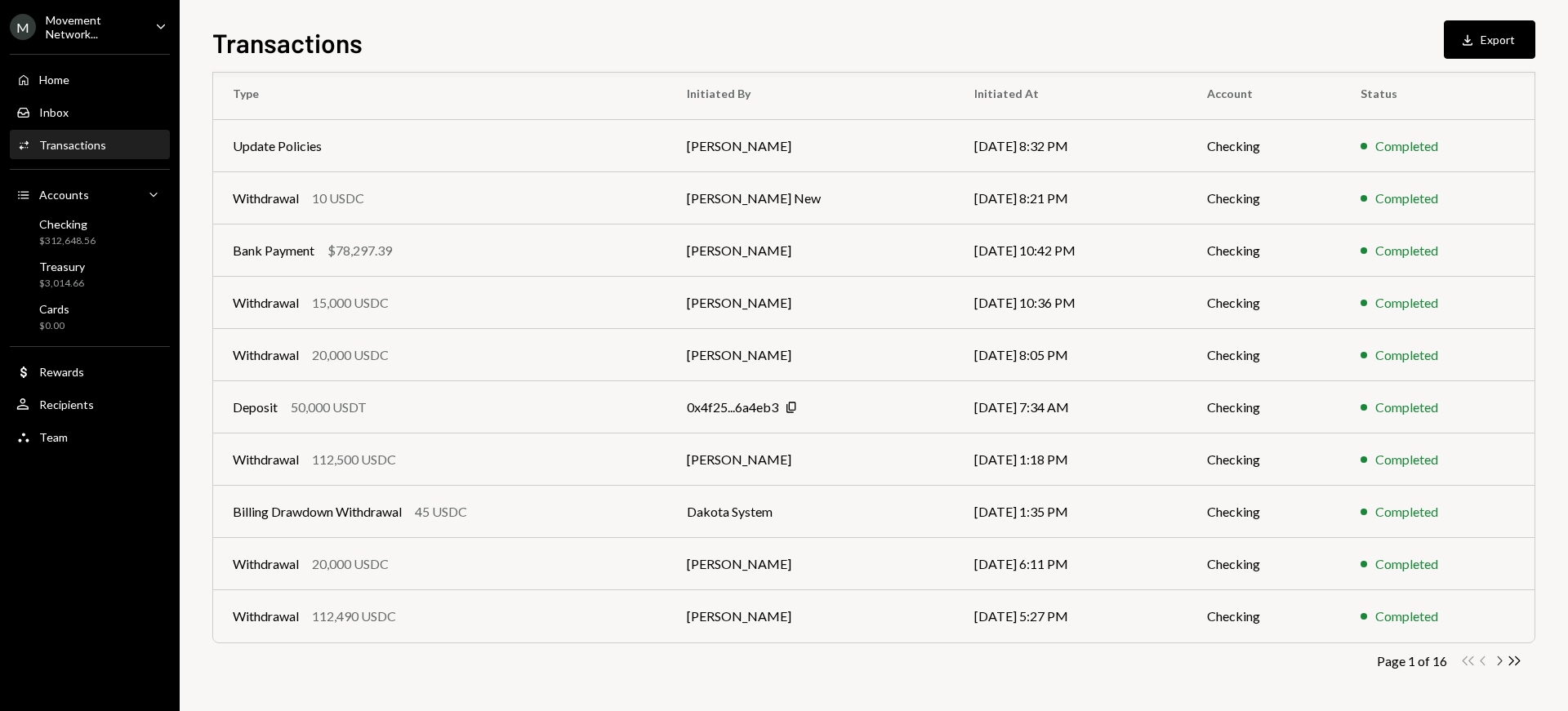
click at [1499, 658] on icon "button" at bounding box center [1499, 660] width 5 height 9
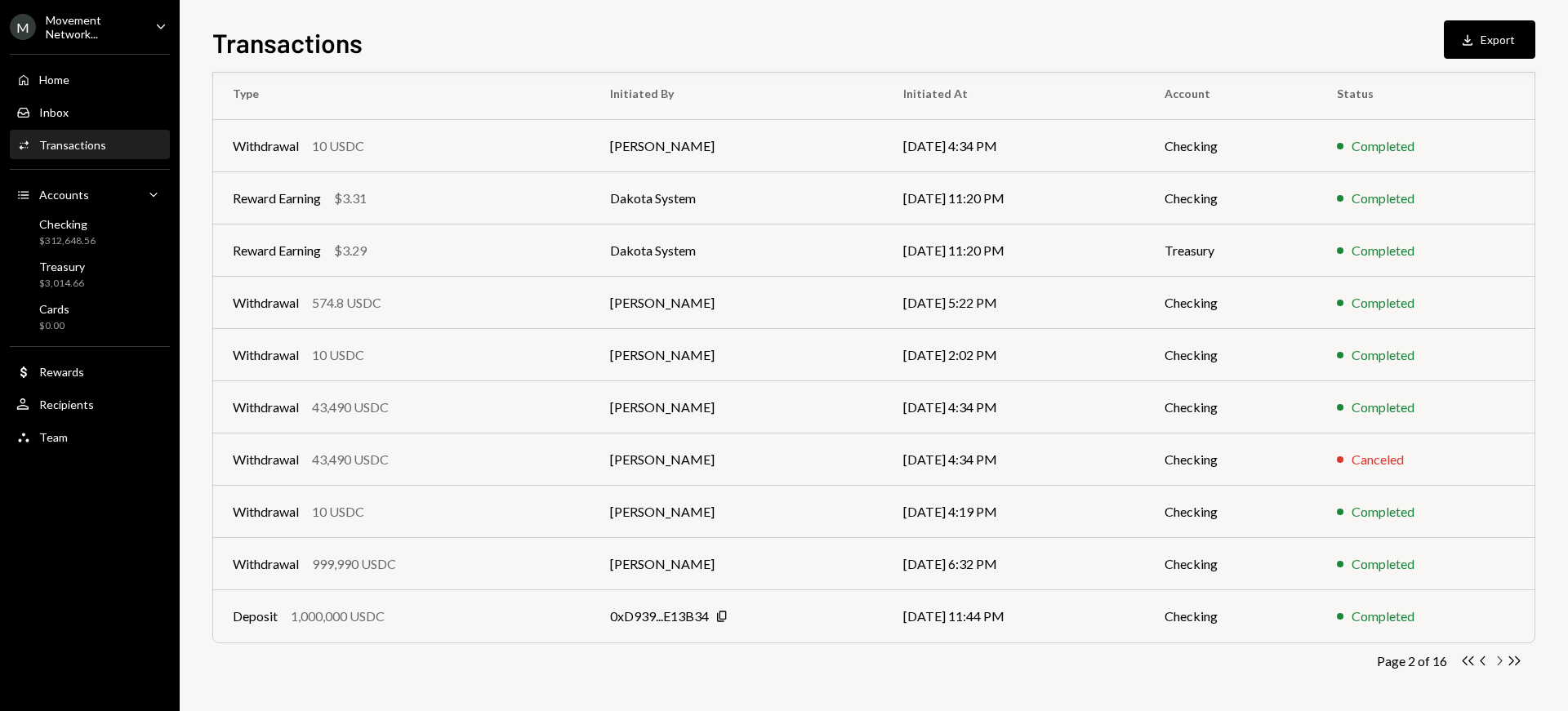
click at [1499, 658] on icon "Chevron Right" at bounding box center [1499, 661] width 16 height 16
click at [651, 455] on td "[PERSON_NAME]" at bounding box center [739, 459] width 291 height 53
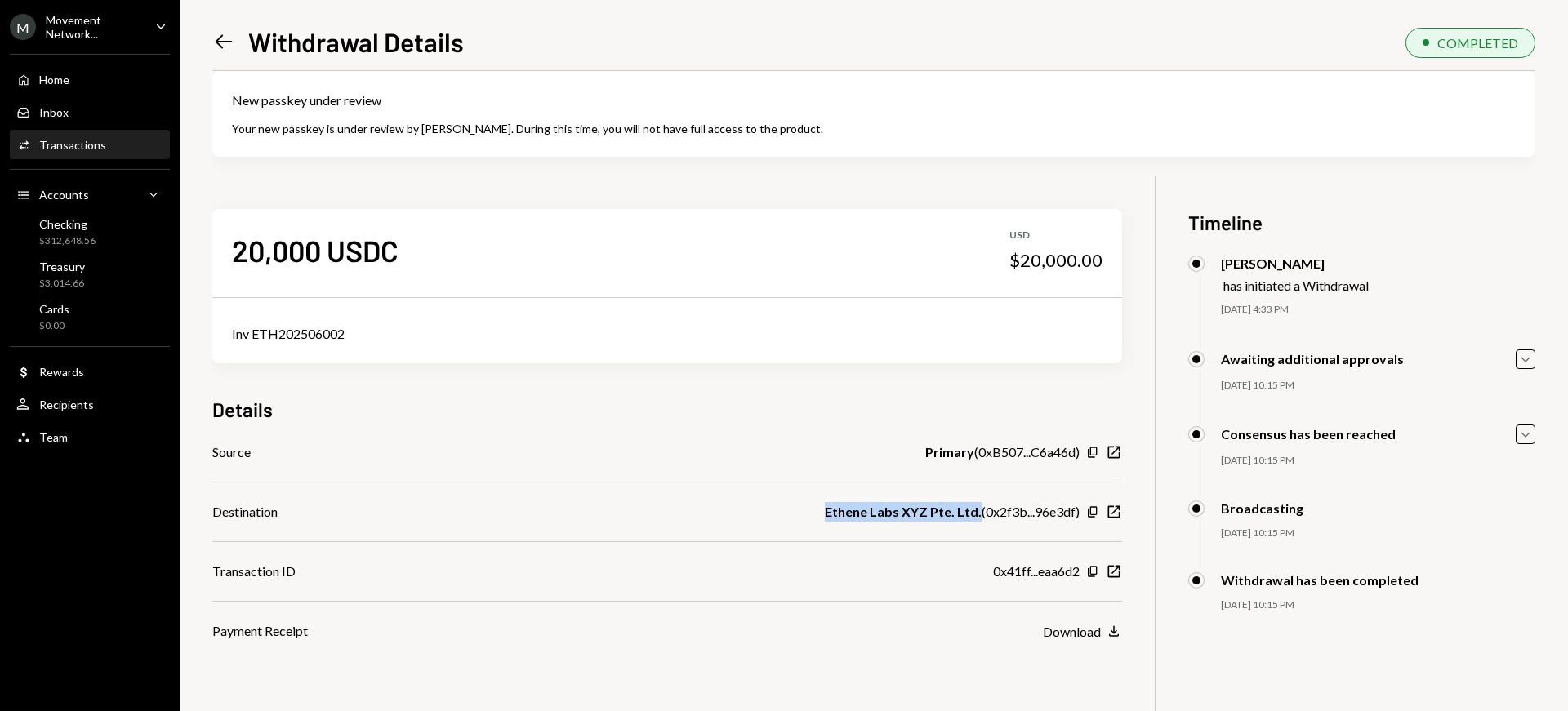
drag, startPoint x: 825, startPoint y: 515, endPoint x: 978, endPoint y: 516, distance: 153.0
click at [978, 516] on div "Destination Ethene Labs XYZ Pte. Ltd. ( 0x2f3b...96e3df ) Copy New Window" at bounding box center [668, 511] width 910 height 20
copy b "Ethene Labs XYZ Pte. Ltd."
click at [225, 43] on icon "Left Arrow" at bounding box center [224, 41] width 23 height 23
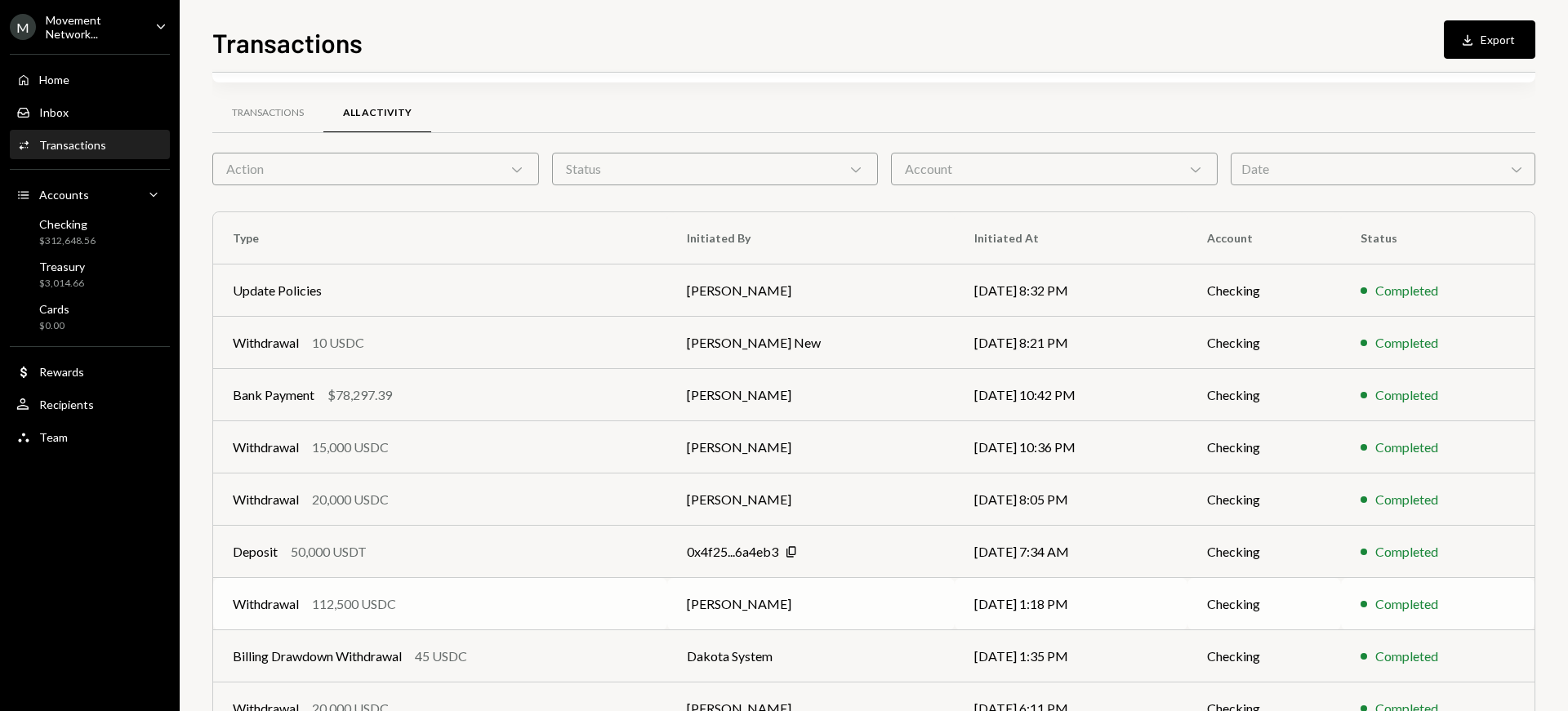
scroll to position [246, 0]
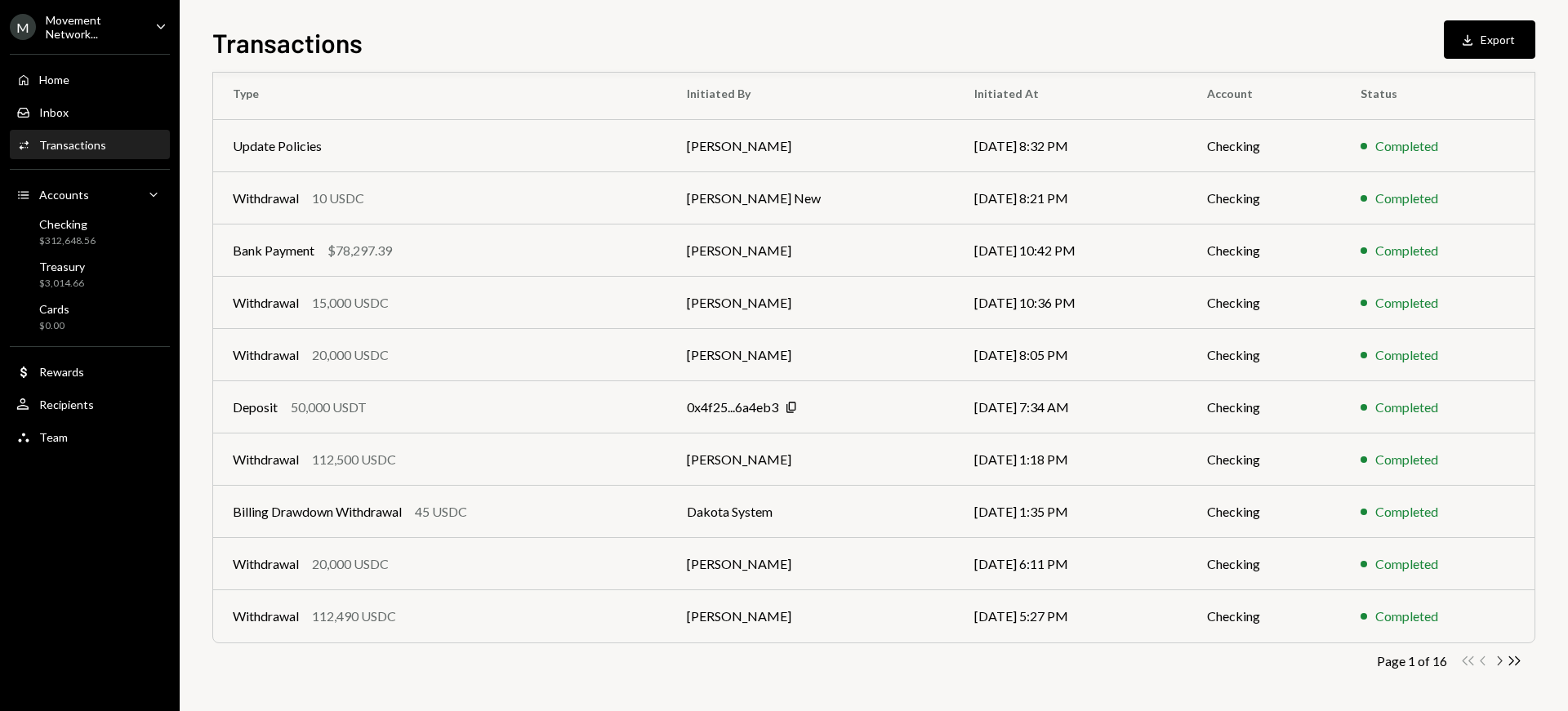
click at [1500, 661] on icon "Chevron Right" at bounding box center [1499, 661] width 16 height 16
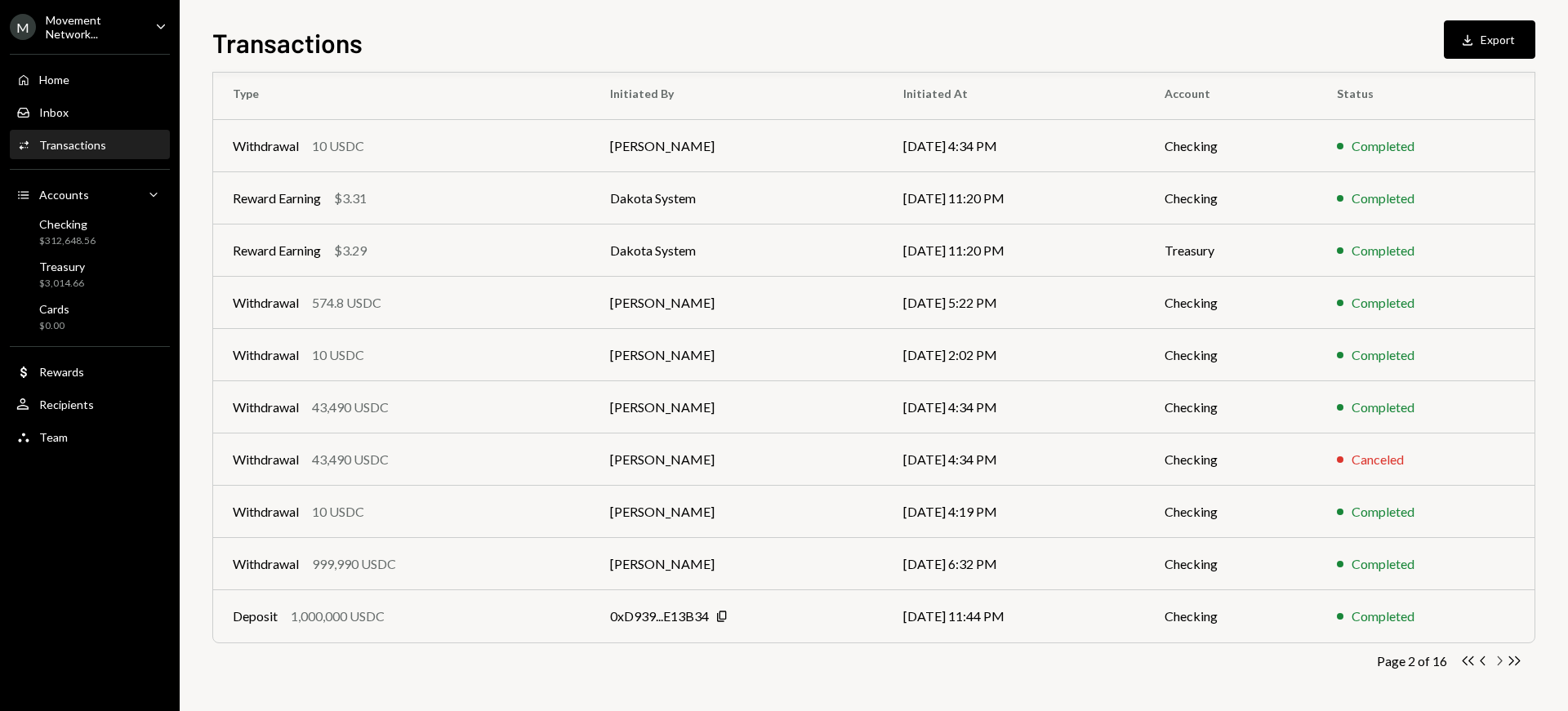
click at [1500, 661] on icon "Chevron Right" at bounding box center [1499, 661] width 16 height 16
click at [636, 356] on td "[PERSON_NAME]" at bounding box center [739, 355] width 291 height 53
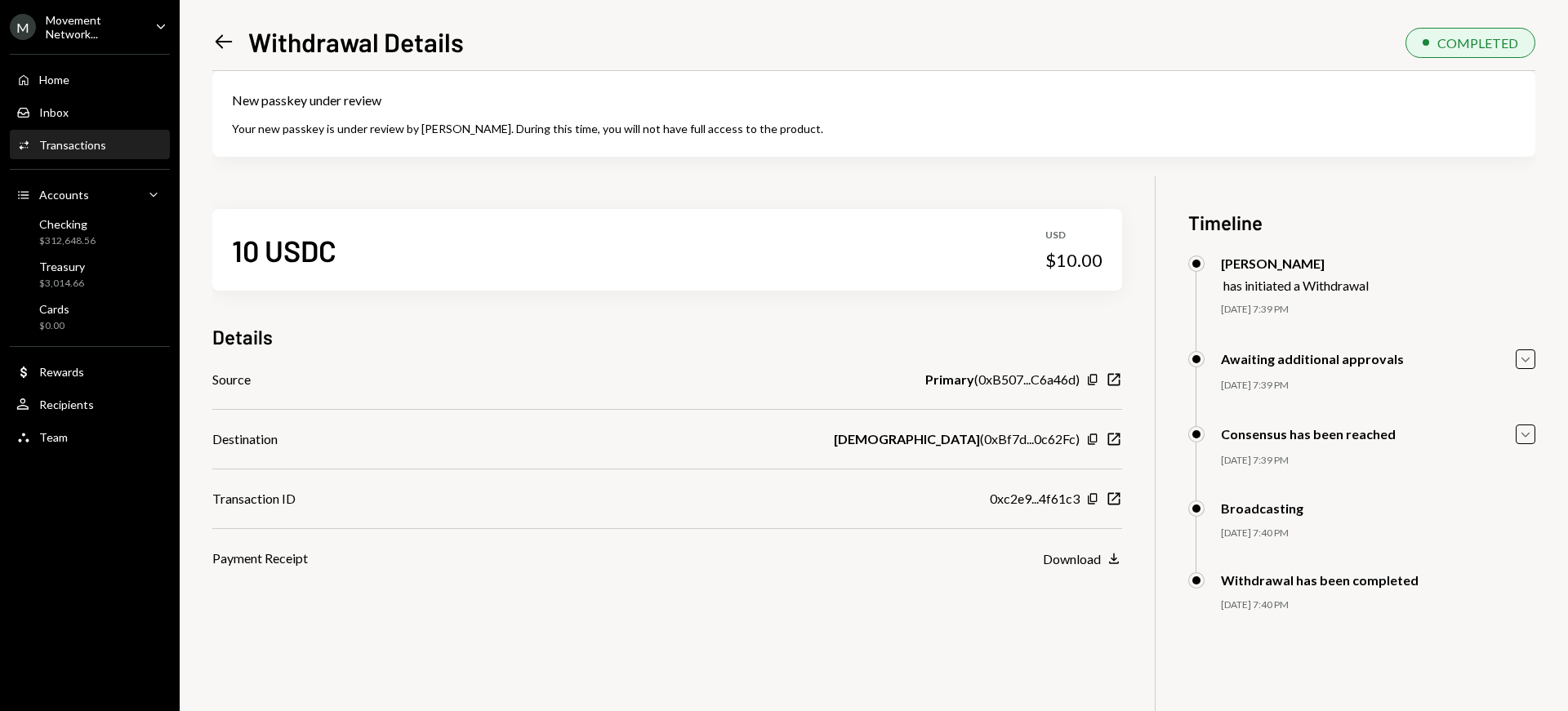
click at [233, 41] on icon "Left Arrow" at bounding box center [224, 41] width 23 height 23
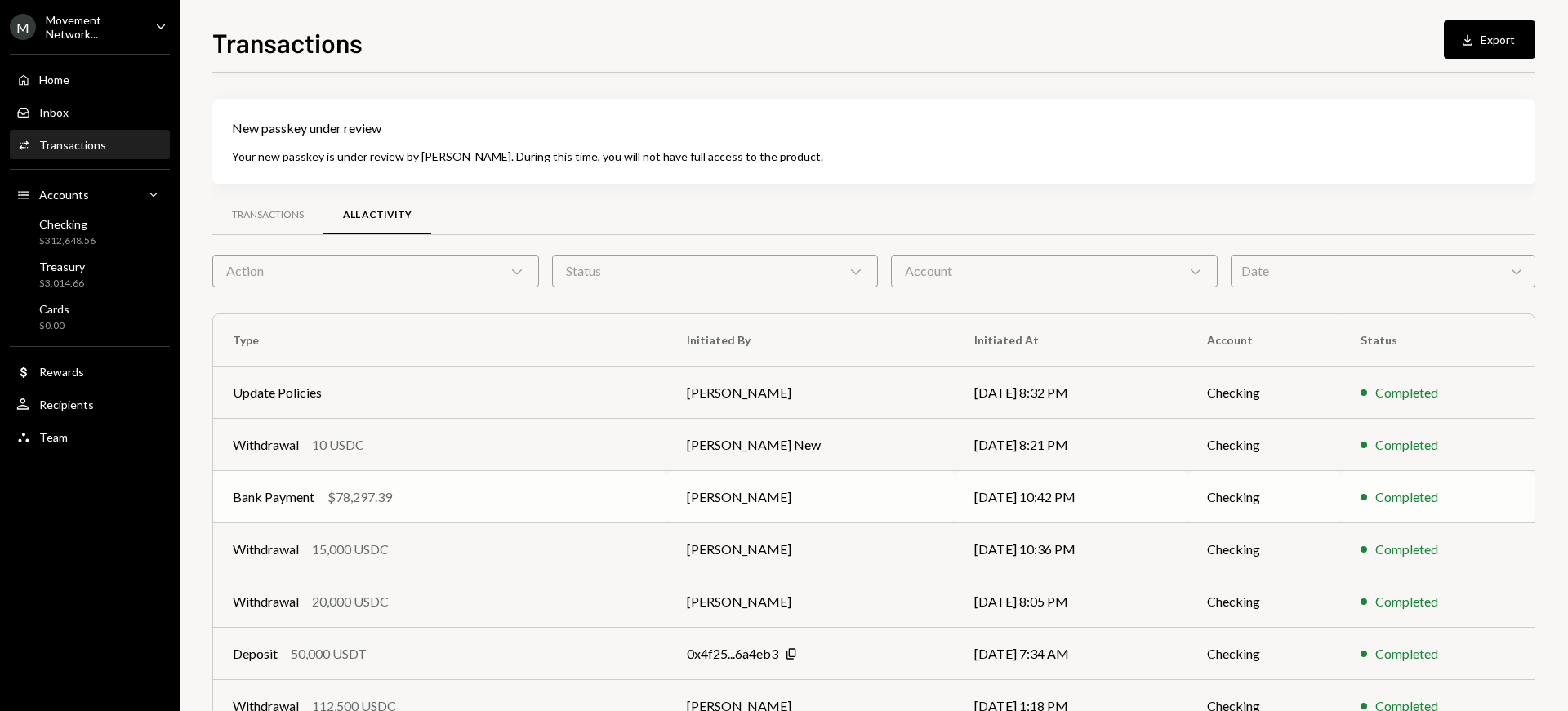
scroll to position [246, 0]
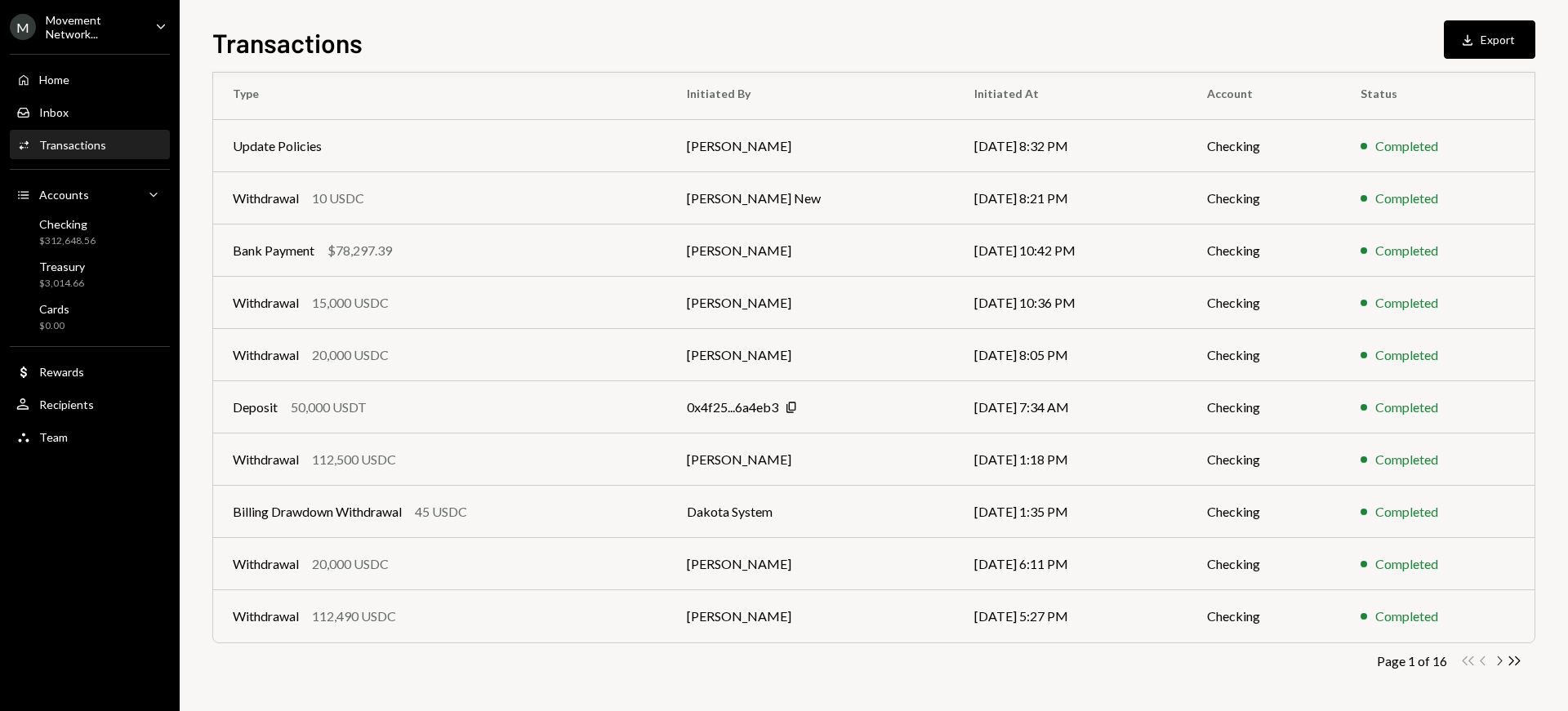
click at [1498, 661] on icon "Chevron Right" at bounding box center [1499, 661] width 16 height 16
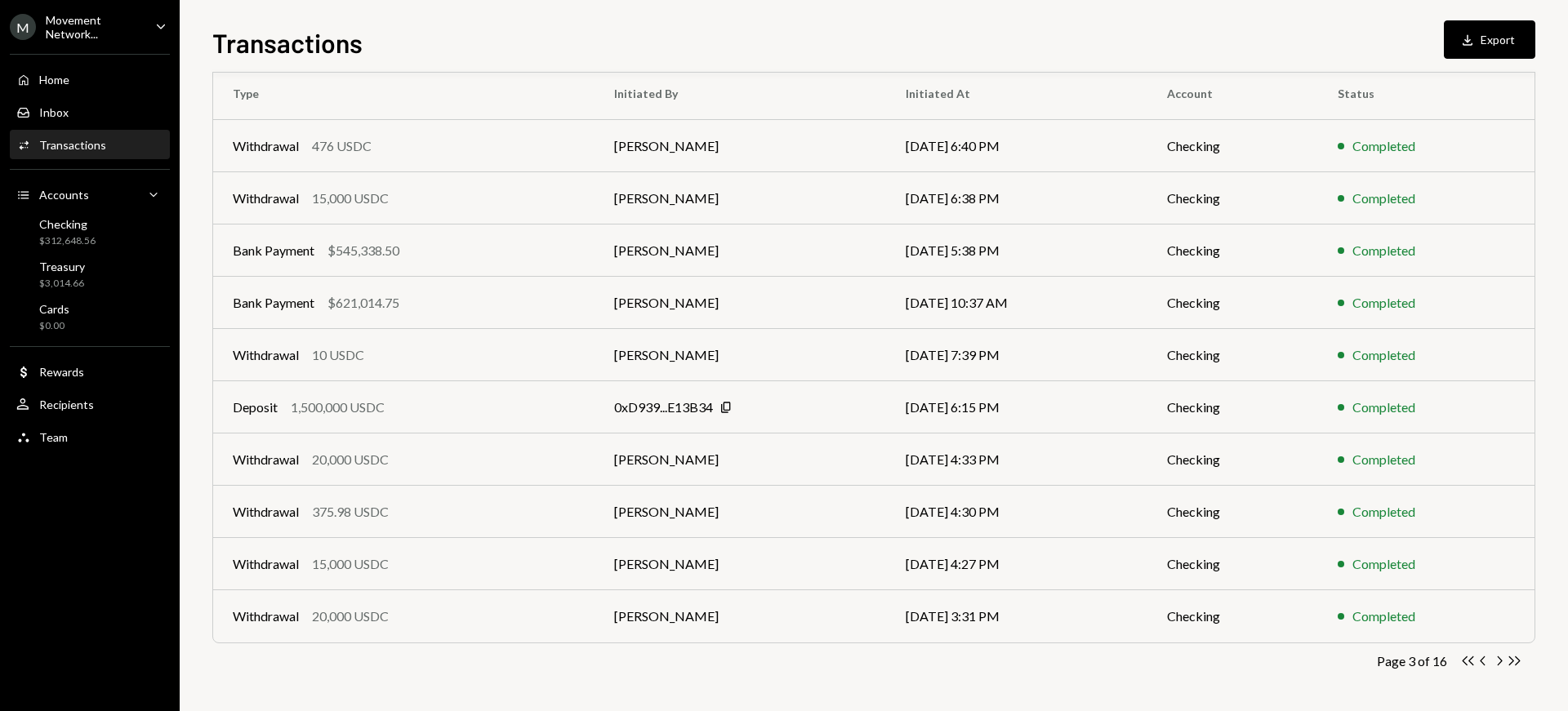
click at [1077, 44] on div "Transactions Download Export" at bounding box center [873, 41] width 1323 height 36
click at [1163, 8] on div "Transactions Download Export New passkey under review Your new passkey is under…" at bounding box center [873, 356] width 1388 height 711
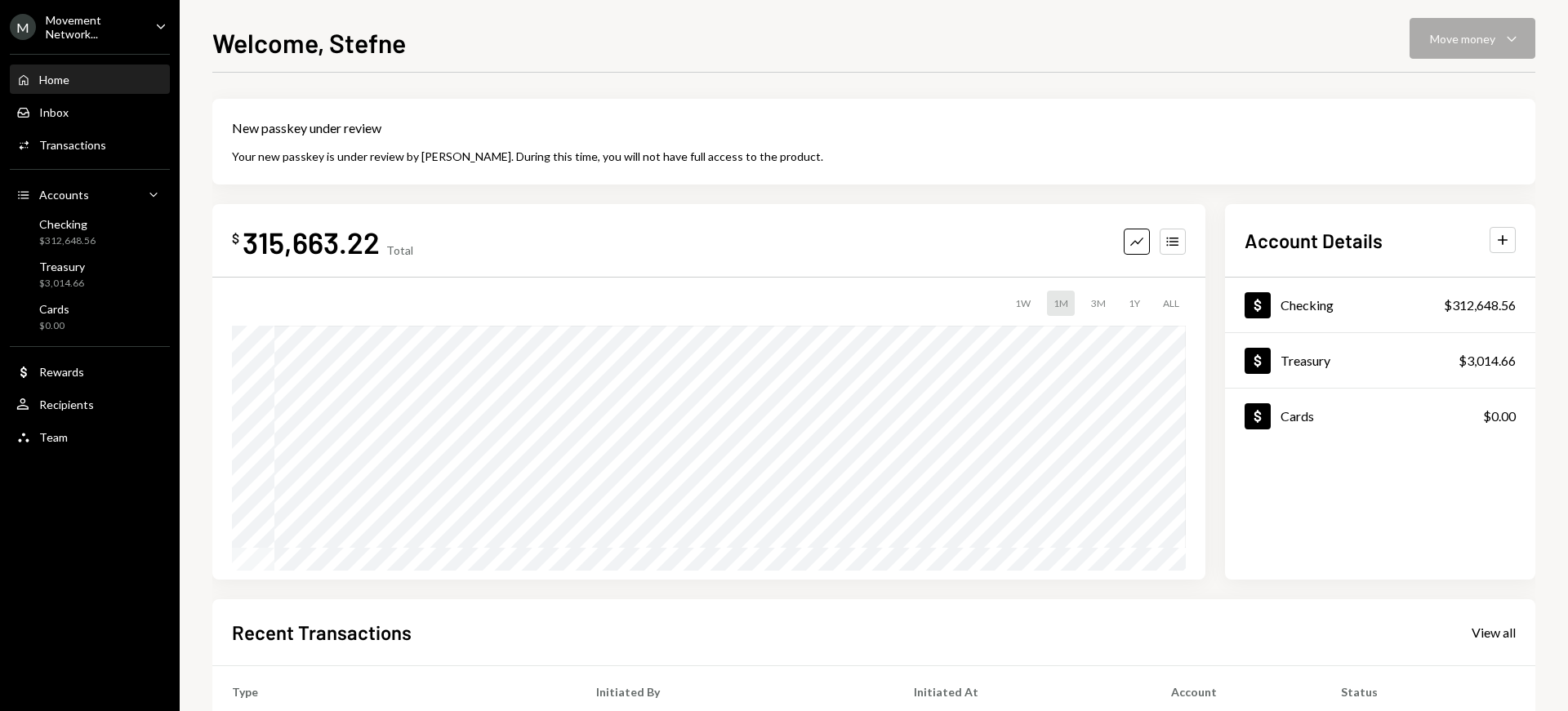
click at [156, 23] on icon "Caret Down" at bounding box center [161, 26] width 18 height 18
click at [524, 242] on div "$ 315,663.22 Total Graph Accounts" at bounding box center [708, 241] width 954 height 37
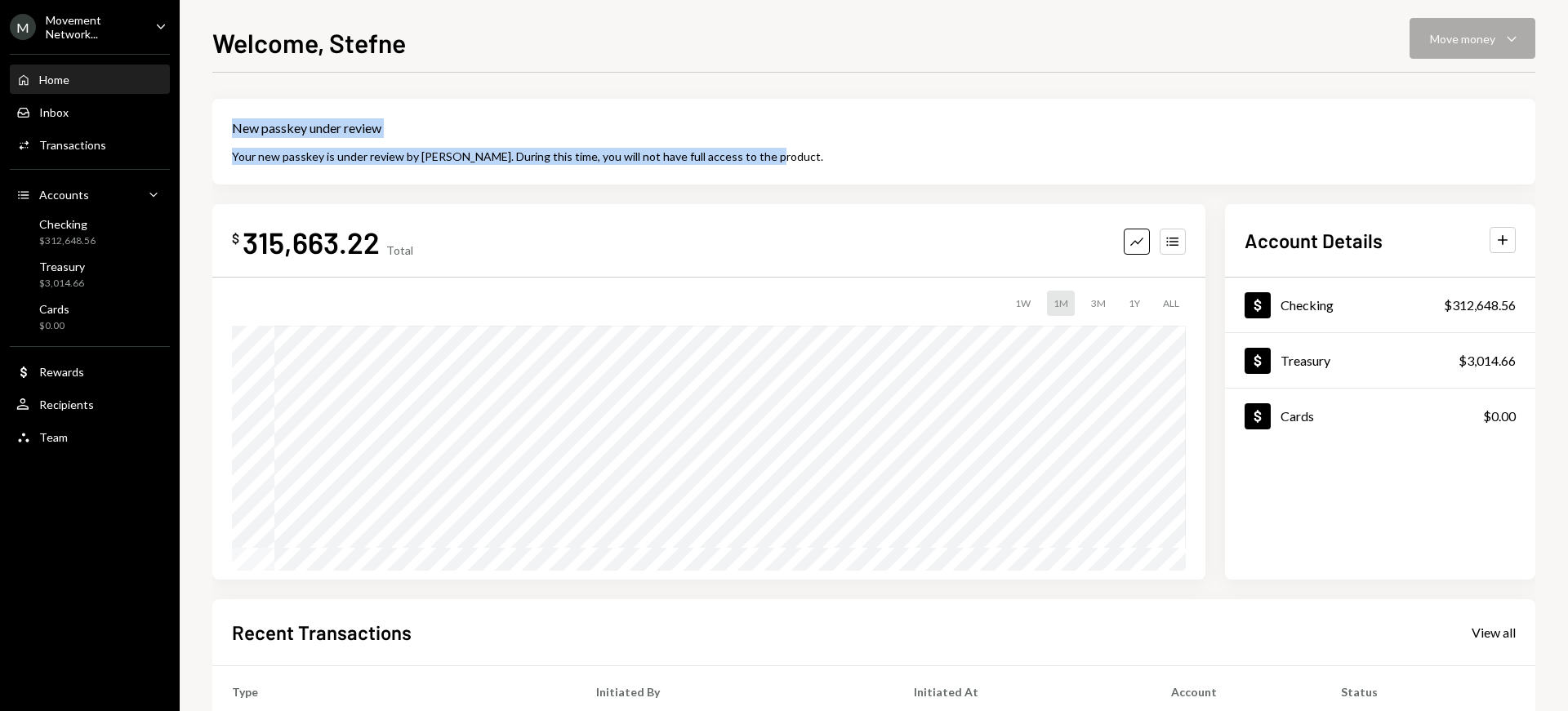
drag, startPoint x: 234, startPoint y: 127, endPoint x: 754, endPoint y: 178, distance: 522.5
click at [754, 178] on div "New passkey under review Your new passkey is under review by [PERSON_NAME]. Dur…" at bounding box center [873, 141] width 1323 height 85
copy div "New passkey under review Your new passkey is under review by [PERSON_NAME]. Dur…"
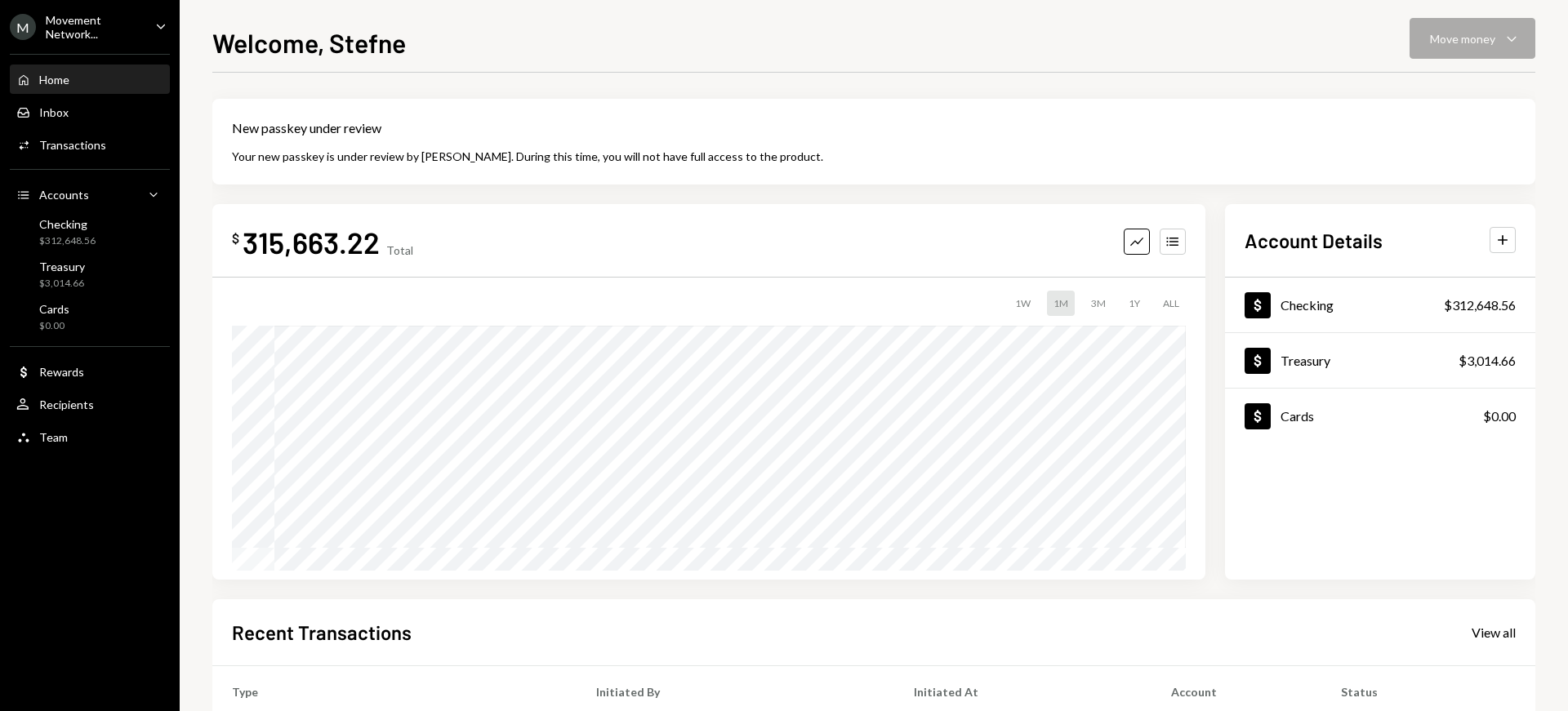
click at [125, 25] on div "Movement Network..." at bounding box center [93, 27] width 96 height 28
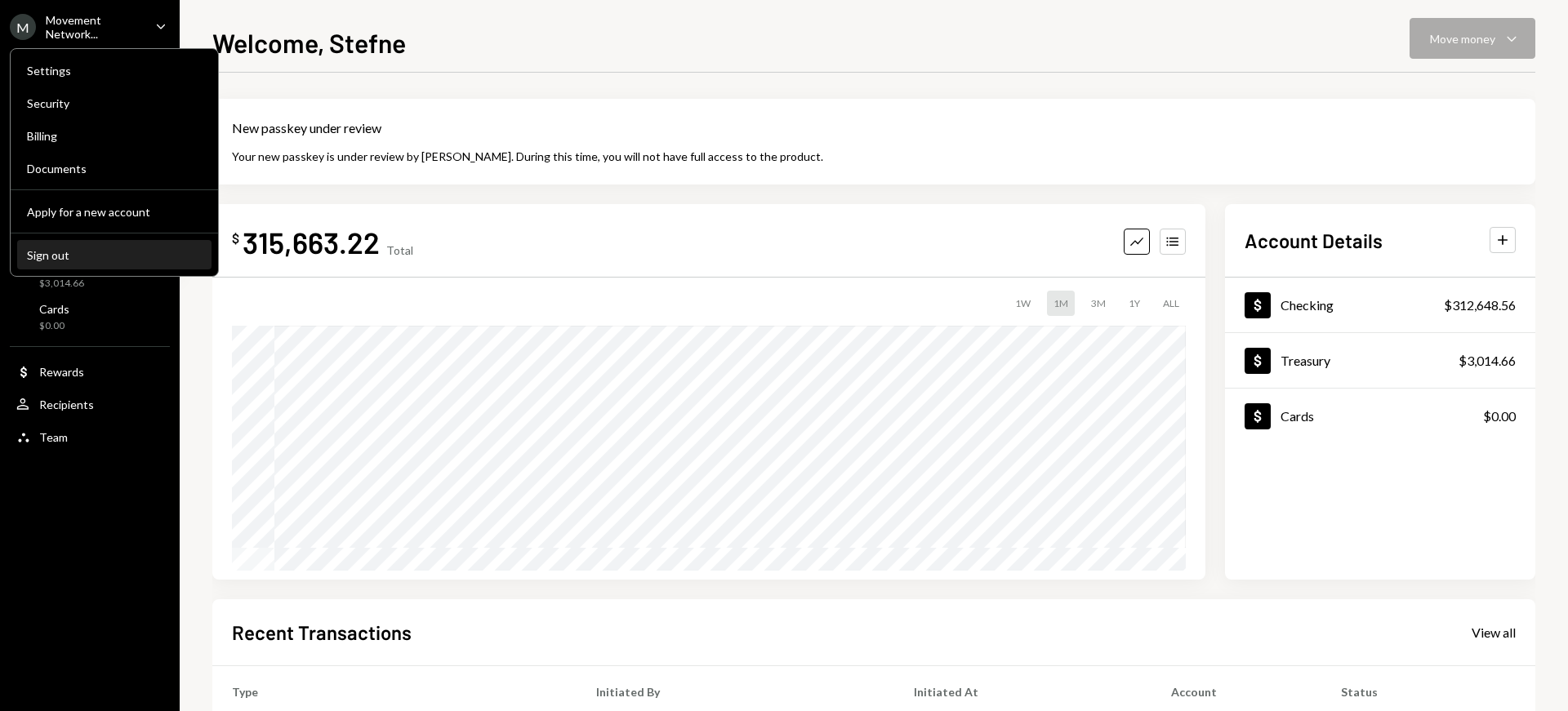
click at [84, 255] on div "Sign out" at bounding box center [114, 255] width 175 height 14
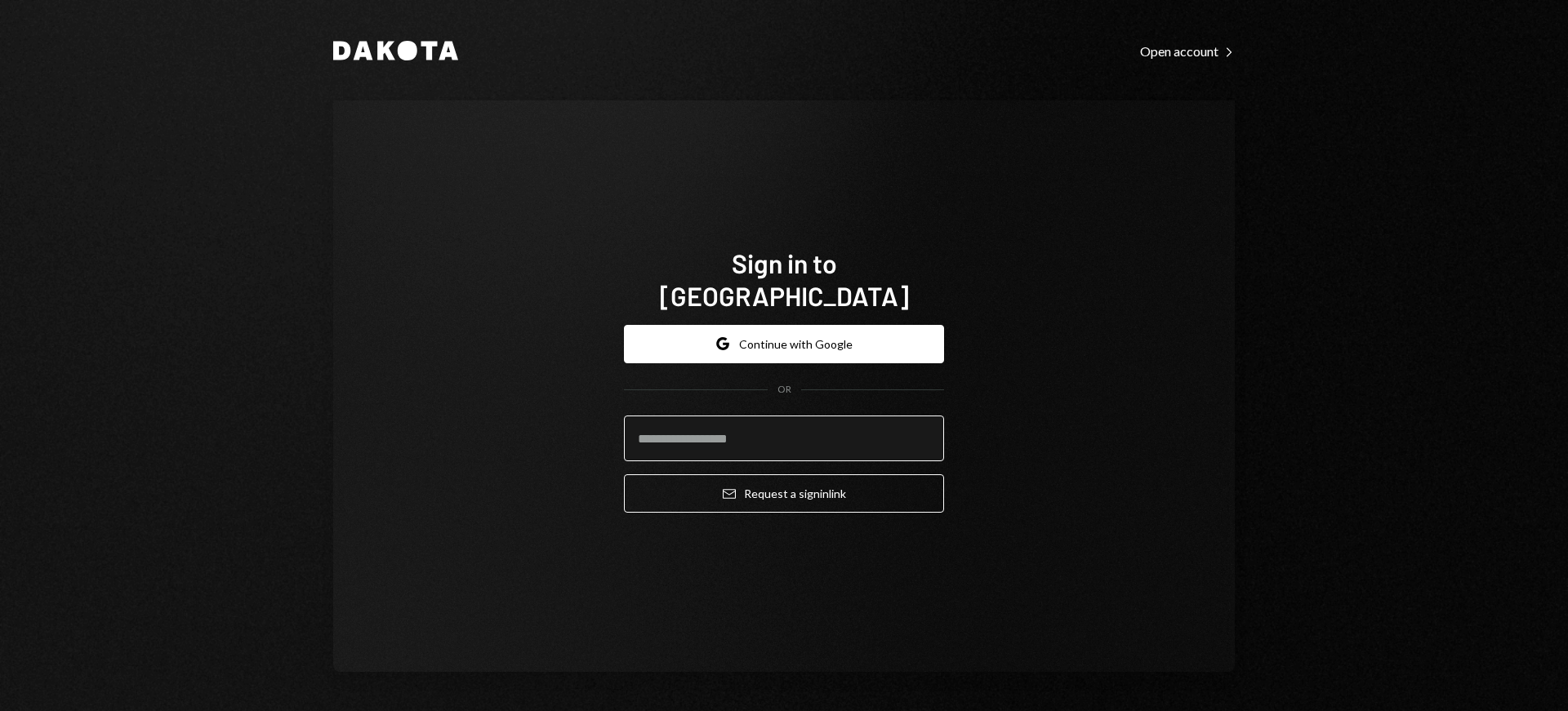
click at [757, 429] on input "email" at bounding box center [784, 438] width 320 height 46
click at [0, 710] on com-1password-button at bounding box center [0, 711] width 0 height 0
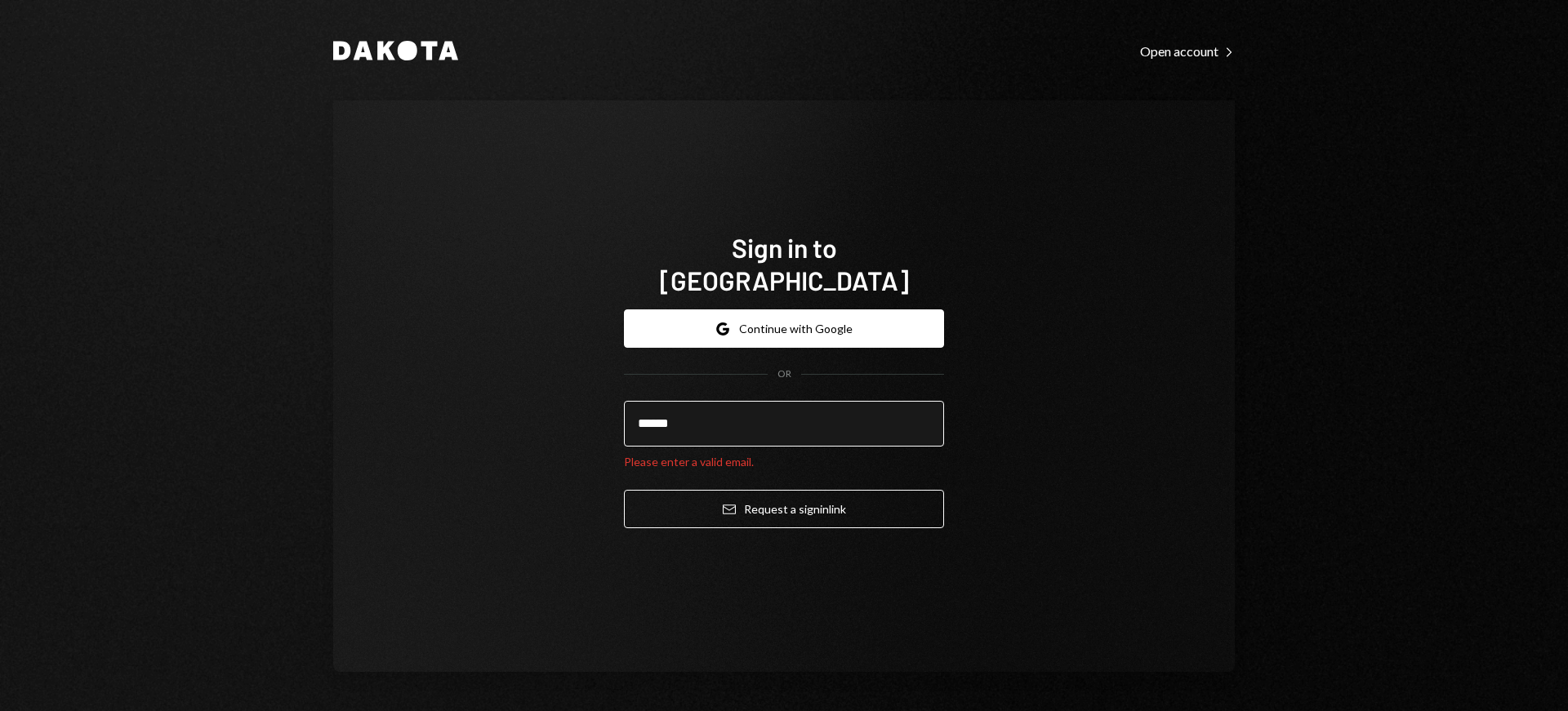
click at [720, 401] on input "******" at bounding box center [784, 424] width 320 height 46
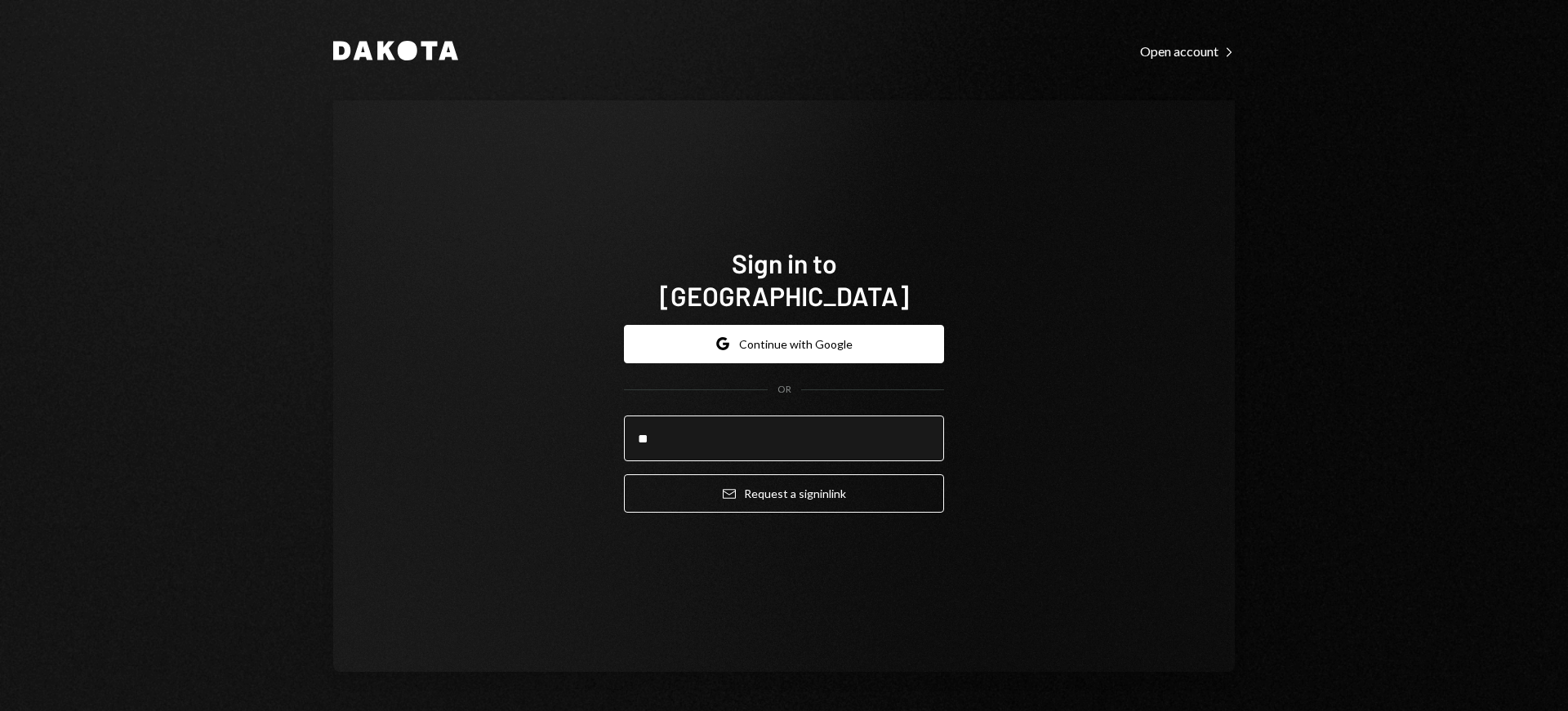
type input "**"
